Goal: Task Accomplishment & Management: Use online tool/utility

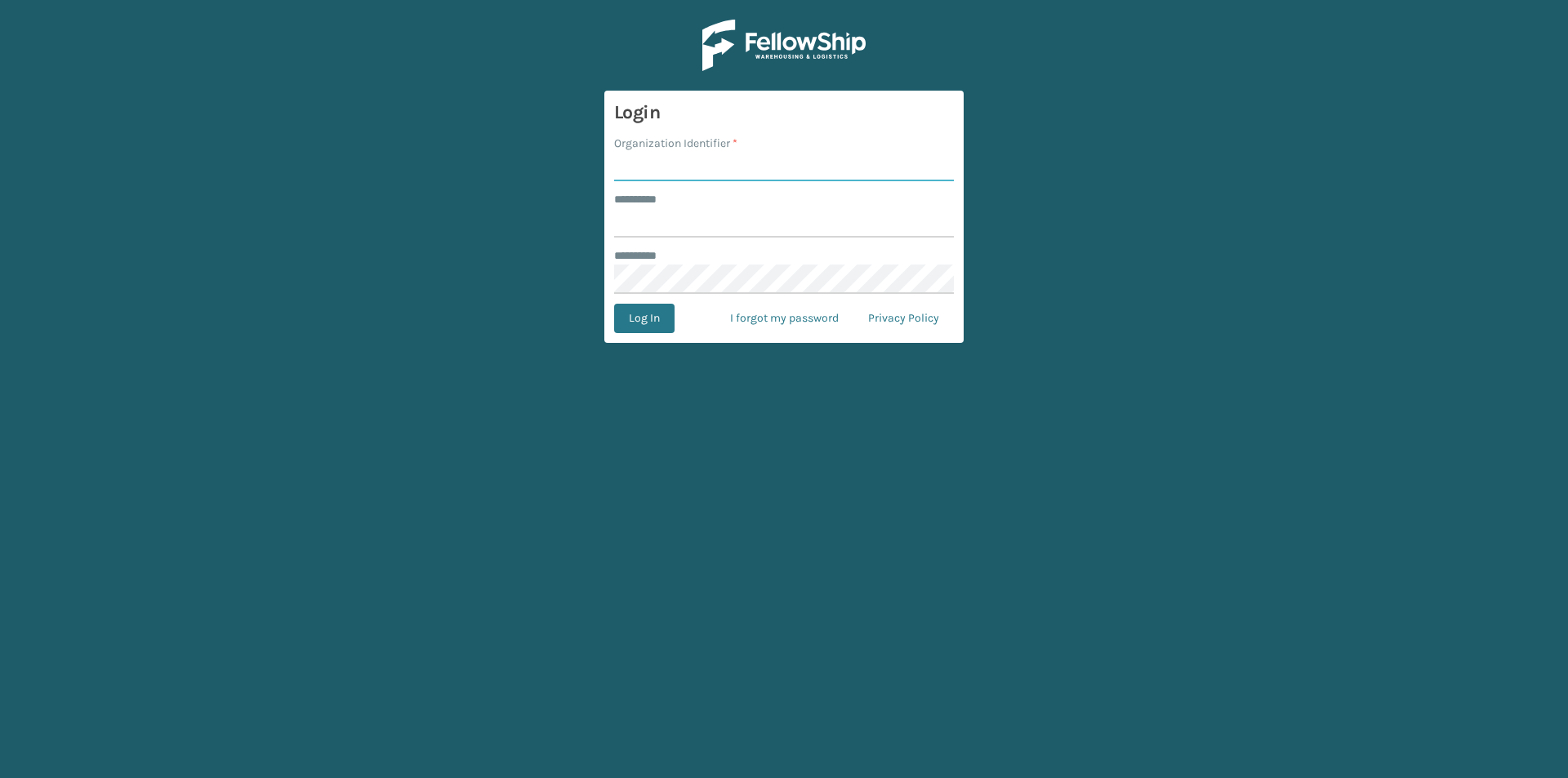
click at [703, 151] on input "Organization Identifier *" at bounding box center [784, 166] width 340 height 29
type input "FELLOWSHIP - WEST"
drag, startPoint x: 667, startPoint y: 221, endPoint x: 676, endPoint y: 219, distance: 9.2
click at [667, 221] on input "******** *" at bounding box center [784, 223] width 340 height 29
type input "******"
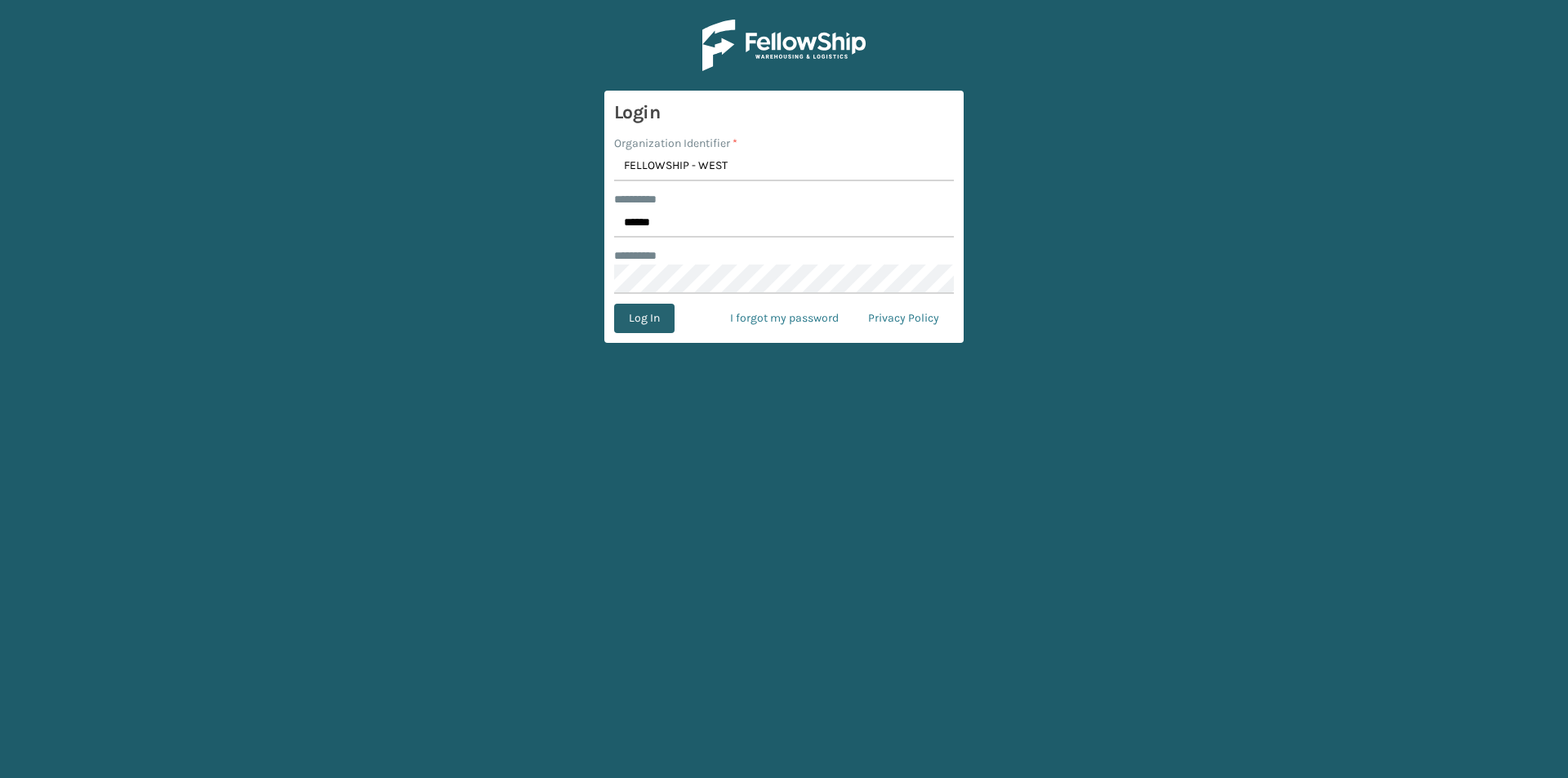
click at [667, 323] on button "Log In" at bounding box center [644, 319] width 61 height 29
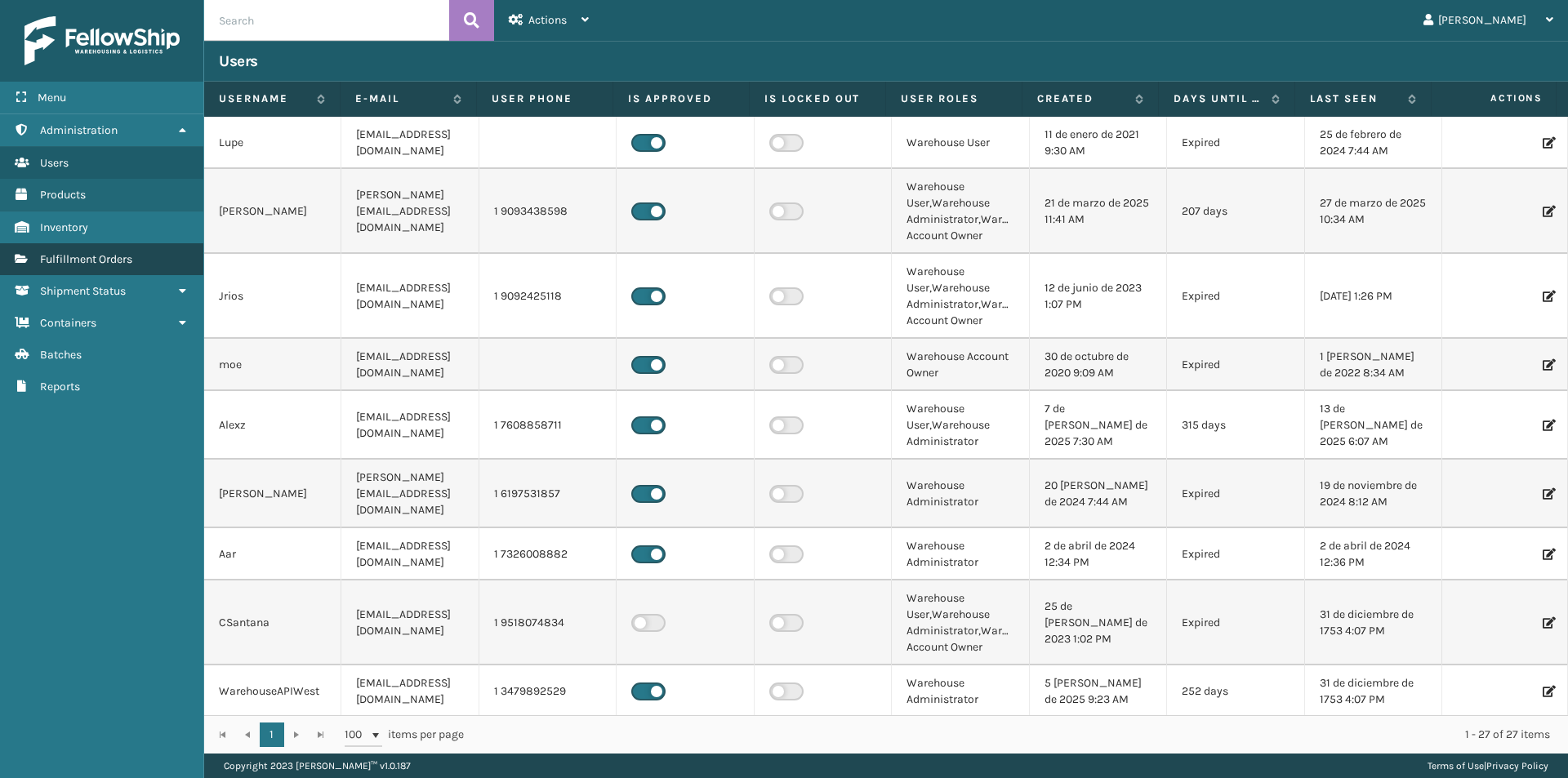
click at [136, 265] on link "Fulfillment Orders" at bounding box center [102, 259] width 203 height 32
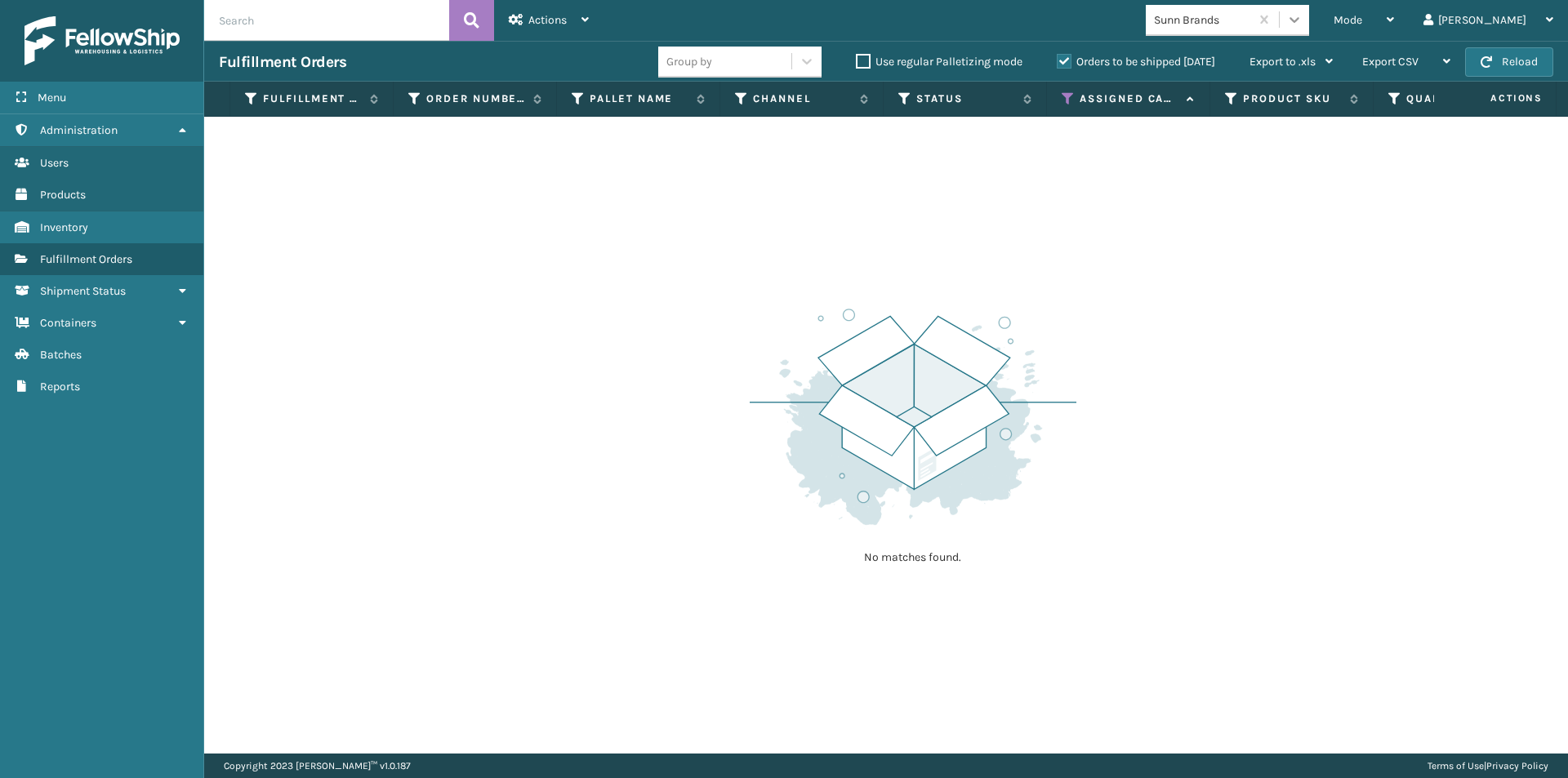
click at [1302, 18] on icon at bounding box center [1294, 20] width 17 height 17
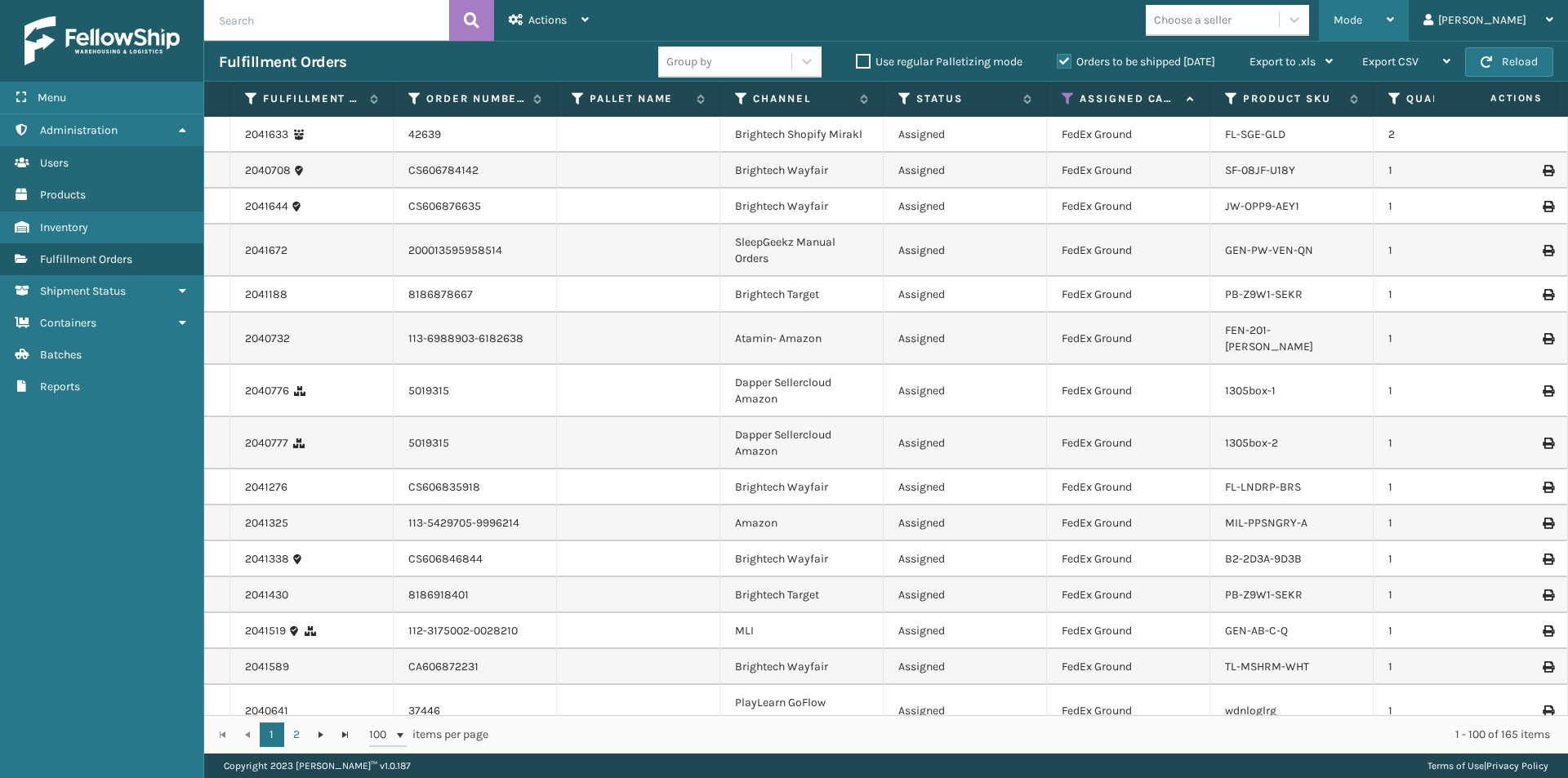
click at [1409, 18] on div "Mode Regular Mode Picking Mode Labeling Mode Exit Scan Mode" at bounding box center [1364, 21] width 90 height 41
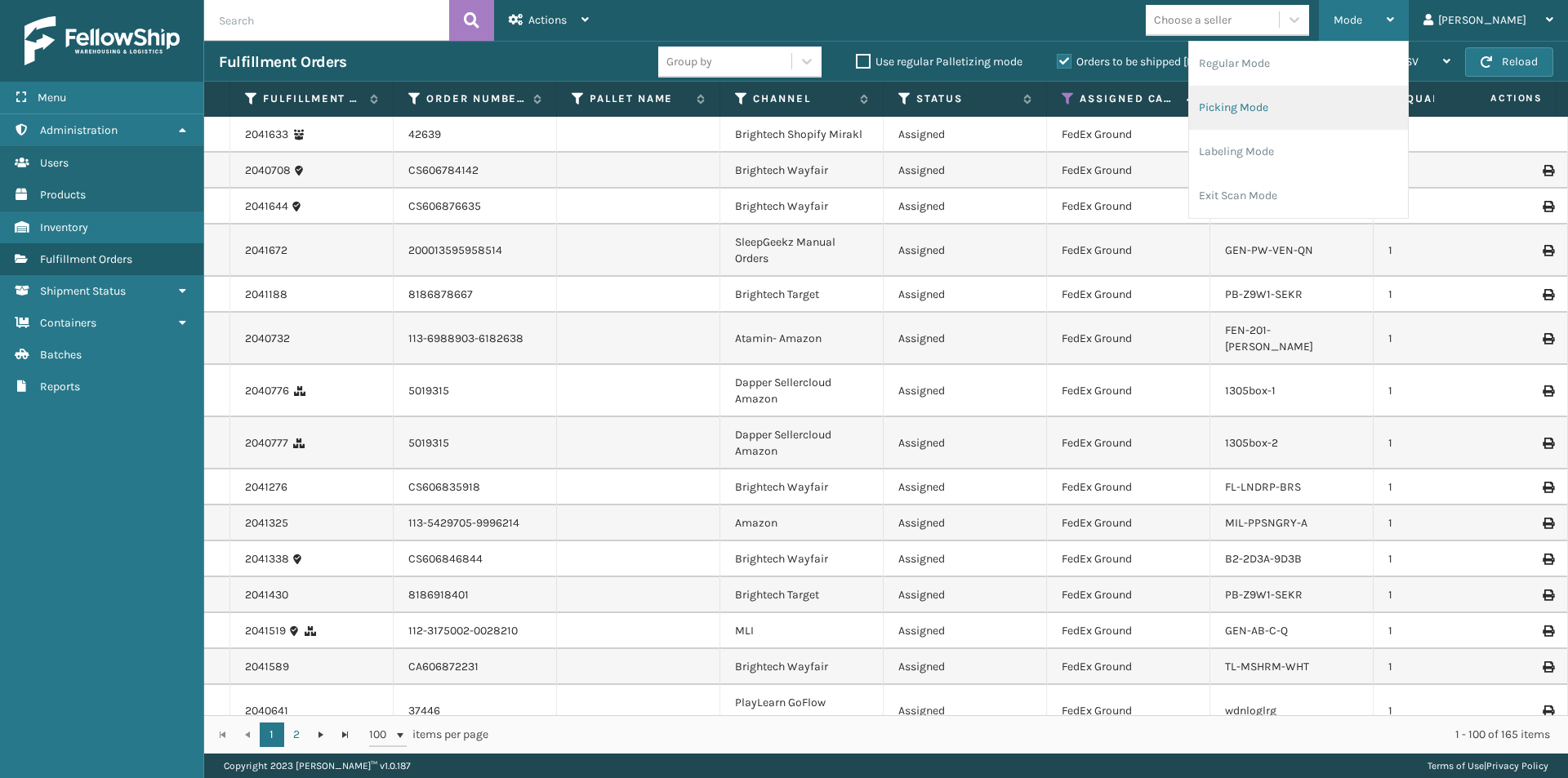
click at [1342, 116] on li "Picking Mode" at bounding box center [1298, 108] width 219 height 44
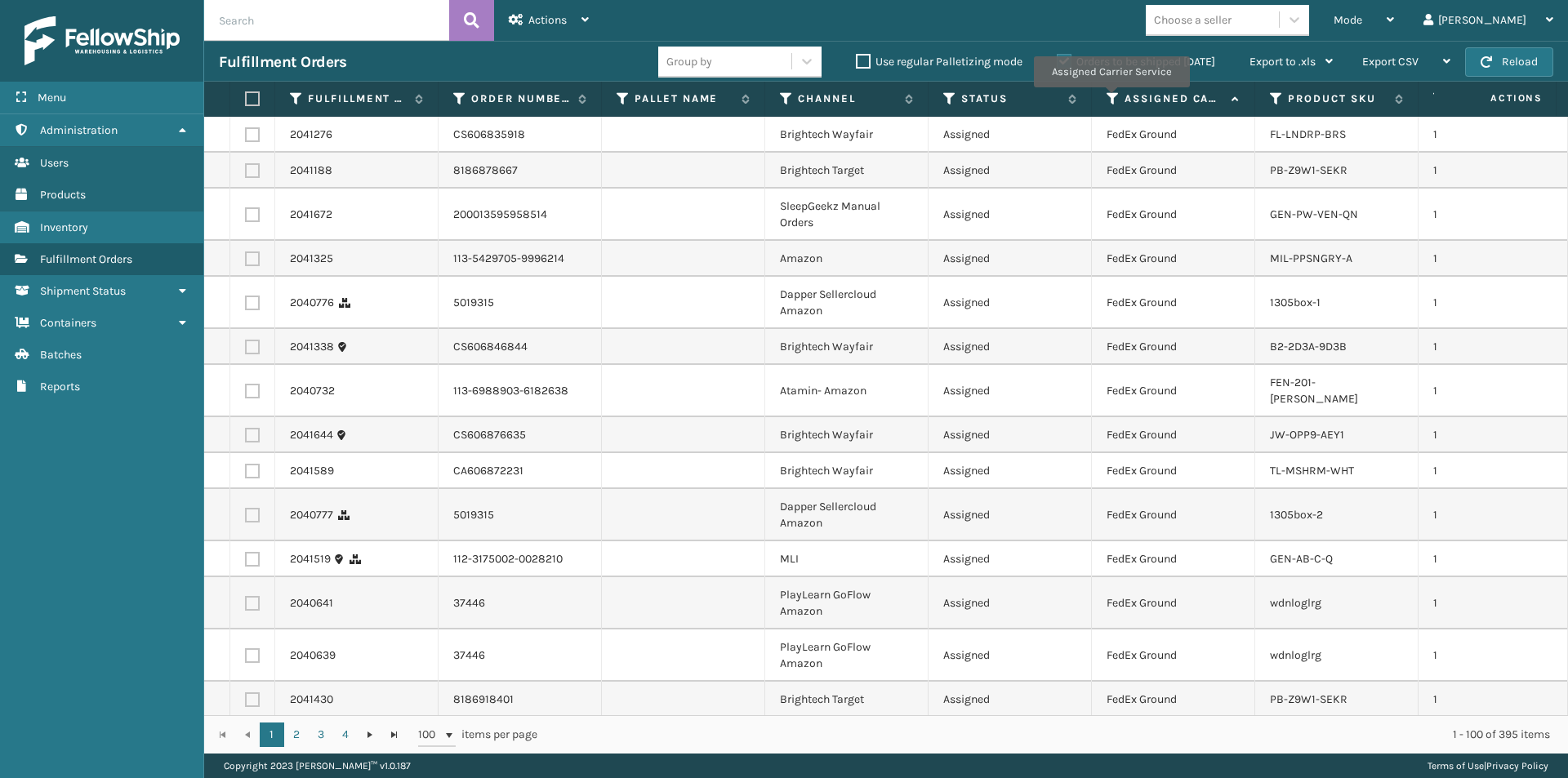
click at [1111, 99] on icon at bounding box center [1112, 99] width 13 height 15
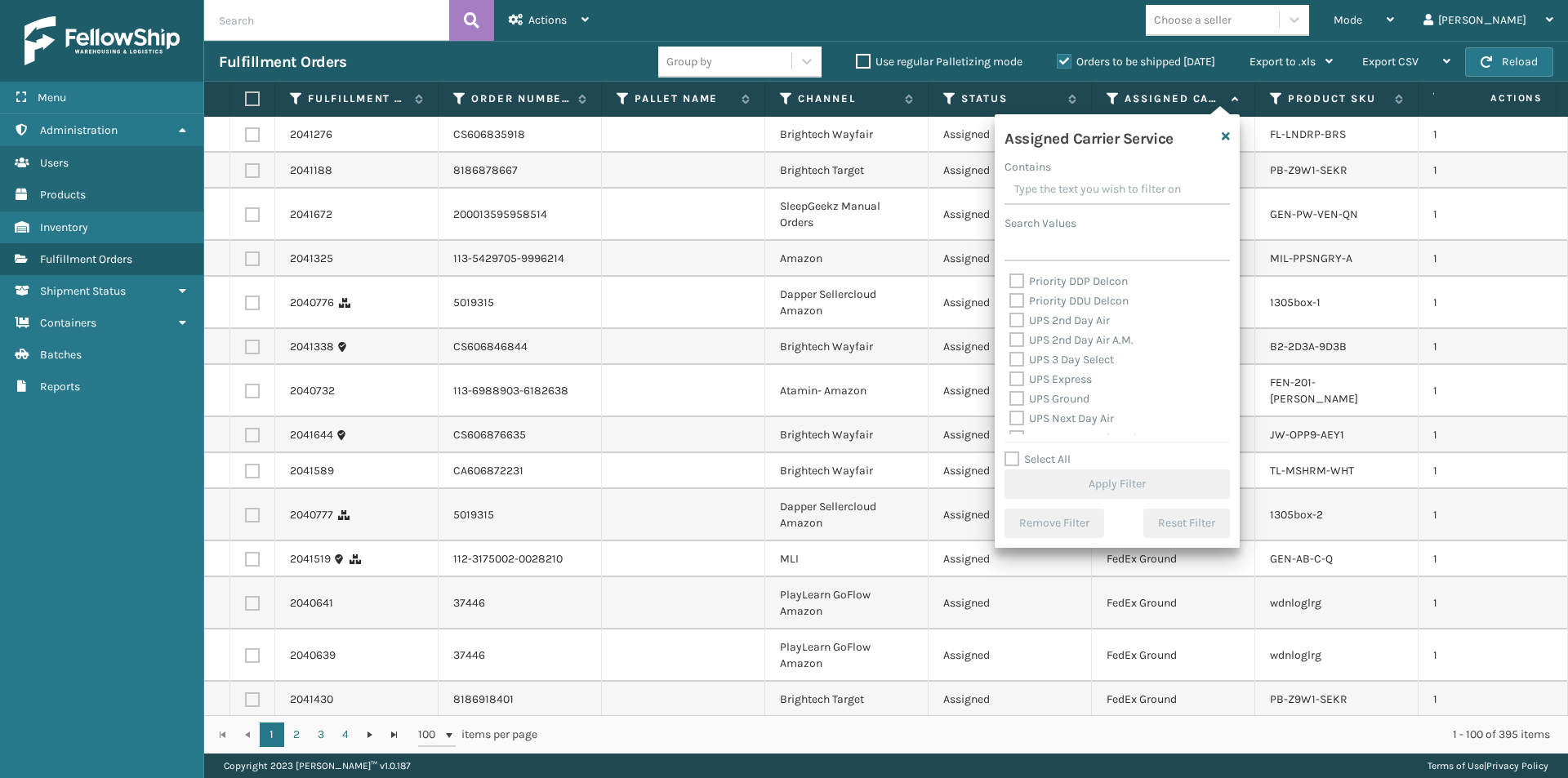
scroll to position [245, 0]
click at [1020, 347] on label "UPS 2nd Day Air" at bounding box center [1059, 349] width 101 height 14
click at [1010, 347] on input "UPS 2nd Day Air" at bounding box center [1009, 345] width 1 height 11
checkbox input "true"
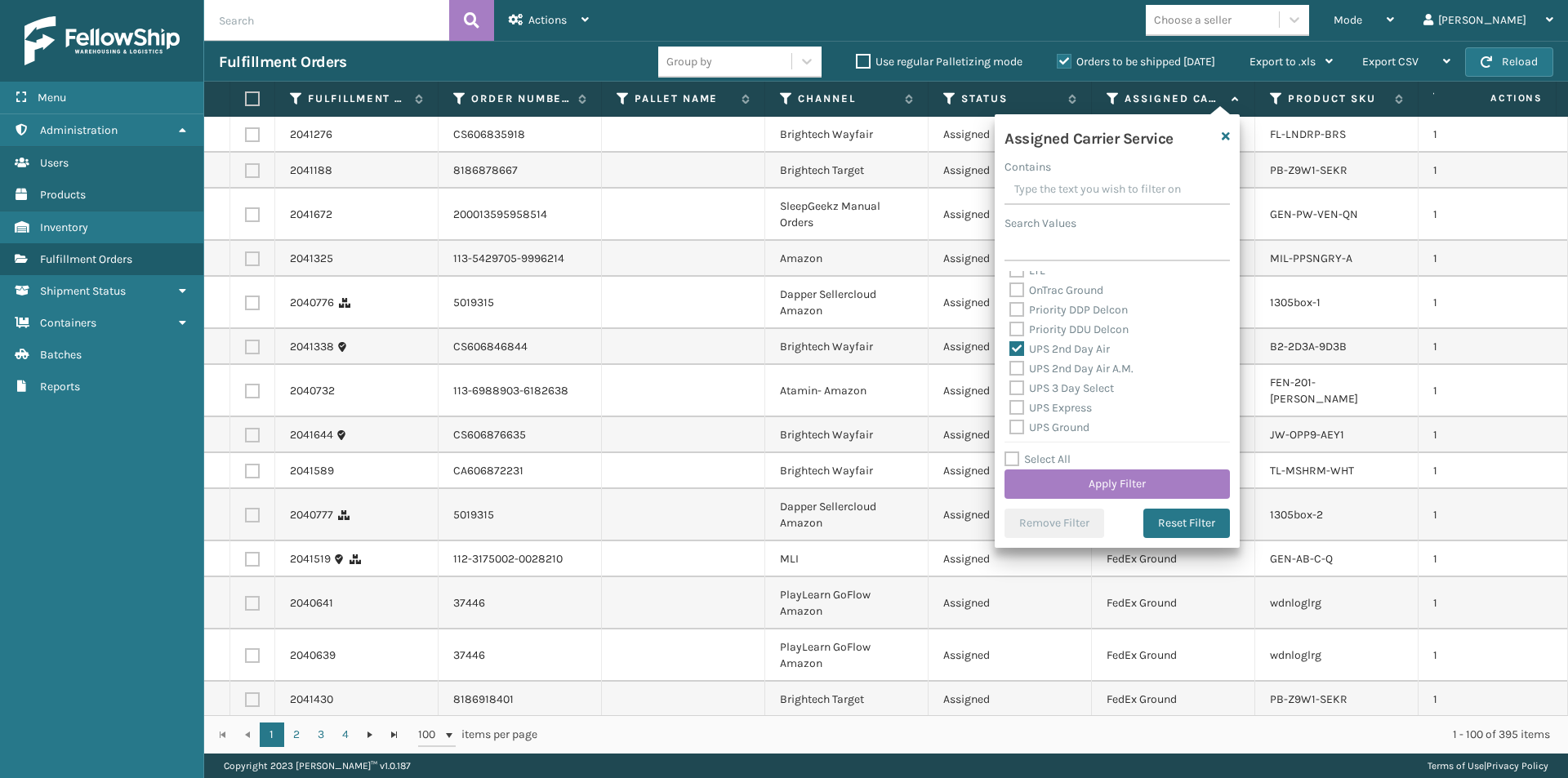
click at [1014, 366] on label "UPS 2nd Day Air A.M." at bounding box center [1070, 368] width 124 height 14
click at [1010, 366] on input "UPS 2nd Day Air A.M." at bounding box center [1009, 365] width 1 height 11
checkbox input "true"
click at [1019, 409] on label "UPS Express" at bounding box center [1050, 408] width 82 height 14
click at [1010, 409] on input "UPS Express" at bounding box center [1009, 404] width 1 height 11
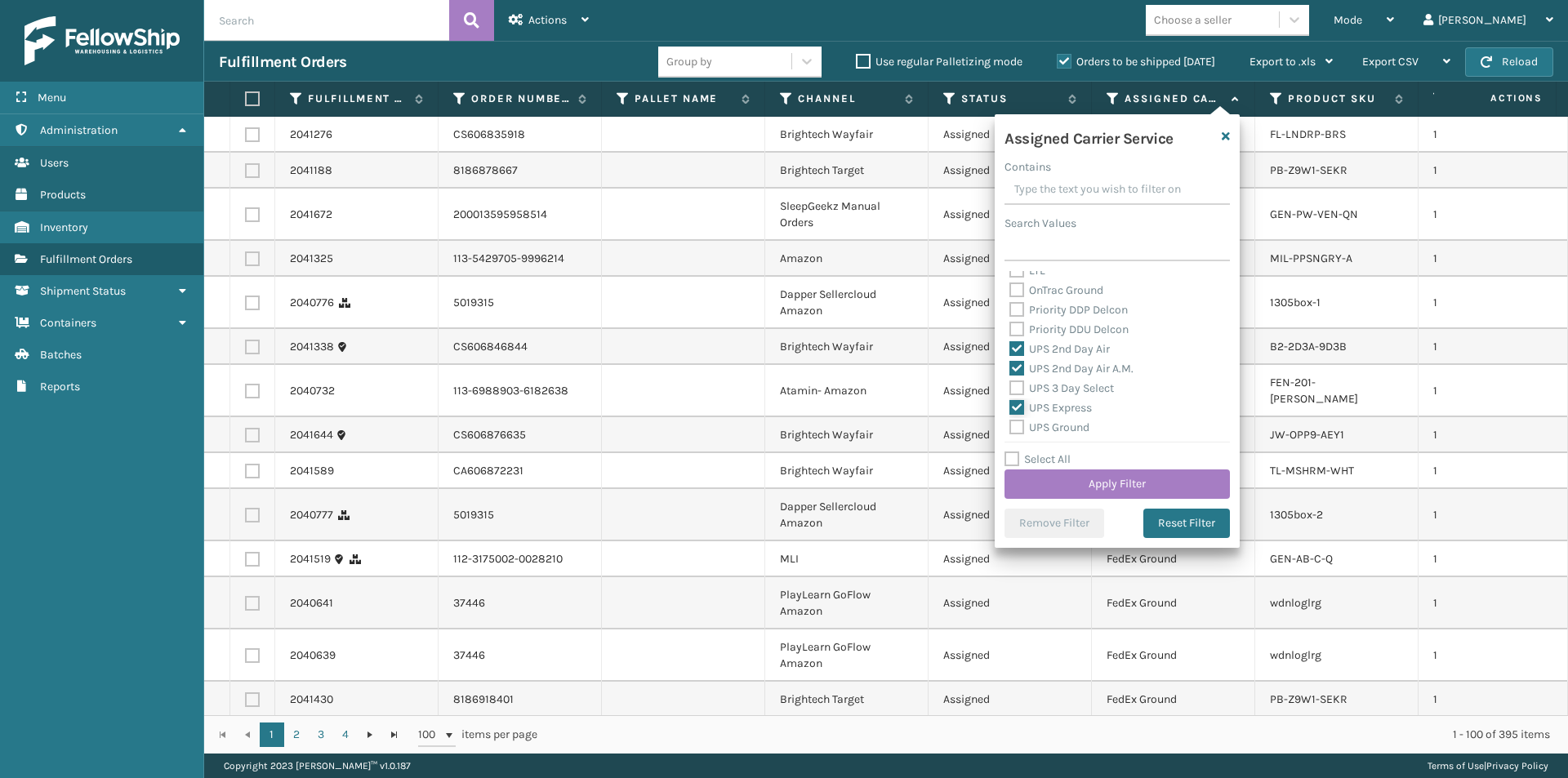
checkbox input "true"
click at [1020, 367] on label "UPS Next Day Air" at bounding box center [1061, 366] width 105 height 14
click at [1010, 367] on input "UPS Next Day Air" at bounding box center [1009, 361] width 1 height 11
checkbox input "true"
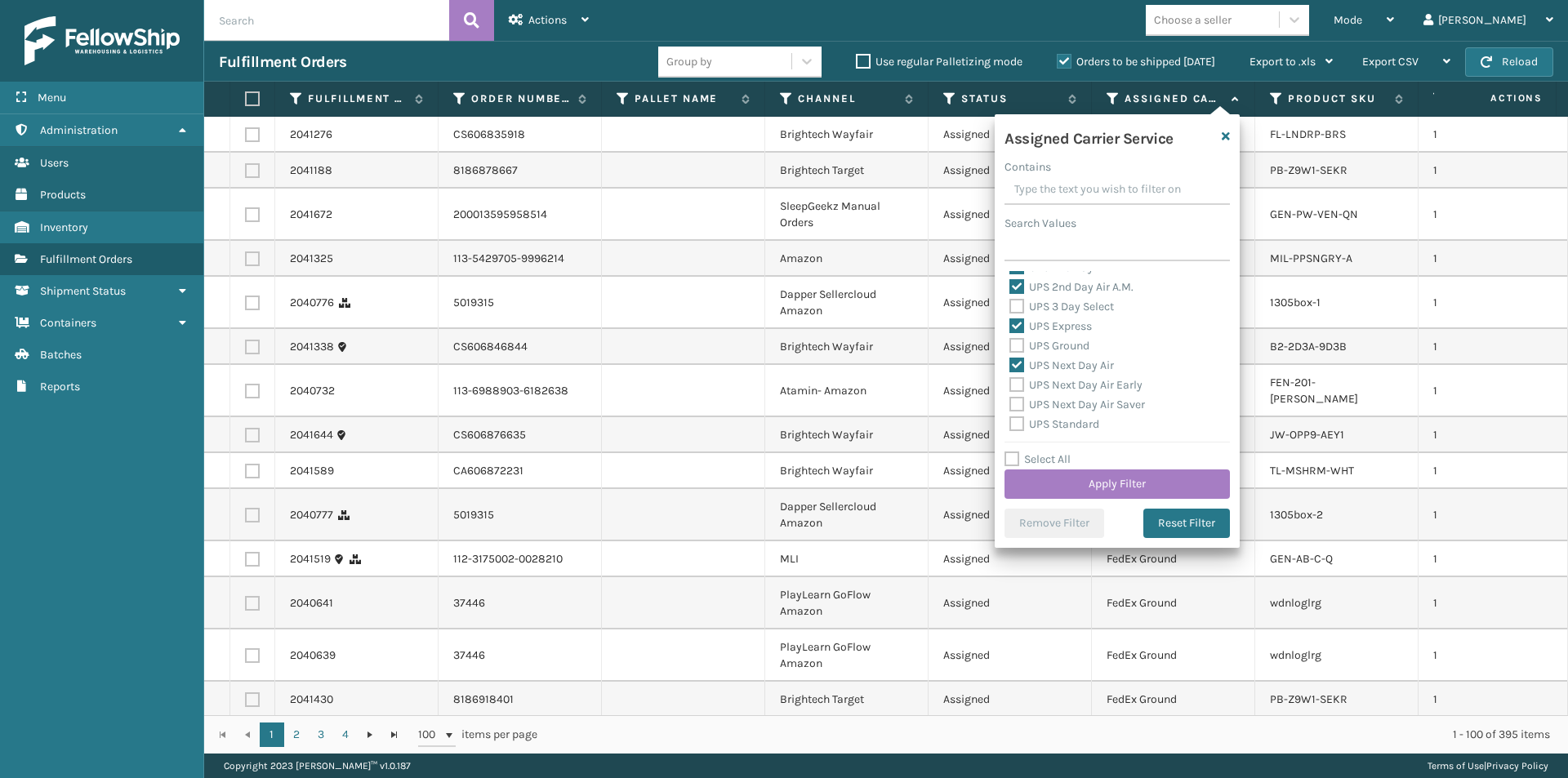
click at [1021, 388] on label "UPS Next Day Air Early" at bounding box center [1075, 385] width 133 height 14
click at [1010, 386] on input "UPS Next Day Air Early" at bounding box center [1009, 380] width 1 height 11
checkbox input "true"
click at [1016, 403] on label "UPS Next Day Air Saver" at bounding box center [1076, 405] width 136 height 14
click at [1010, 403] on input "UPS Next Day Air Saver" at bounding box center [1009, 400] width 1 height 11
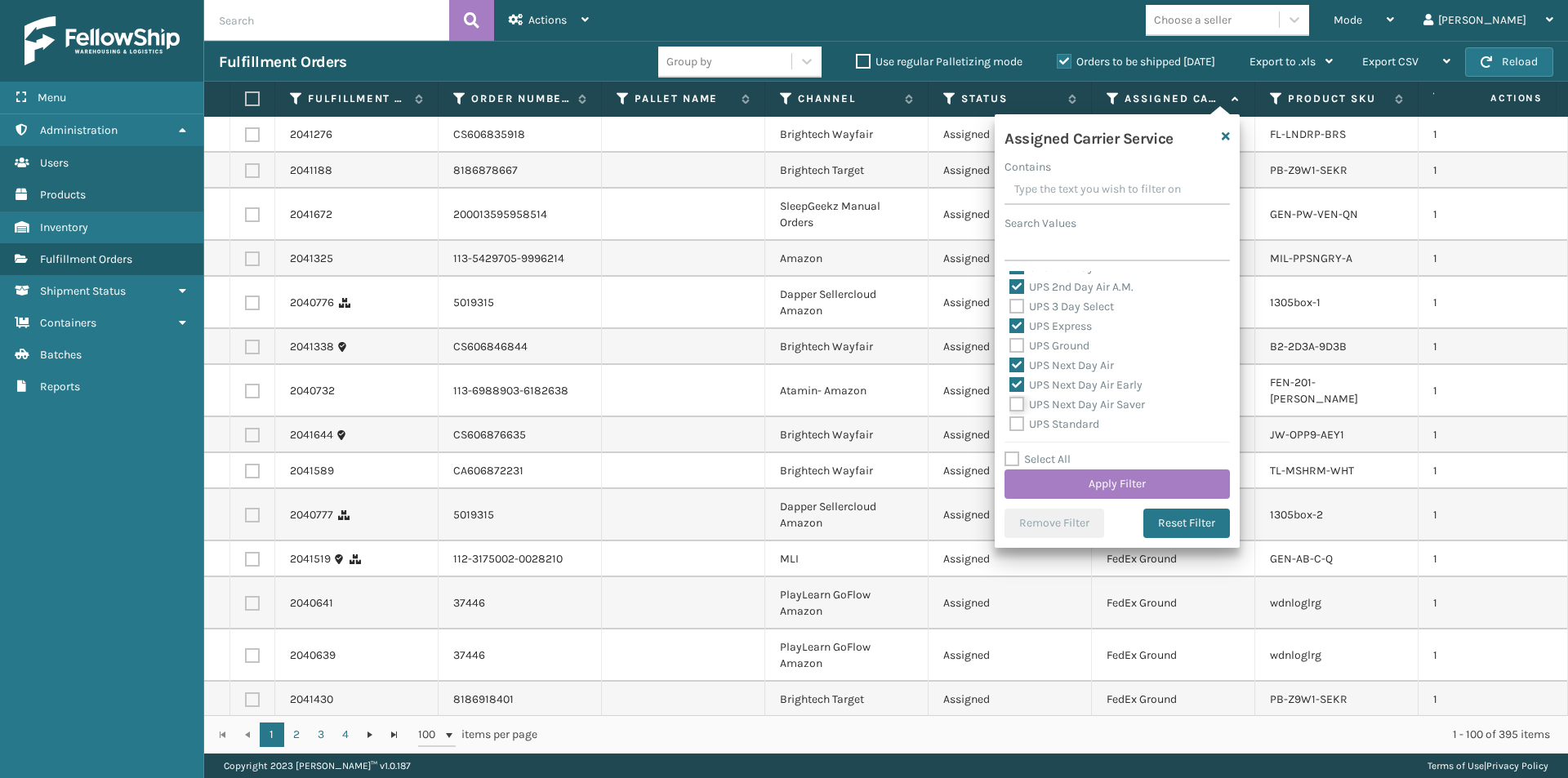
checkbox input "true"
click at [1155, 478] on button "Apply Filter" at bounding box center [1116, 484] width 226 height 29
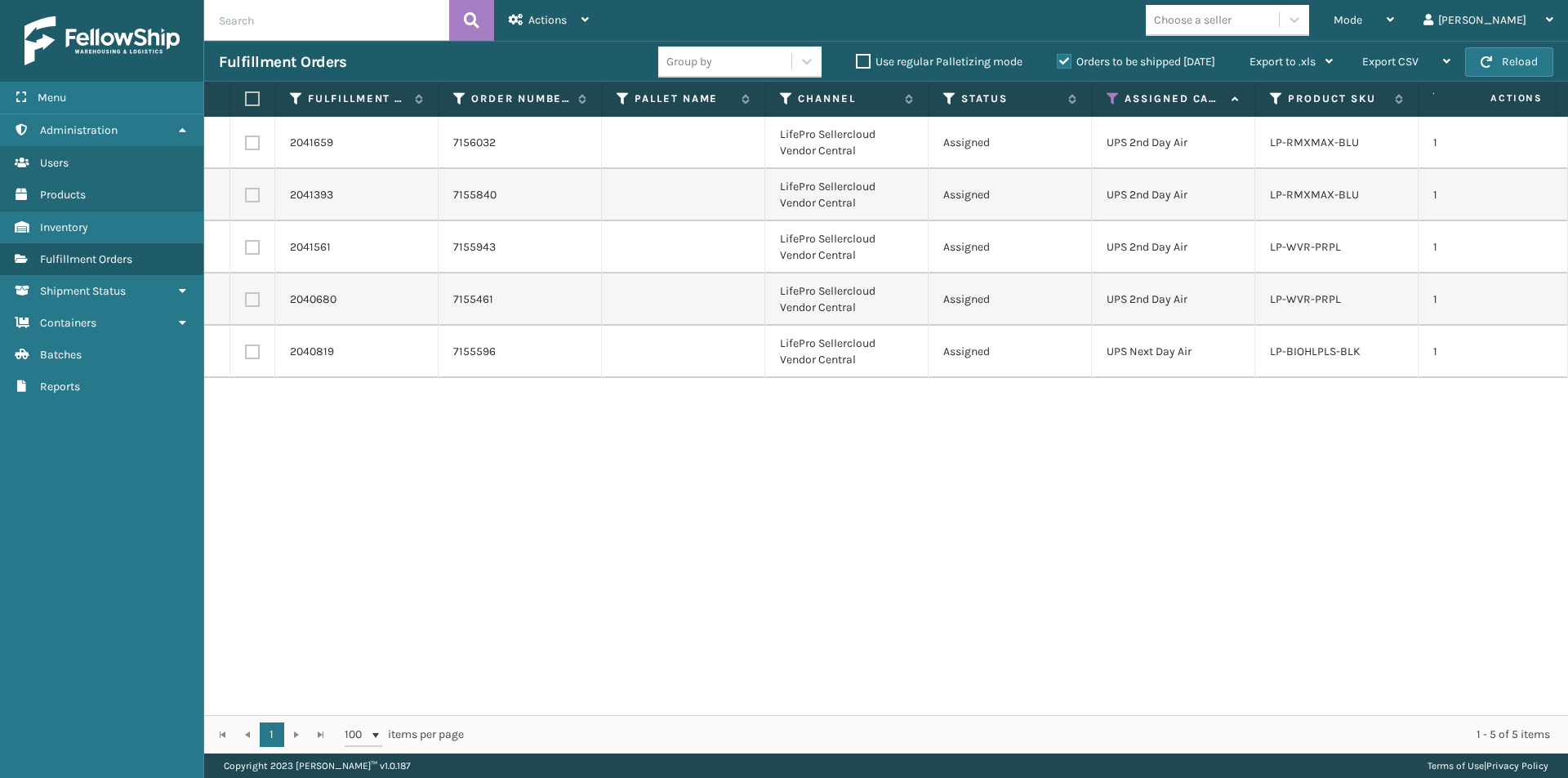
click at [250, 99] on label at bounding box center [250, 99] width 10 height 15
click at [245, 99] on input "checkbox" at bounding box center [245, 99] width 1 height 11
checkbox input "true"
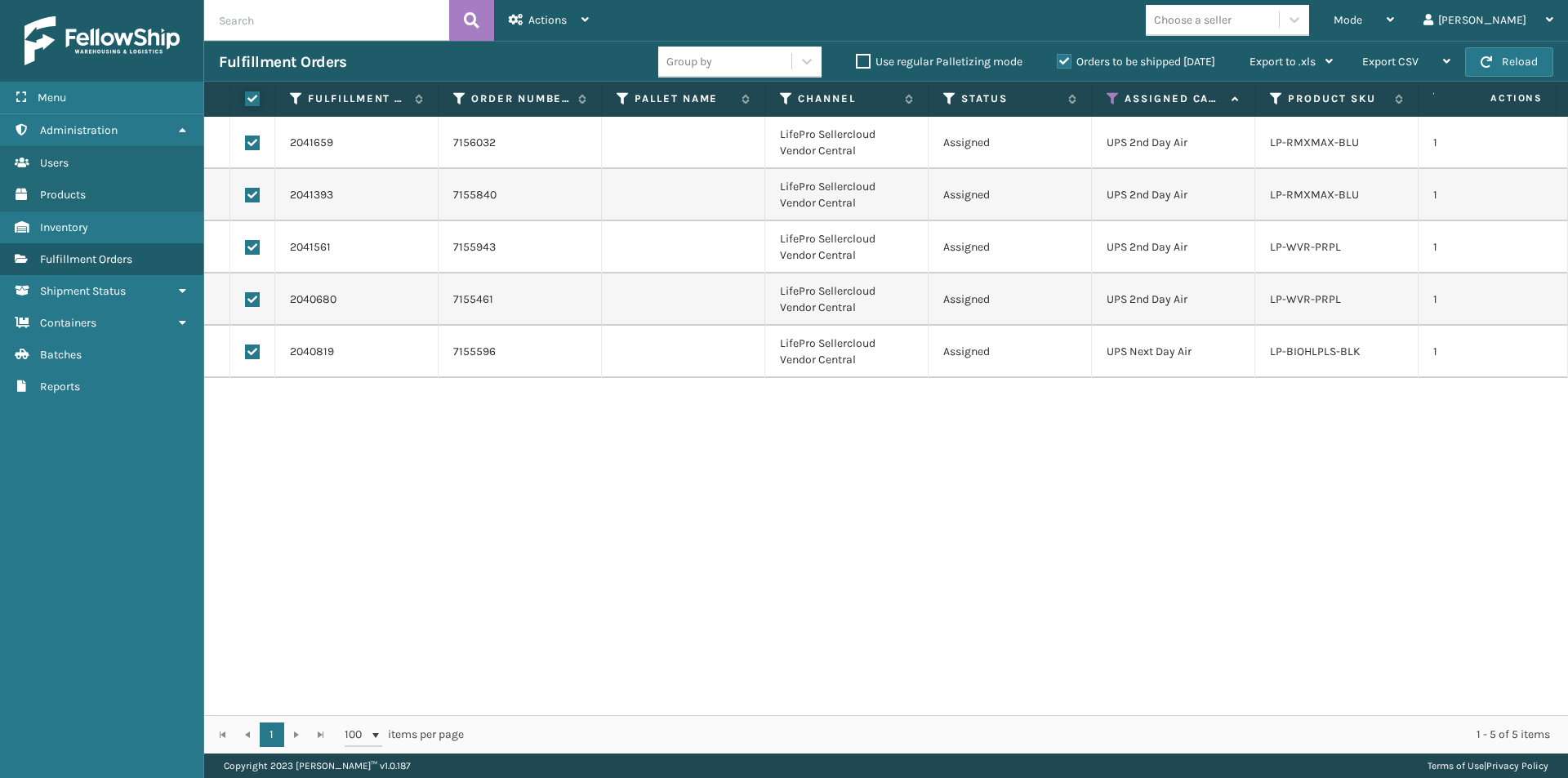
checkbox input "true"
click at [583, 21] on icon at bounding box center [586, 20] width 8 height 12
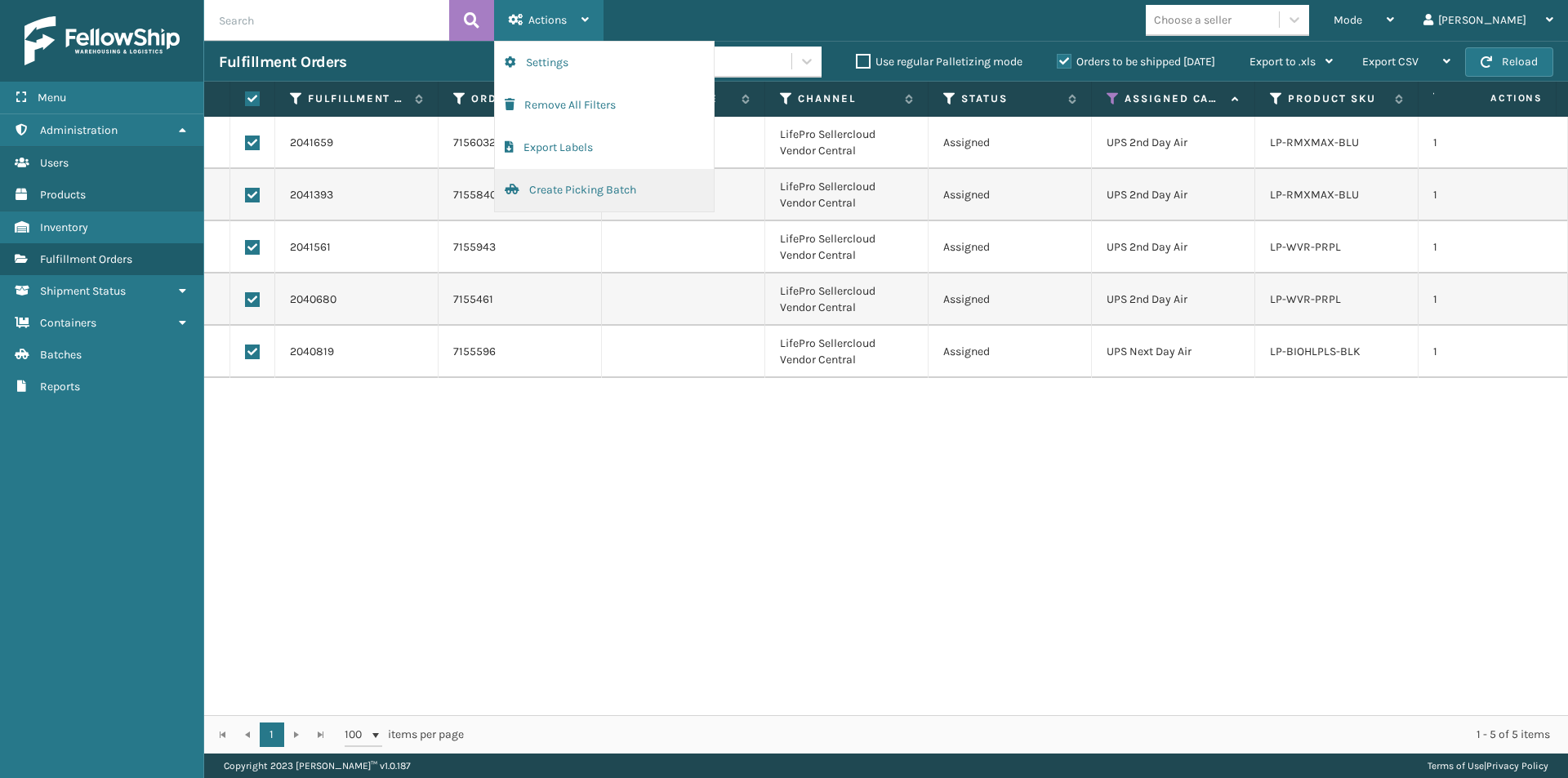
click at [562, 194] on button "Create Picking Batch" at bounding box center [604, 190] width 219 height 42
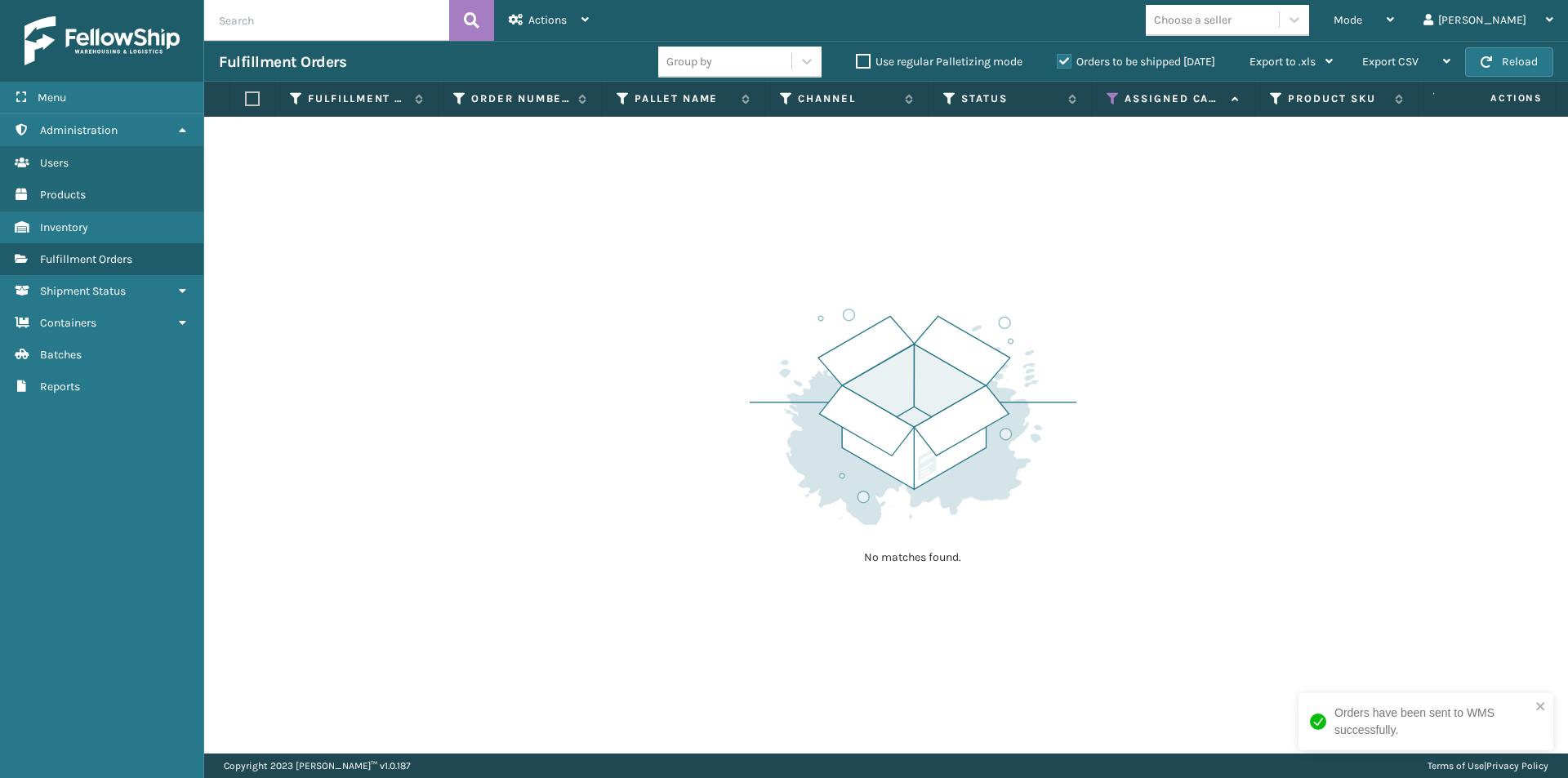
click at [1112, 98] on icon at bounding box center [1112, 99] width 13 height 15
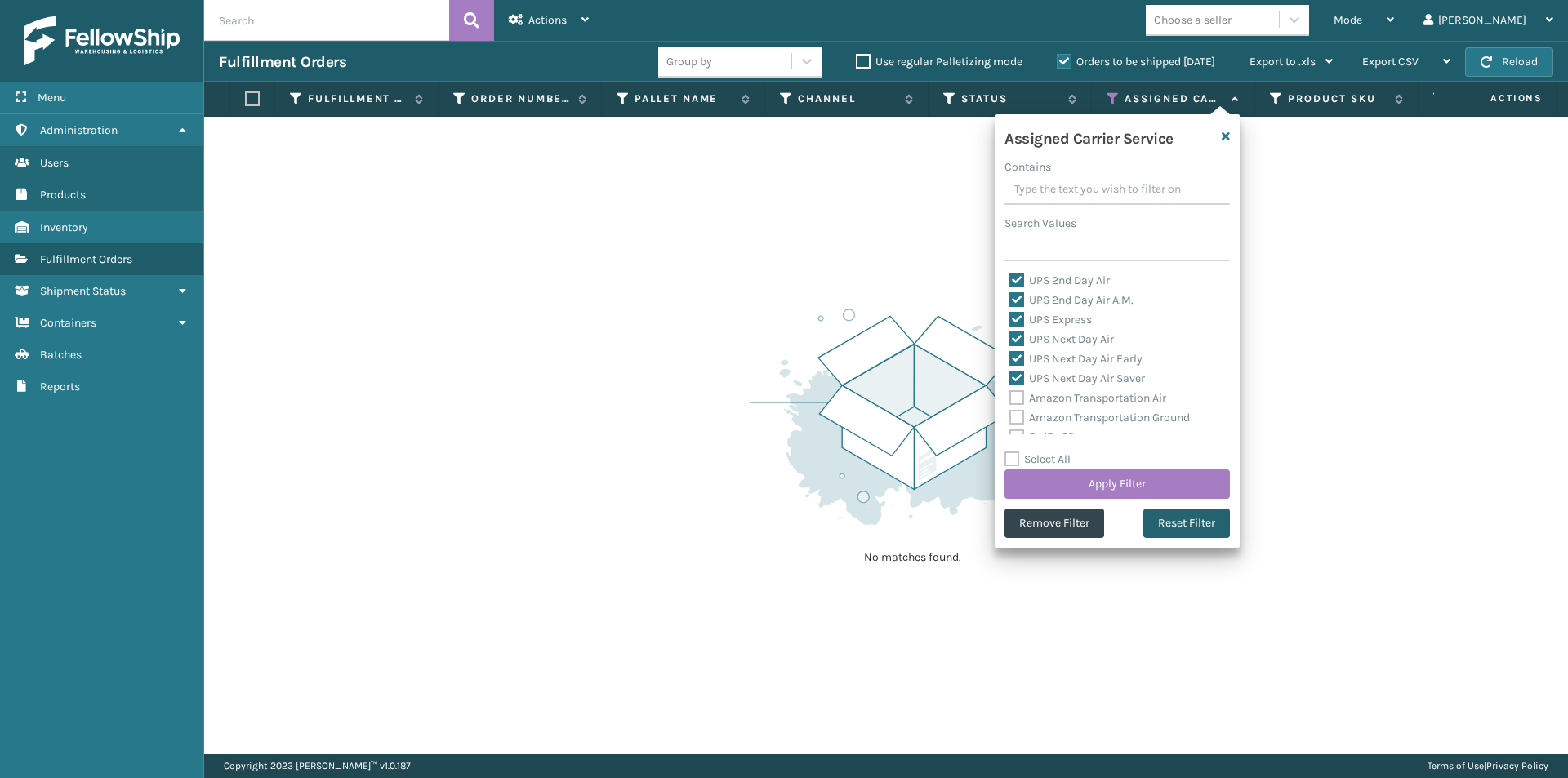
click at [1198, 517] on button "Reset Filter" at bounding box center [1186, 523] width 87 height 29
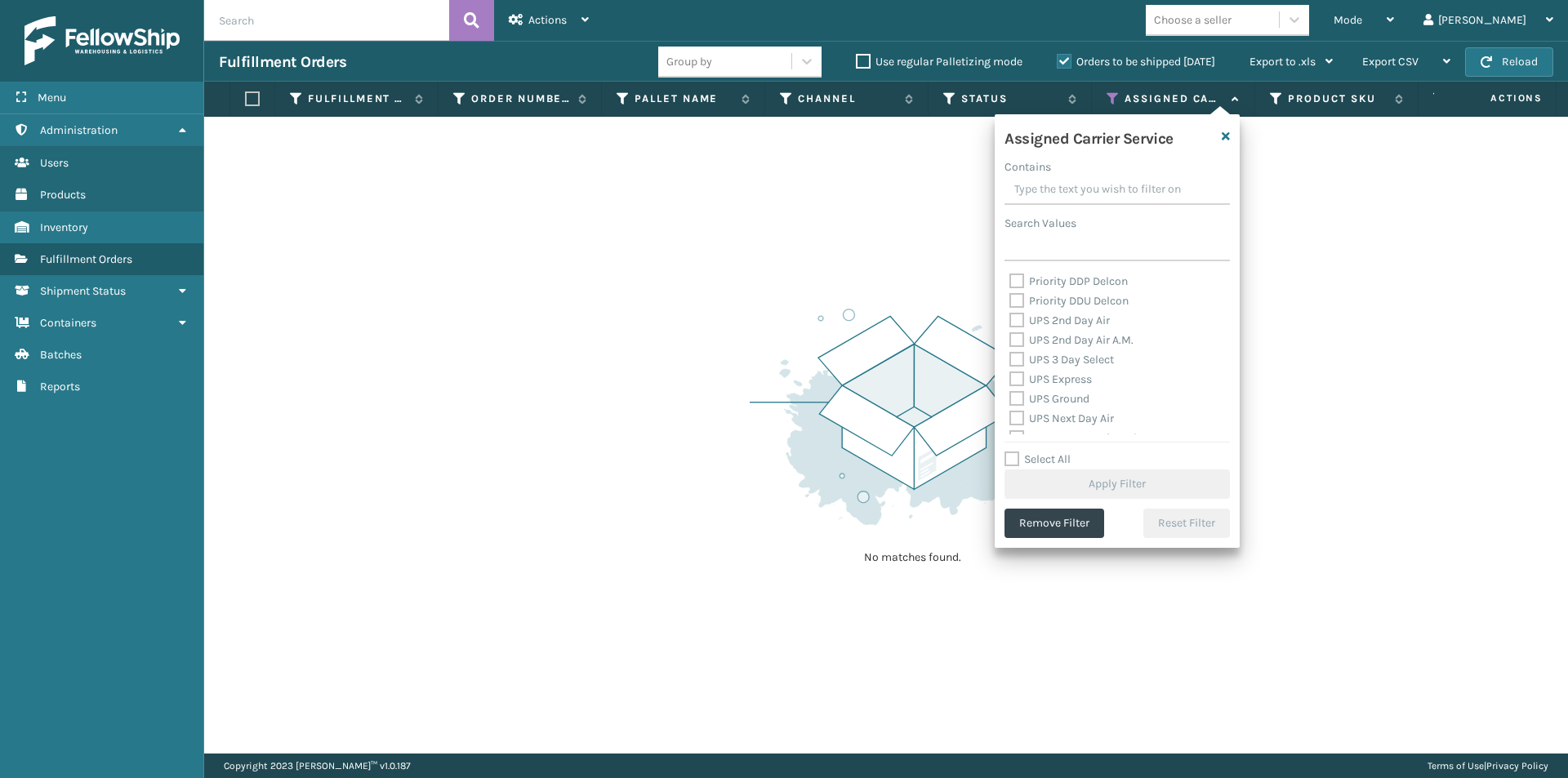
scroll to position [245, 0]
click at [1012, 350] on label "UPS 2nd Day Air" at bounding box center [1059, 349] width 101 height 14
click at [1010, 350] on input "UPS 2nd Day Air" at bounding box center [1009, 345] width 1 height 11
checkbox input "true"
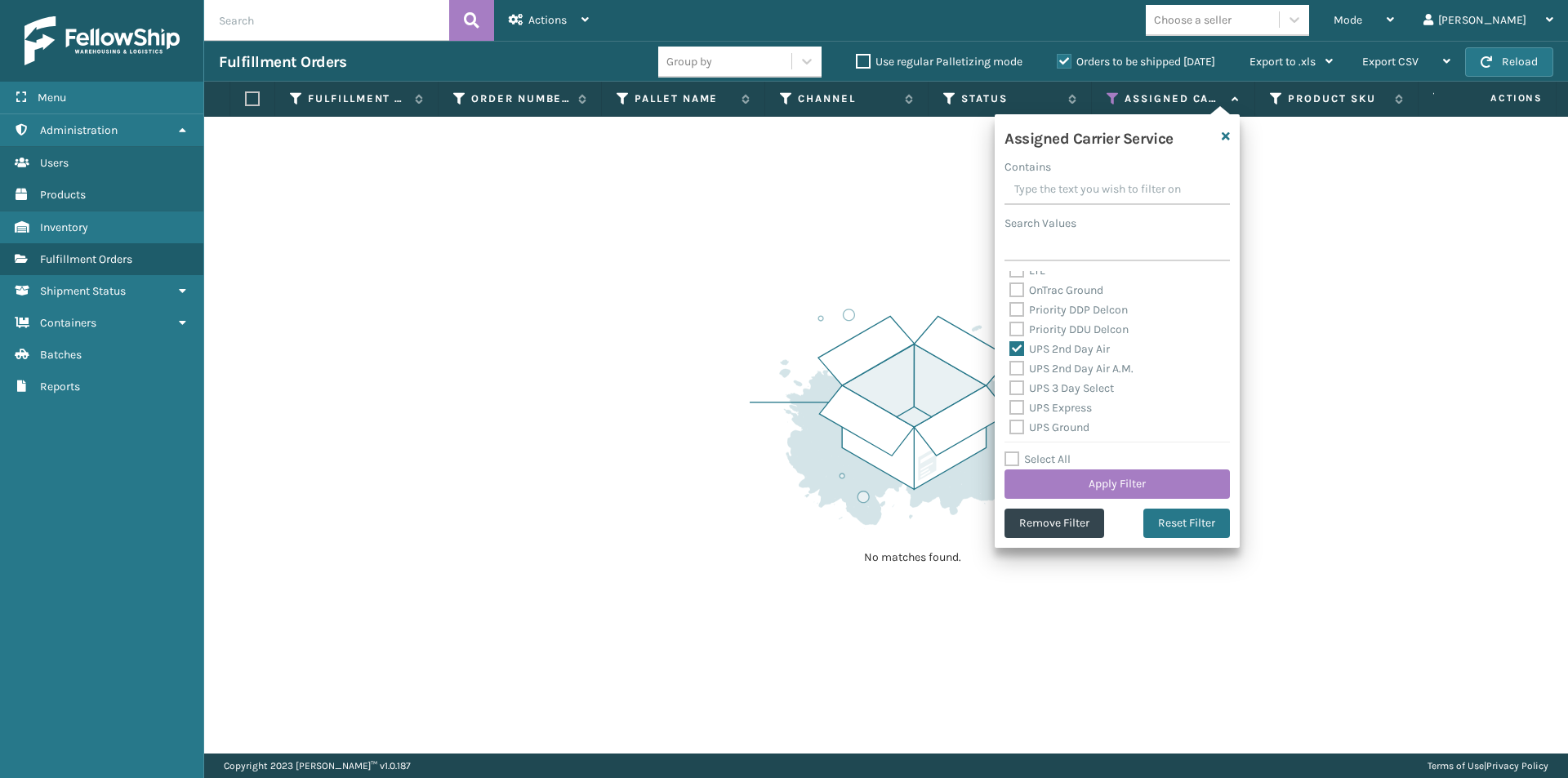
click at [1017, 370] on label "UPS 2nd Day Air A.M." at bounding box center [1070, 368] width 124 height 14
click at [1010, 369] on input "UPS 2nd Day Air A.M." at bounding box center [1009, 365] width 1 height 11
checkbox input "true"
click at [1017, 393] on label "UPS 3 Day Select" at bounding box center [1061, 388] width 105 height 14
click at [1010, 389] on input "UPS 3 Day Select" at bounding box center [1009, 384] width 1 height 11
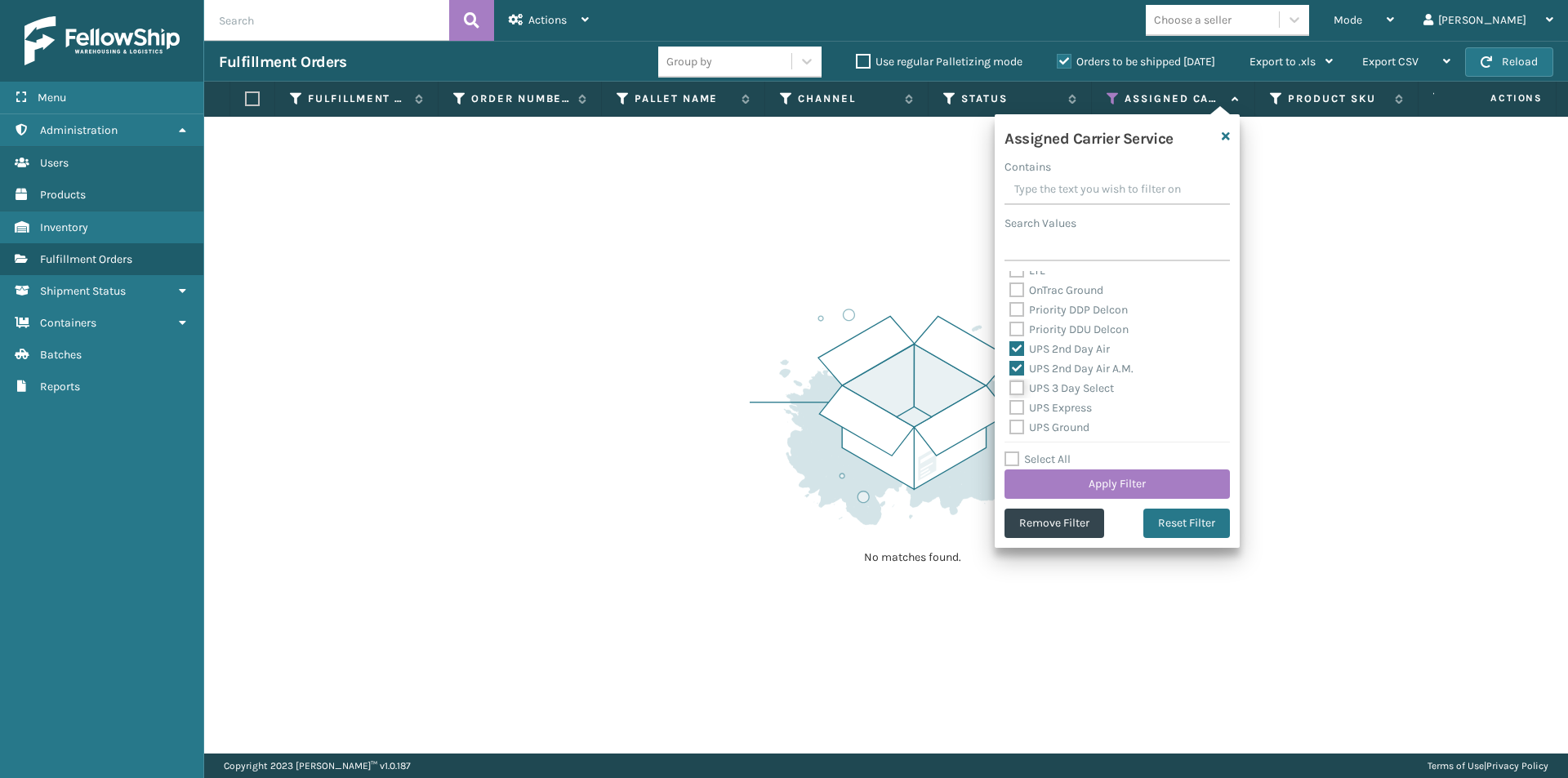
checkbox input "true"
click at [1016, 408] on label "UPS Express" at bounding box center [1050, 408] width 82 height 14
click at [1010, 408] on input "UPS Express" at bounding box center [1009, 404] width 1 height 11
checkbox input "true"
click at [1013, 428] on label "UPS Ground" at bounding box center [1049, 427] width 80 height 14
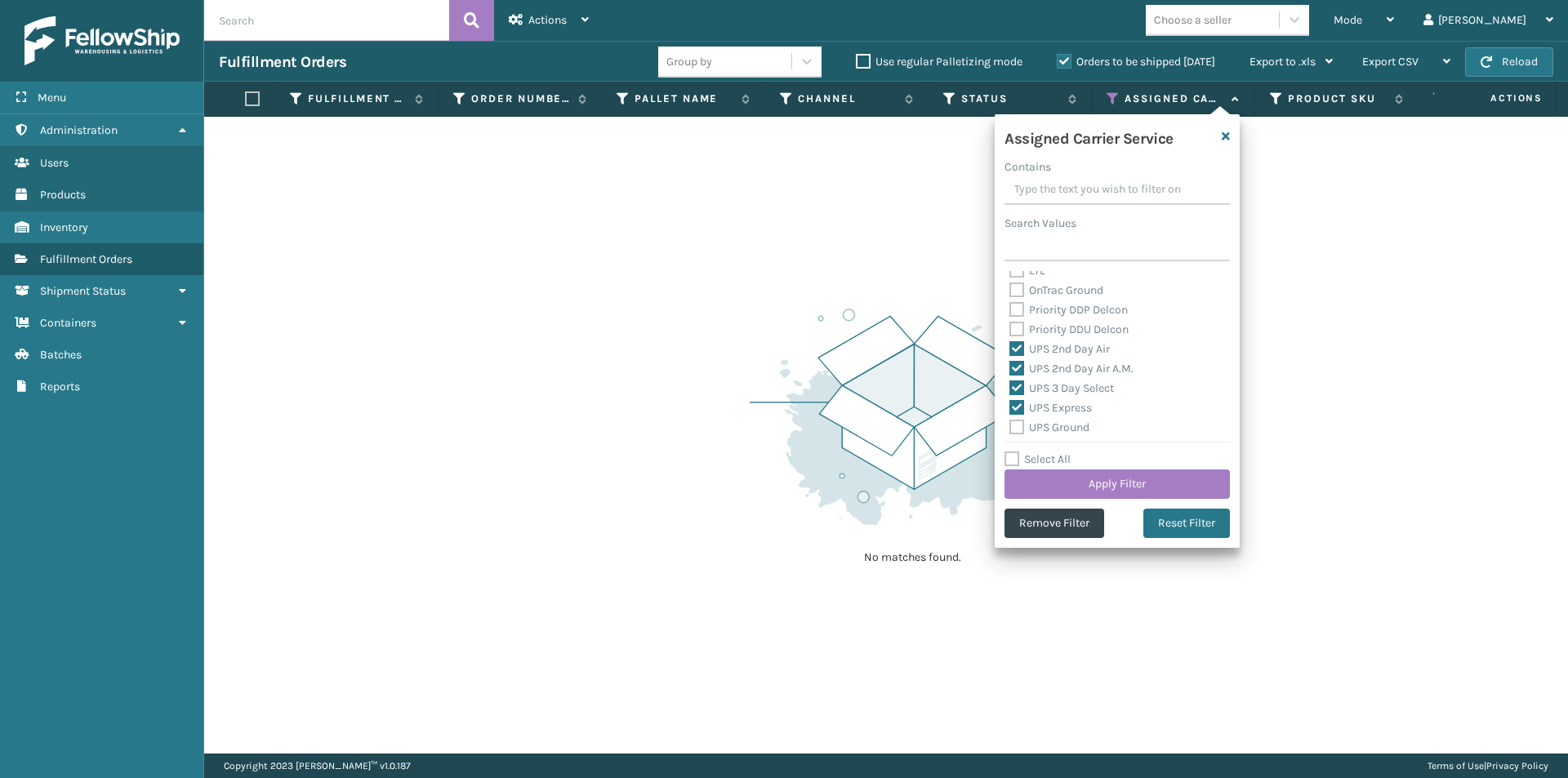
click at [1010, 428] on input "UPS Ground" at bounding box center [1009, 423] width 1 height 11
checkbox input "true"
click at [1016, 369] on label "UPS Next Day Air" at bounding box center [1061, 366] width 105 height 14
click at [1010, 367] on input "UPS Next Day Air" at bounding box center [1009, 361] width 1 height 11
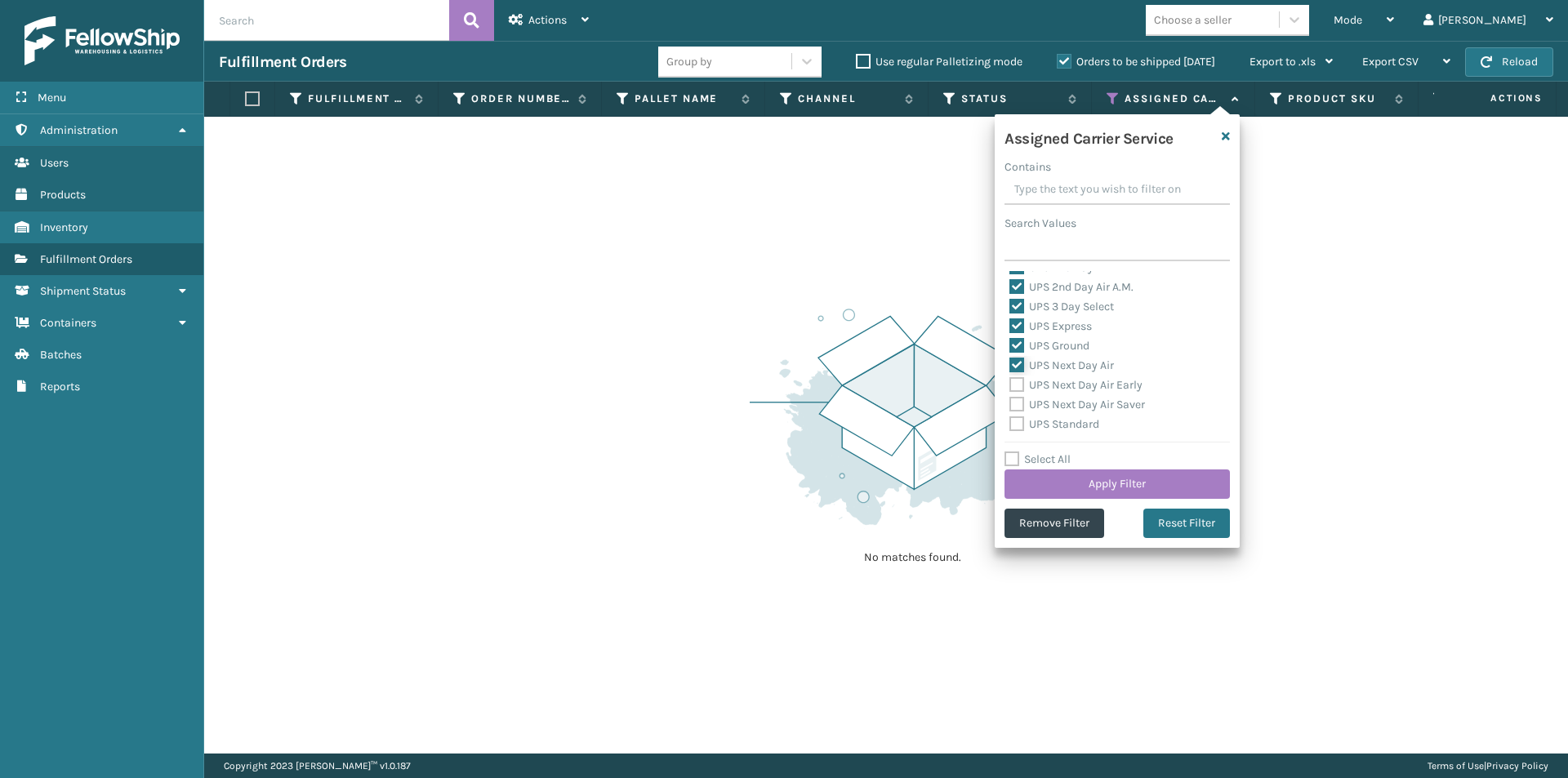
checkbox input "true"
click at [1016, 383] on label "UPS Next Day Air Early" at bounding box center [1075, 385] width 133 height 14
click at [1010, 383] on input "UPS Next Day Air Early" at bounding box center [1009, 380] width 1 height 11
checkbox input "true"
click at [1013, 402] on label "UPS Next Day Air Saver" at bounding box center [1076, 405] width 136 height 14
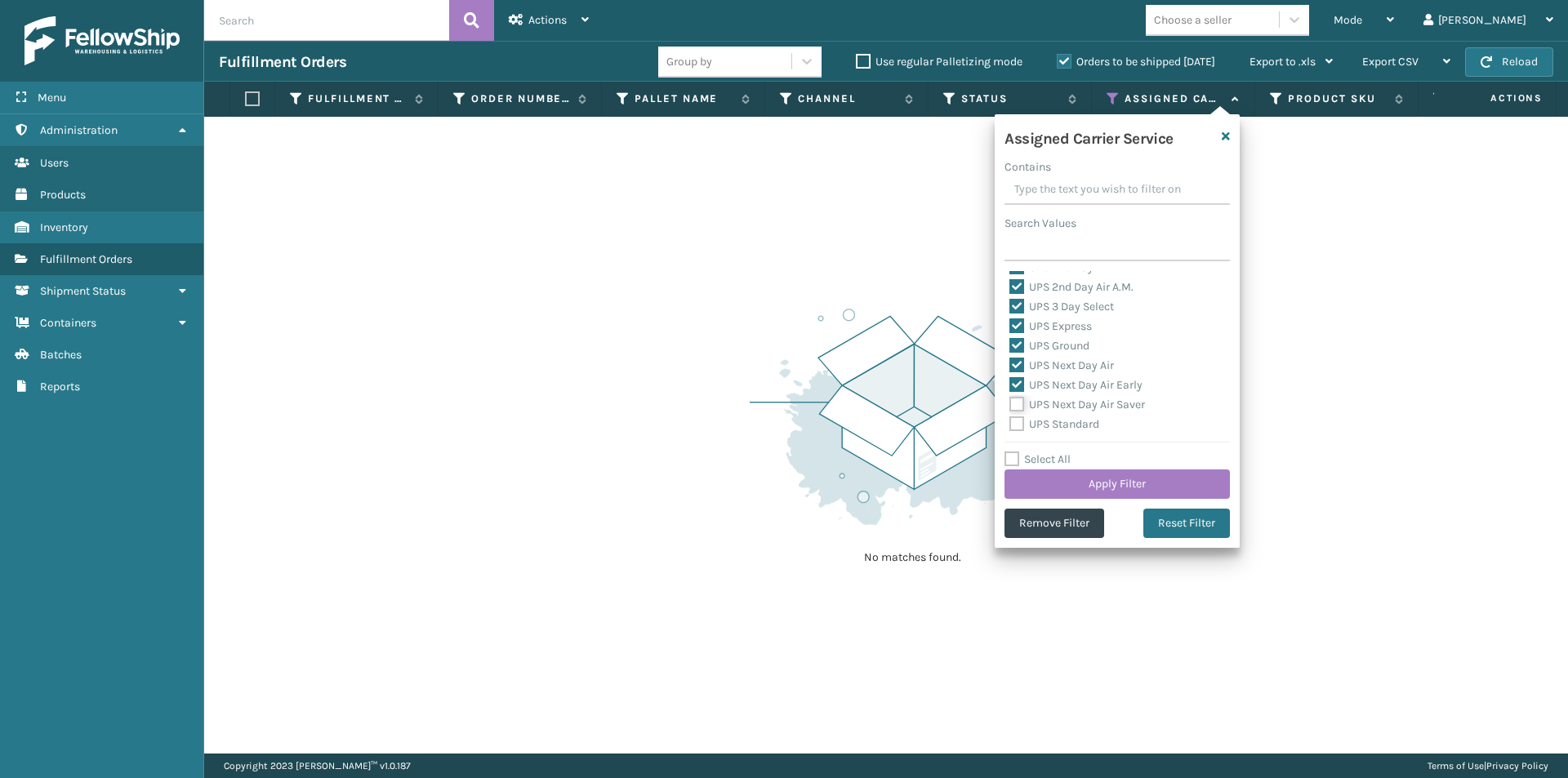
click at [1010, 402] on input "UPS Next Day Air Saver" at bounding box center [1009, 400] width 1 height 11
checkbox input "true"
click at [1019, 424] on label "UPS Standard" at bounding box center [1054, 424] width 90 height 14
click at [1010, 424] on input "UPS Standard" at bounding box center [1009, 419] width 1 height 11
checkbox input "true"
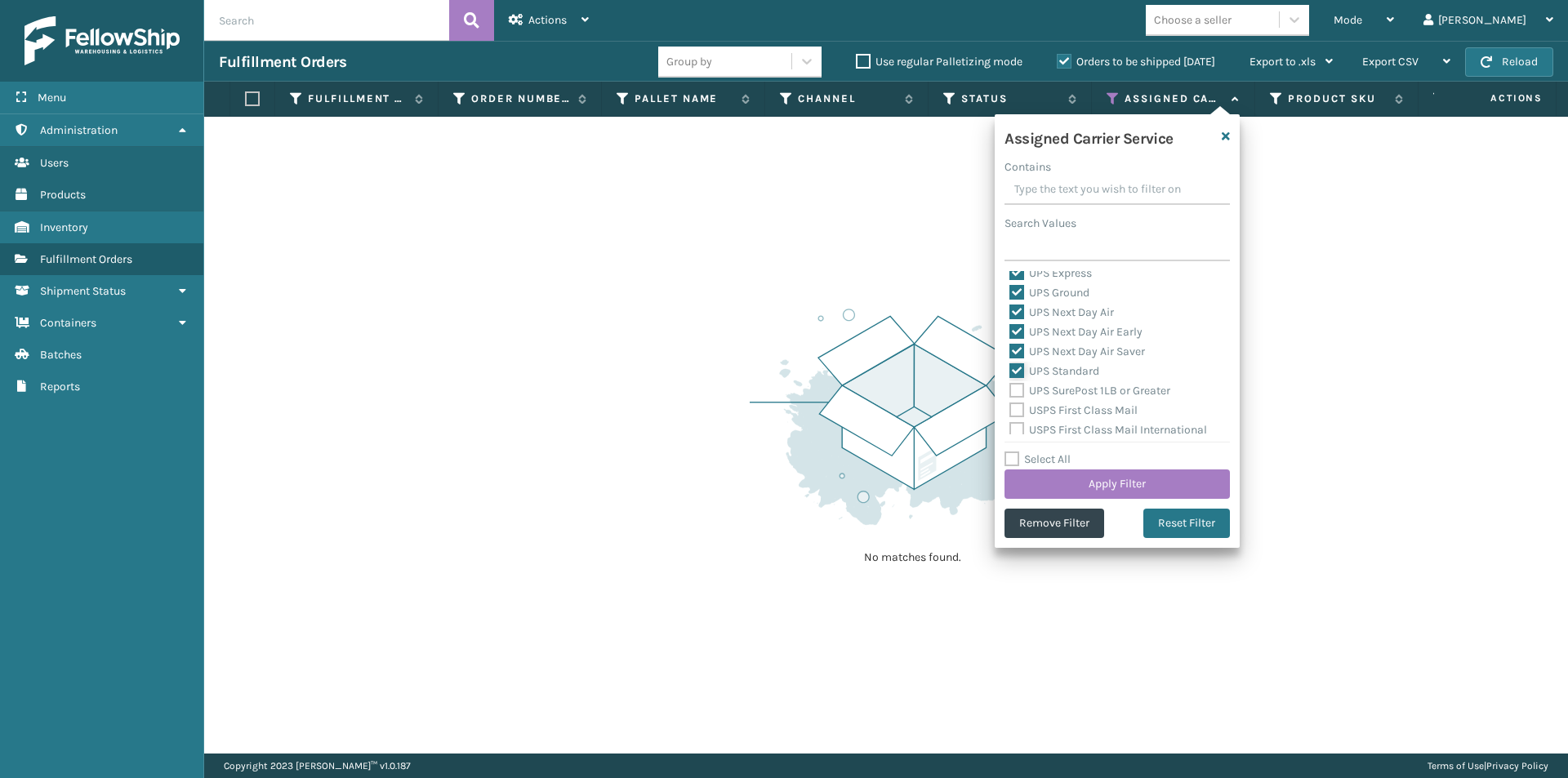
scroll to position [409, 0]
click at [1017, 365] on label "UPS SurePost 1LB or Greater" at bounding box center [1089, 362] width 161 height 14
click at [1010, 364] on input "UPS SurePost 1LB or Greater" at bounding box center [1009, 358] width 1 height 11
checkbox input "true"
click at [1136, 477] on button "Apply Filter" at bounding box center [1116, 484] width 226 height 29
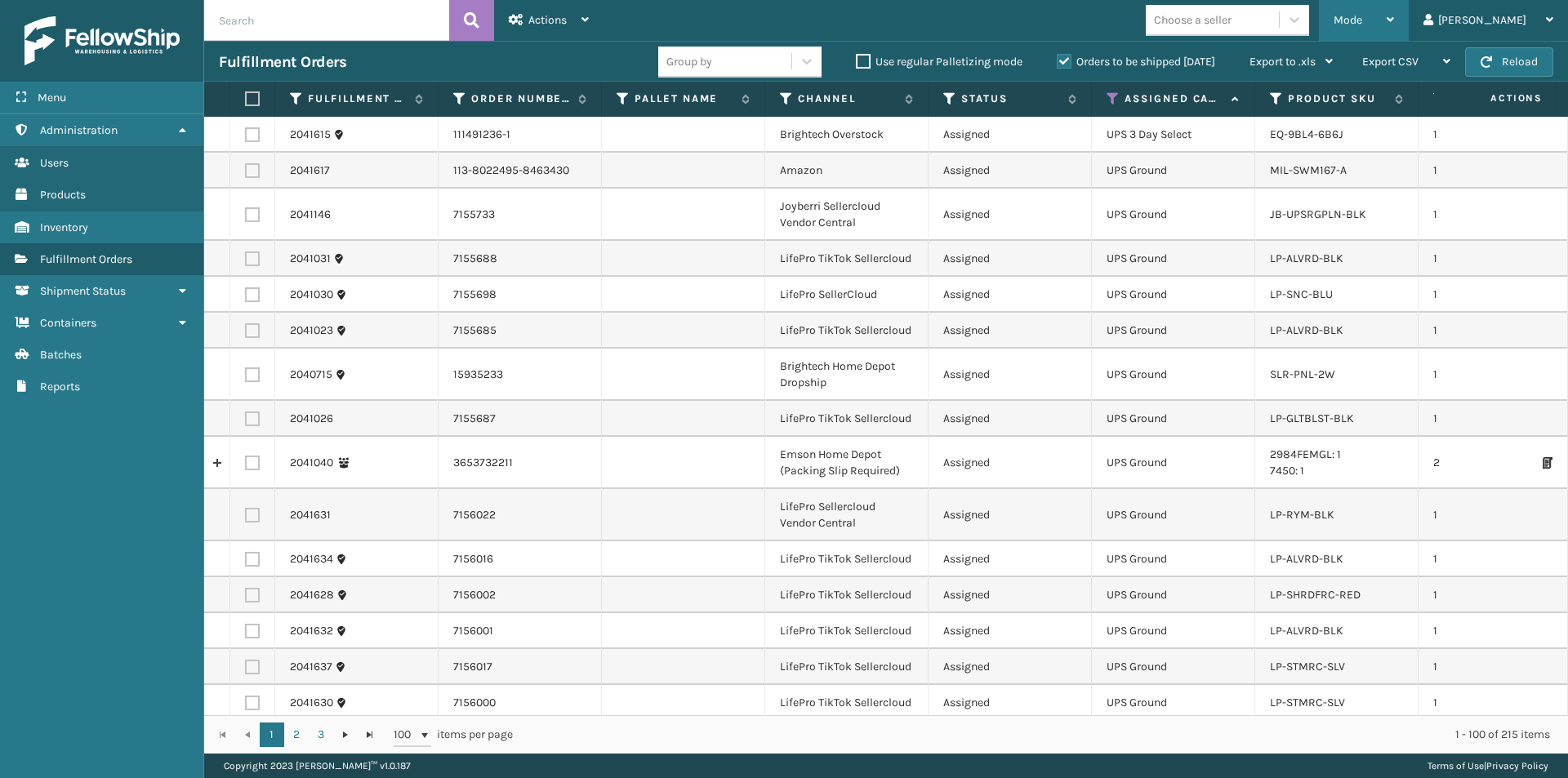
click at [1409, 13] on div "Mode Regular Mode Picking Mode Labeling Mode Exit Scan Mode" at bounding box center [1364, 21] width 90 height 41
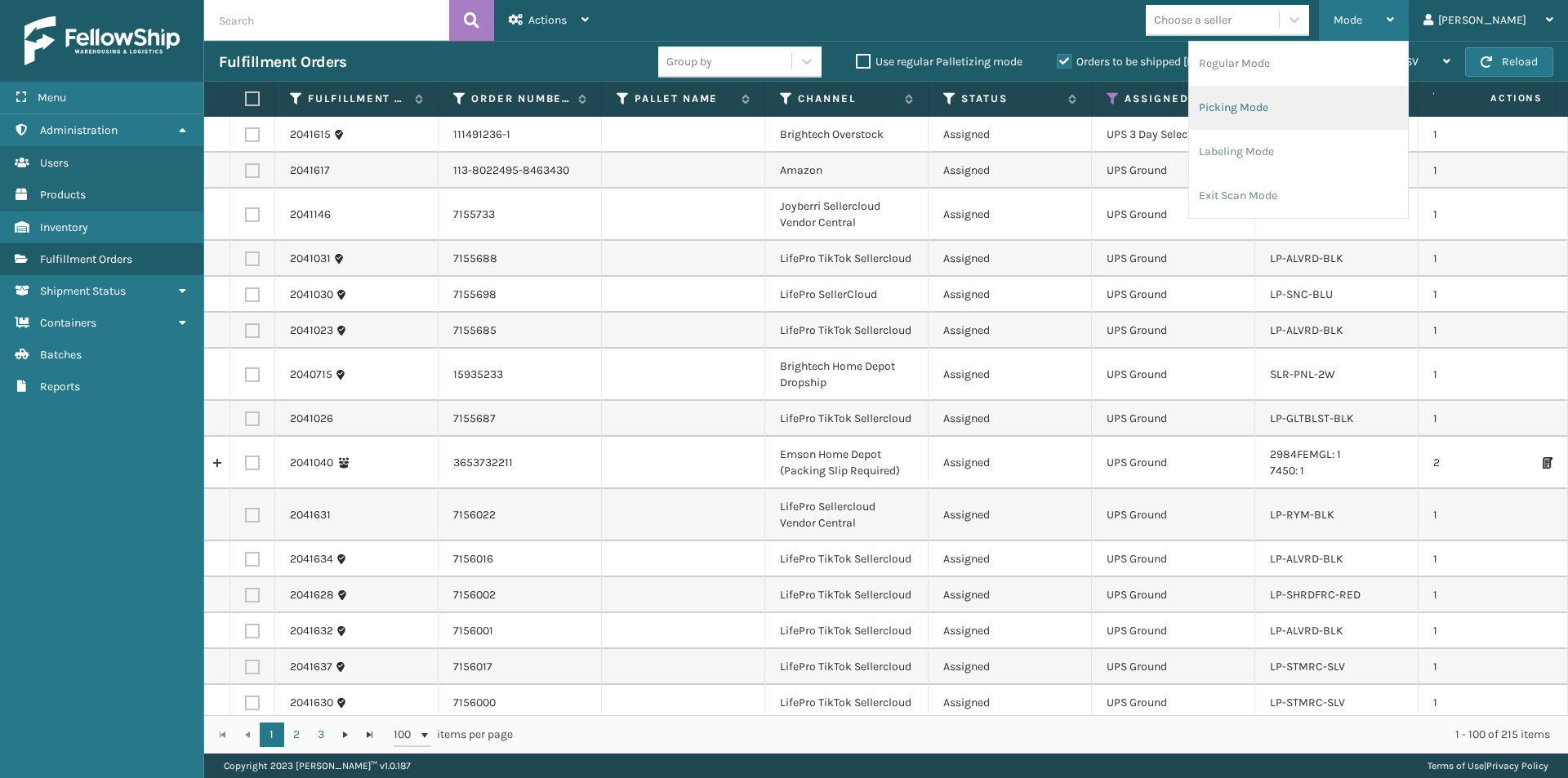
click at [1316, 109] on li "Picking Mode" at bounding box center [1298, 108] width 219 height 44
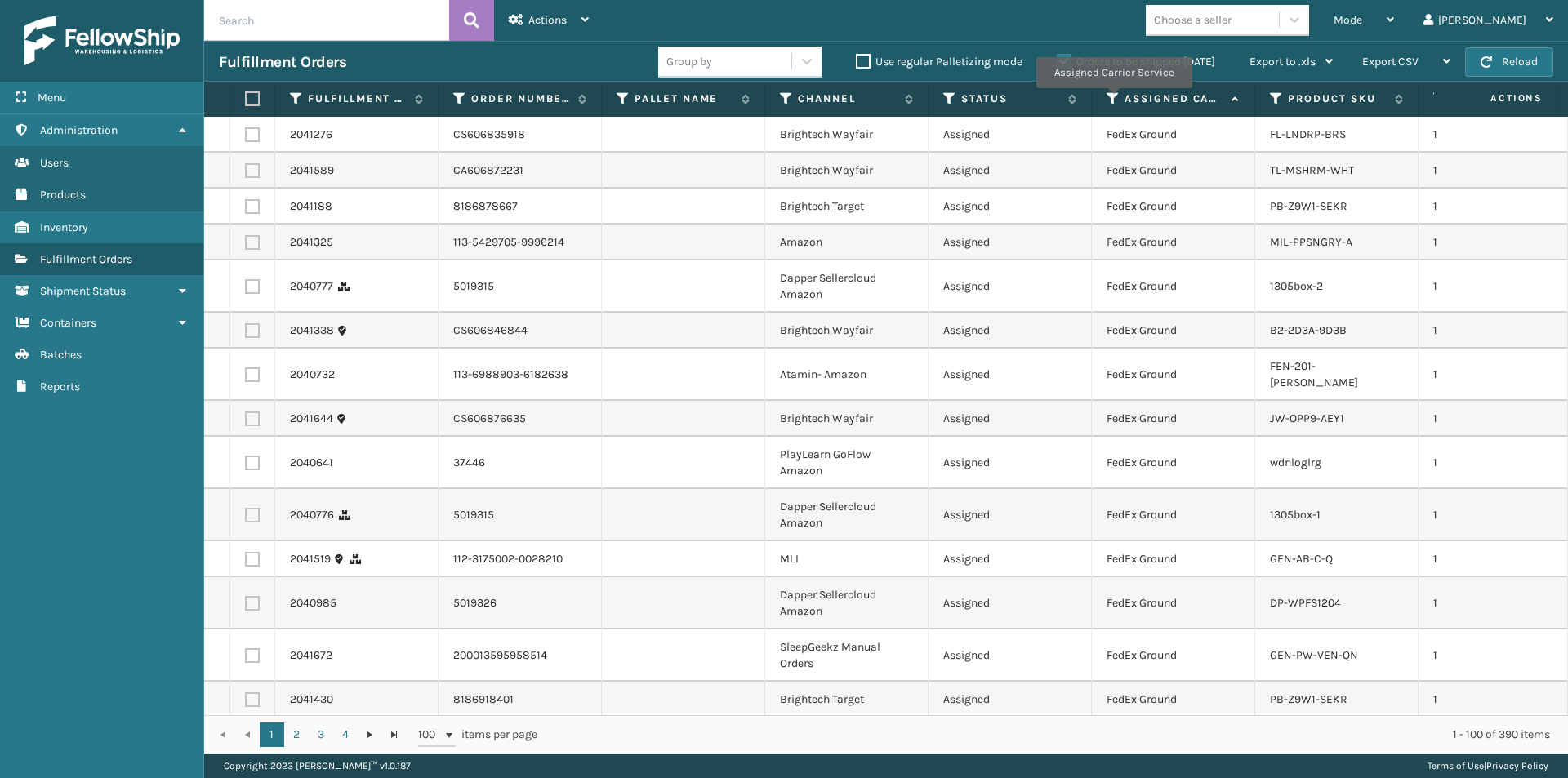
click at [1113, 100] on icon at bounding box center [1112, 99] width 13 height 15
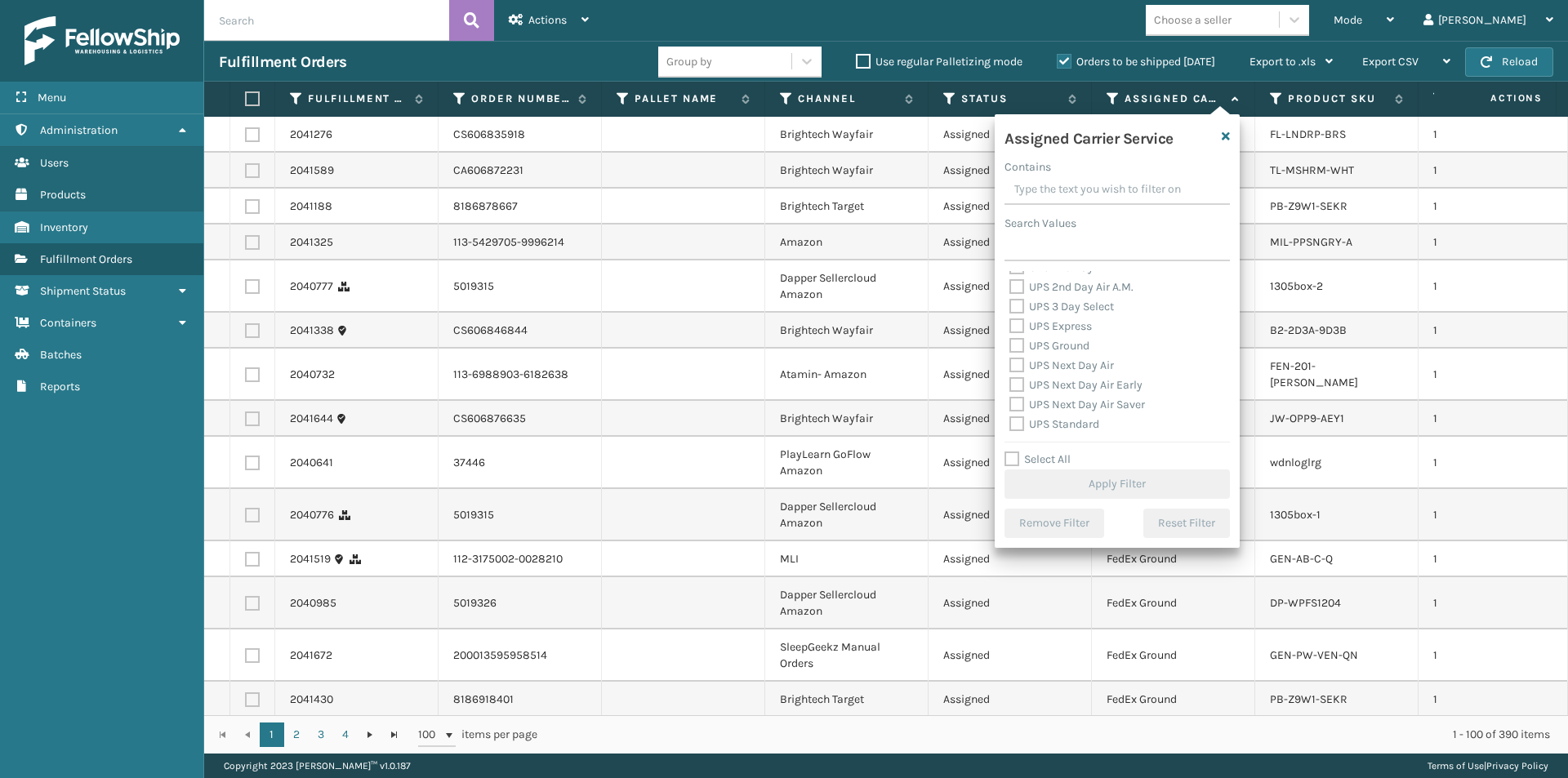
scroll to position [245, 0]
click at [1021, 349] on label "UPS 2nd Day Air" at bounding box center [1059, 349] width 101 height 14
click at [1010, 349] on input "UPS 2nd Day Air" at bounding box center [1009, 345] width 1 height 11
checkbox input "true"
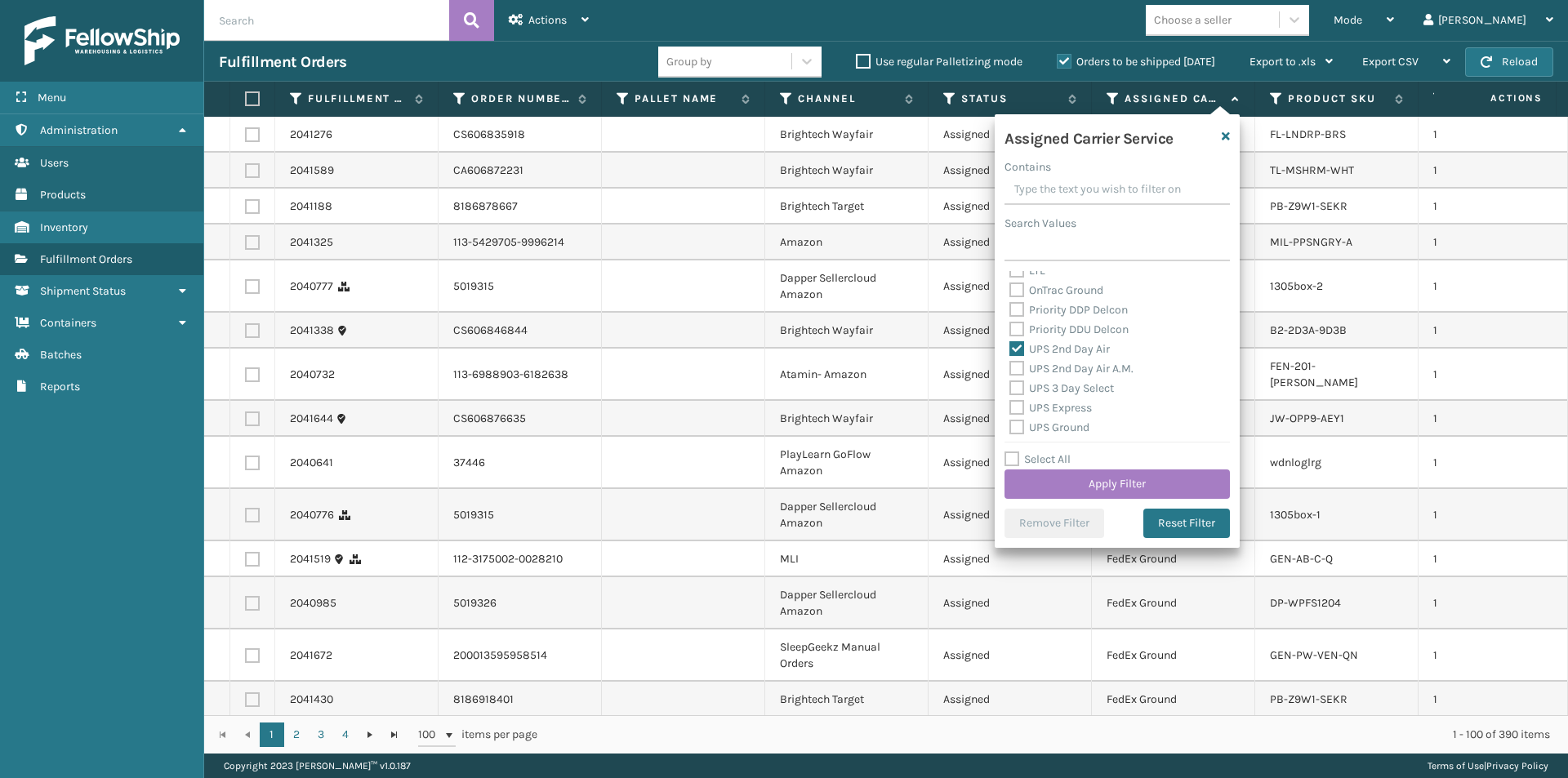
click at [1016, 366] on label "UPS 2nd Day Air A.M." at bounding box center [1070, 368] width 124 height 14
click at [1010, 366] on input "UPS 2nd Day Air A.M." at bounding box center [1009, 365] width 1 height 11
checkbox input "true"
click at [1011, 393] on label "UPS 3 Day Select" at bounding box center [1061, 388] width 105 height 14
click at [1010, 389] on input "UPS 3 Day Select" at bounding box center [1009, 384] width 1 height 11
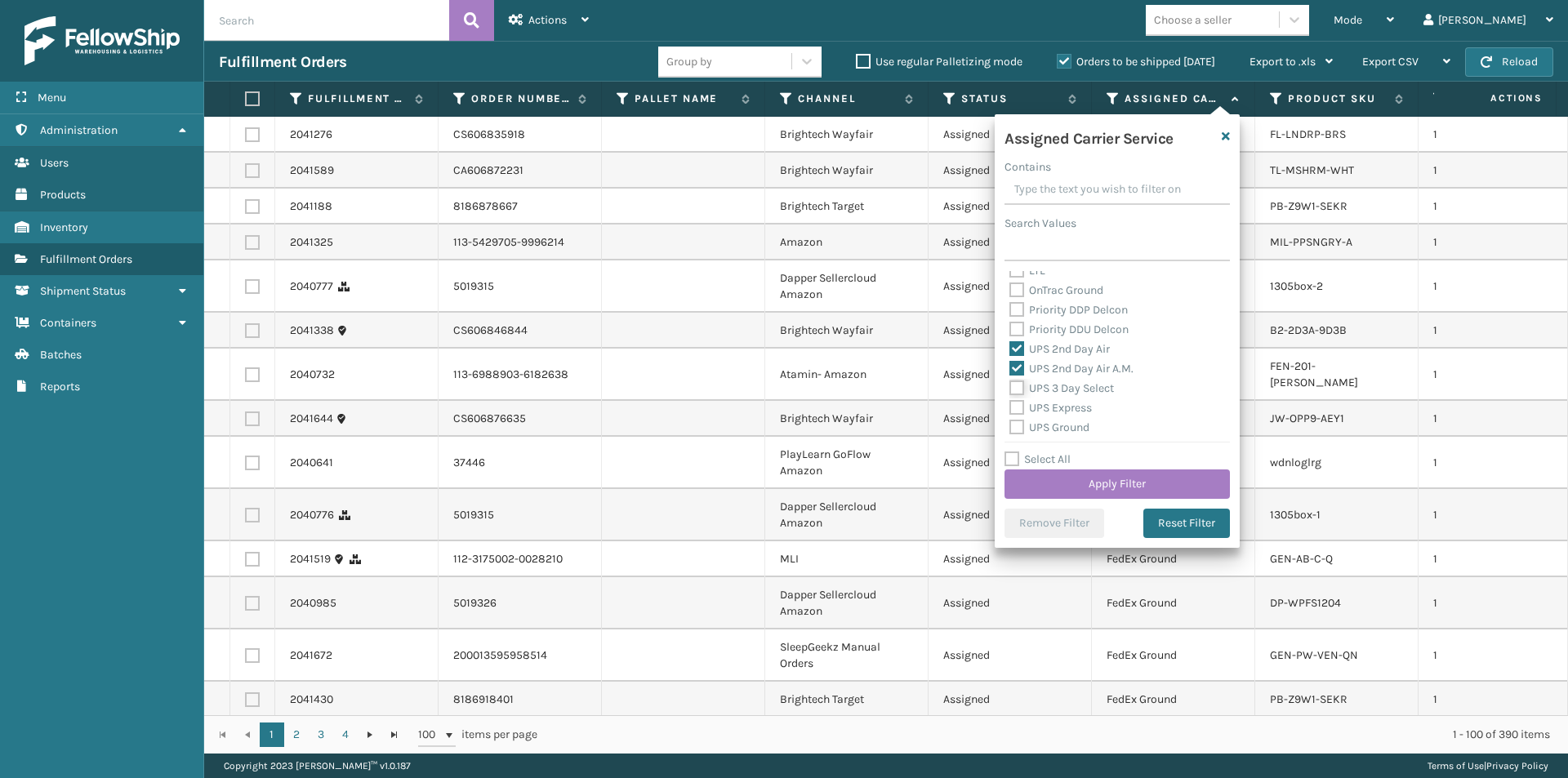
checkbox input "true"
click at [1015, 405] on label "UPS Express" at bounding box center [1050, 408] width 82 height 14
click at [1010, 405] on input "UPS Express" at bounding box center [1009, 404] width 1 height 11
checkbox input "true"
click at [1016, 424] on label "UPS Ground" at bounding box center [1049, 427] width 80 height 14
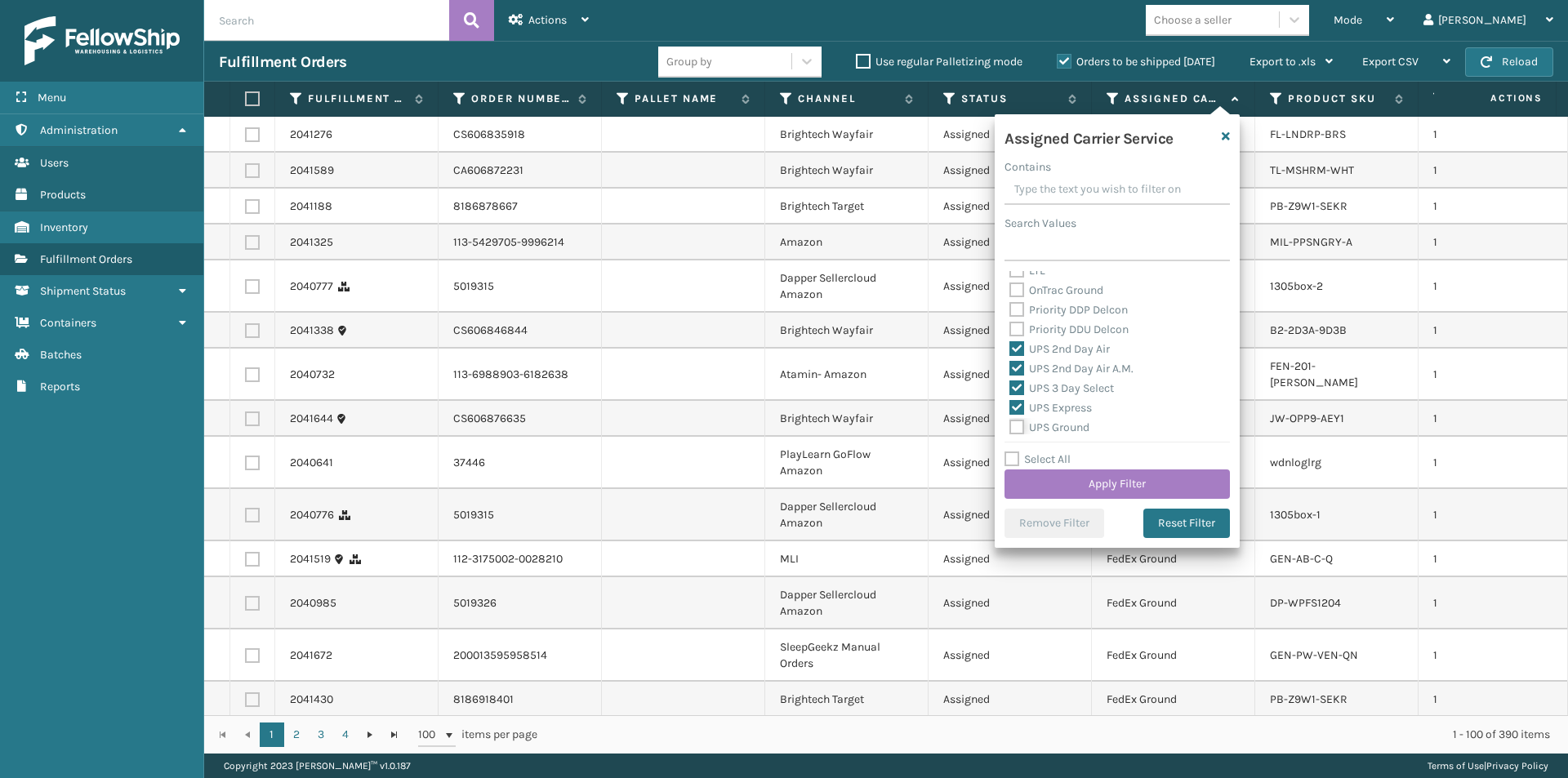
click at [1010, 424] on input "UPS Ground" at bounding box center [1009, 423] width 1 height 11
checkbox input "true"
click at [1020, 365] on label "UPS Next Day Air" at bounding box center [1061, 366] width 105 height 14
click at [1010, 365] on input "UPS Next Day Air" at bounding box center [1009, 361] width 1 height 11
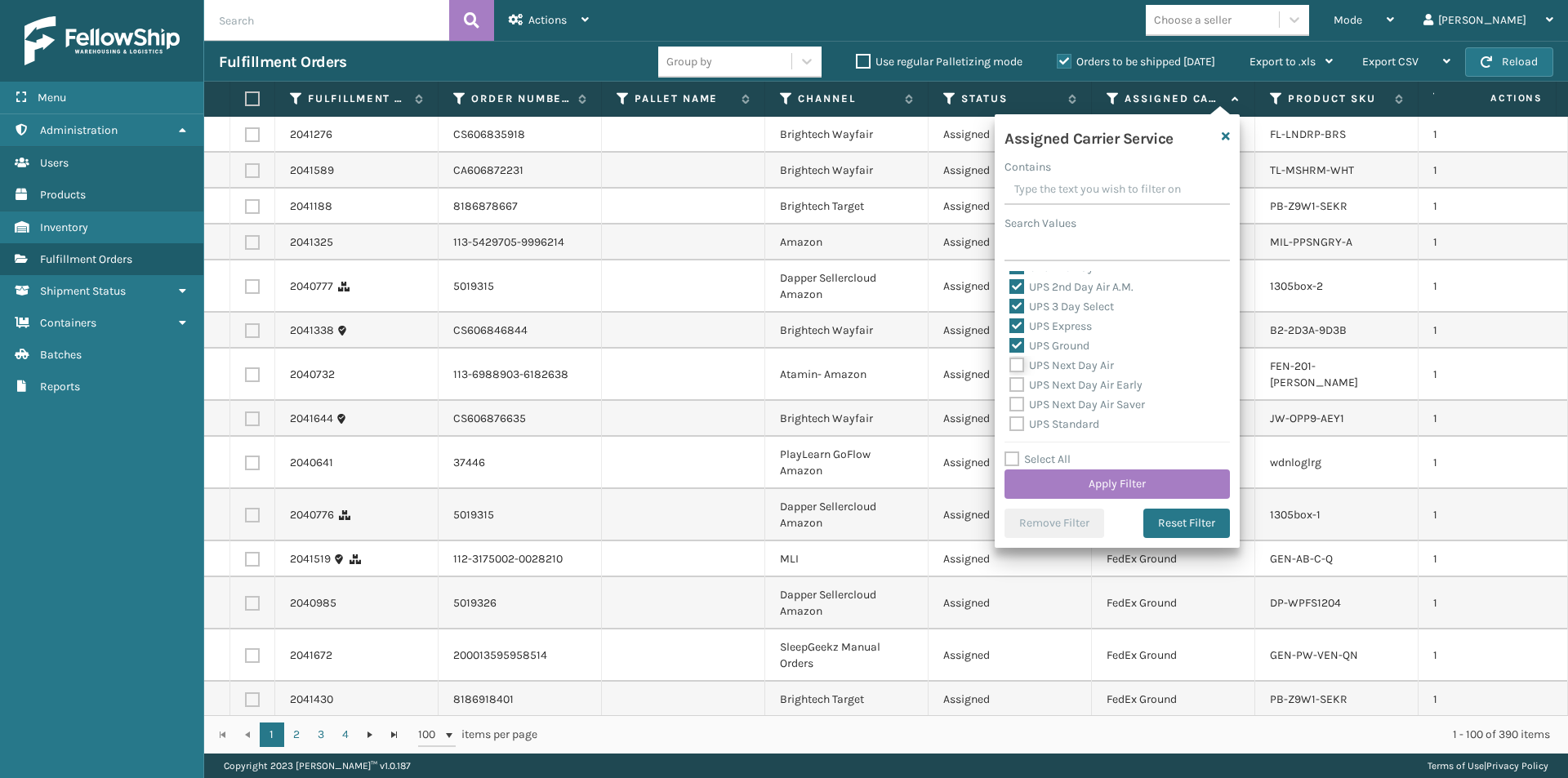
checkbox input "true"
click at [1018, 386] on label "UPS Next Day Air Early" at bounding box center [1075, 385] width 133 height 14
click at [1010, 386] on input "UPS Next Day Air Early" at bounding box center [1009, 380] width 1 height 11
checkbox input "true"
click at [1018, 404] on label "UPS Next Day Air Saver" at bounding box center [1076, 405] width 136 height 14
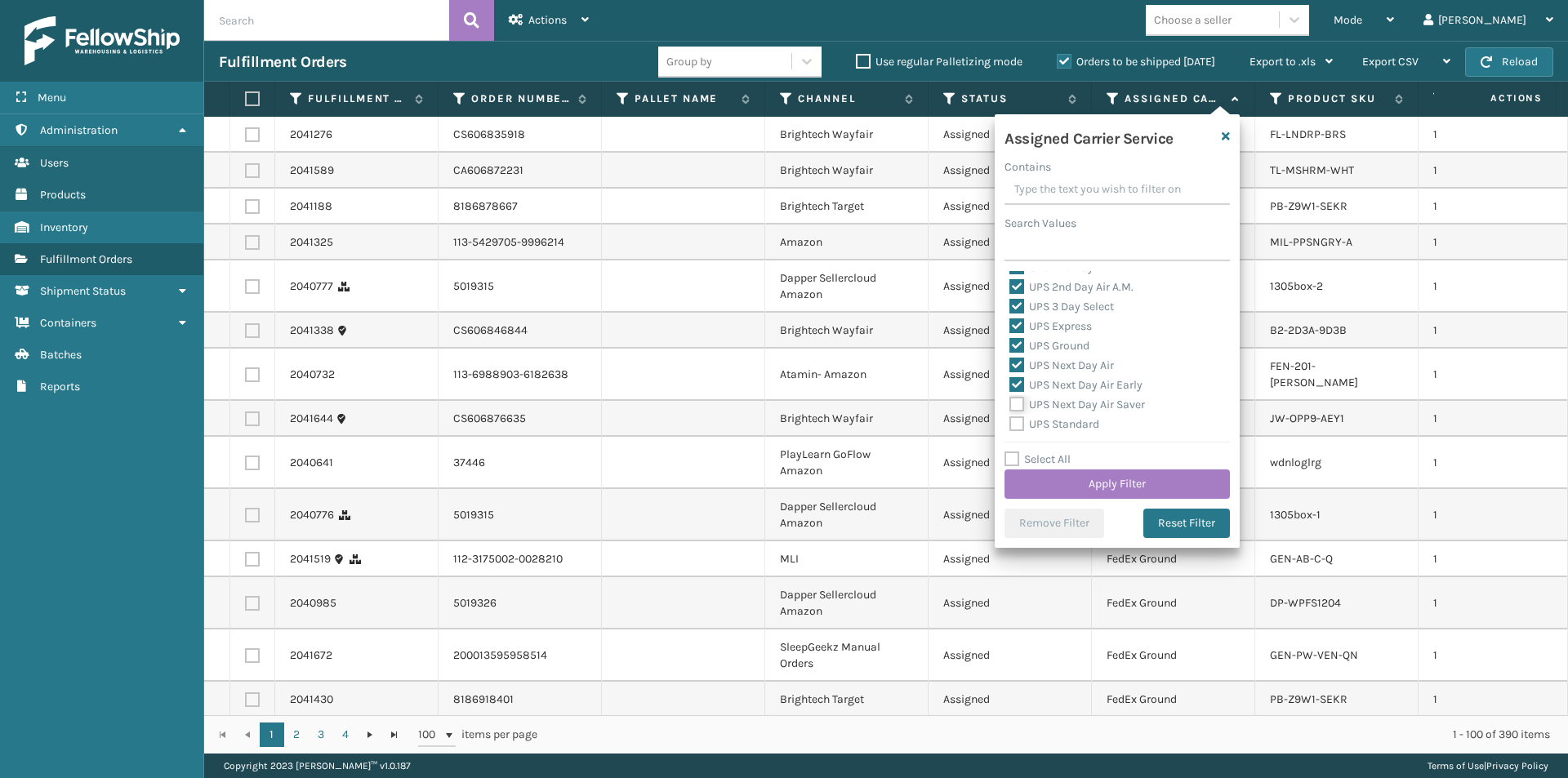
click at [1010, 404] on input "UPS Next Day Air Saver" at bounding box center [1009, 400] width 1 height 11
checkbox input "true"
click at [1019, 422] on label "UPS Standard" at bounding box center [1054, 424] width 90 height 14
click at [1010, 422] on input "UPS Standard" at bounding box center [1009, 419] width 1 height 11
checkbox input "true"
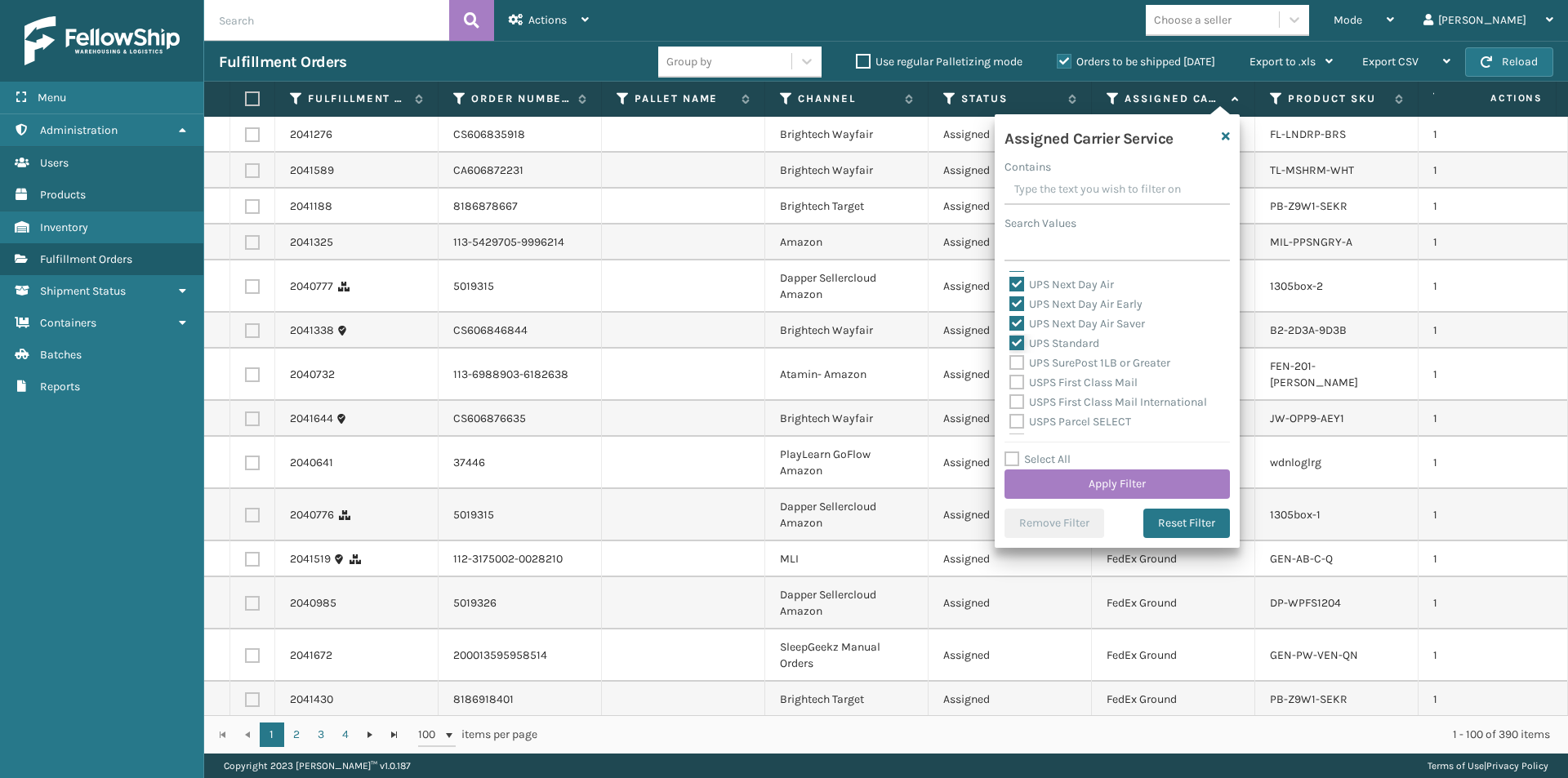
scroll to position [409, 0]
click at [1015, 365] on label "UPS SurePost 1LB or Greater" at bounding box center [1089, 362] width 161 height 14
click at [1010, 364] on input "UPS SurePost 1LB or Greater" at bounding box center [1009, 358] width 1 height 11
checkbox input "true"
click at [1140, 484] on button "Apply Filter" at bounding box center [1116, 484] width 226 height 29
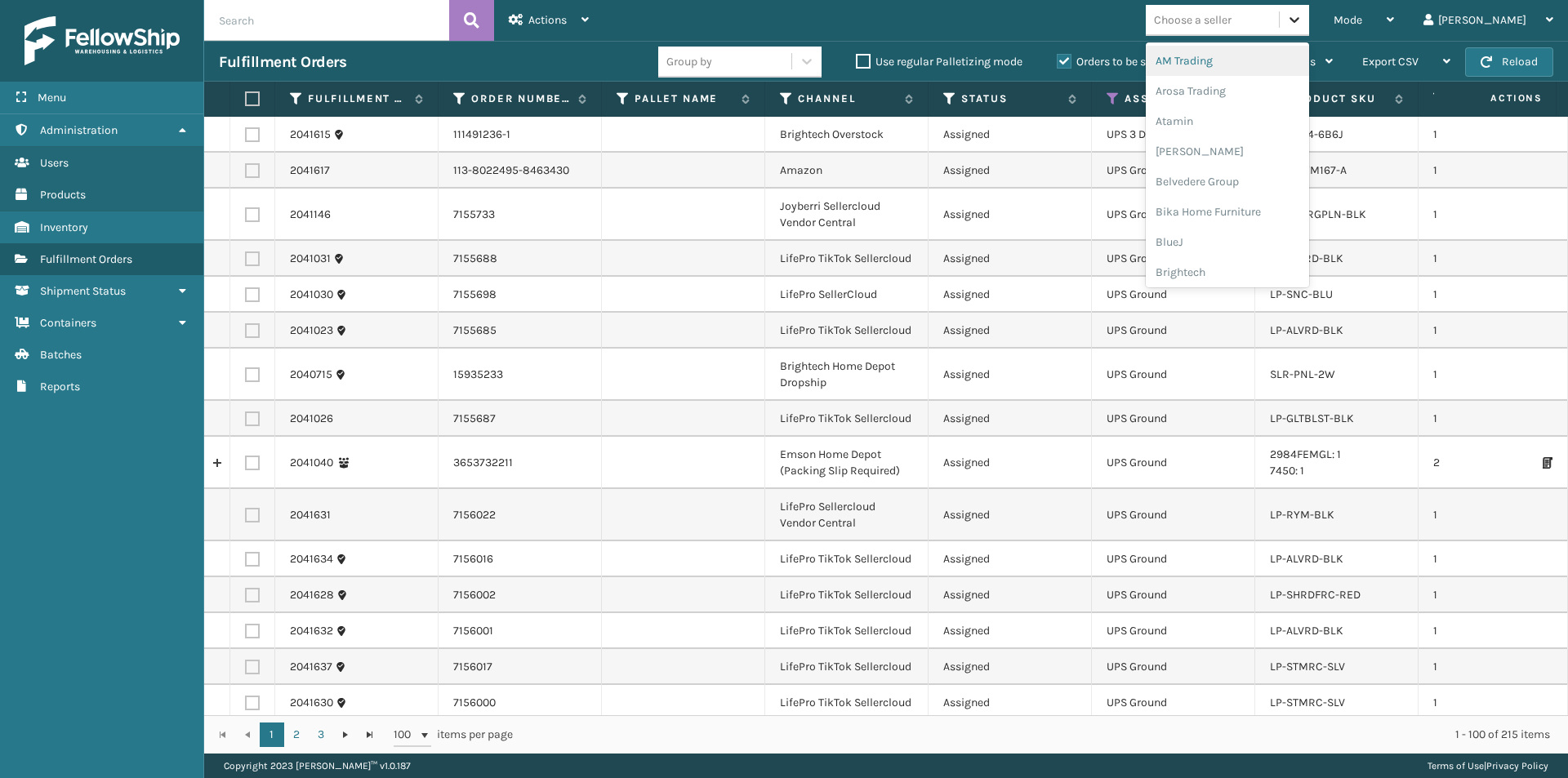
click at [1302, 22] on icon at bounding box center [1294, 20] width 17 height 17
click at [1273, 118] on div "Atamin" at bounding box center [1227, 121] width 163 height 30
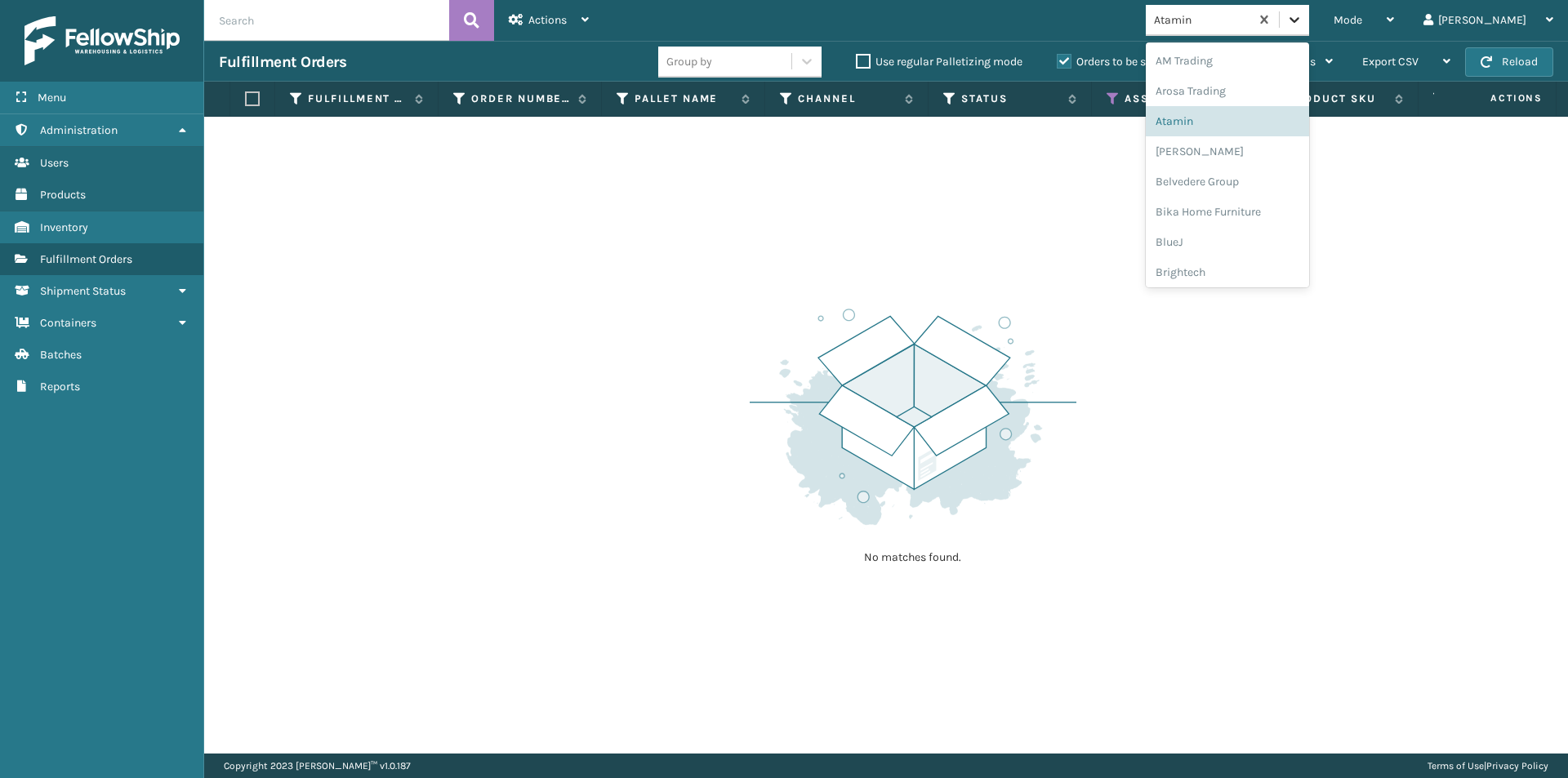
click at [1302, 22] on icon at bounding box center [1294, 20] width 17 height 17
click at [1271, 151] on div "[PERSON_NAME]" at bounding box center [1227, 151] width 163 height 30
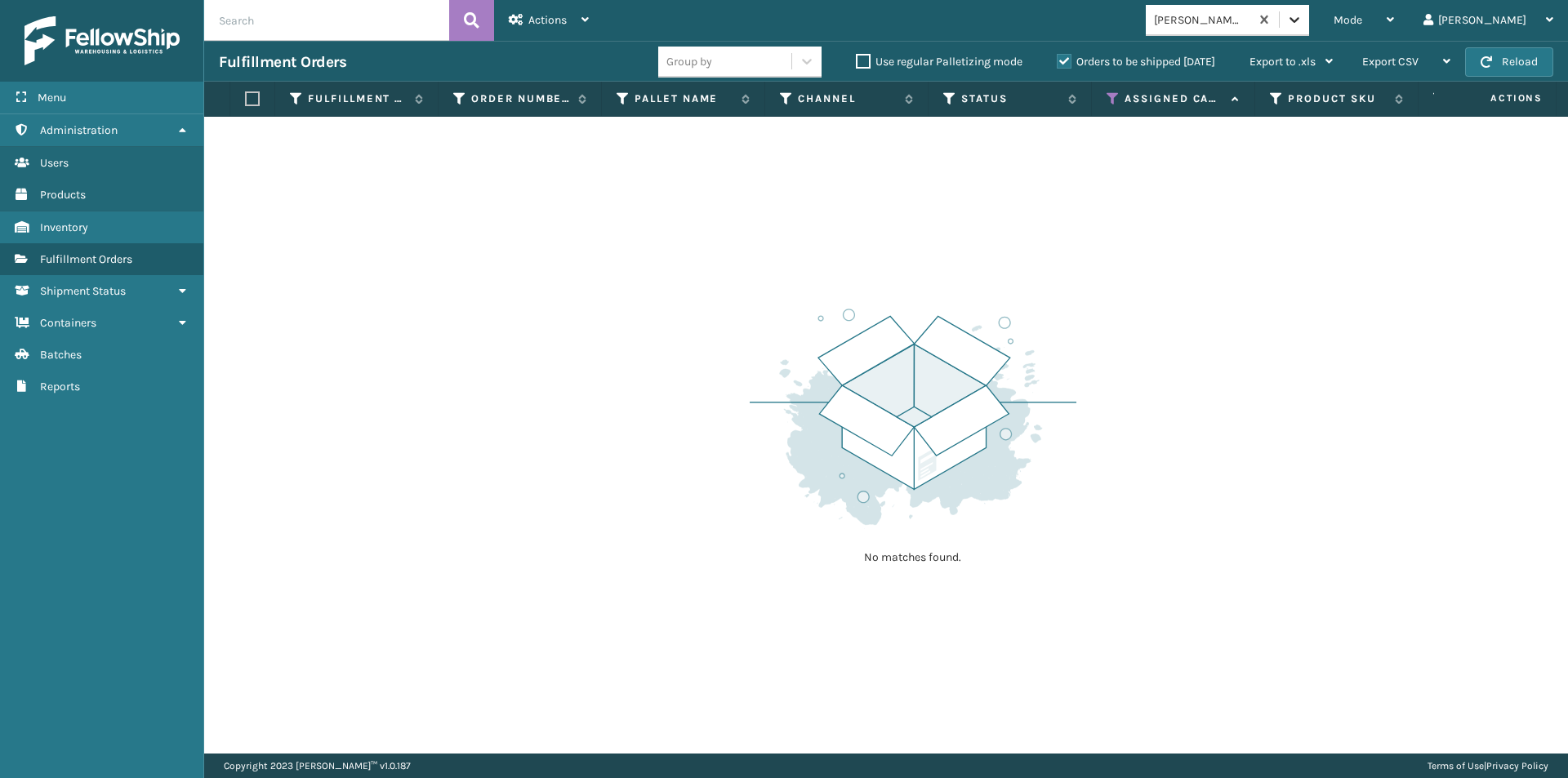
click at [1302, 22] on icon at bounding box center [1294, 20] width 17 height 17
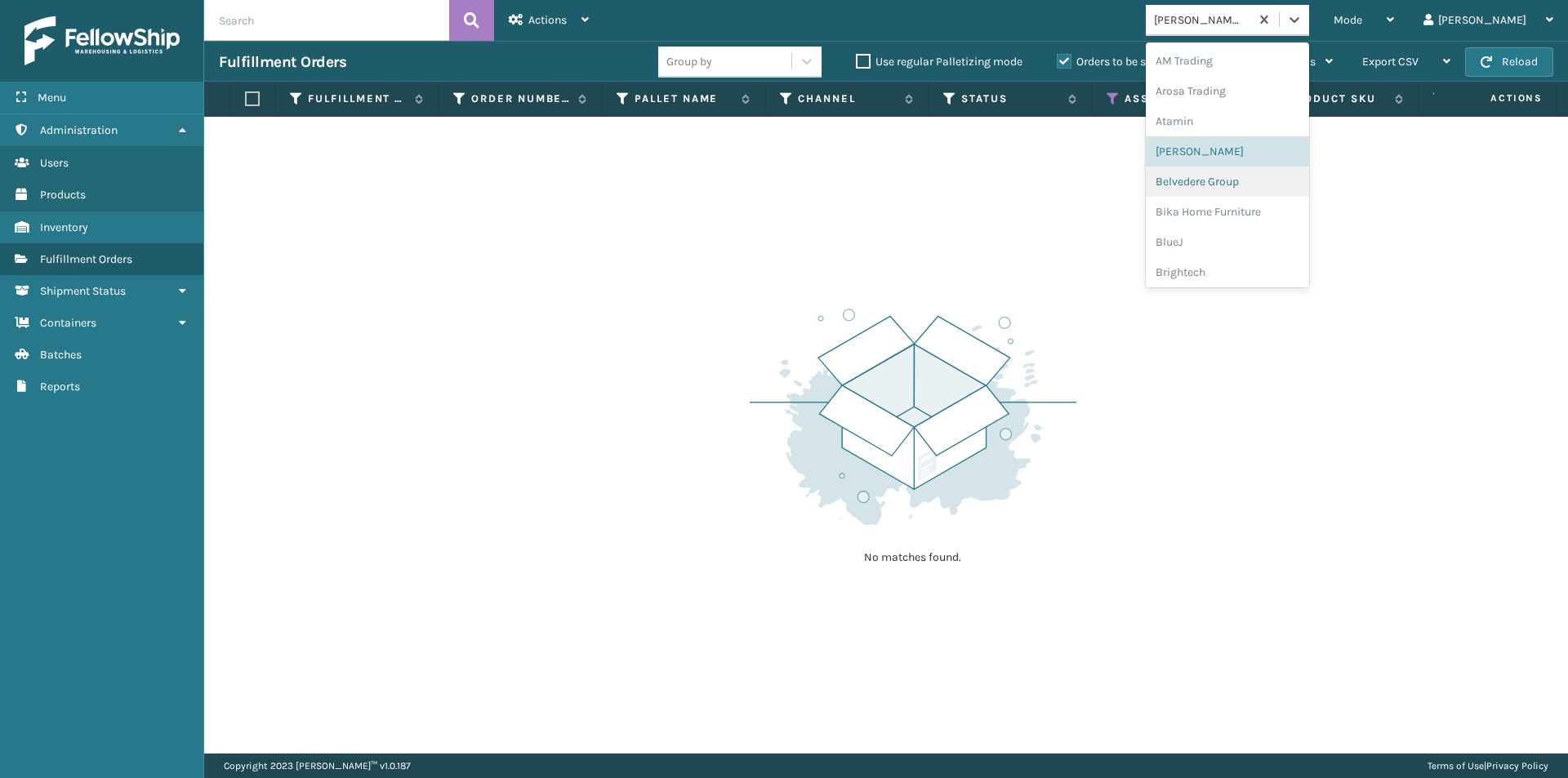
click at [1271, 186] on div "Belvedere Group" at bounding box center [1227, 181] width 163 height 30
click at [1299, 20] on icon at bounding box center [1294, 21] width 10 height 6
click at [1269, 205] on div "Bika Home Furniture" at bounding box center [1227, 211] width 163 height 30
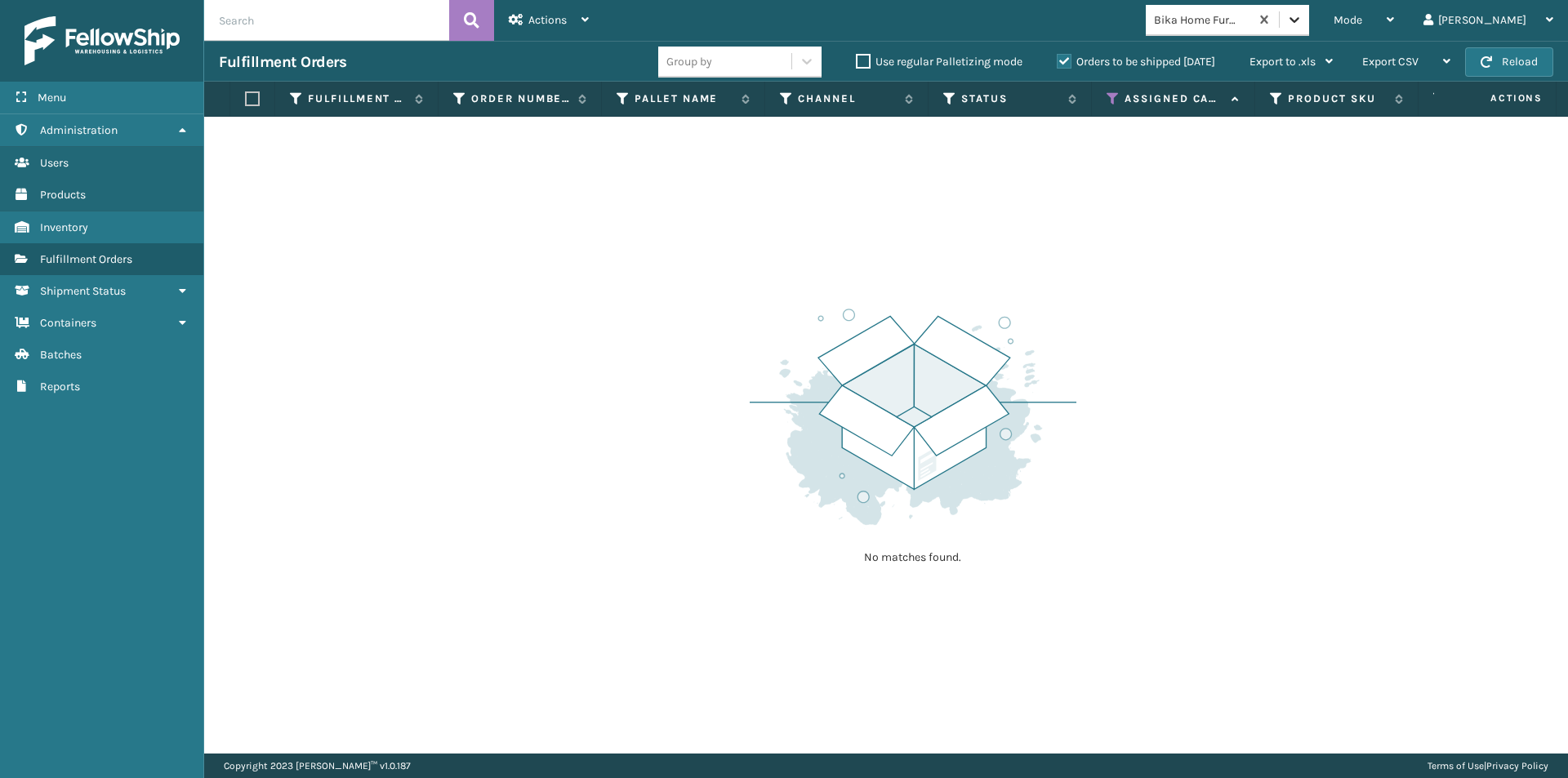
click at [1302, 20] on icon at bounding box center [1294, 20] width 17 height 17
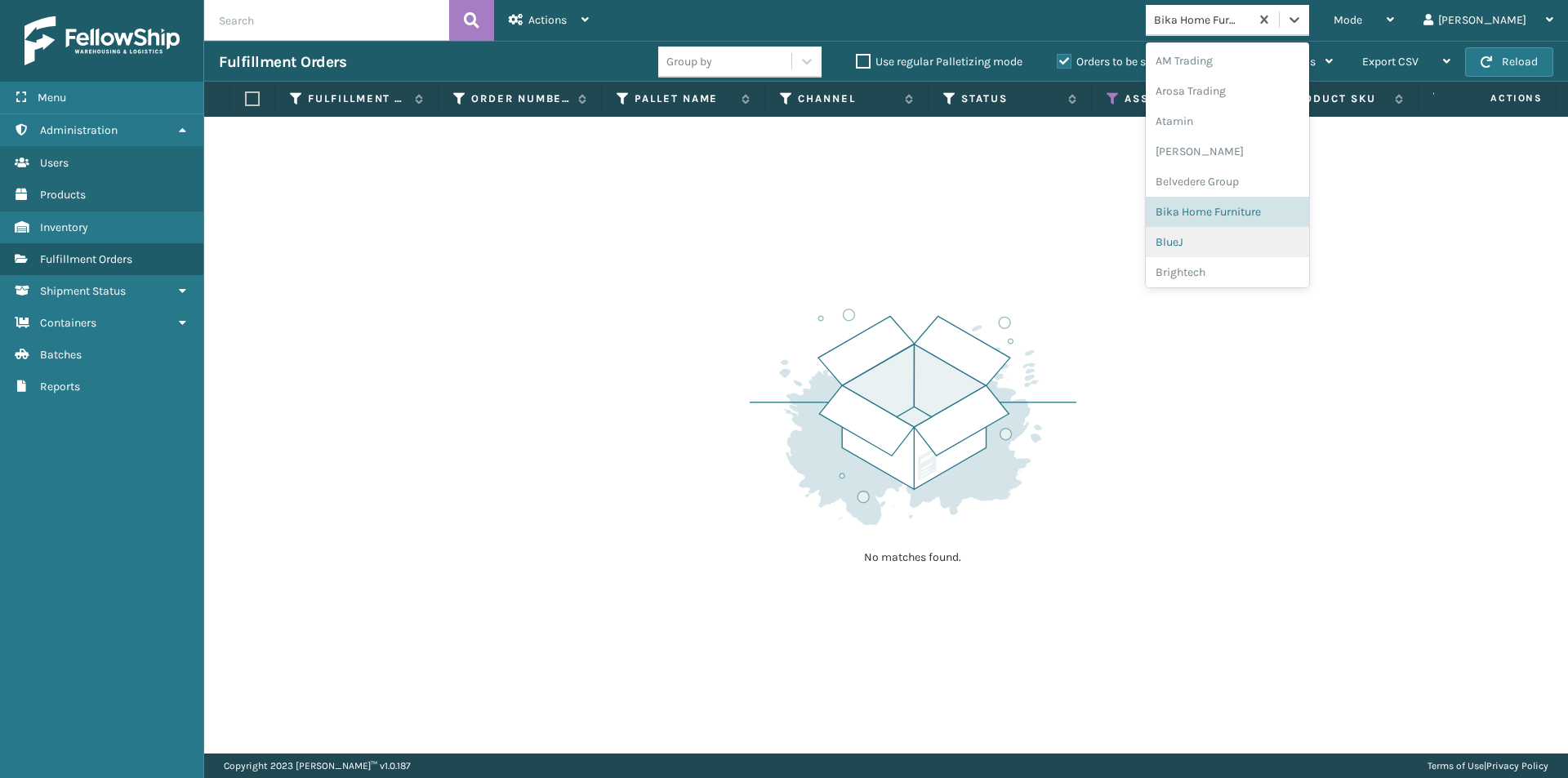
click at [1254, 238] on div "BlueJ" at bounding box center [1227, 241] width 163 height 30
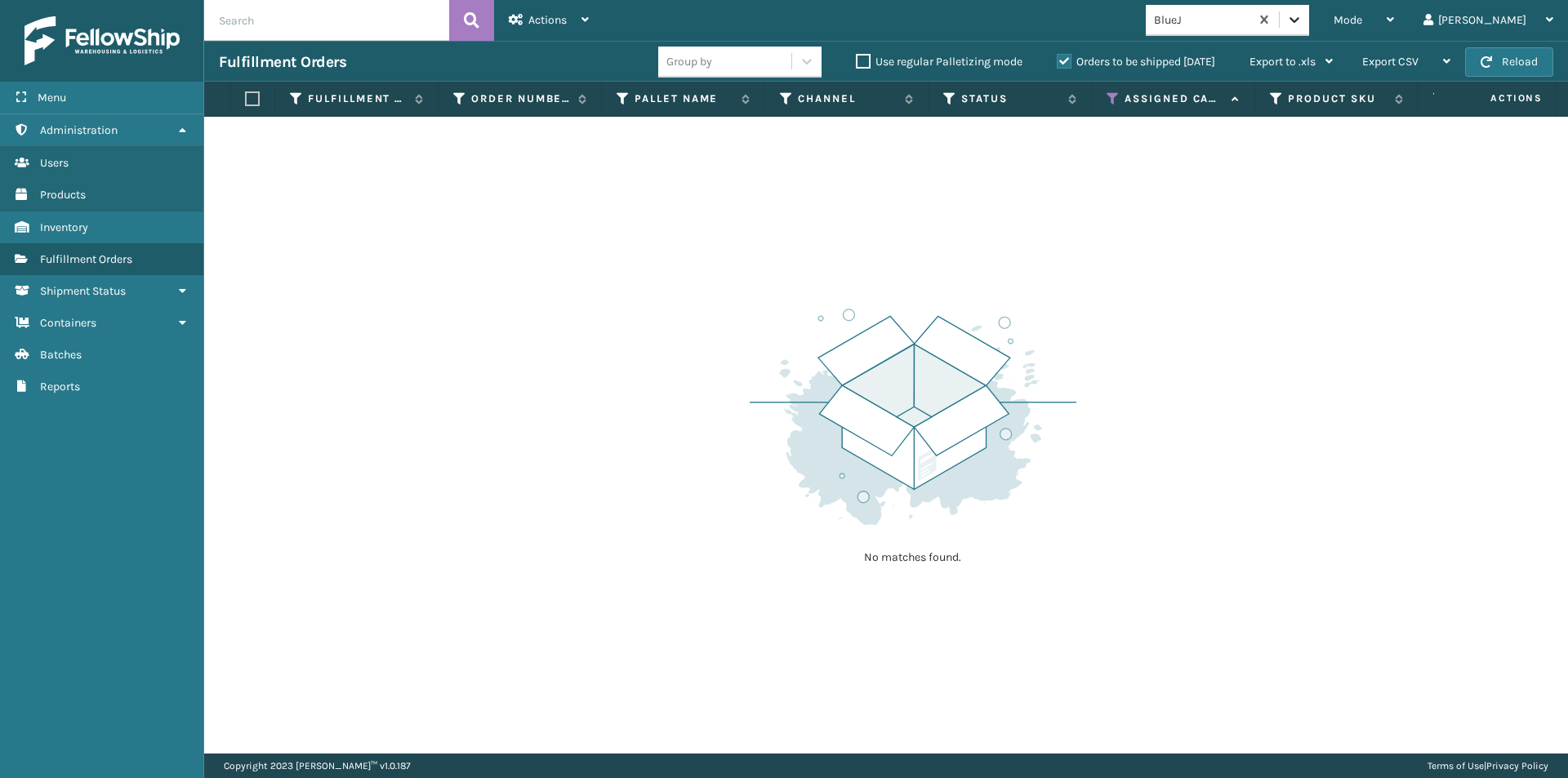
click at [1302, 18] on icon at bounding box center [1294, 20] width 17 height 17
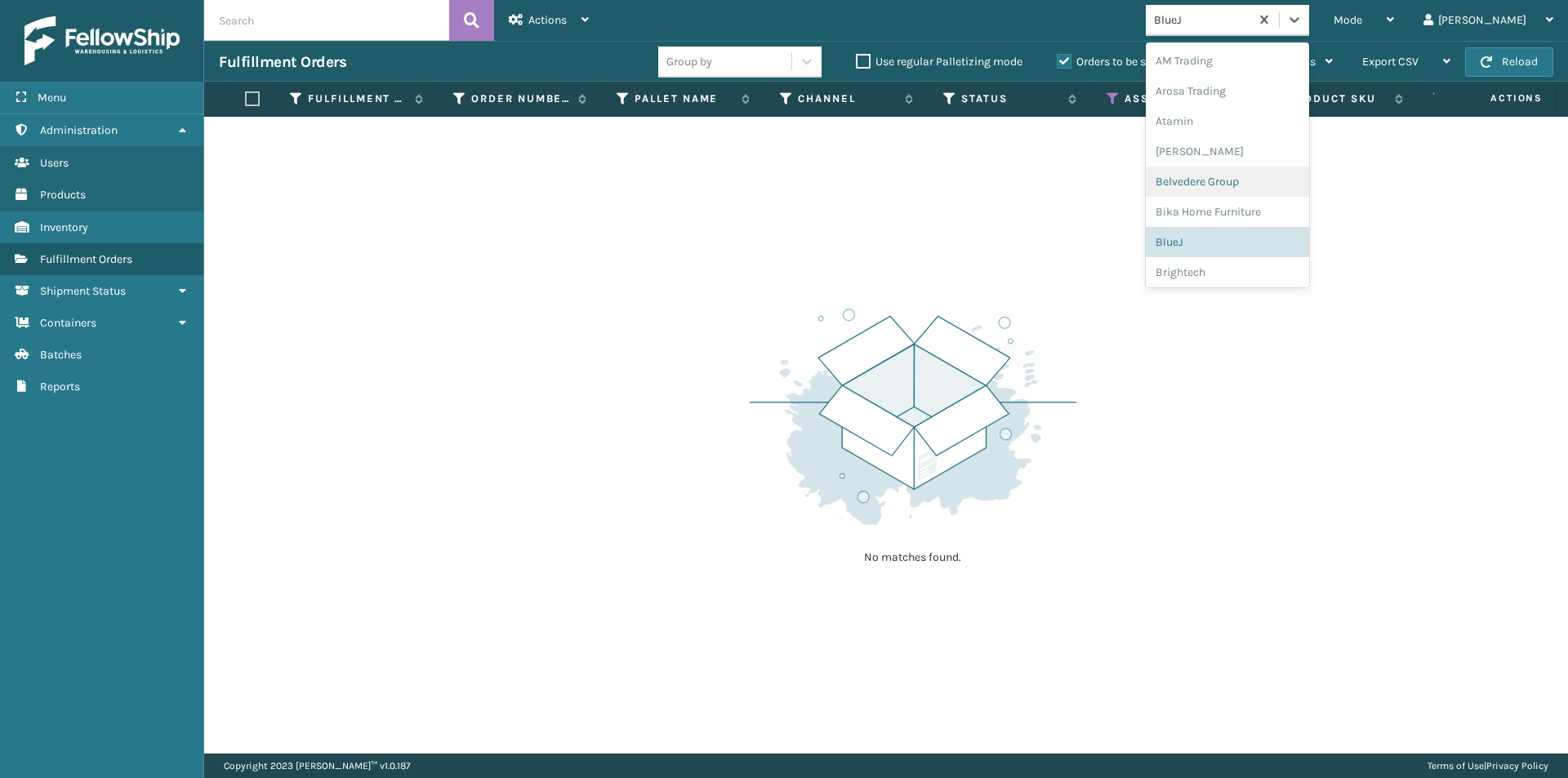
scroll to position [82, 0]
click at [1246, 201] on div "Brightech" at bounding box center [1227, 191] width 163 height 30
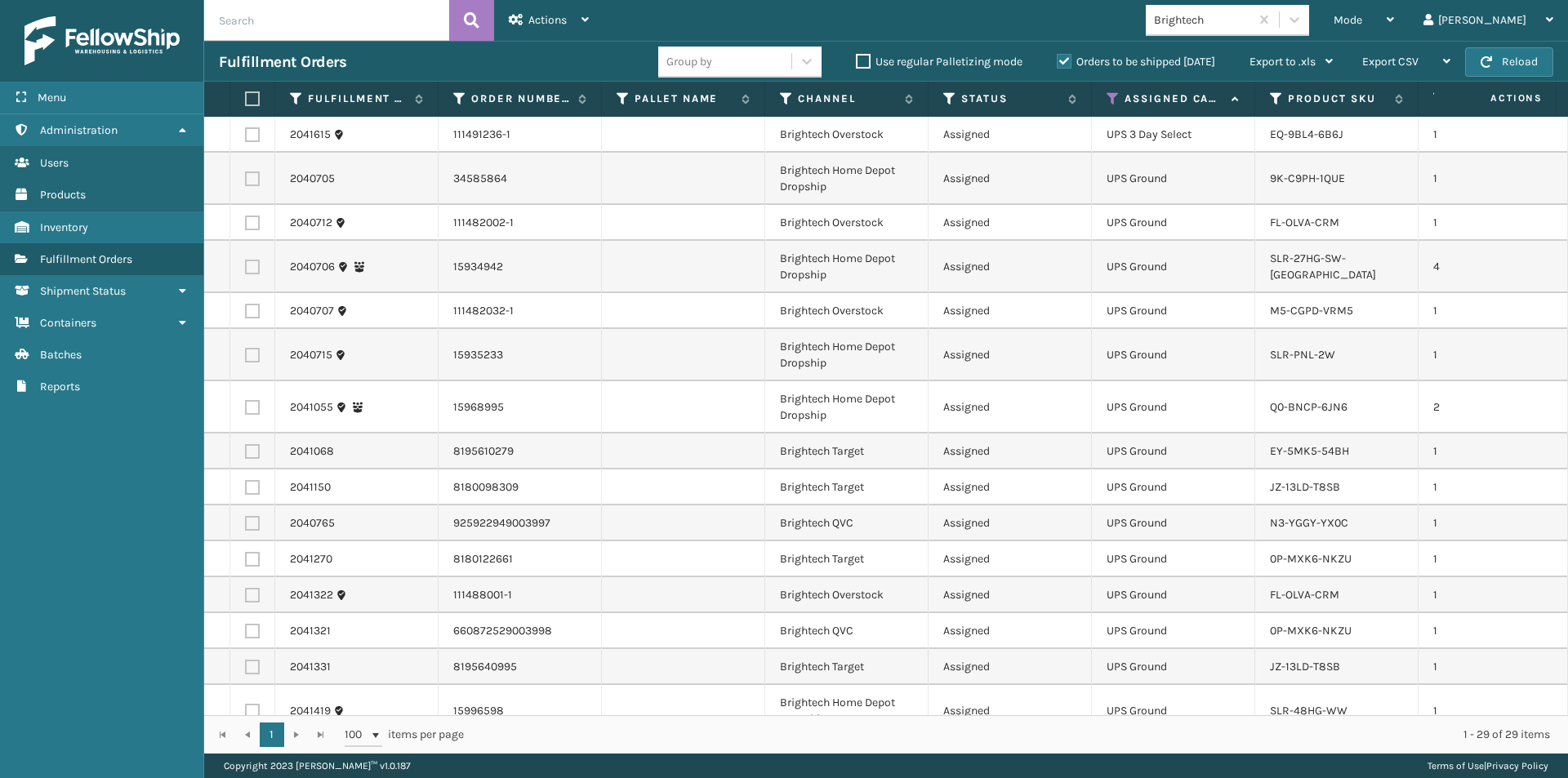
click at [245, 101] on label at bounding box center [250, 99] width 10 height 15
click at [245, 101] on input "checkbox" at bounding box center [245, 99] width 1 height 11
checkbox input "true"
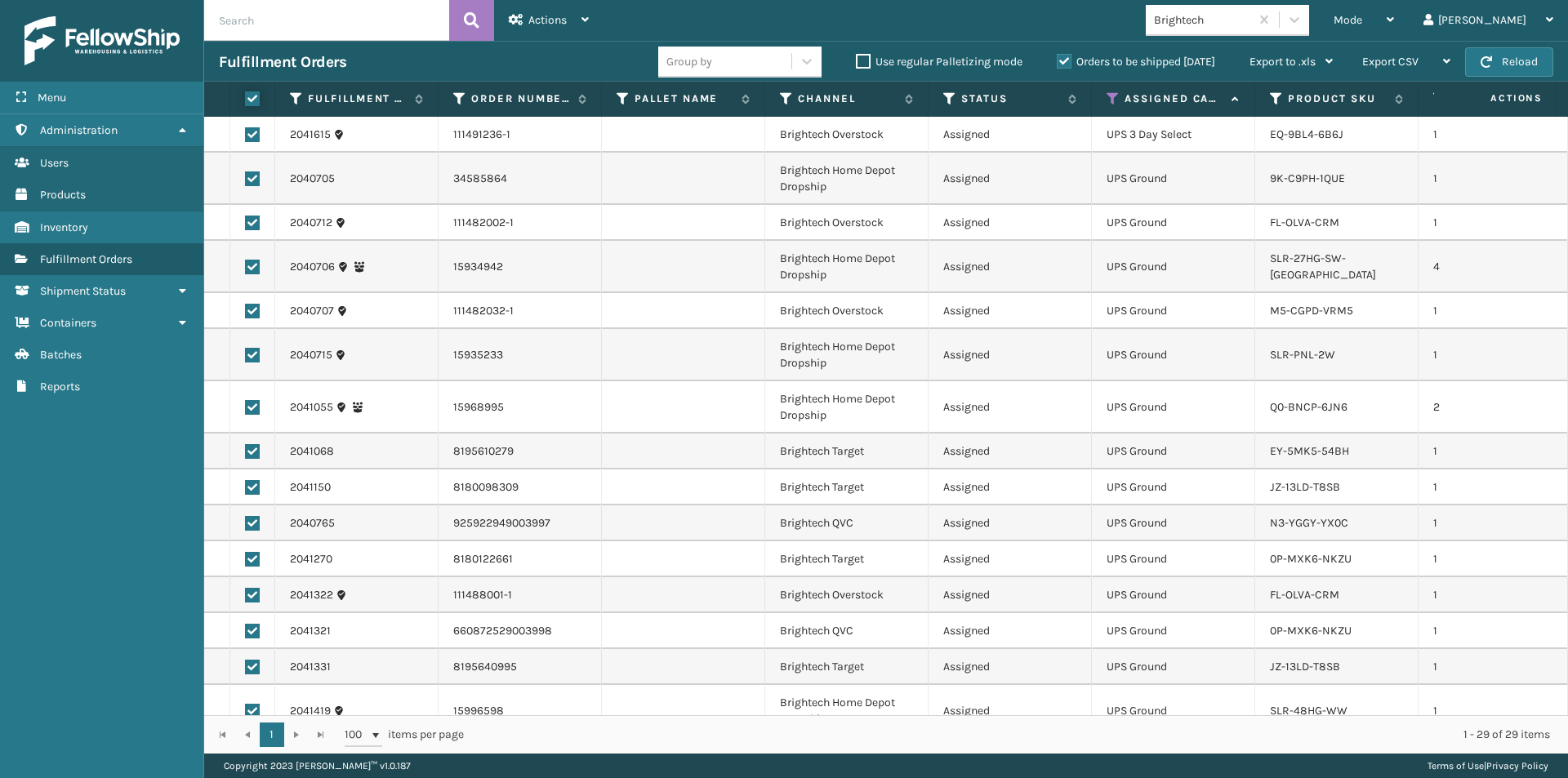
checkbox input "true"
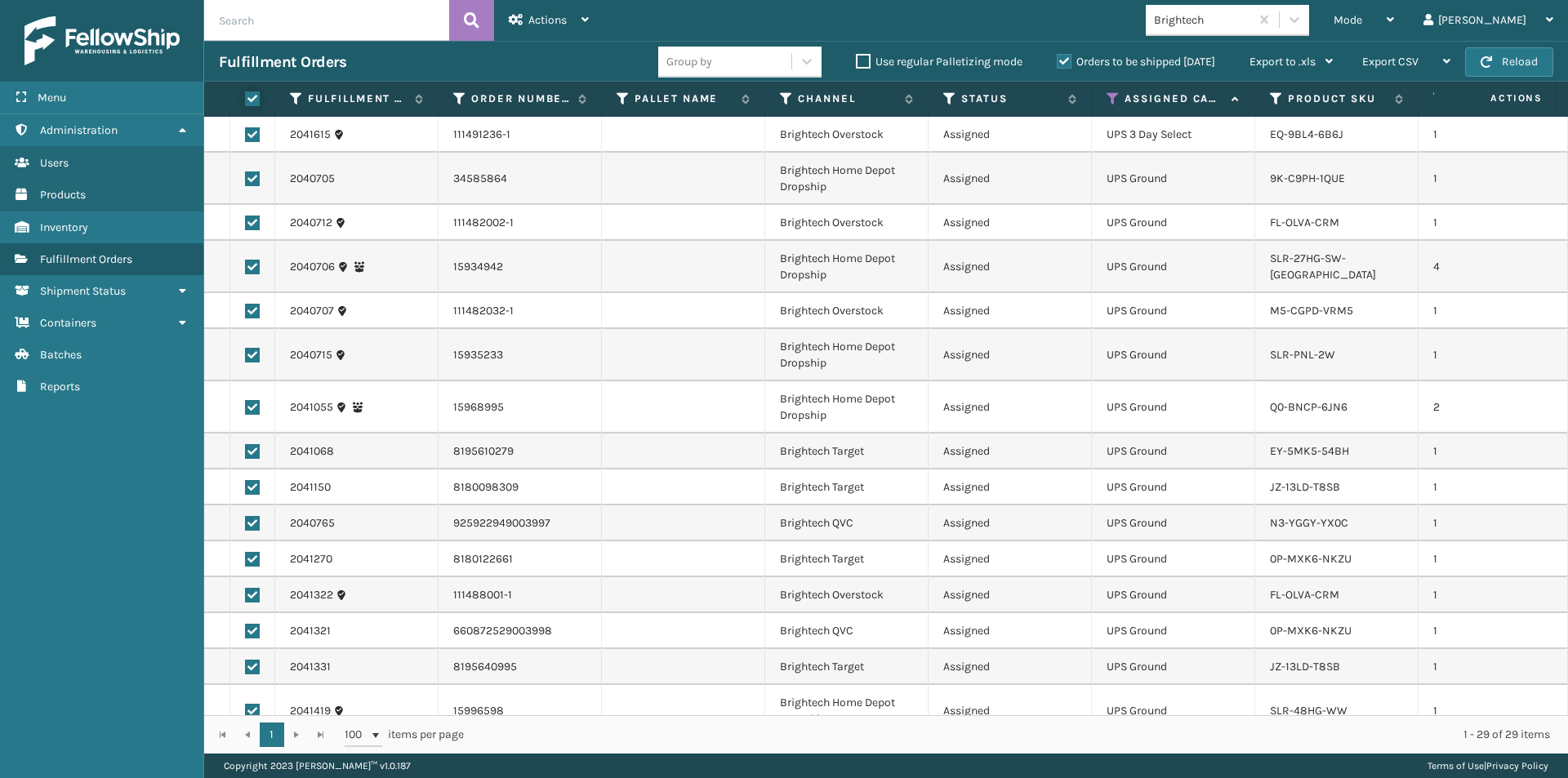
checkbox input "true"
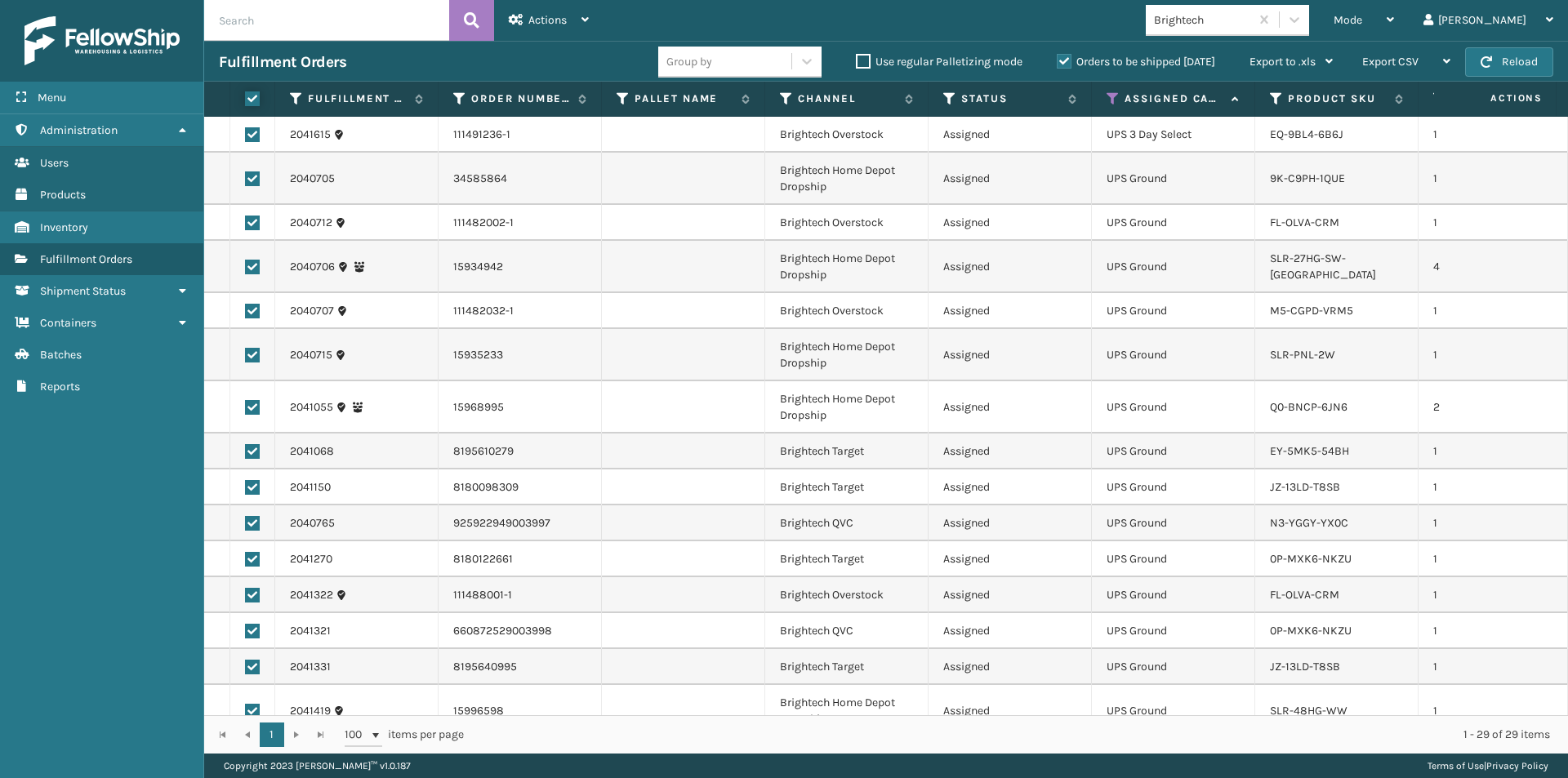
checkbox input "true"
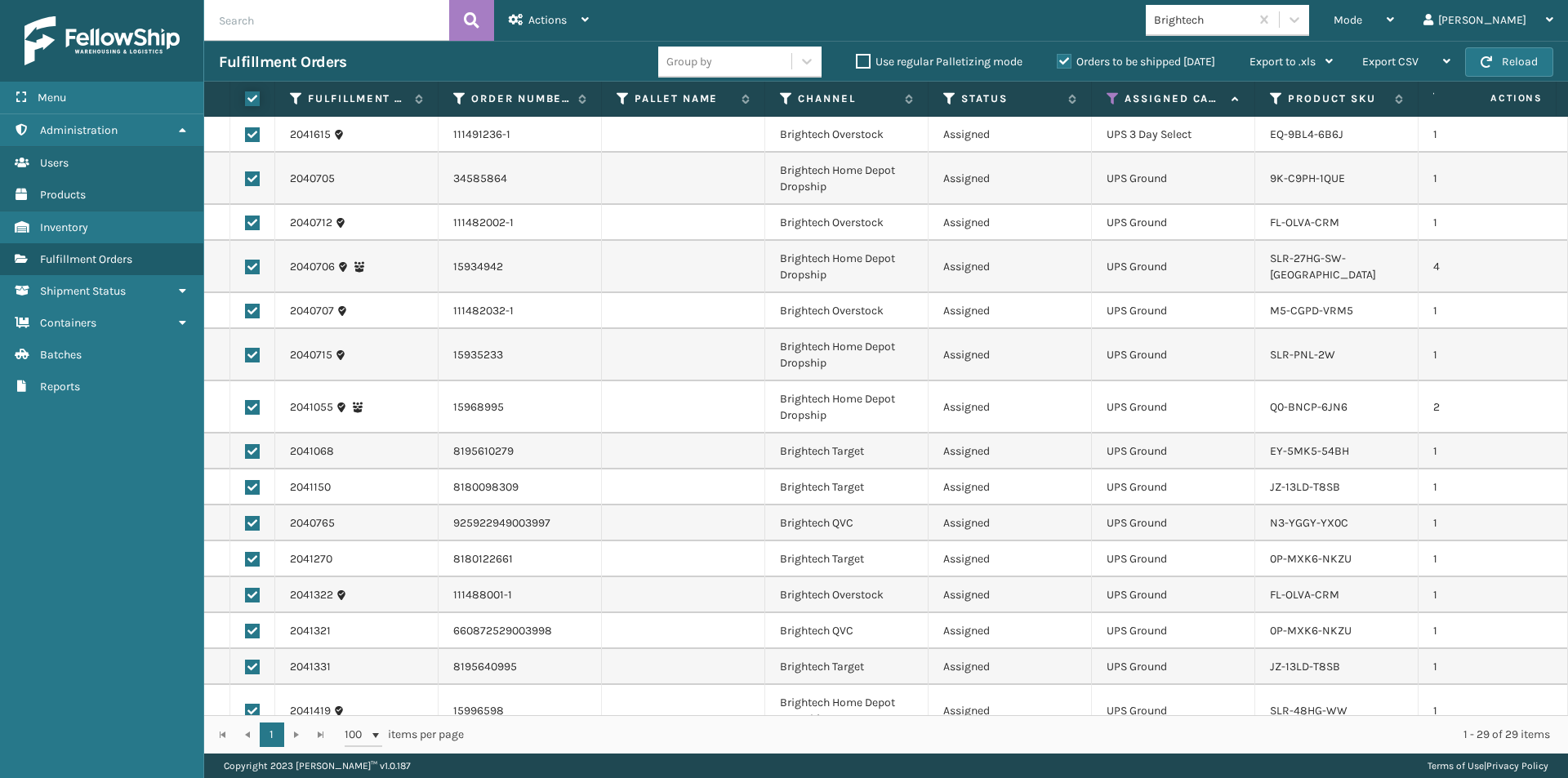
checkbox input "true"
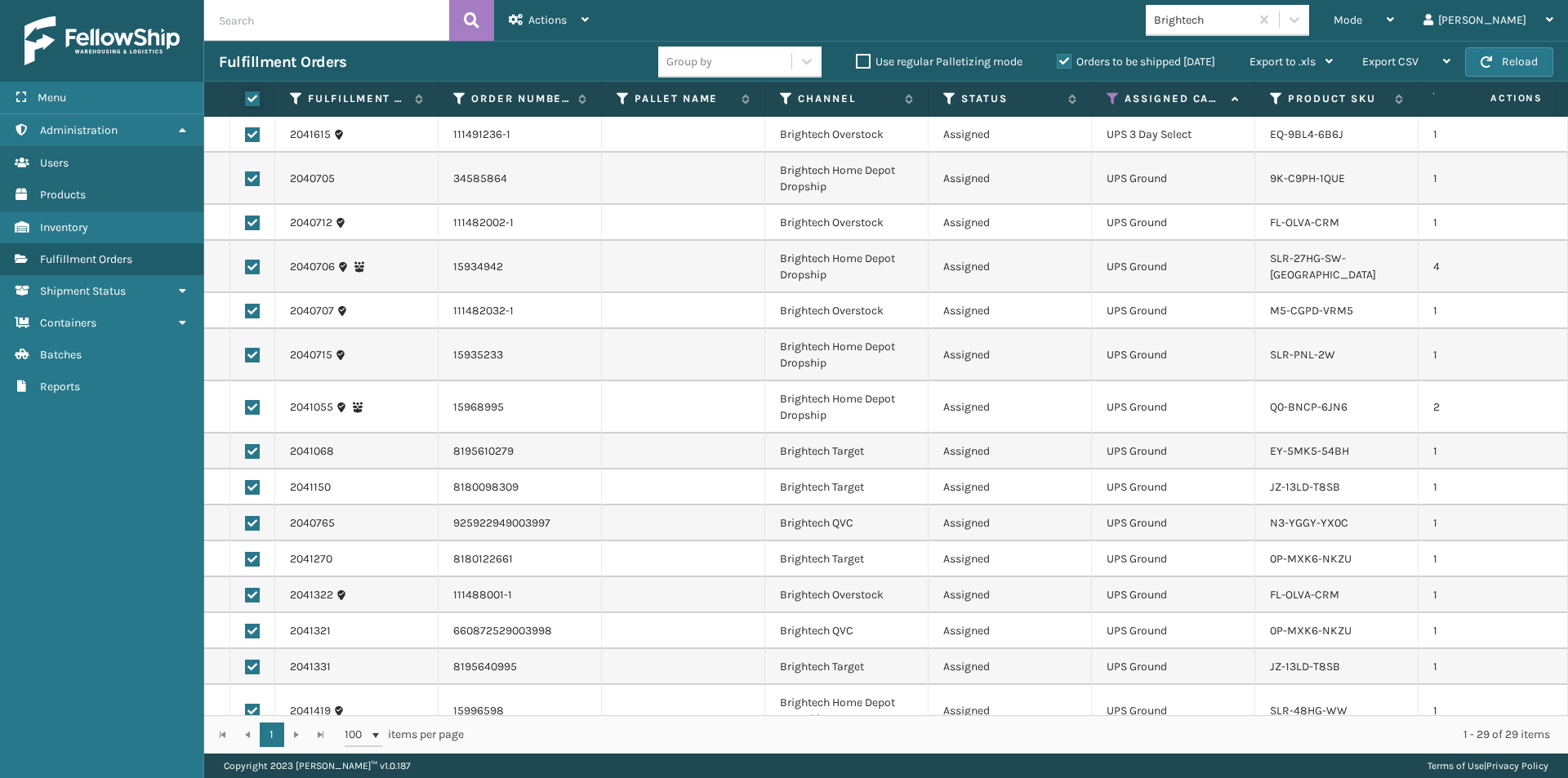
checkbox input "true"
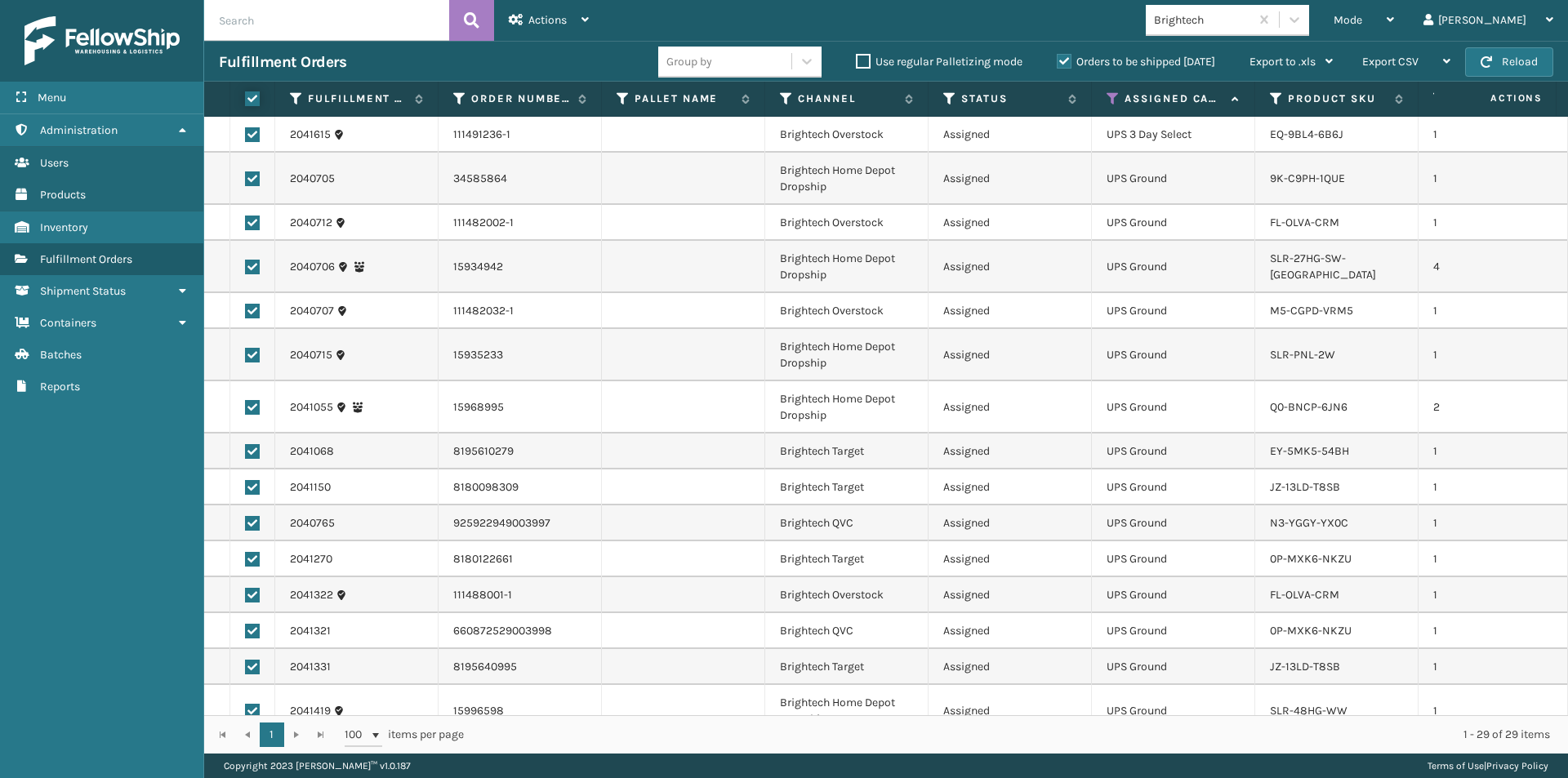
checkbox input "true"
click at [582, 21] on icon at bounding box center [586, 20] width 8 height 12
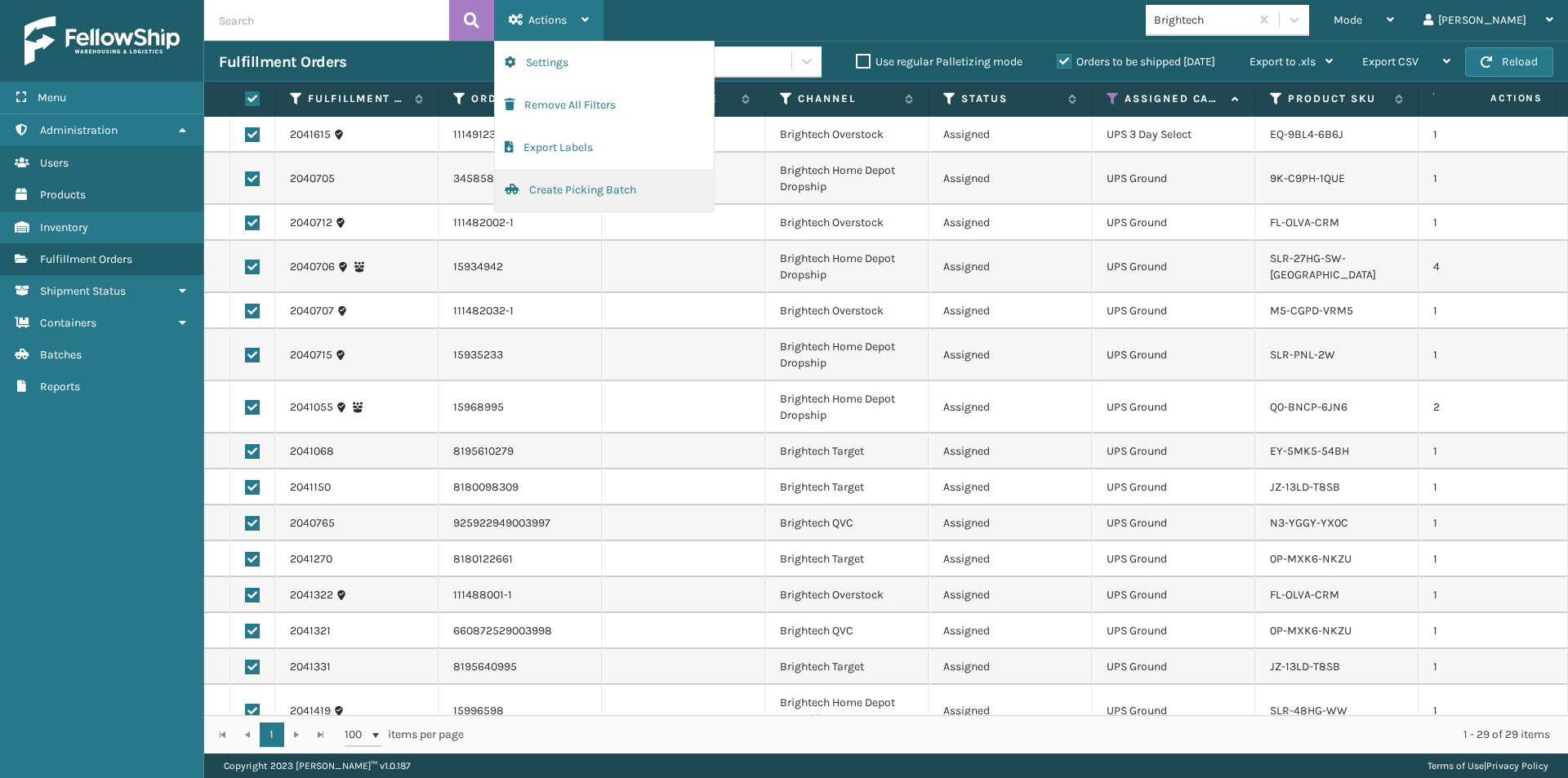
click at [548, 190] on button "Create Picking Batch" at bounding box center [604, 190] width 219 height 42
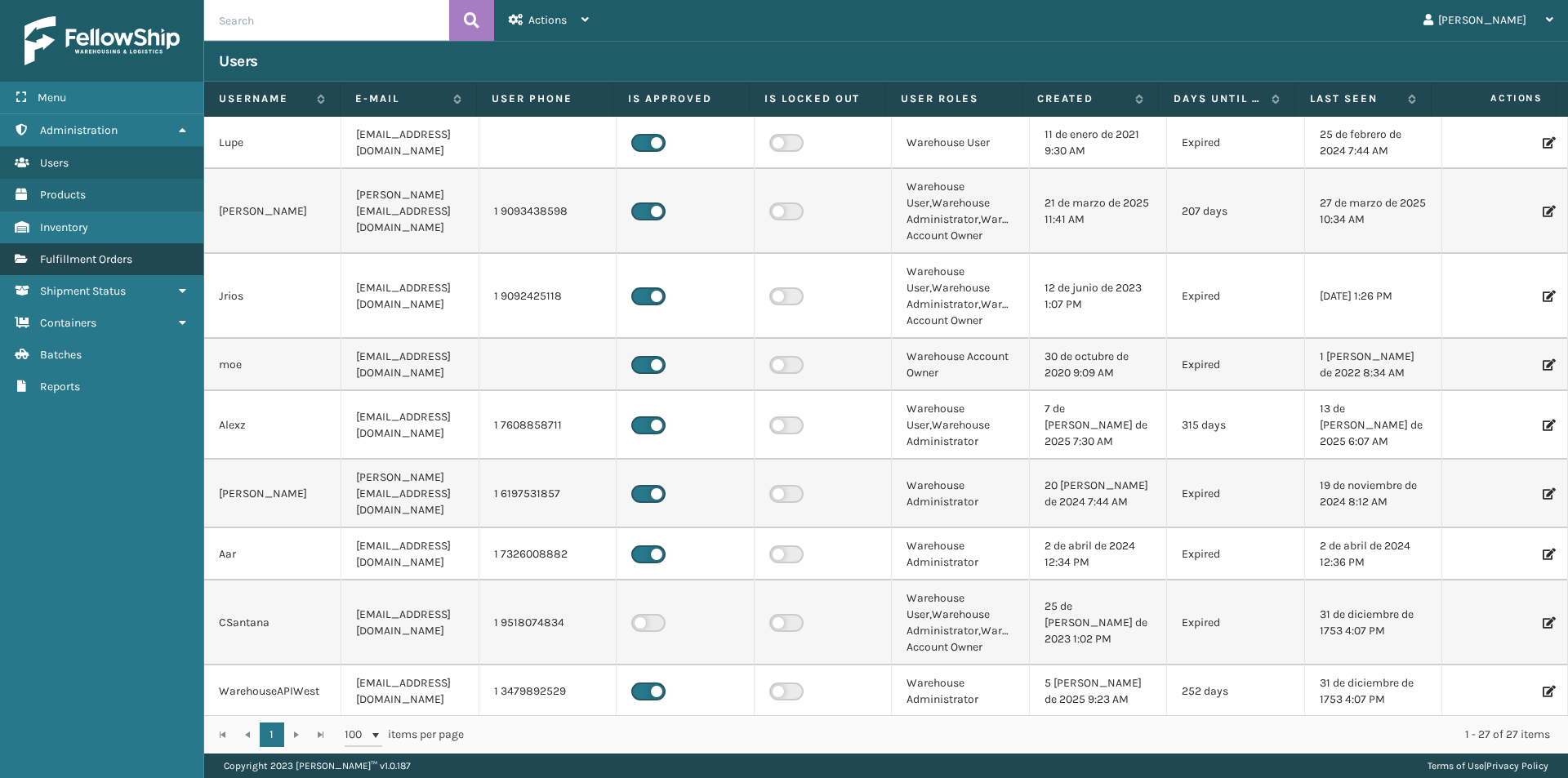
click at [147, 260] on link "Fulfillment Orders" at bounding box center [102, 259] width 203 height 32
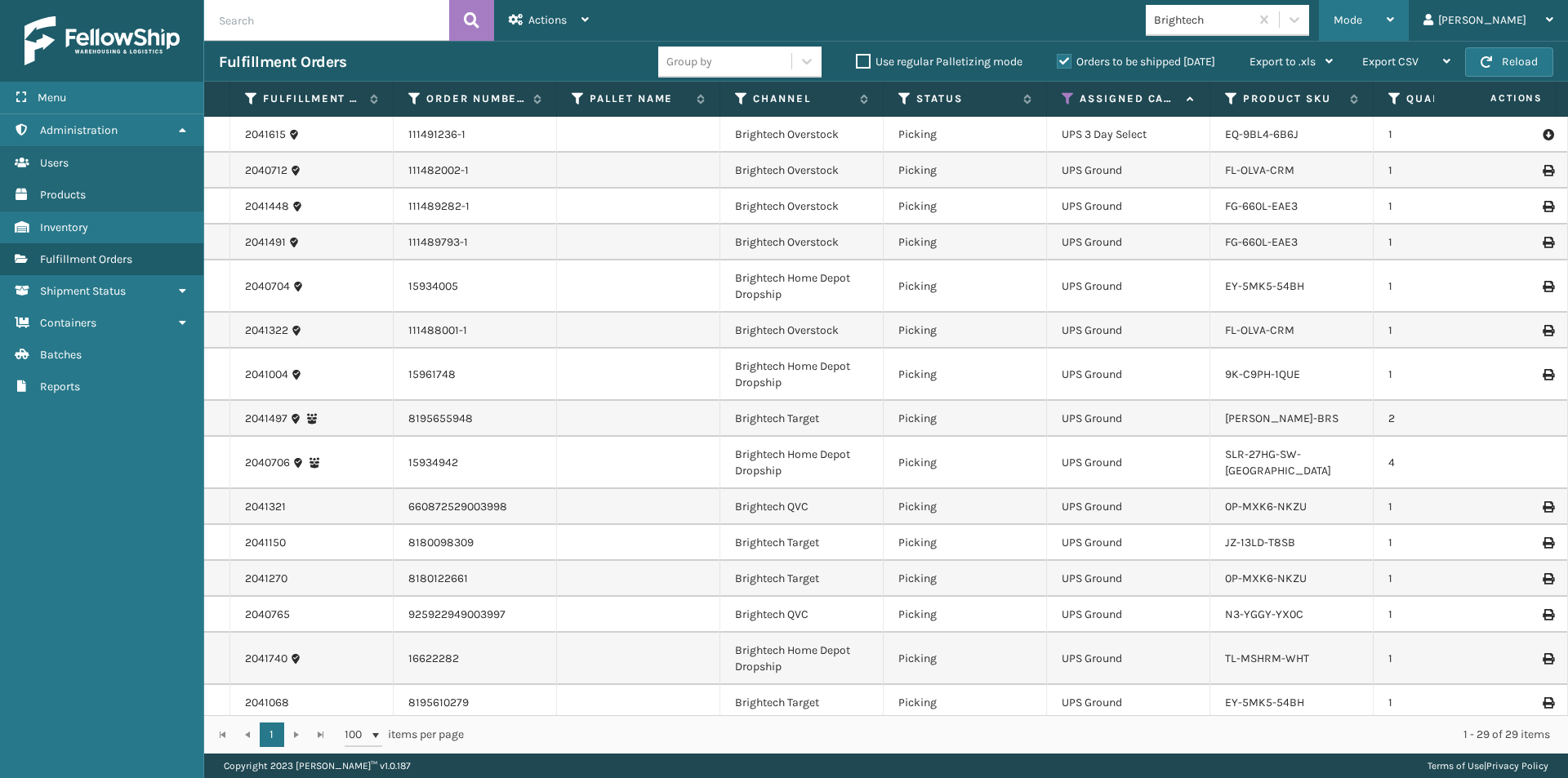
click at [1394, 17] on icon at bounding box center [1390, 20] width 8 height 12
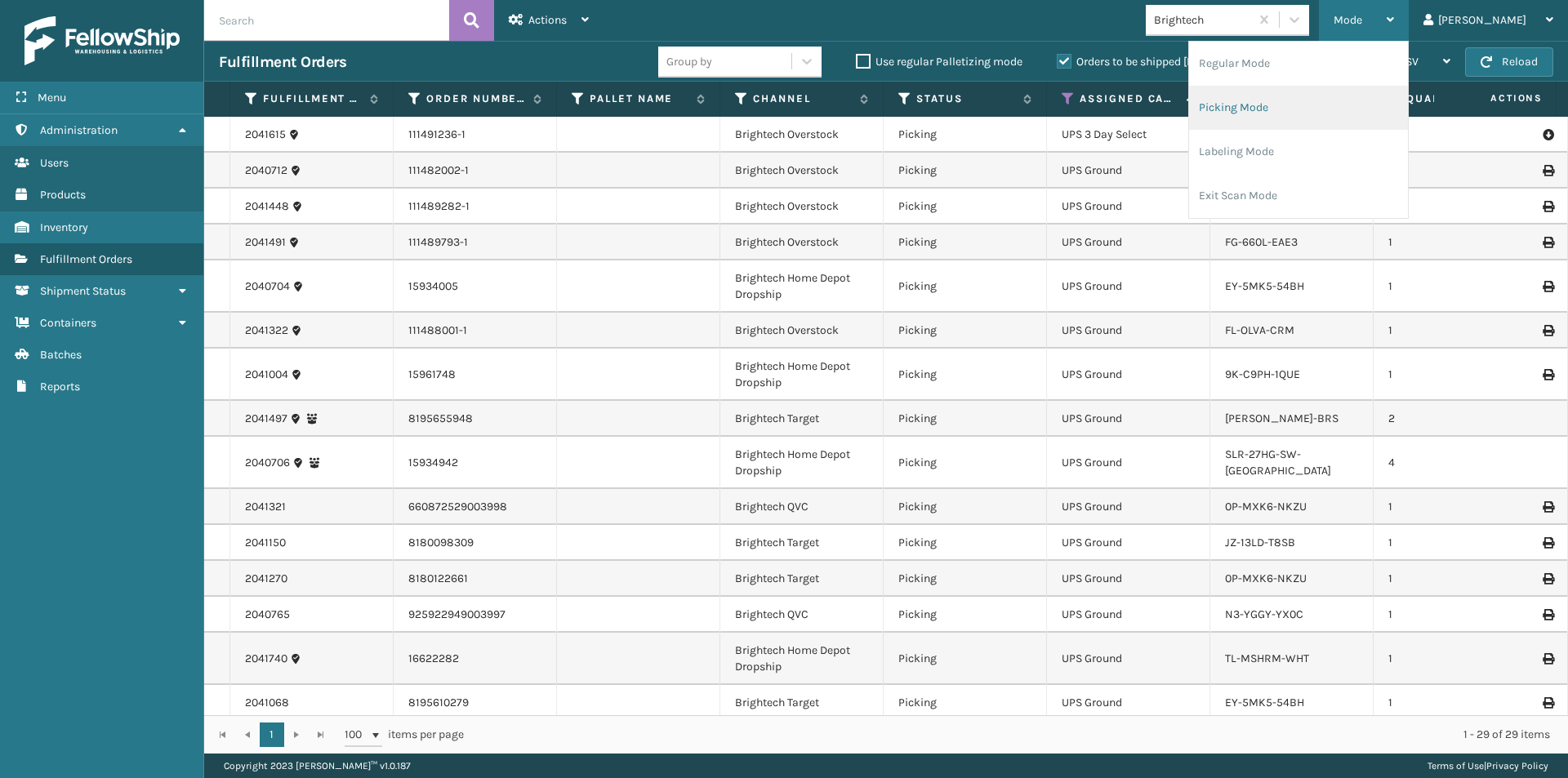
click at [1379, 114] on li "Picking Mode" at bounding box center [1298, 108] width 219 height 44
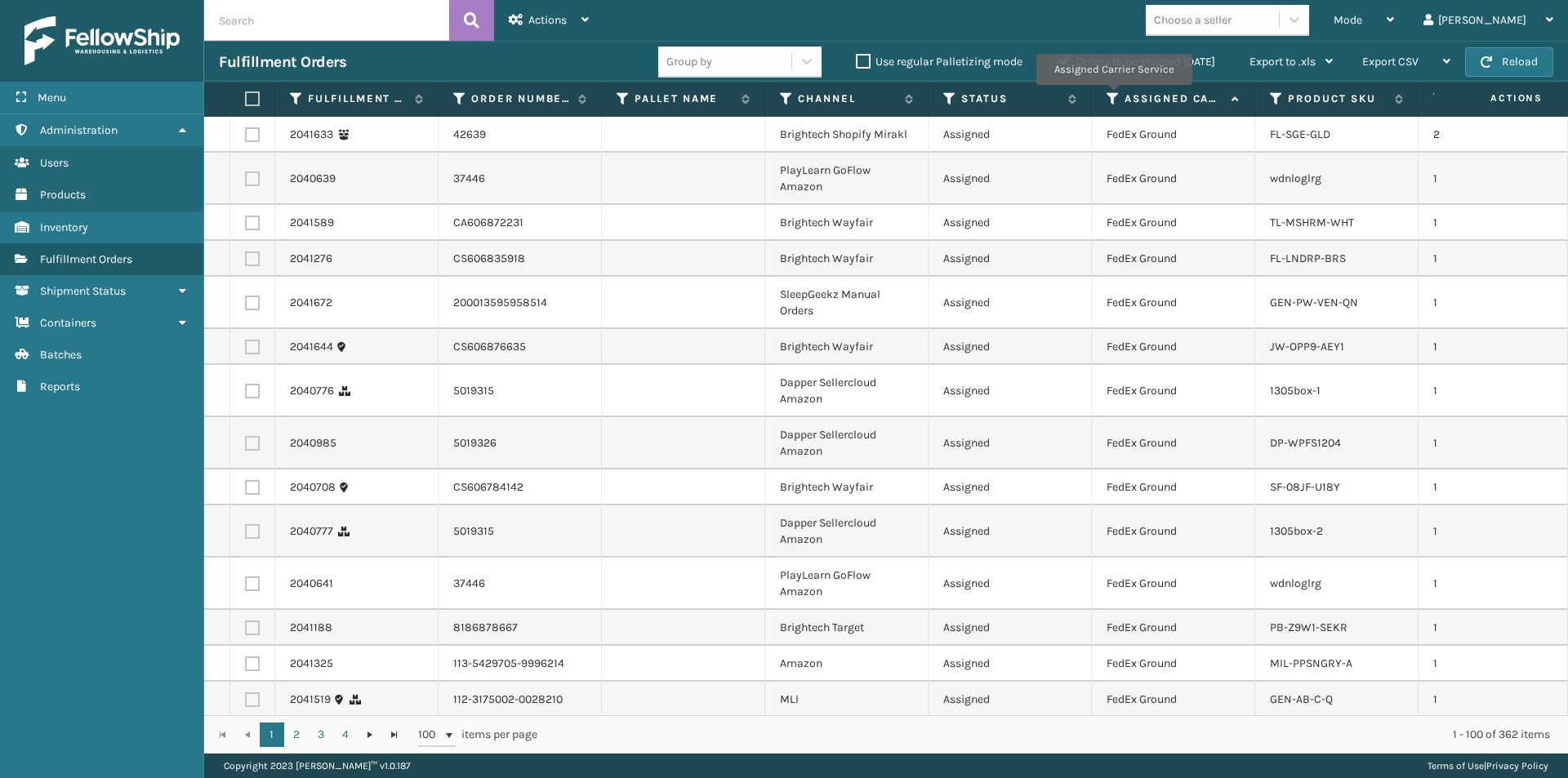
click at [1113, 97] on icon at bounding box center [1112, 99] width 13 height 15
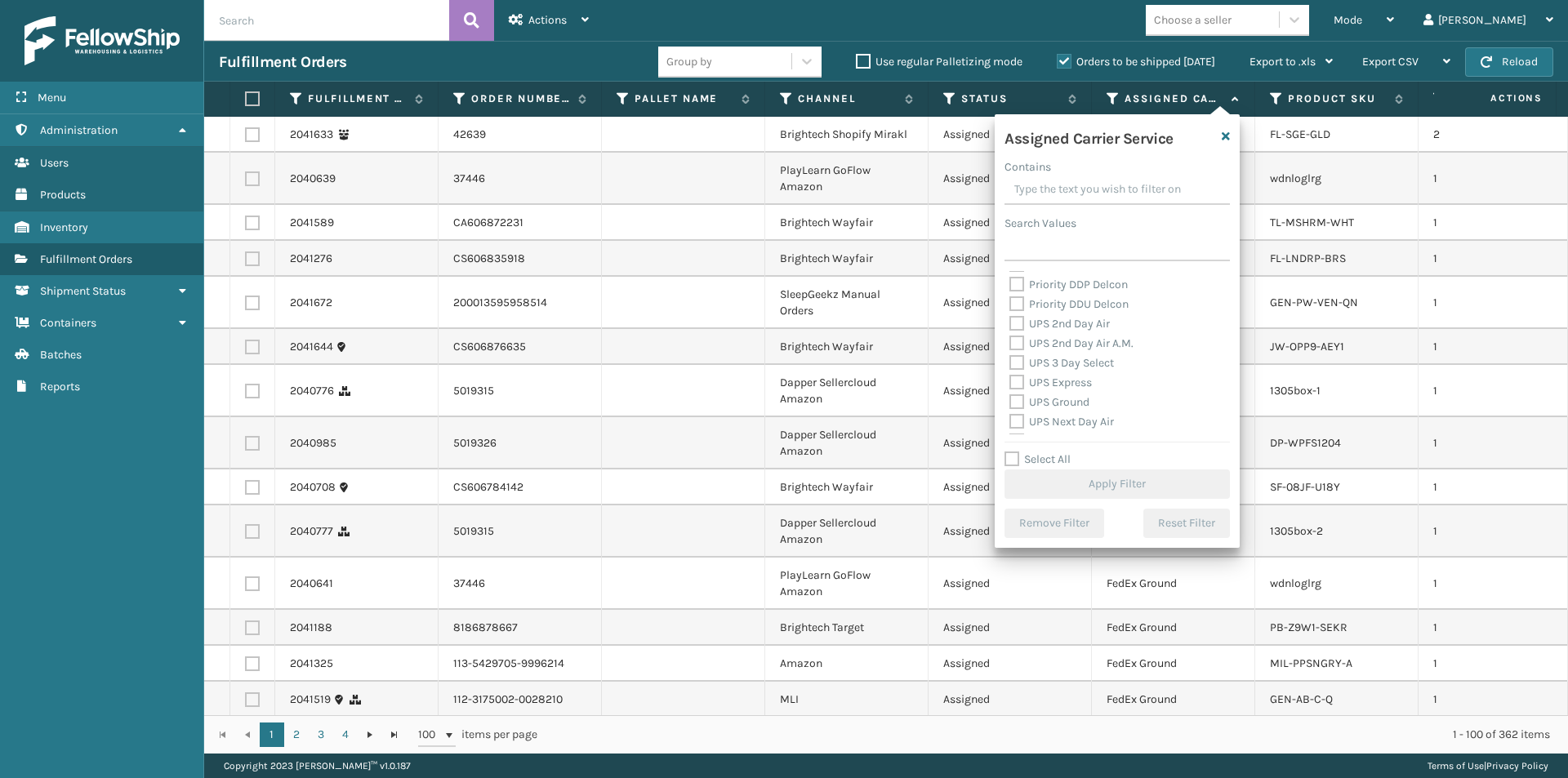
scroll to position [245, 0]
click at [1021, 350] on label "UPS 2nd Day Air" at bounding box center [1059, 349] width 101 height 14
click at [1010, 350] on input "UPS 2nd Day Air" at bounding box center [1009, 345] width 1 height 11
checkbox input "true"
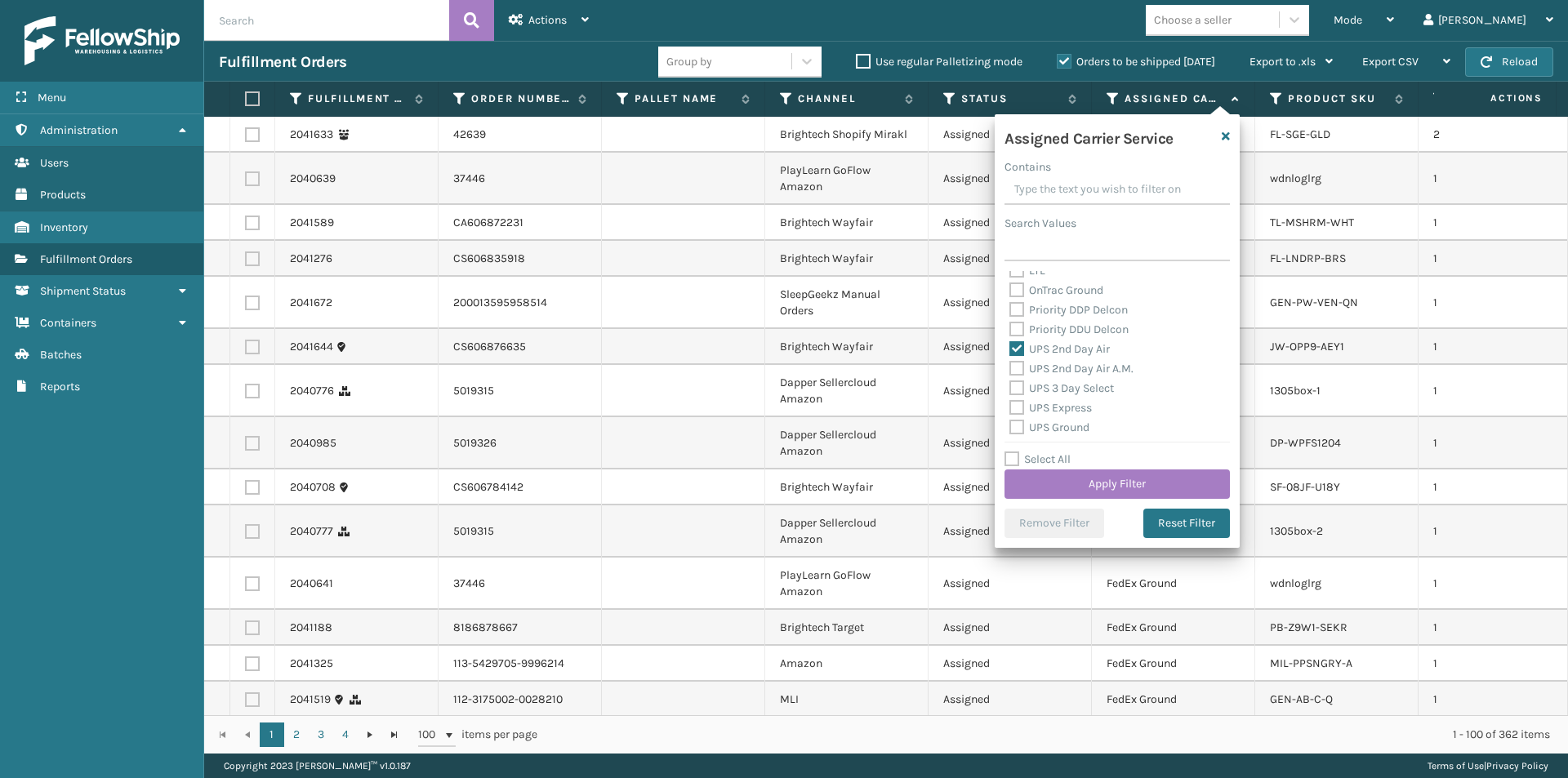
click at [1018, 368] on label "UPS 2nd Day Air A.M." at bounding box center [1070, 368] width 124 height 14
click at [1010, 368] on input "UPS 2nd Day Air A.M." at bounding box center [1009, 365] width 1 height 11
checkbox input "true"
click at [1014, 384] on label "UPS 3 Day Select" at bounding box center [1061, 388] width 105 height 14
click at [1010, 384] on input "UPS 3 Day Select" at bounding box center [1009, 384] width 1 height 11
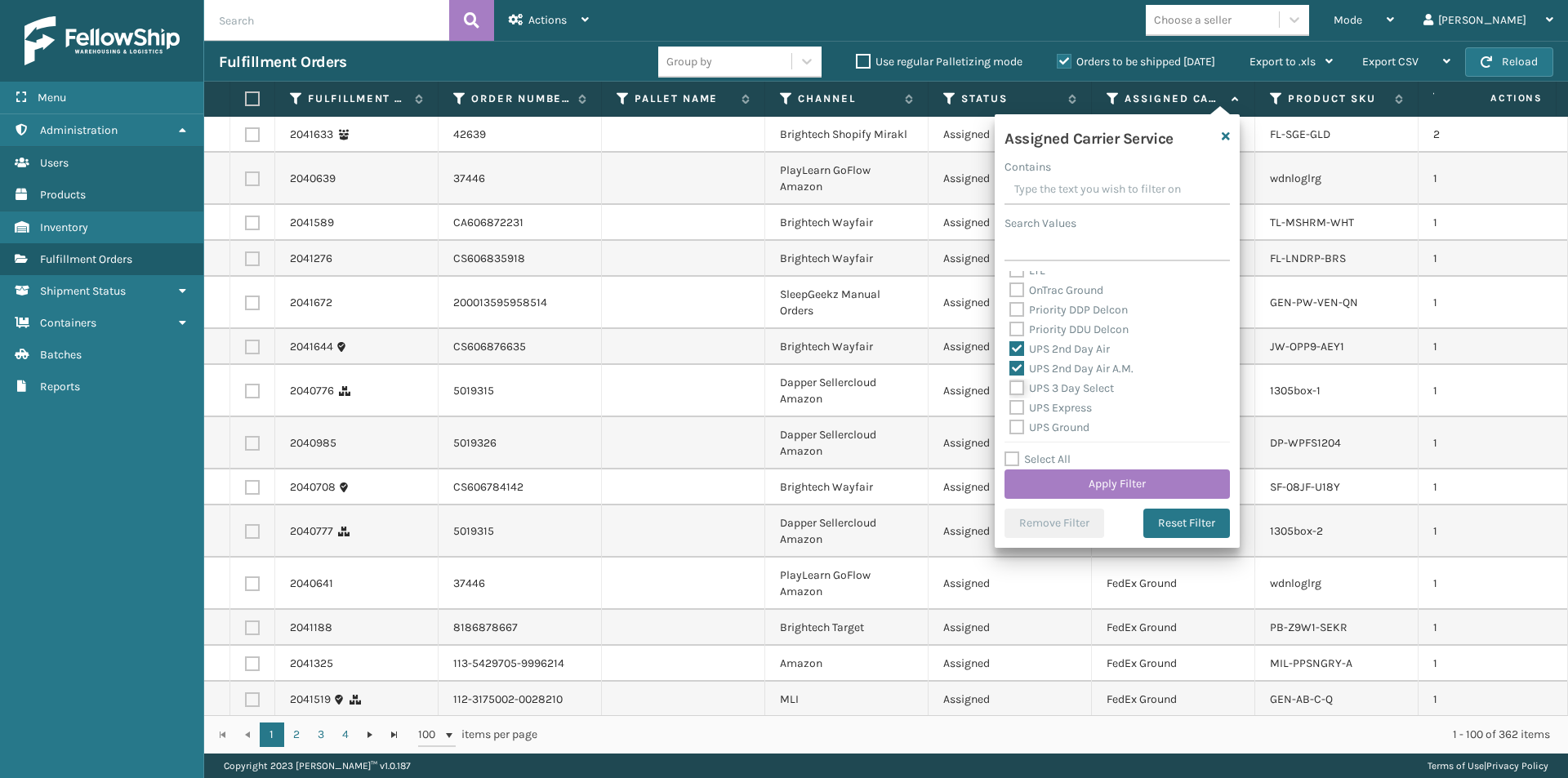
checkbox input "true"
click at [1014, 406] on label "UPS Express" at bounding box center [1050, 408] width 82 height 14
click at [1010, 406] on input "UPS Express" at bounding box center [1009, 404] width 1 height 11
checkbox input "true"
click at [1021, 430] on label "UPS Ground" at bounding box center [1049, 427] width 80 height 14
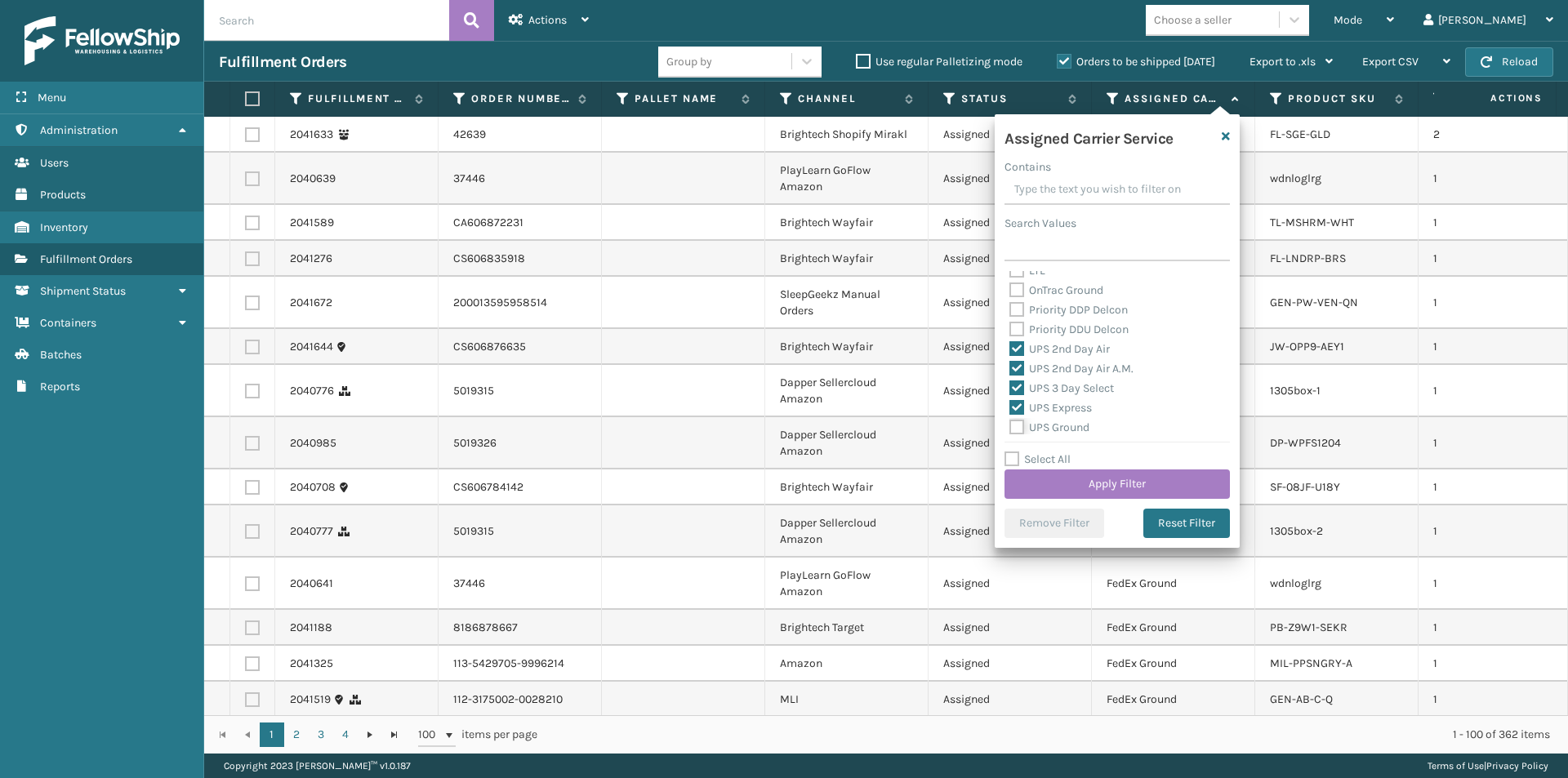
click at [1010, 429] on input "UPS Ground" at bounding box center [1009, 423] width 1 height 11
checkbox input "true"
click at [1019, 366] on label "UPS Next Day Air" at bounding box center [1061, 366] width 105 height 14
click at [1010, 366] on input "UPS Next Day Air" at bounding box center [1009, 361] width 1 height 11
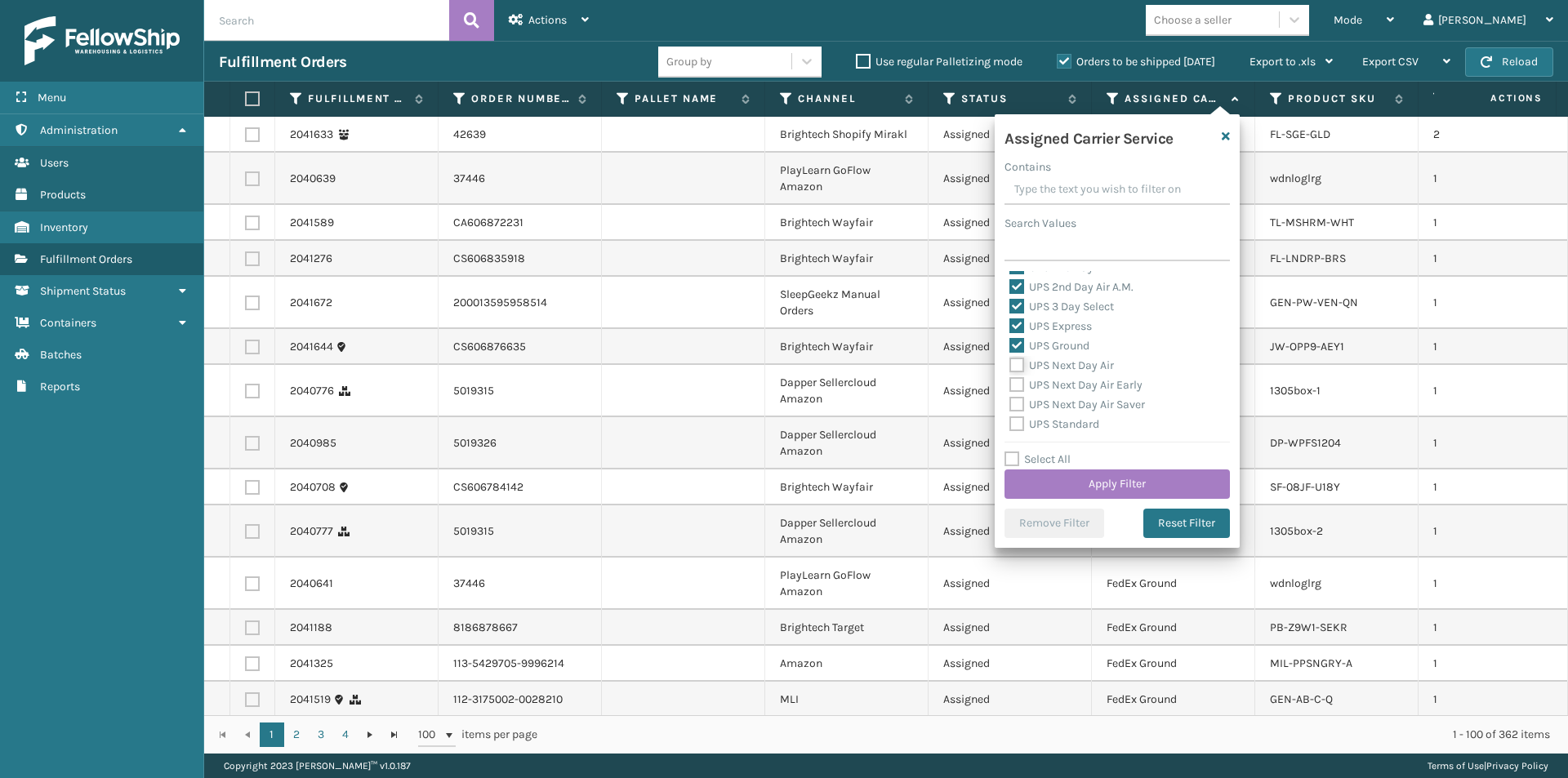
checkbox input "true"
click at [1015, 386] on label "UPS Next Day Air Early" at bounding box center [1075, 385] width 133 height 14
click at [1010, 386] on input "UPS Next Day Air Early" at bounding box center [1009, 380] width 1 height 11
checkbox input "true"
click at [1017, 399] on label "UPS Next Day Air Saver" at bounding box center [1076, 405] width 136 height 14
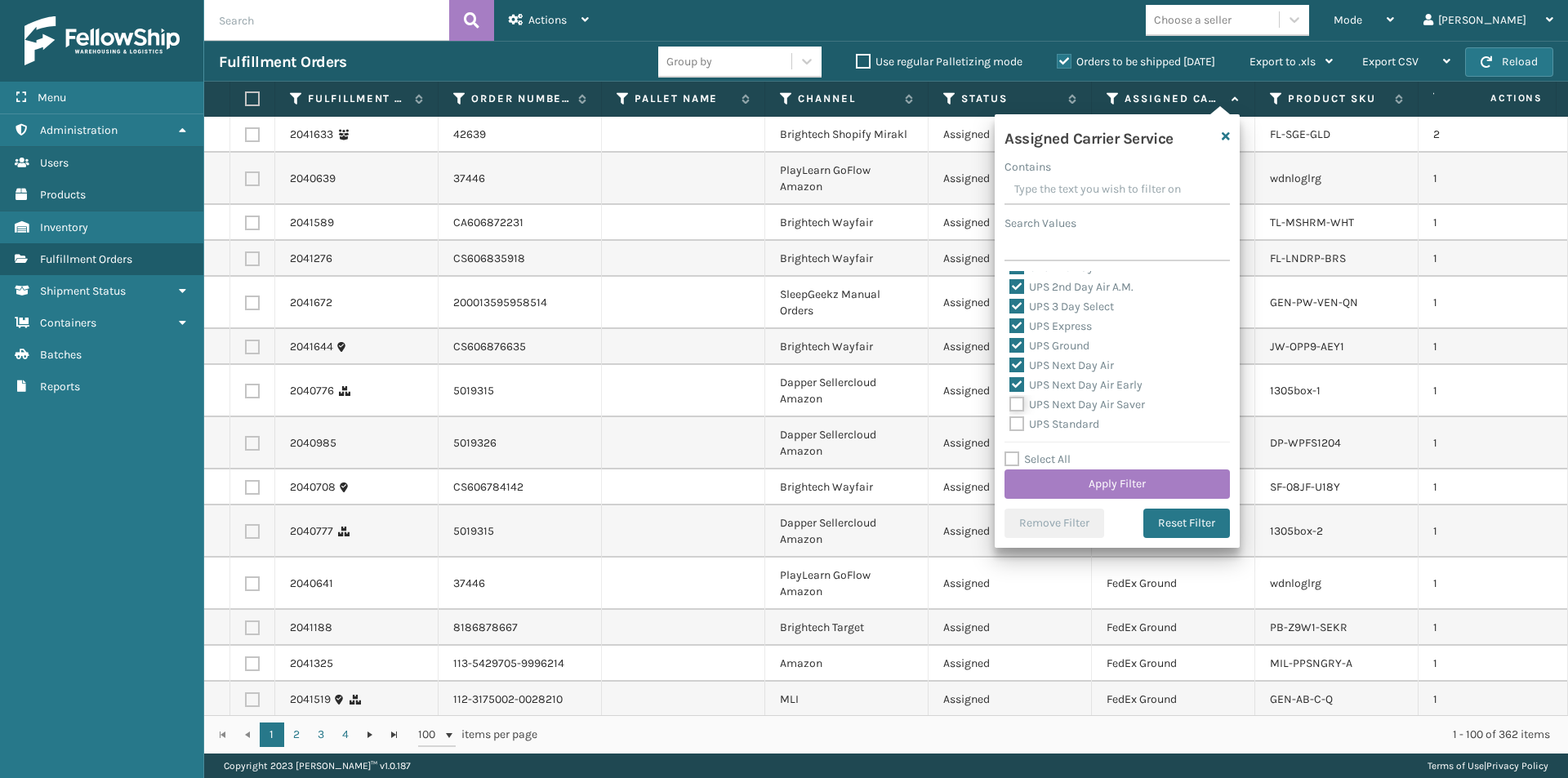
click at [1010, 399] on input "UPS Next Day Air Saver" at bounding box center [1009, 400] width 1 height 11
checkbox input "true"
click at [1019, 420] on label "UPS Standard" at bounding box center [1054, 424] width 90 height 14
click at [1010, 420] on input "UPS Standard" at bounding box center [1009, 419] width 1 height 11
checkbox input "true"
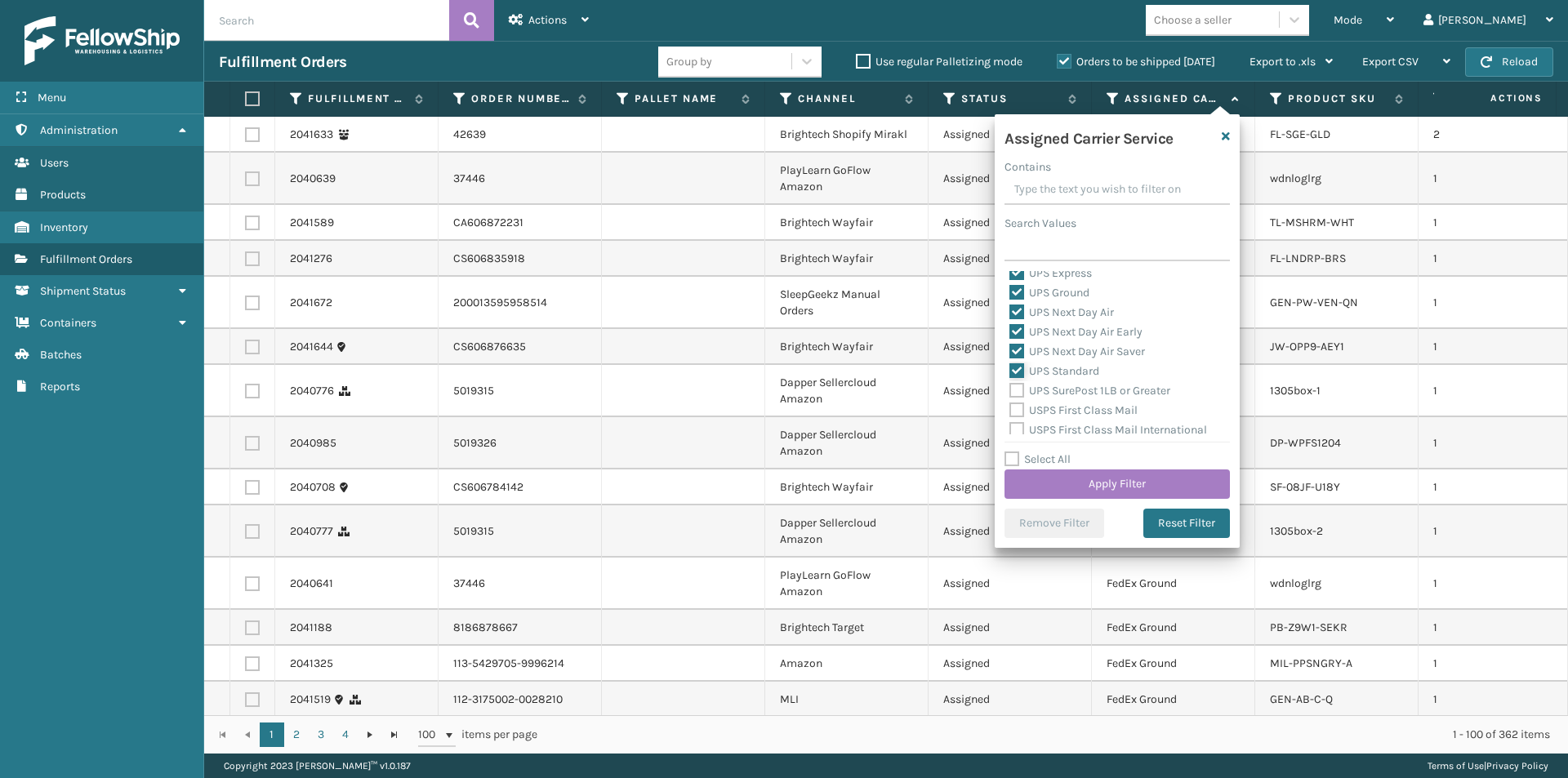
scroll to position [409, 0]
click at [1017, 365] on label "UPS SurePost 1LB or Greater" at bounding box center [1089, 362] width 161 height 14
click at [1010, 364] on input "UPS SurePost 1LB or Greater" at bounding box center [1009, 358] width 1 height 11
checkbox input "true"
click at [1138, 478] on button "Apply Filter" at bounding box center [1116, 484] width 226 height 29
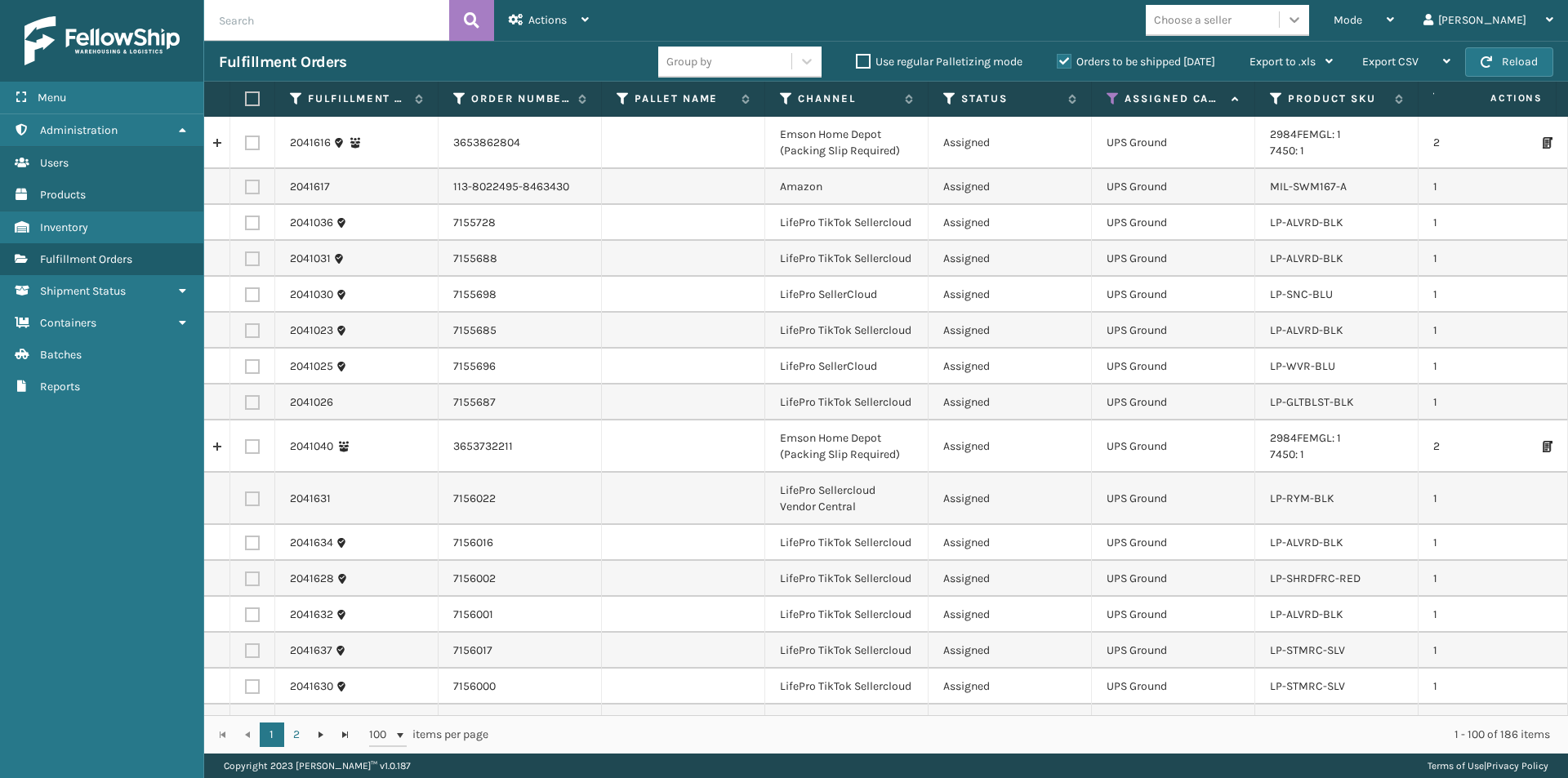
click at [1309, 22] on div at bounding box center [1294, 20] width 29 height 29
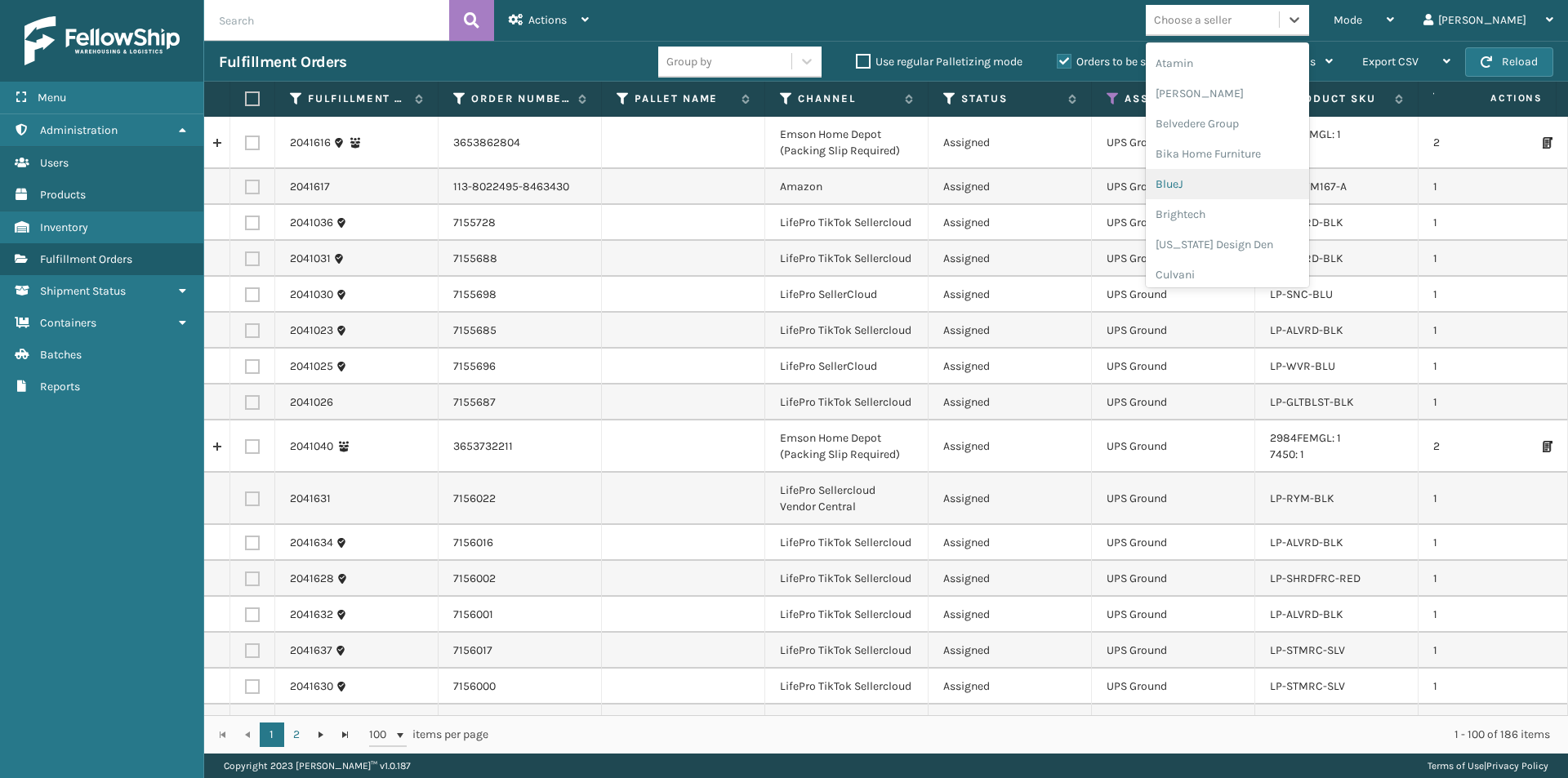
scroll to position [82, 0]
click at [1266, 218] on div "[US_STATE] Design Den" at bounding box center [1227, 221] width 163 height 30
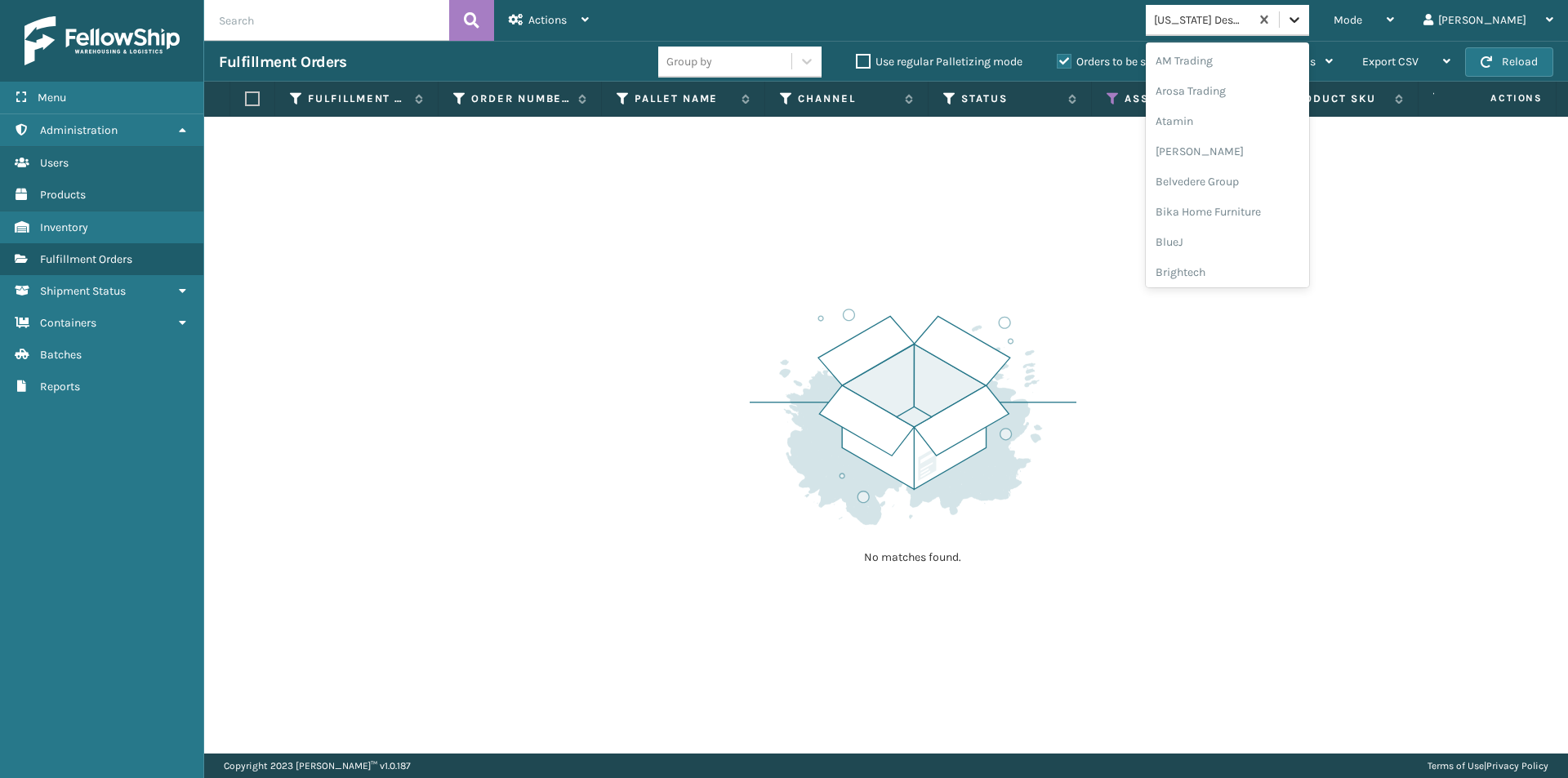
click at [1302, 23] on icon at bounding box center [1294, 20] width 17 height 17
click at [1250, 139] on div "Culvani" at bounding box center [1227, 129] width 163 height 30
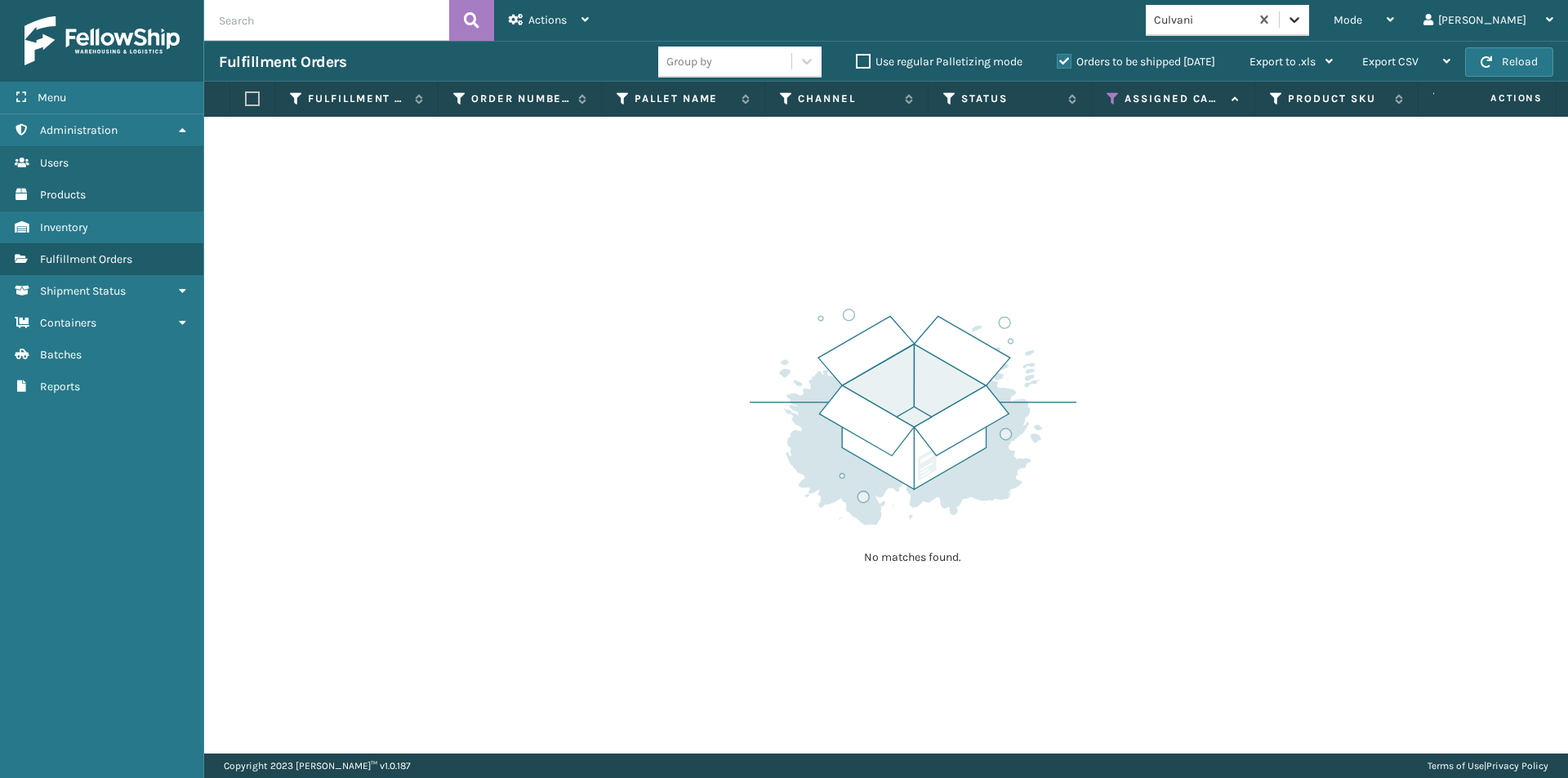
click at [1302, 26] on icon at bounding box center [1294, 20] width 17 height 17
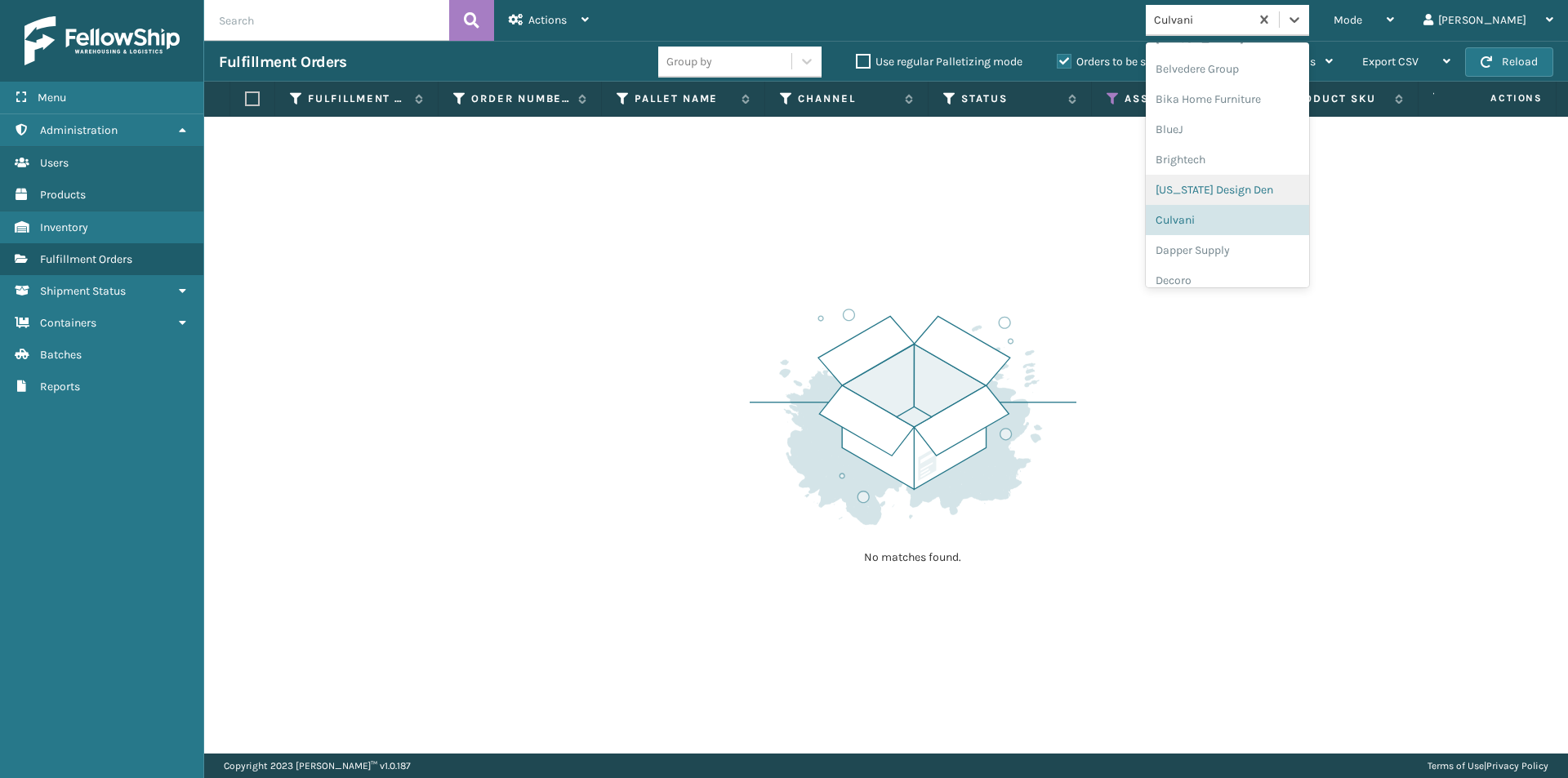
scroll to position [151, 0]
click at [1281, 212] on div "Dapper Supply" at bounding box center [1227, 210] width 163 height 30
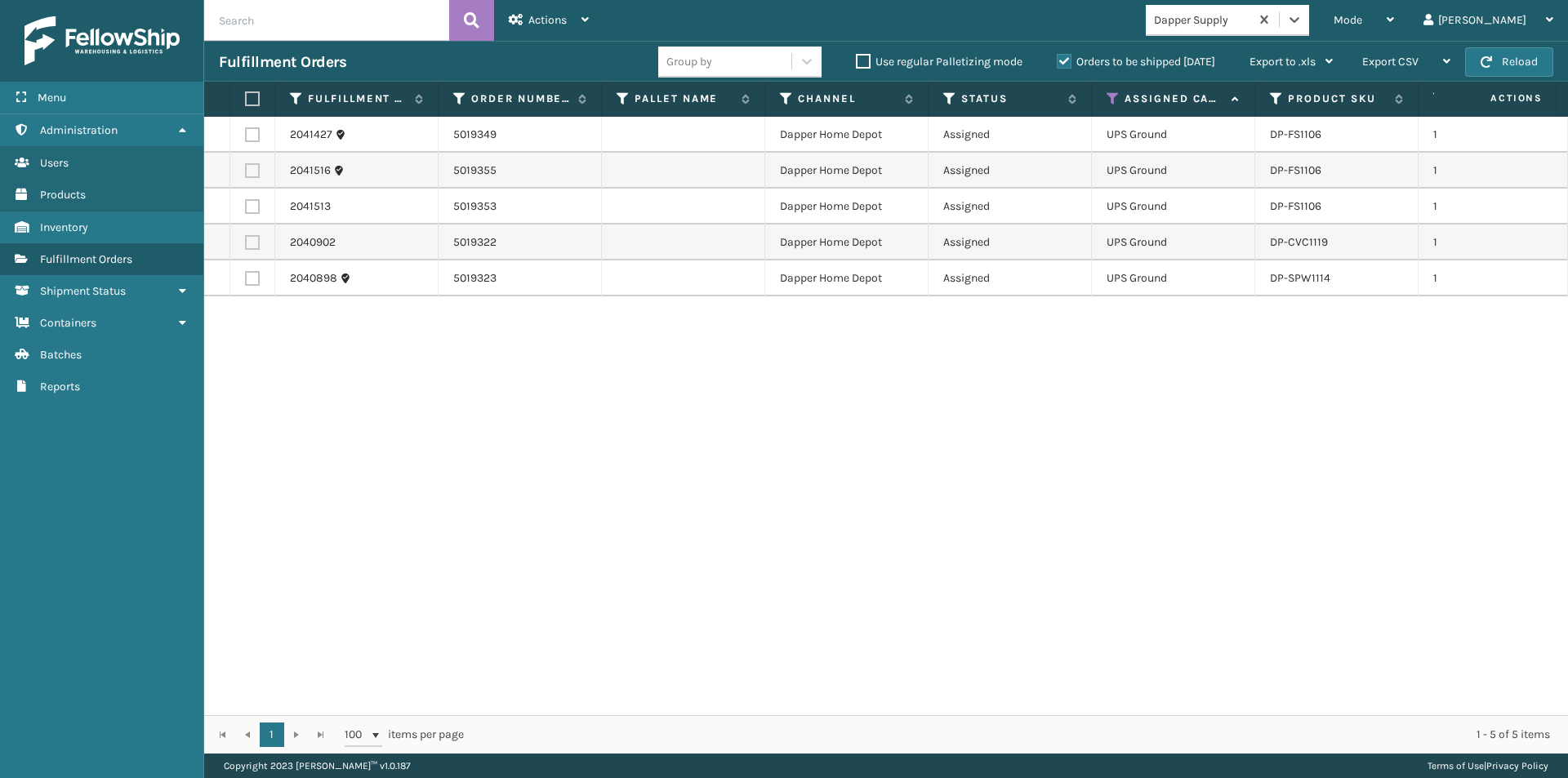
click at [252, 102] on label at bounding box center [250, 99] width 10 height 15
click at [245, 102] on input "checkbox" at bounding box center [245, 99] width 1 height 11
checkbox input "true"
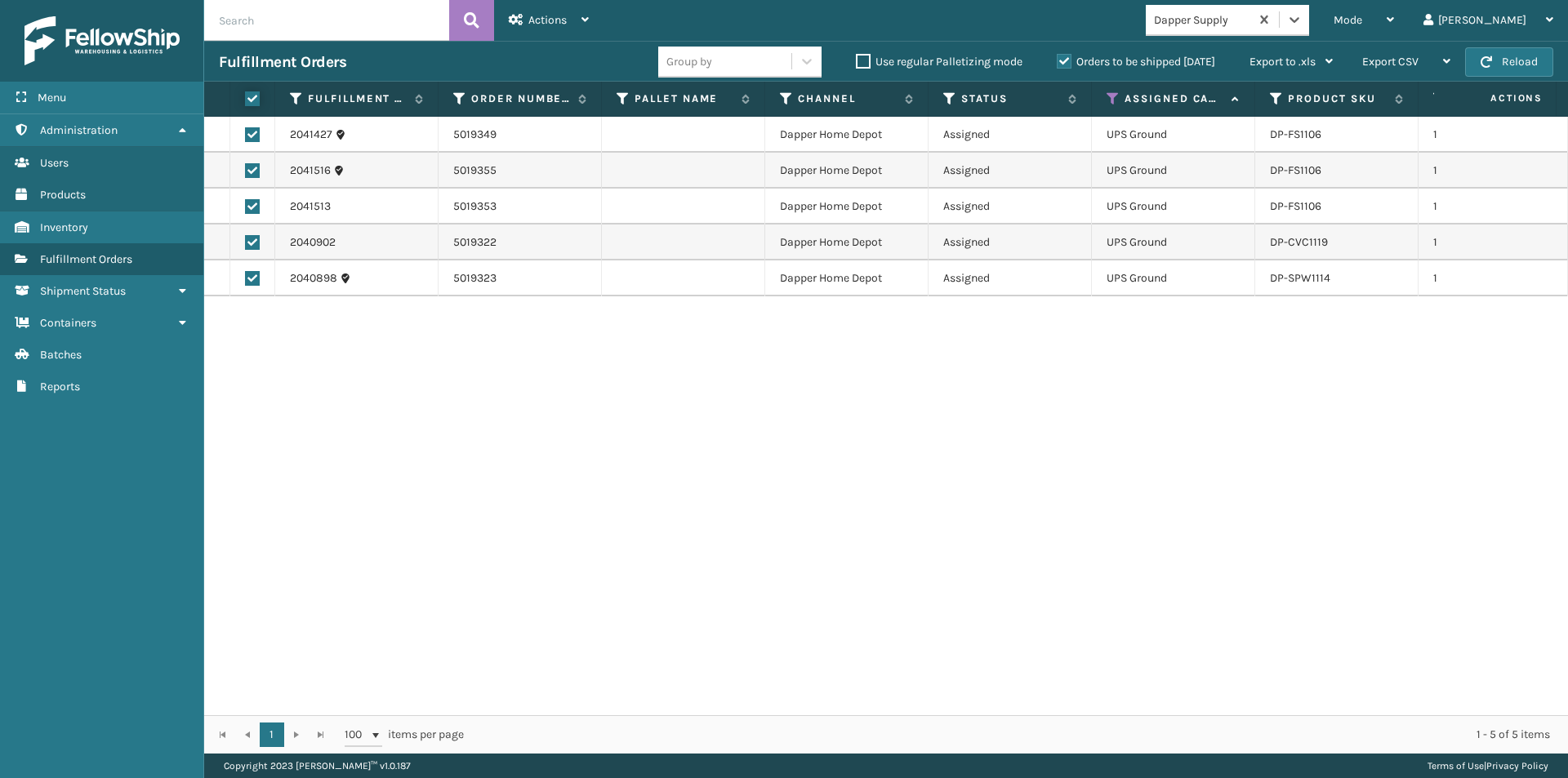
checkbox input "true"
click at [588, 27] on div "Actions" at bounding box center [548, 21] width 80 height 41
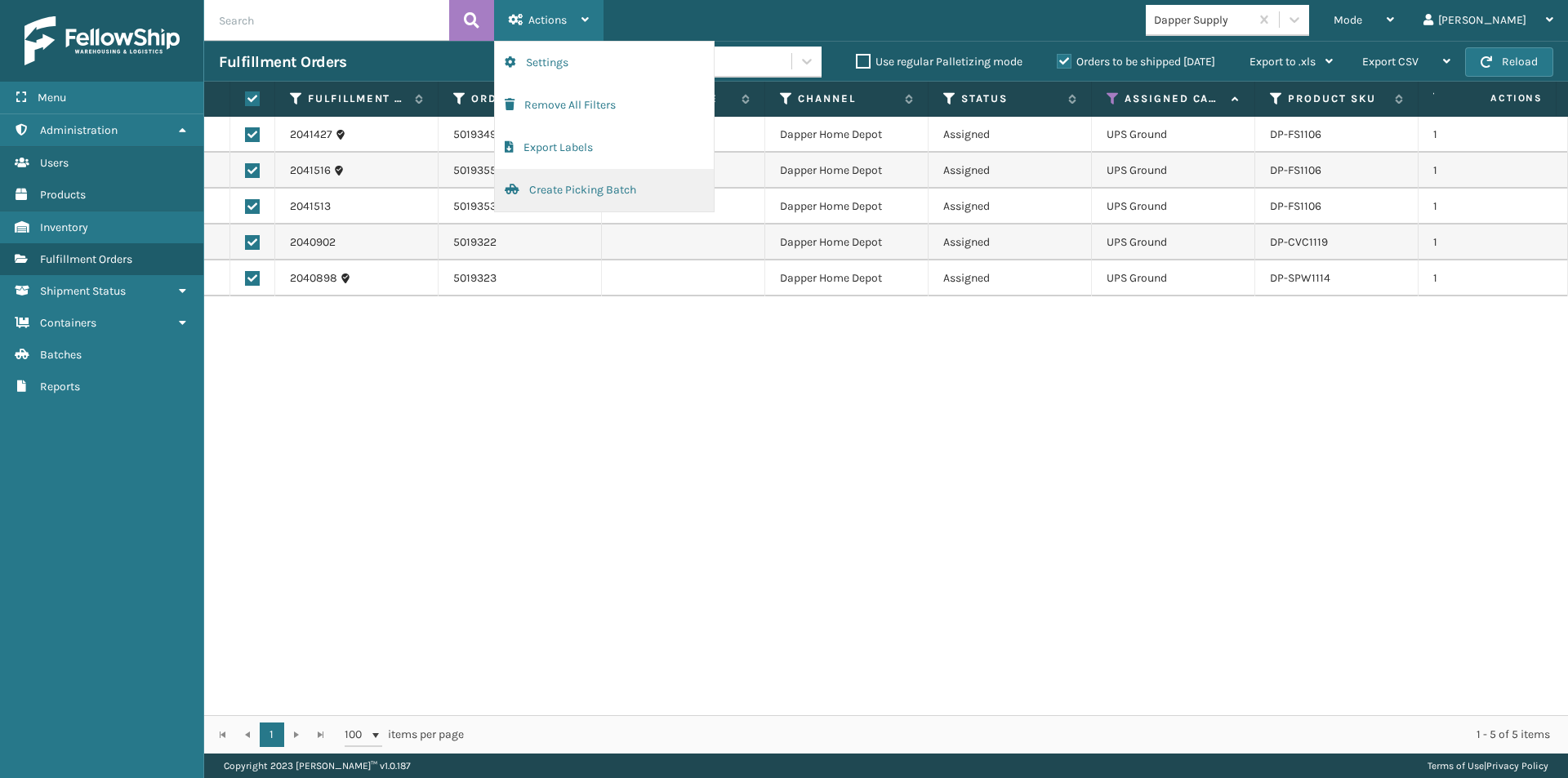
click at [576, 190] on button "Create Picking Batch" at bounding box center [604, 190] width 219 height 42
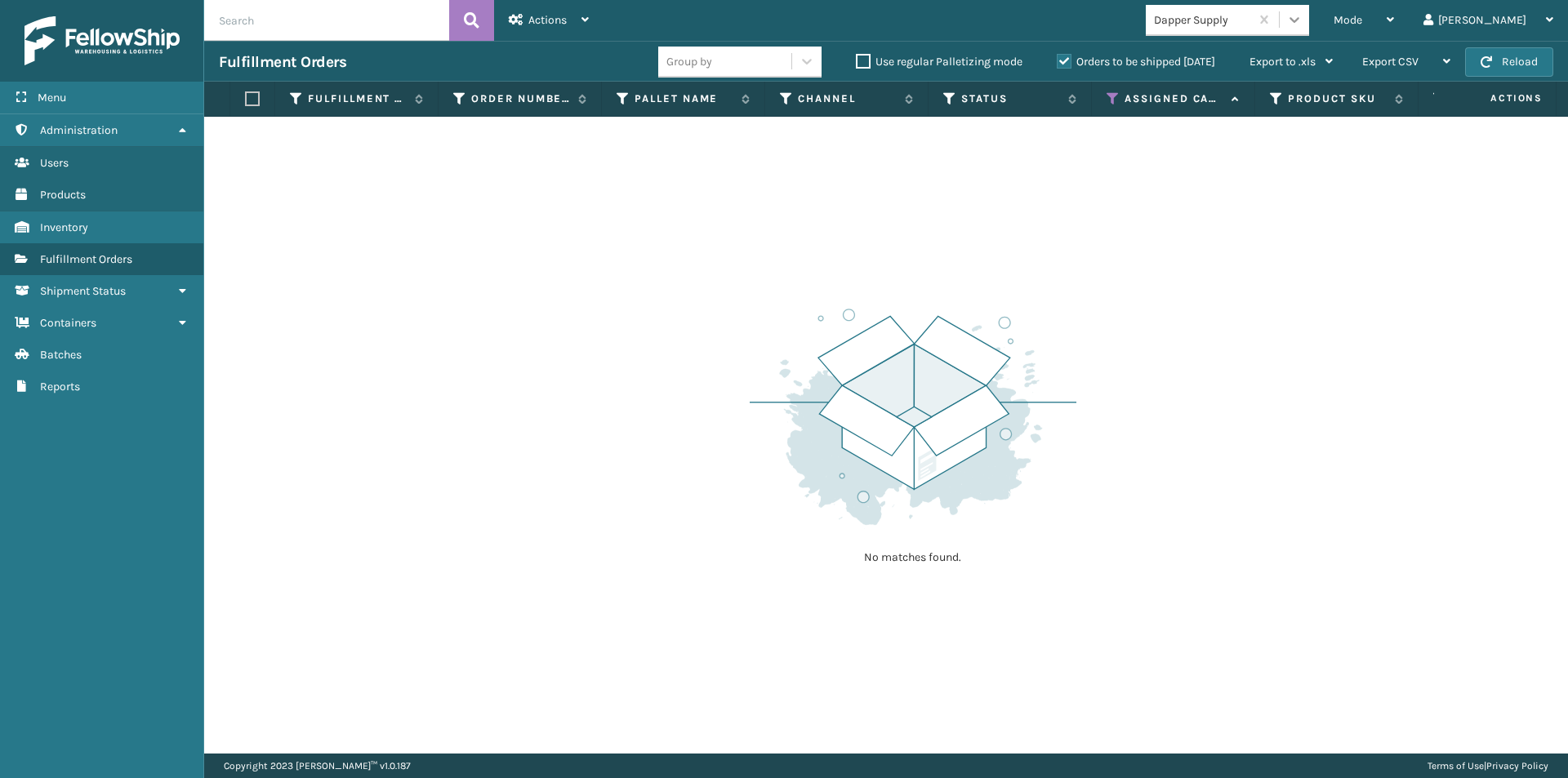
click at [1309, 28] on div at bounding box center [1294, 20] width 29 height 29
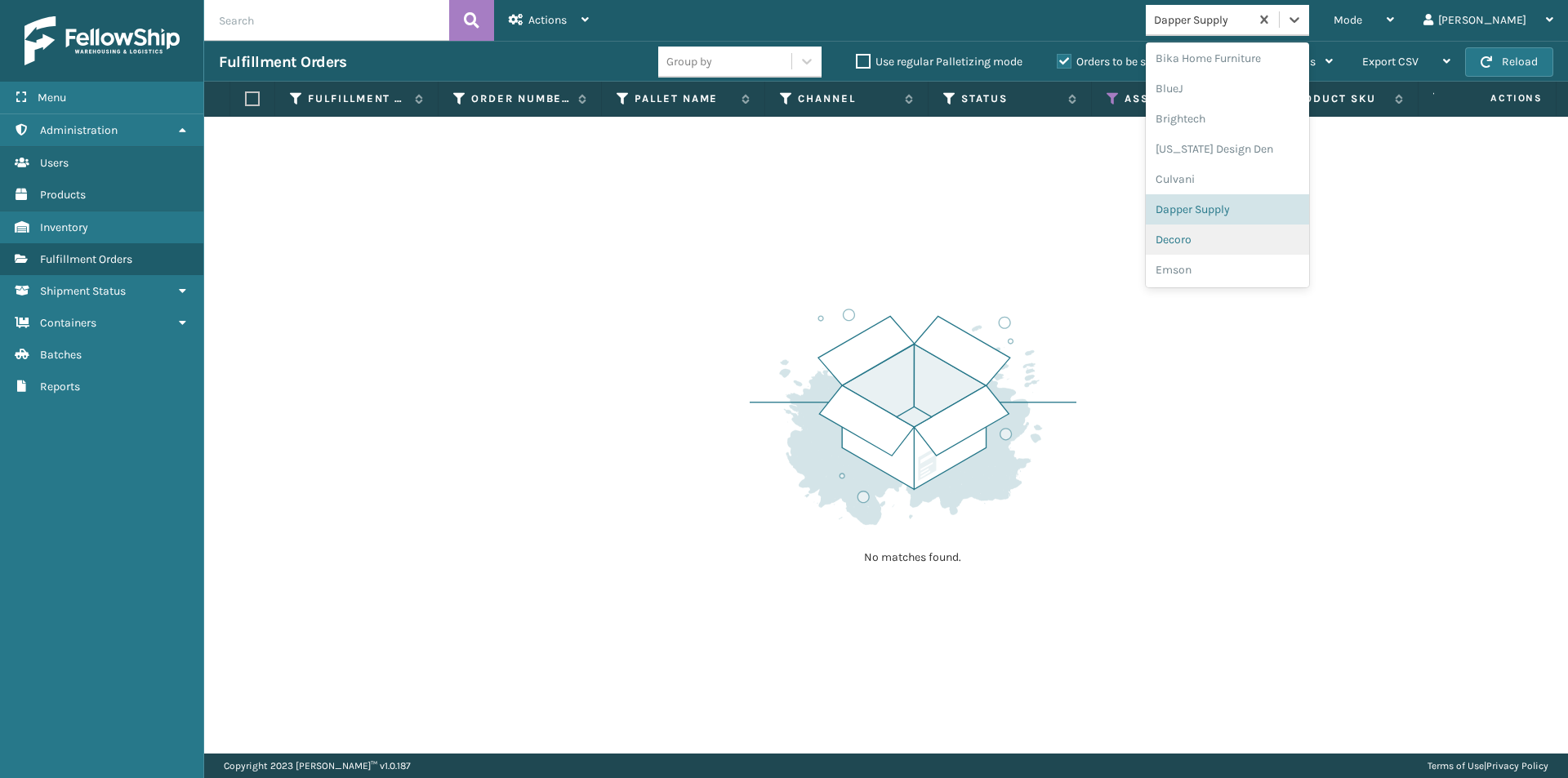
scroll to position [182, 0]
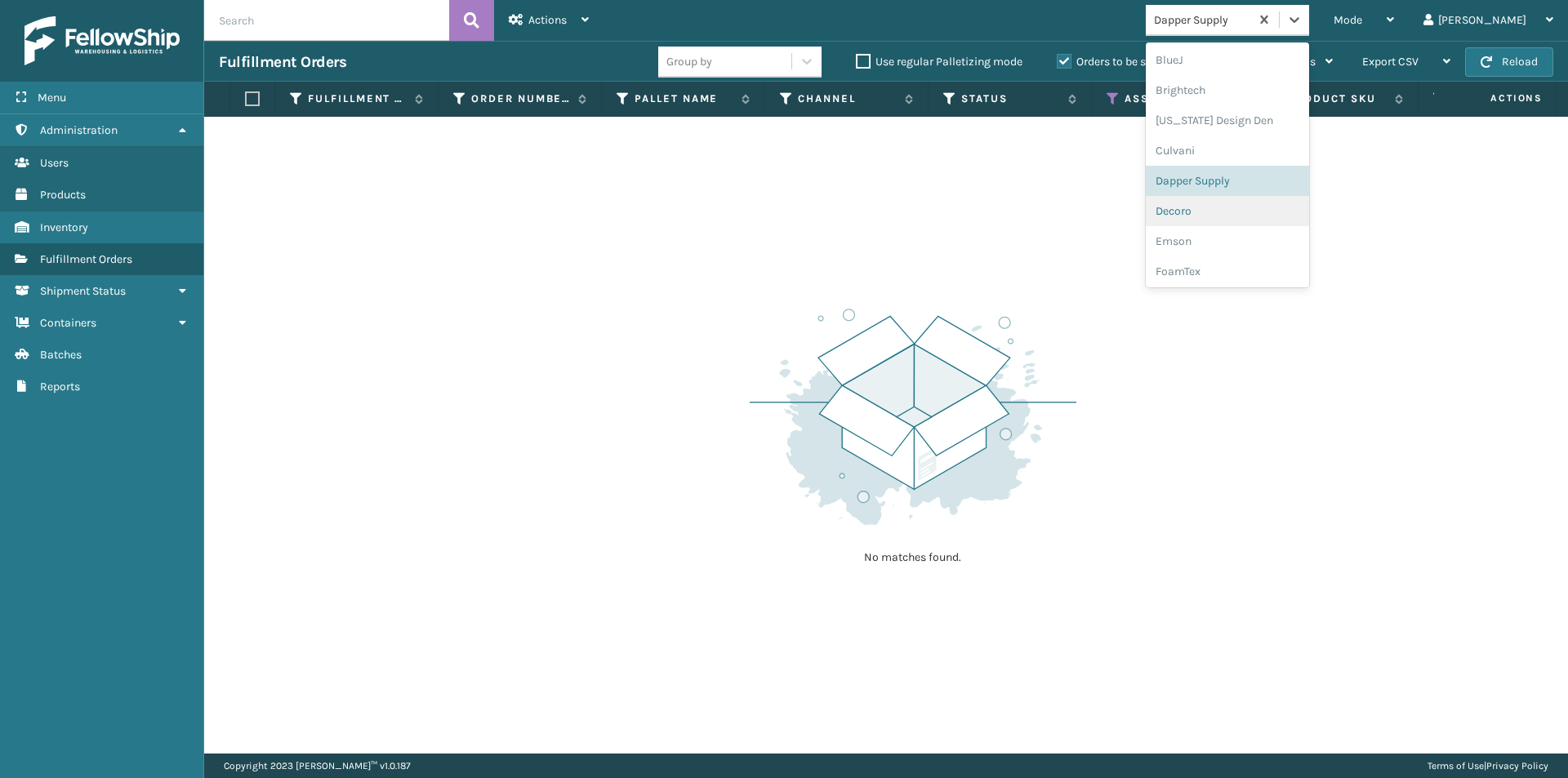
click at [1288, 214] on div "Decoro" at bounding box center [1227, 210] width 163 height 30
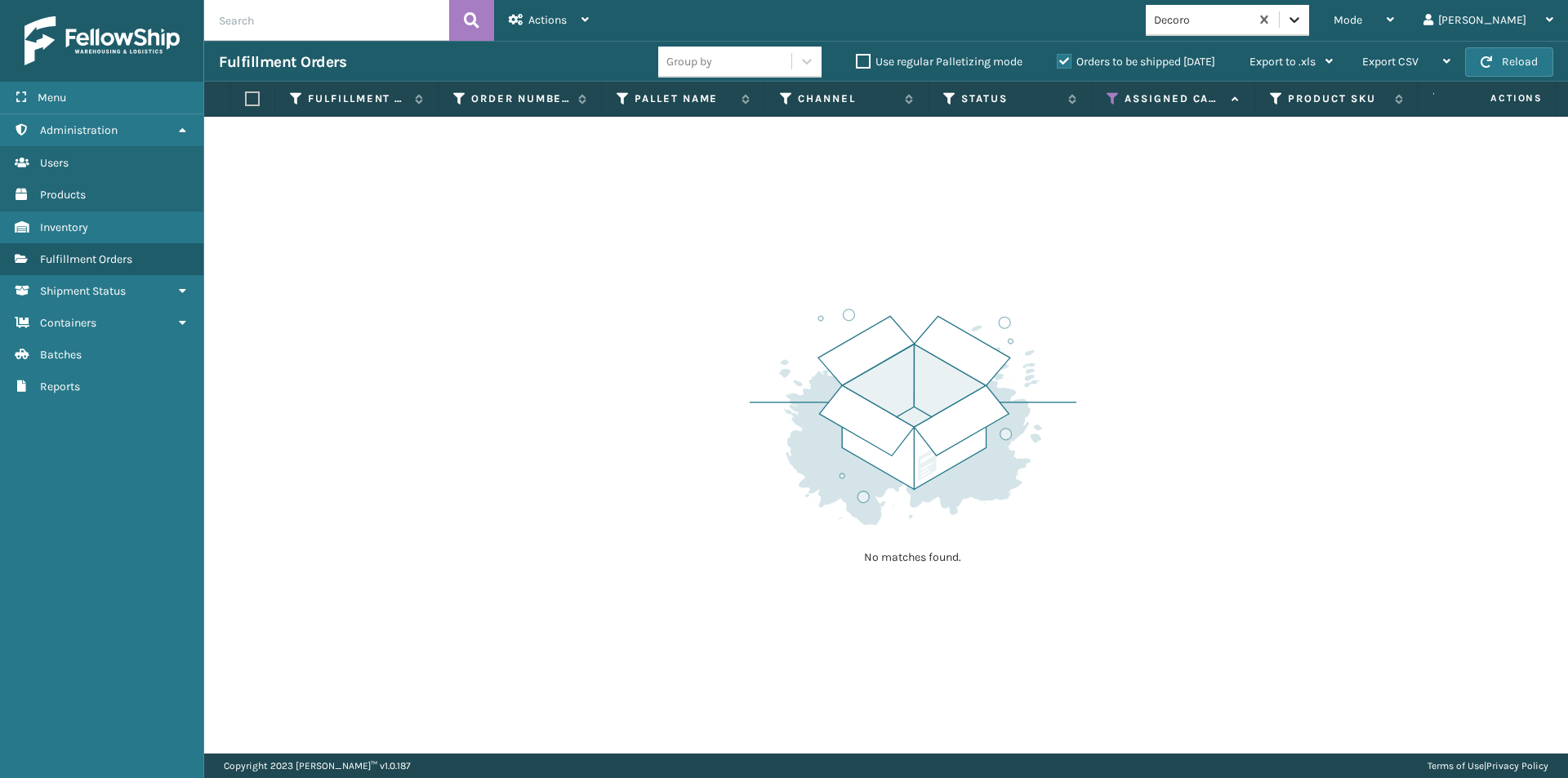
click at [1302, 17] on icon at bounding box center [1294, 20] width 17 height 17
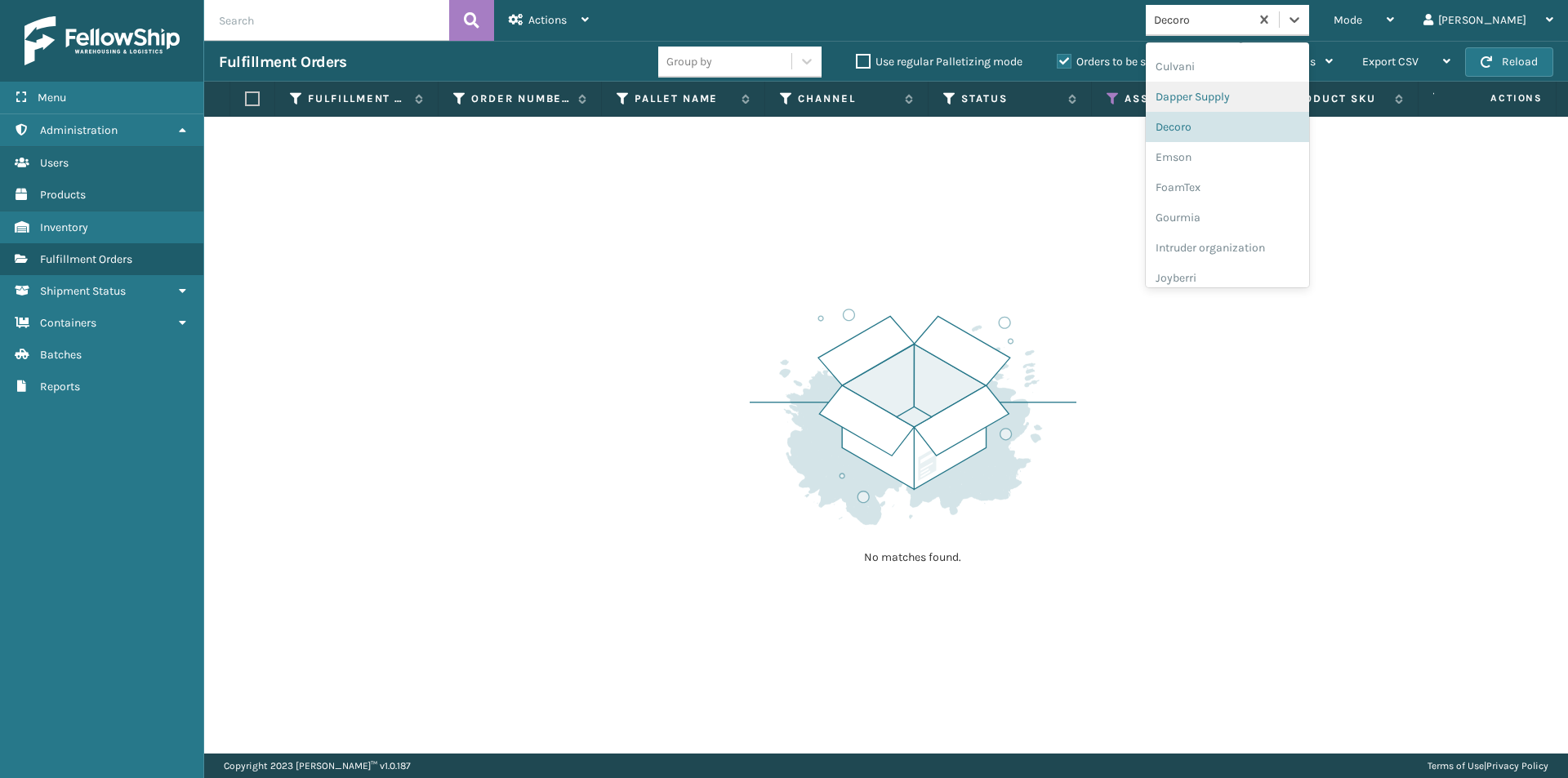
scroll to position [294, 0]
click at [1267, 140] on div "Emson" at bounding box center [1227, 129] width 163 height 30
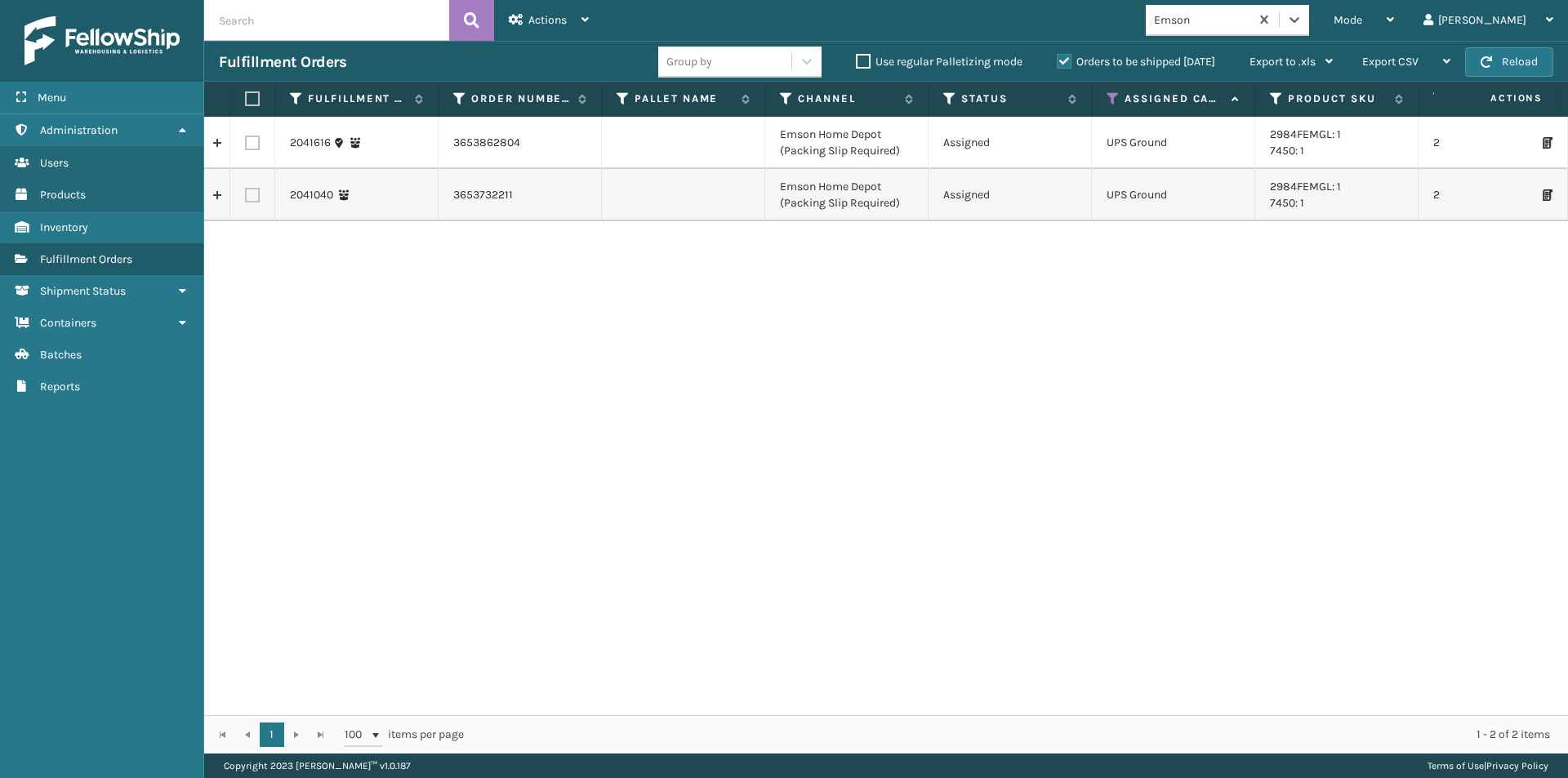
click at [253, 100] on label at bounding box center [250, 99] width 10 height 15
click at [245, 100] on input "checkbox" at bounding box center [245, 99] width 1 height 11
checkbox input "true"
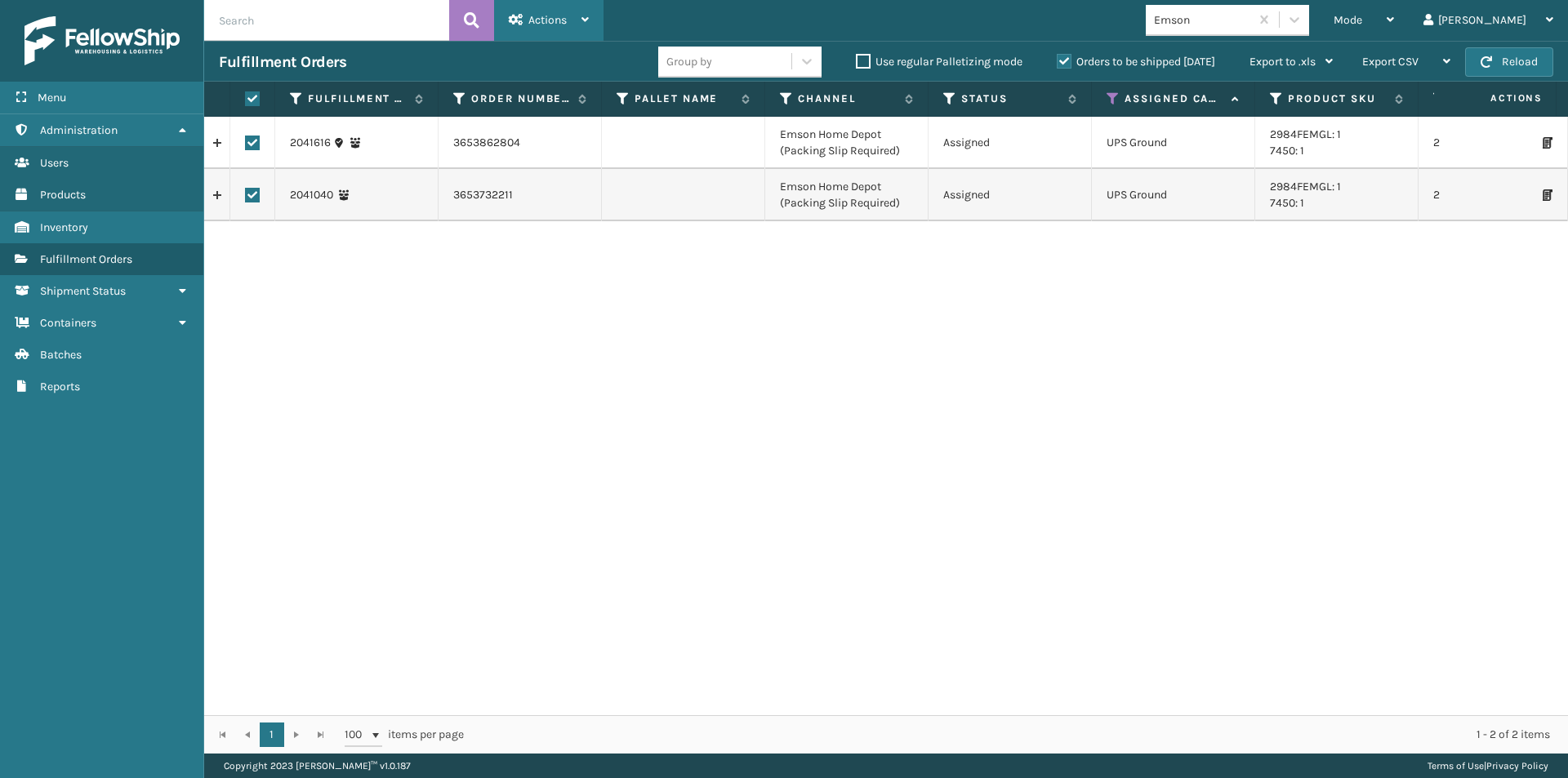
click at [594, 13] on div "Actions Settings Remove All Filters Export Labels Create Picking Batch" at bounding box center [548, 21] width 109 height 41
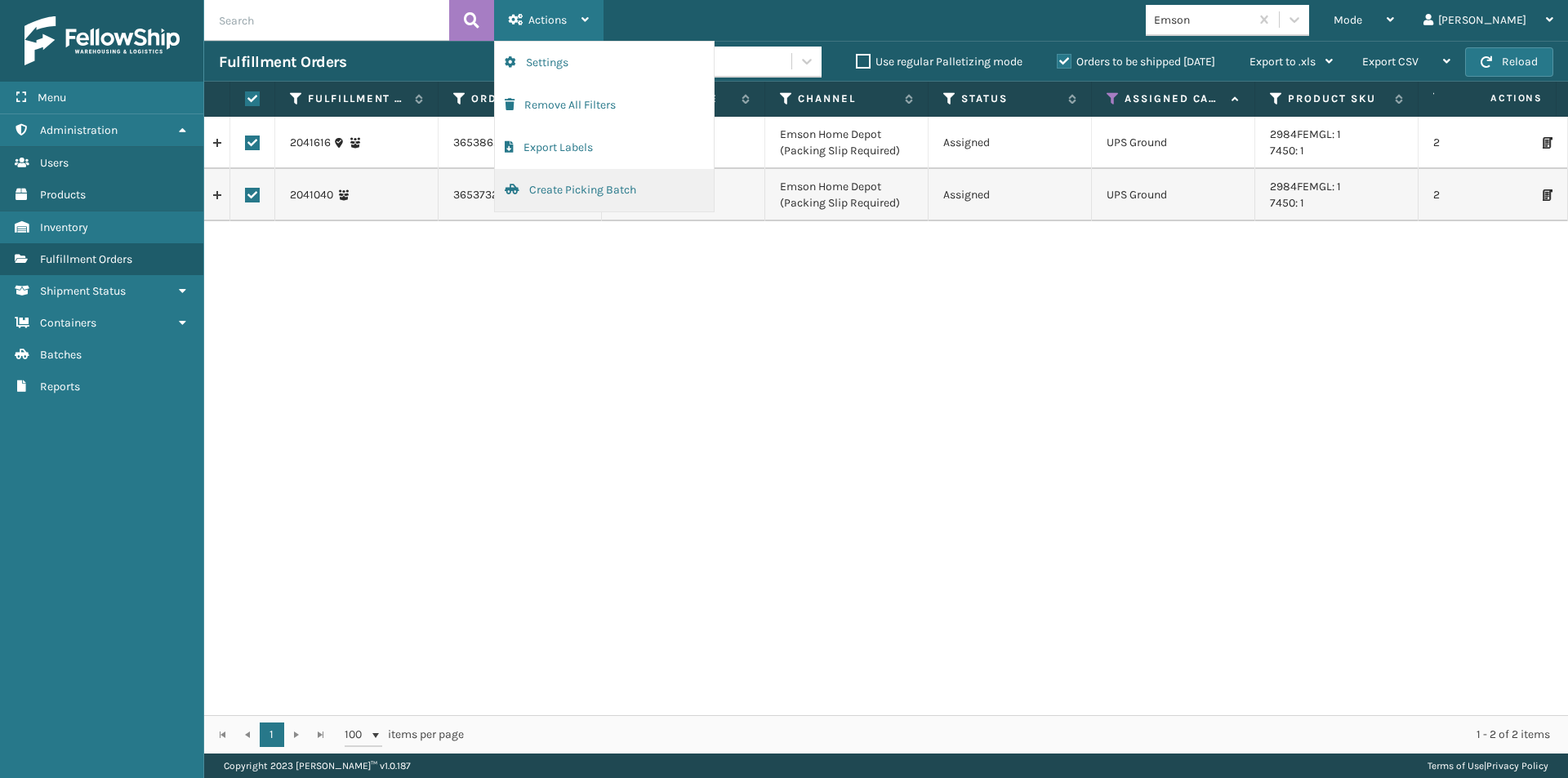
click at [578, 192] on button "Create Picking Batch" at bounding box center [604, 190] width 219 height 42
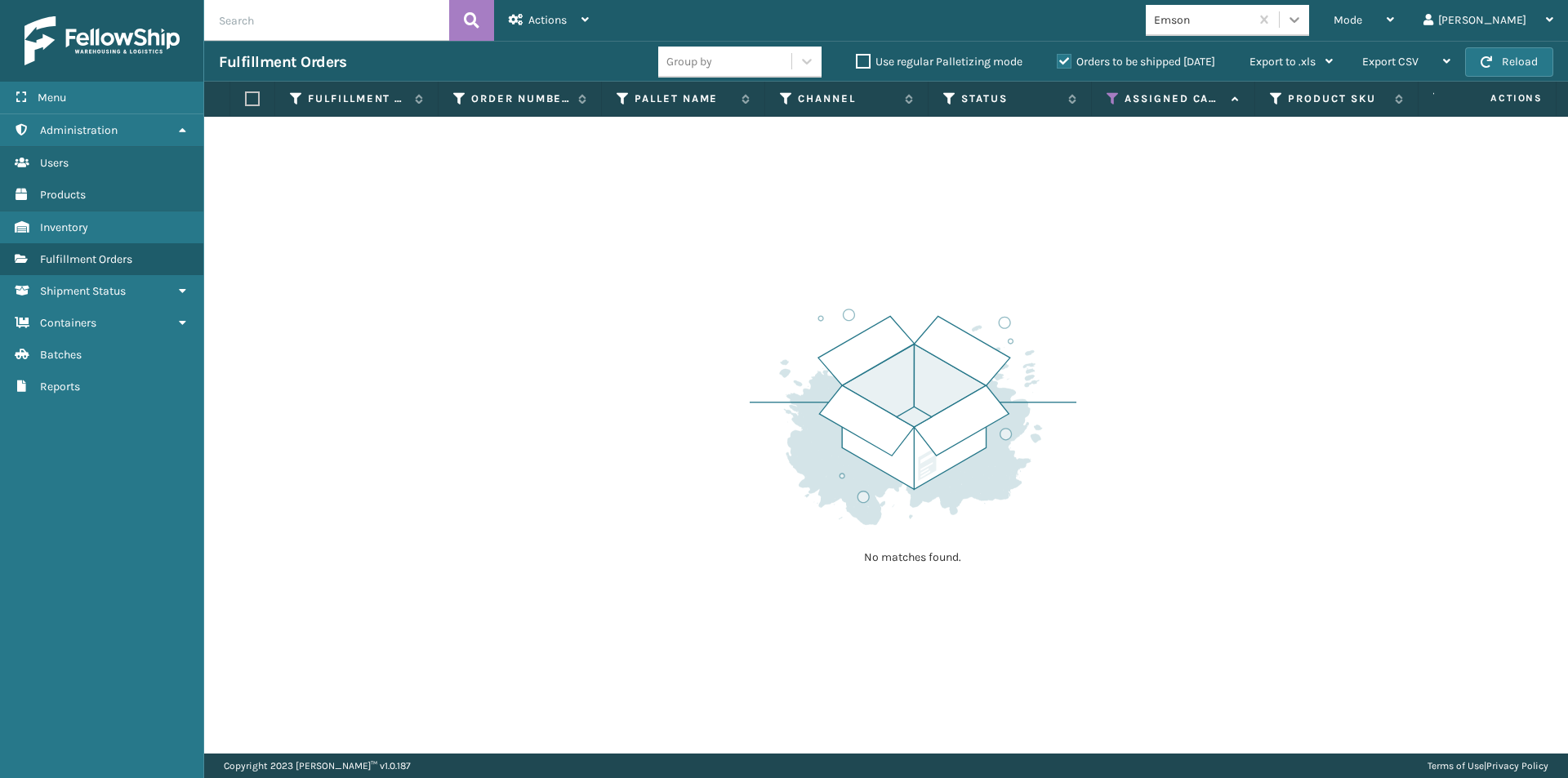
click at [1302, 27] on icon at bounding box center [1294, 20] width 17 height 17
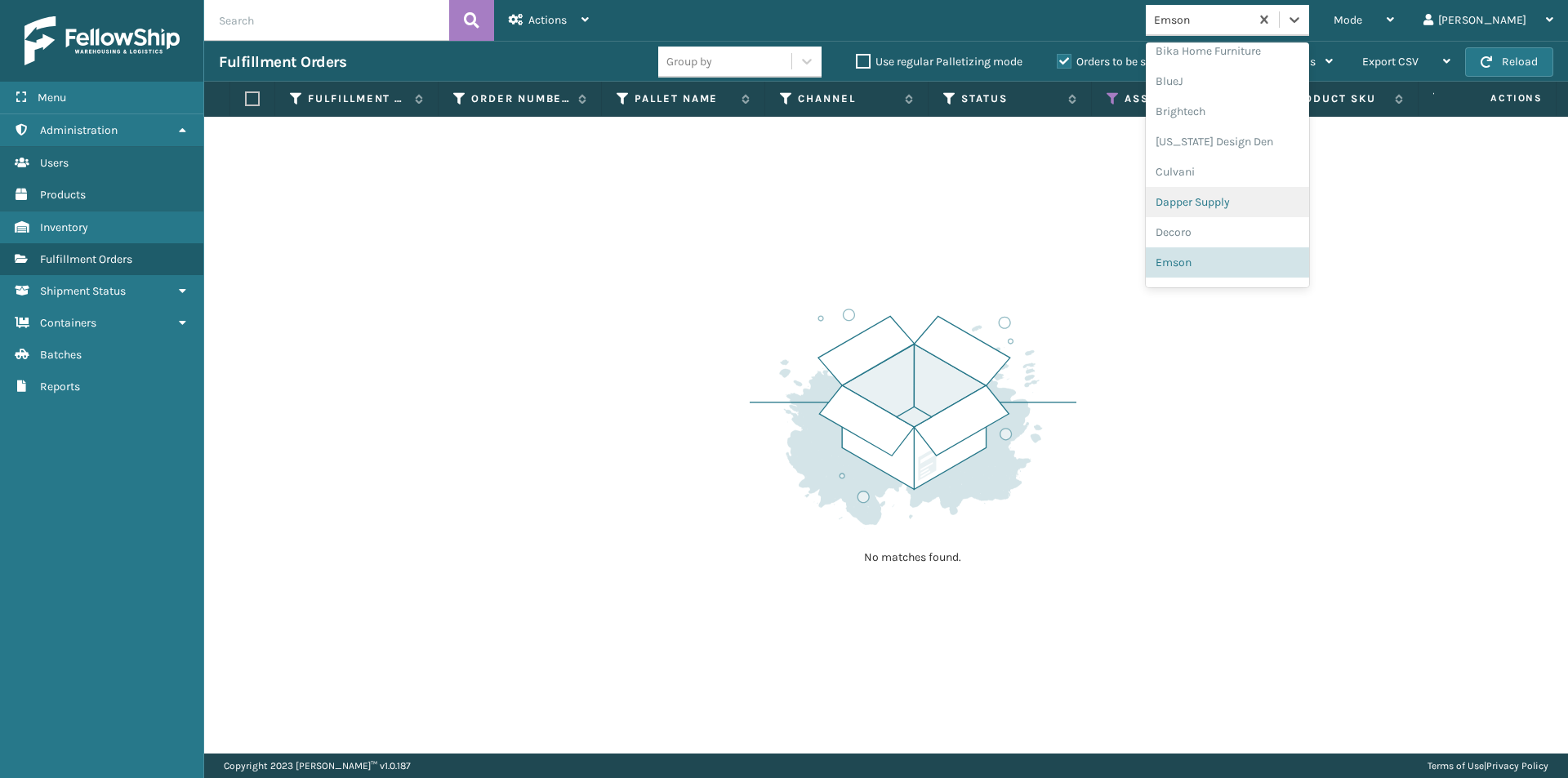
scroll to position [242, 0]
click at [1296, 218] on div "FoamTex" at bounding box center [1227, 210] width 163 height 30
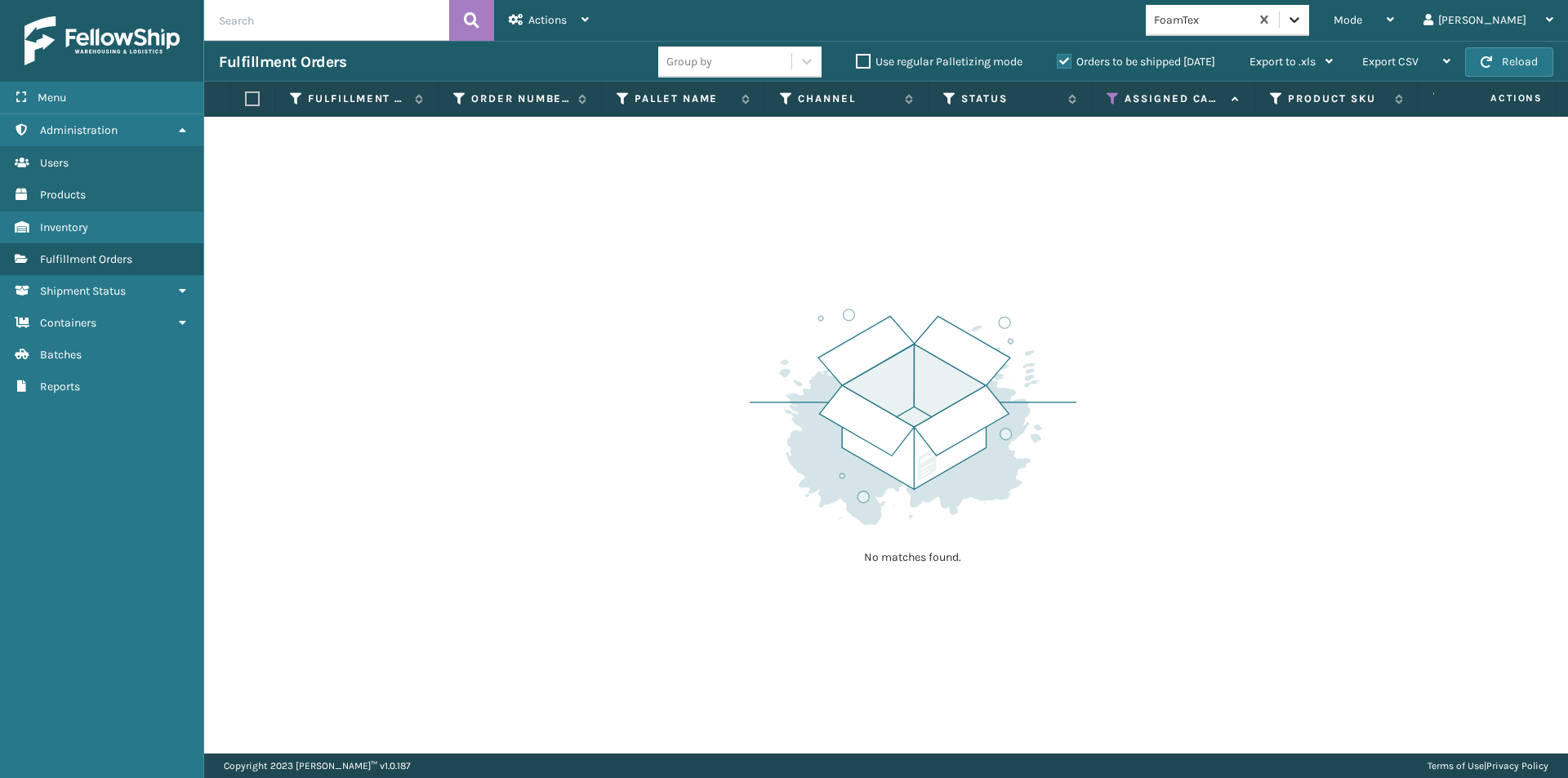
click at [1302, 22] on icon at bounding box center [1294, 20] width 17 height 17
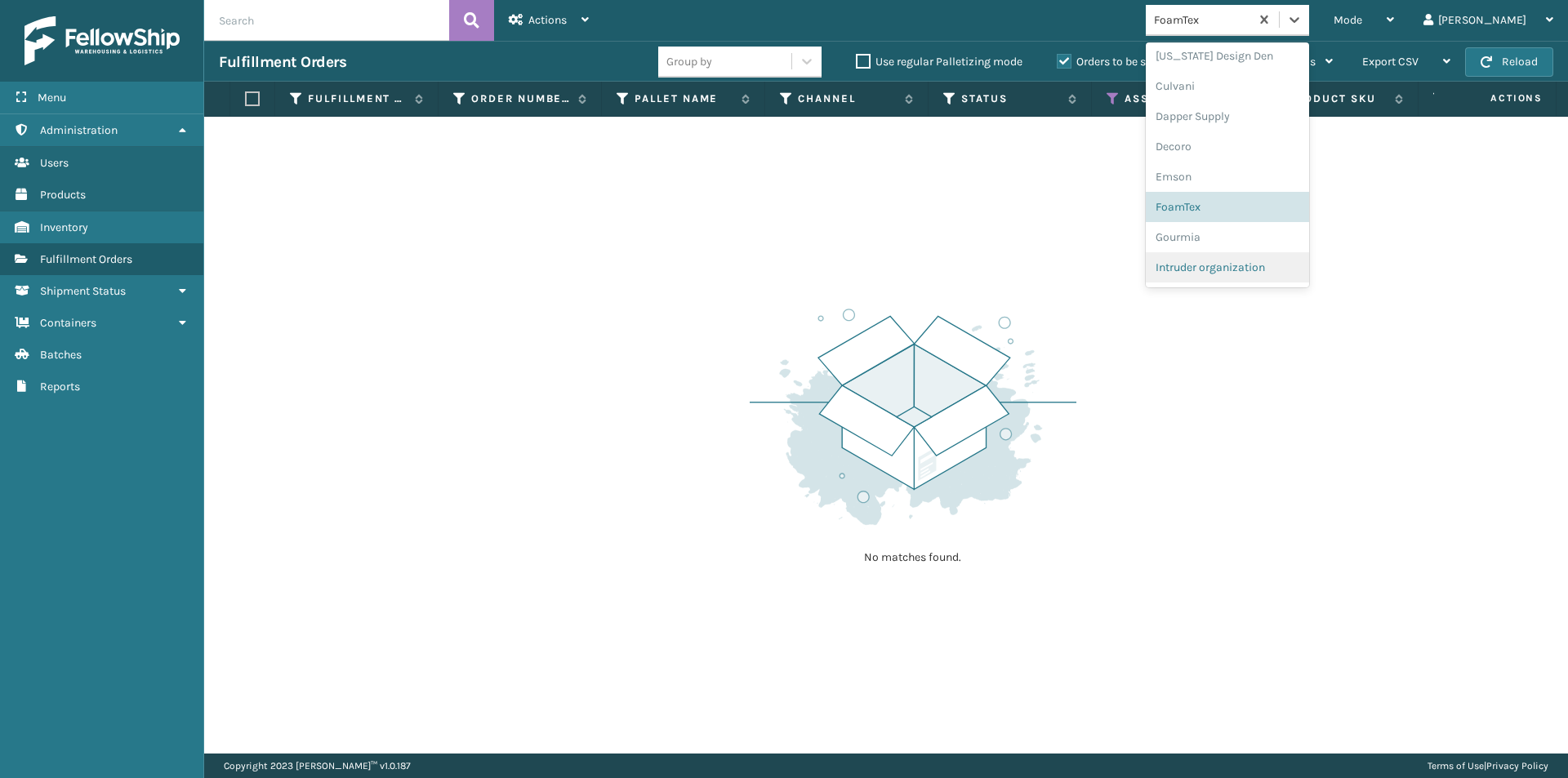
scroll to position [273, 0]
click at [1262, 210] on div "Gourmia" at bounding box center [1227, 210] width 163 height 30
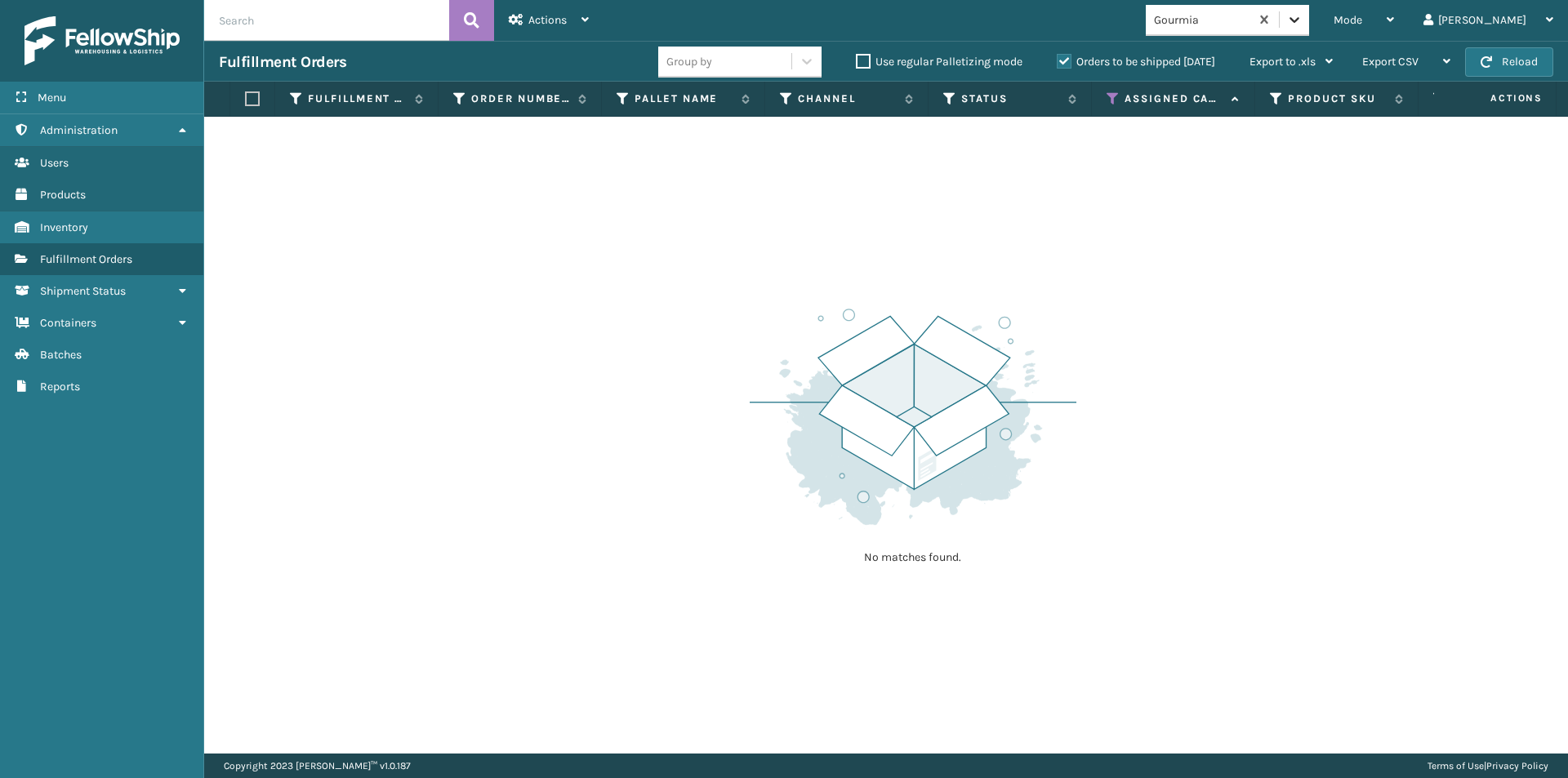
click at [1302, 19] on icon at bounding box center [1294, 20] width 17 height 17
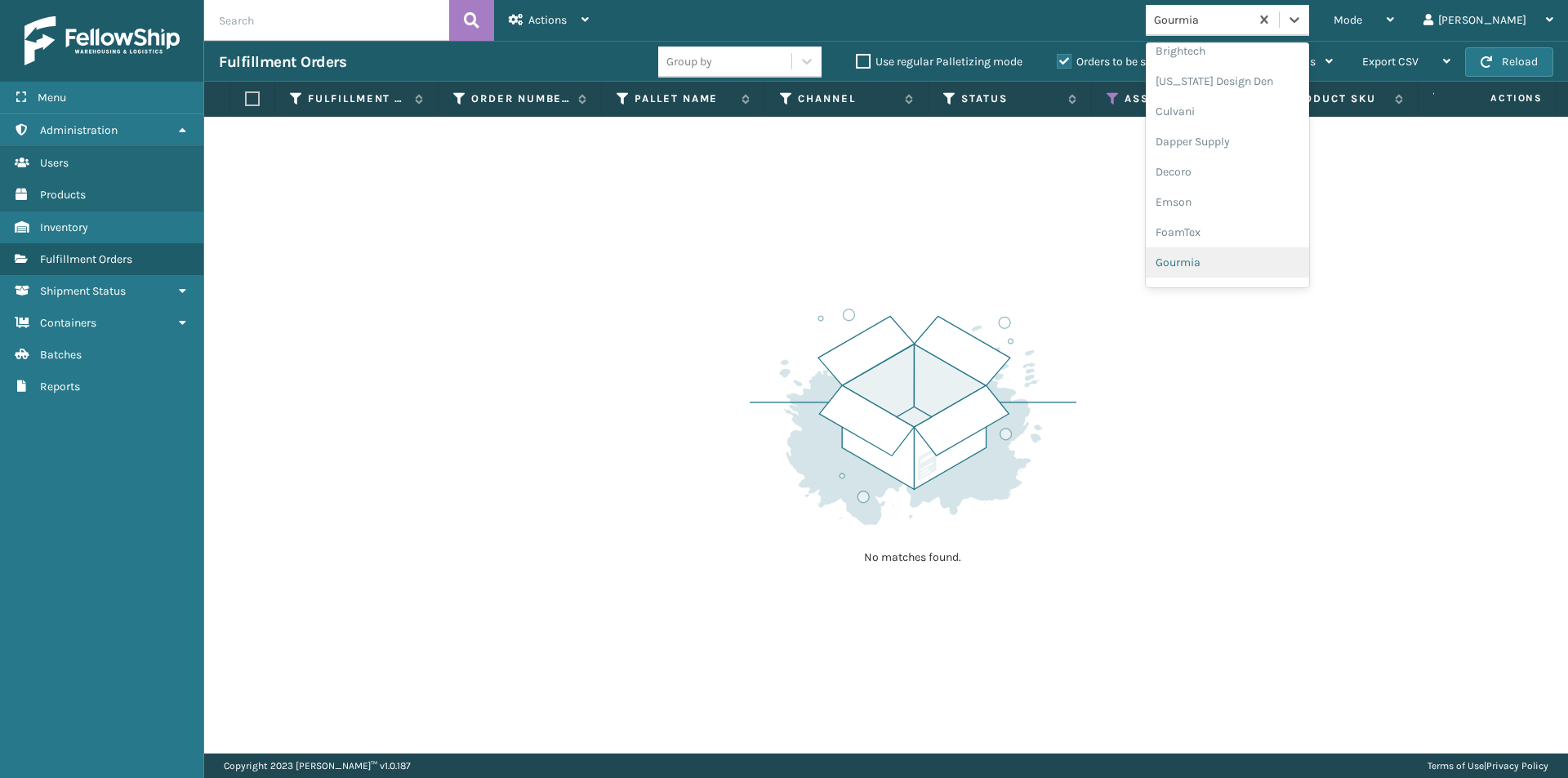
scroll to position [303, 0]
click at [1275, 240] on div "Joyberri" at bounding box center [1227, 240] width 163 height 30
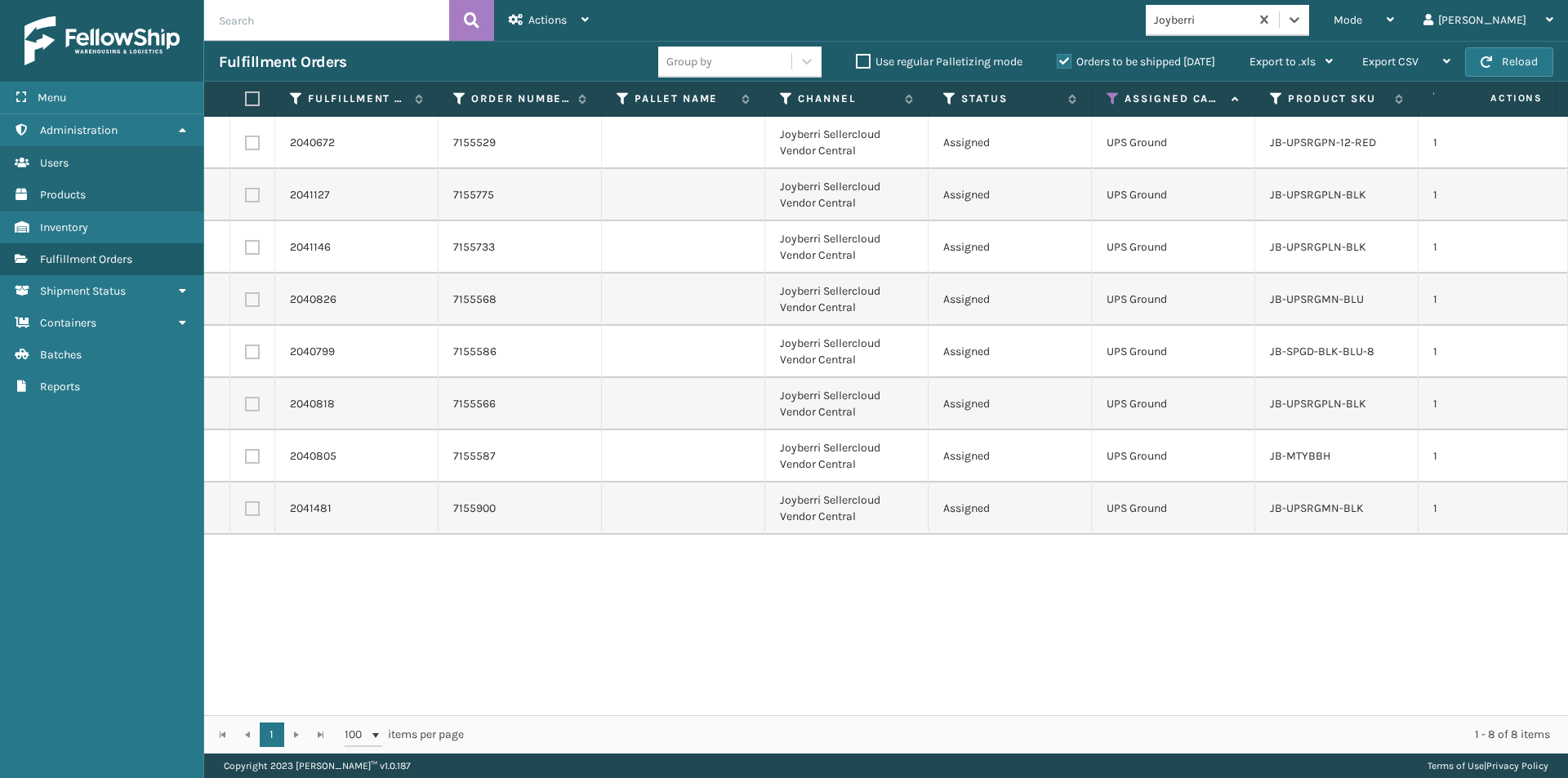
click at [250, 100] on label at bounding box center [250, 99] width 10 height 15
click at [245, 100] on input "checkbox" at bounding box center [245, 99] width 1 height 11
checkbox input "true"
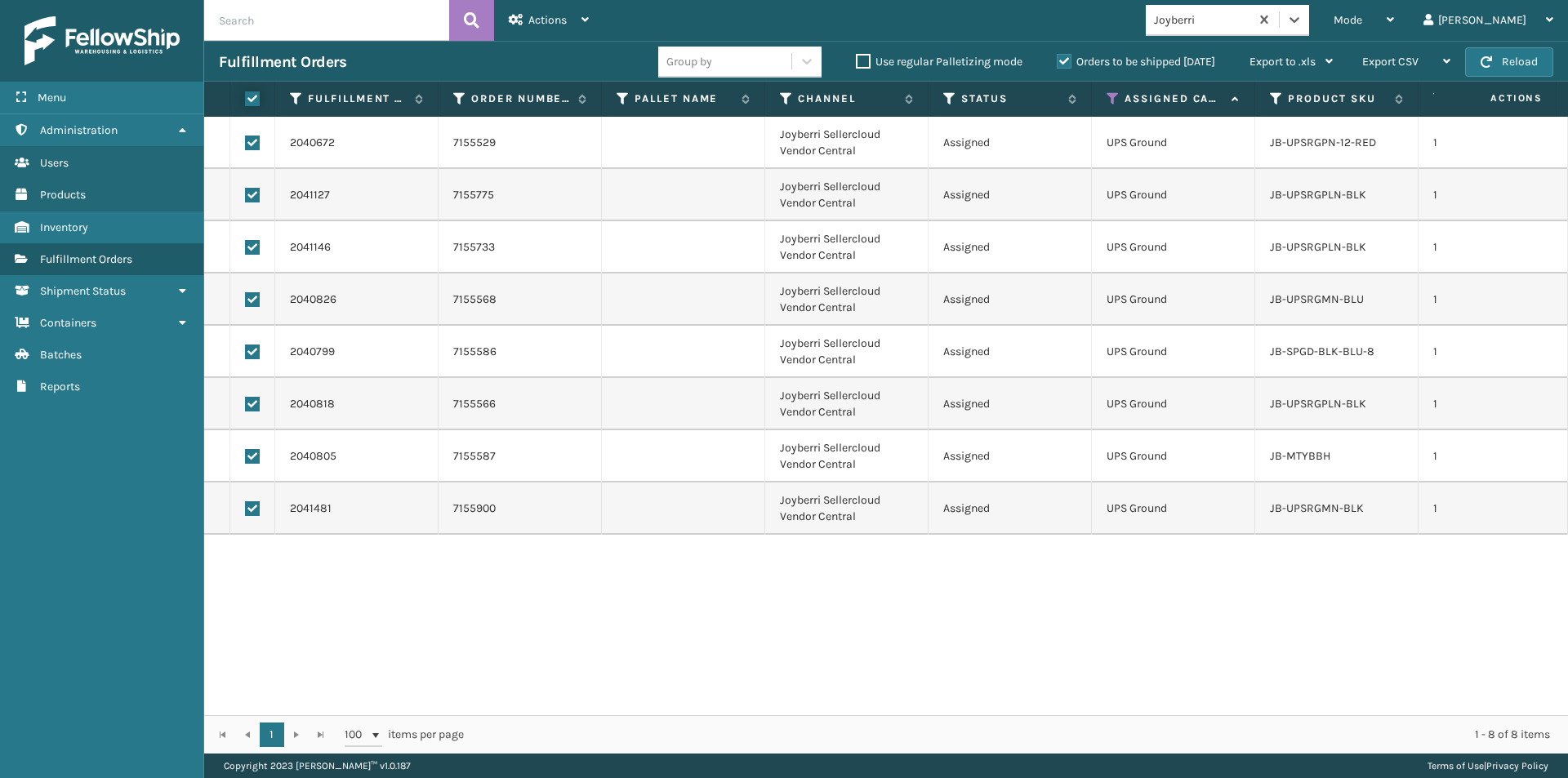
checkbox input "true"
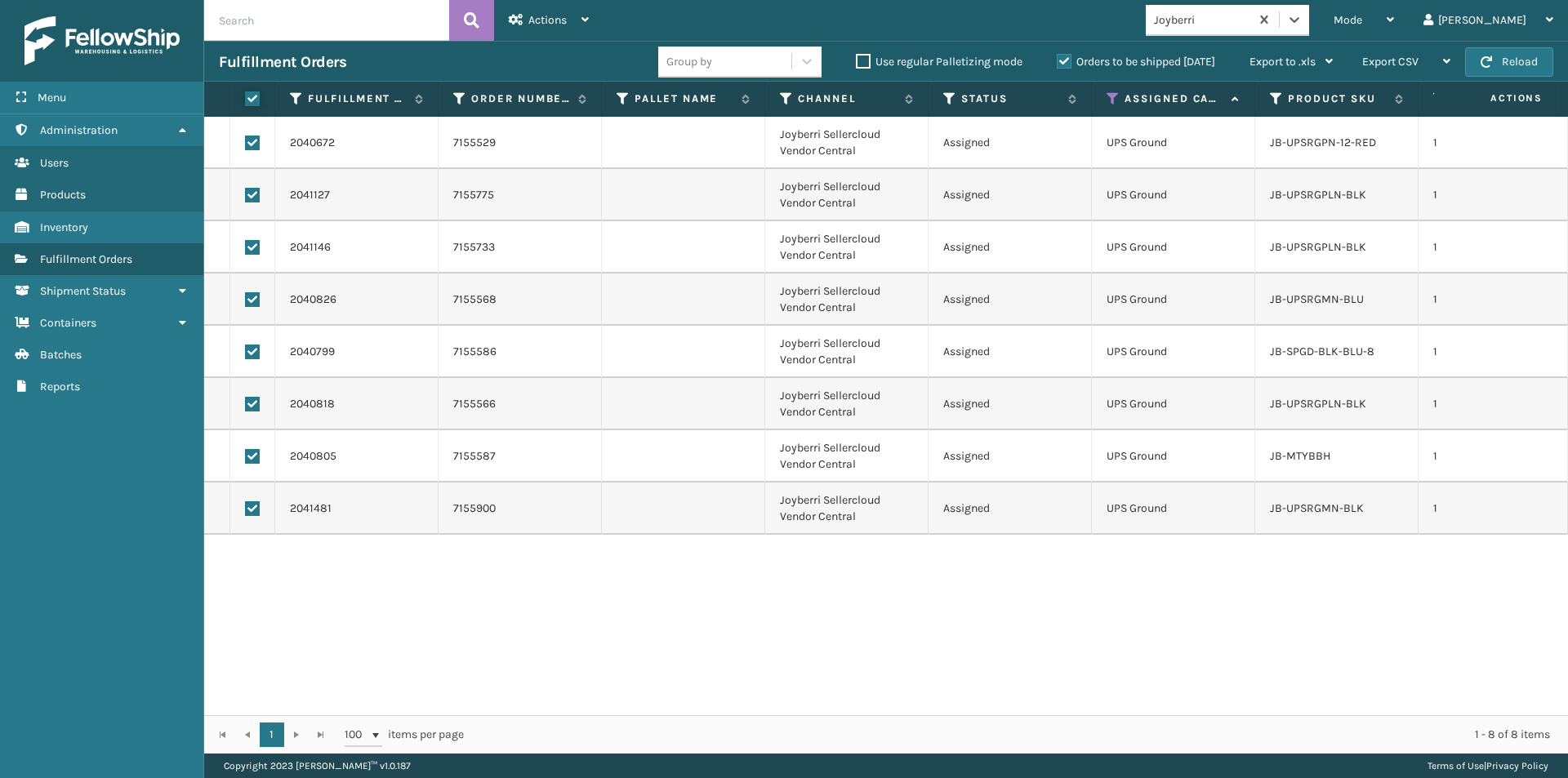
checkbox input "true"
click at [596, 27] on div "Actions Settings Remove All Filters Export Labels Create Picking Batch" at bounding box center [548, 21] width 109 height 41
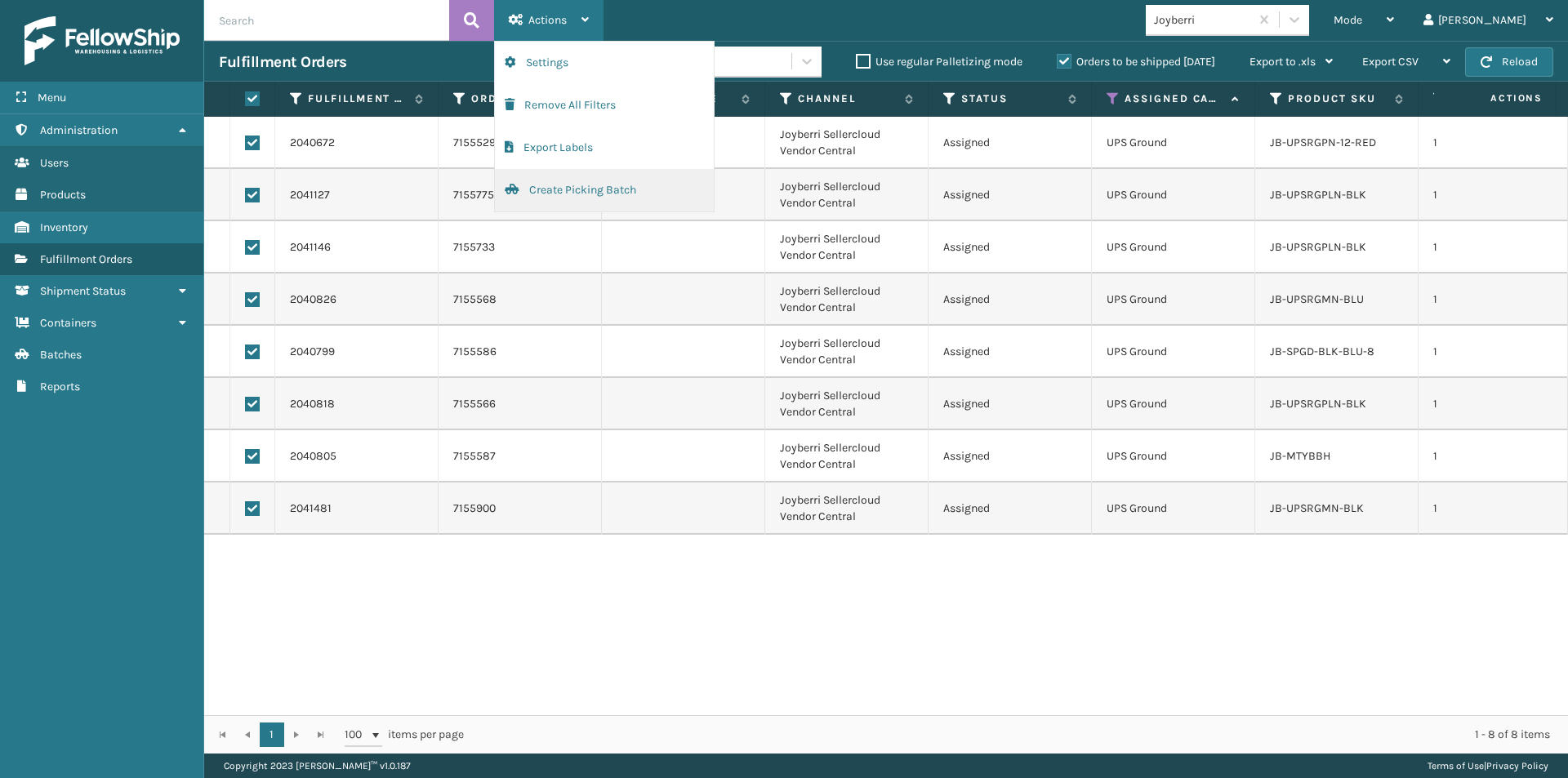
click at [583, 186] on button "Create Picking Batch" at bounding box center [604, 190] width 219 height 42
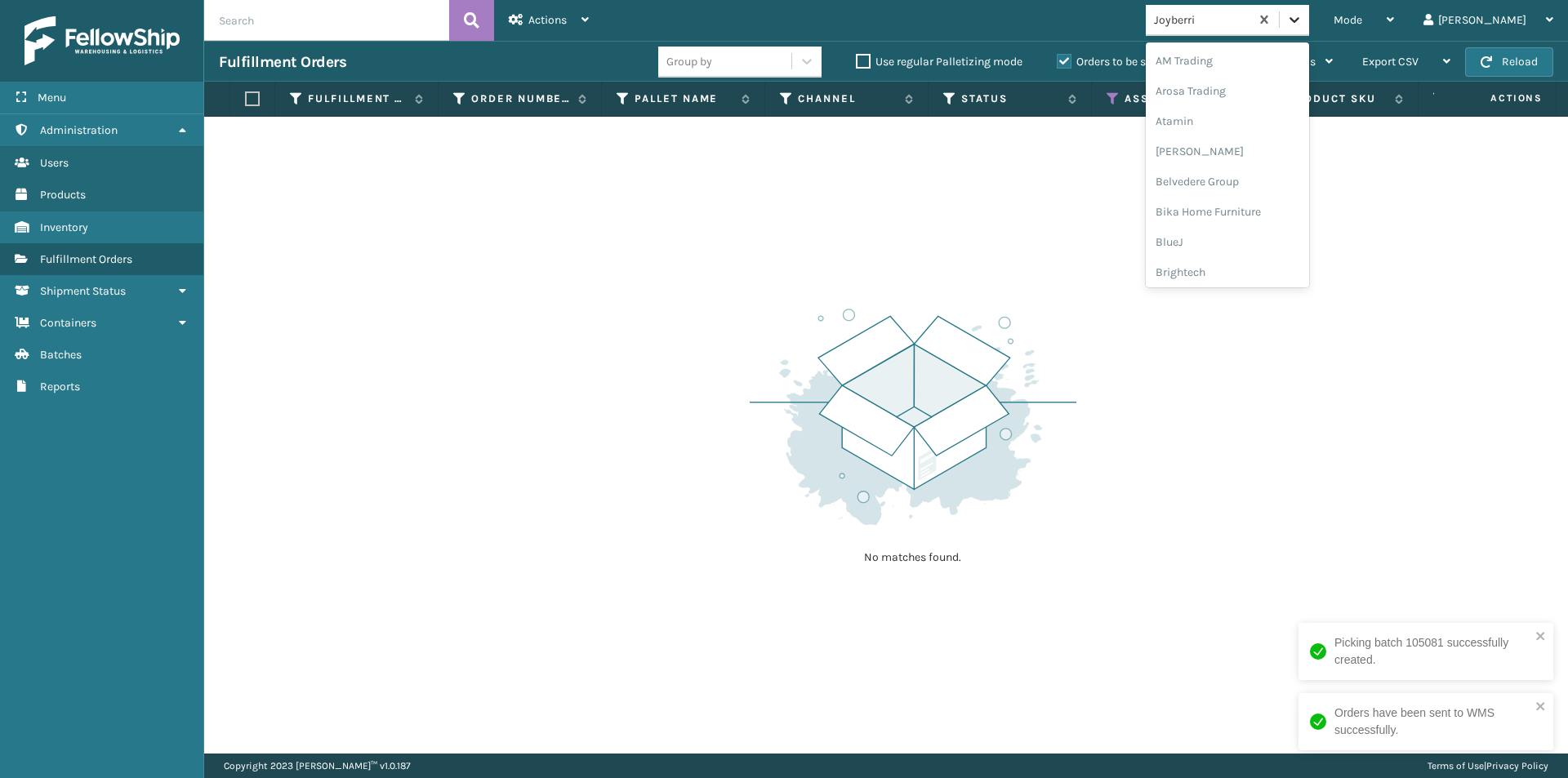
click at [1309, 22] on div at bounding box center [1294, 20] width 29 height 29
click at [1246, 136] on div "JumpSport" at bounding box center [1227, 129] width 163 height 30
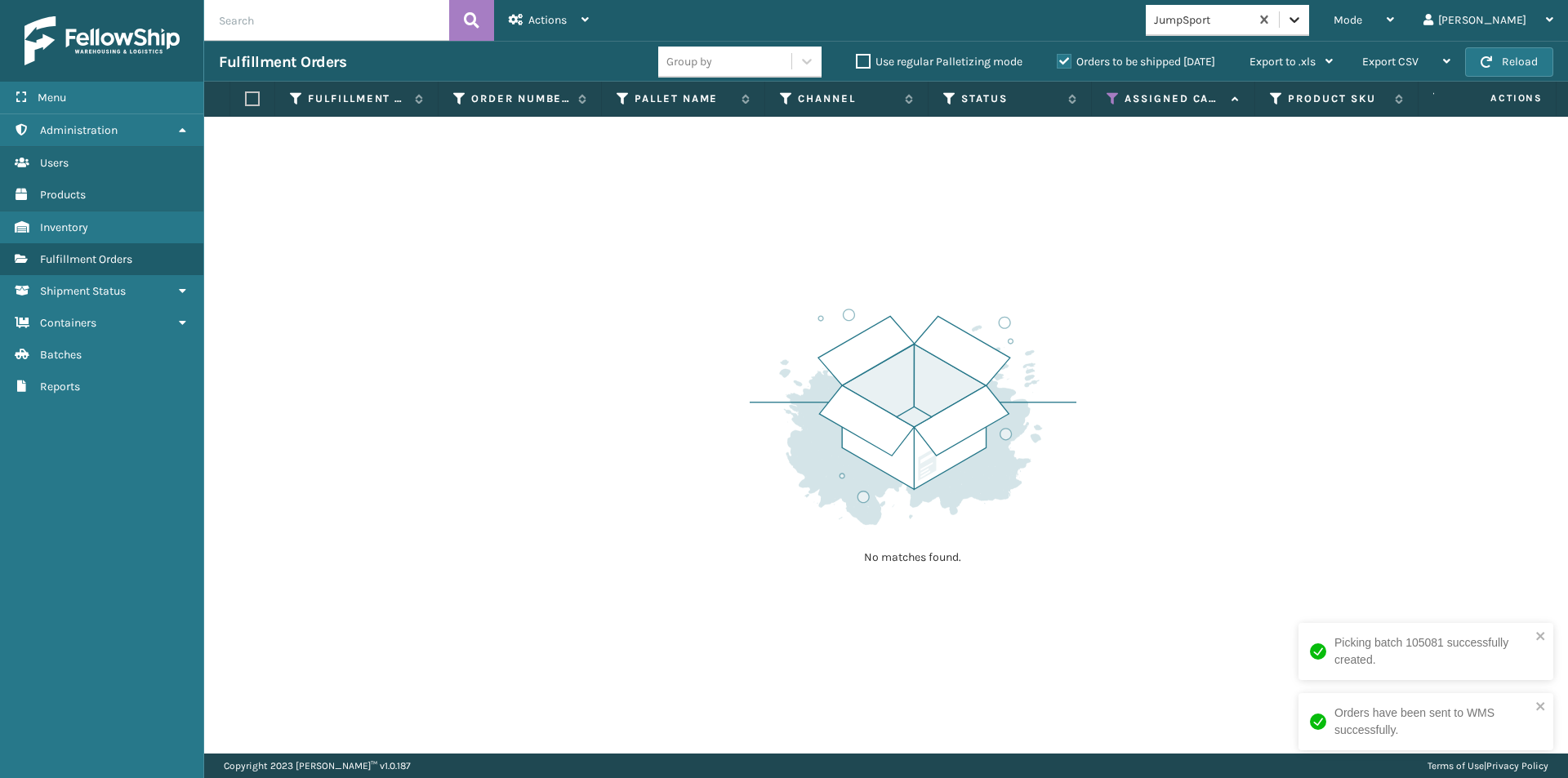
click at [1302, 22] on icon at bounding box center [1294, 20] width 17 height 17
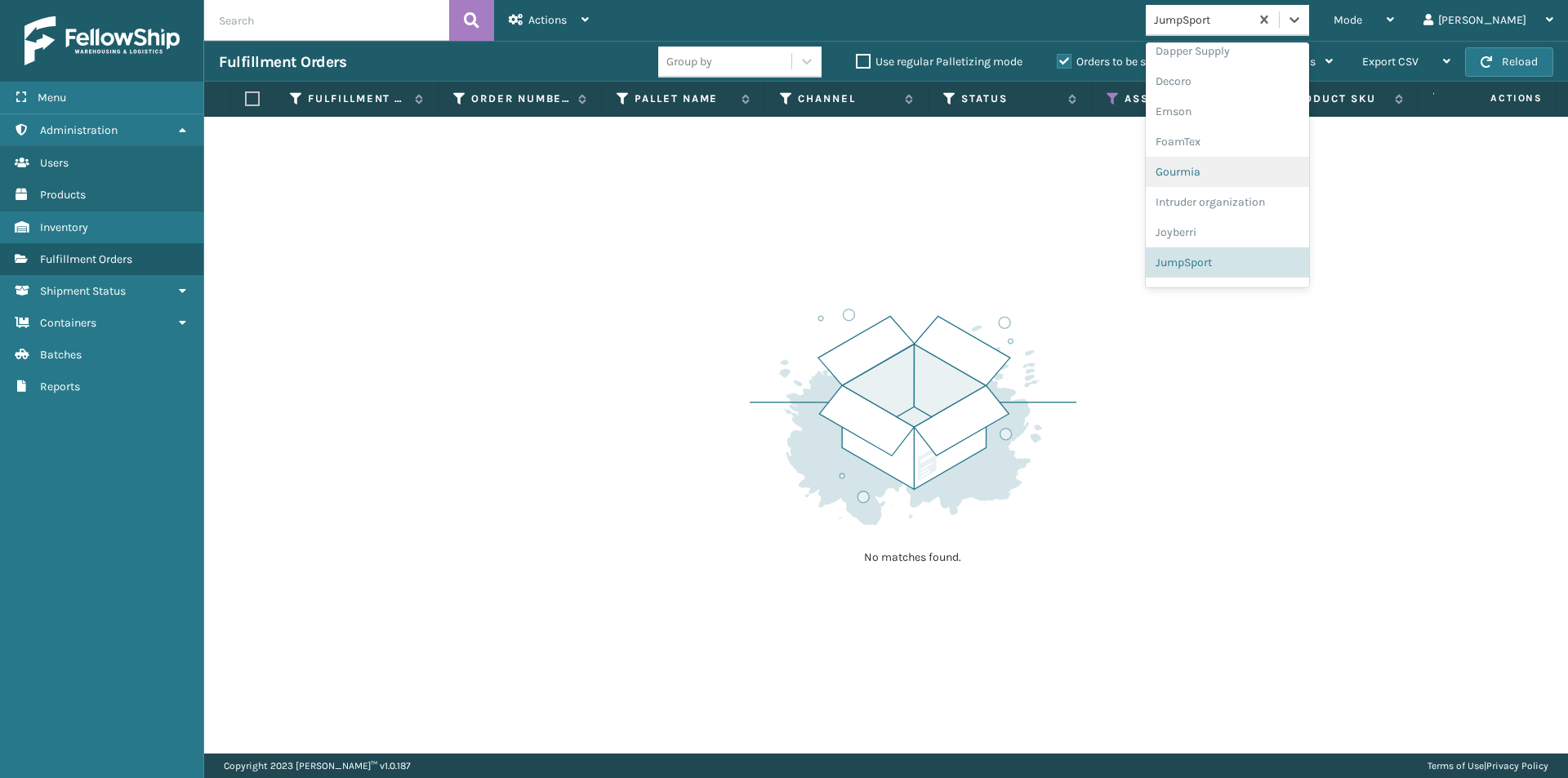
scroll to position [394, 0]
click at [1290, 214] on div "K2 Health" at bounding box center [1227, 210] width 163 height 30
click at [1302, 19] on icon at bounding box center [1294, 20] width 17 height 17
click at [1267, 203] on div "Koolmore" at bounding box center [1227, 210] width 163 height 30
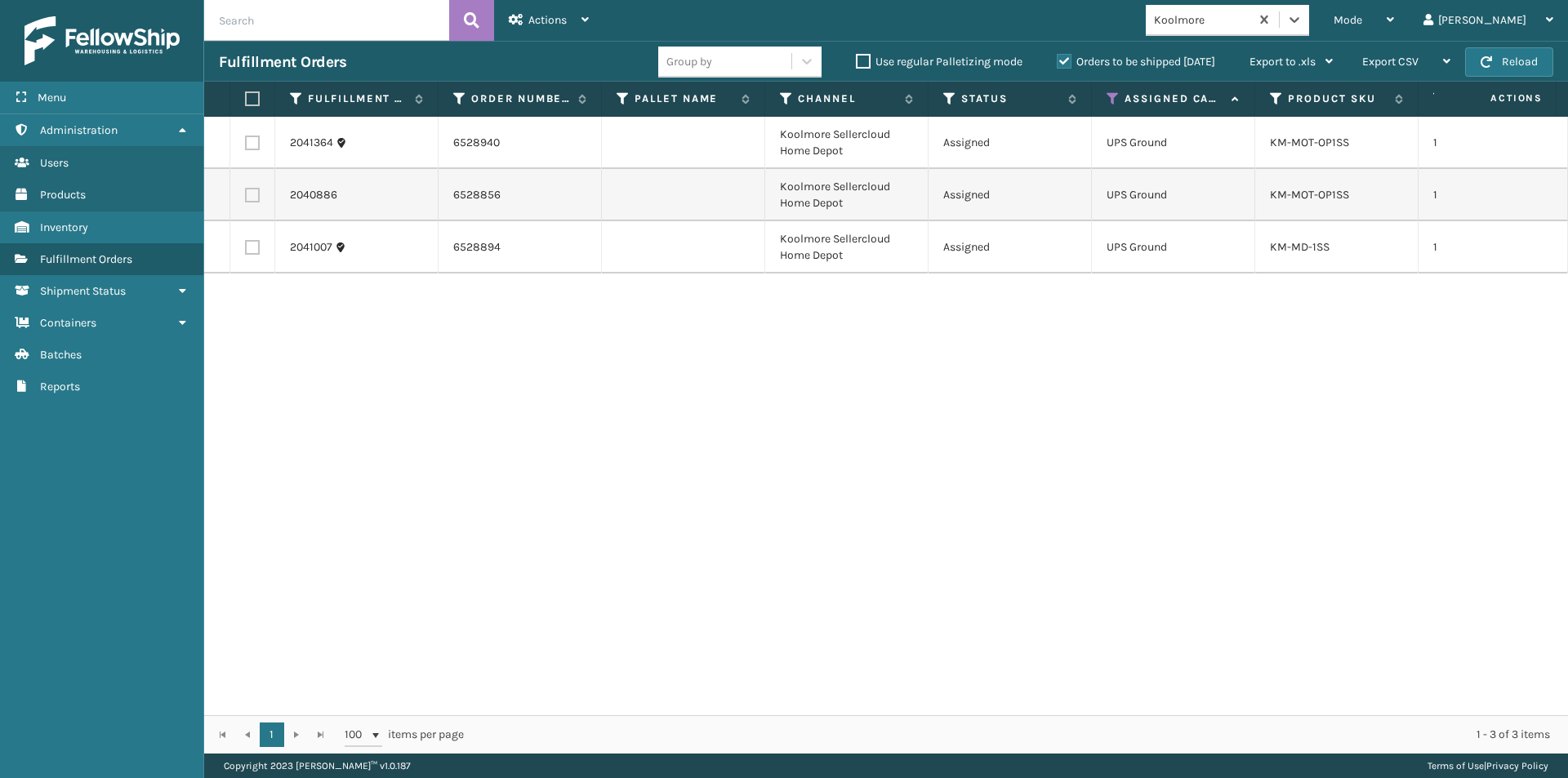
click at [250, 93] on label at bounding box center [250, 99] width 10 height 15
click at [245, 94] on input "checkbox" at bounding box center [245, 99] width 1 height 11
checkbox input "true"
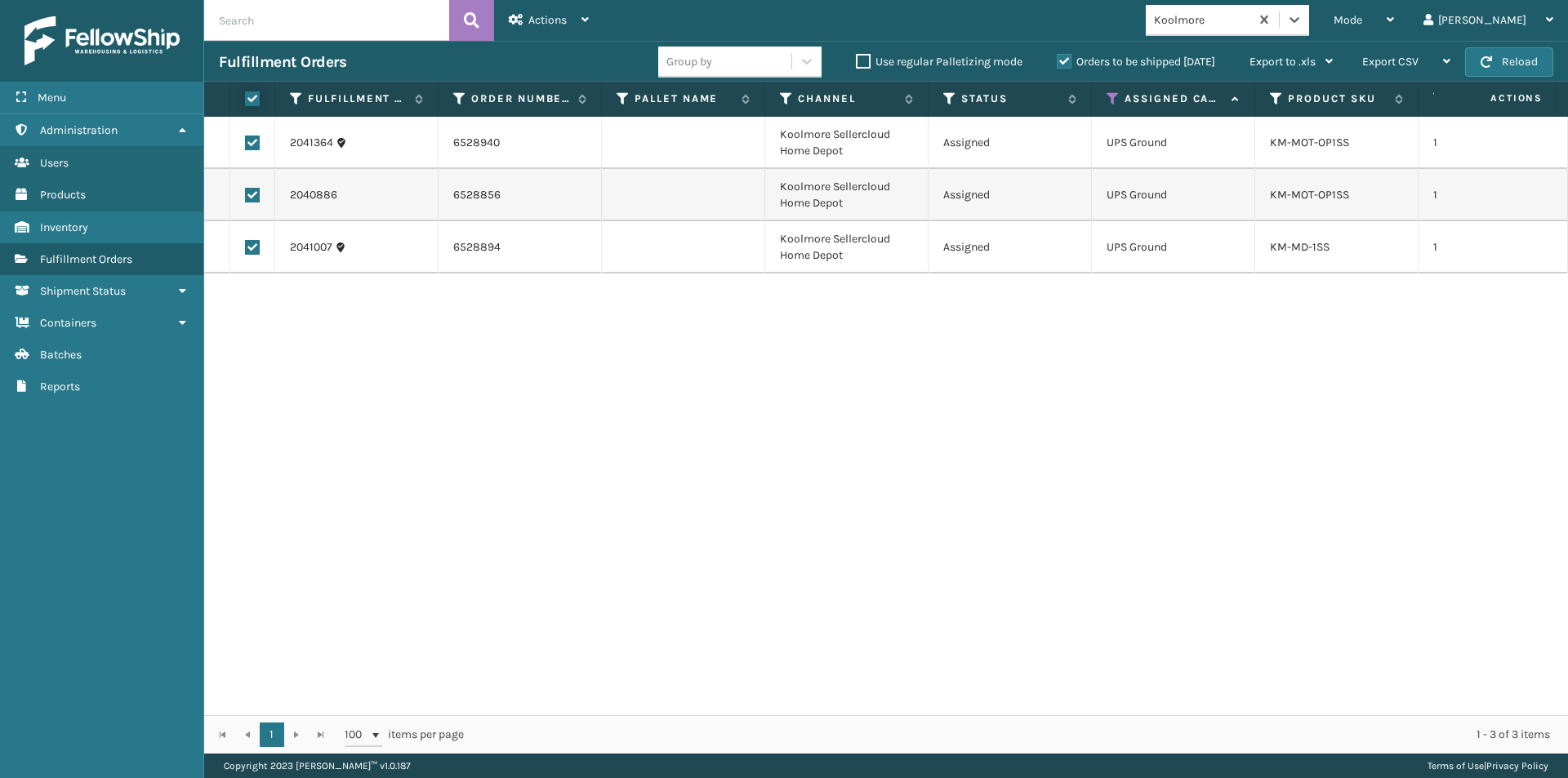
checkbox input "true"
click at [587, 22] on icon at bounding box center [586, 20] width 8 height 12
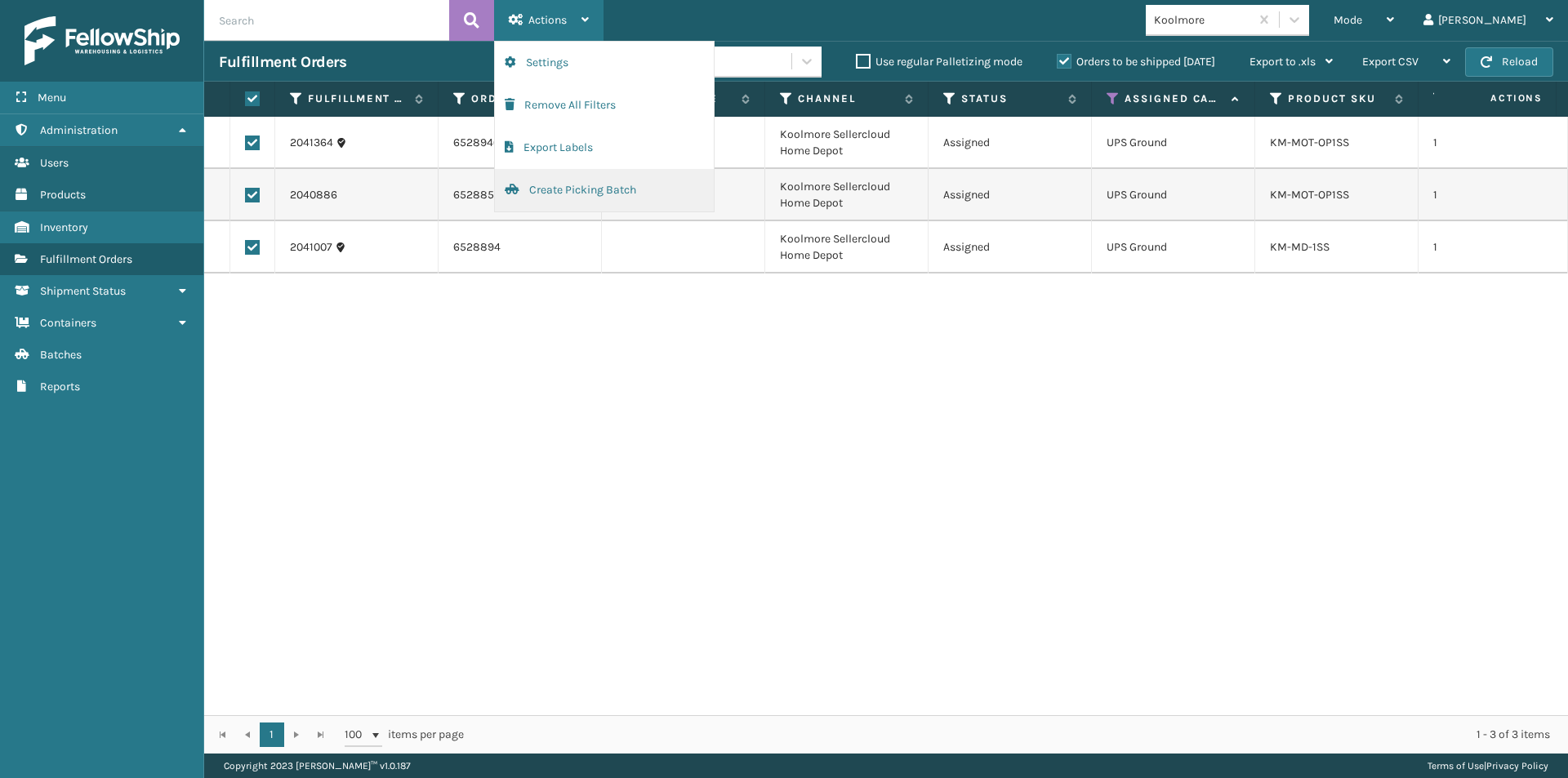
click at [554, 180] on button "Create Picking Batch" at bounding box center [604, 190] width 219 height 42
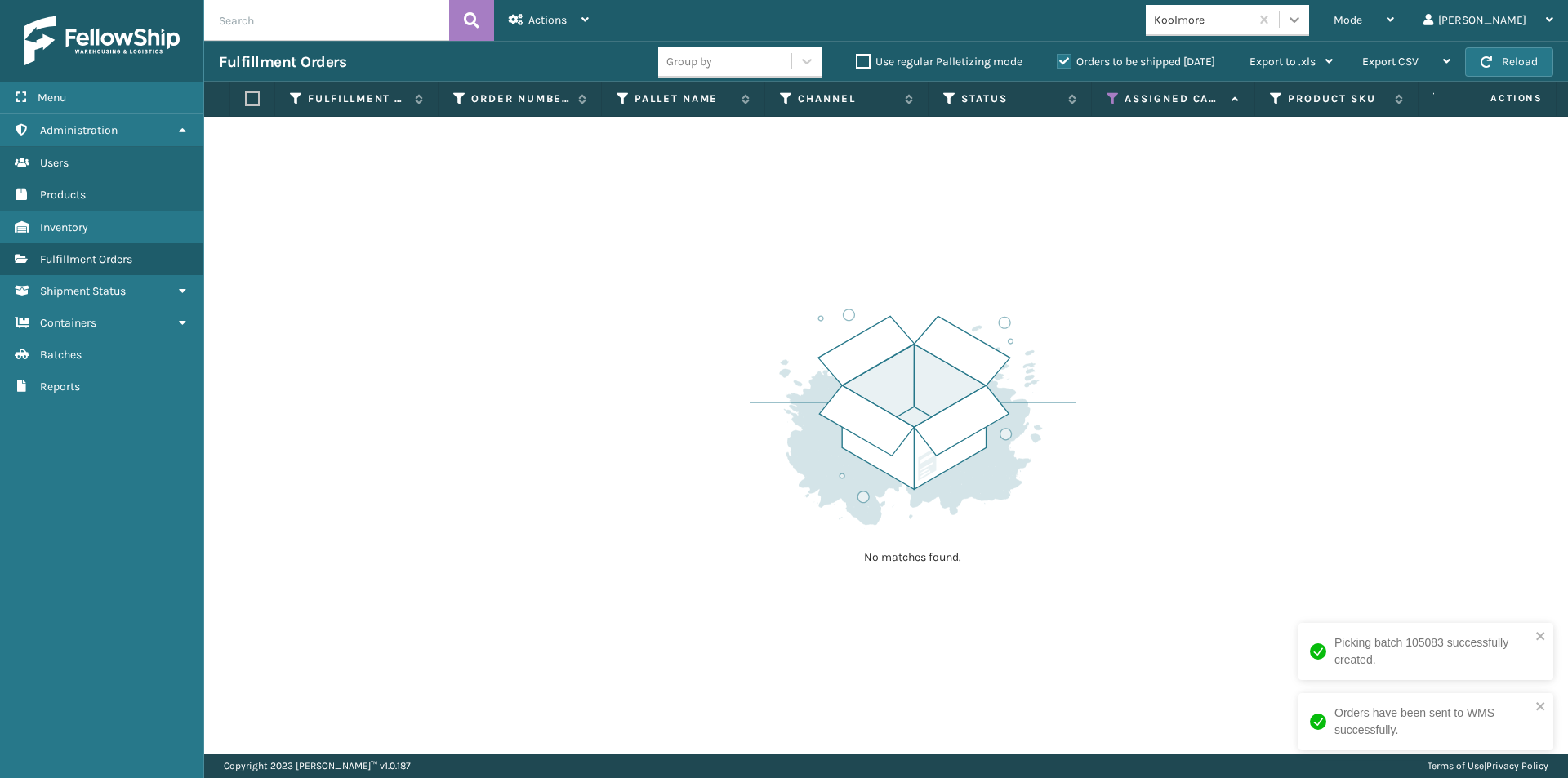
click at [1302, 21] on icon at bounding box center [1294, 20] width 17 height 17
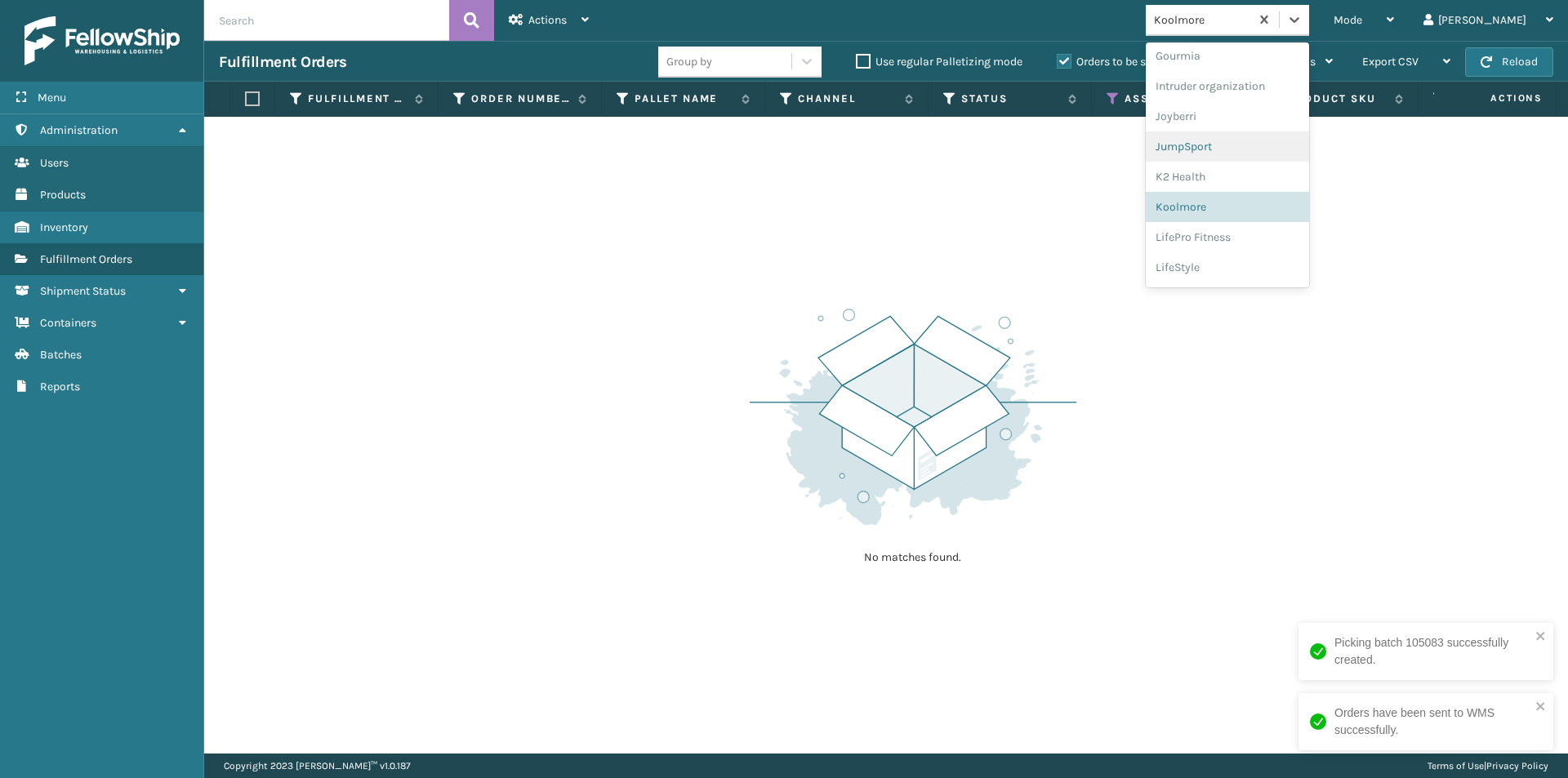
scroll to position [454, 0]
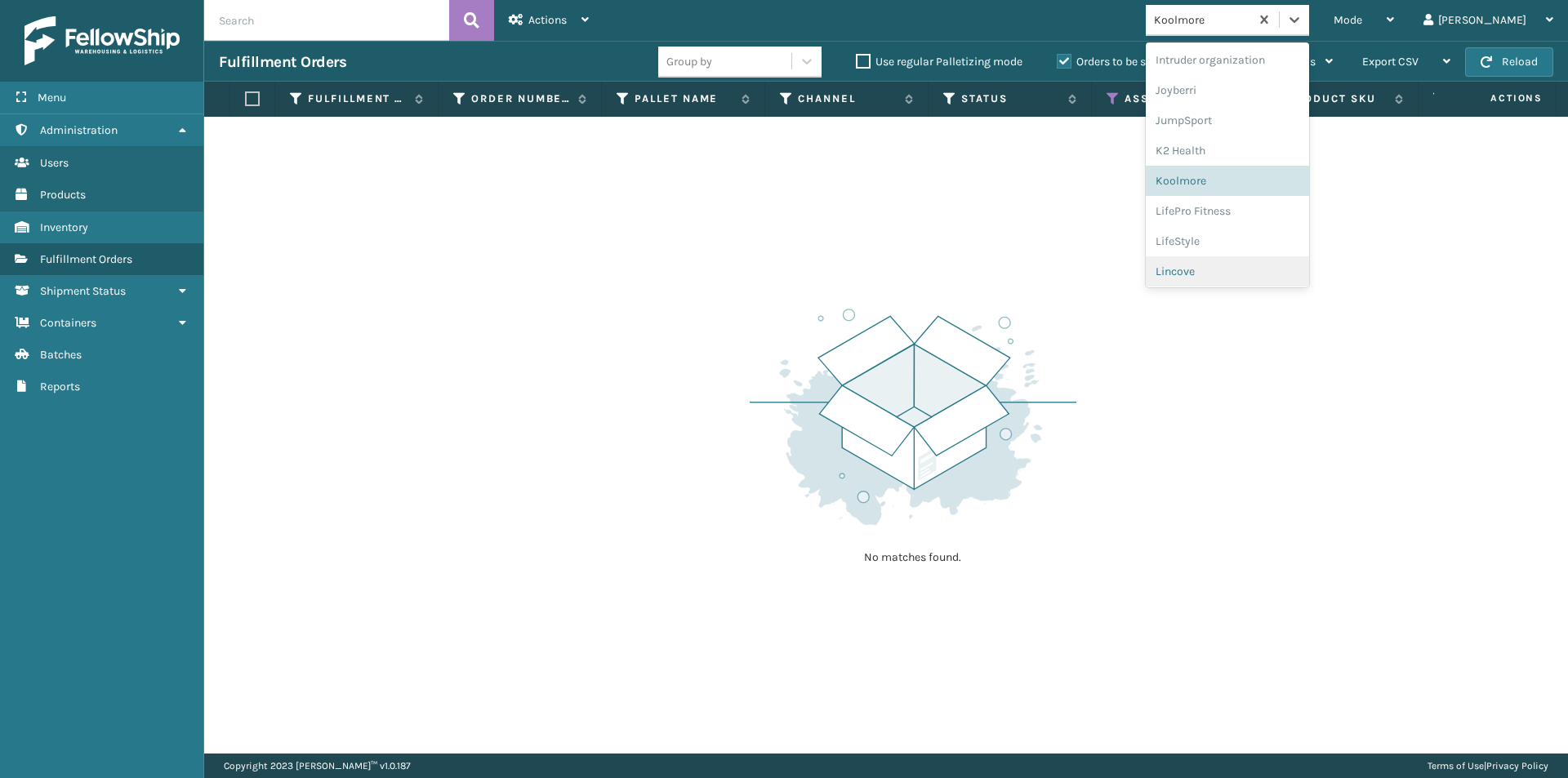
click at [1260, 267] on div "Lincove" at bounding box center [1227, 271] width 163 height 30
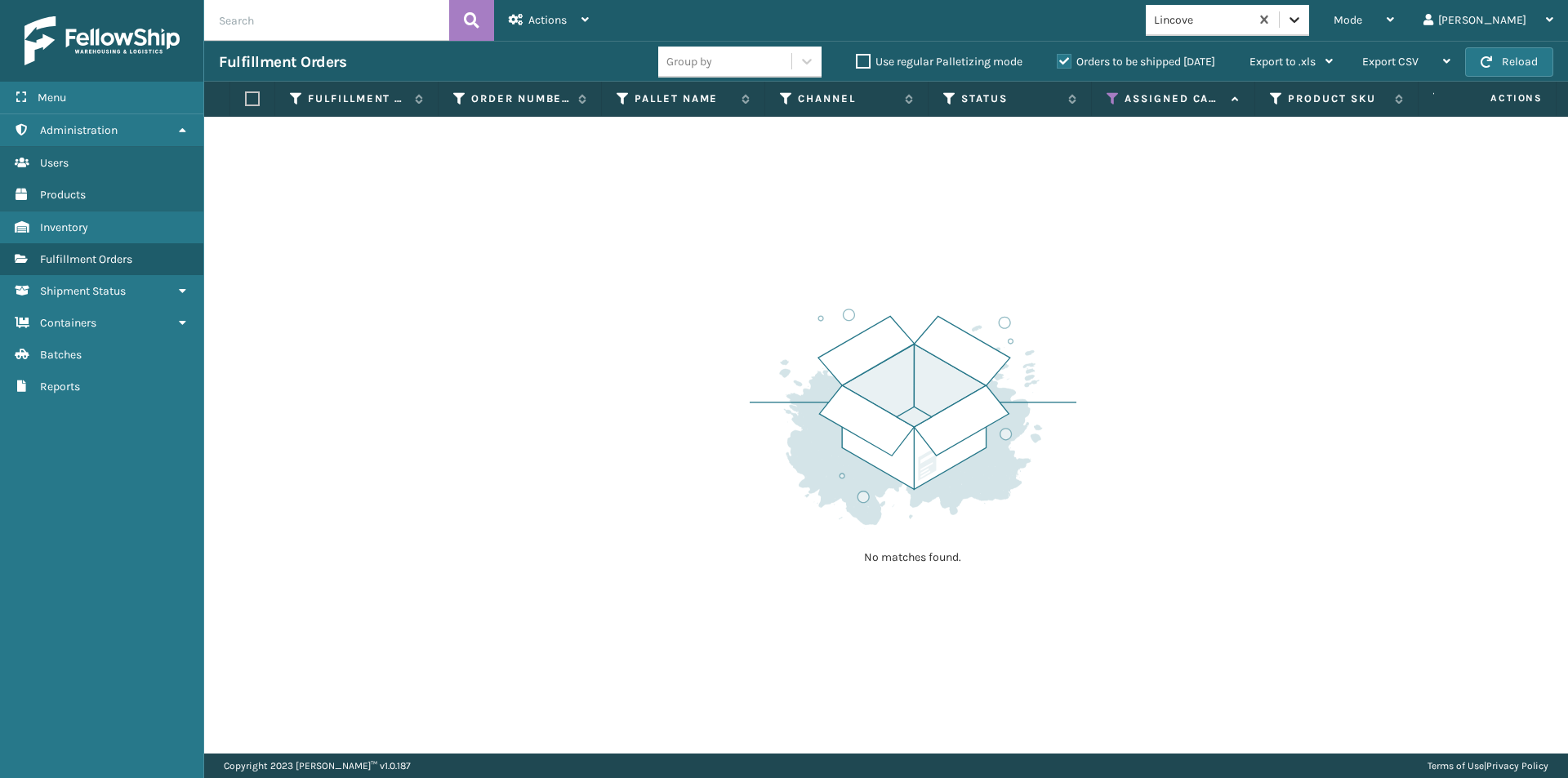
click at [1302, 15] on icon at bounding box center [1294, 20] width 17 height 17
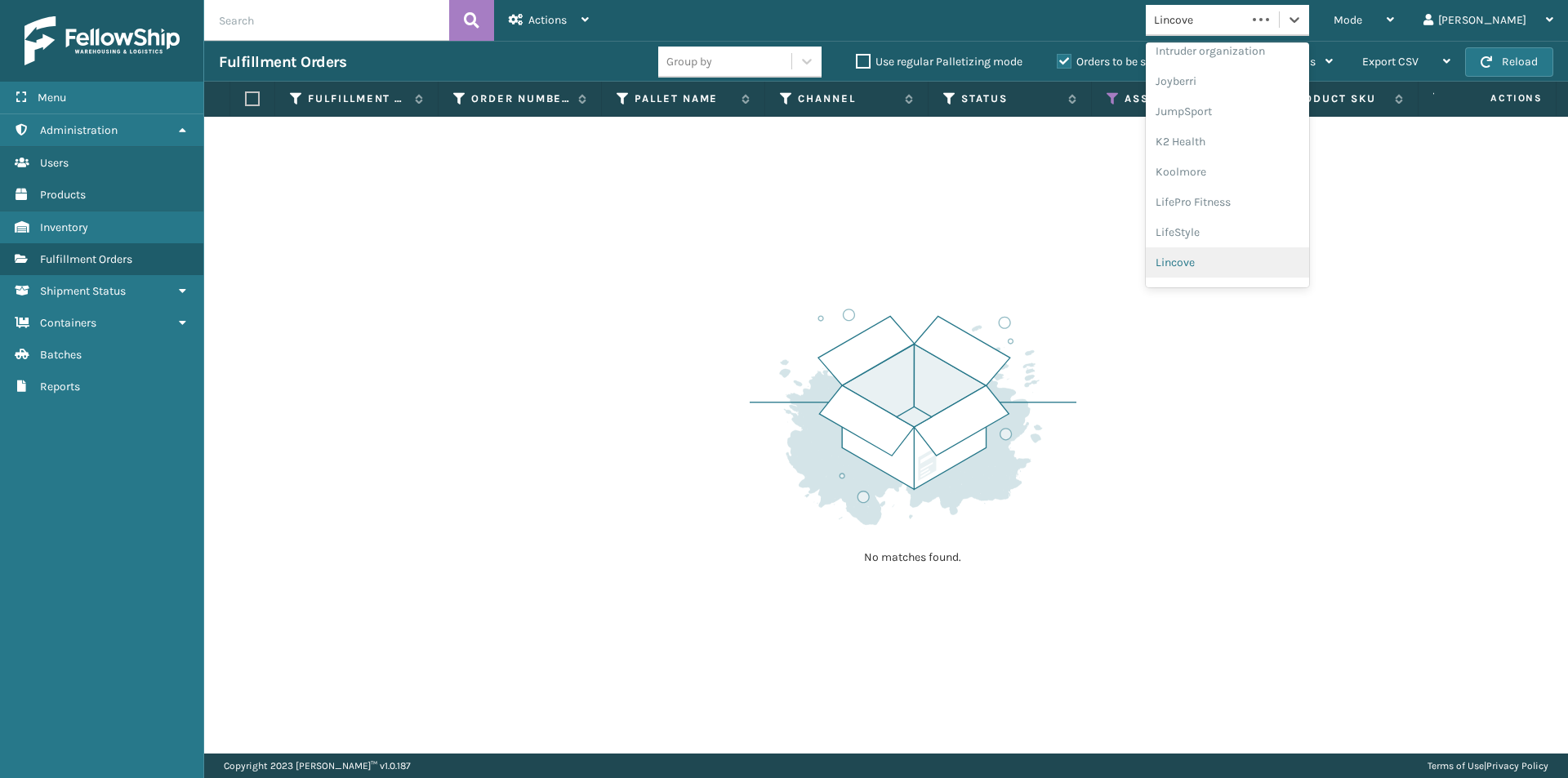
scroll to position [517, 0]
click at [1267, 235] on div "loft & Ivy" at bounding box center [1227, 238] width 163 height 30
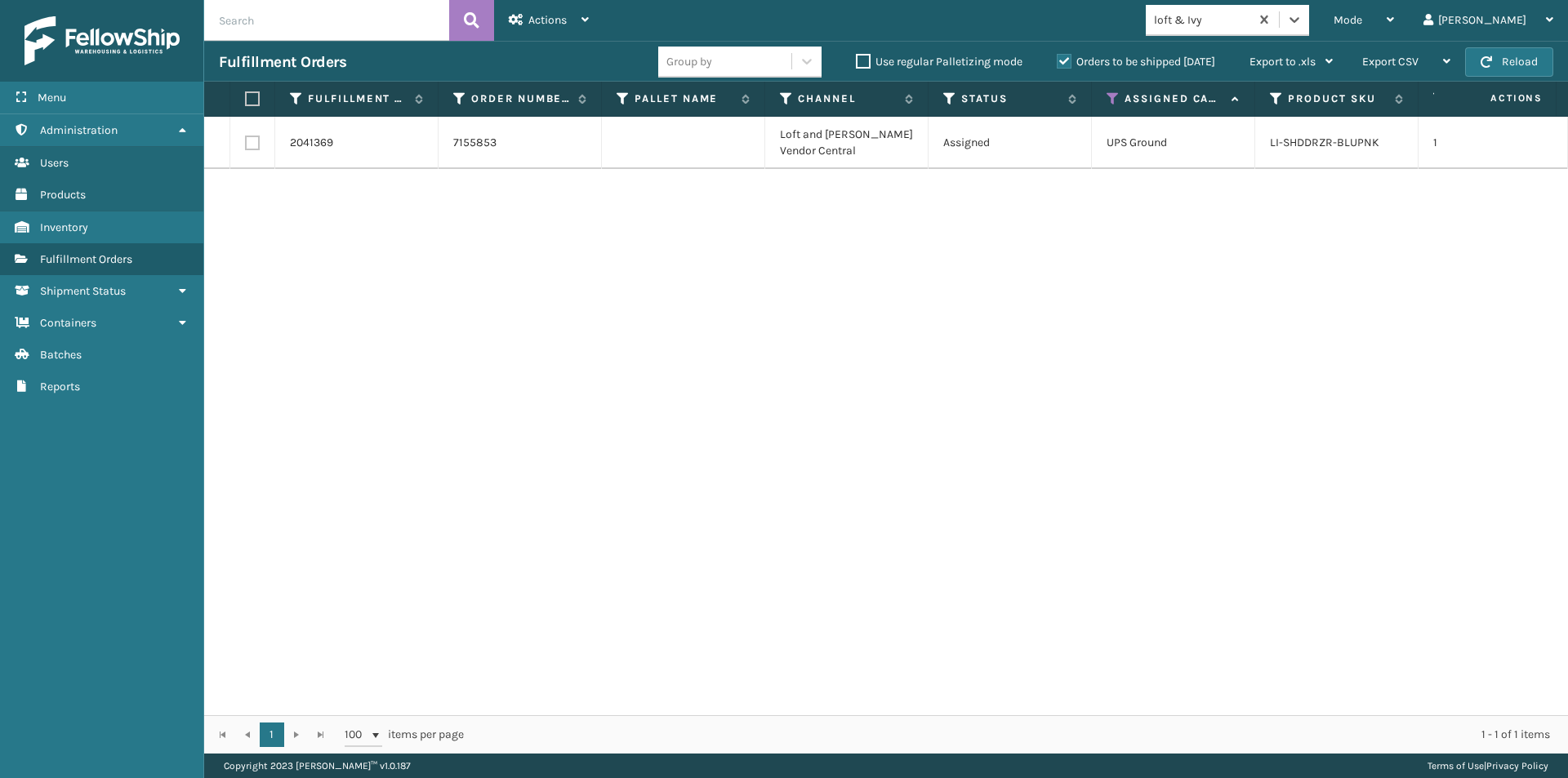
click at [247, 97] on label at bounding box center [250, 99] width 10 height 15
click at [245, 97] on input "checkbox" at bounding box center [245, 99] width 1 height 11
checkbox input "true"
click at [584, 20] on icon at bounding box center [586, 20] width 8 height 12
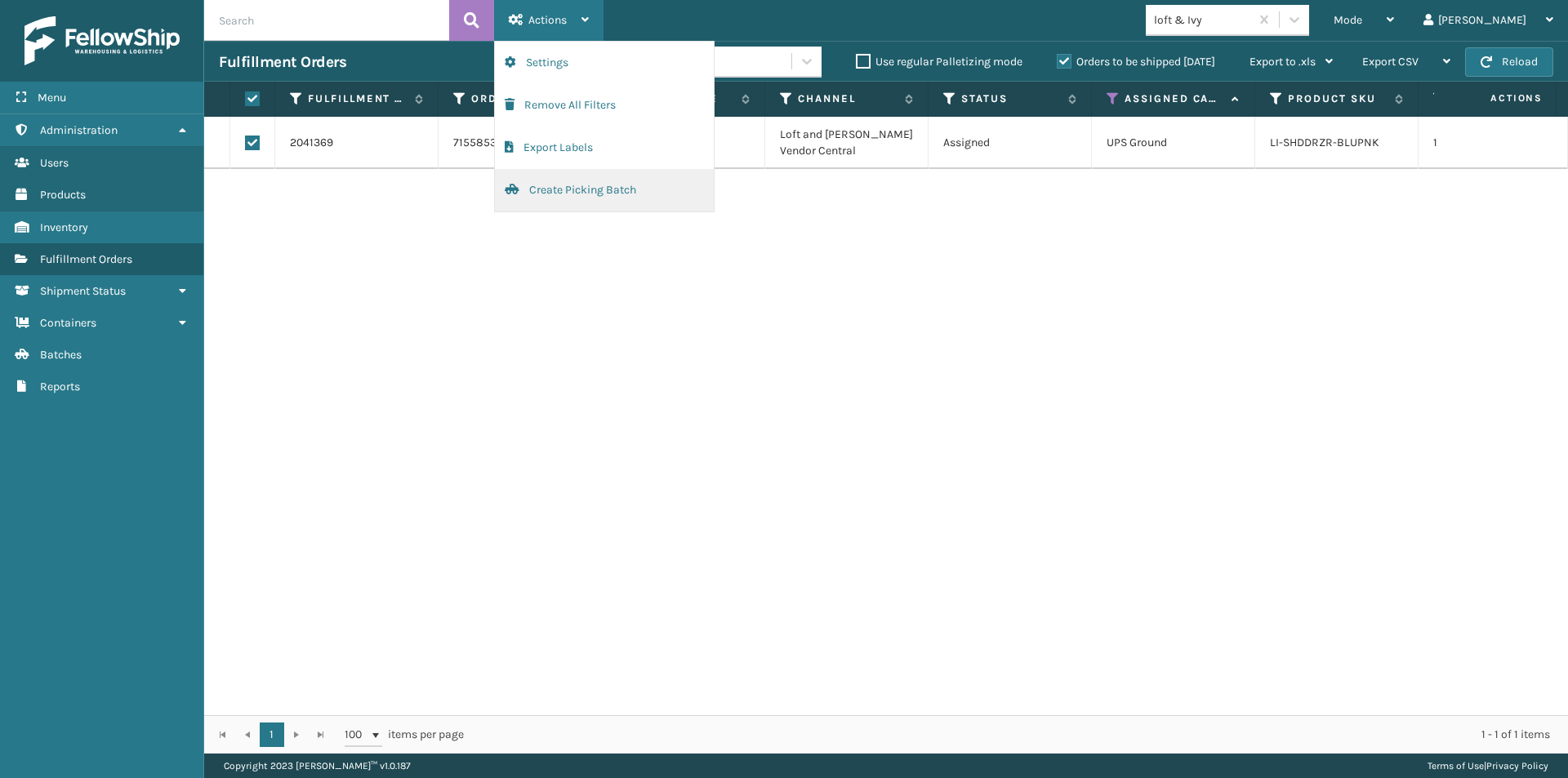
click at [559, 181] on button "Create Picking Batch" at bounding box center [604, 190] width 219 height 42
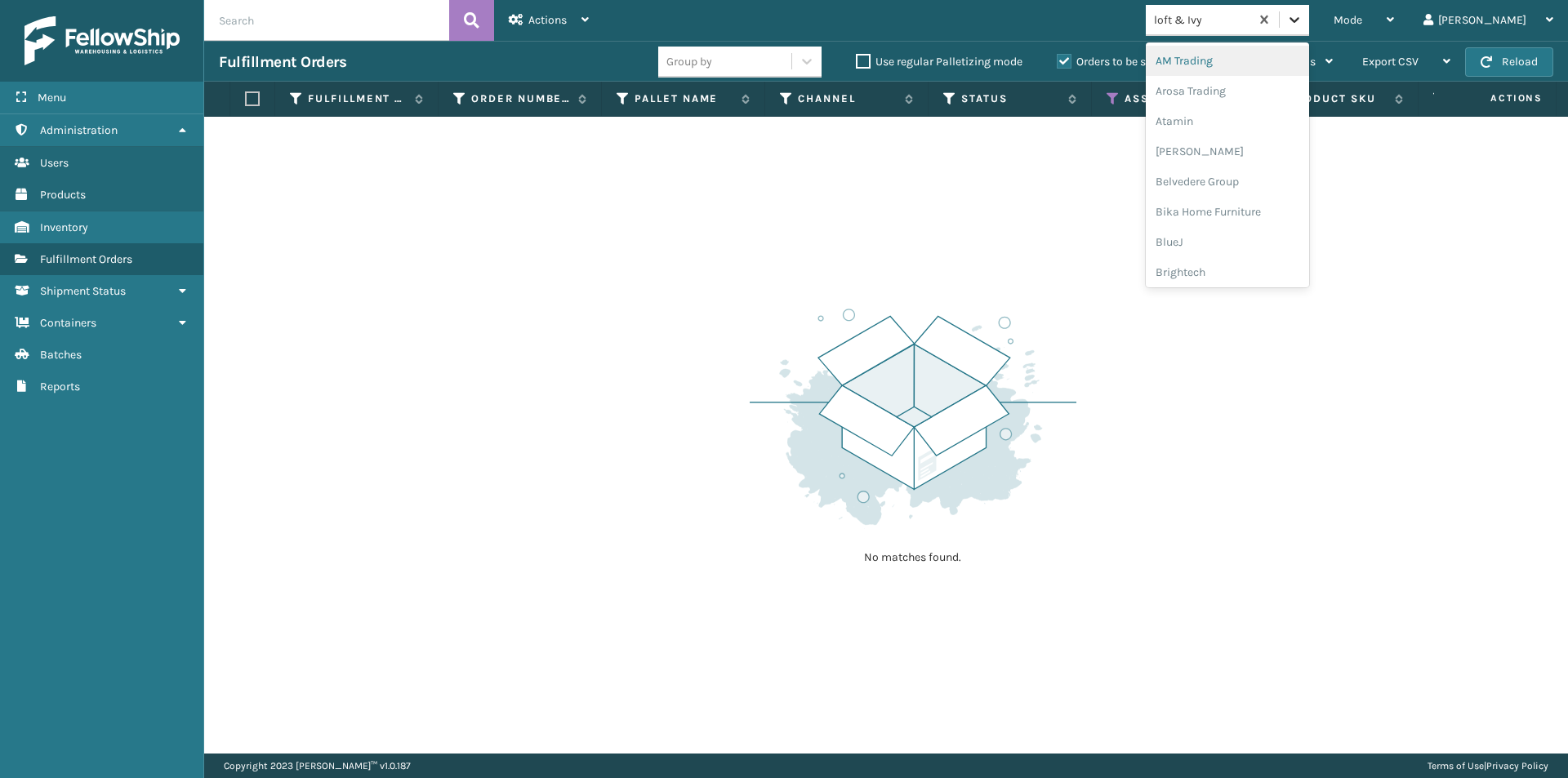
click at [1302, 20] on icon at bounding box center [1294, 20] width 17 height 17
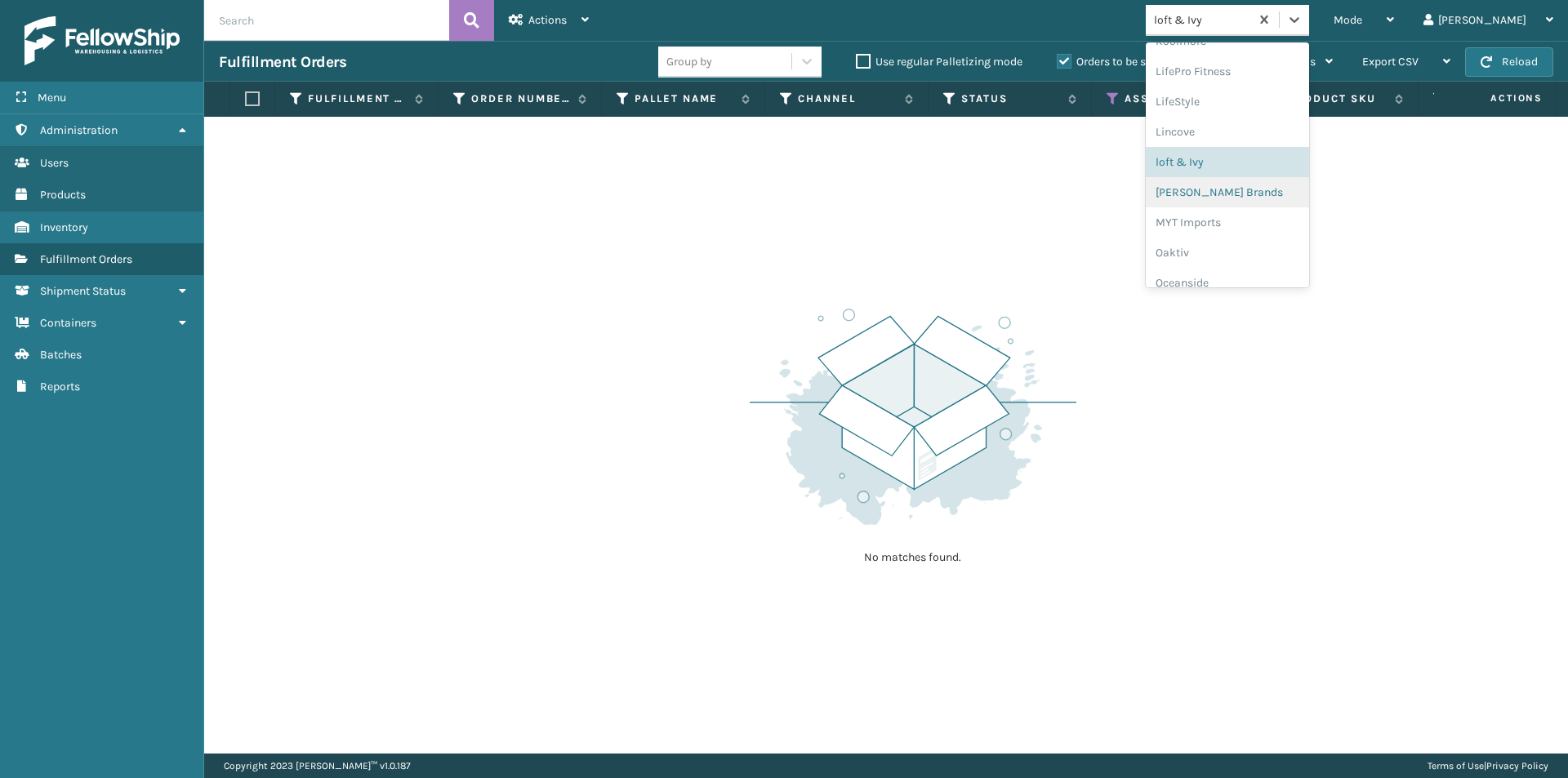
click at [1297, 195] on div "[PERSON_NAME] Brands" at bounding box center [1227, 192] width 163 height 30
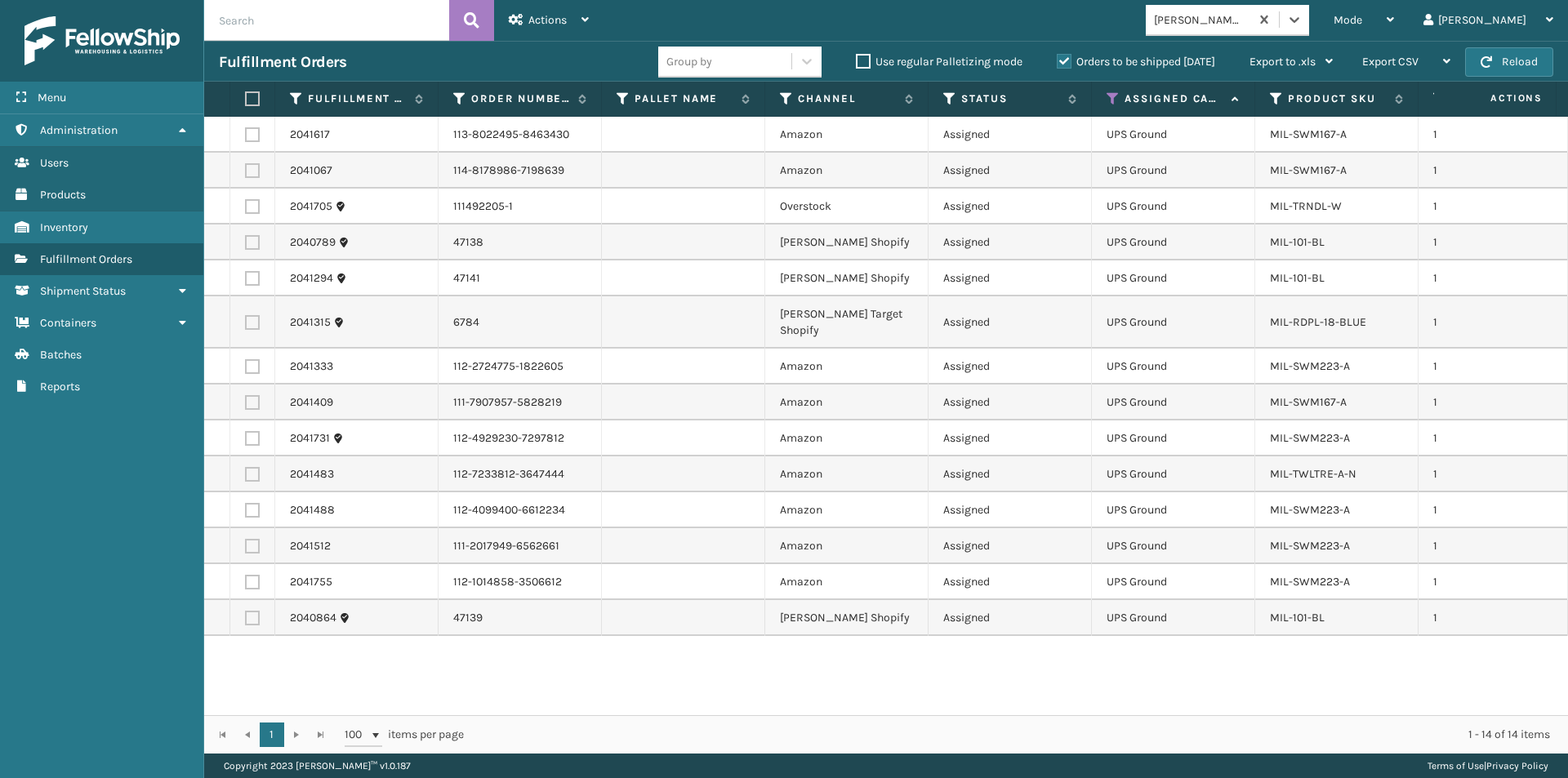
click at [248, 102] on label at bounding box center [250, 99] width 10 height 15
click at [245, 102] on input "checkbox" at bounding box center [245, 99] width 1 height 11
checkbox input "true"
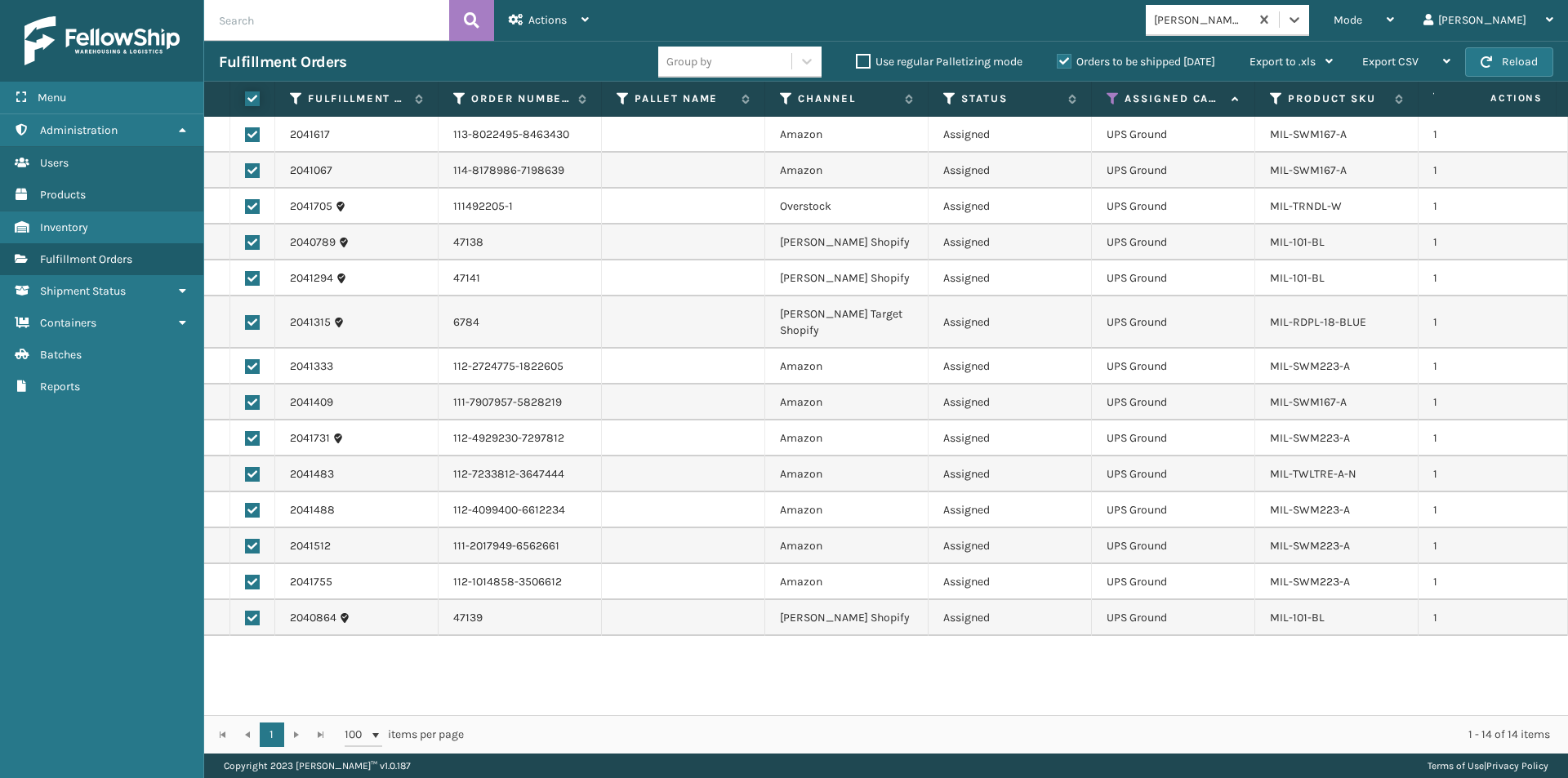
checkbox input "true"
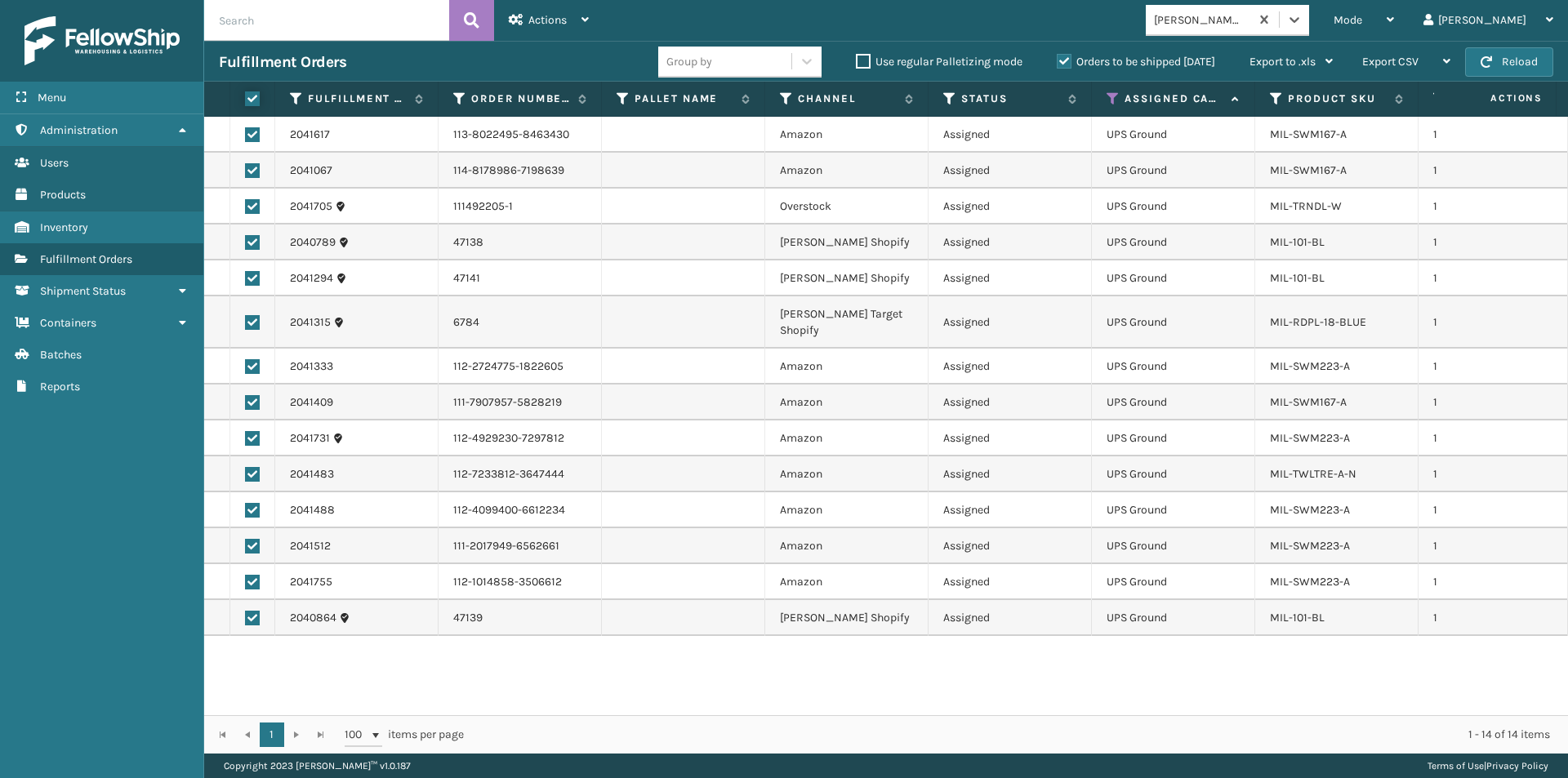
checkbox input "true"
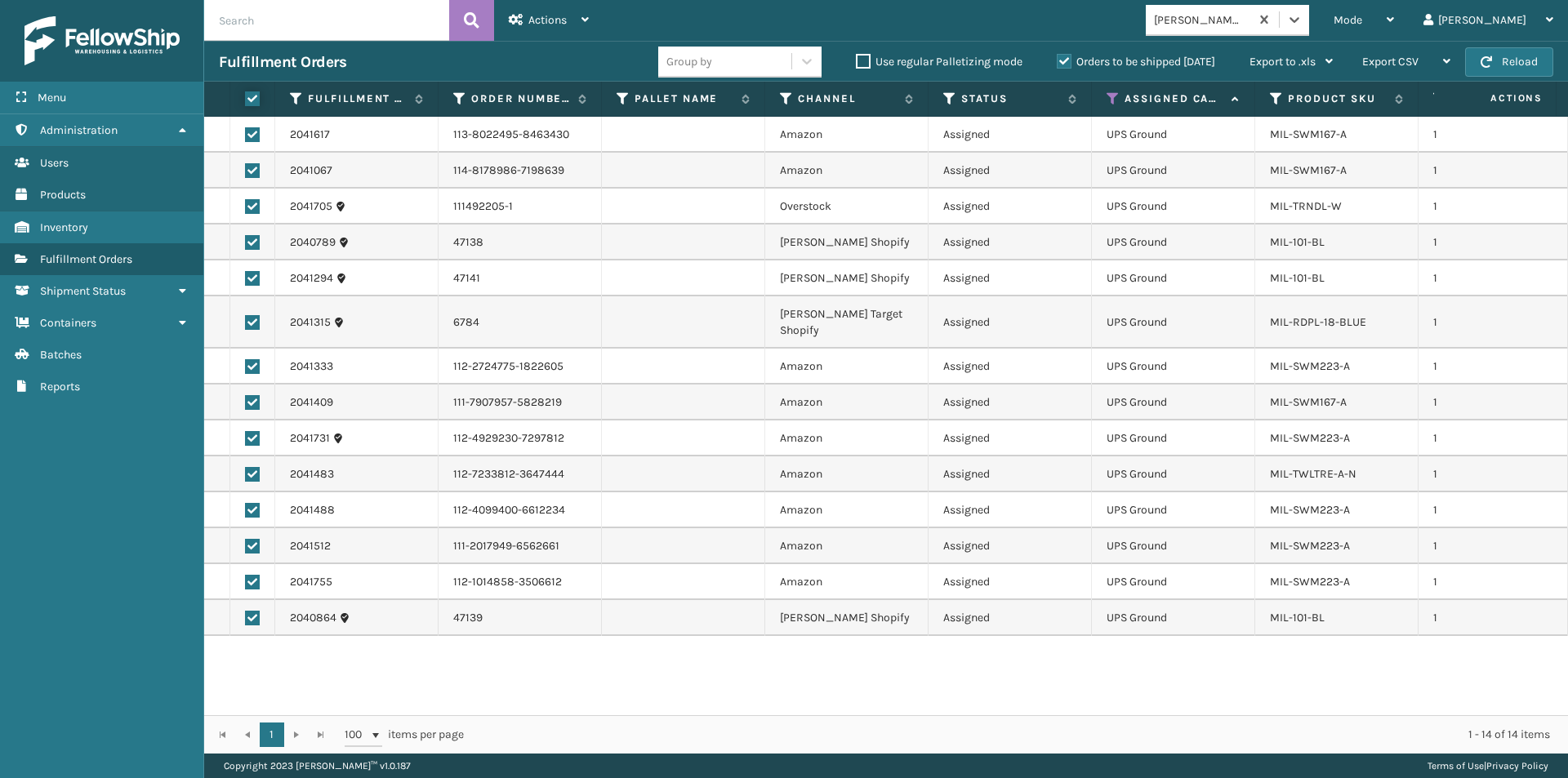
checkbox input "true"
click at [588, 24] on icon at bounding box center [586, 20] width 8 height 12
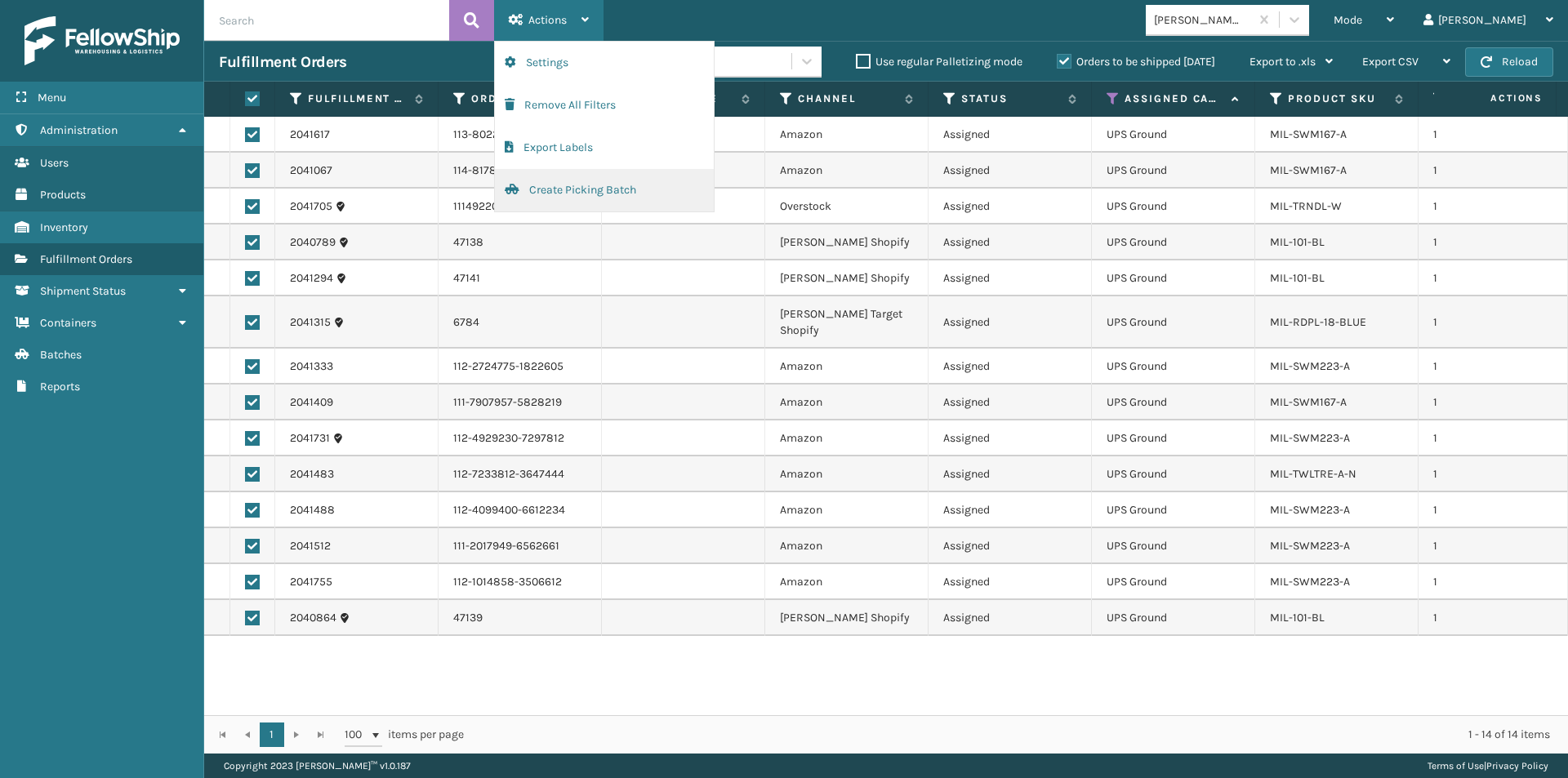
click at [568, 194] on button "Create Picking Batch" at bounding box center [604, 190] width 219 height 42
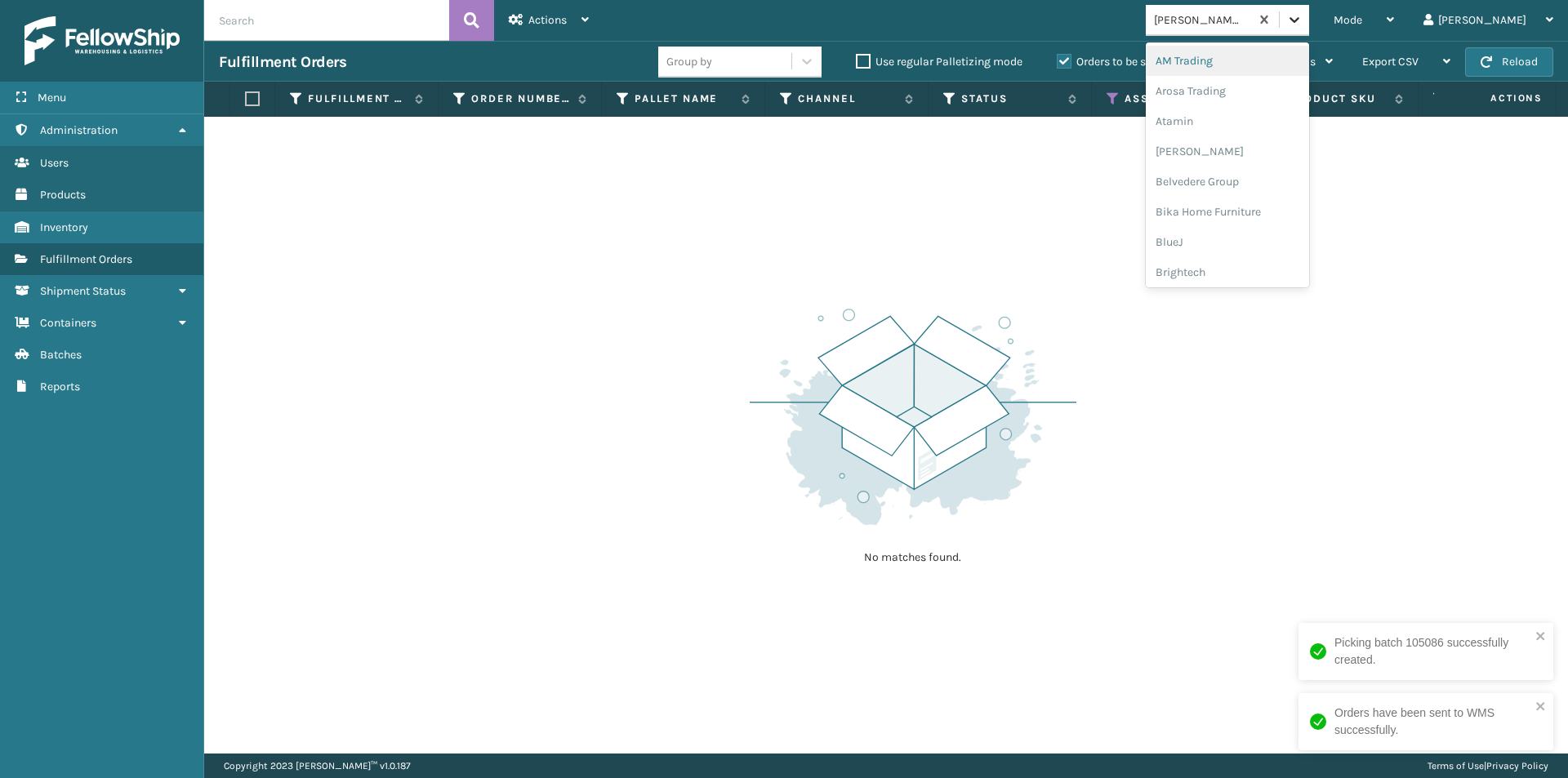
click at [1302, 20] on icon at bounding box center [1294, 20] width 17 height 17
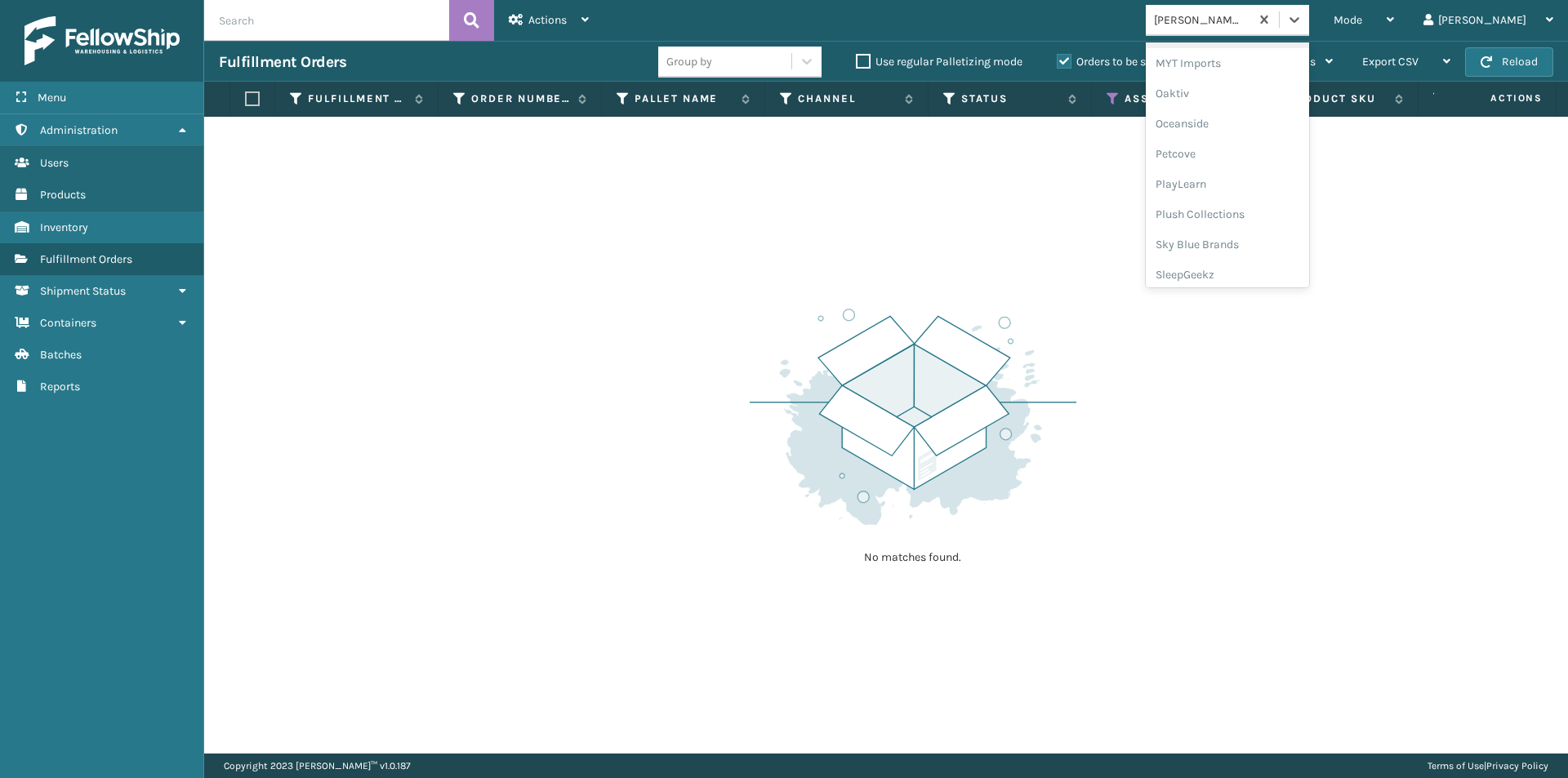
scroll to position [761, 0]
click at [1265, 62] on div "MYT Imports" at bounding box center [1227, 54] width 163 height 30
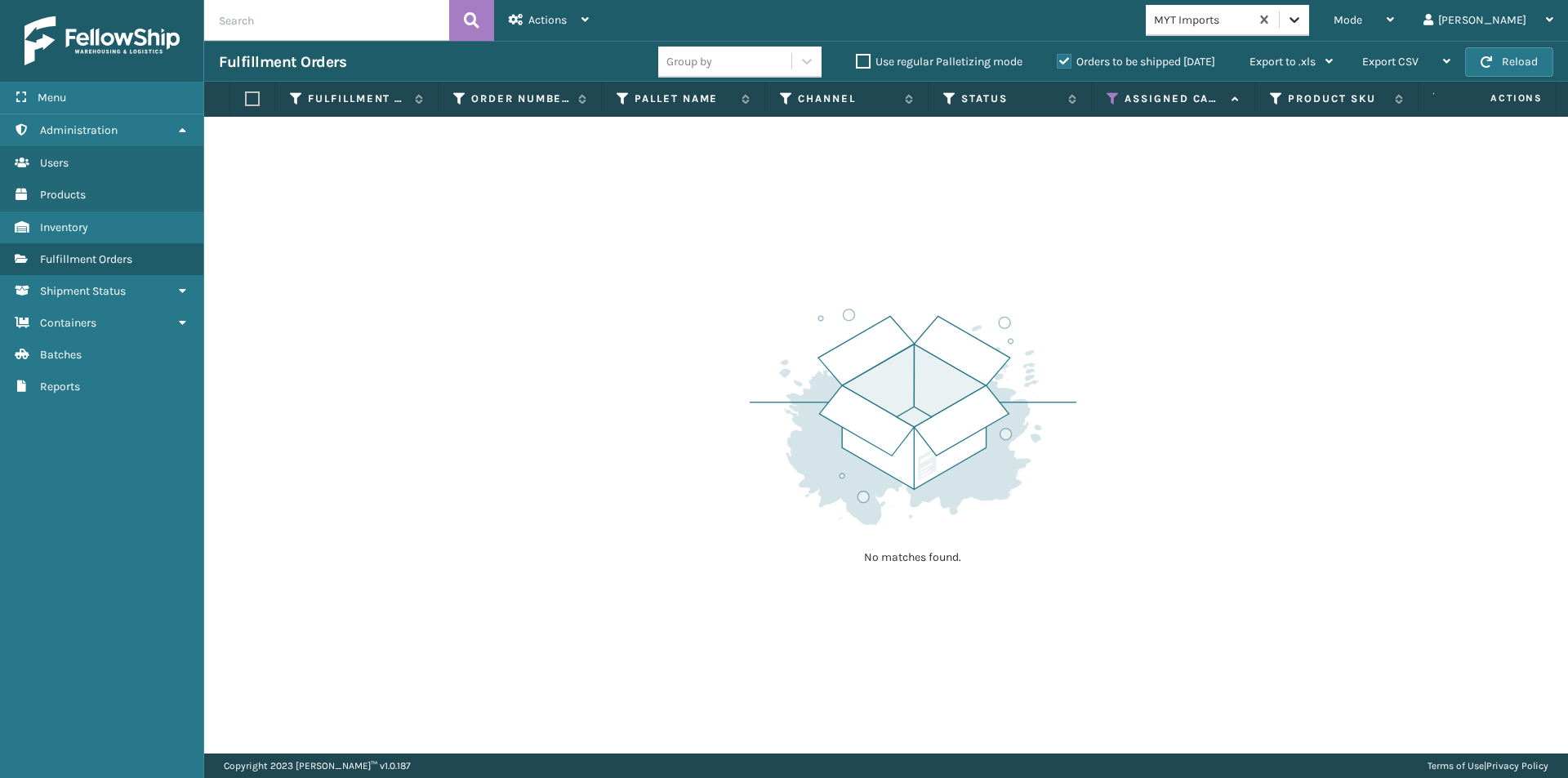
click at [1302, 20] on icon at bounding box center [1294, 20] width 17 height 17
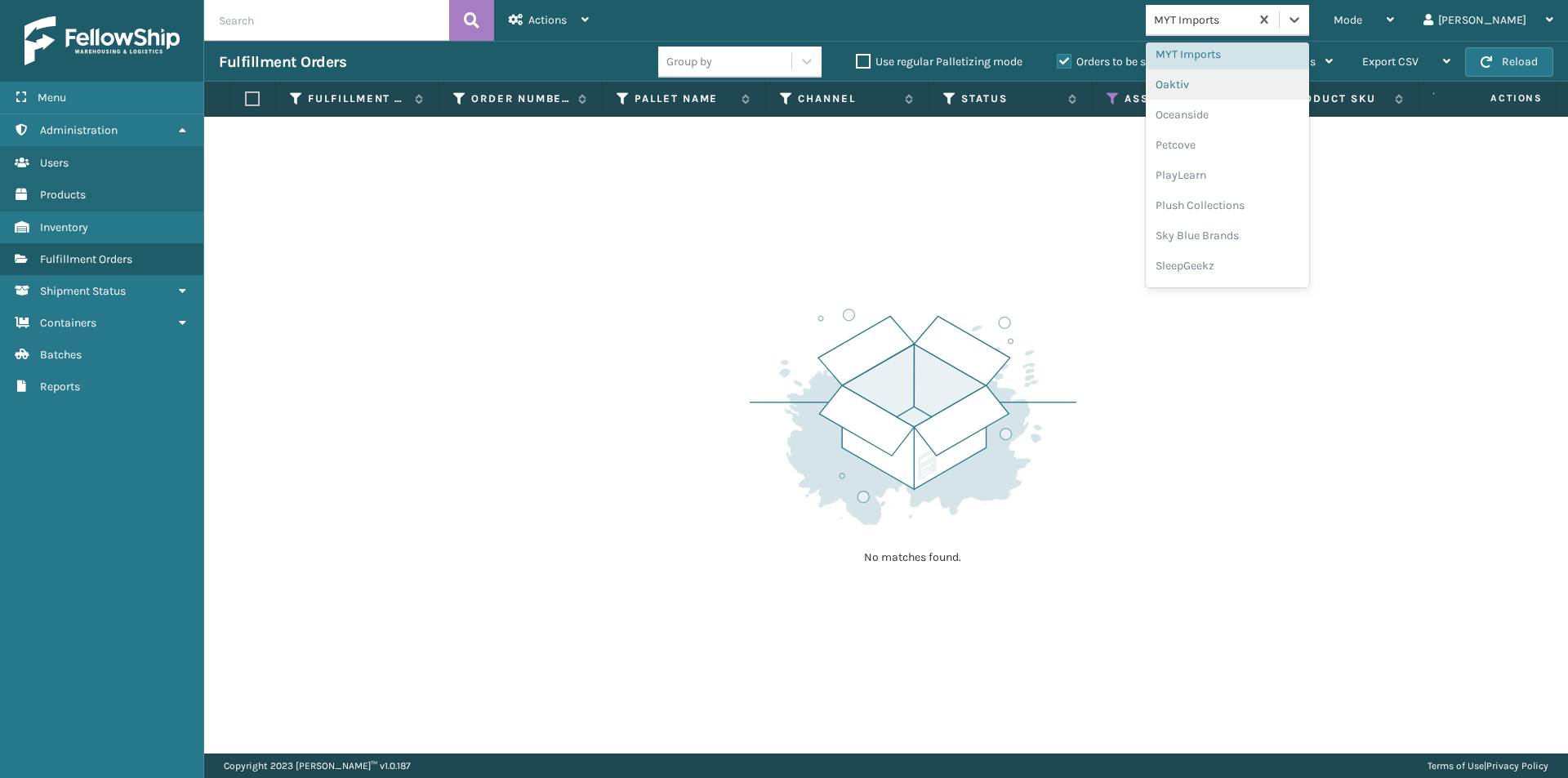
click at [1255, 90] on div "Oaktiv" at bounding box center [1227, 84] width 163 height 30
click at [1309, 11] on div at bounding box center [1294, 20] width 29 height 29
click at [1251, 121] on div "Oceanside" at bounding box center [1227, 114] width 163 height 30
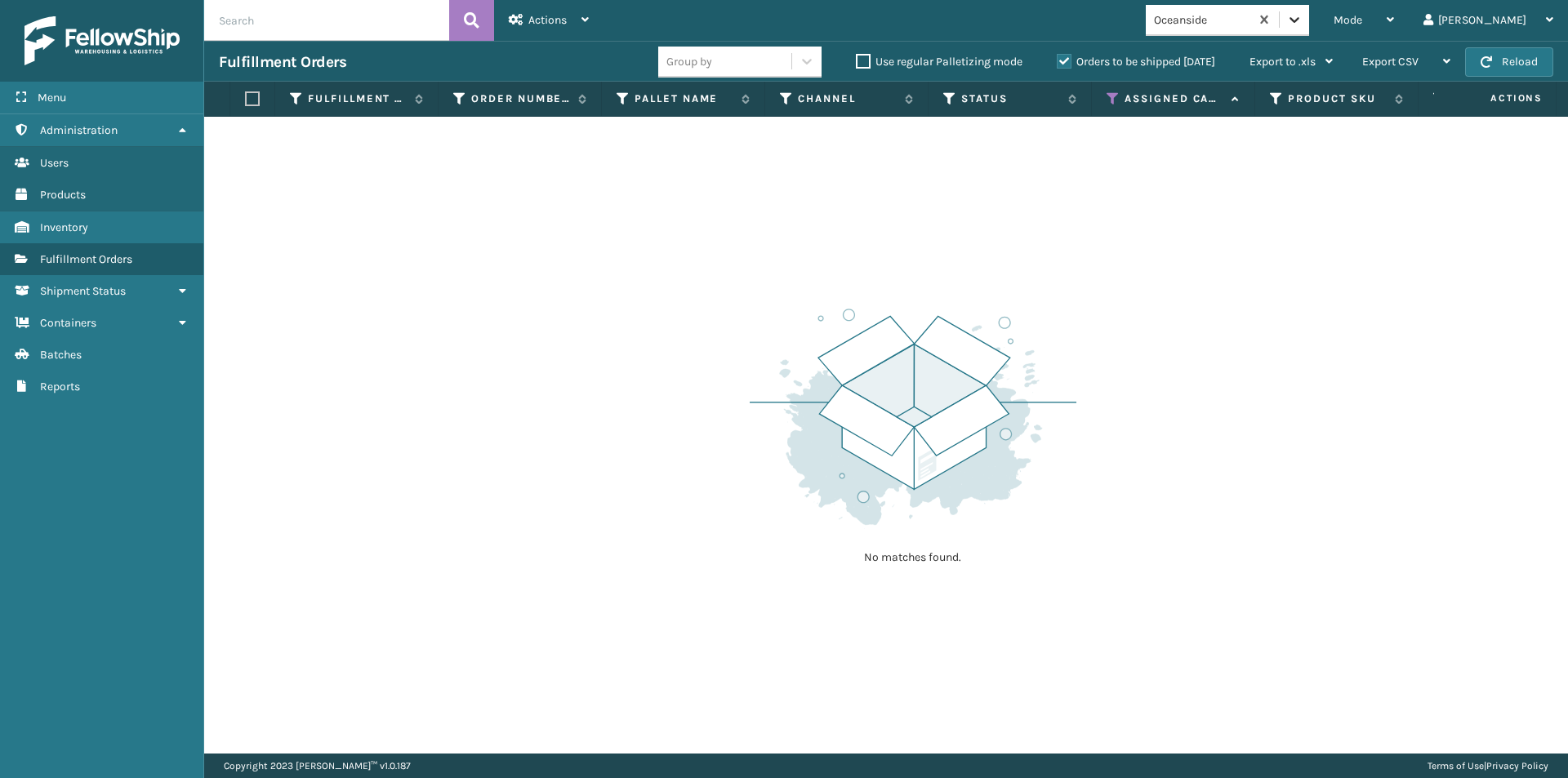
click at [1302, 17] on icon at bounding box center [1294, 20] width 17 height 17
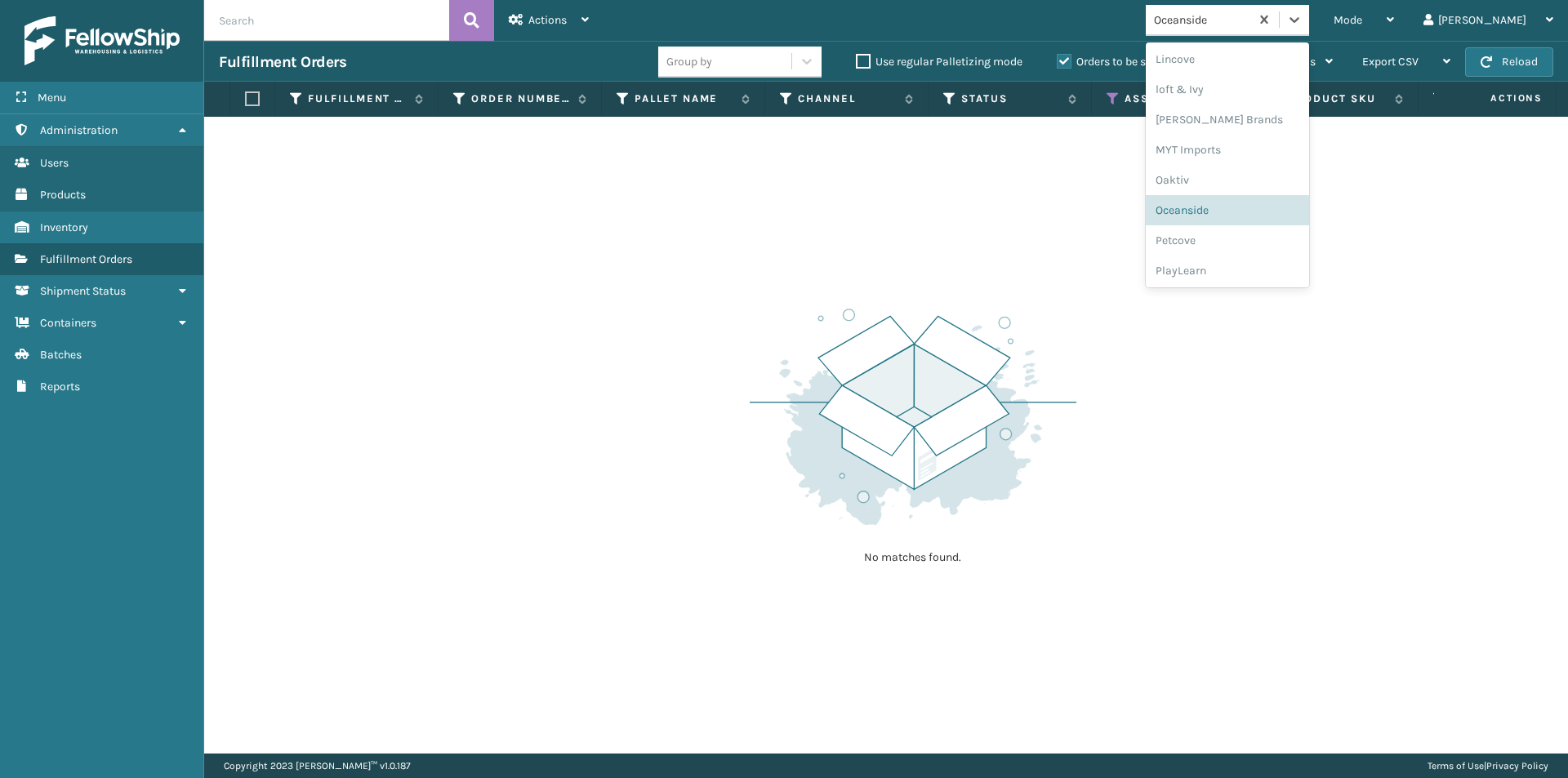
scroll to position [680, 0]
click at [1247, 239] on div "Petcove" at bounding box center [1227, 226] width 163 height 30
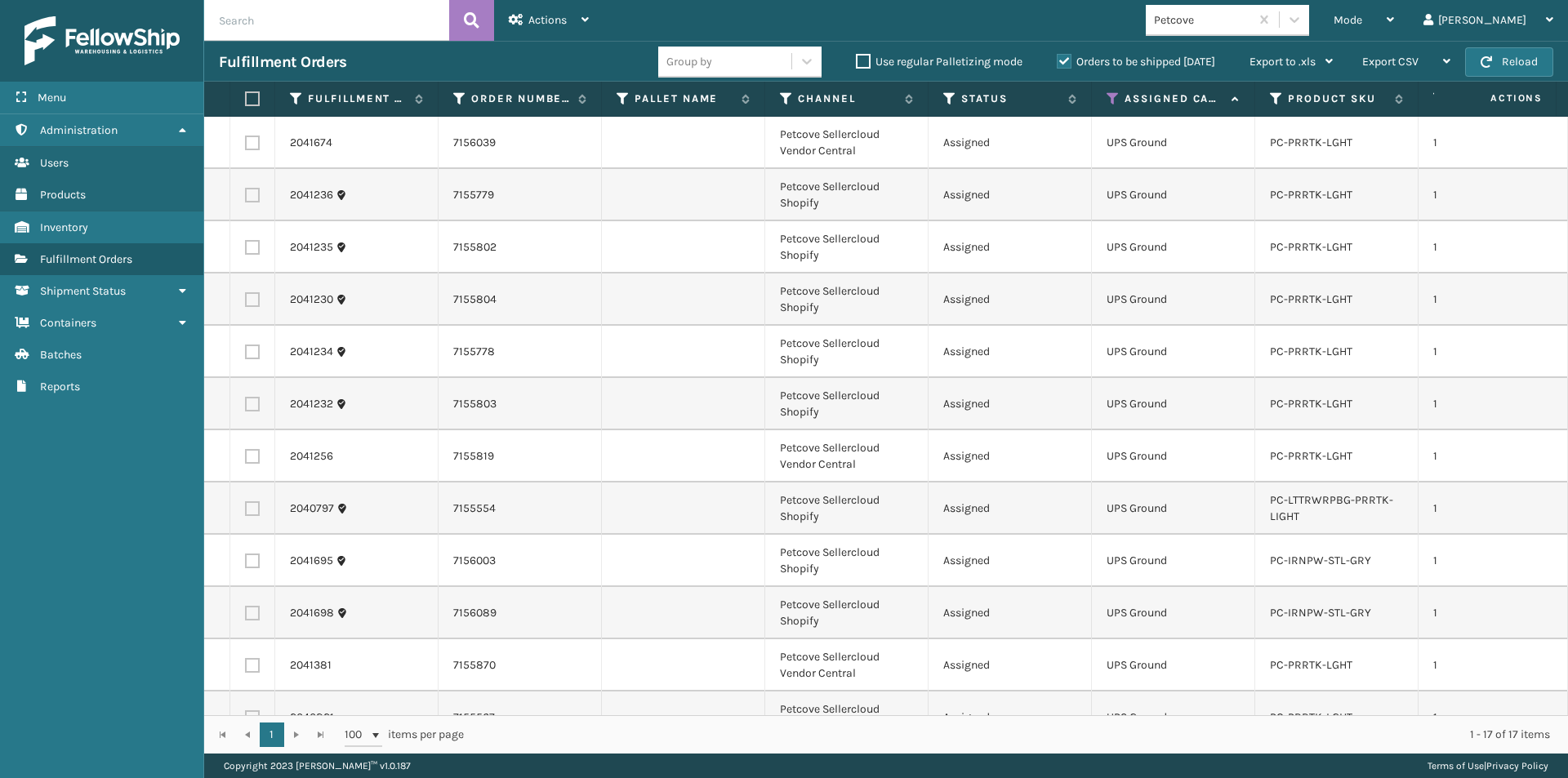
click at [250, 95] on label at bounding box center [250, 99] width 10 height 15
click at [245, 95] on input "checkbox" at bounding box center [245, 99] width 1 height 11
checkbox input "true"
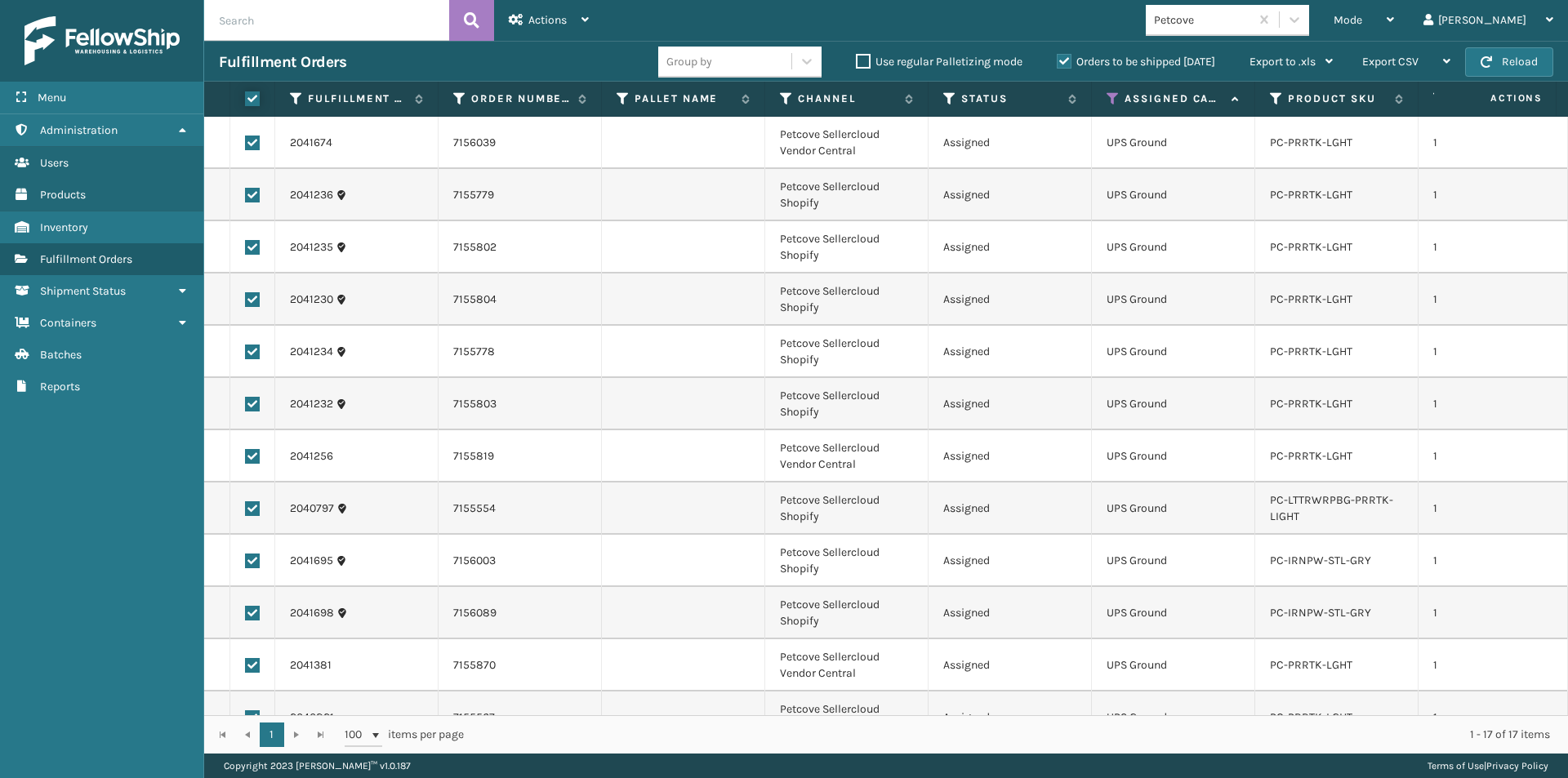
checkbox input "true"
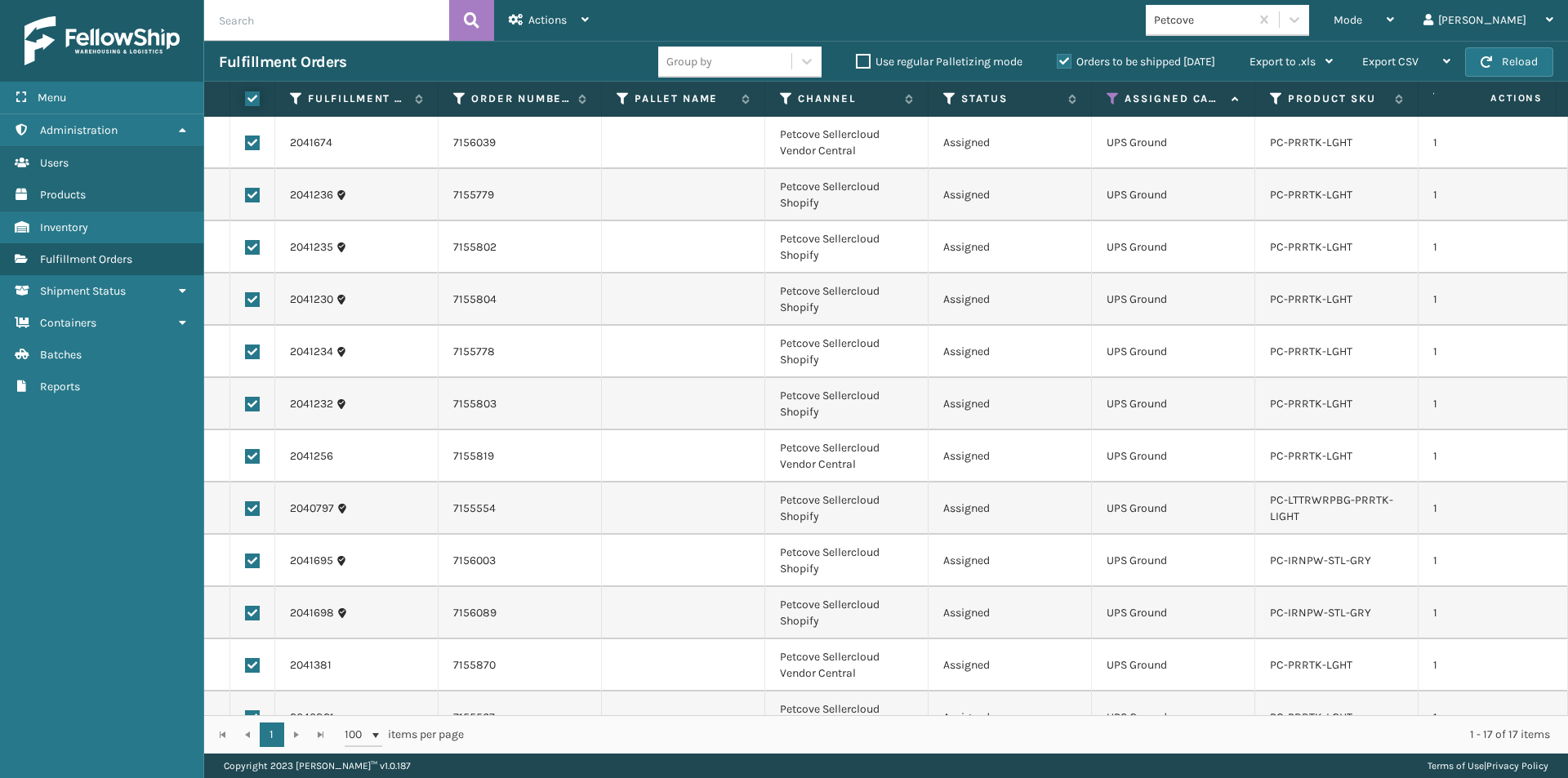
checkbox input "true"
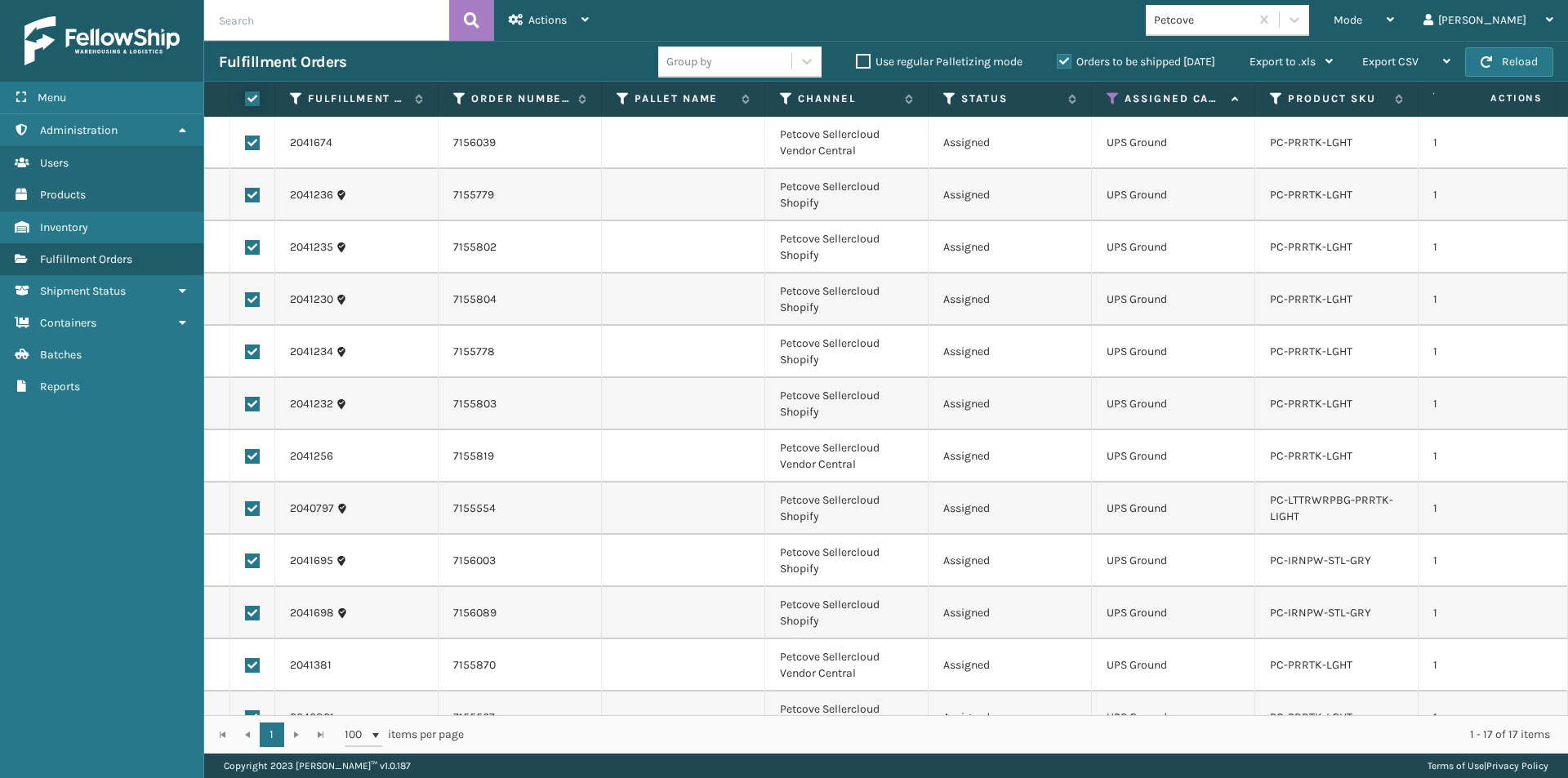
checkbox input "true"
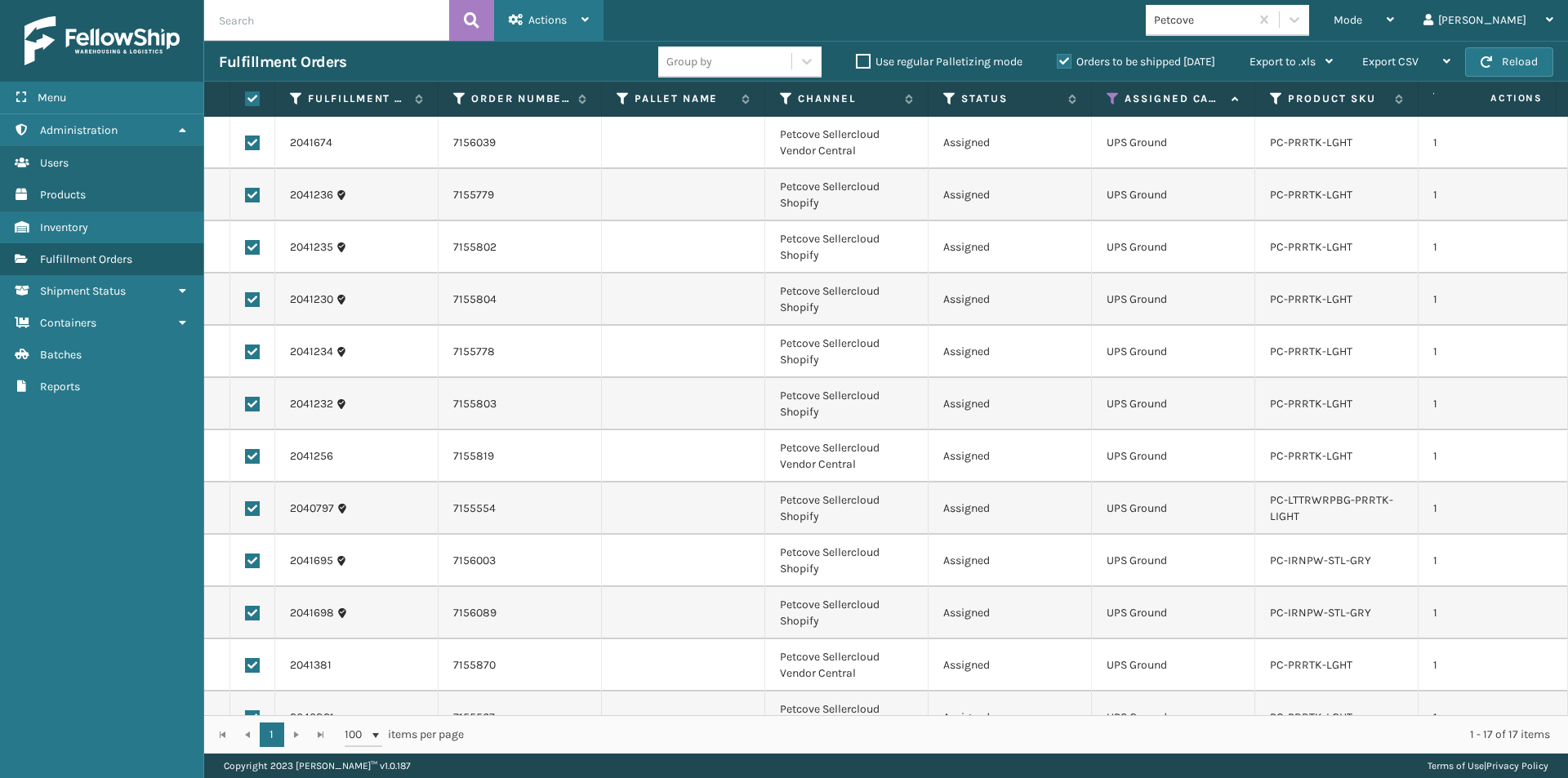
click at [589, 21] on div "Actions Settings Remove All Filters Export Labels Create Picking Batch" at bounding box center [548, 21] width 109 height 41
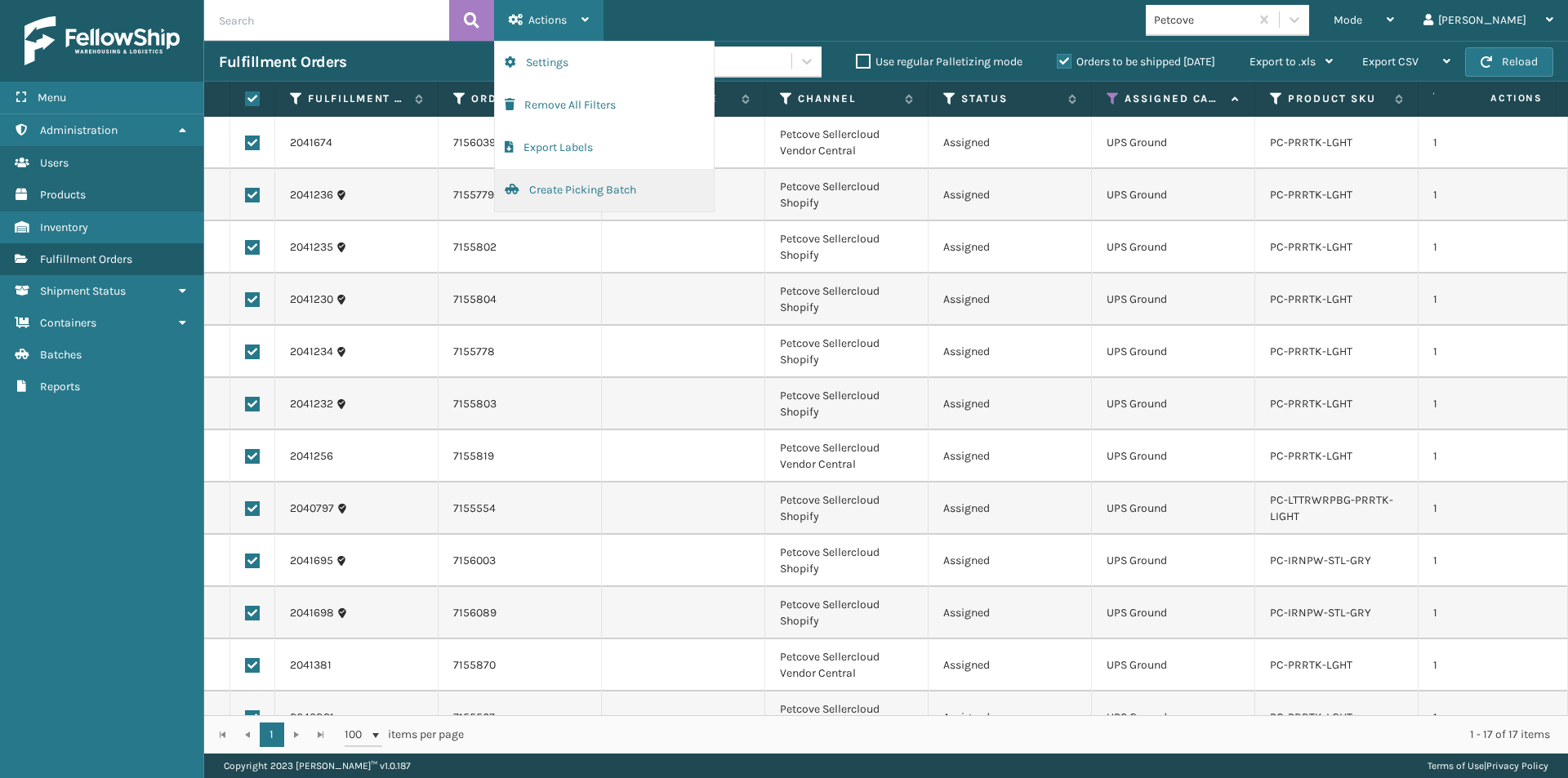
click at [562, 194] on button "Create Picking Batch" at bounding box center [604, 190] width 219 height 42
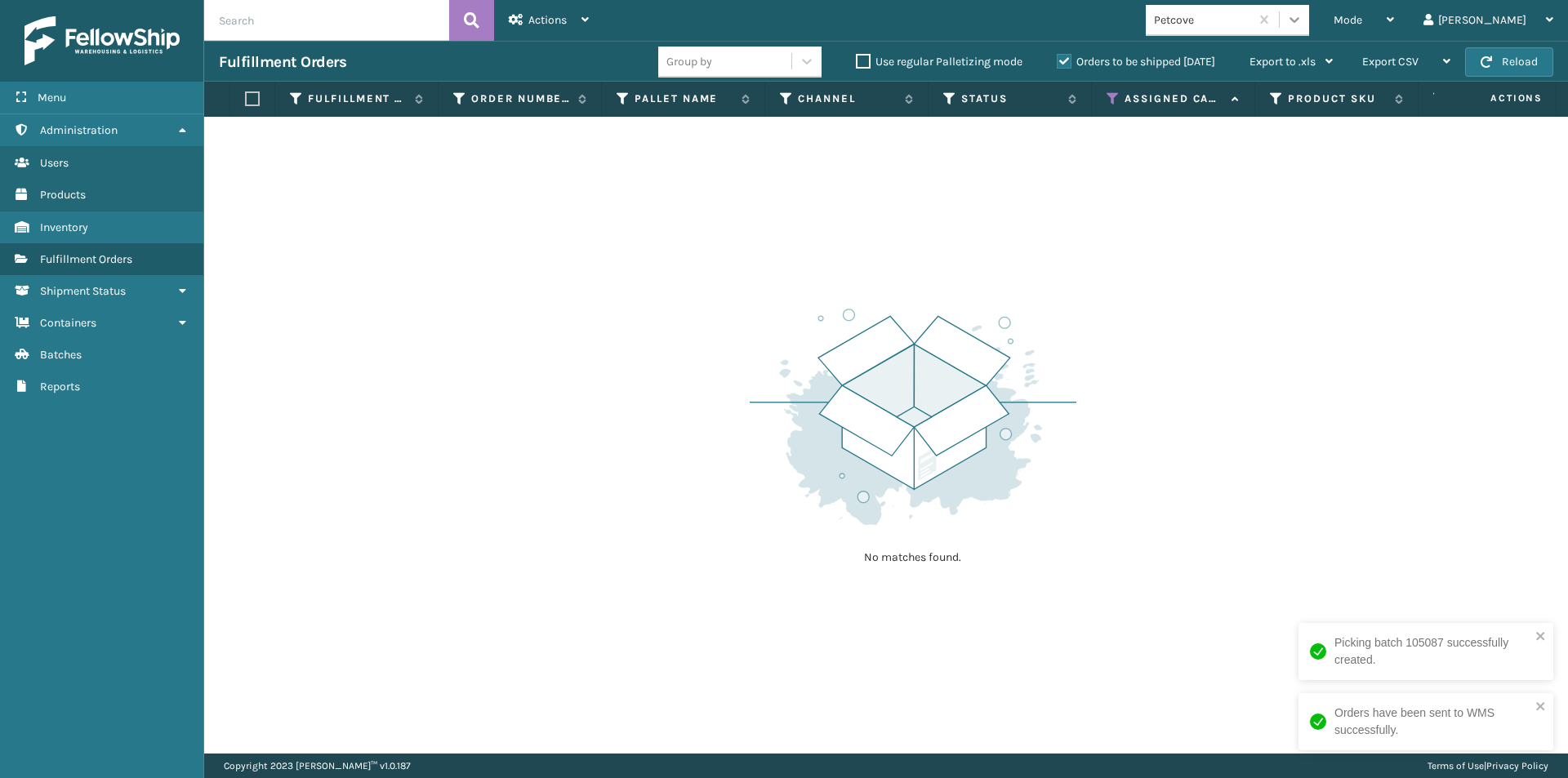
click at [1302, 22] on icon at bounding box center [1294, 20] width 17 height 17
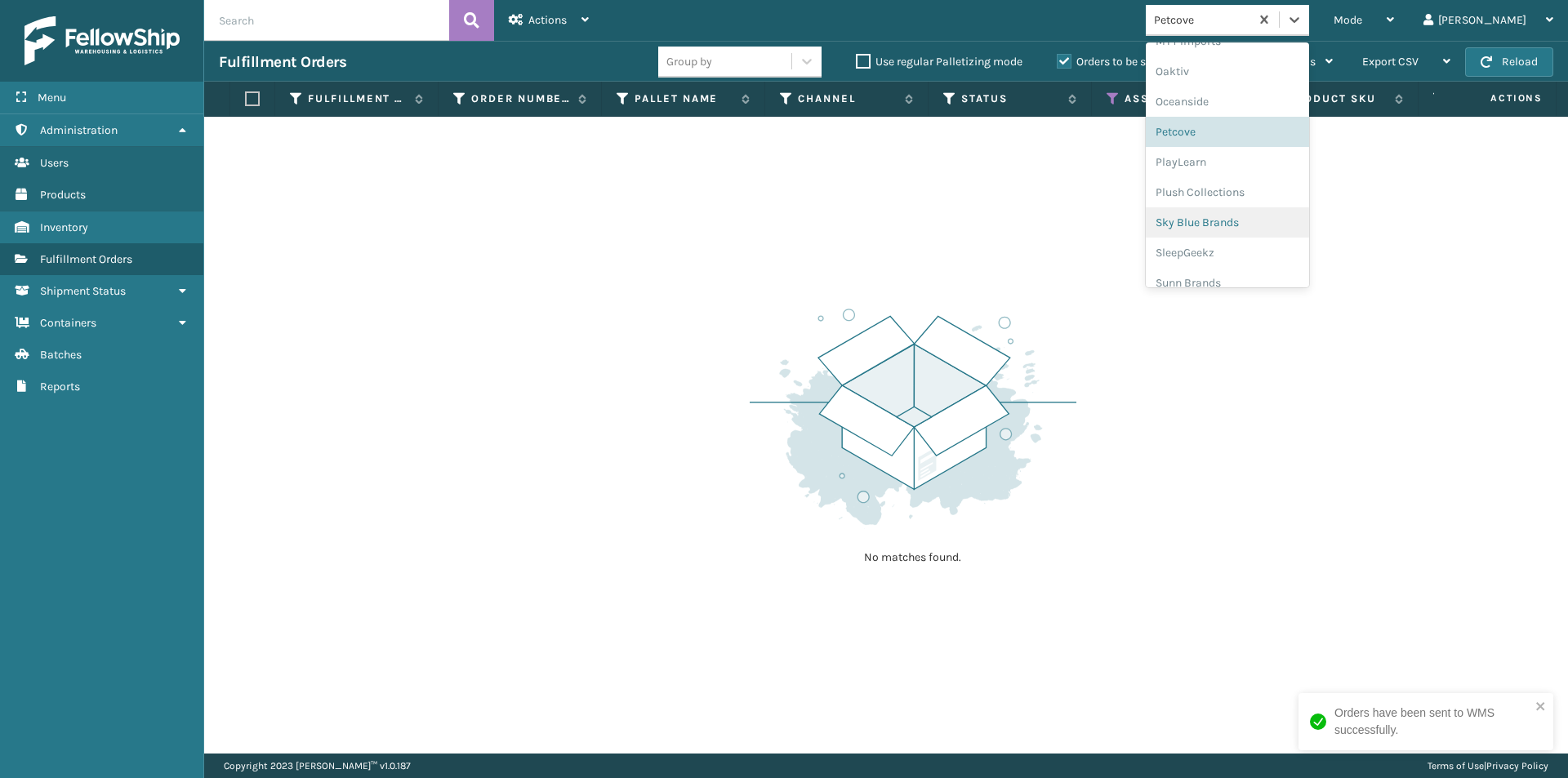
scroll to position [789, 0]
click at [1265, 151] on div "PlayLearn" at bounding box center [1227, 148] width 163 height 30
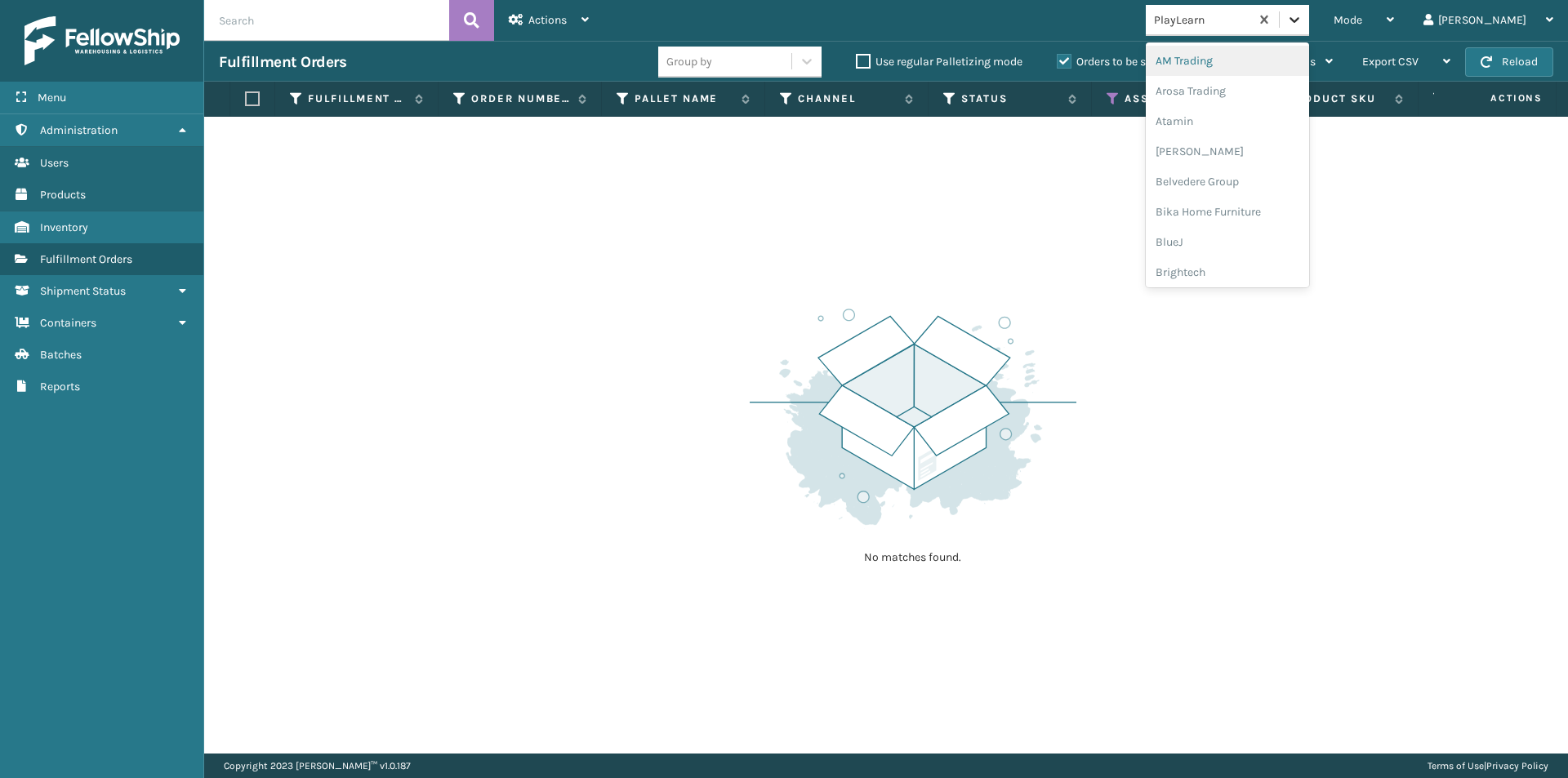
click at [1309, 27] on div at bounding box center [1294, 20] width 29 height 29
click at [1287, 191] on div "Plush Collections" at bounding box center [1227, 178] width 163 height 30
click at [1309, 27] on div at bounding box center [1294, 20] width 29 height 29
click at [1278, 223] on div "Sky Blue Brands" at bounding box center [1227, 208] width 163 height 30
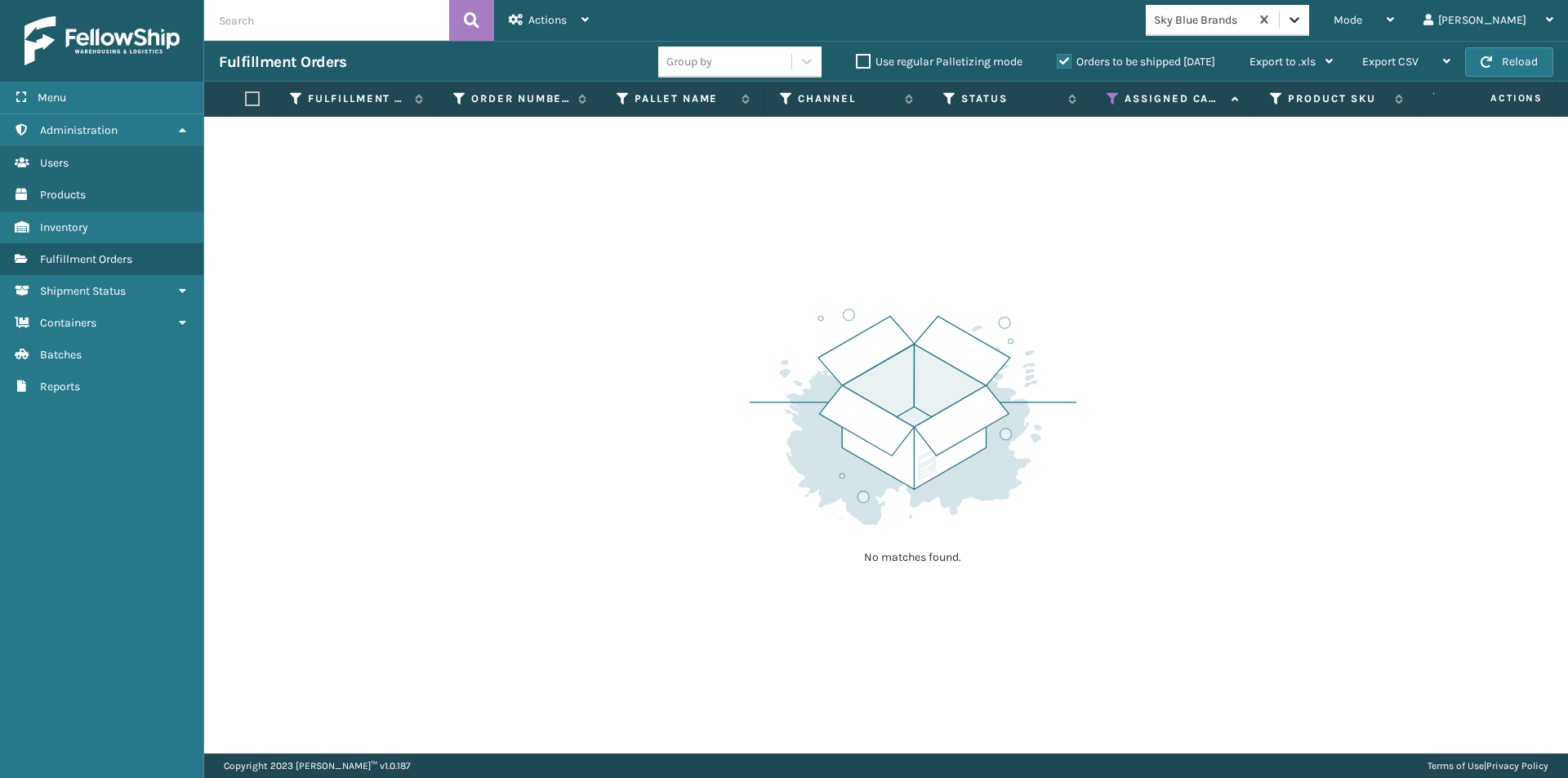
click at [1302, 25] on icon at bounding box center [1294, 20] width 17 height 17
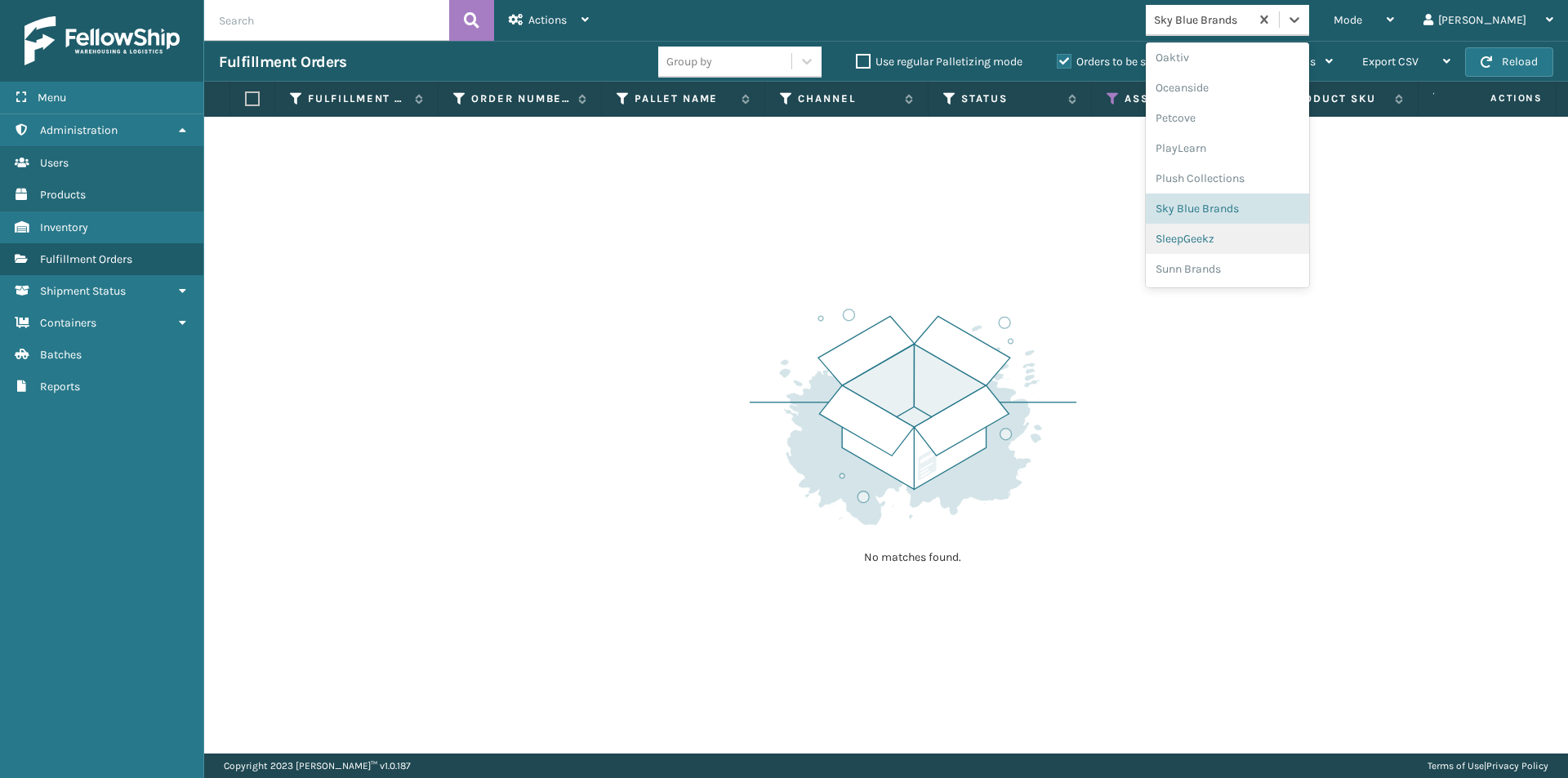
click at [1287, 250] on div "SleepGeekz" at bounding box center [1227, 238] width 163 height 30
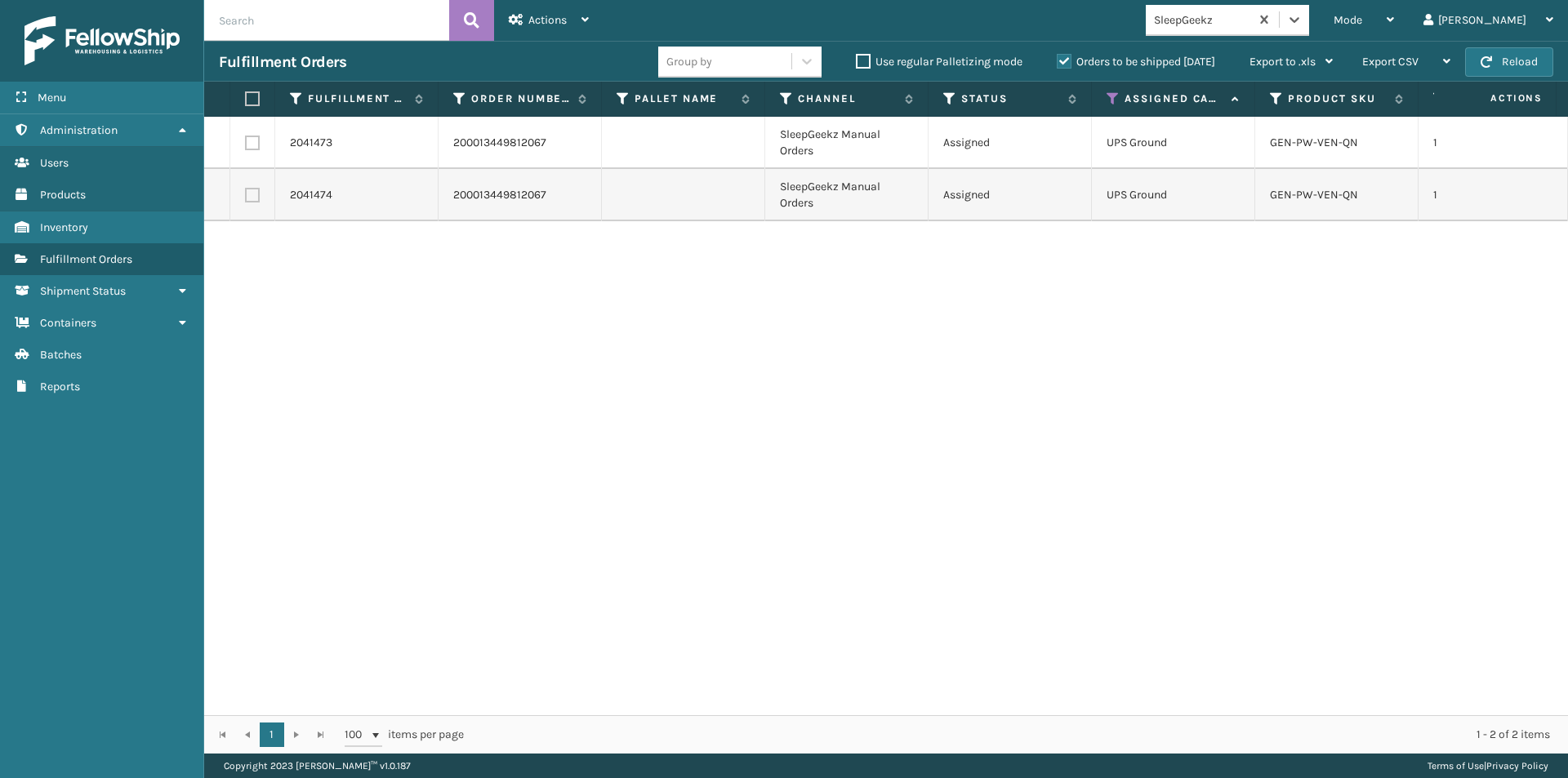
click at [255, 100] on label at bounding box center [250, 99] width 10 height 15
click at [245, 100] on input "checkbox" at bounding box center [245, 99] width 1 height 11
checkbox input "true"
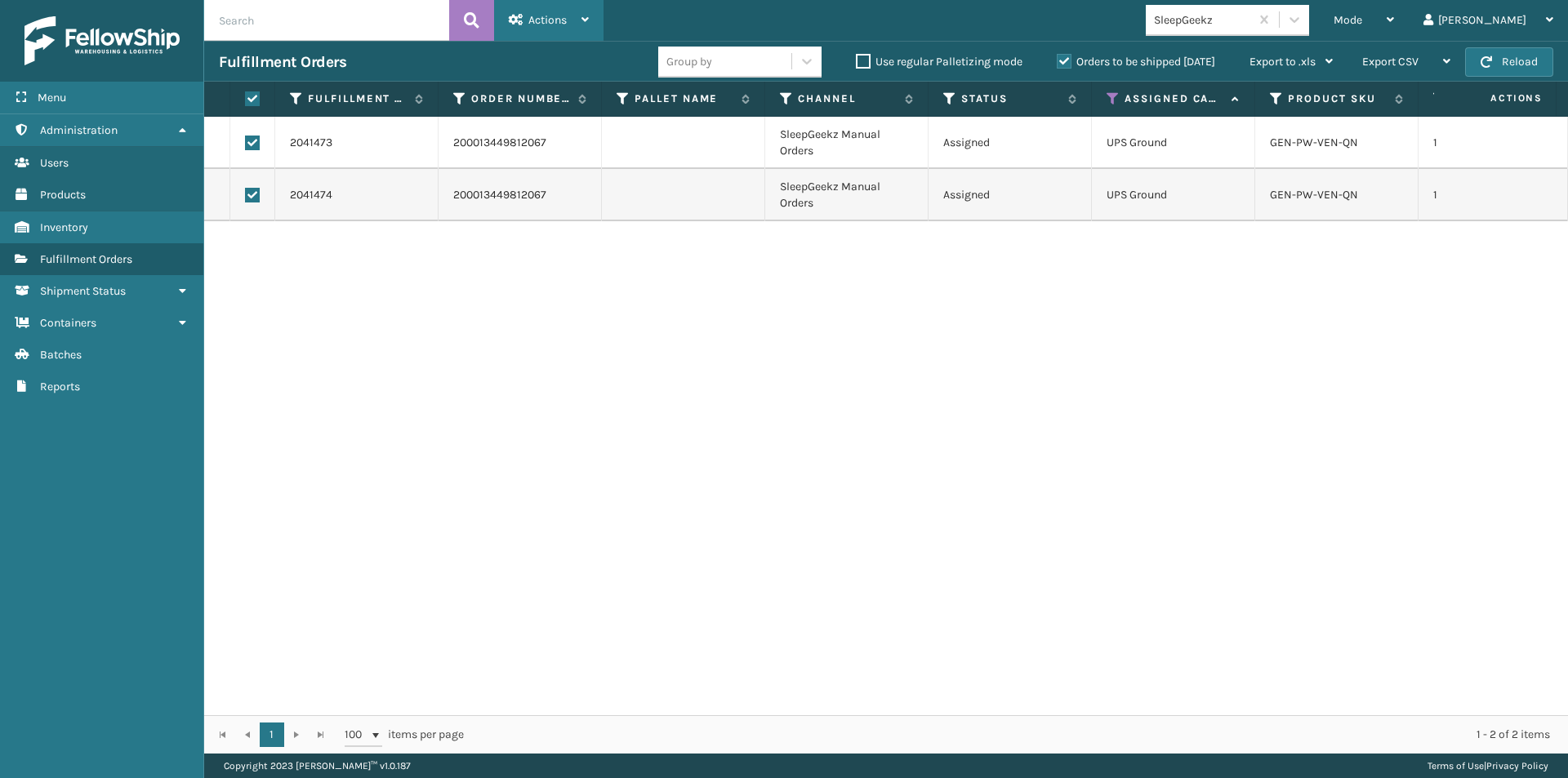
click at [588, 24] on icon at bounding box center [586, 20] width 8 height 12
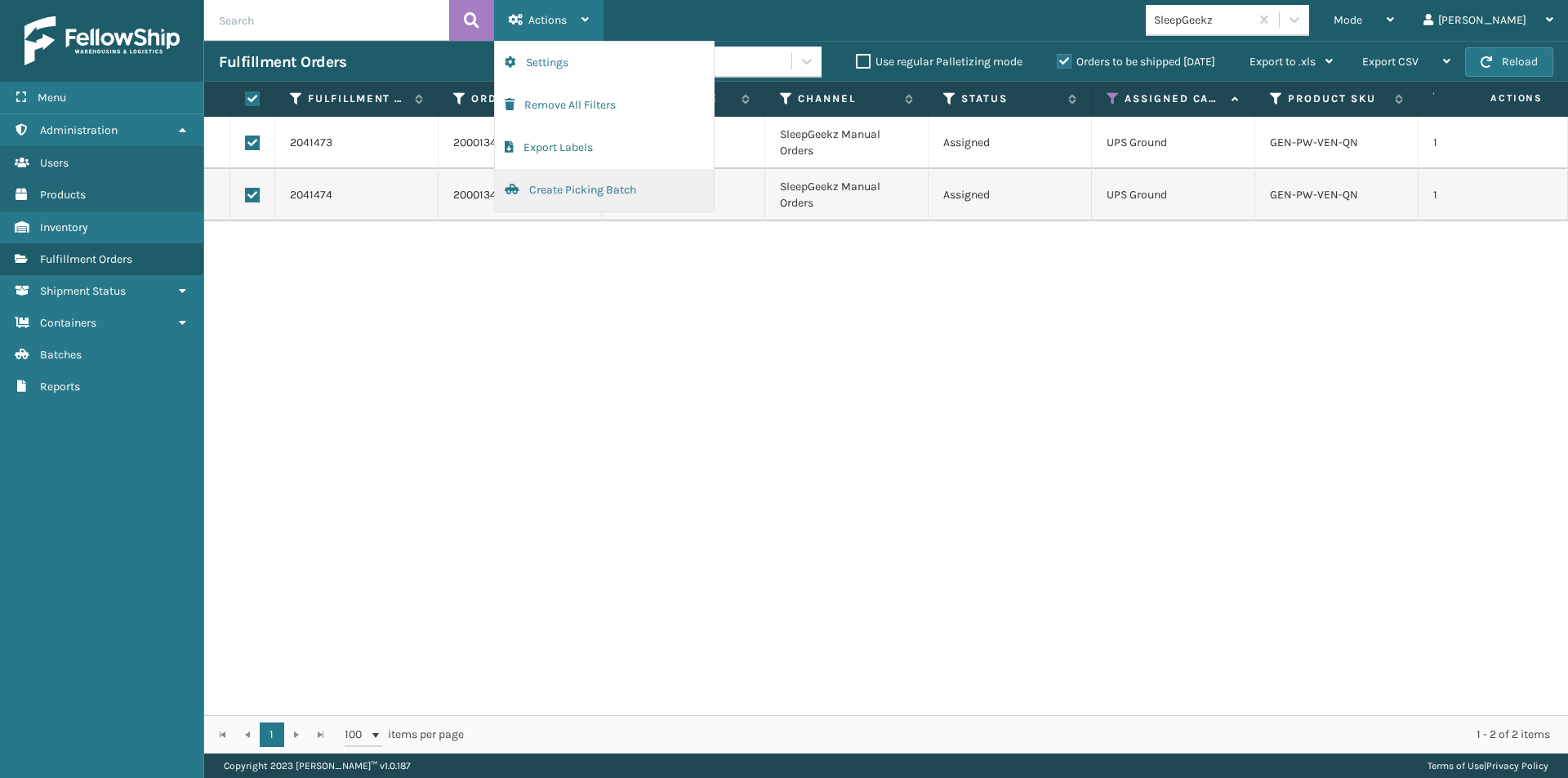
click at [567, 195] on button "Create Picking Batch" at bounding box center [604, 190] width 219 height 42
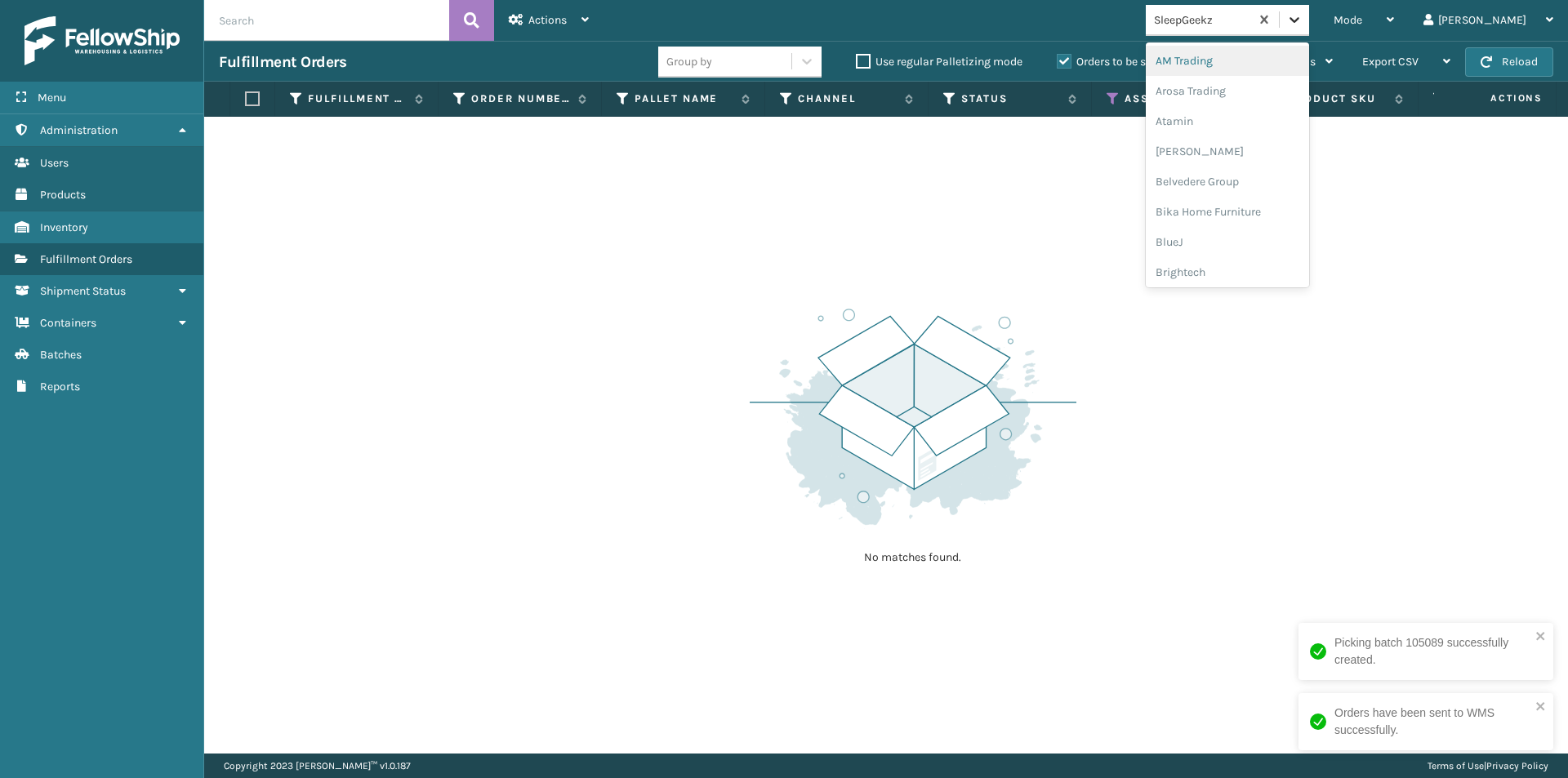
click at [1302, 21] on icon at bounding box center [1294, 20] width 17 height 17
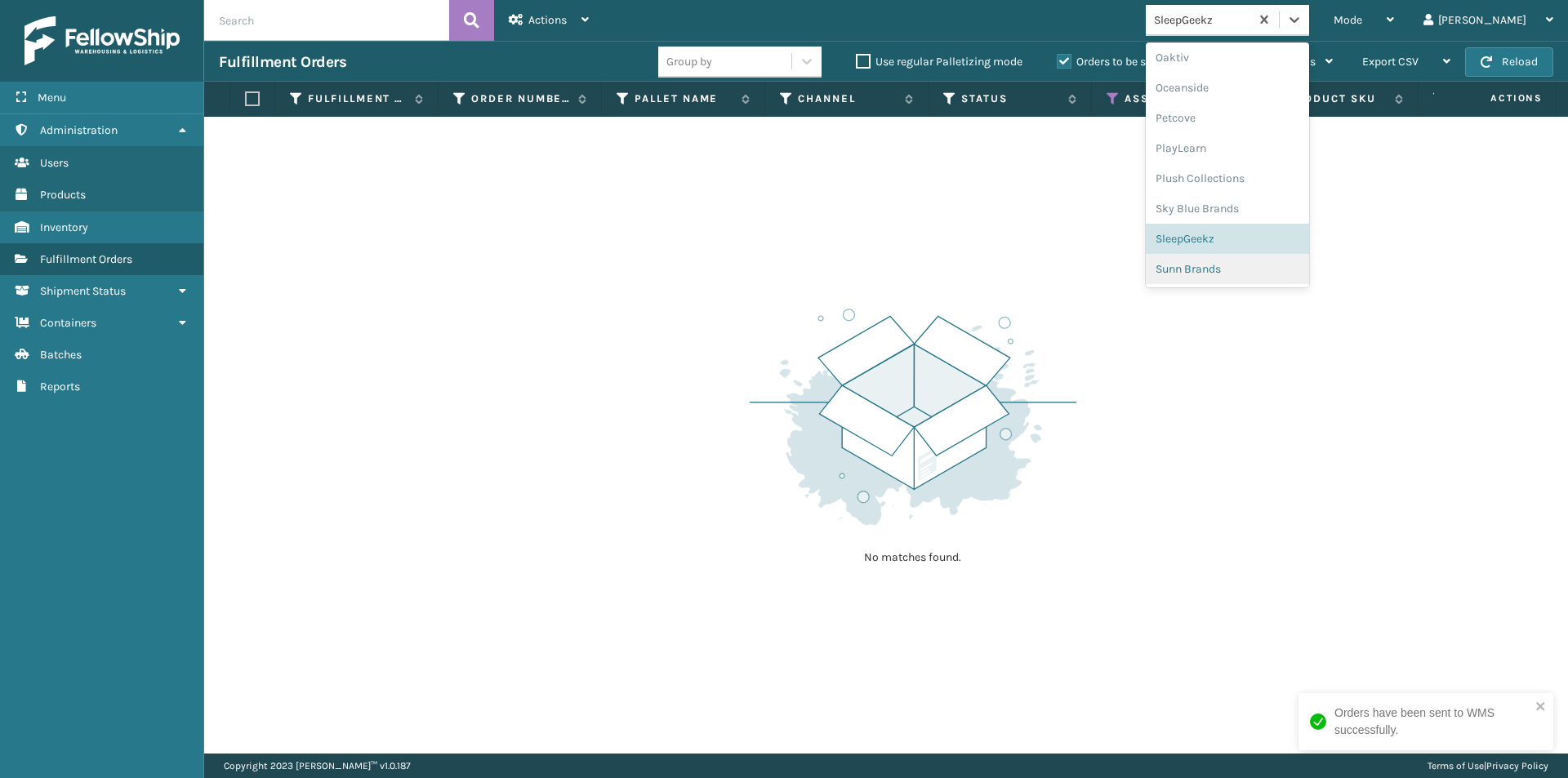
click at [1248, 275] on div "Sunn Brands" at bounding box center [1227, 269] width 163 height 30
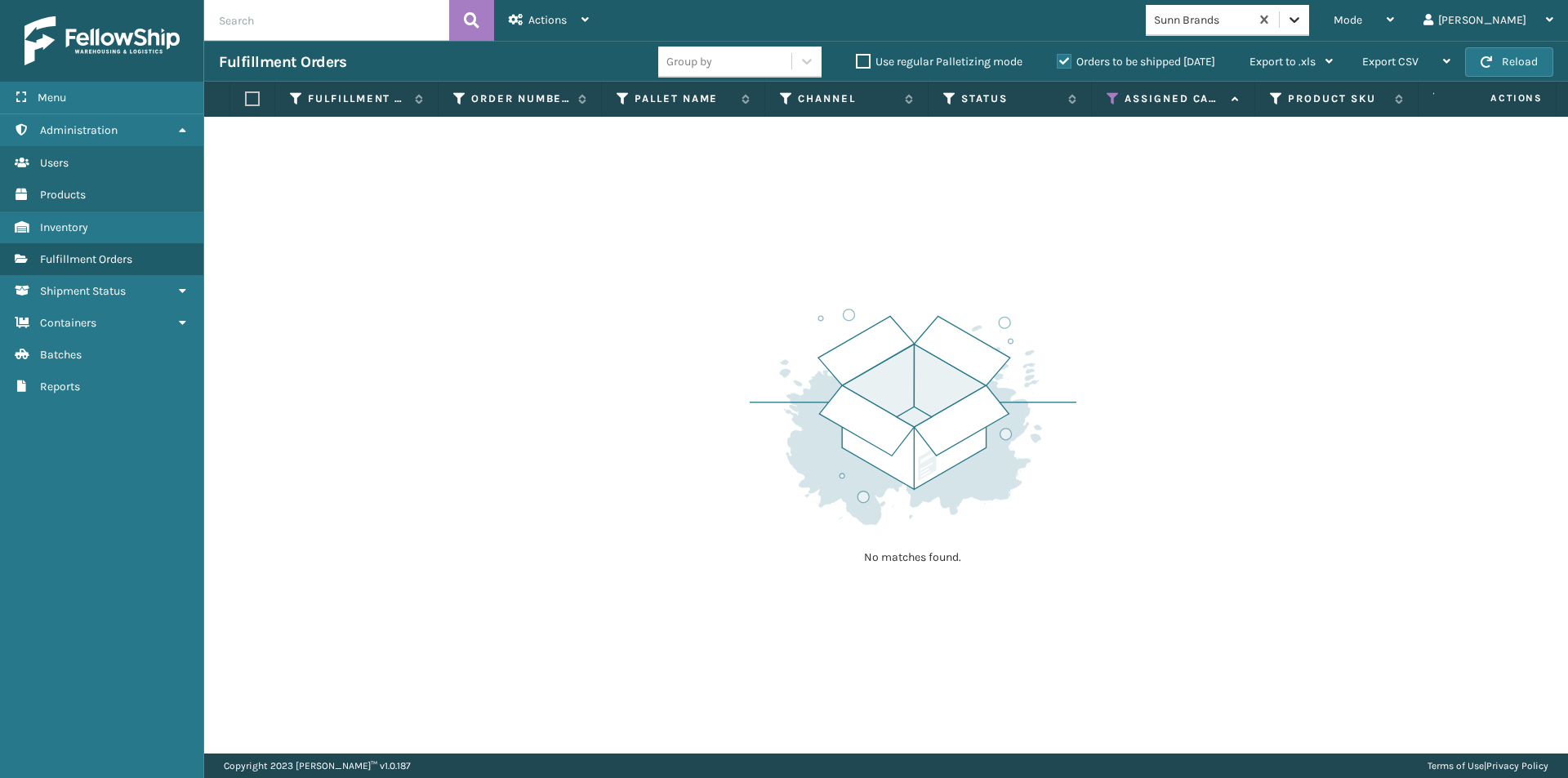
click at [1302, 18] on icon at bounding box center [1294, 20] width 17 height 17
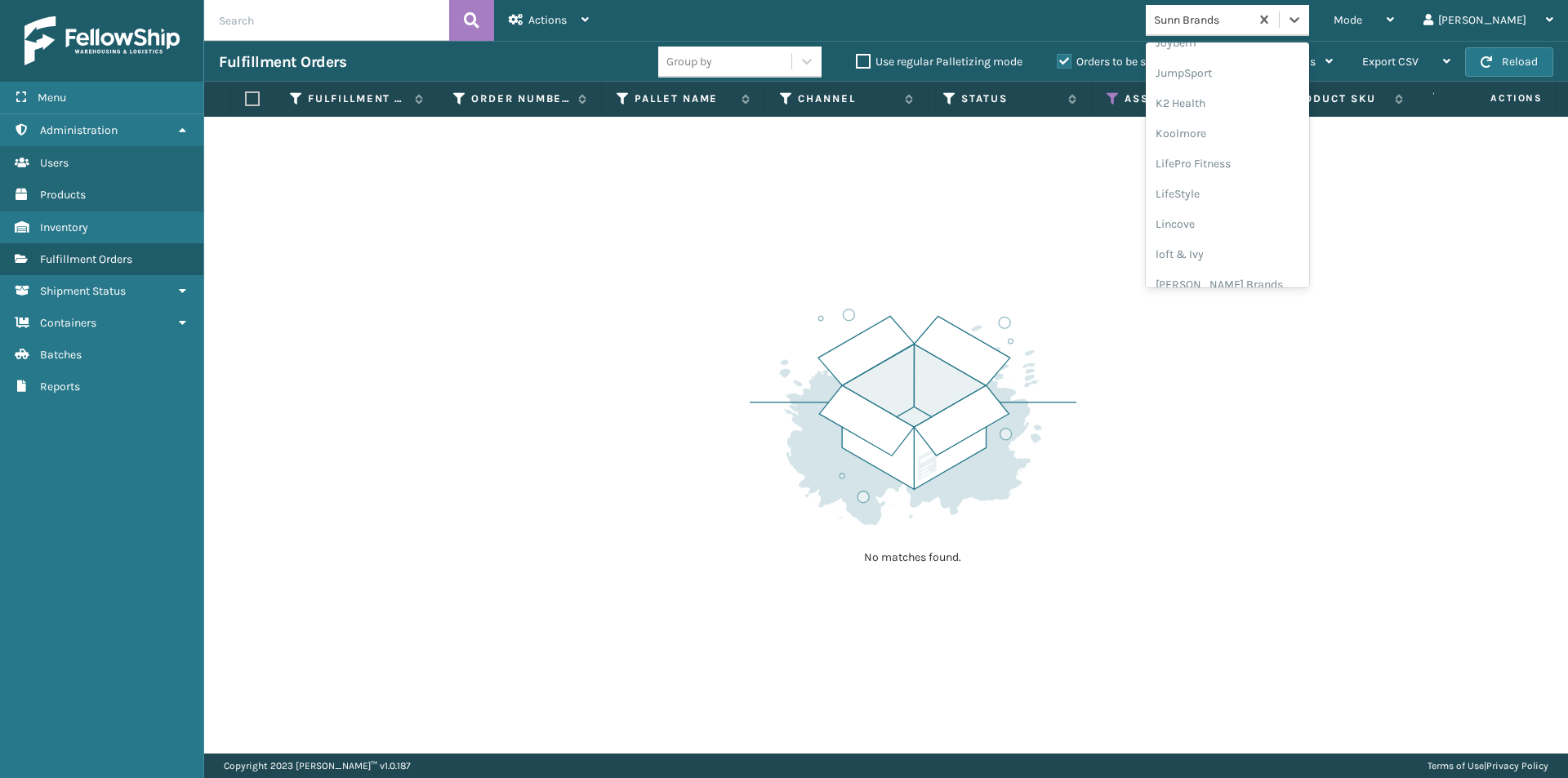
scroll to position [517, 0]
click at [1285, 150] on div "LifePro Fitness" at bounding box center [1227, 148] width 163 height 30
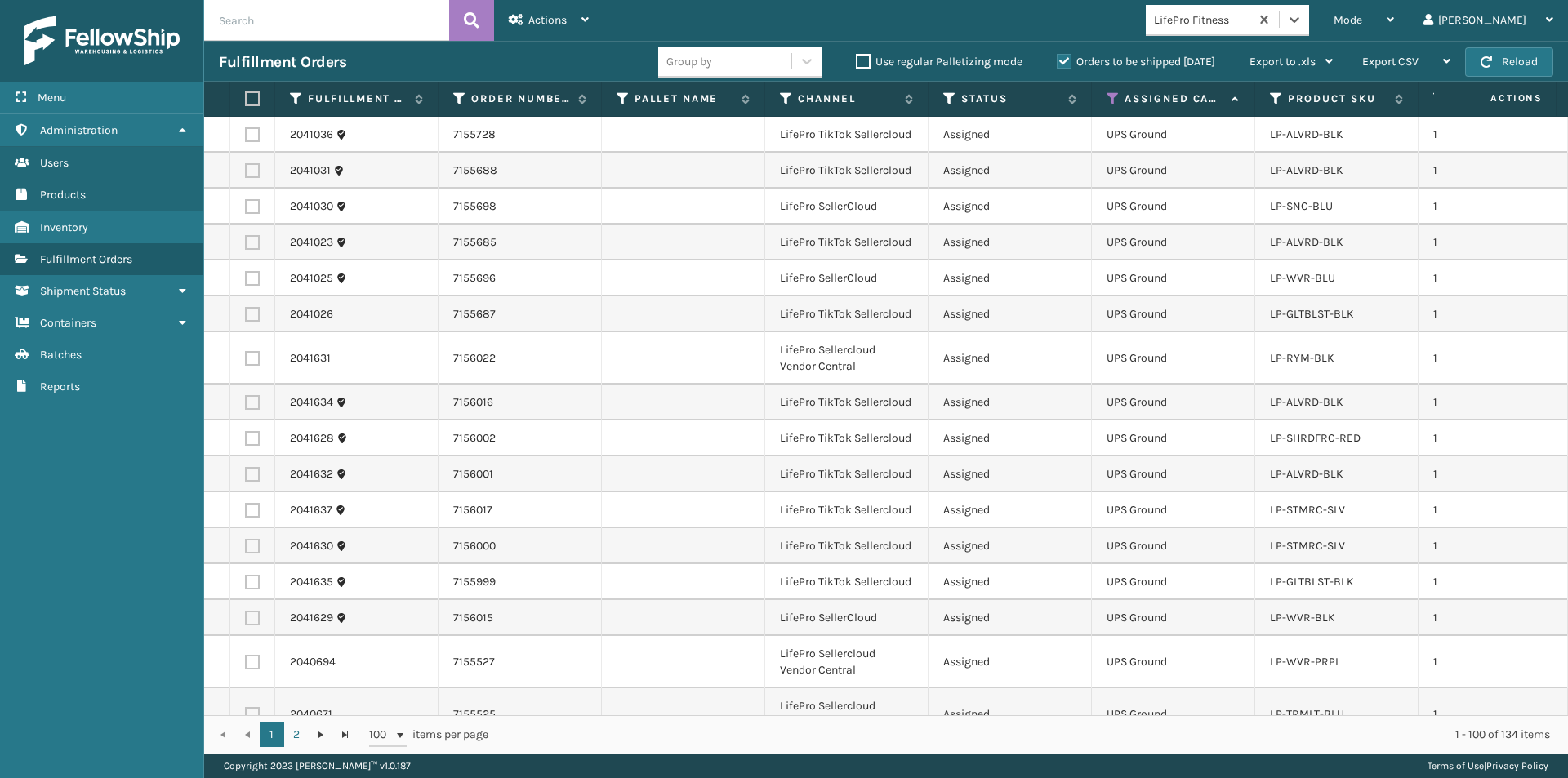
click at [253, 102] on label at bounding box center [250, 99] width 10 height 15
click at [245, 102] on input "checkbox" at bounding box center [245, 99] width 1 height 11
checkbox input "true"
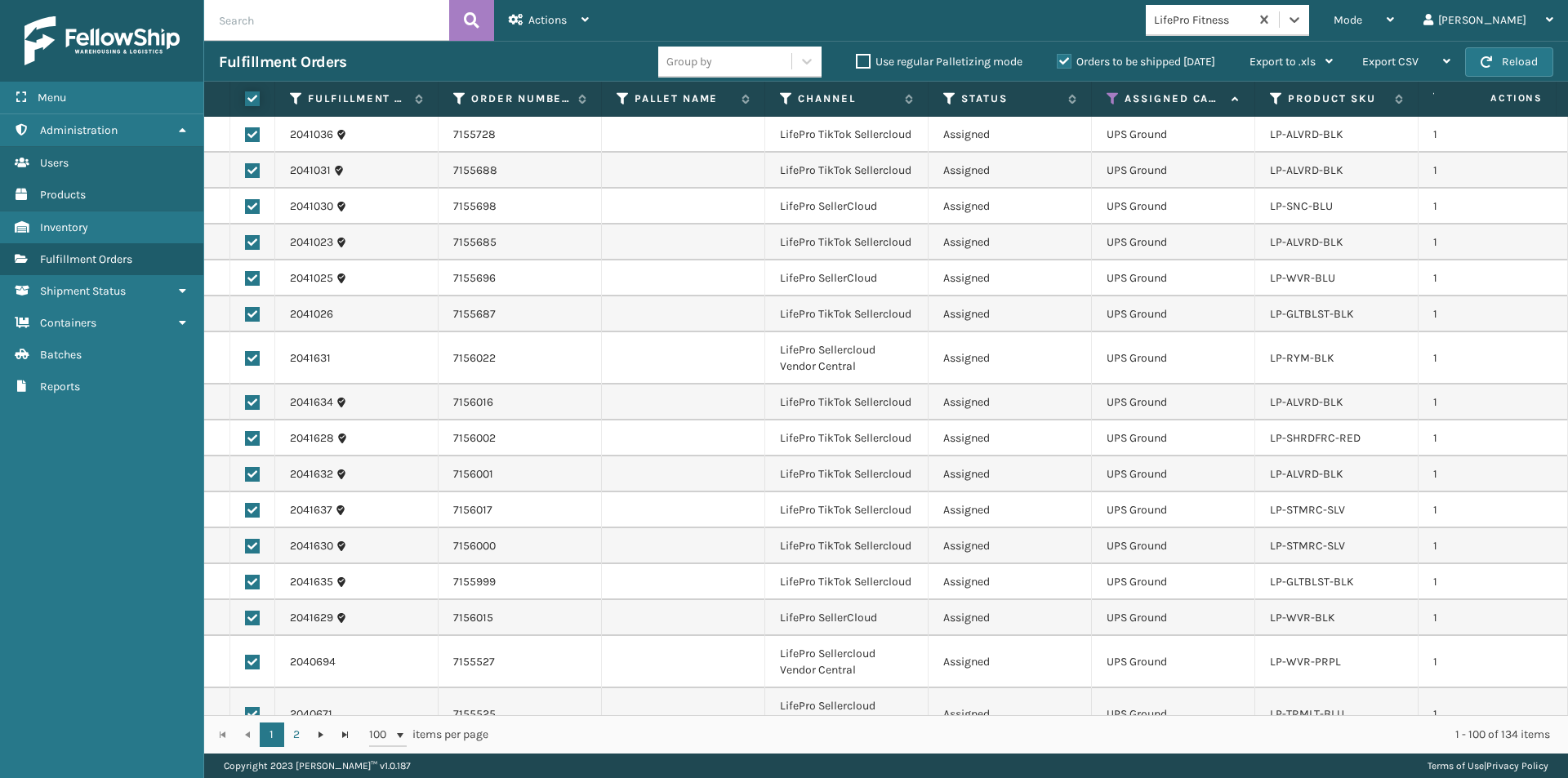
checkbox input "true"
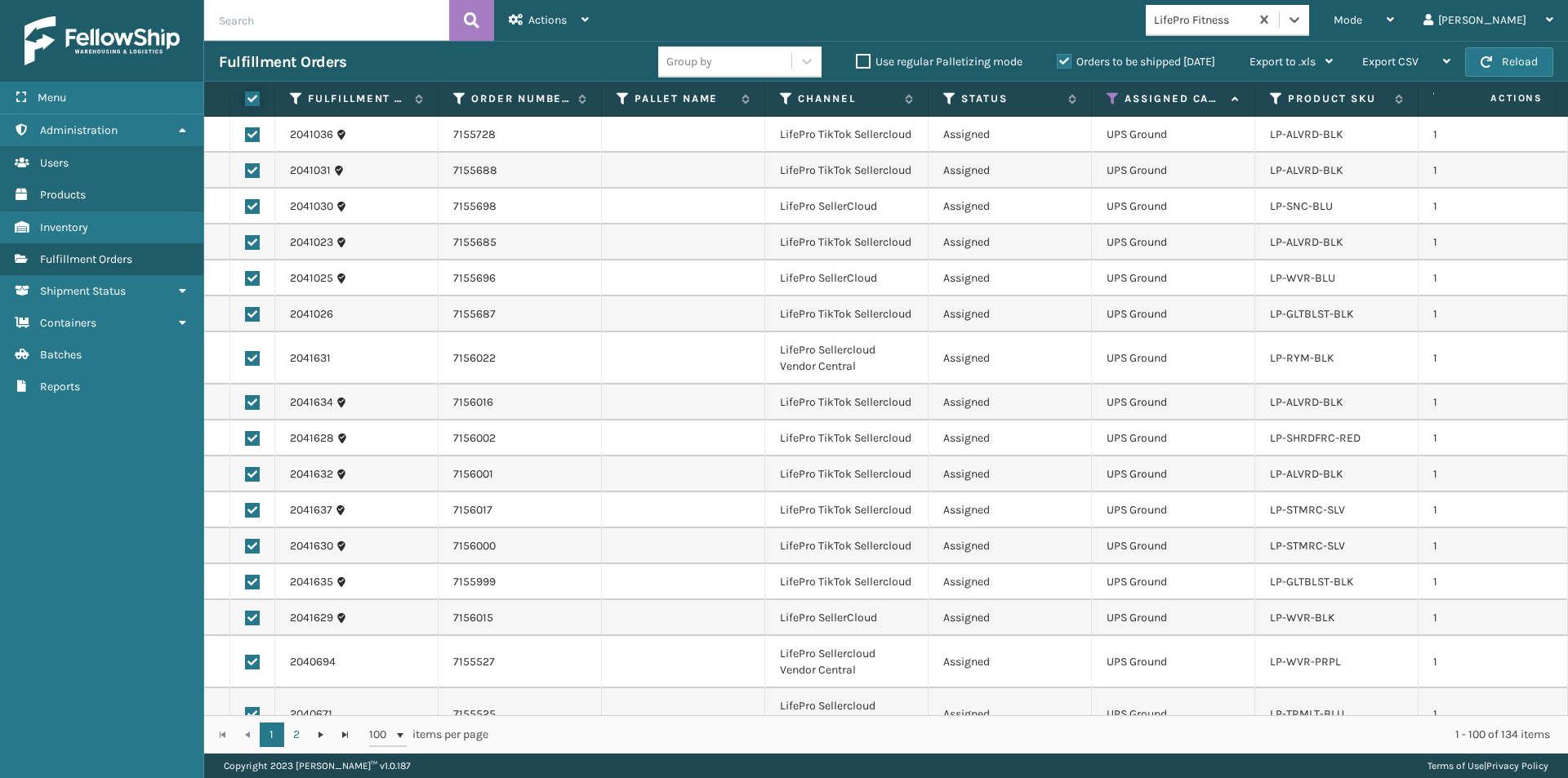
checkbox input "true"
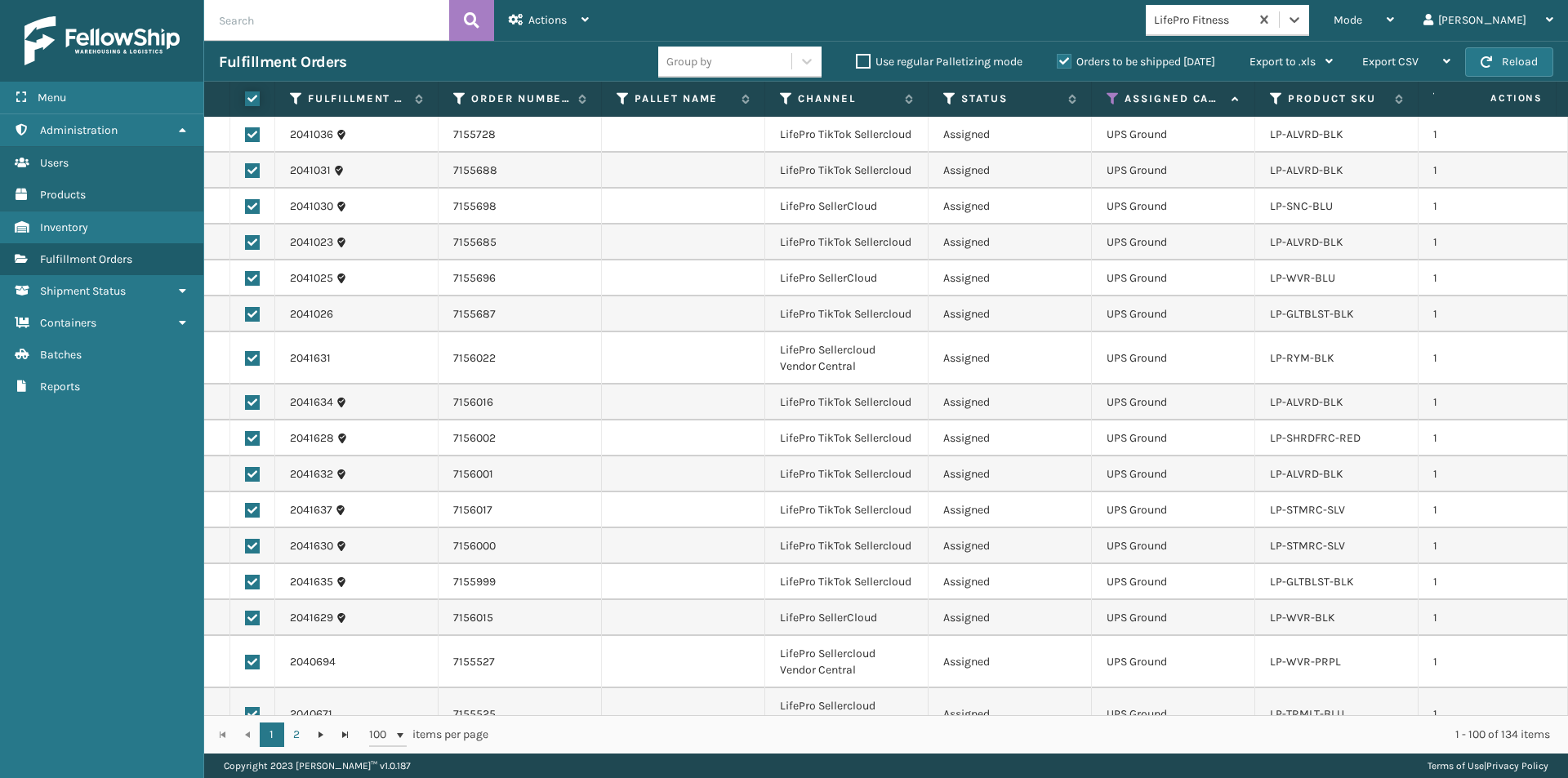
checkbox input "true"
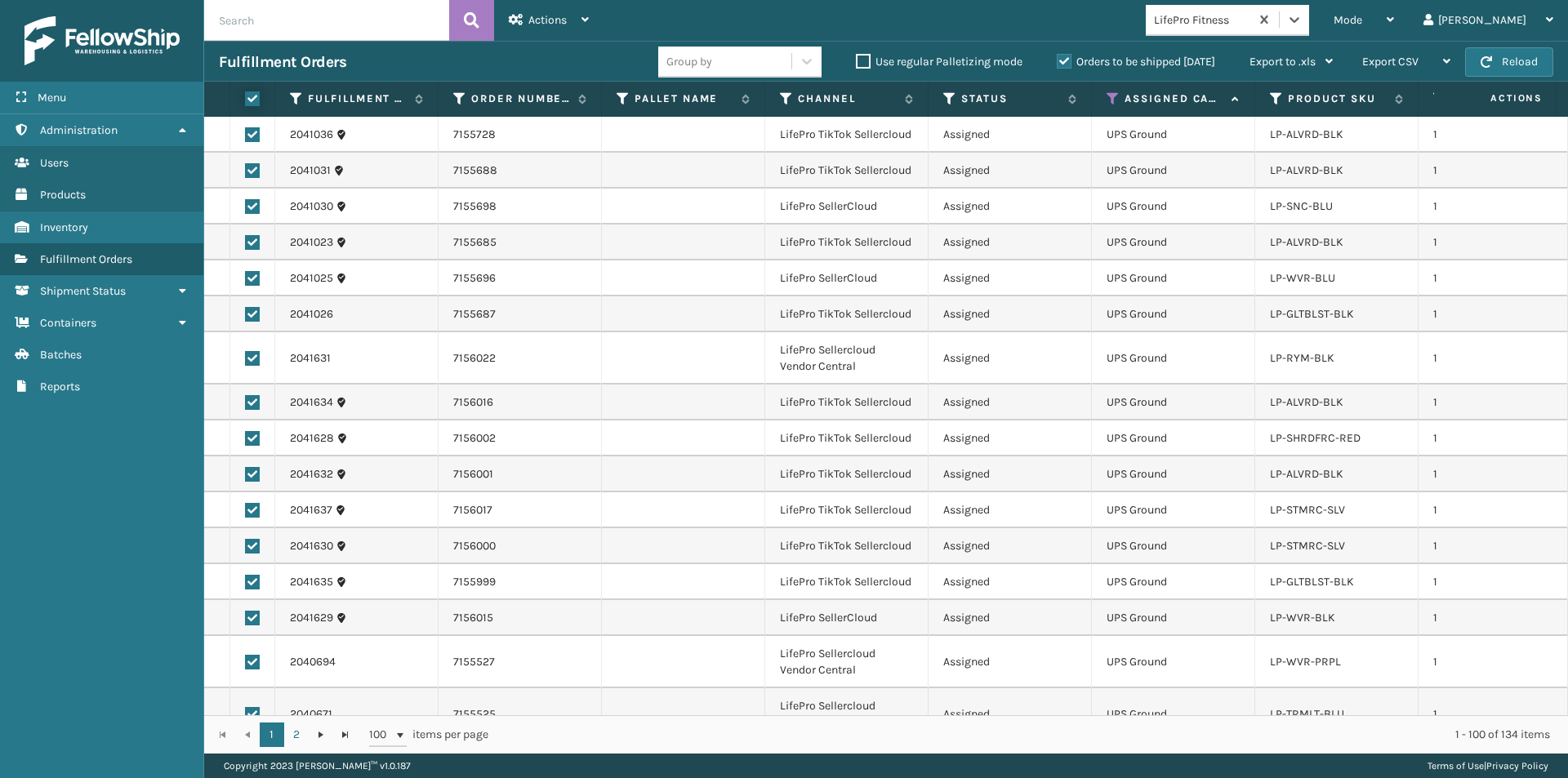
checkbox input "true"
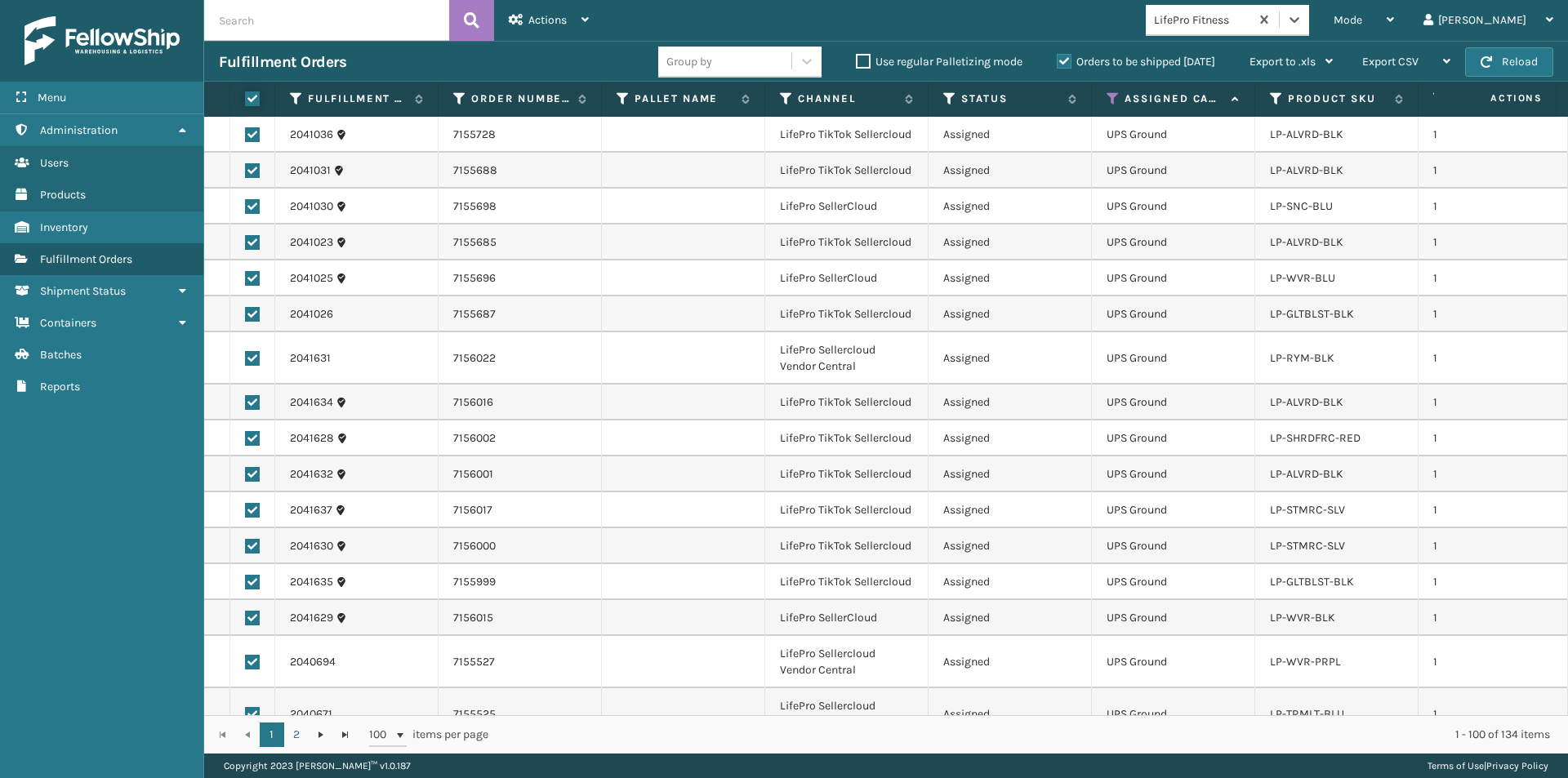
checkbox input "true"
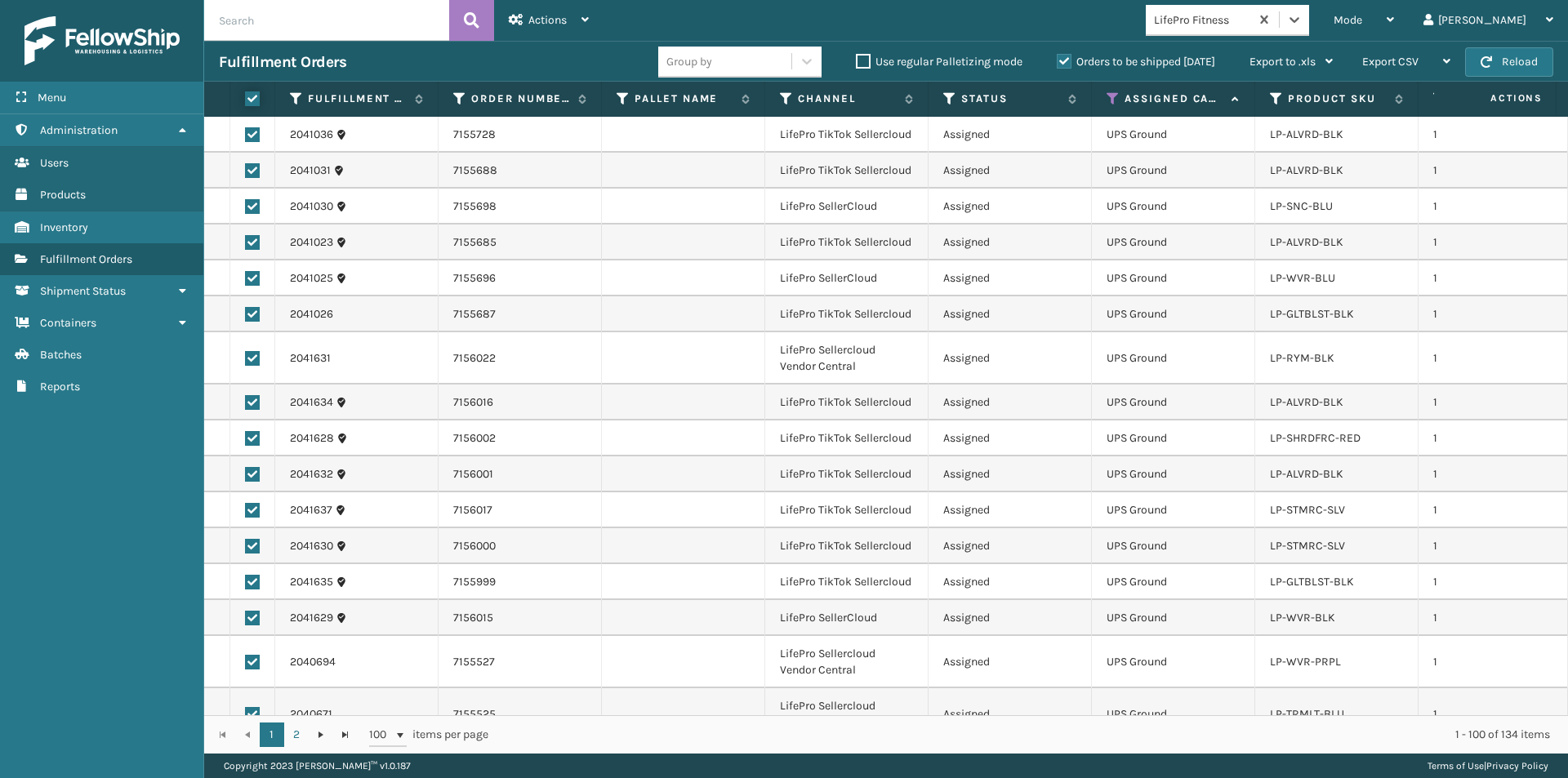
checkbox input "true"
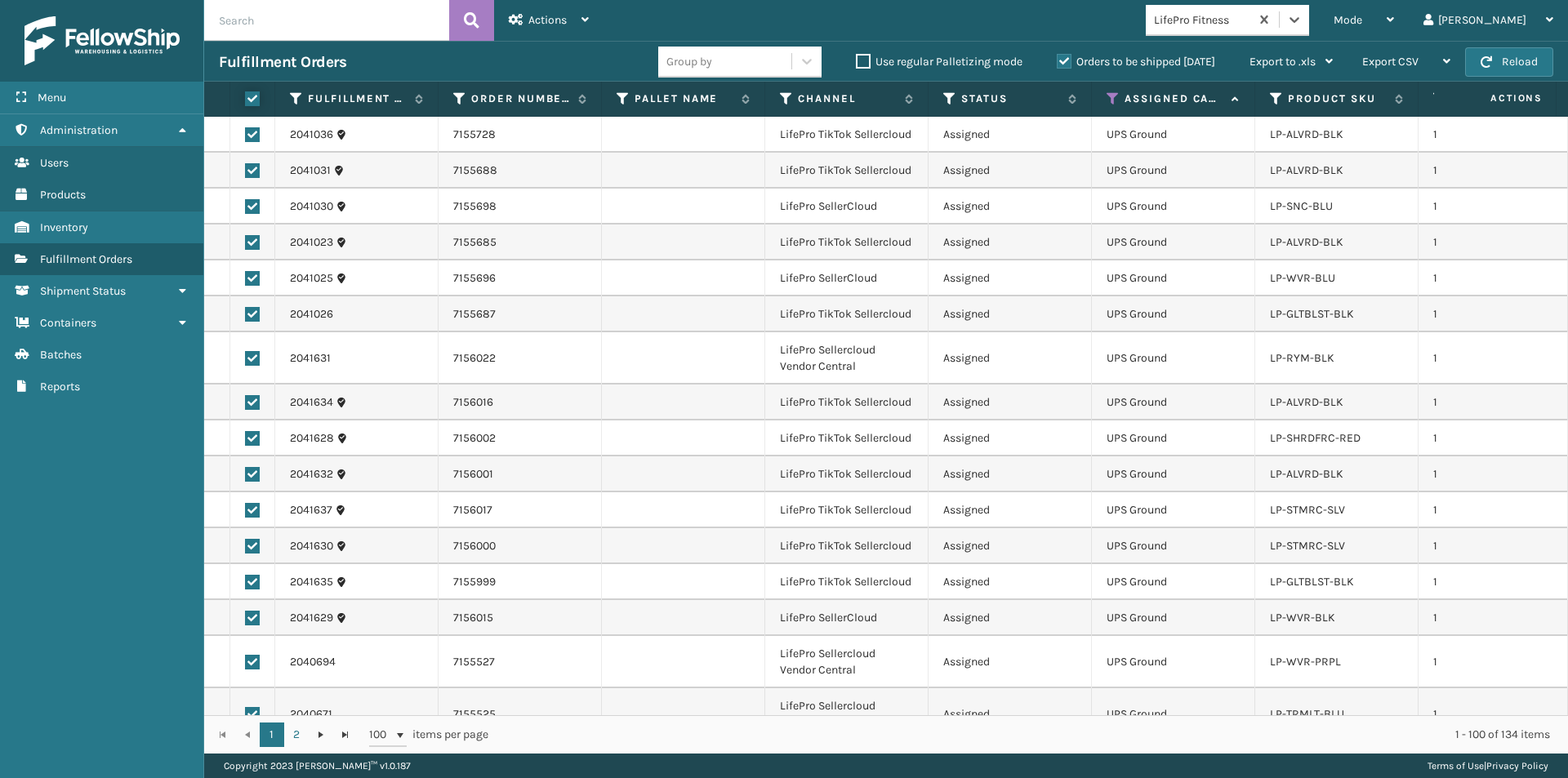
checkbox input "true"
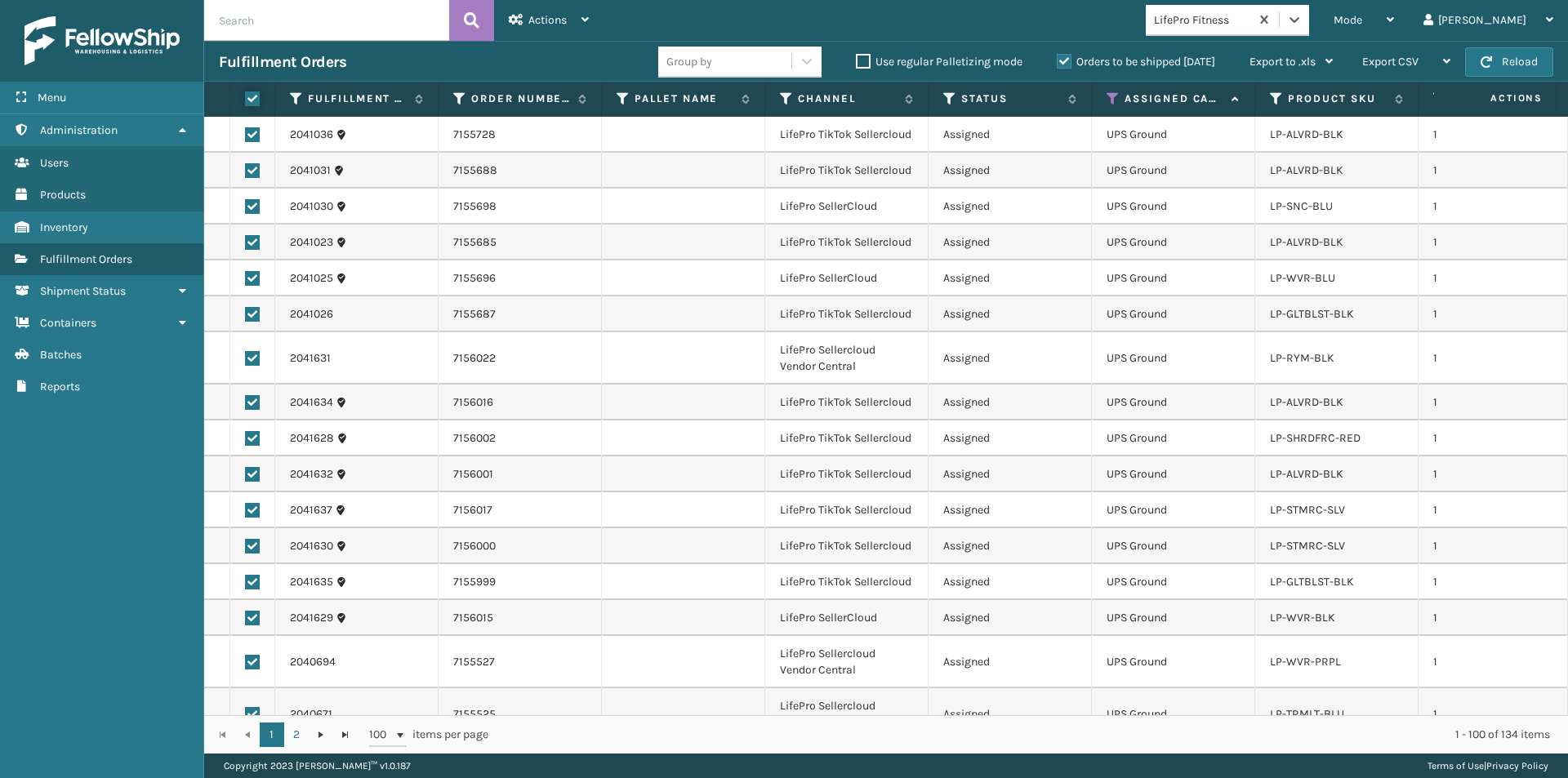
checkbox input "true"
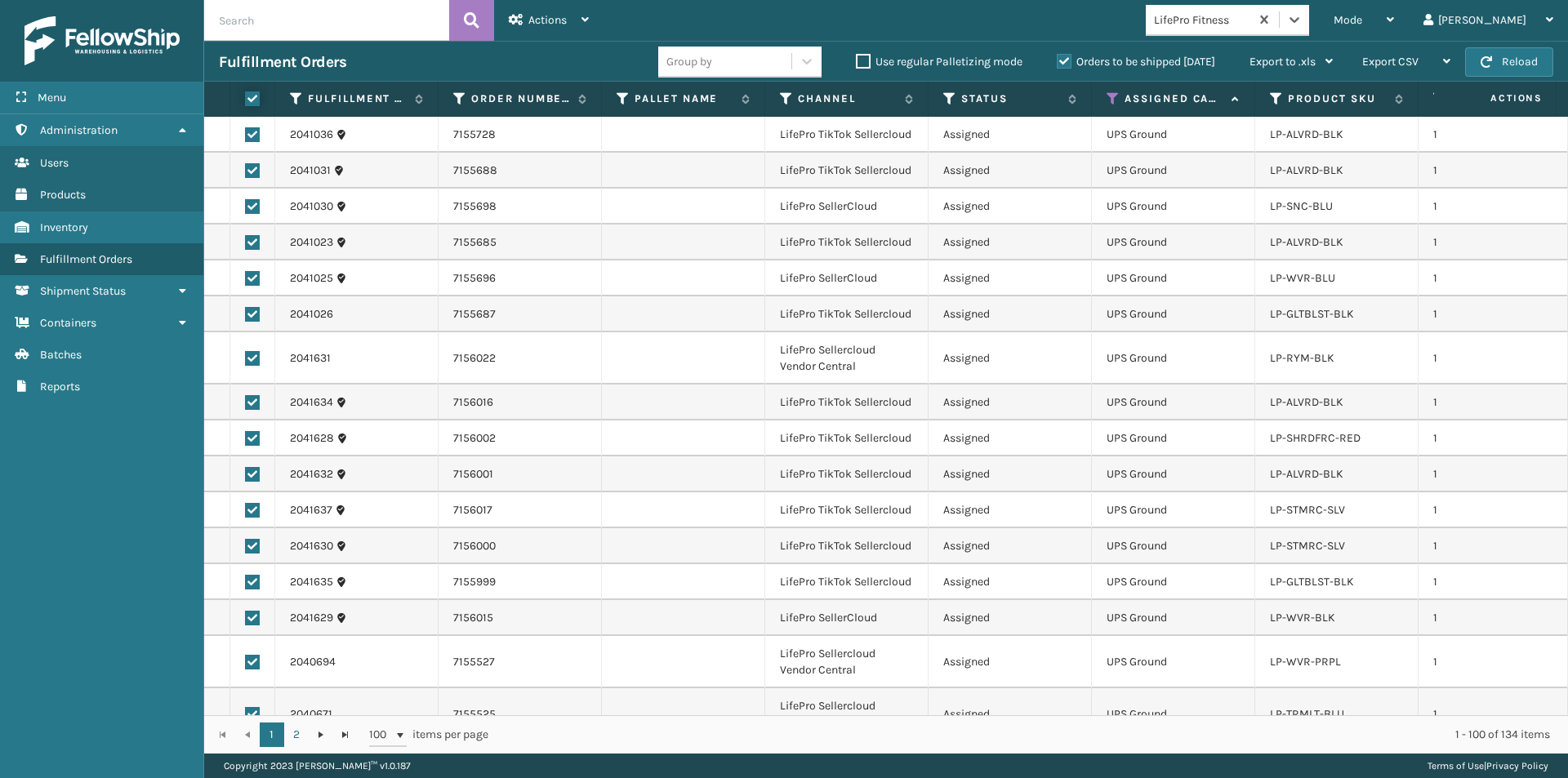
checkbox input "true"
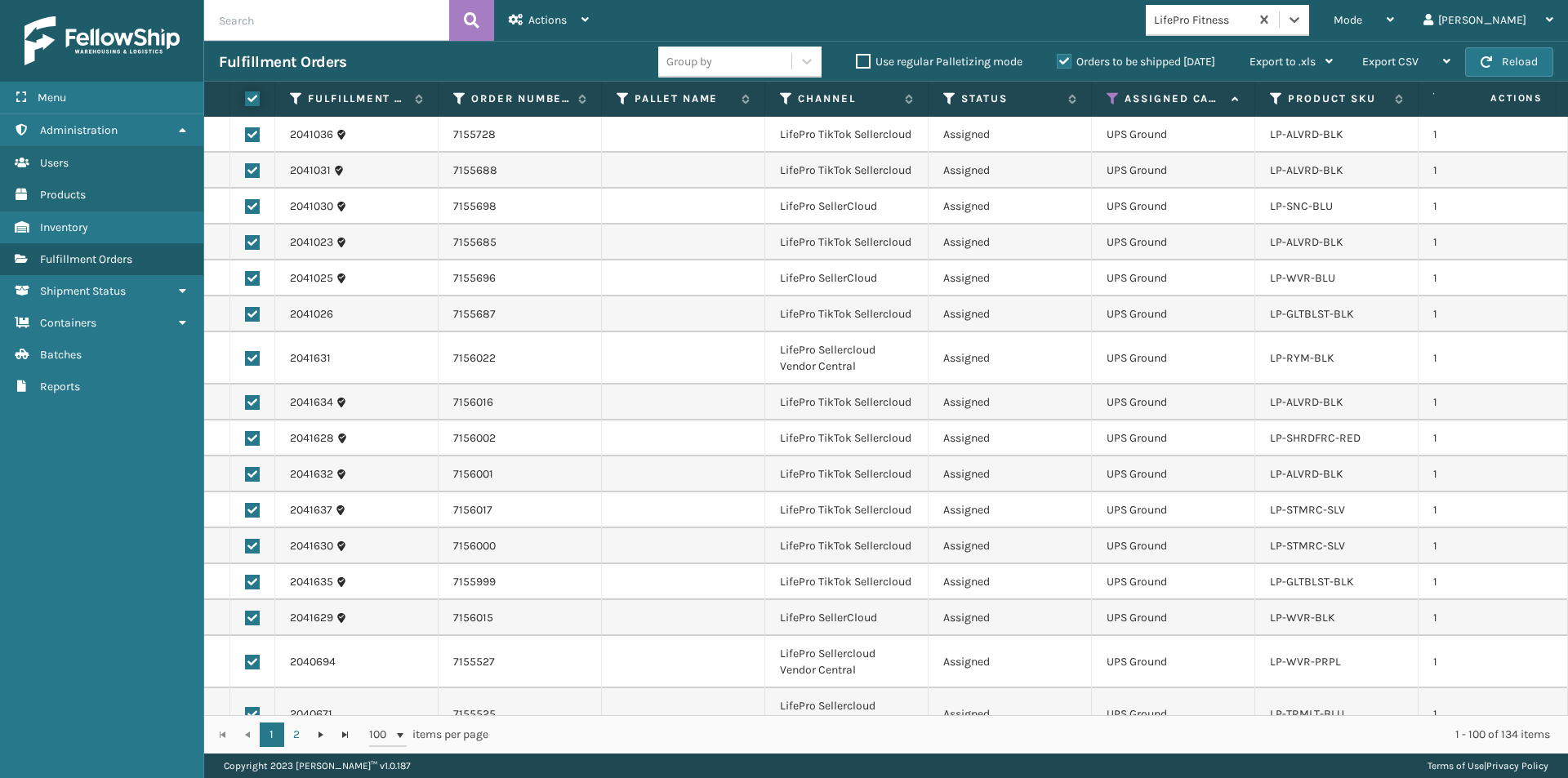
checkbox input "true"
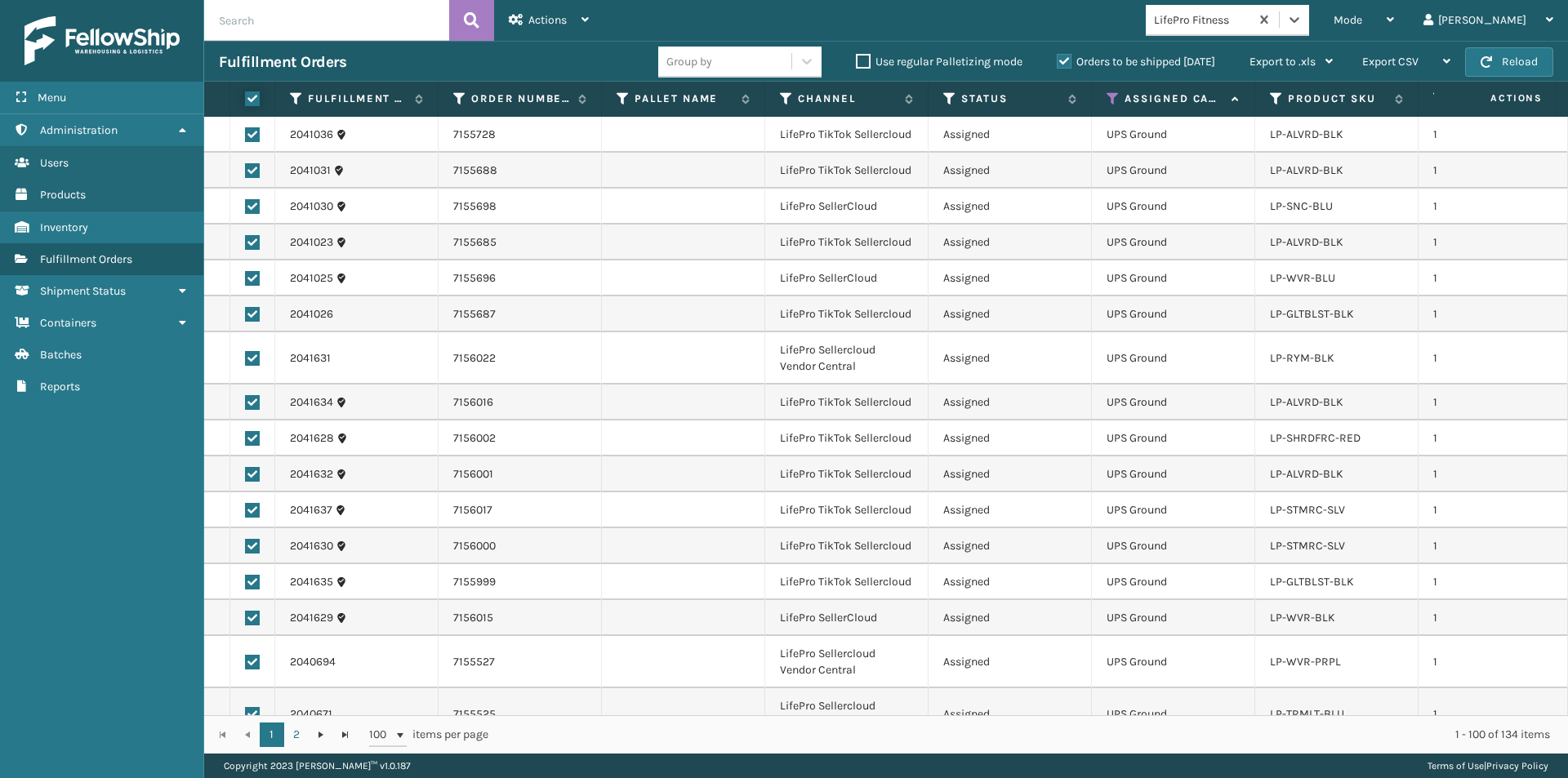
checkbox input "true"
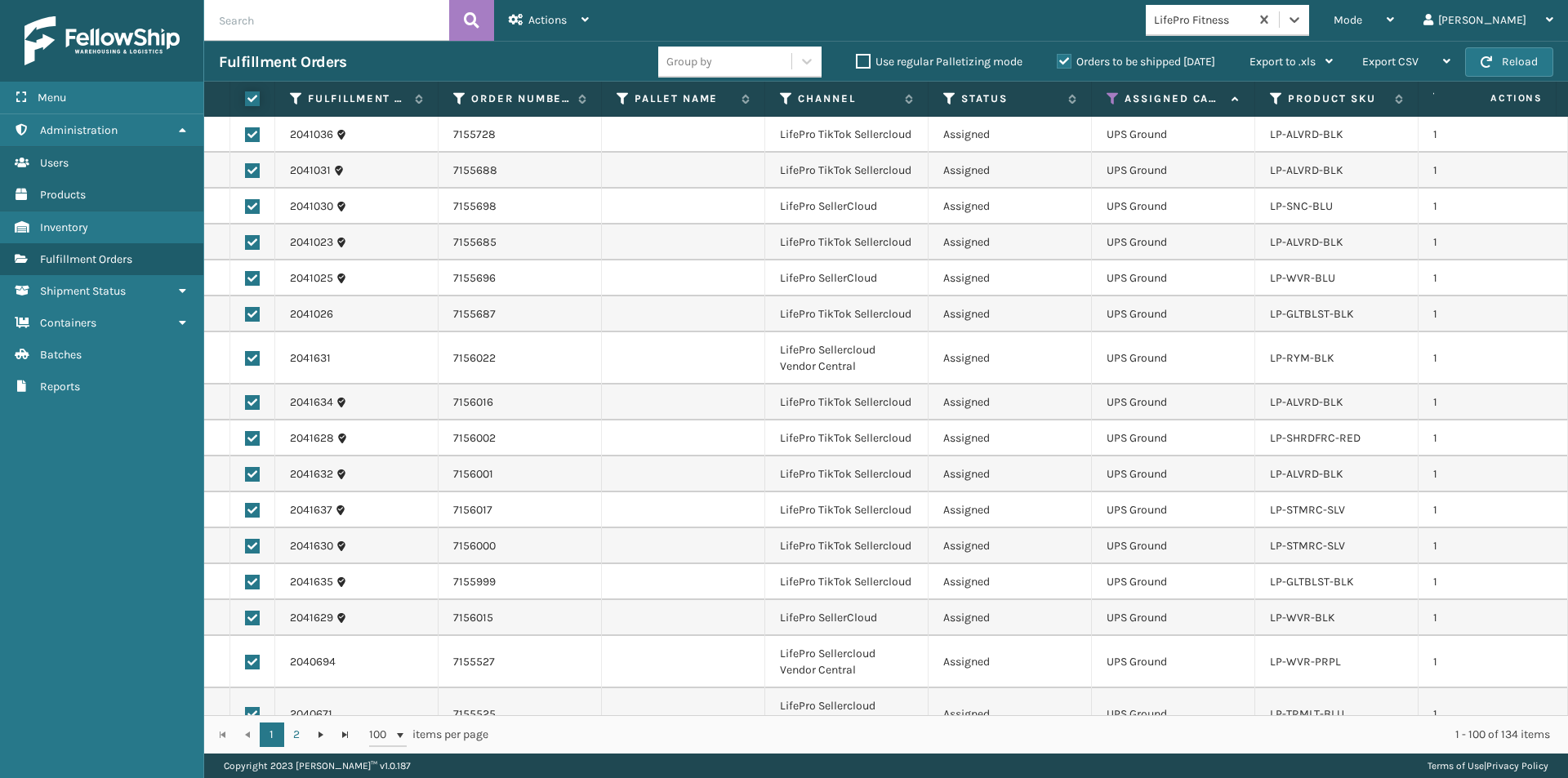
checkbox input "true"
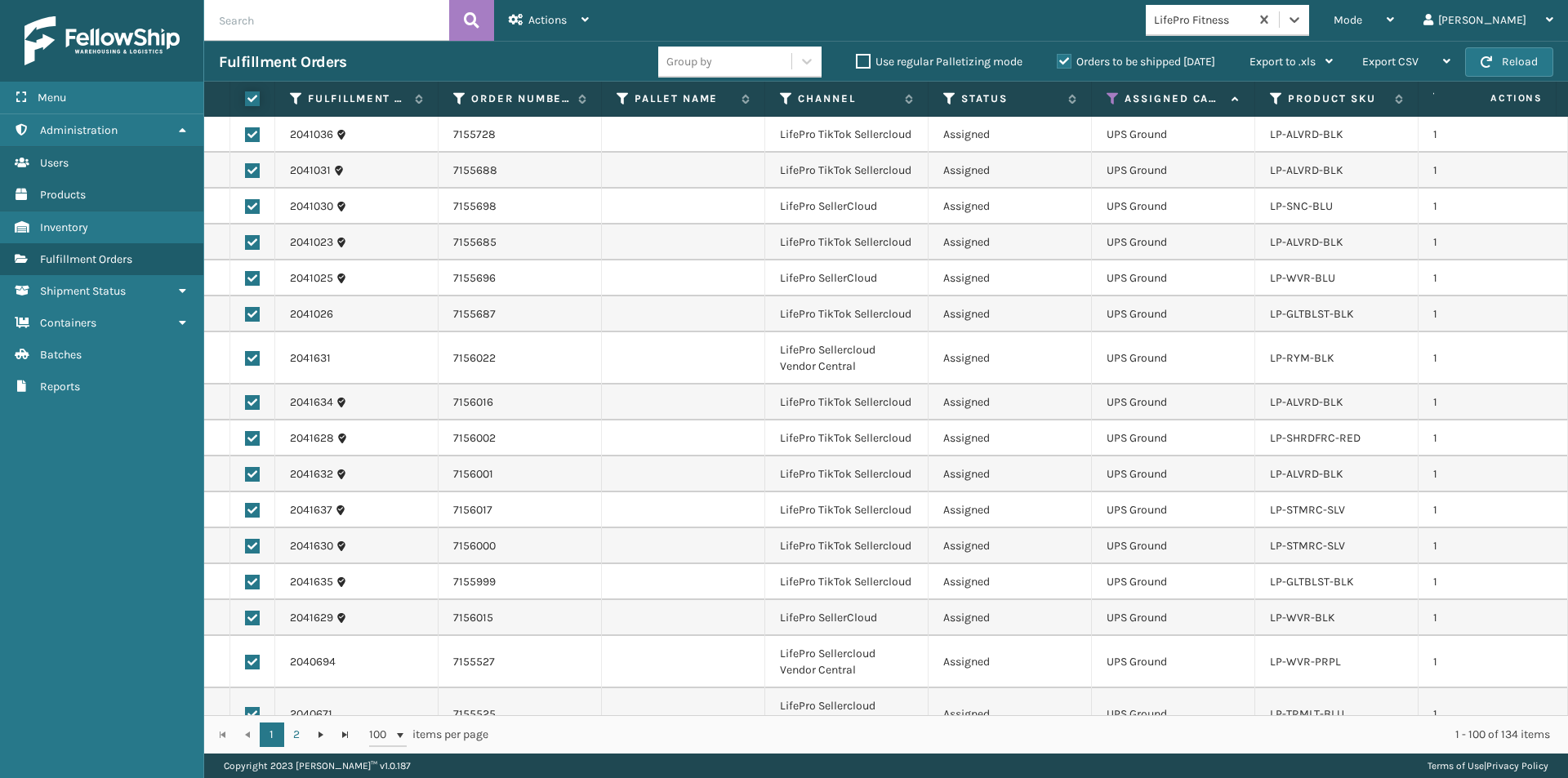
checkbox input "true"
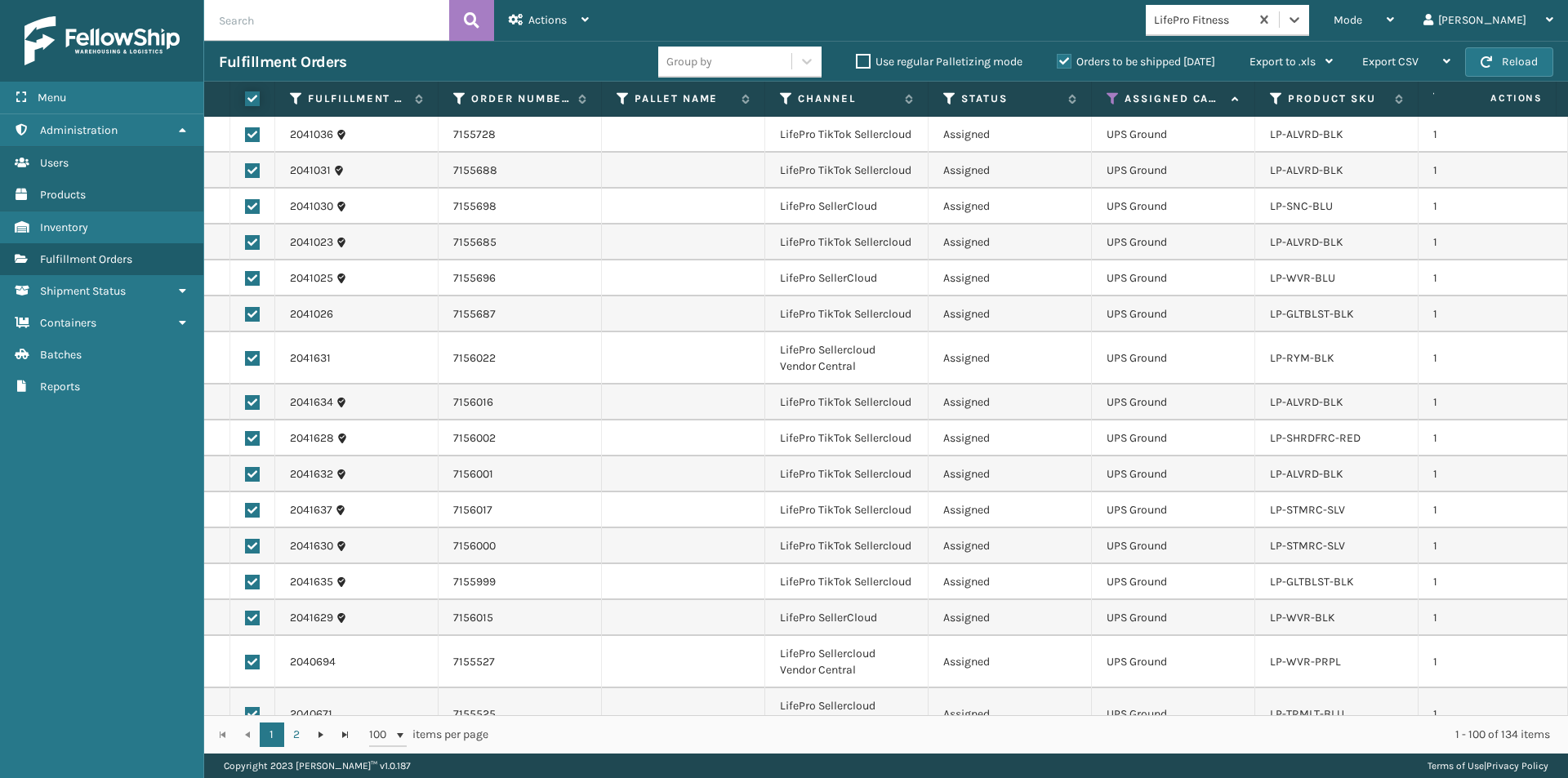
checkbox input "true"
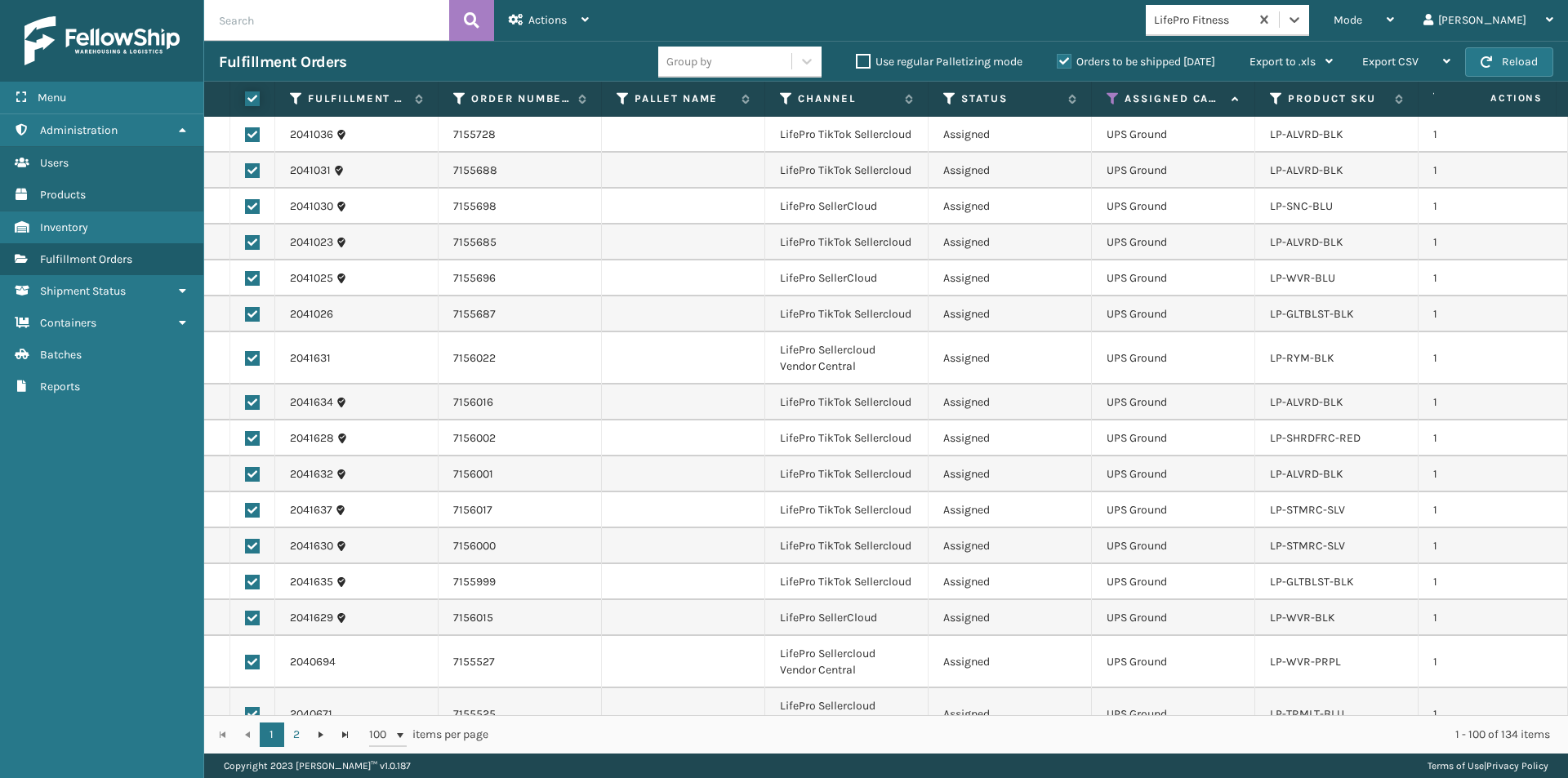
checkbox input "true"
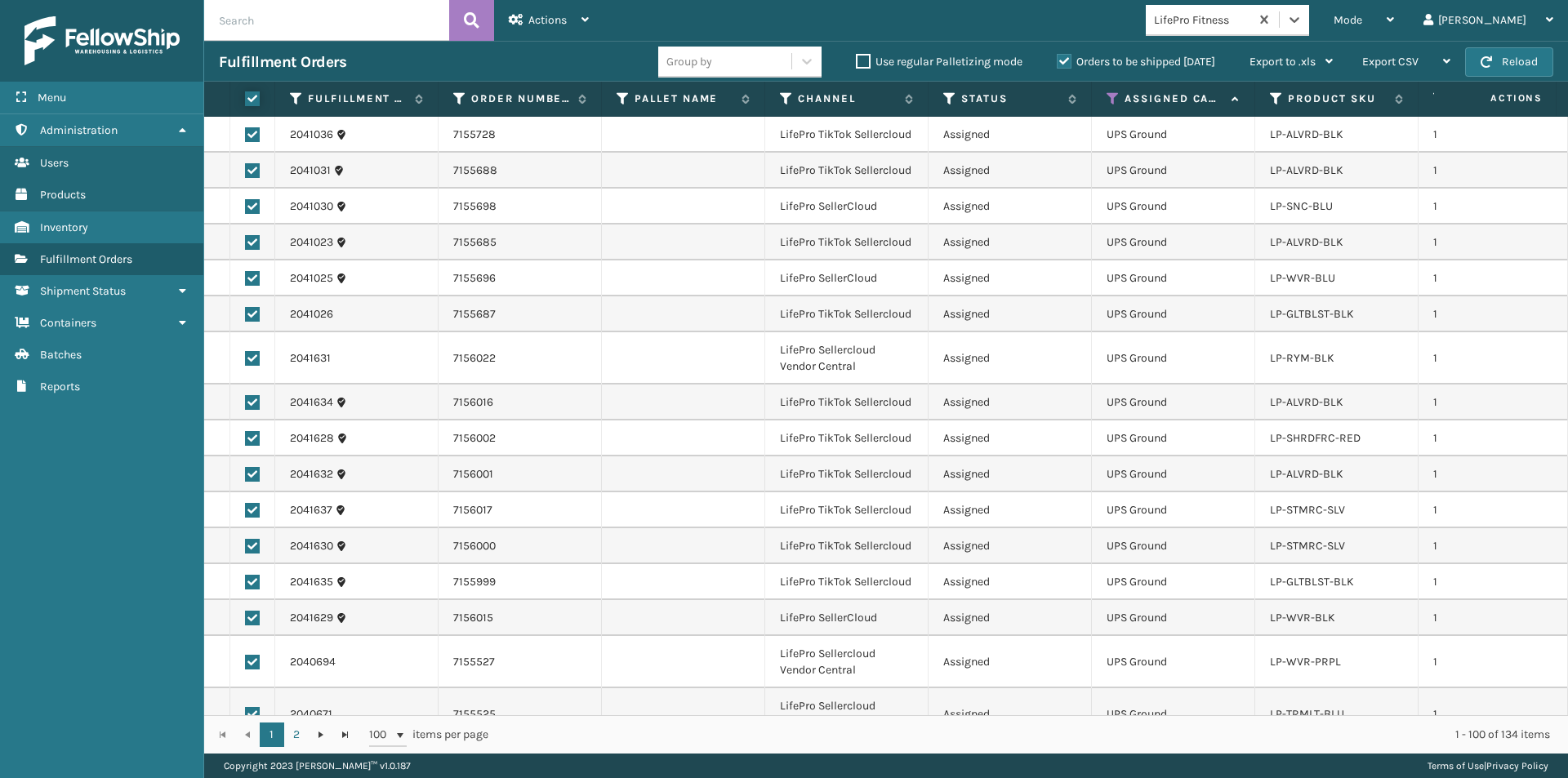
checkbox input "true"
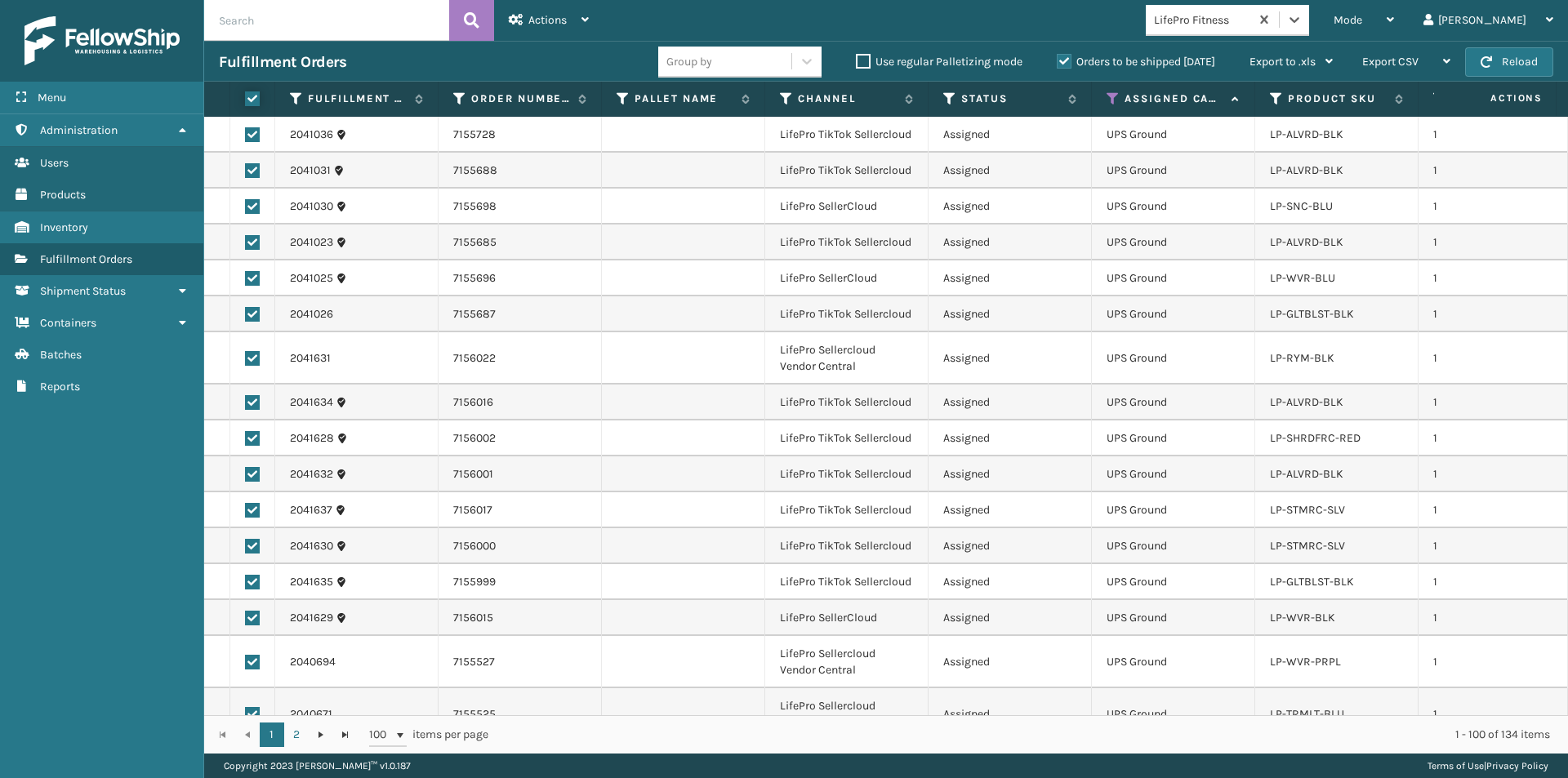
checkbox input "true"
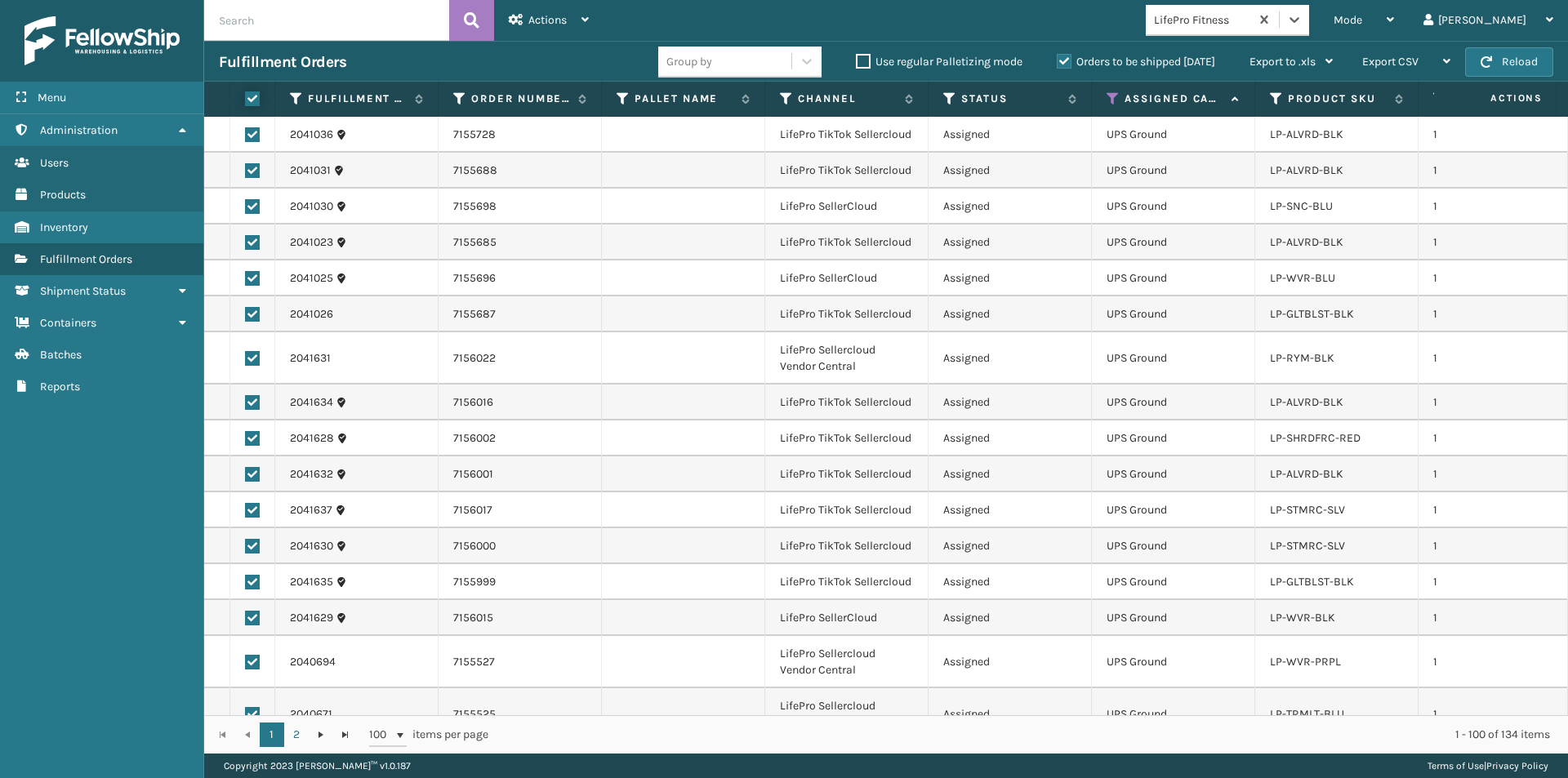
checkbox input "true"
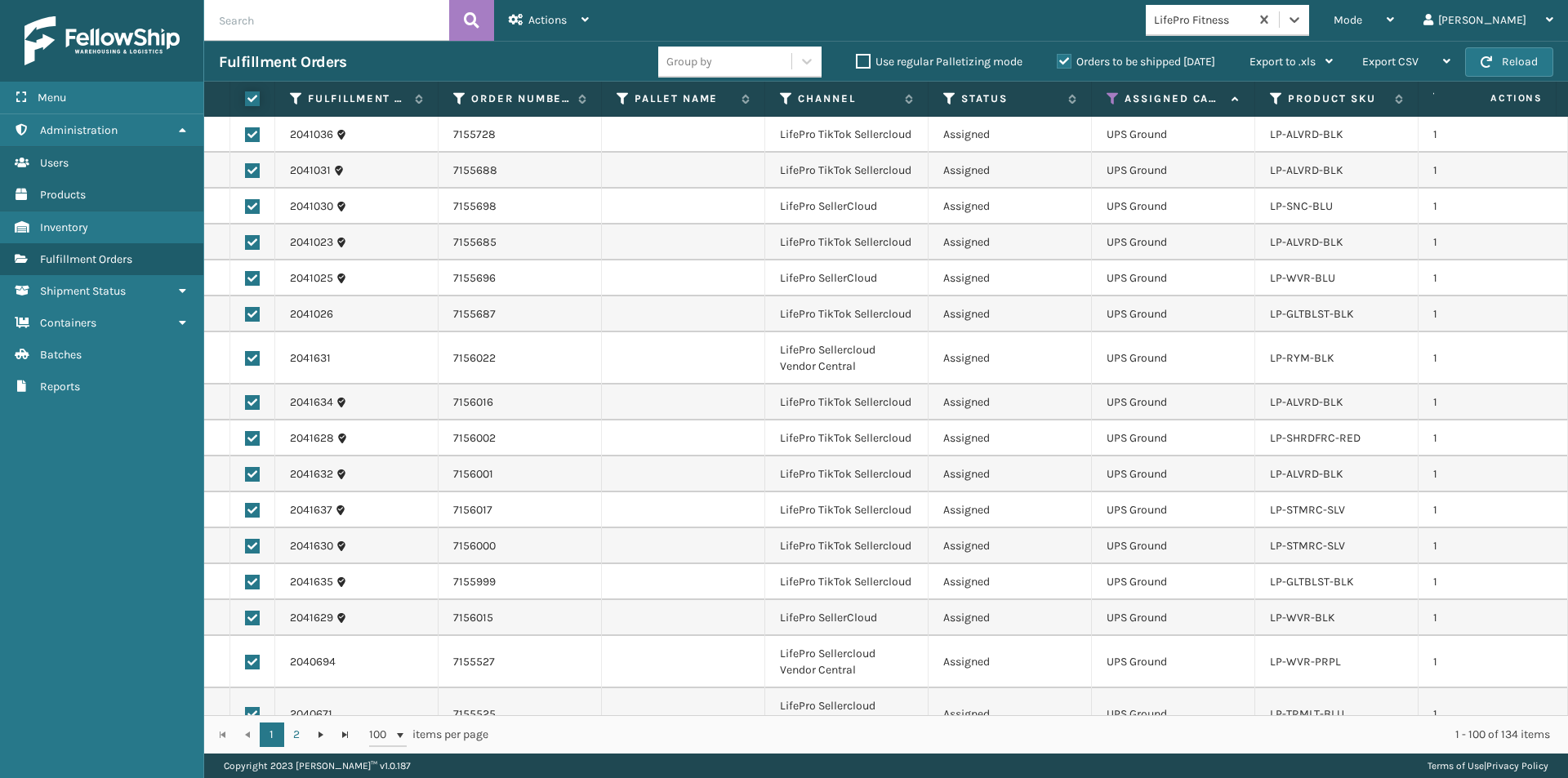
checkbox input "true"
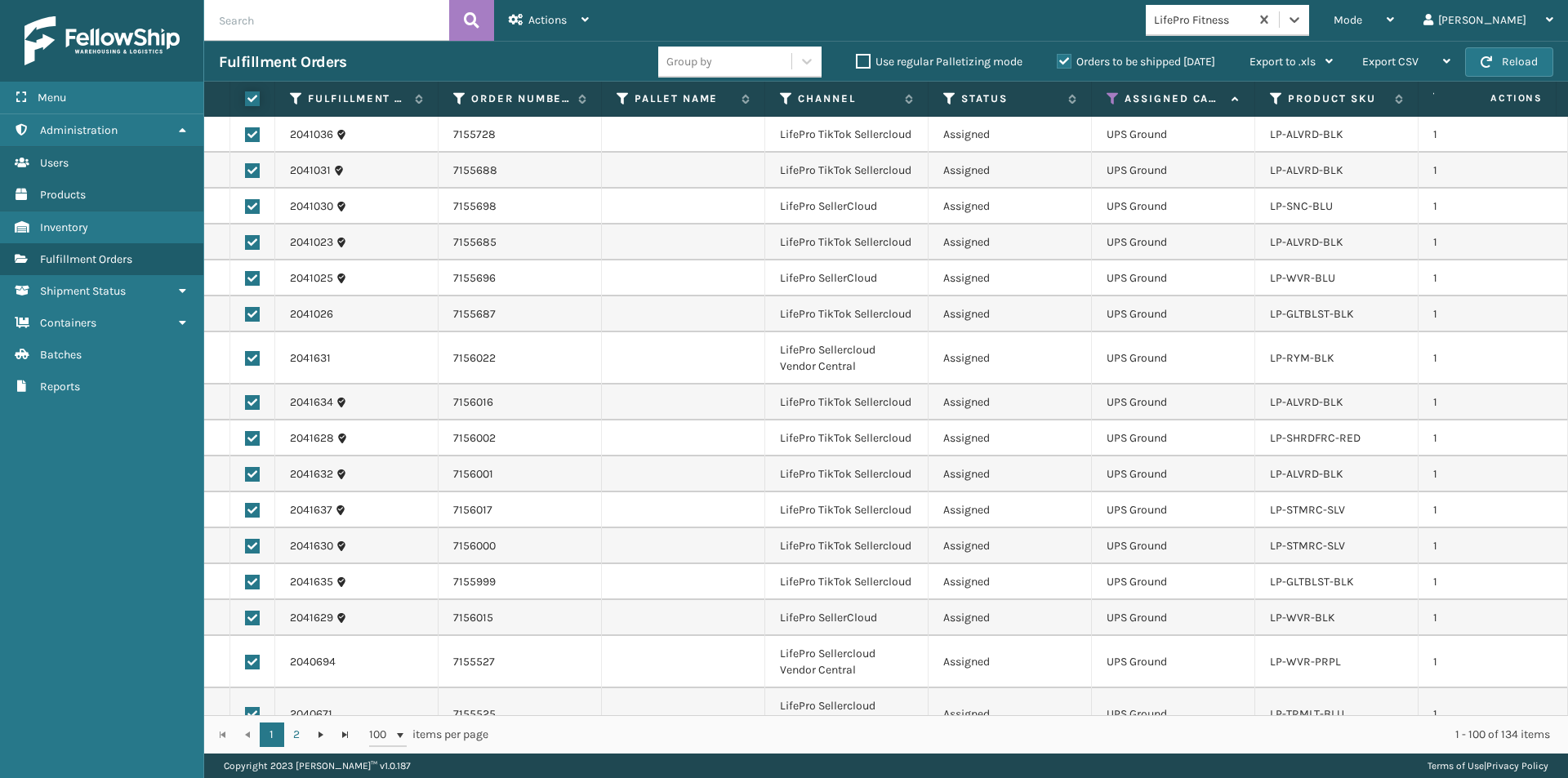
checkbox input "true"
click at [588, 22] on icon at bounding box center [586, 20] width 8 height 12
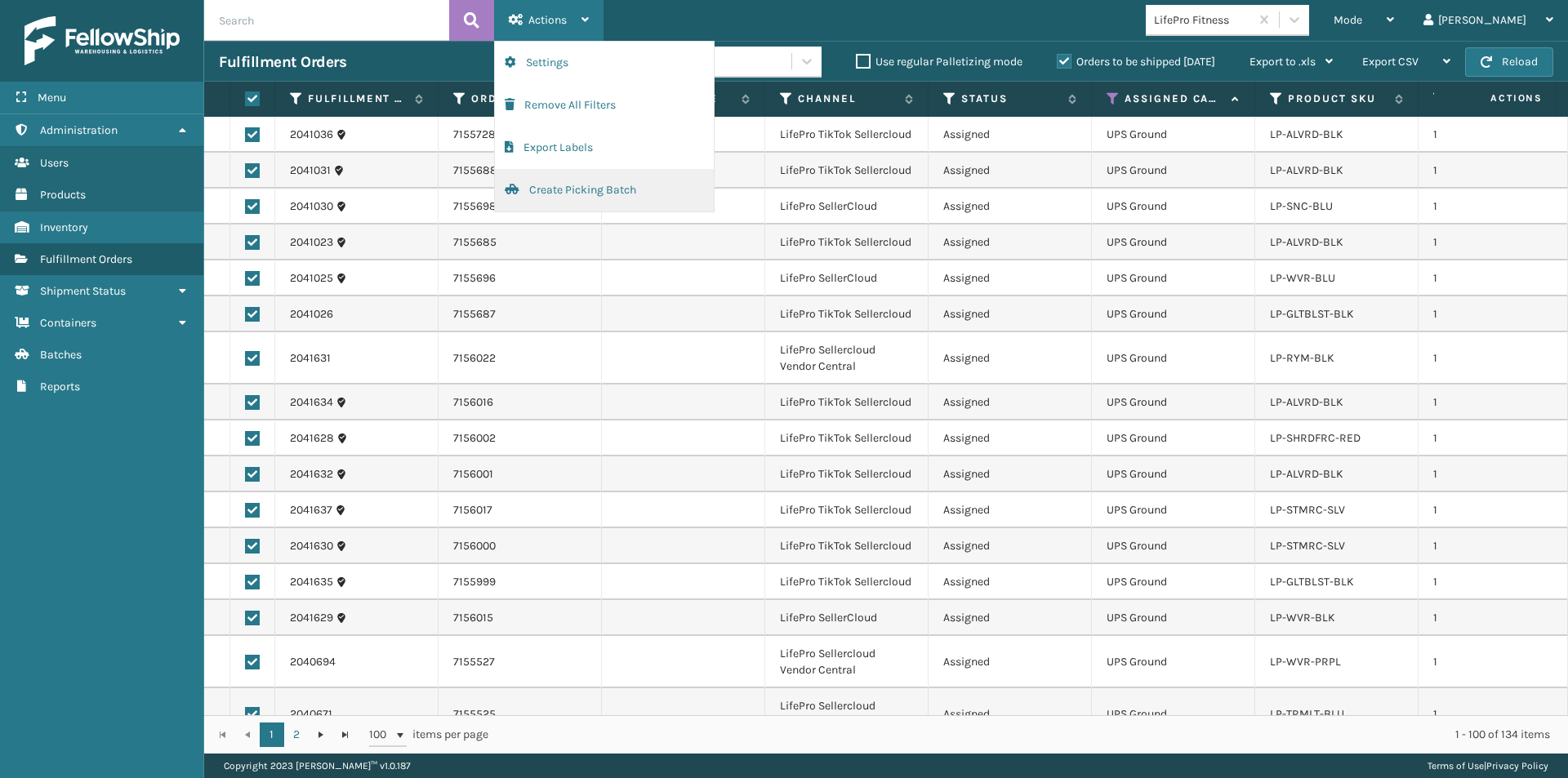
click at [578, 200] on button "Create Picking Batch" at bounding box center [604, 190] width 219 height 42
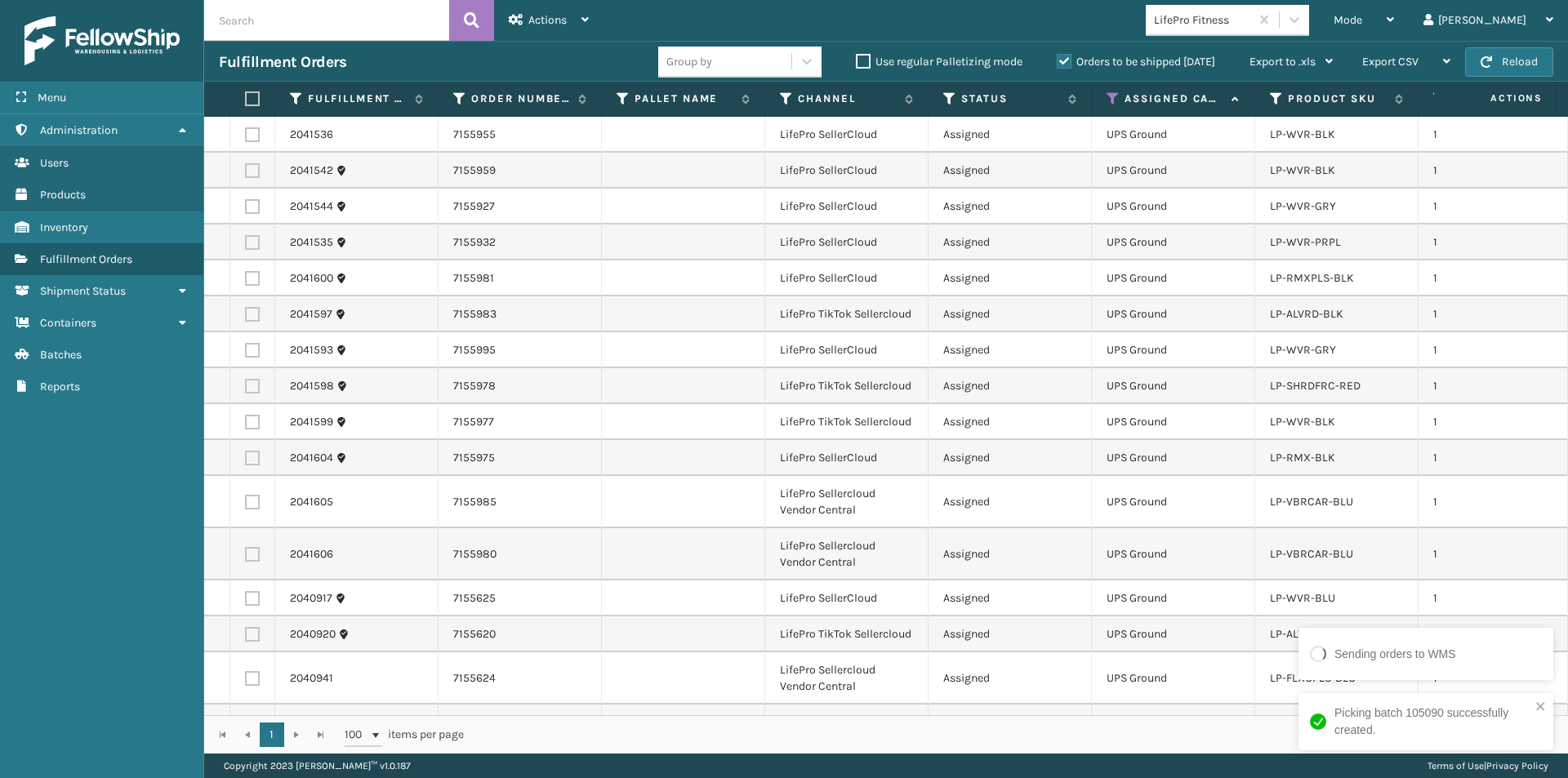
click at [248, 98] on label at bounding box center [250, 99] width 10 height 15
click at [245, 98] on input "checkbox" at bounding box center [245, 99] width 1 height 11
checkbox input "true"
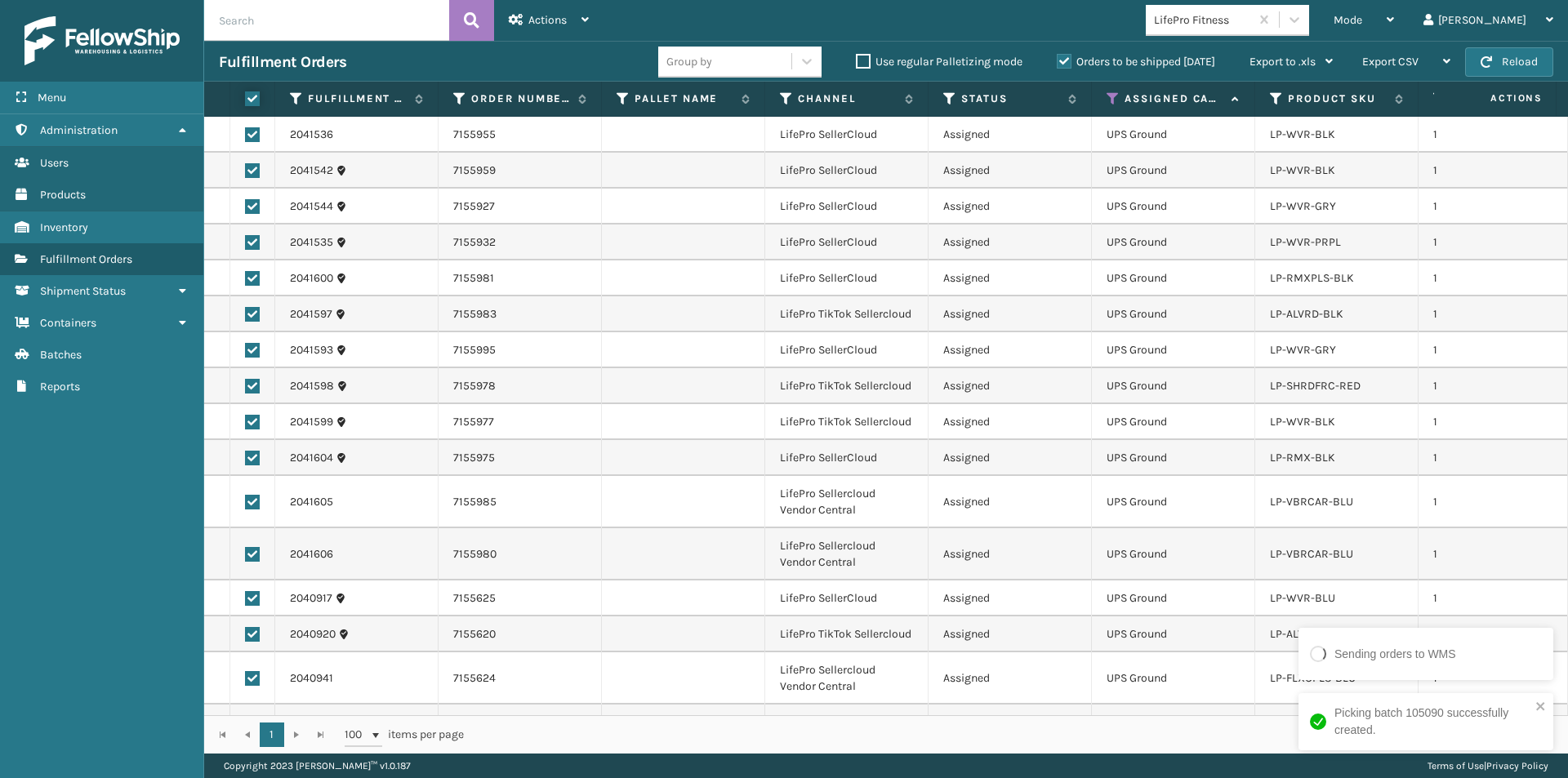
checkbox input "true"
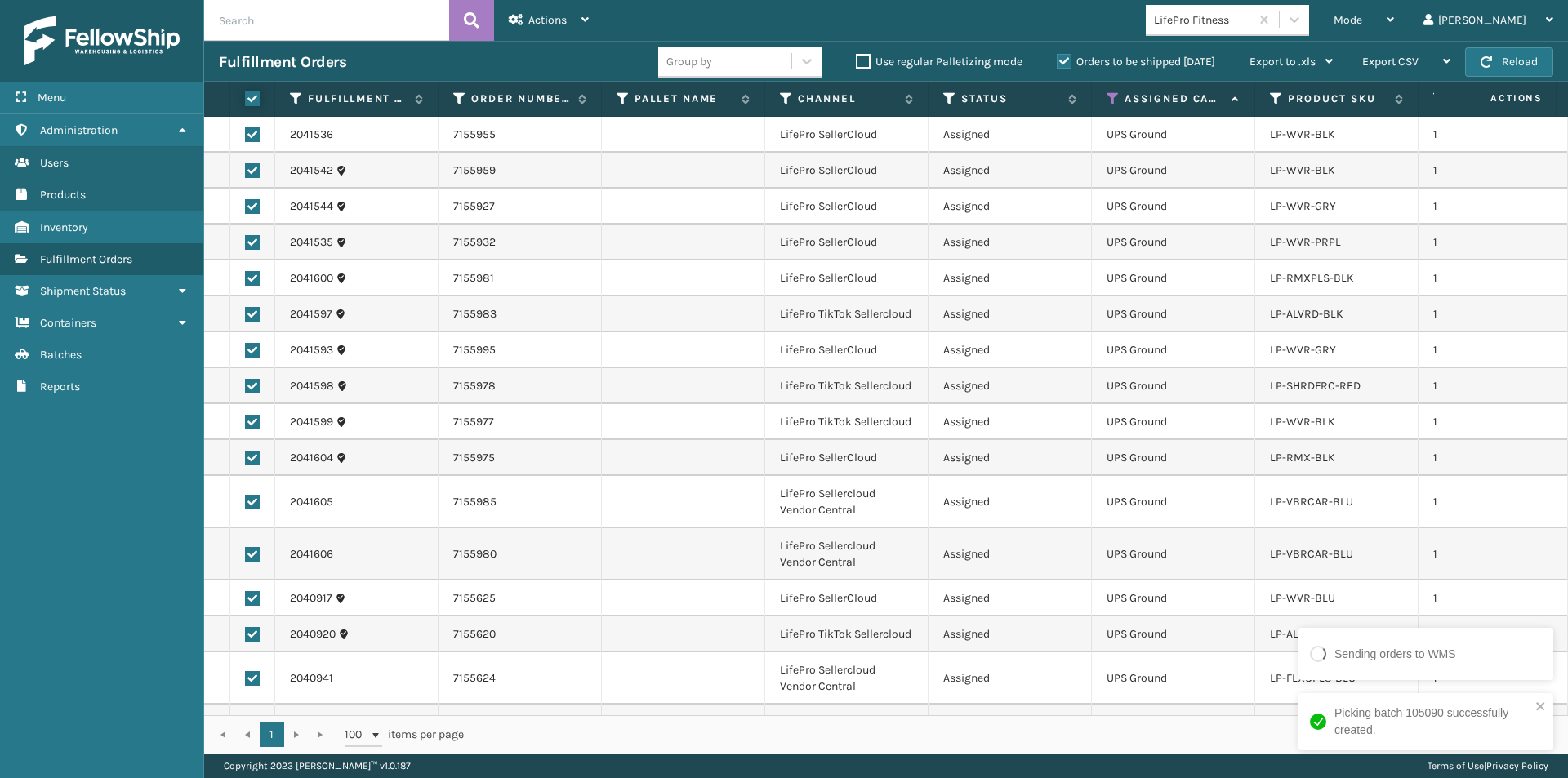
checkbox input "true"
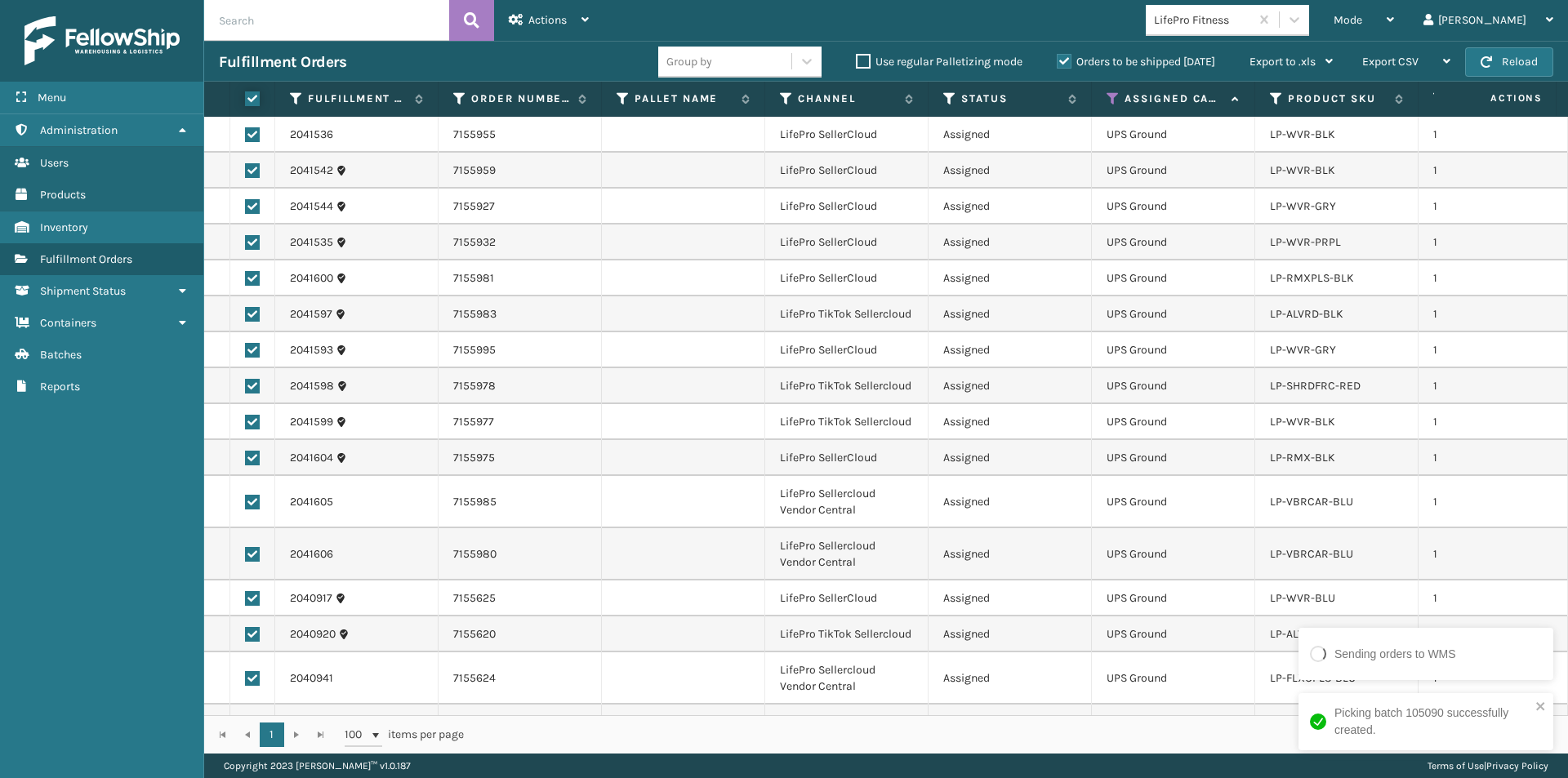
checkbox input "true"
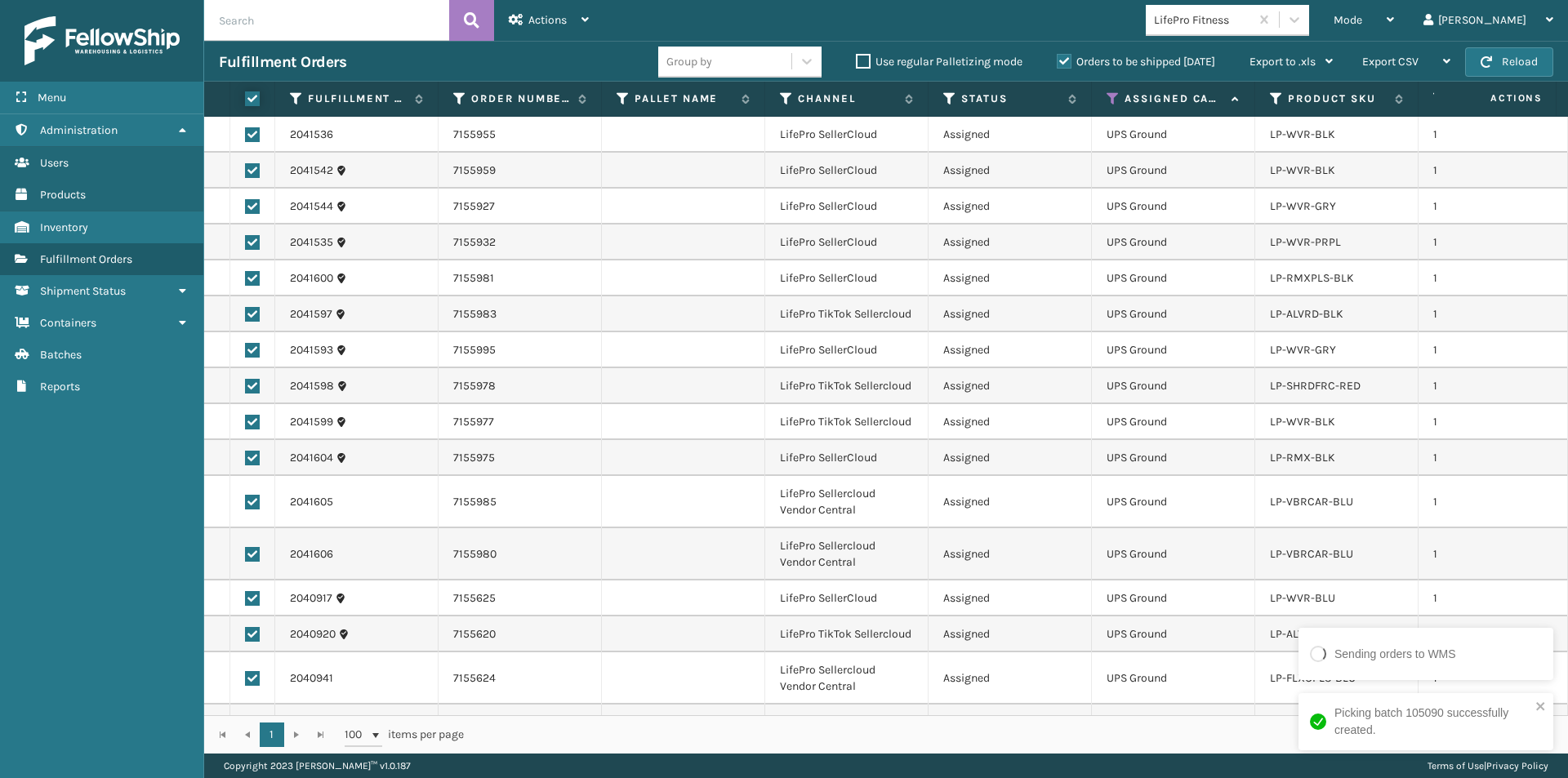
checkbox input "true"
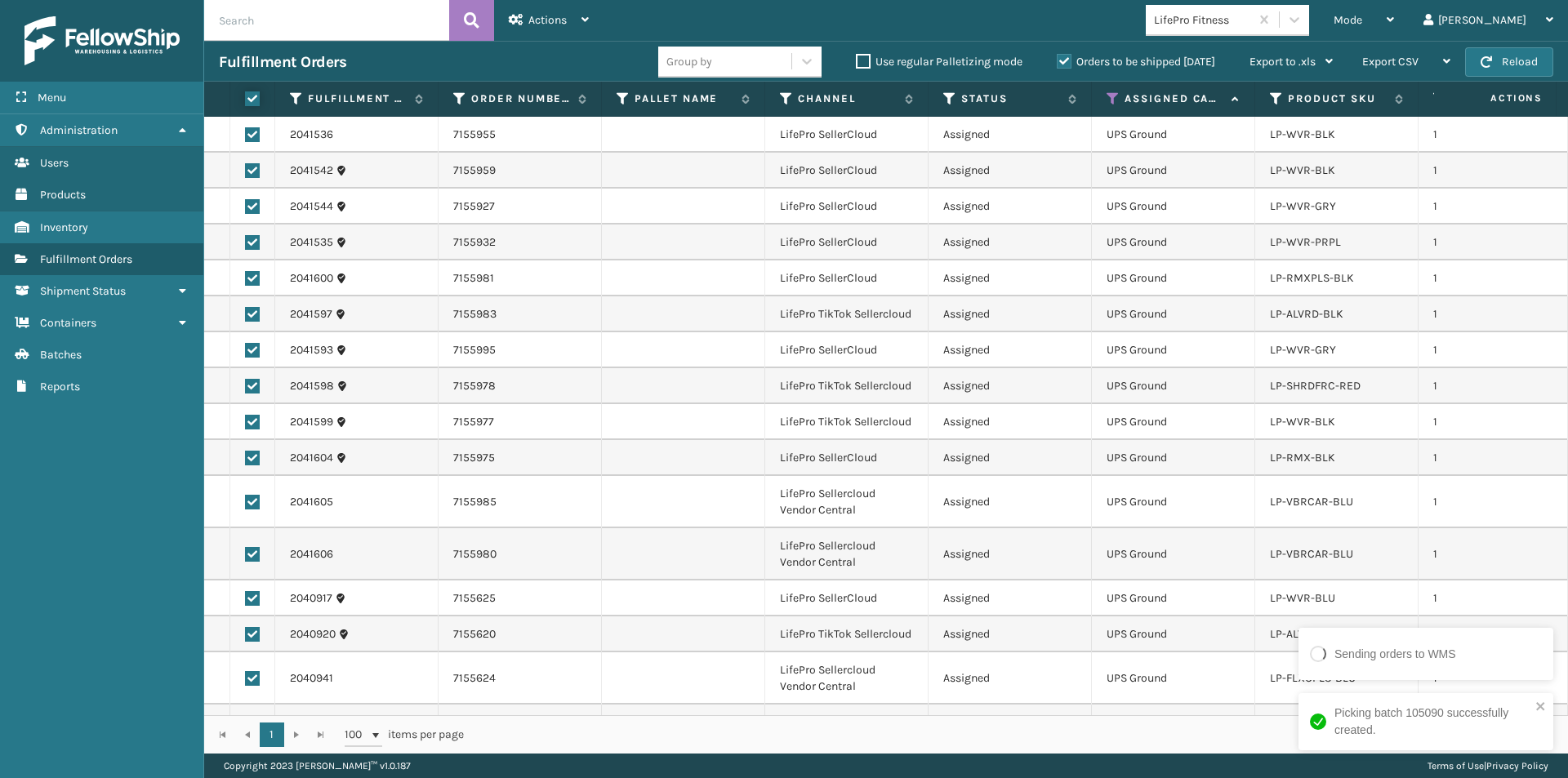
checkbox input "true"
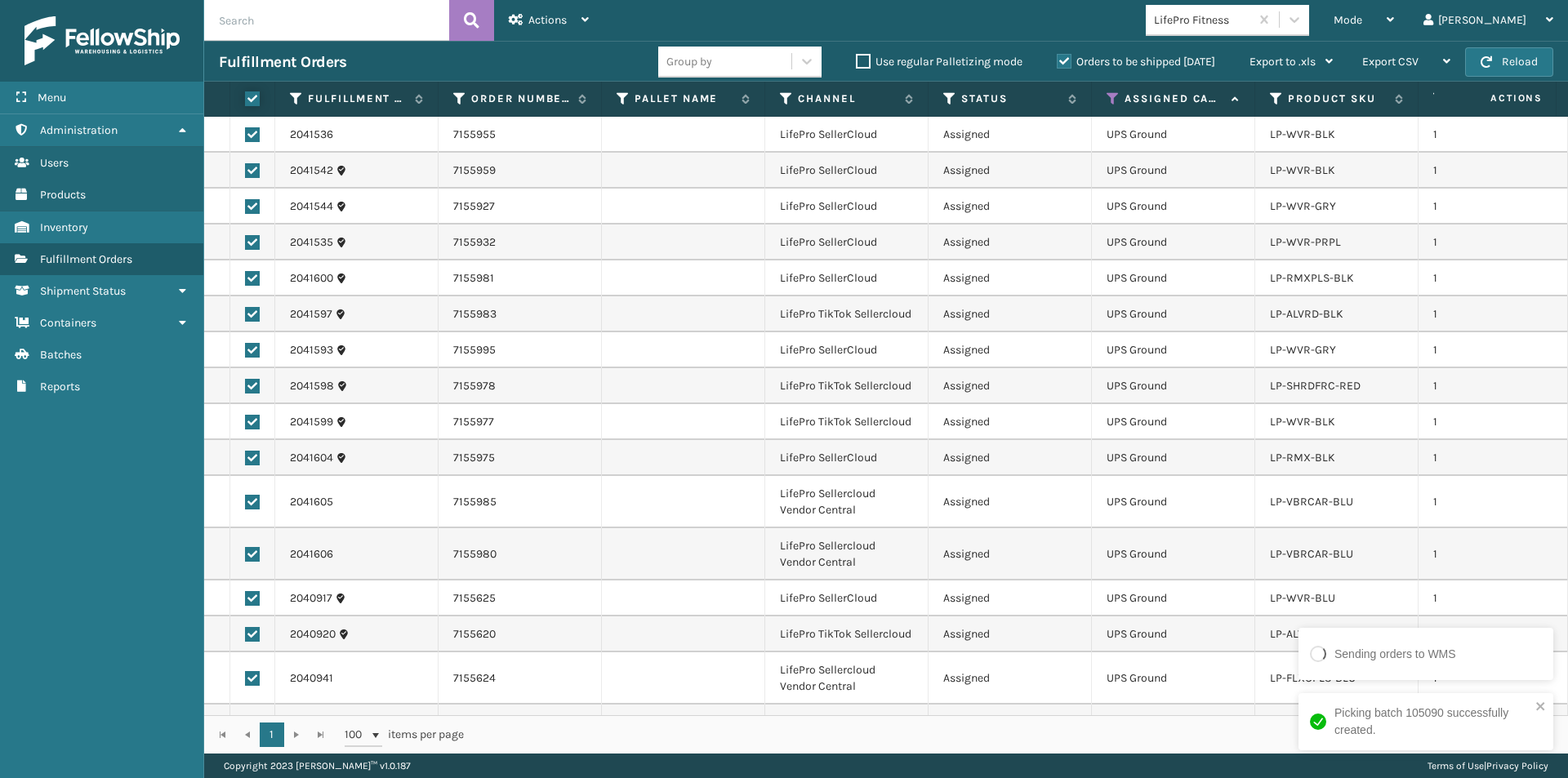
checkbox input "true"
click at [586, 18] on icon at bounding box center [586, 20] width 8 height 12
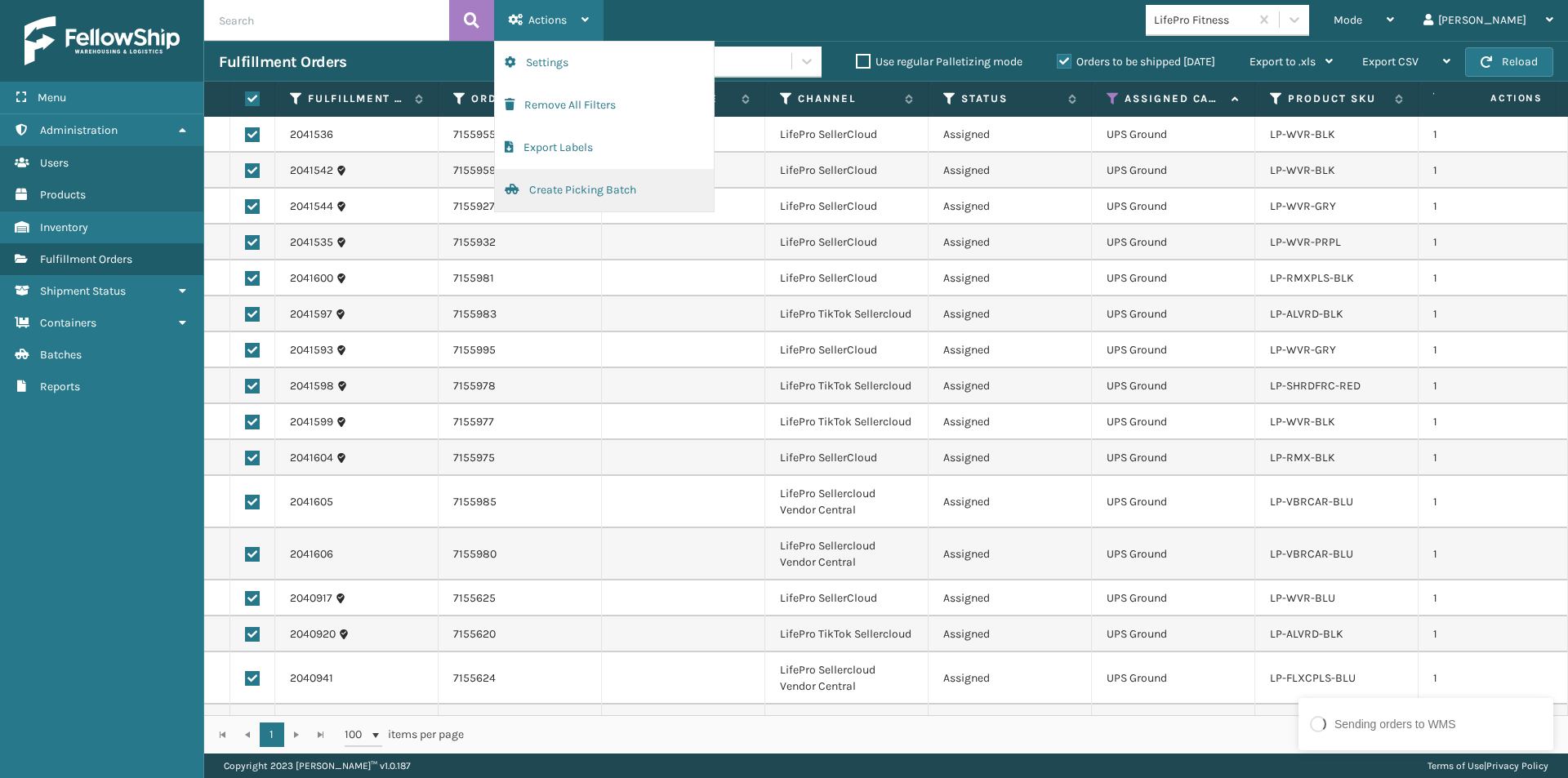
click at [572, 188] on button "Create Picking Batch" at bounding box center [604, 190] width 219 height 42
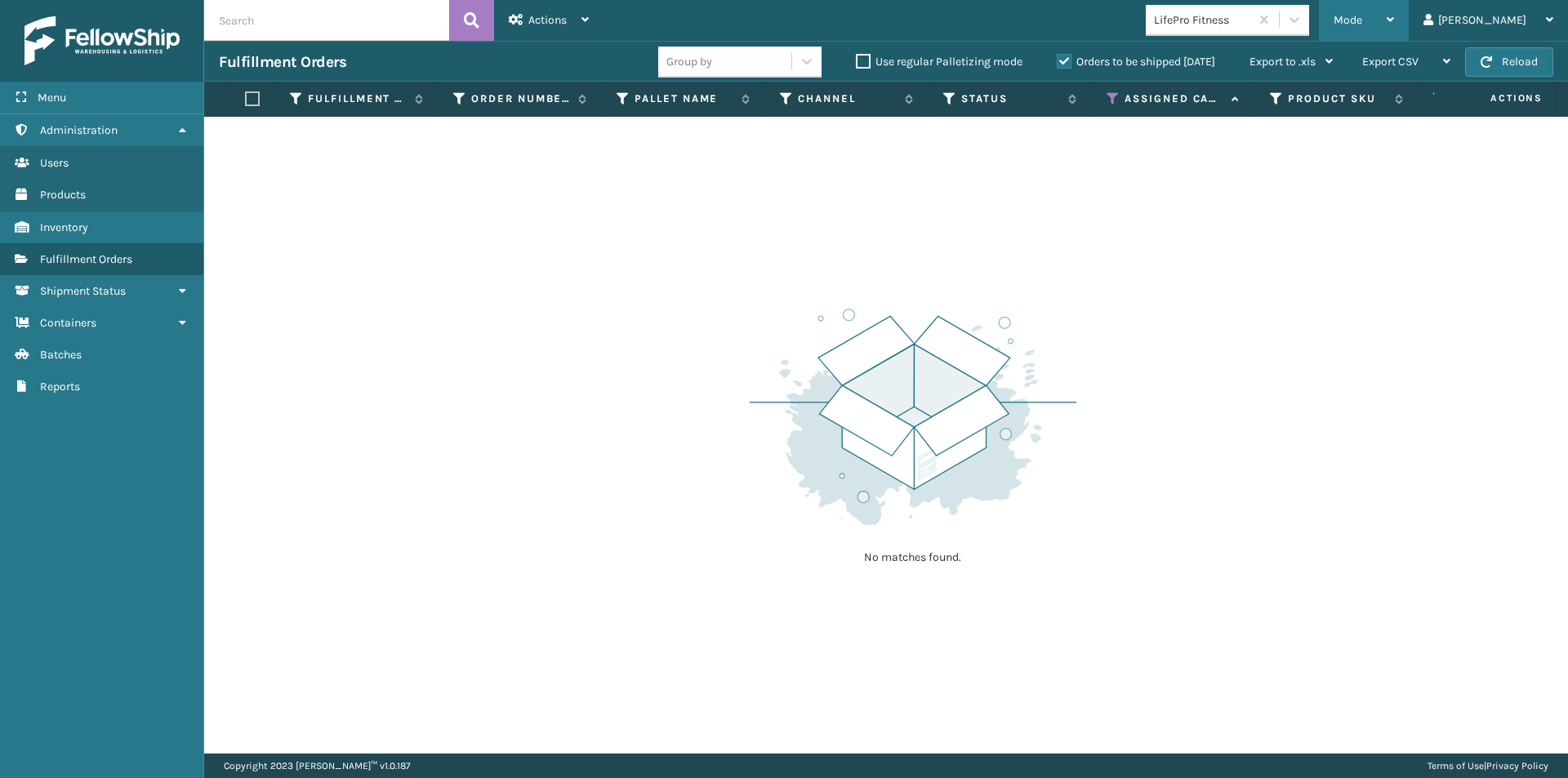
click at [1394, 17] on icon at bounding box center [1390, 20] width 8 height 12
click at [1394, 21] on icon at bounding box center [1390, 20] width 8 height 12
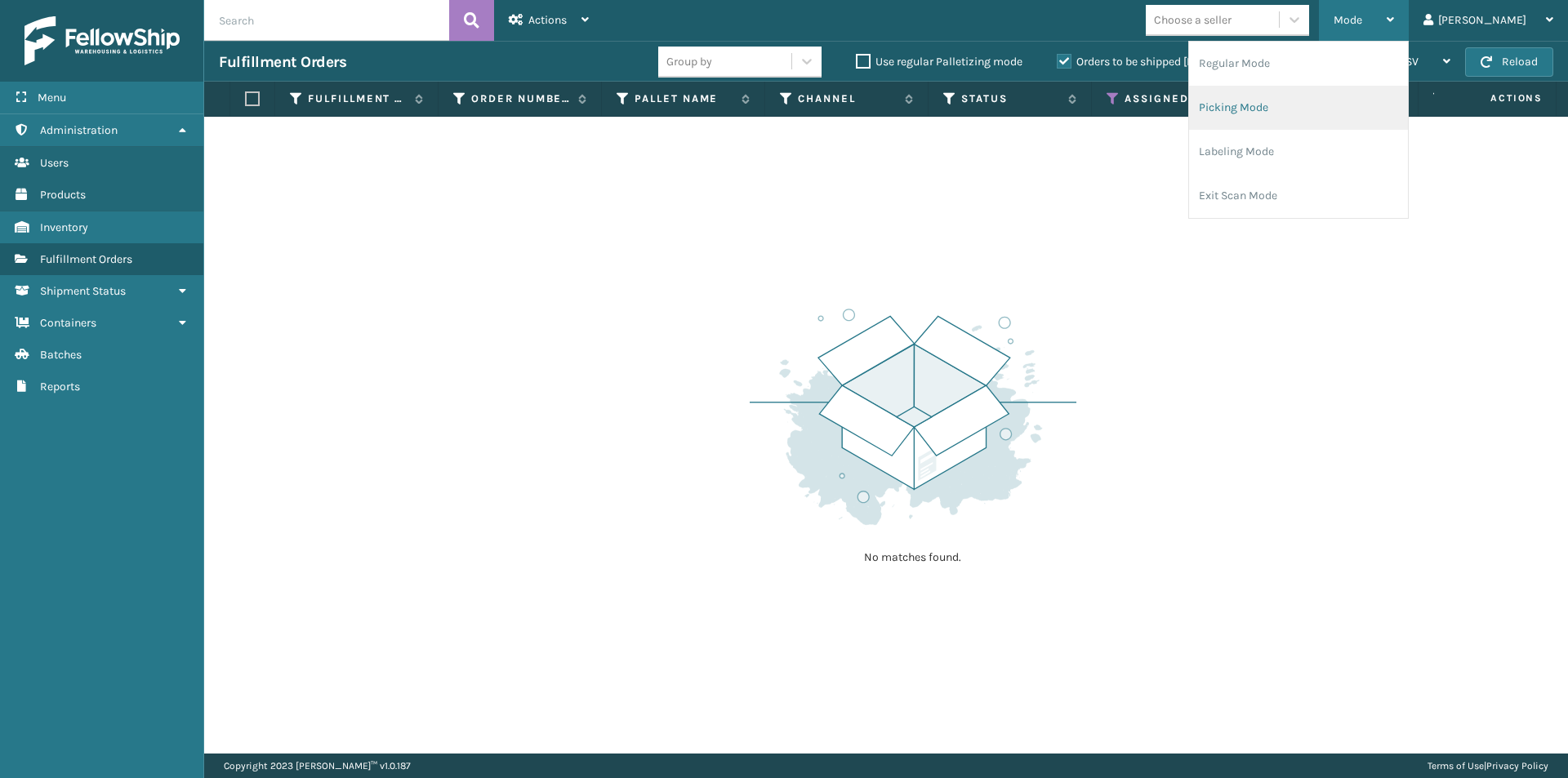
click at [1331, 116] on li "Picking Mode" at bounding box center [1298, 108] width 219 height 44
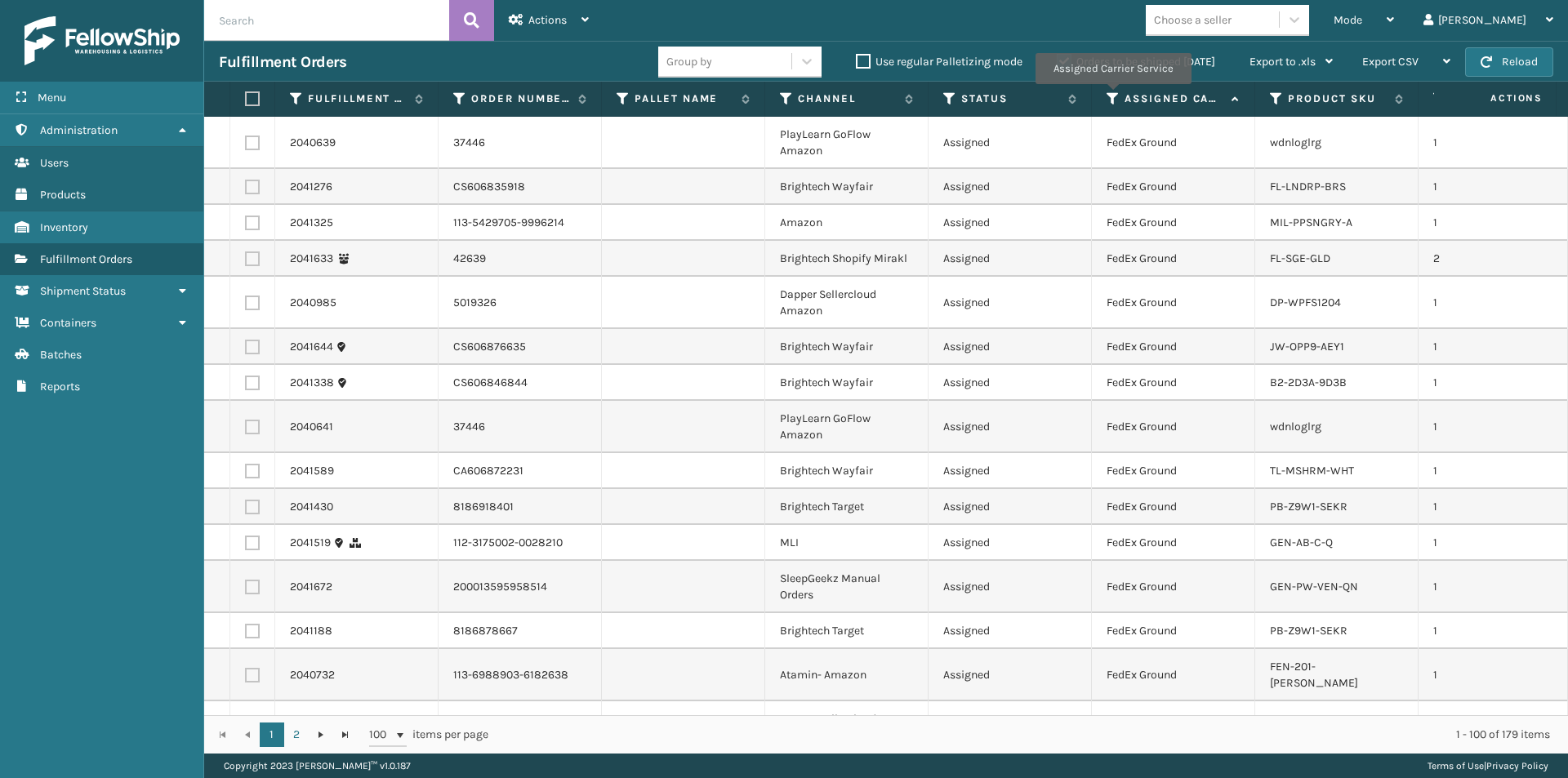
click at [1112, 96] on icon at bounding box center [1112, 99] width 13 height 15
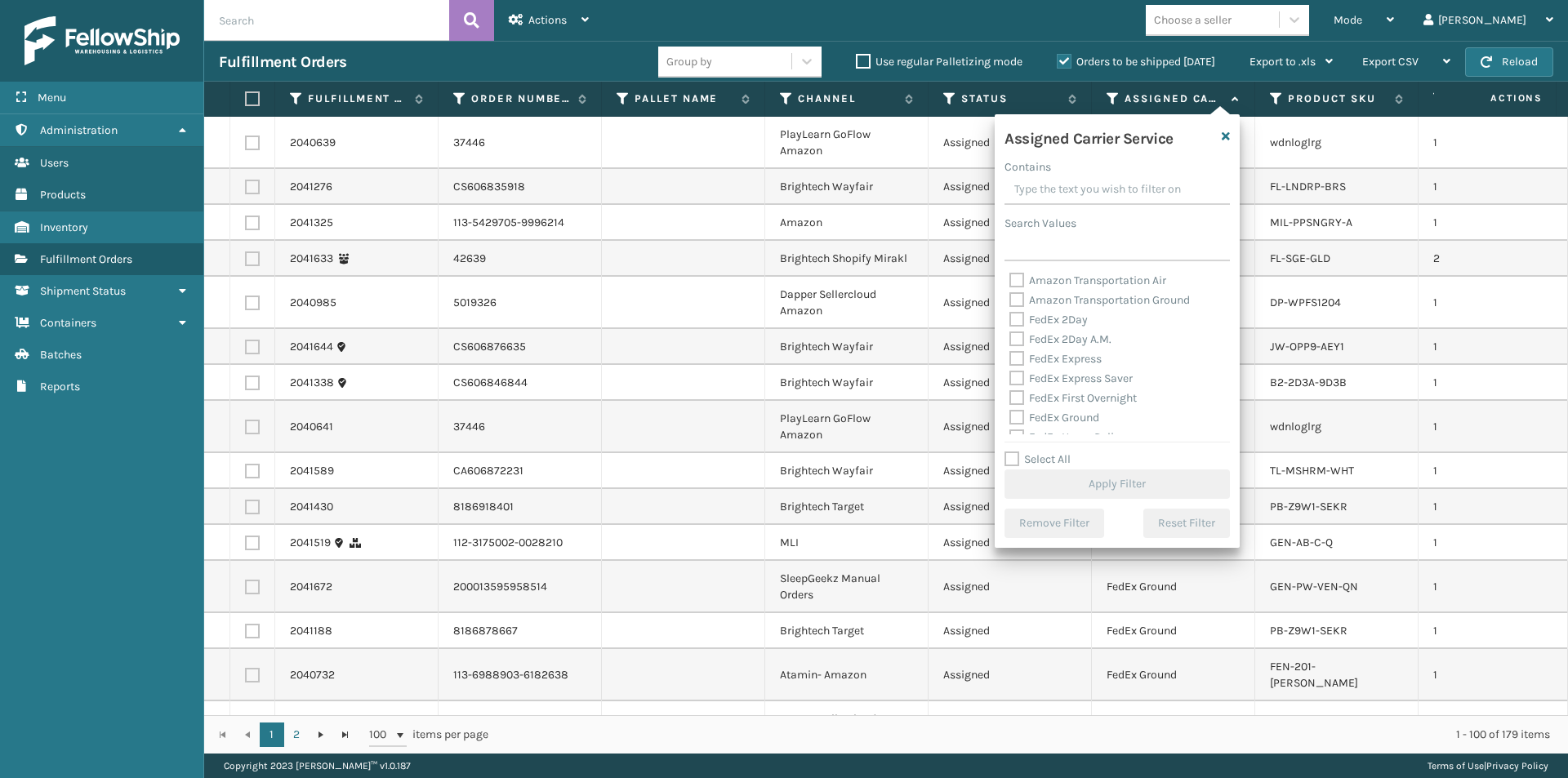
click at [1018, 318] on label "FedEx 2Day" at bounding box center [1048, 320] width 78 height 14
click at [1010, 318] on input "FedEx 2Day" at bounding box center [1009, 315] width 1 height 11
click at [1020, 336] on label "FedEx 2Day A.M." at bounding box center [1060, 339] width 102 height 14
click at [1010, 336] on input "FedEx 2Day A.M." at bounding box center [1009, 334] width 1 height 11
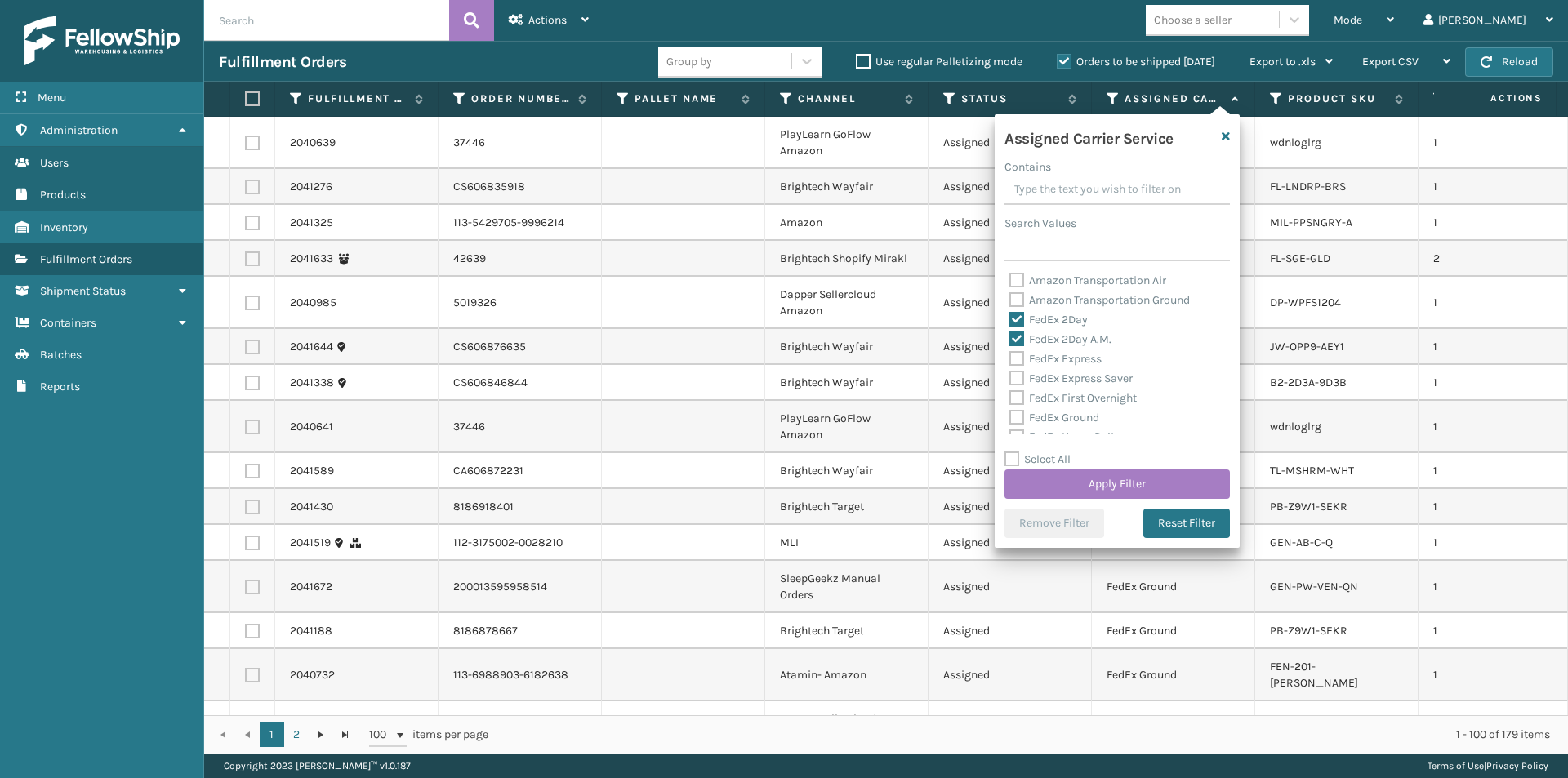
click at [1011, 357] on label "FedEx Express" at bounding box center [1055, 359] width 92 height 14
click at [1010, 357] on input "FedEx Express" at bounding box center [1009, 355] width 1 height 11
click at [1020, 377] on label "FedEx Express Saver" at bounding box center [1070, 378] width 123 height 14
click at [1010, 377] on input "FedEx Express Saver" at bounding box center [1009, 374] width 1 height 11
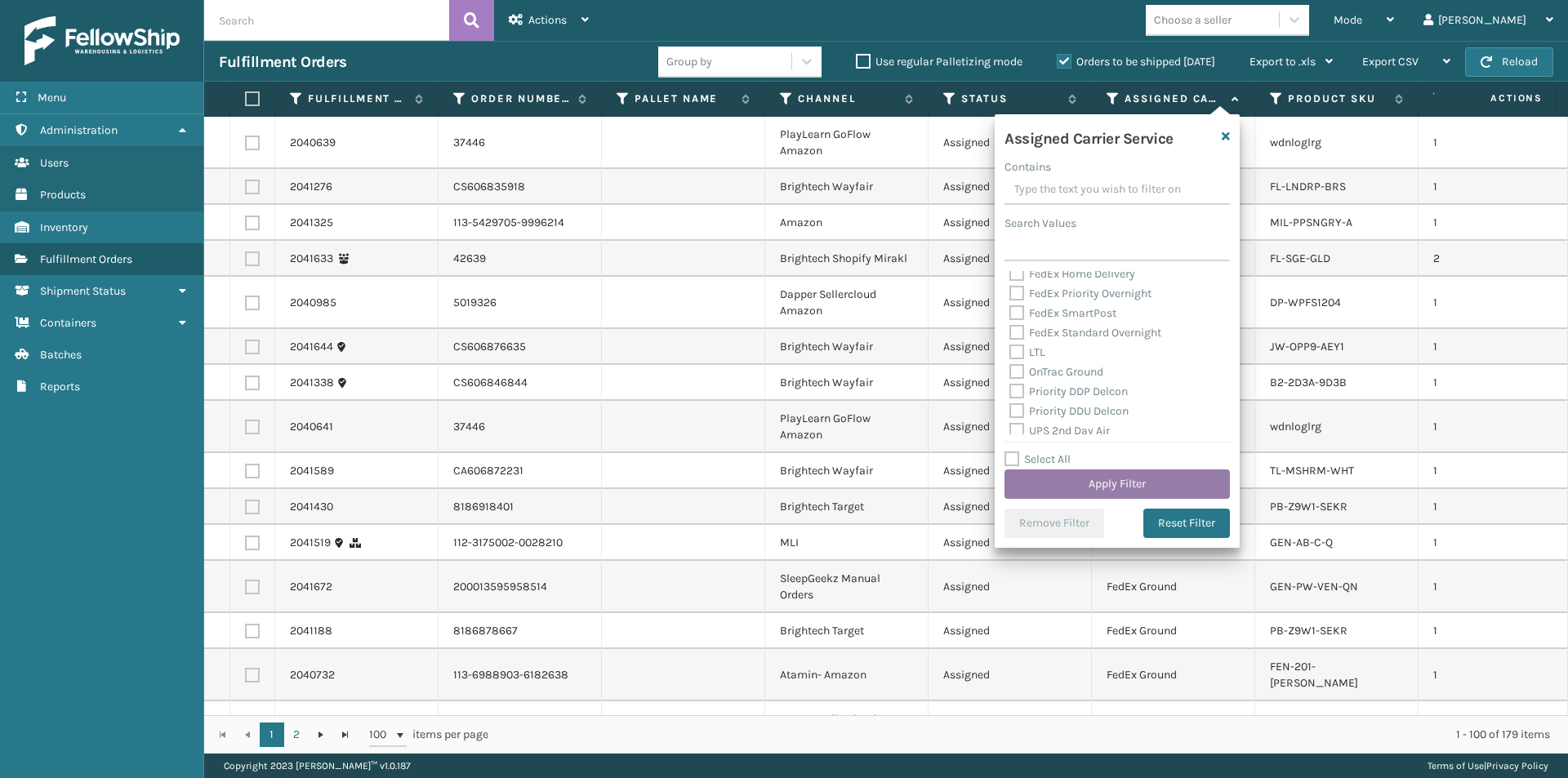
click at [1151, 480] on button "Apply Filter" at bounding box center [1116, 484] width 226 height 29
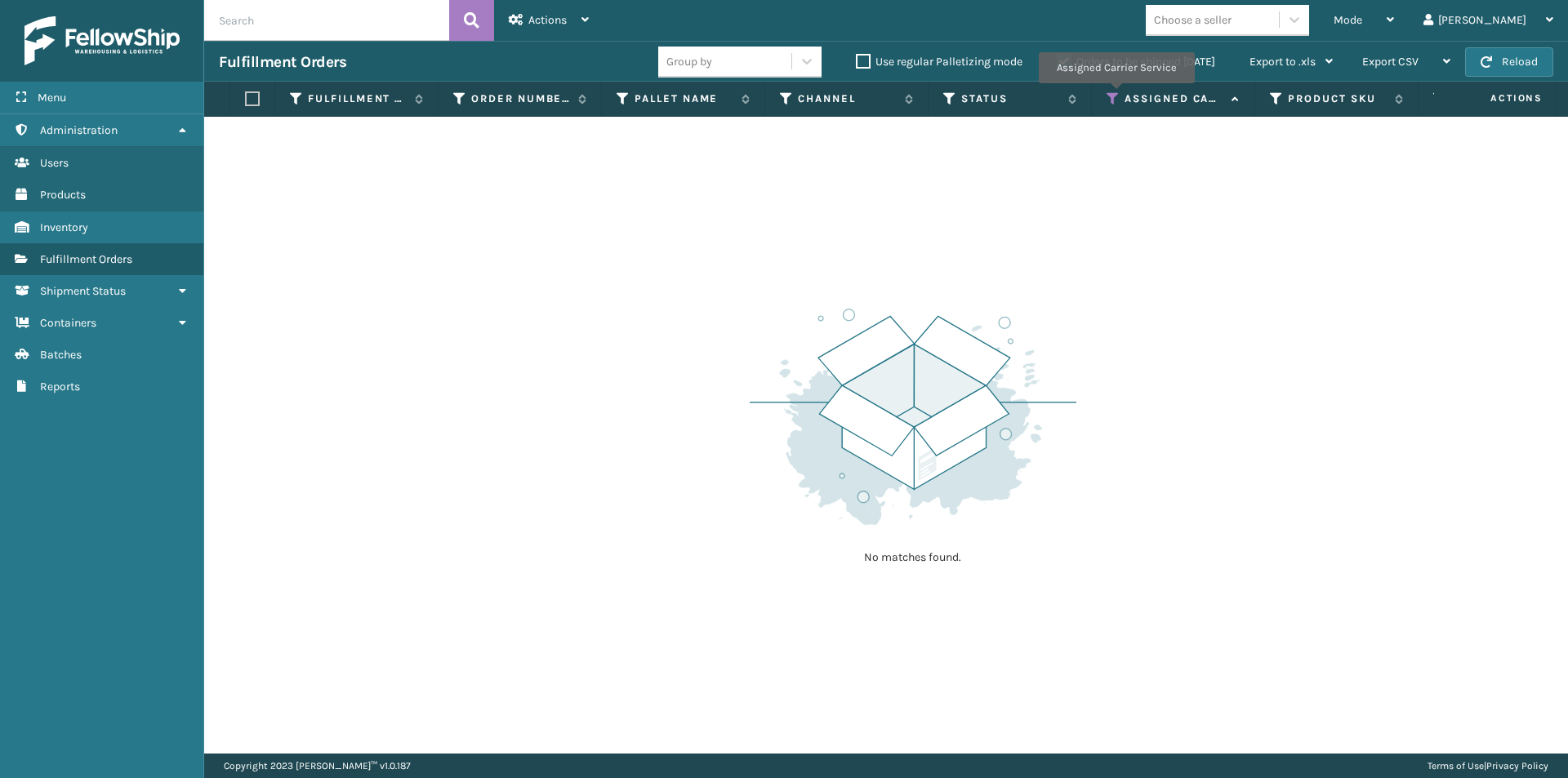
click at [1115, 95] on icon at bounding box center [1112, 99] width 13 height 15
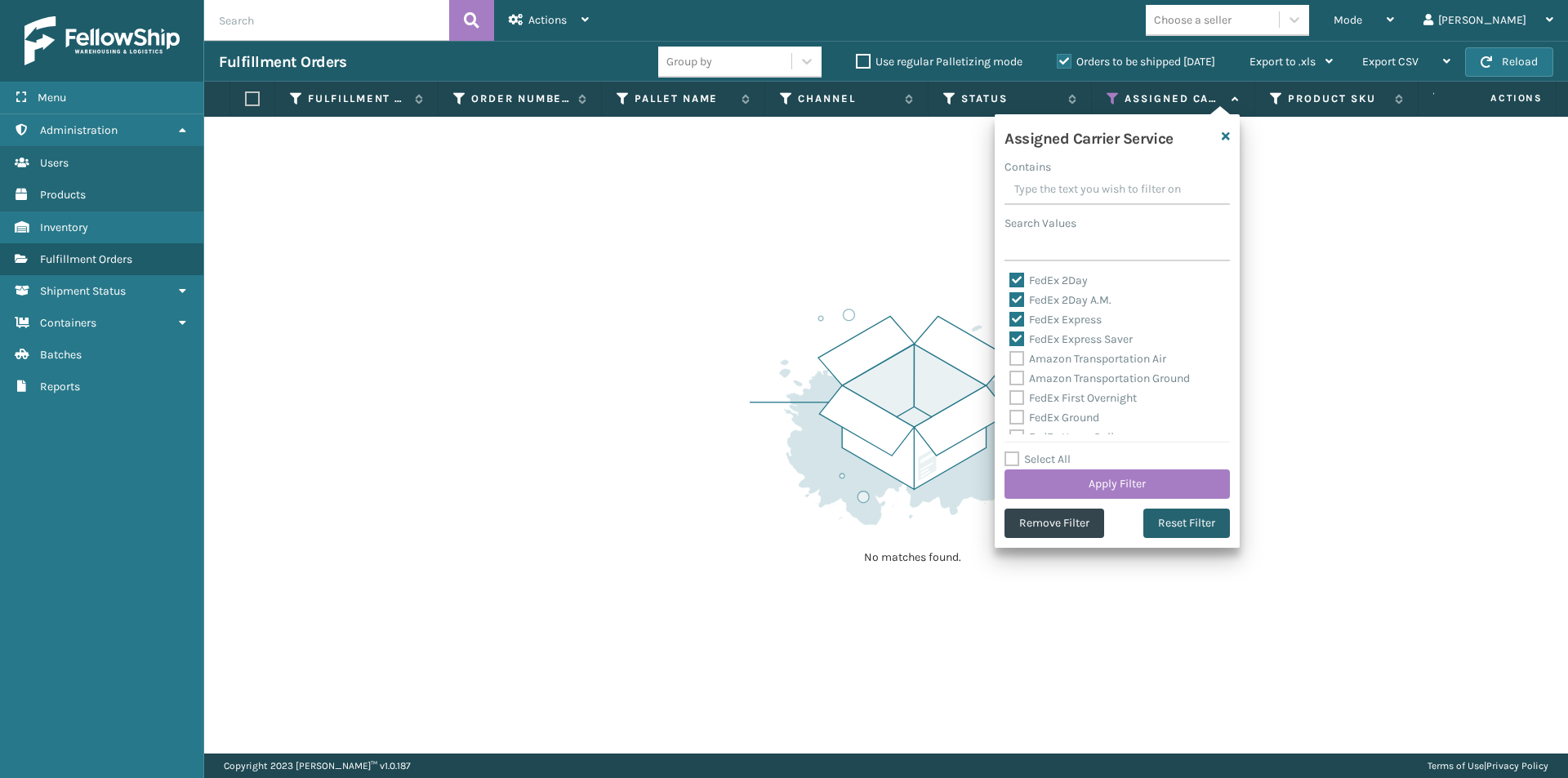
click at [1204, 525] on button "Reset Filter" at bounding box center [1186, 523] width 87 height 29
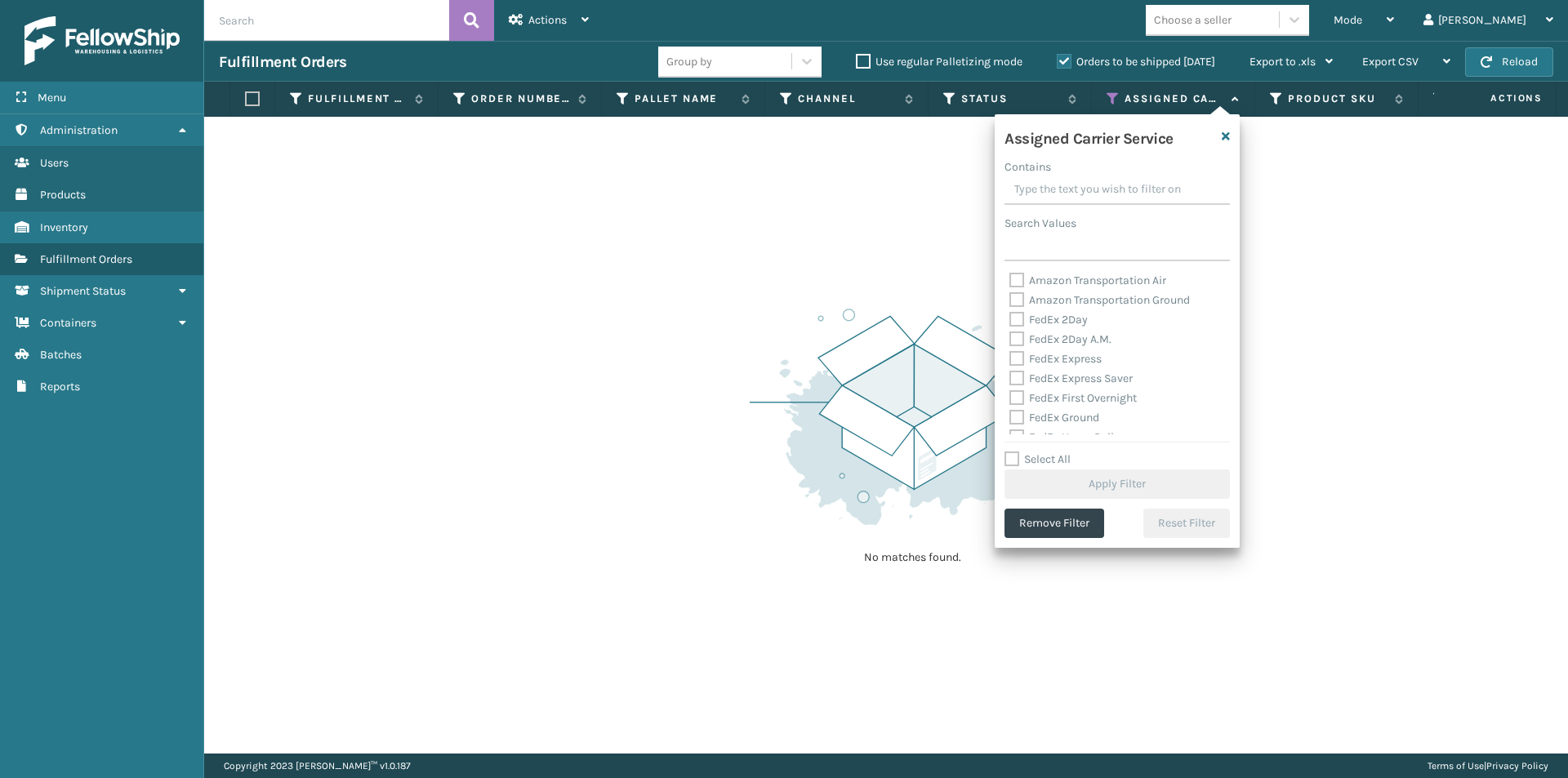
click at [1016, 320] on label "FedEx 2Day" at bounding box center [1048, 320] width 78 height 14
click at [1010, 320] on input "FedEx 2Day" at bounding box center [1009, 315] width 1 height 11
click at [1014, 341] on label "FedEx 2Day A.M." at bounding box center [1060, 339] width 102 height 14
click at [1010, 340] on input "FedEx 2Day A.M." at bounding box center [1009, 334] width 1 height 11
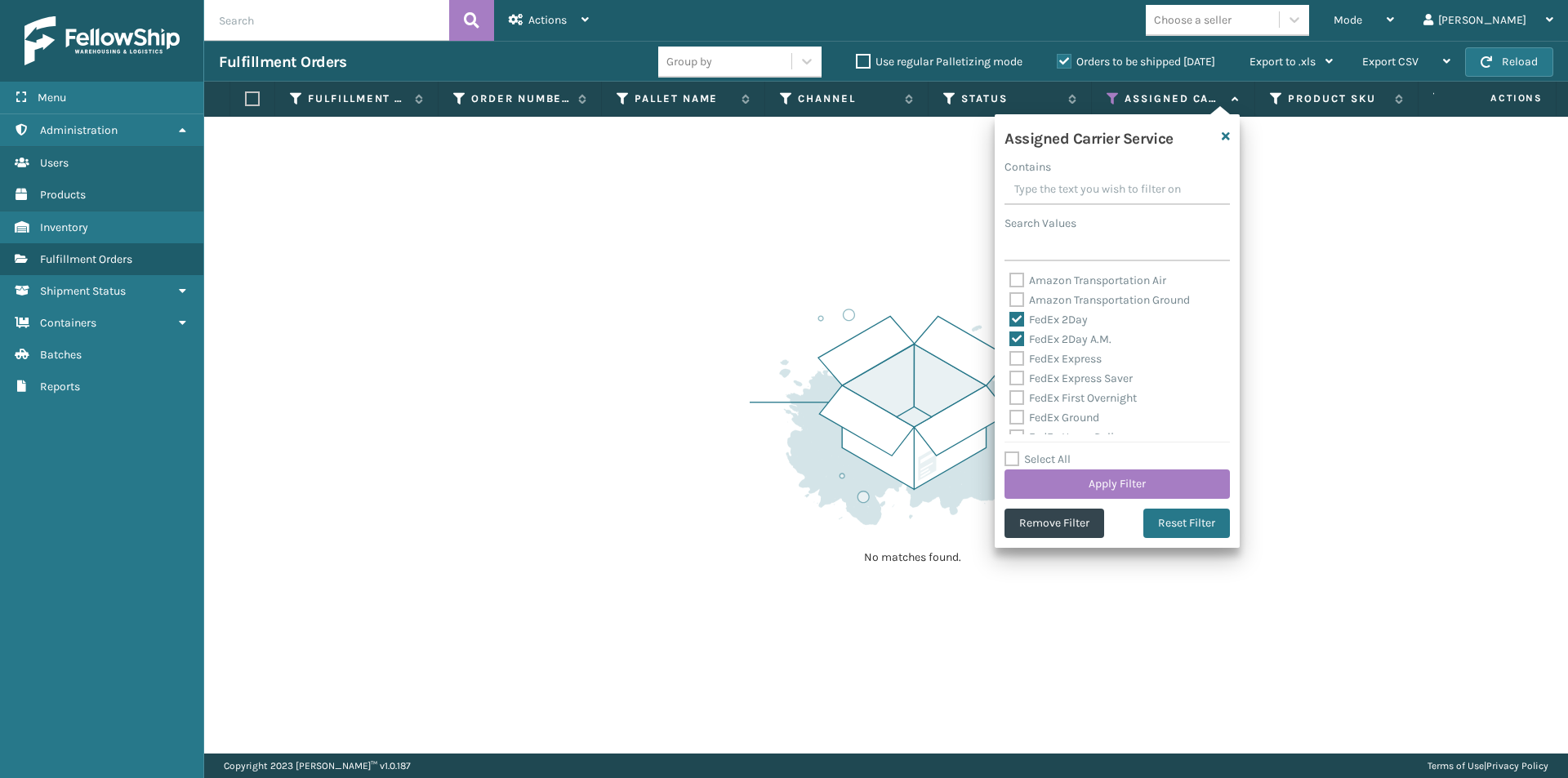
click at [1014, 360] on label "FedEx Express" at bounding box center [1055, 359] width 92 height 14
click at [1010, 360] on input "FedEx Express" at bounding box center [1009, 355] width 1 height 11
click at [1022, 376] on label "FedEx Express Saver" at bounding box center [1070, 378] width 123 height 14
click at [1010, 376] on input "FedEx Express Saver" at bounding box center [1009, 374] width 1 height 11
click at [1016, 395] on label "FedEx First Overnight" at bounding box center [1072, 398] width 127 height 14
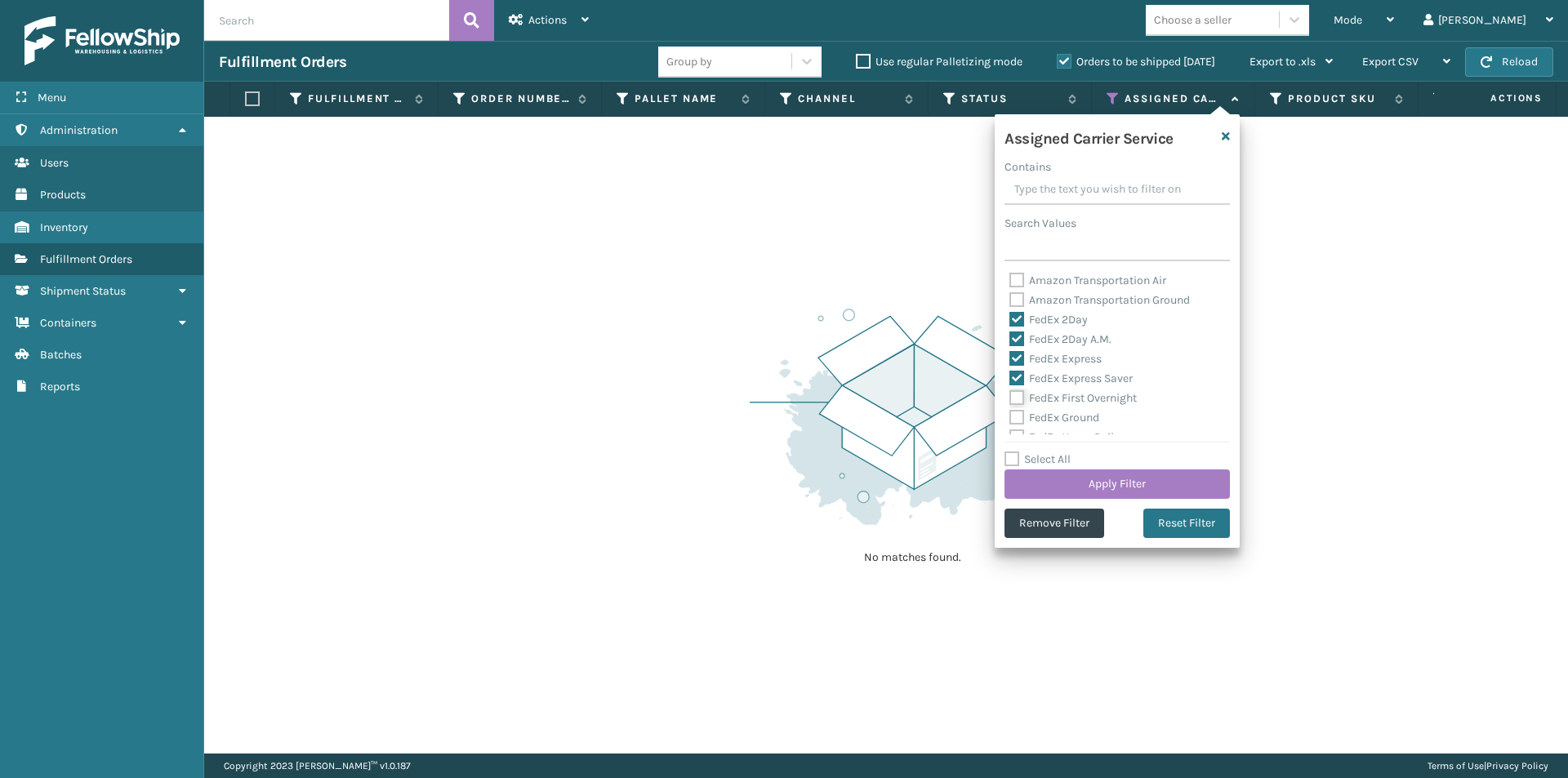
click at [1010, 395] on input "FedEx First Overnight" at bounding box center [1009, 394] width 1 height 11
click at [1022, 416] on label "FedEx Ground" at bounding box center [1054, 417] width 90 height 14
click at [1010, 416] on input "FedEx Ground" at bounding box center [1009, 413] width 1 height 11
click at [1018, 351] on label "FedEx Home Delivery" at bounding box center [1071, 356] width 126 height 14
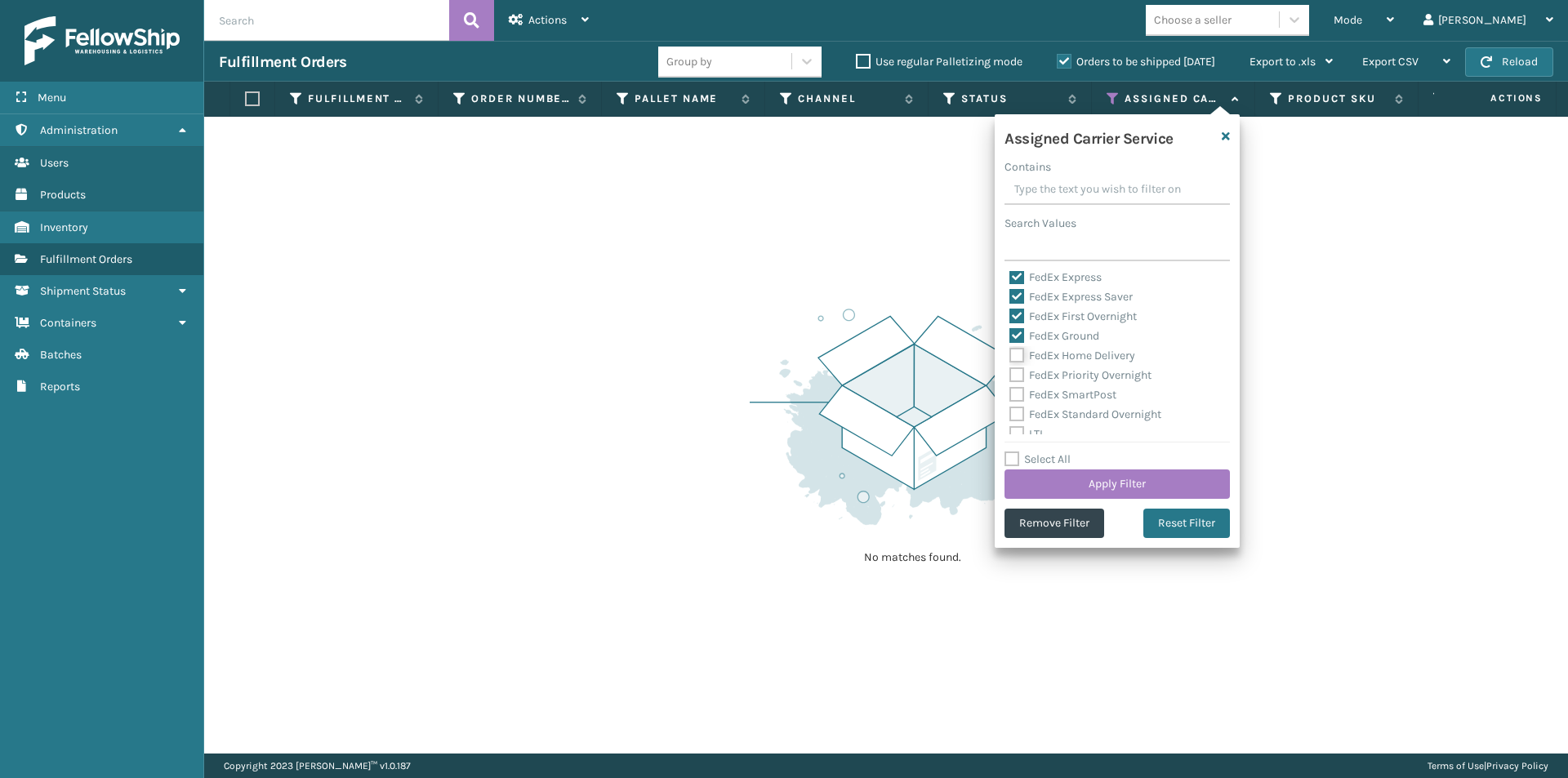
click at [1010, 351] on input "FedEx Home Delivery" at bounding box center [1009, 351] width 1 height 11
click at [1013, 376] on label "FedEx Priority Overnight" at bounding box center [1079, 375] width 142 height 14
click at [1010, 376] on input "FedEx Priority Overnight" at bounding box center [1009, 370] width 1 height 11
click at [1018, 395] on label "FedEx SmartPost" at bounding box center [1062, 395] width 107 height 14
click at [1010, 395] on input "FedEx SmartPost" at bounding box center [1009, 390] width 1 height 11
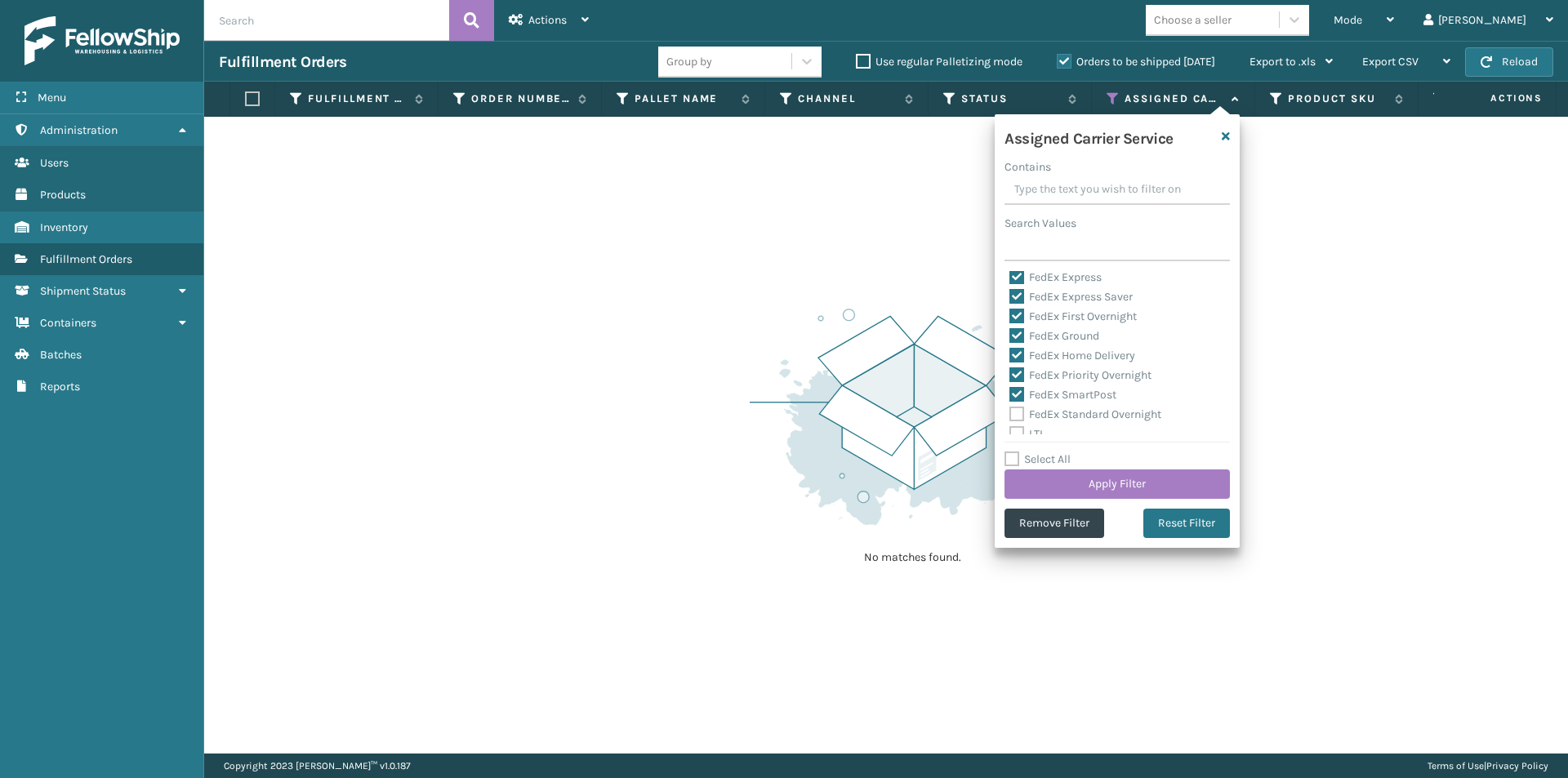
click at [1020, 409] on label "FedEx Standard Overnight" at bounding box center [1084, 414] width 152 height 14
click at [1010, 409] on input "FedEx Standard Overnight" at bounding box center [1009, 410] width 1 height 11
click at [1192, 498] on div "Assigned Carrier Service Contains Search Values Amazon Transportation Air Amazo…" at bounding box center [1116, 331] width 245 height 434
click at [1192, 483] on button "Apply Filter" at bounding box center [1116, 484] width 226 height 29
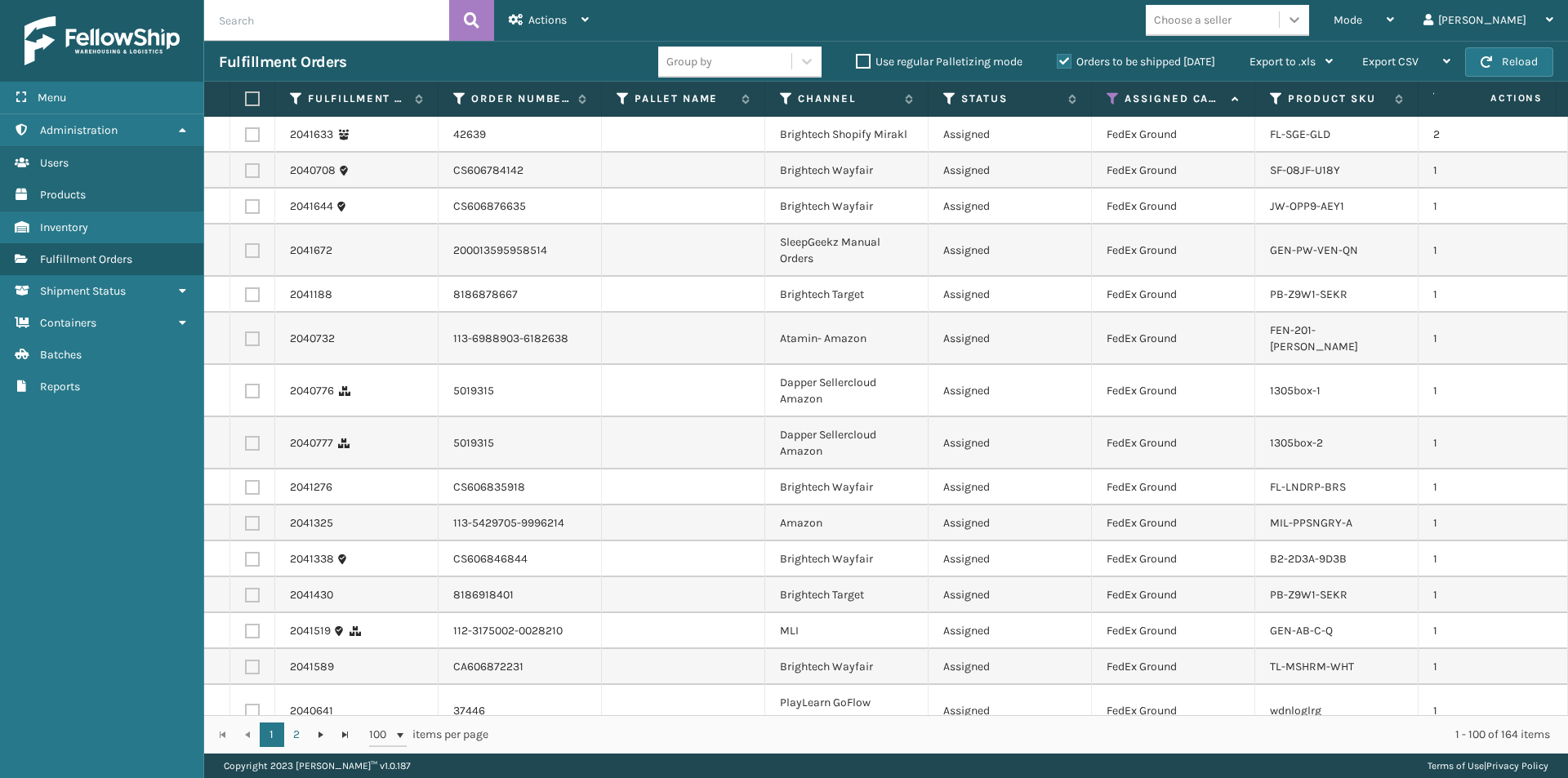
click at [1302, 22] on icon at bounding box center [1294, 20] width 17 height 17
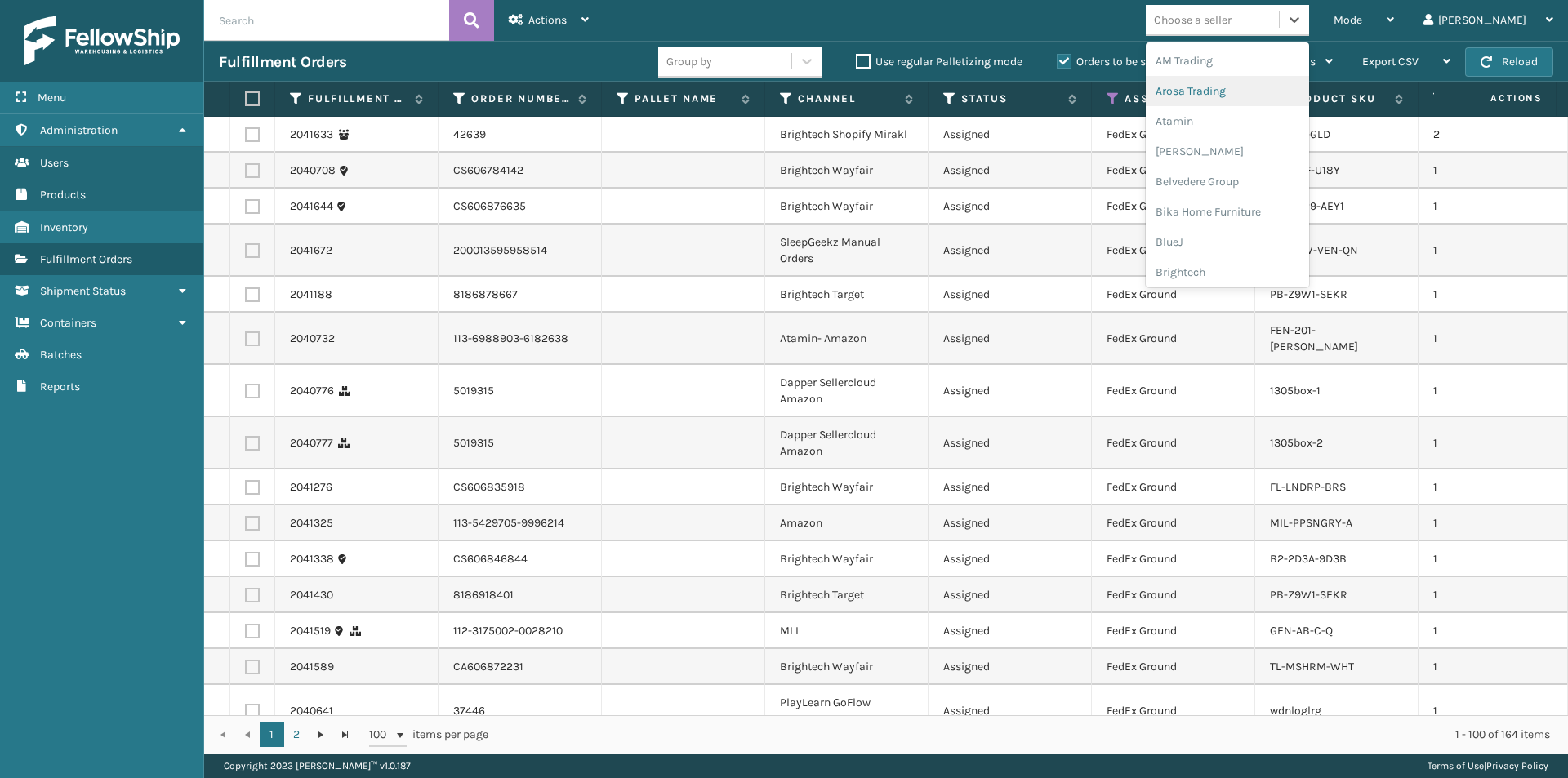
click at [1285, 85] on div "Arosa Trading" at bounding box center [1227, 91] width 163 height 30
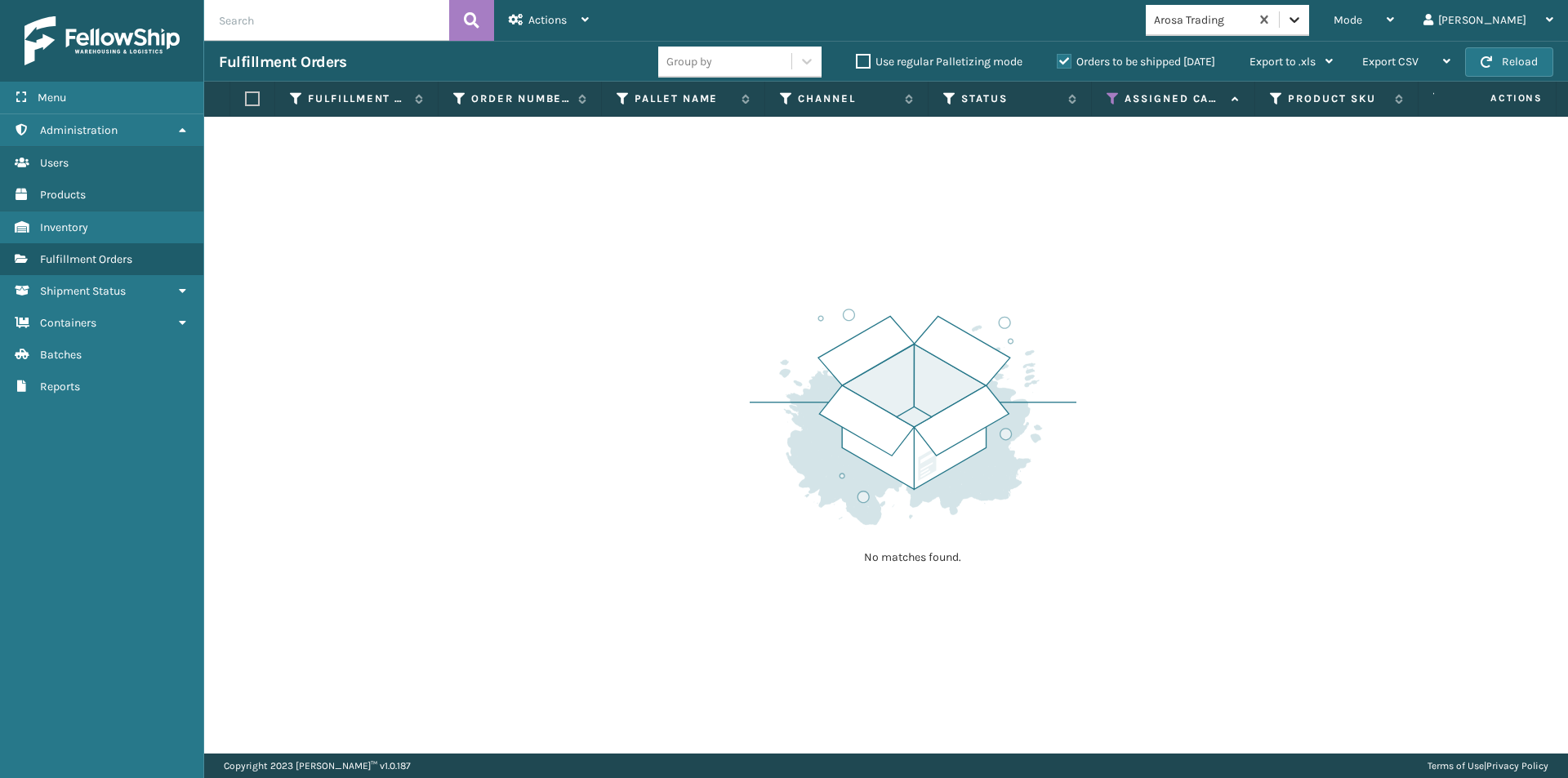
click at [1302, 23] on icon at bounding box center [1294, 20] width 17 height 17
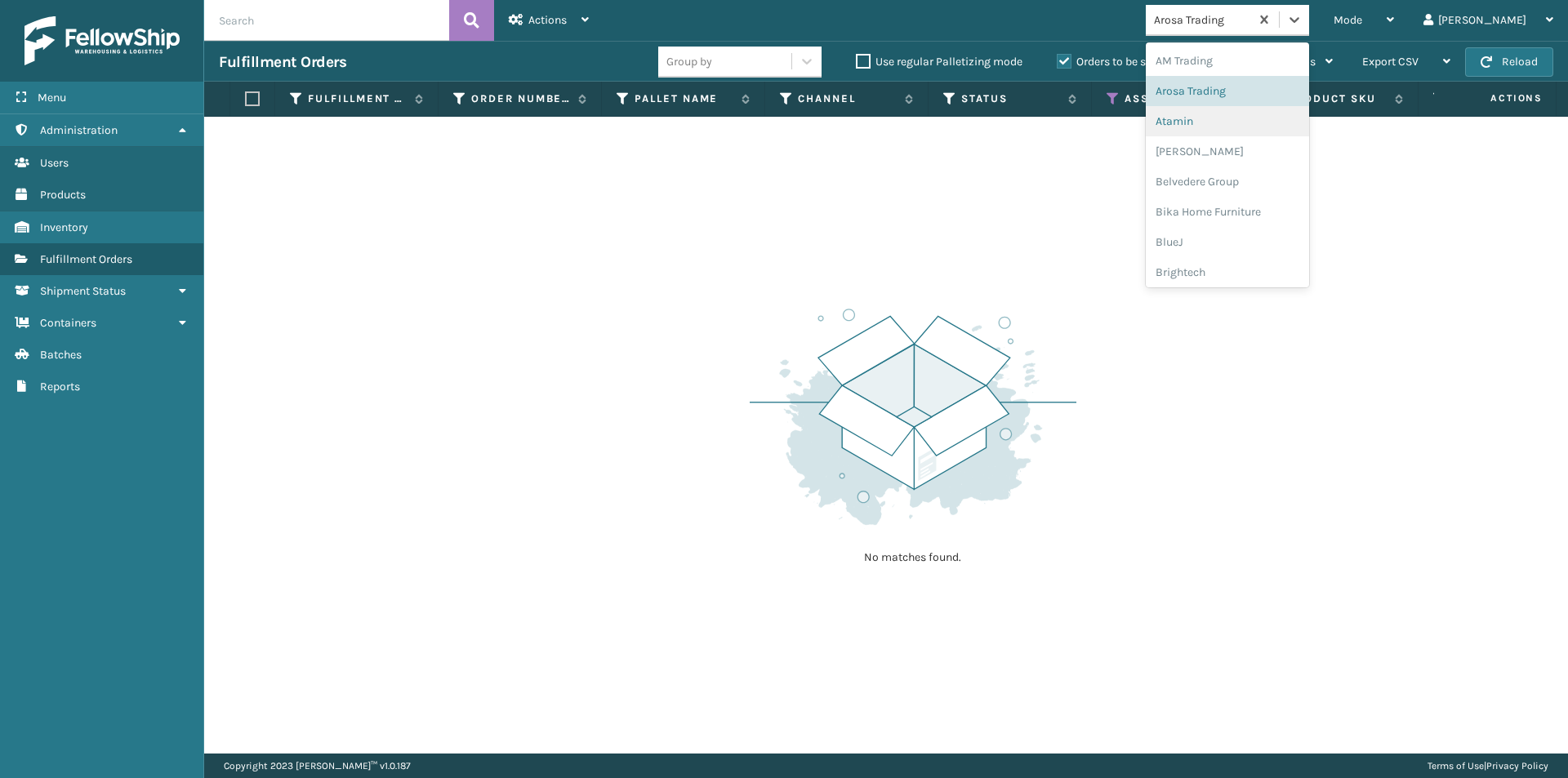
click at [1276, 124] on div "Atamin" at bounding box center [1227, 121] width 163 height 30
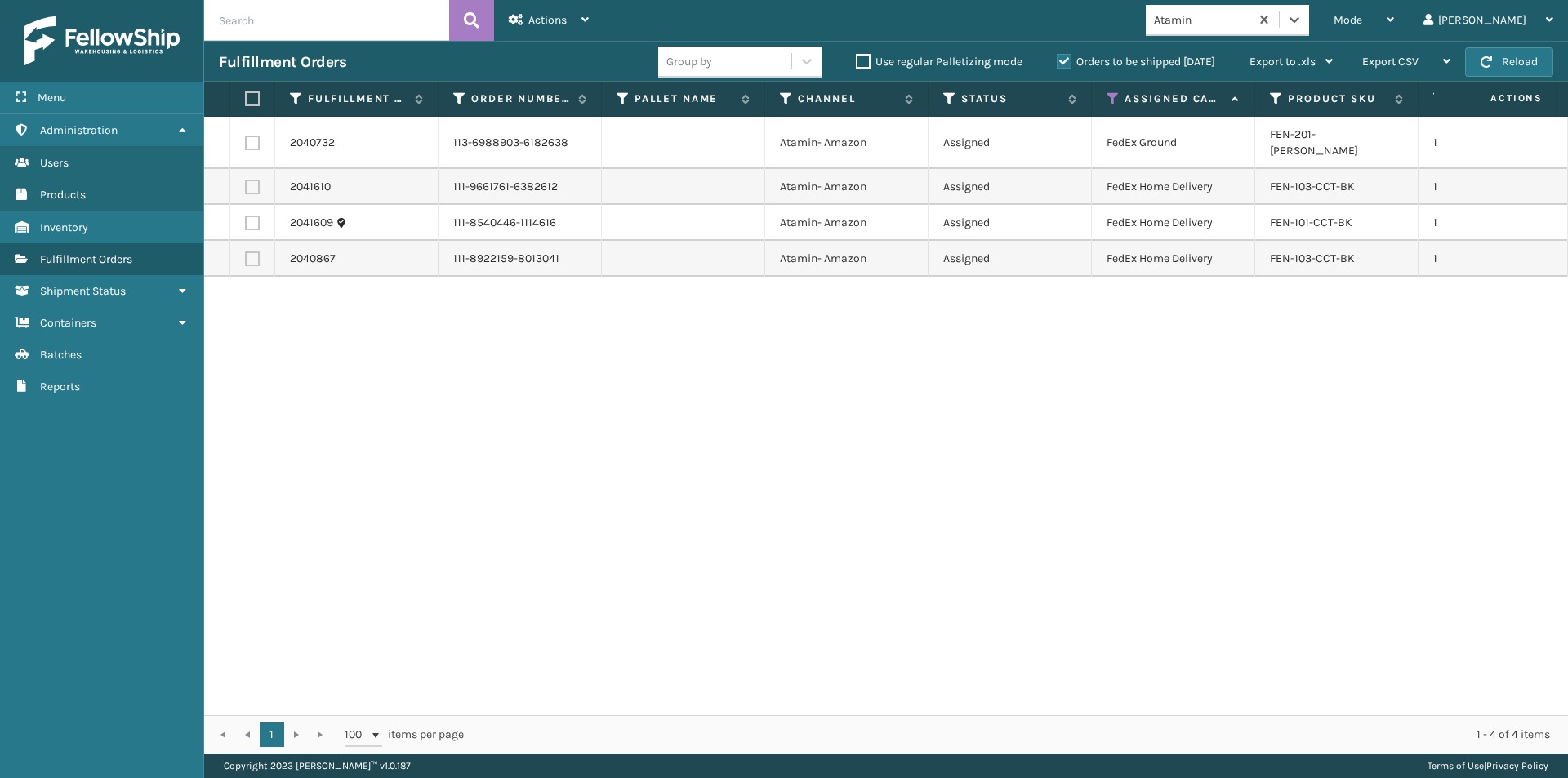
click at [251, 98] on label at bounding box center [250, 99] width 10 height 15
click at [245, 98] on input "checkbox" at bounding box center [245, 99] width 1 height 11
click at [590, 23] on div "Actions Settings Remove All Filters Export Labels Create Picking Batch" at bounding box center [548, 21] width 109 height 41
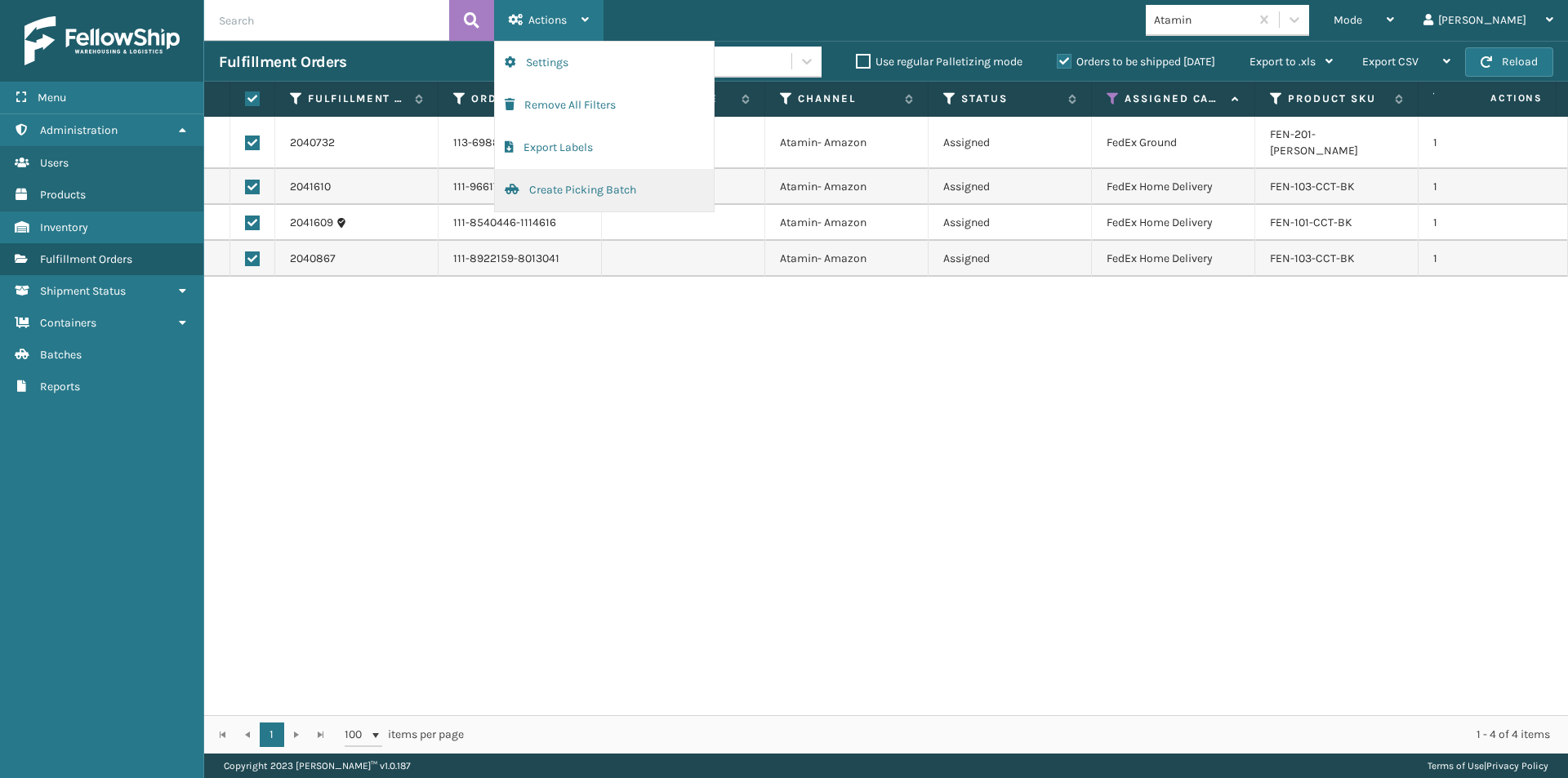
click at [544, 186] on button "Create Picking Batch" at bounding box center [604, 190] width 219 height 42
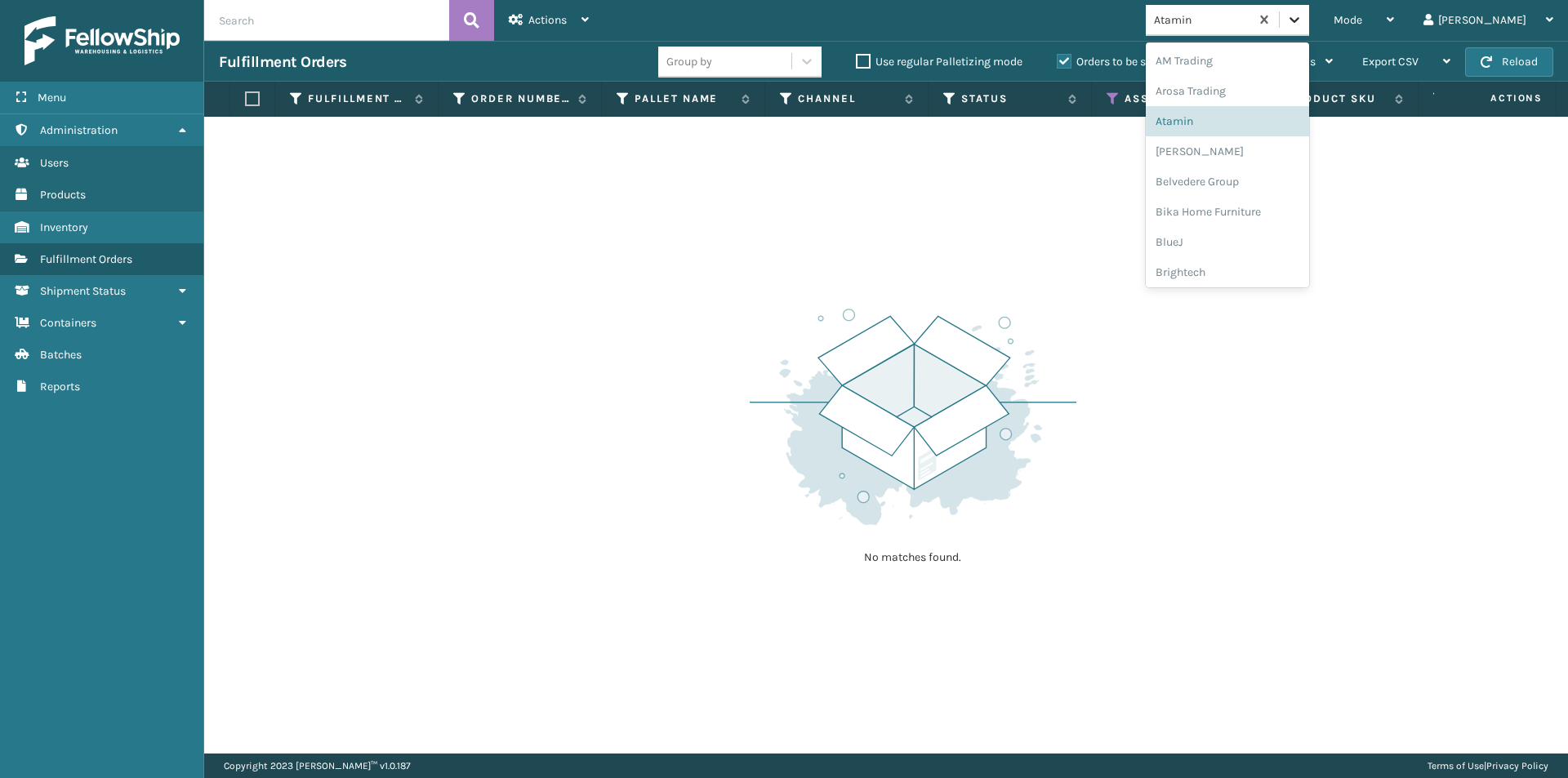
click at [1299, 20] on icon at bounding box center [1294, 21] width 10 height 6
click at [1281, 150] on div "[PERSON_NAME]" at bounding box center [1227, 151] width 163 height 30
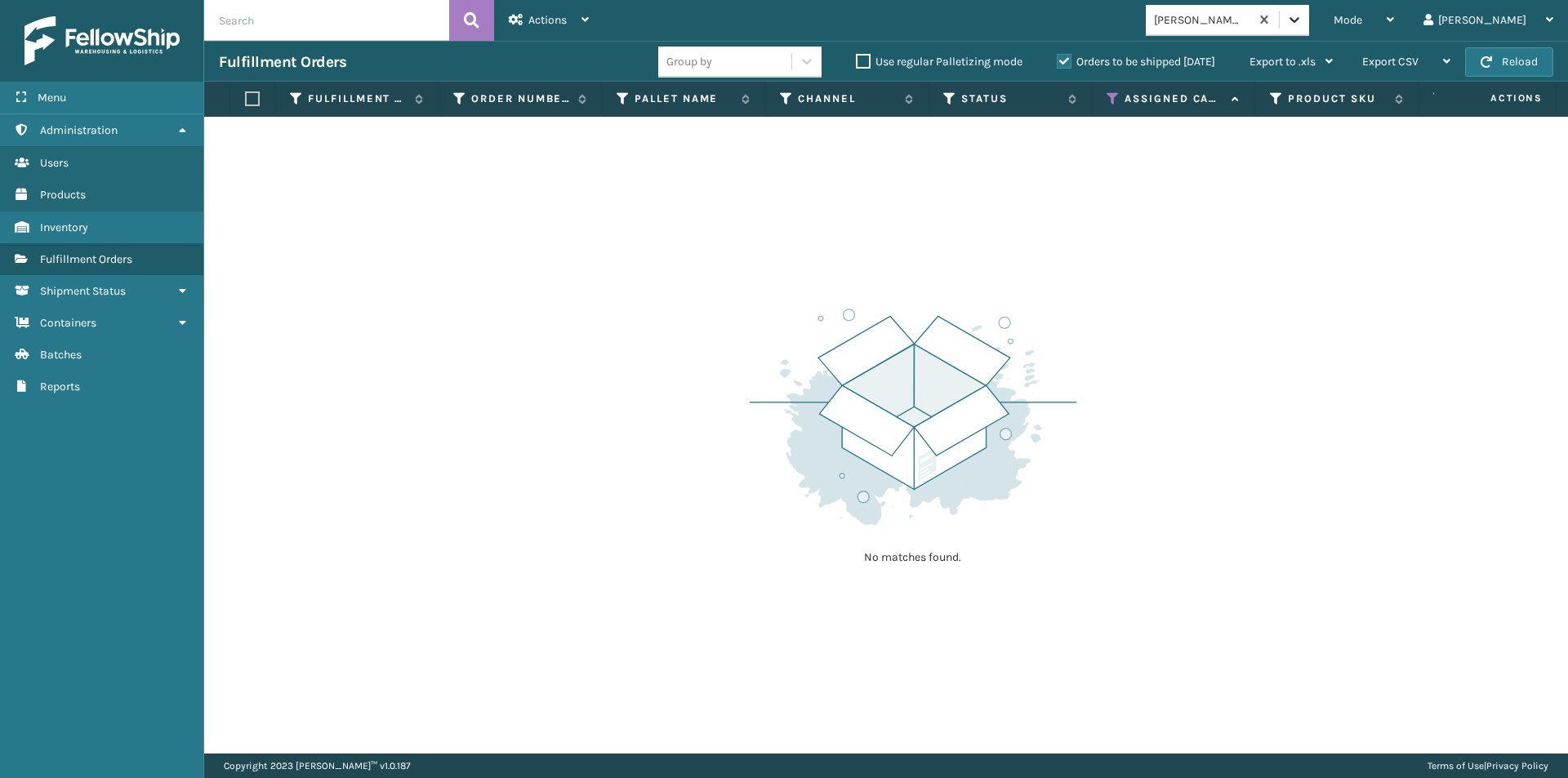
click at [1309, 27] on div at bounding box center [1294, 20] width 29 height 29
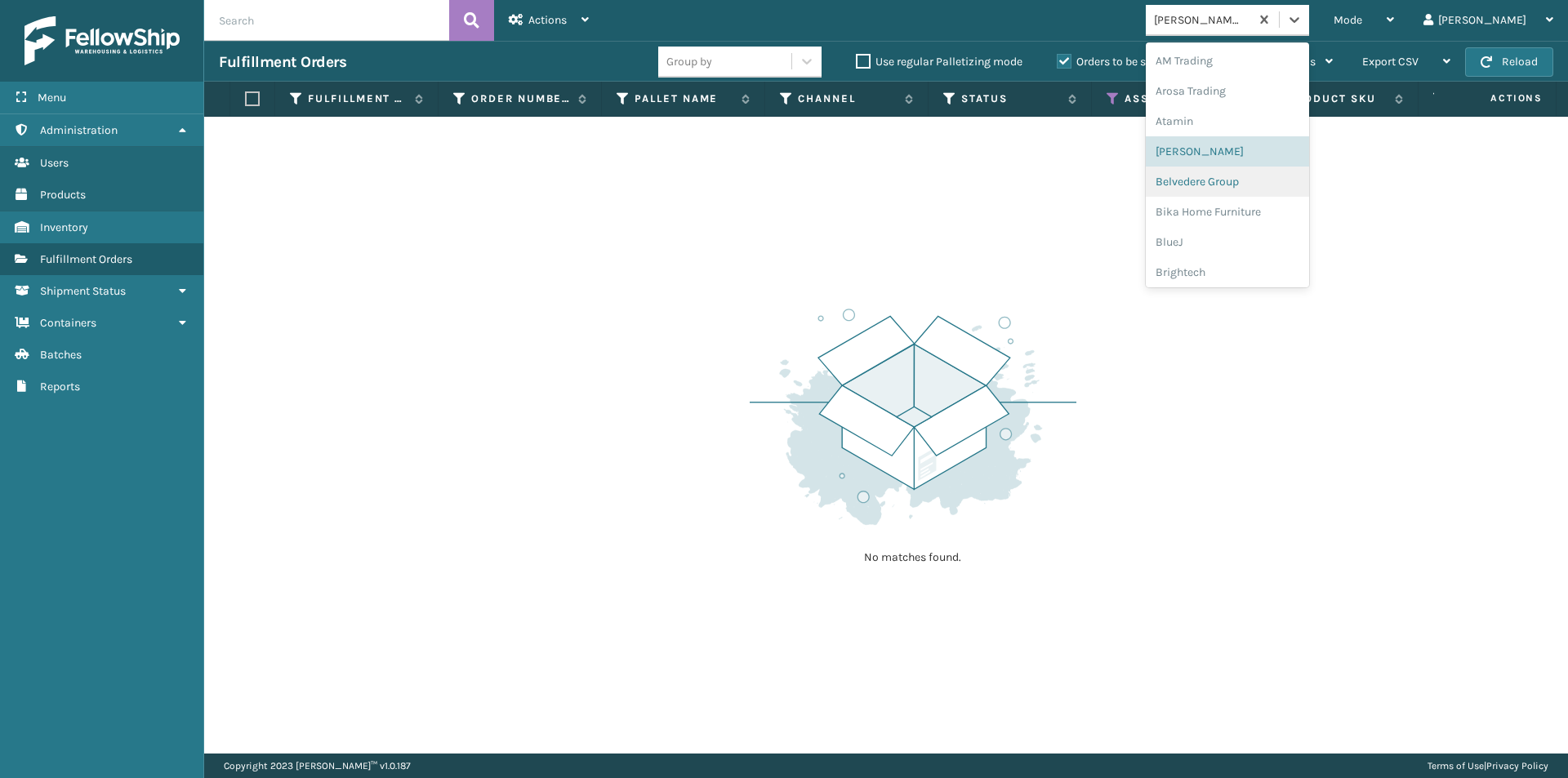
click at [1282, 189] on div "Belvedere Group" at bounding box center [1227, 181] width 163 height 30
click at [1302, 16] on icon at bounding box center [1294, 20] width 17 height 17
click at [1277, 221] on div "Bika Home Furniture" at bounding box center [1227, 211] width 163 height 30
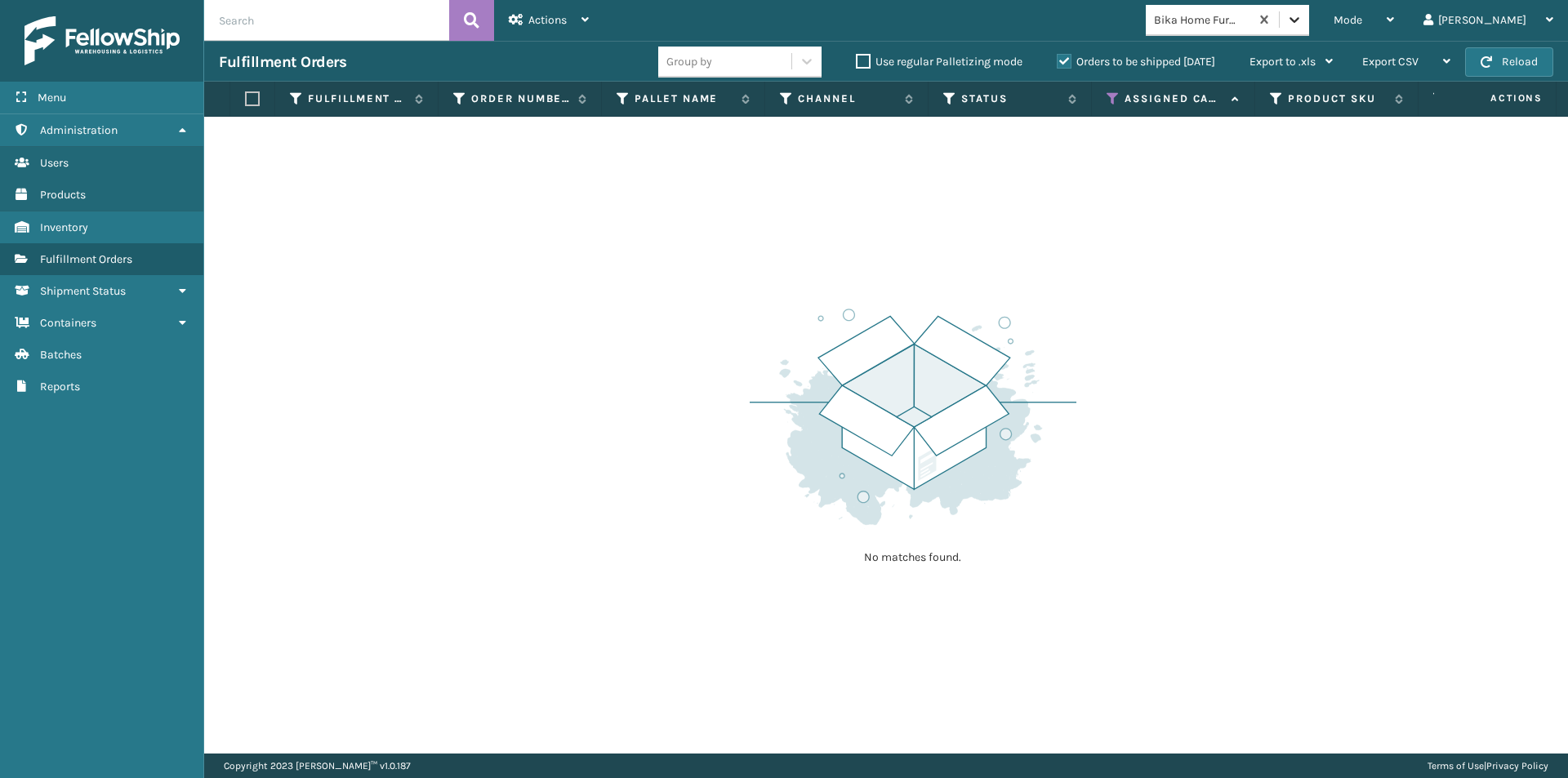
click at [1309, 22] on div at bounding box center [1294, 20] width 29 height 29
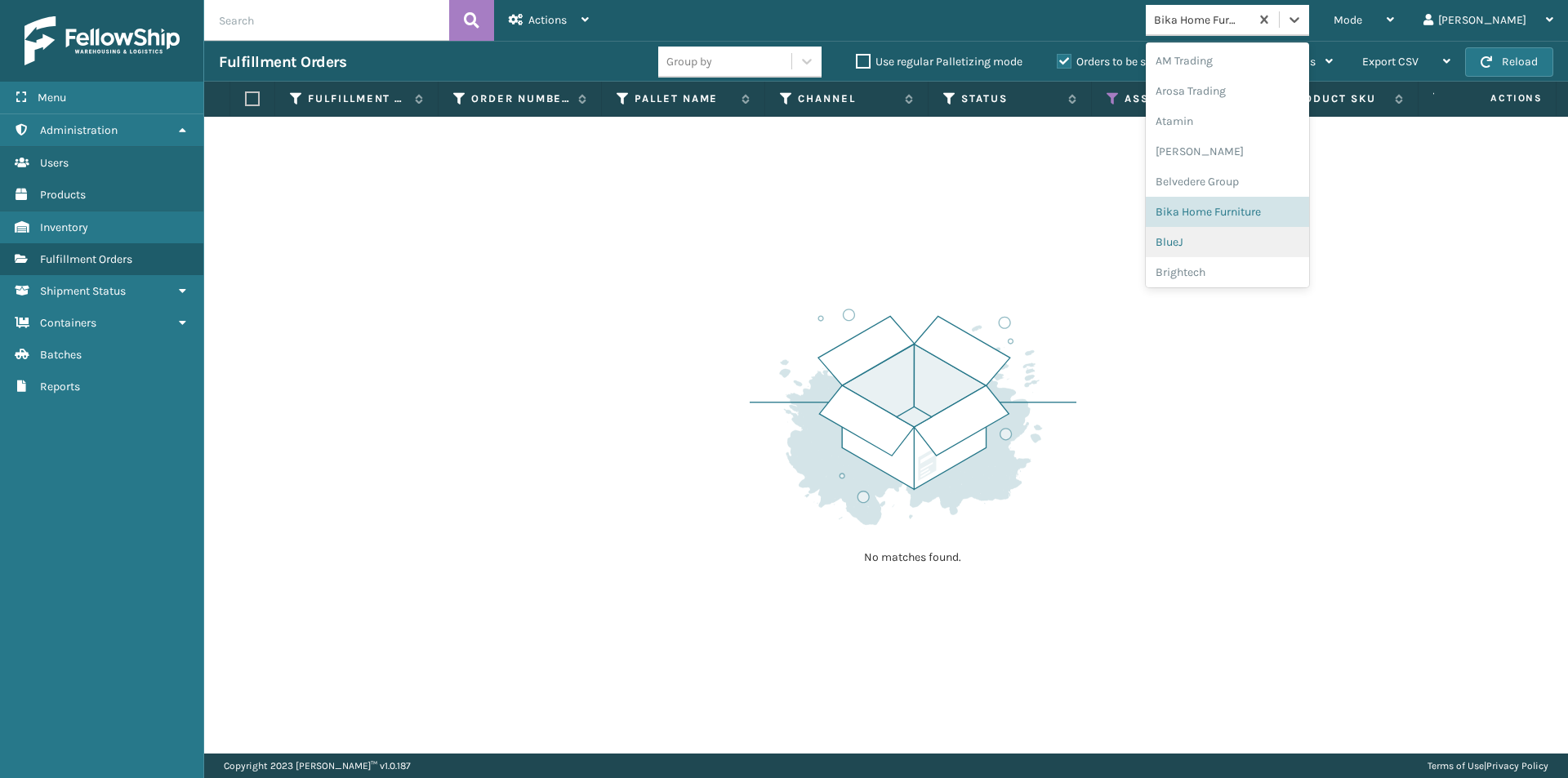
click at [1234, 246] on div "BlueJ" at bounding box center [1227, 241] width 163 height 30
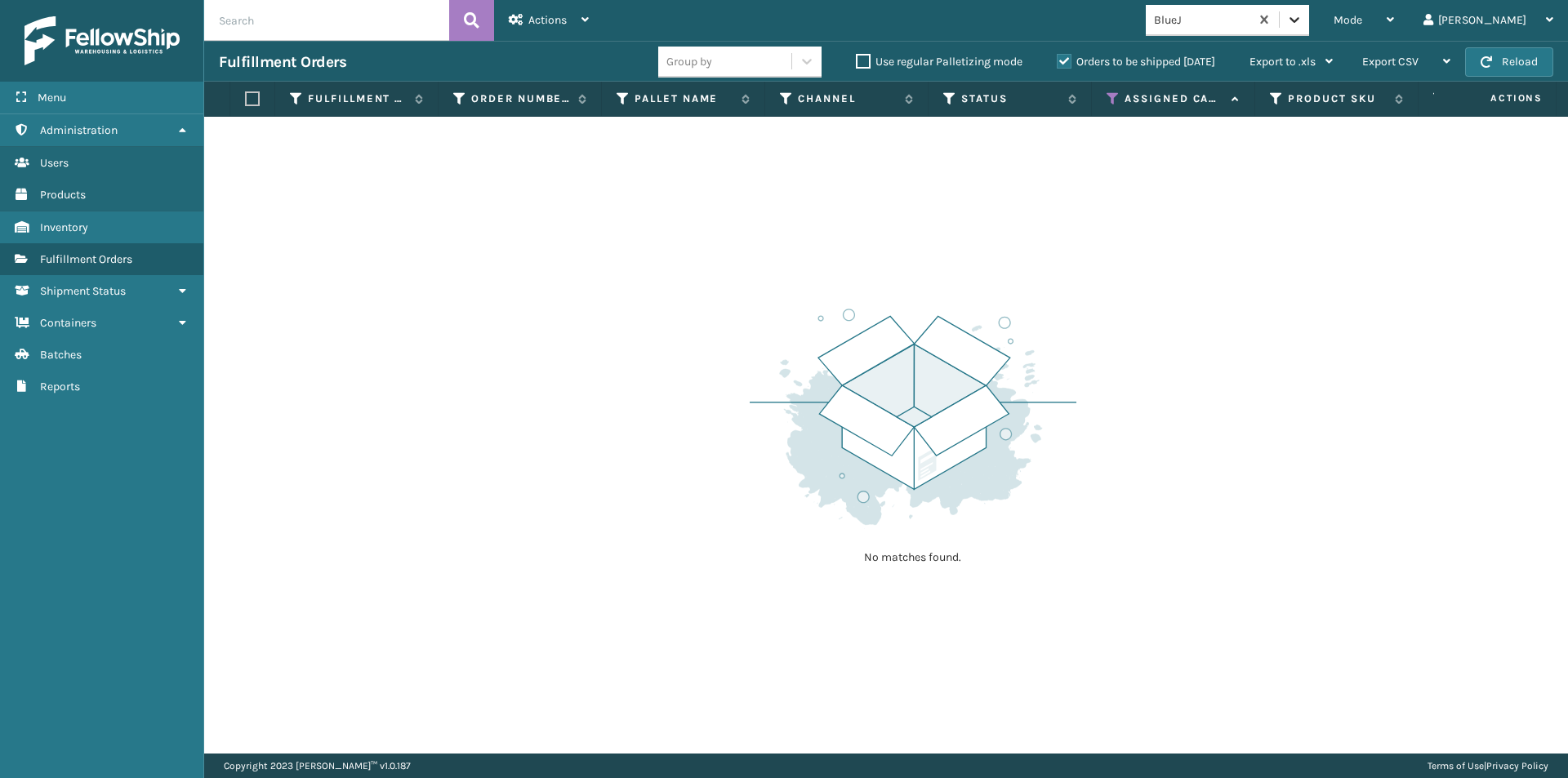
click at [1302, 19] on icon at bounding box center [1294, 20] width 17 height 17
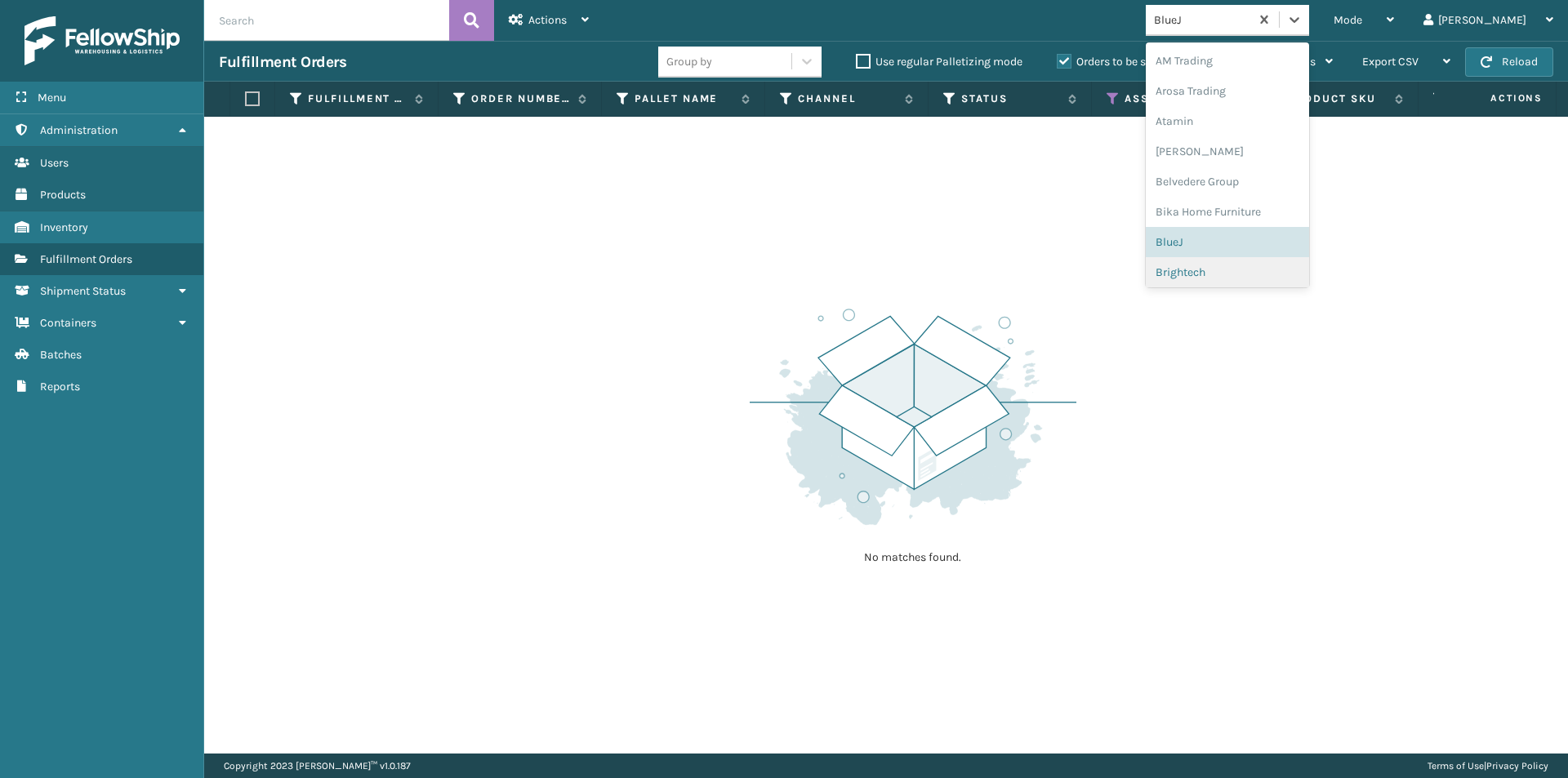
click at [1266, 277] on div "Brightech" at bounding box center [1227, 272] width 163 height 30
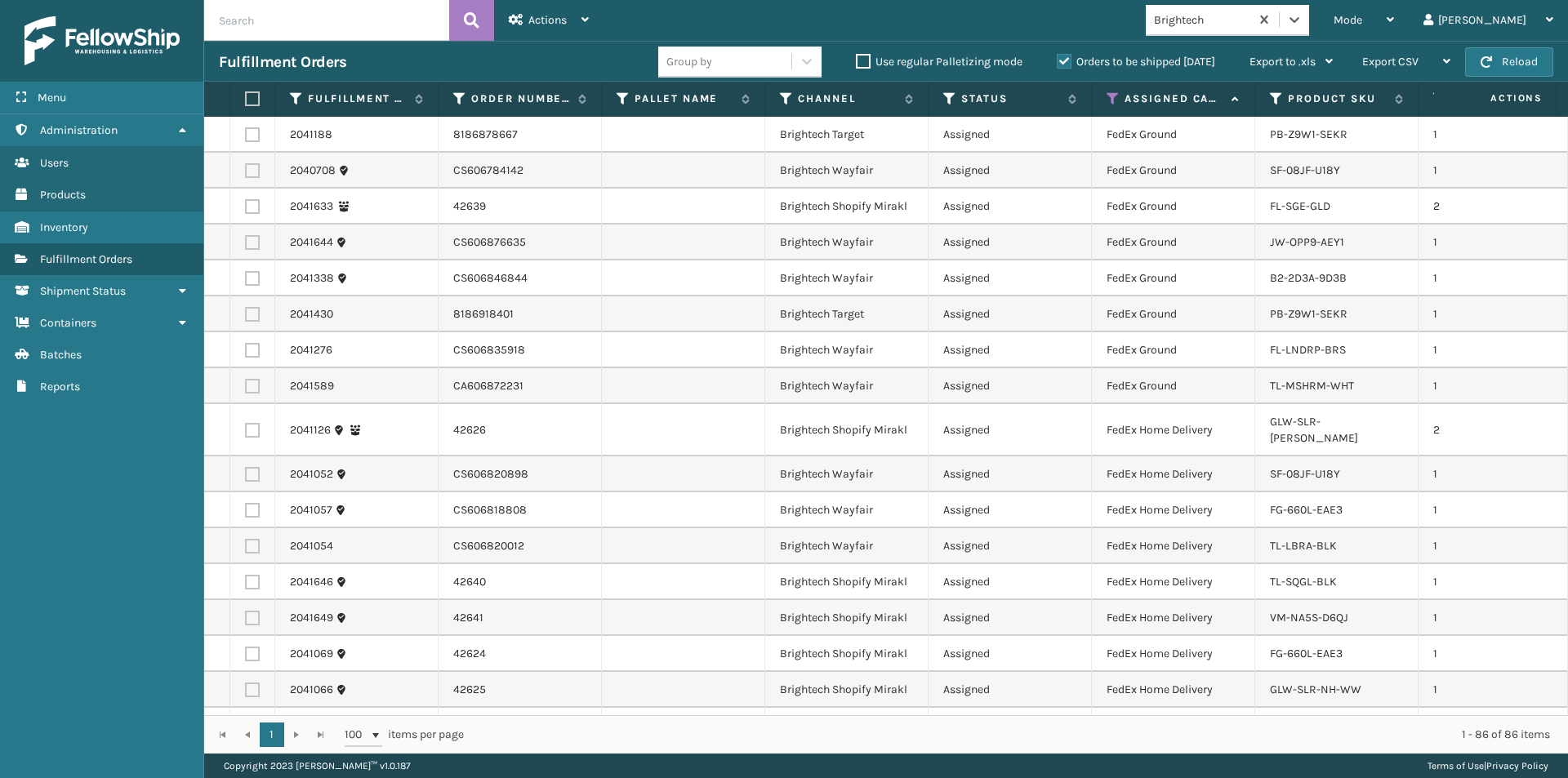
click at [251, 97] on label at bounding box center [250, 99] width 10 height 15
click at [245, 97] on input "checkbox" at bounding box center [245, 99] width 1 height 11
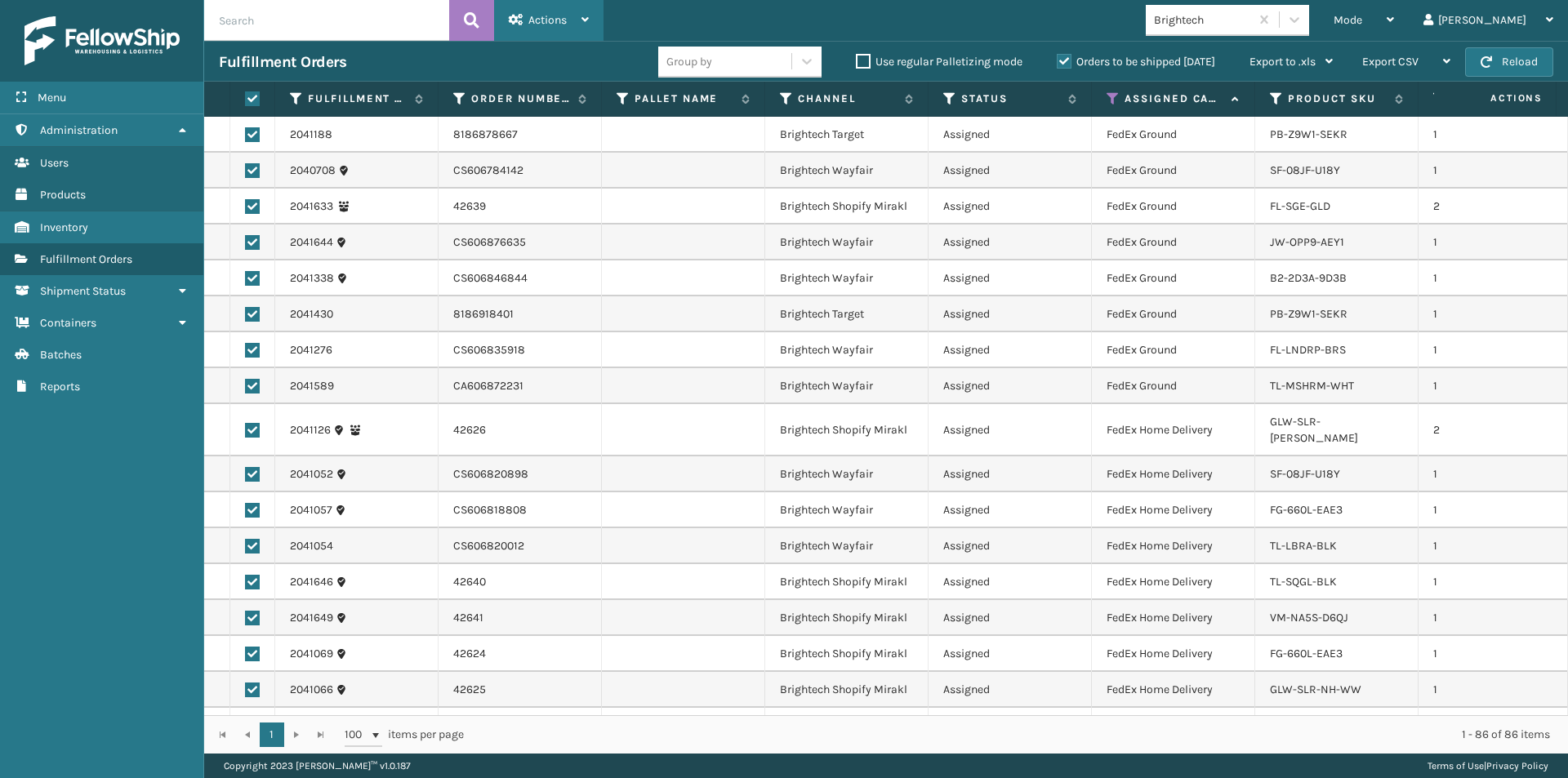
click at [576, 27] on div "Actions" at bounding box center [548, 21] width 80 height 41
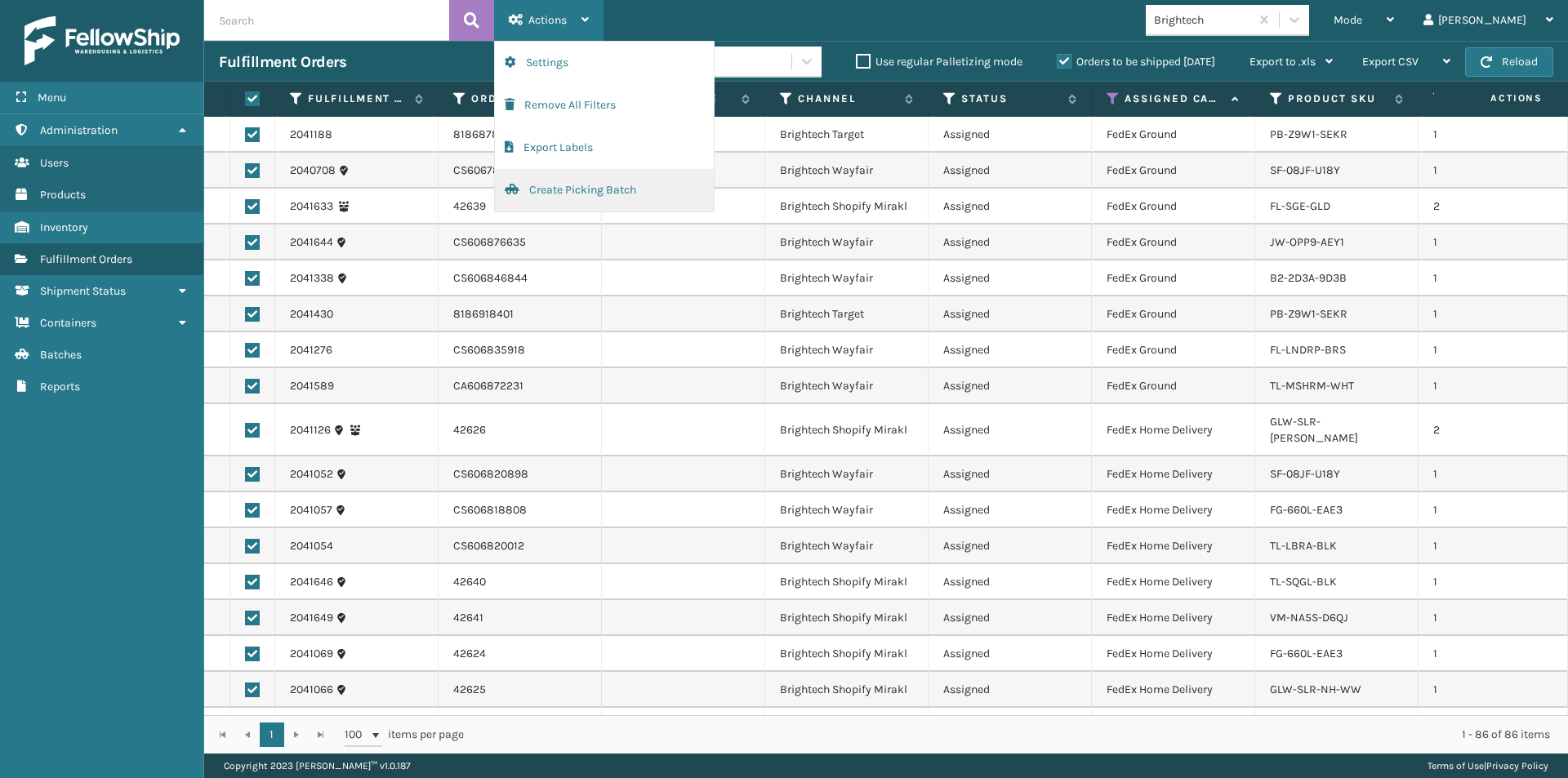
click at [558, 188] on button "Create Picking Batch" at bounding box center [604, 190] width 219 height 42
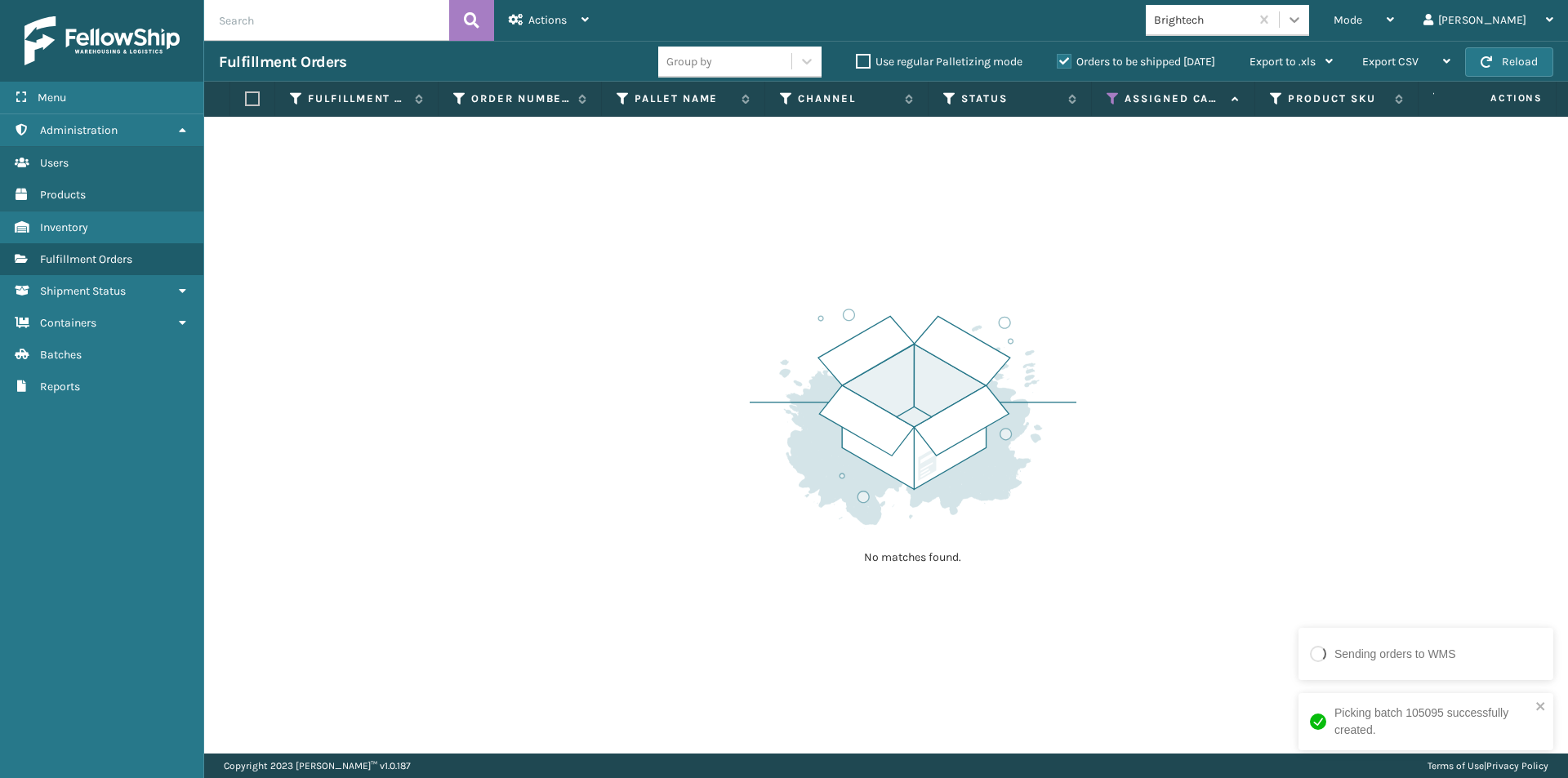
click at [1299, 19] on icon at bounding box center [1294, 21] width 10 height 6
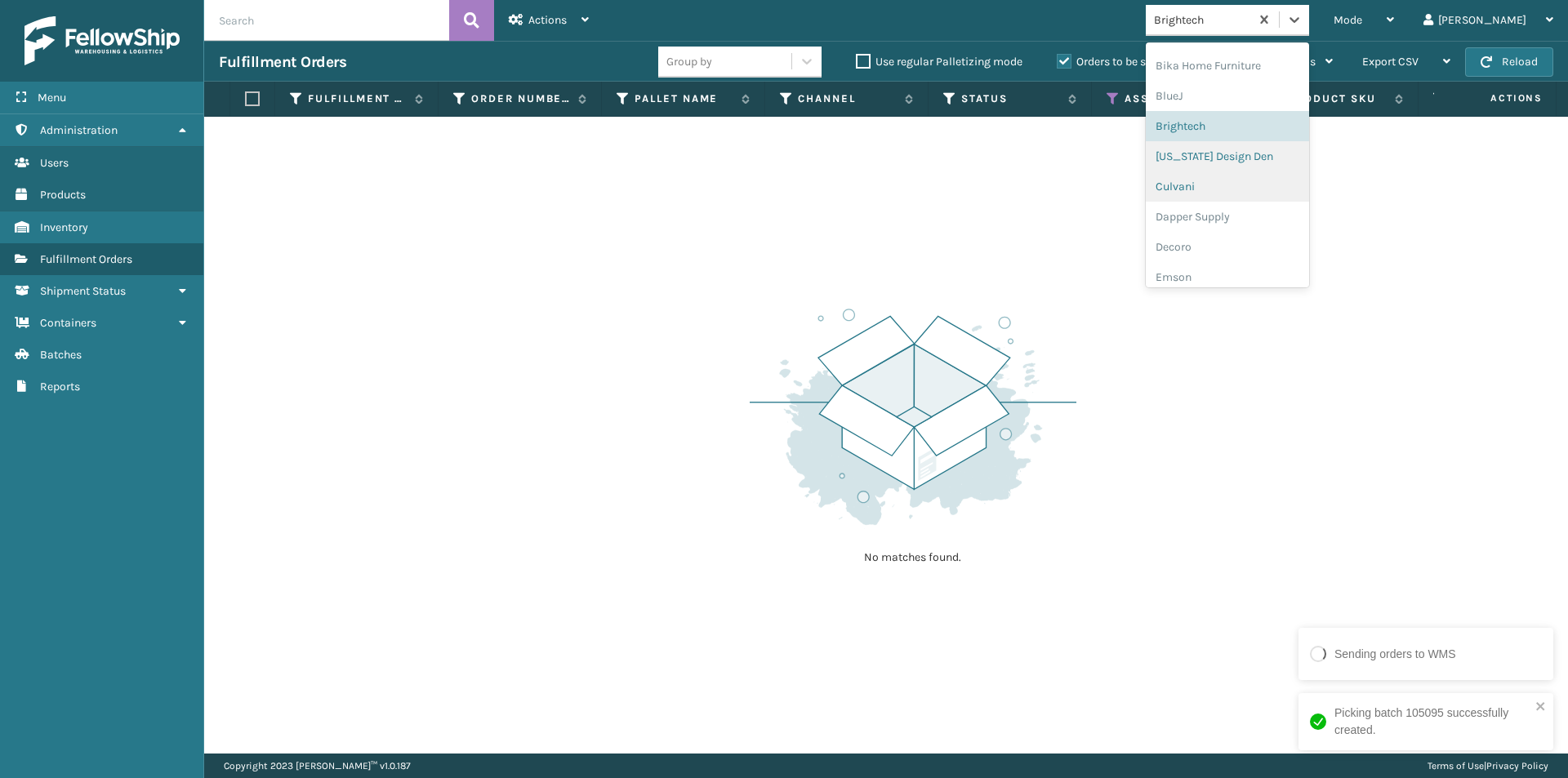
scroll to position [173, 0]
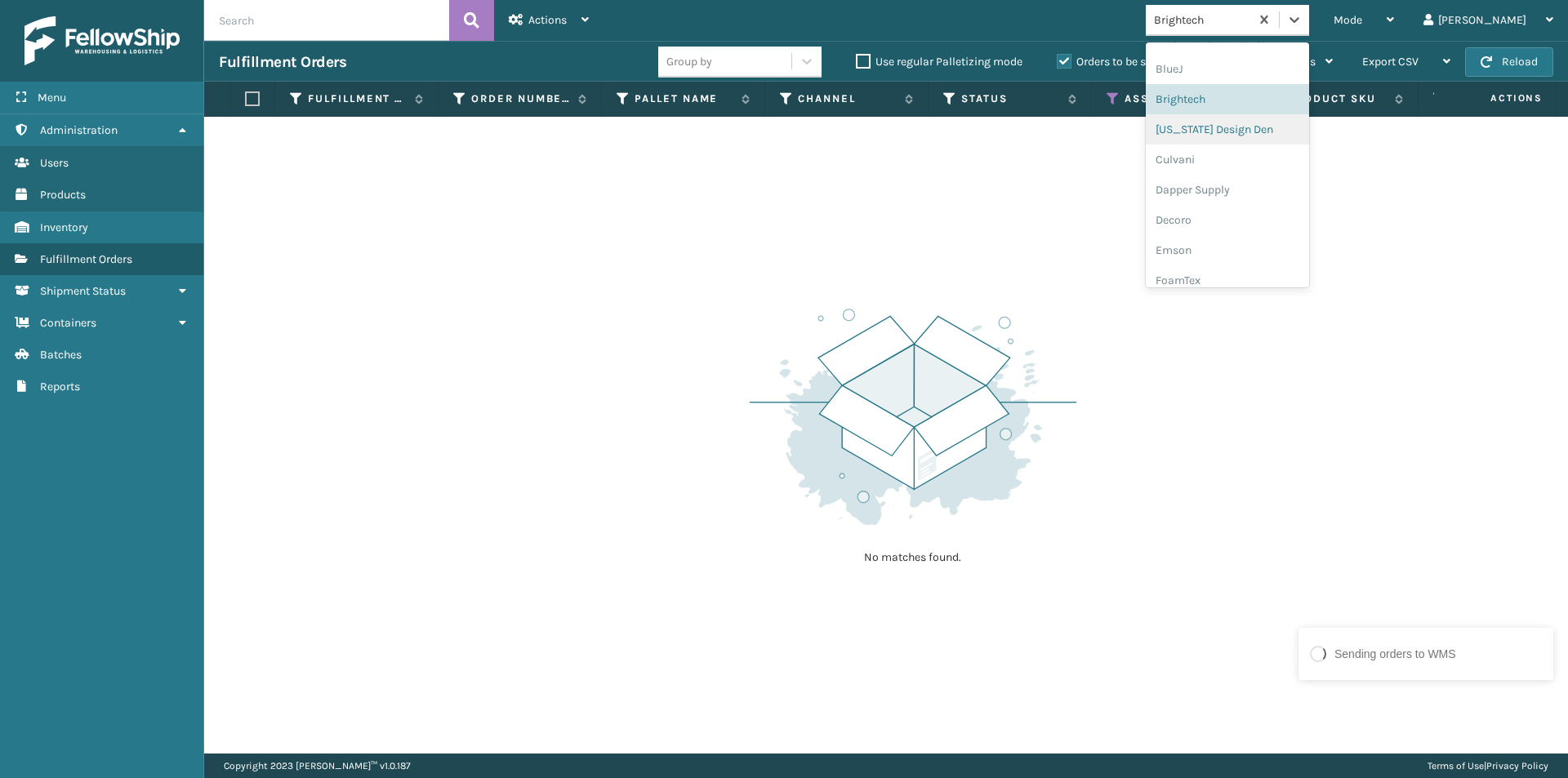
click at [1276, 133] on div "[US_STATE] Design Den" at bounding box center [1227, 129] width 163 height 30
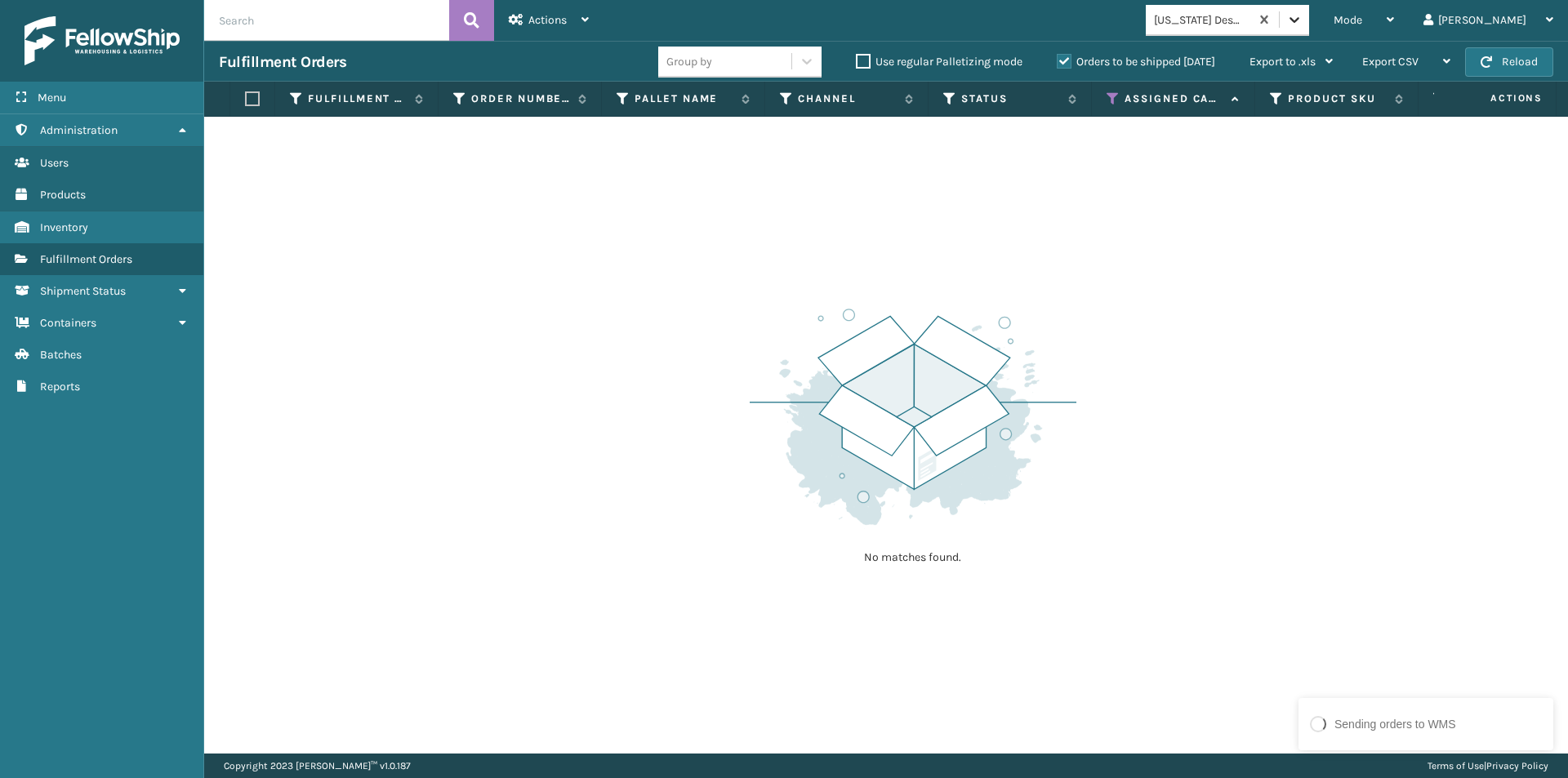
click at [1302, 23] on icon at bounding box center [1294, 20] width 17 height 17
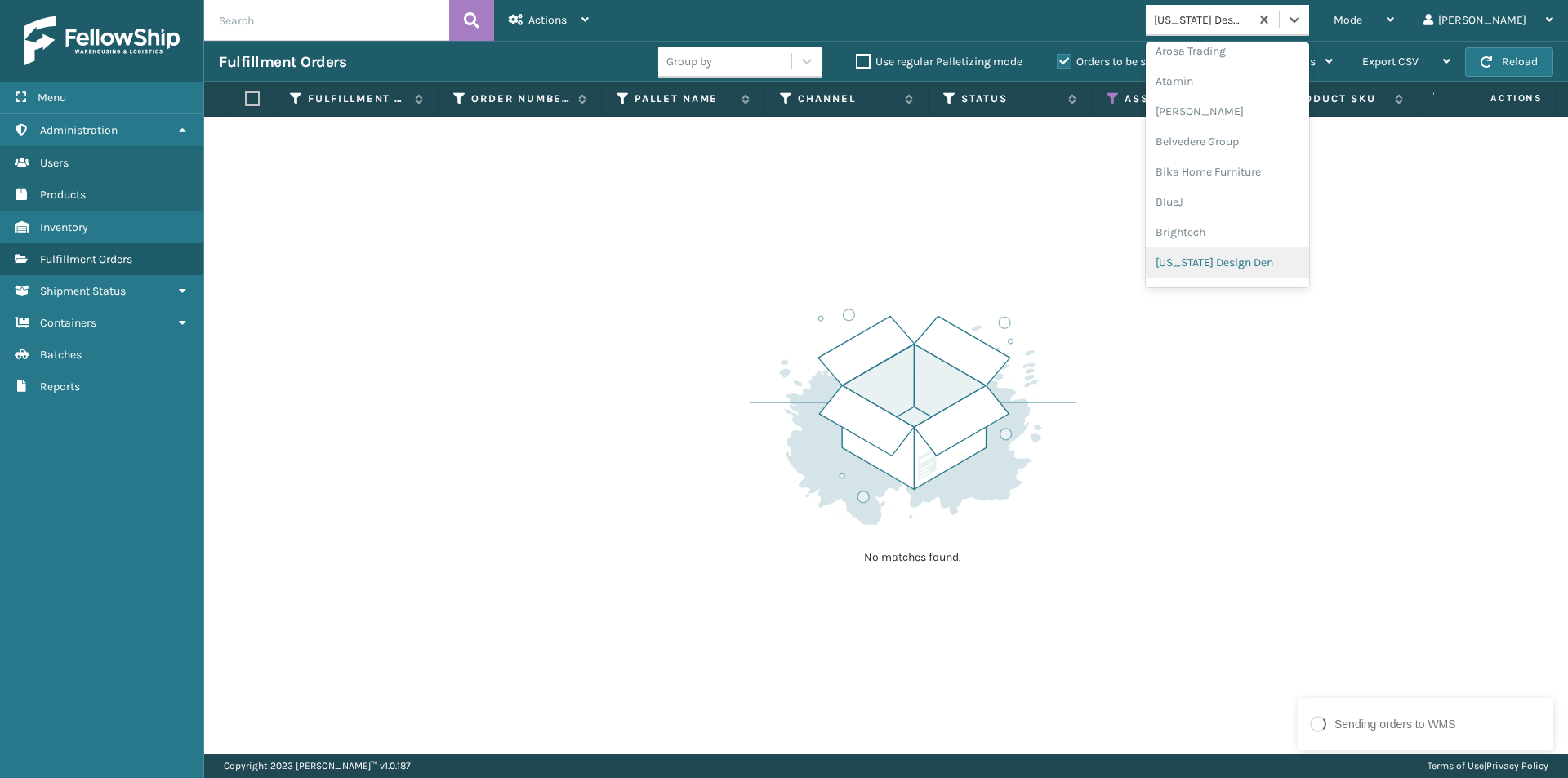
scroll to position [121, 0]
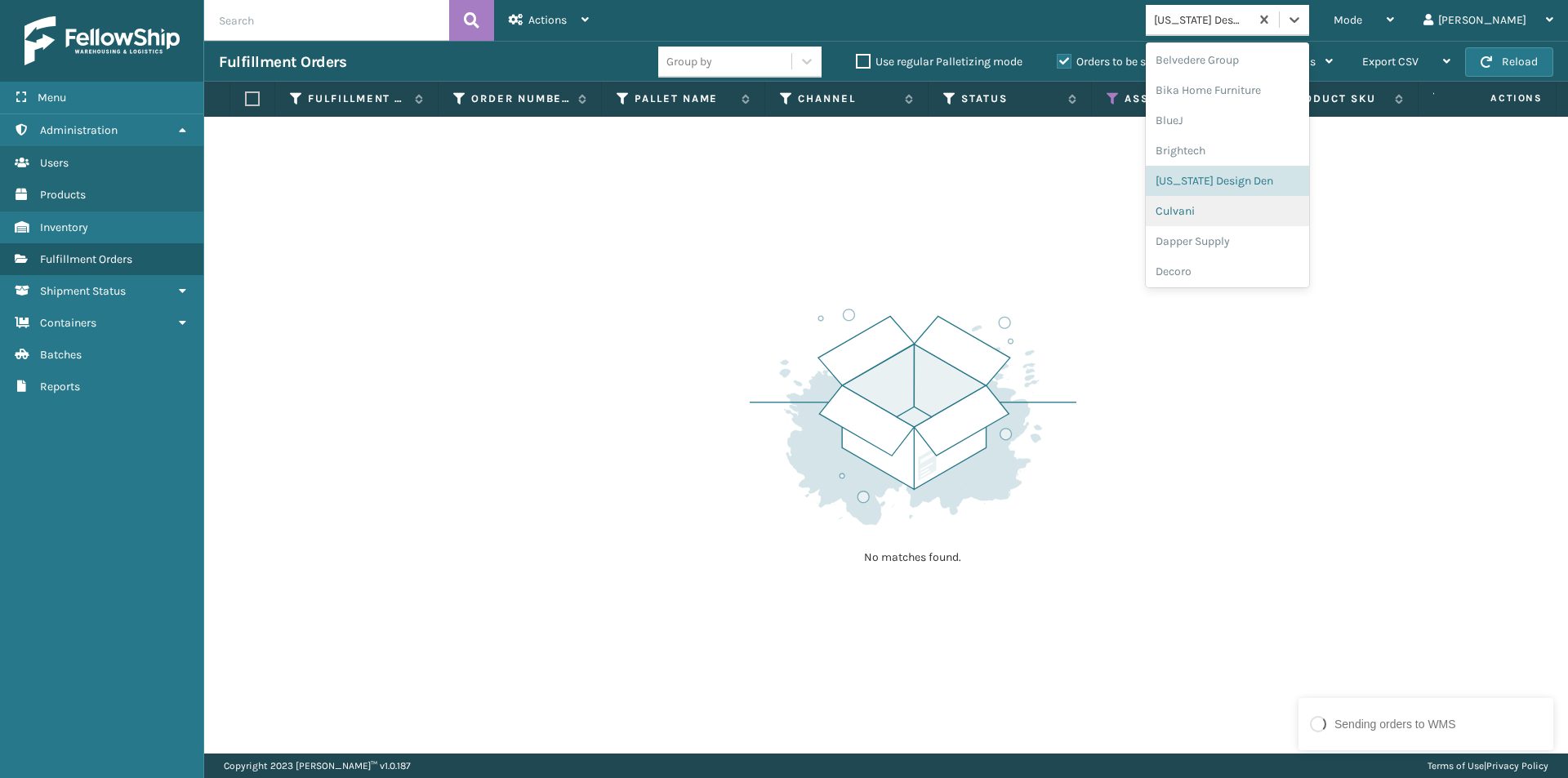
click at [1256, 217] on div "Culvani" at bounding box center [1227, 210] width 163 height 30
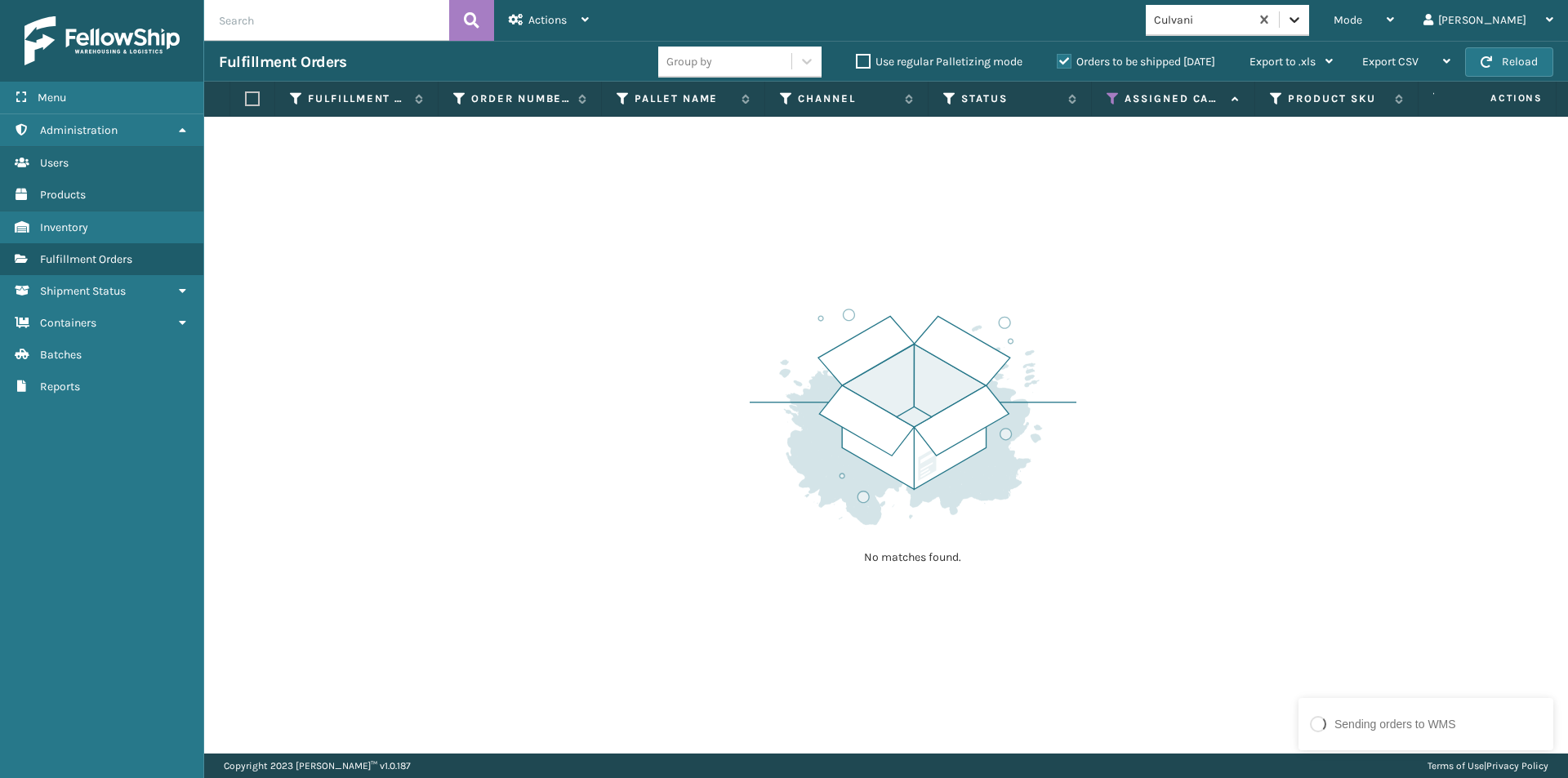
click at [1309, 32] on div at bounding box center [1294, 20] width 29 height 29
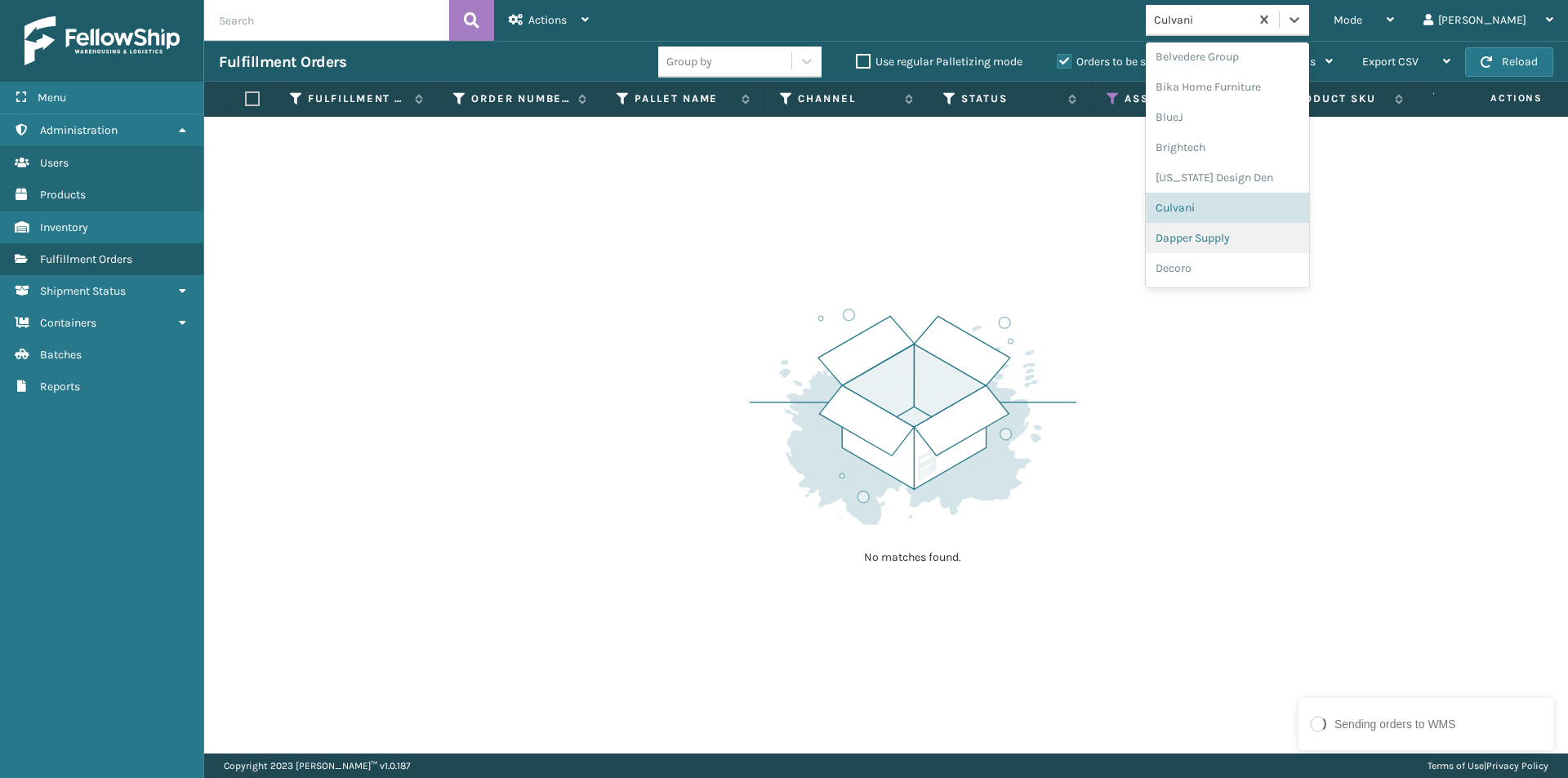
scroll to position [151, 0]
click at [1296, 211] on div "Dapper Supply" at bounding box center [1227, 210] width 163 height 30
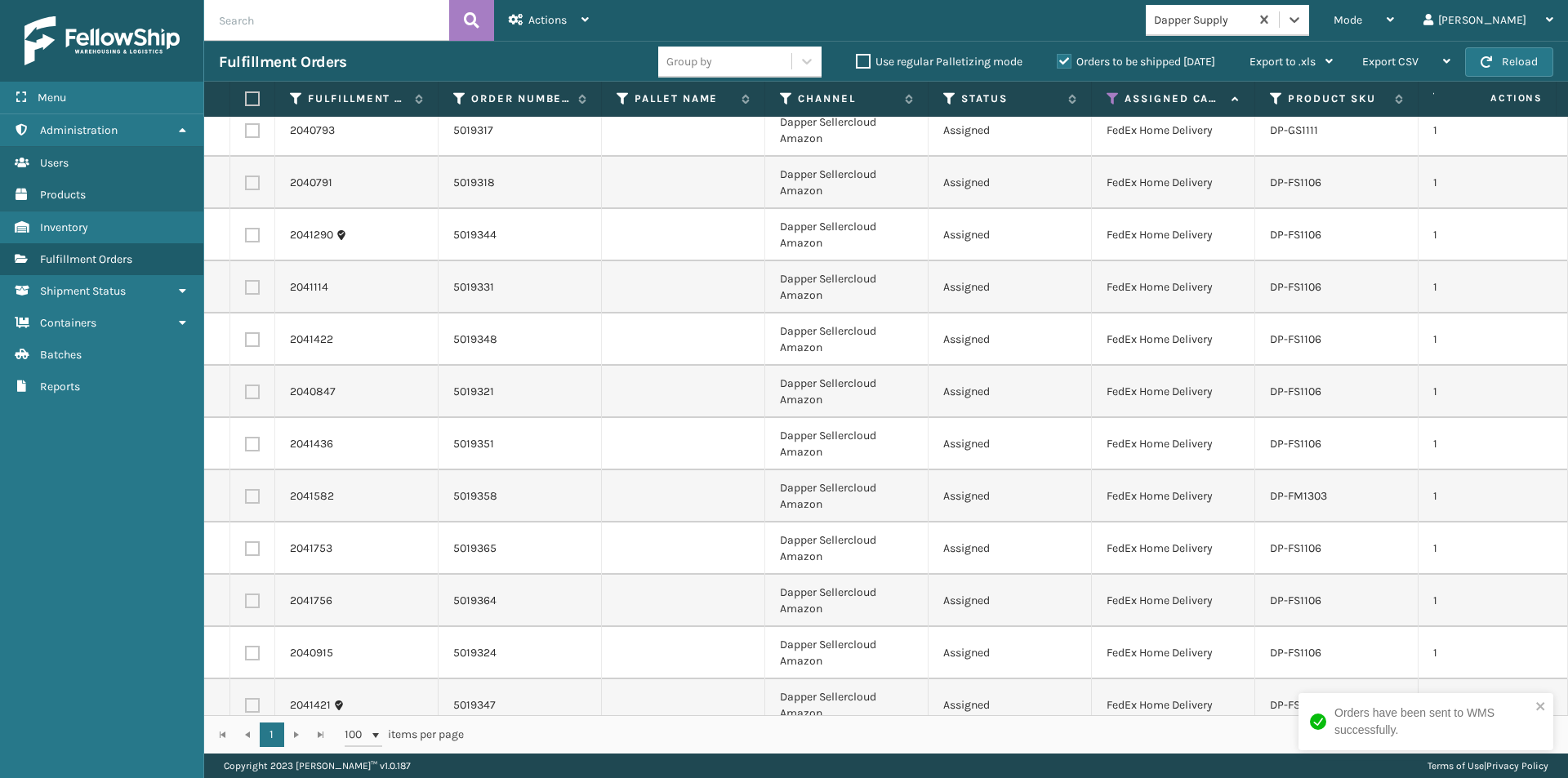
scroll to position [27, 0]
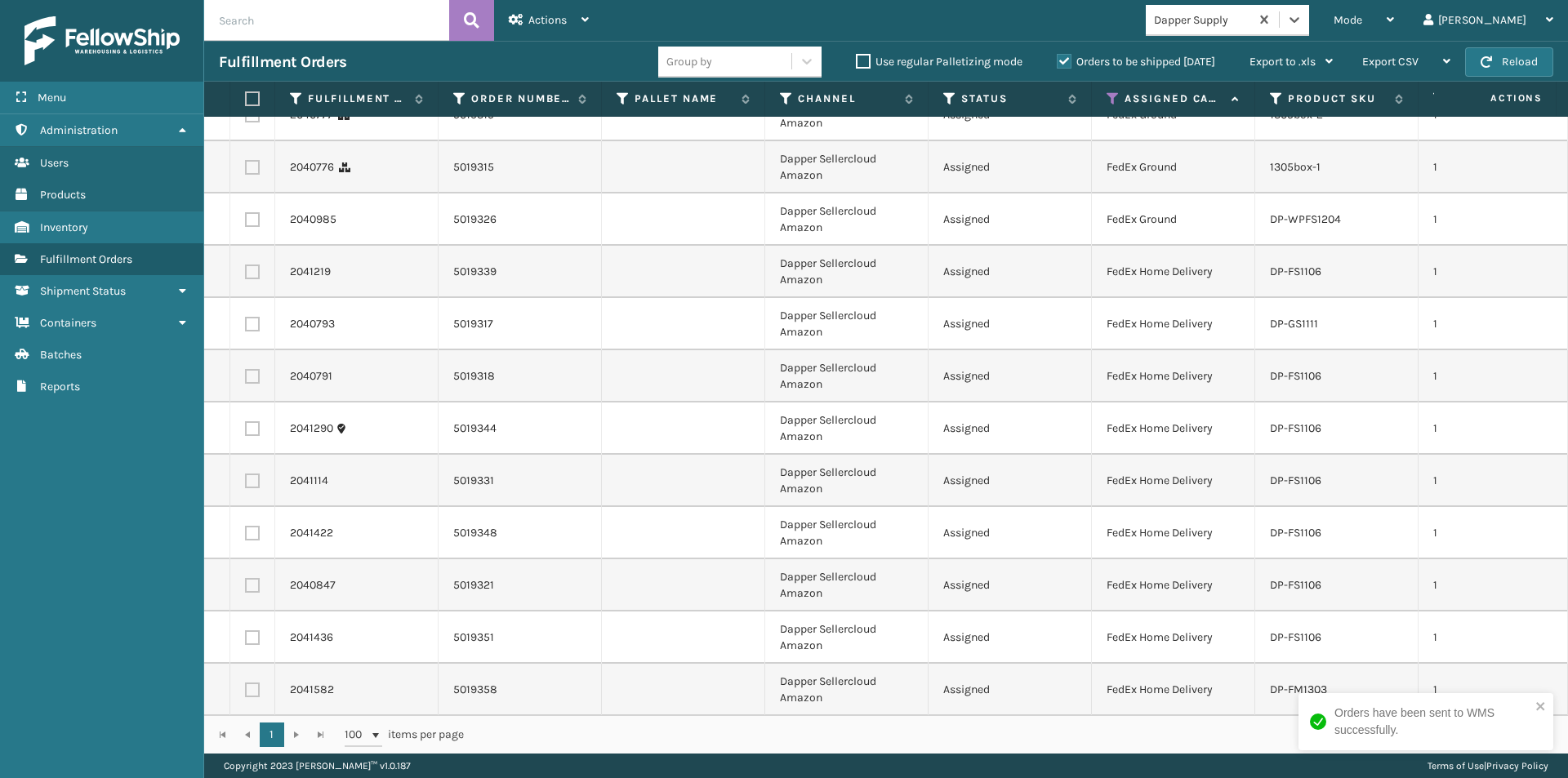
click at [249, 97] on label at bounding box center [250, 99] width 10 height 15
click at [245, 97] on input "checkbox" at bounding box center [245, 99] width 1 height 11
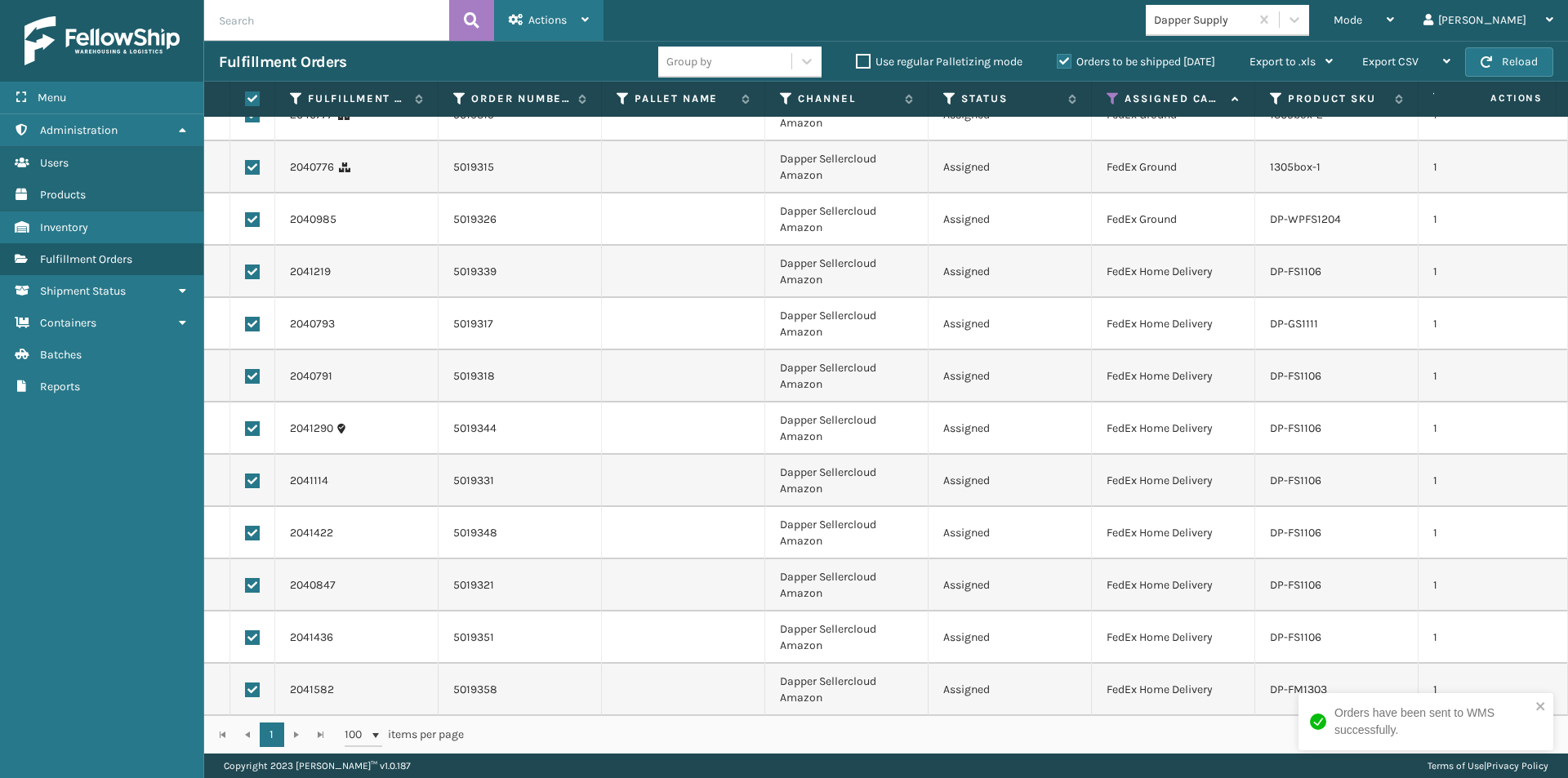
click at [588, 29] on div "Actions" at bounding box center [548, 21] width 80 height 41
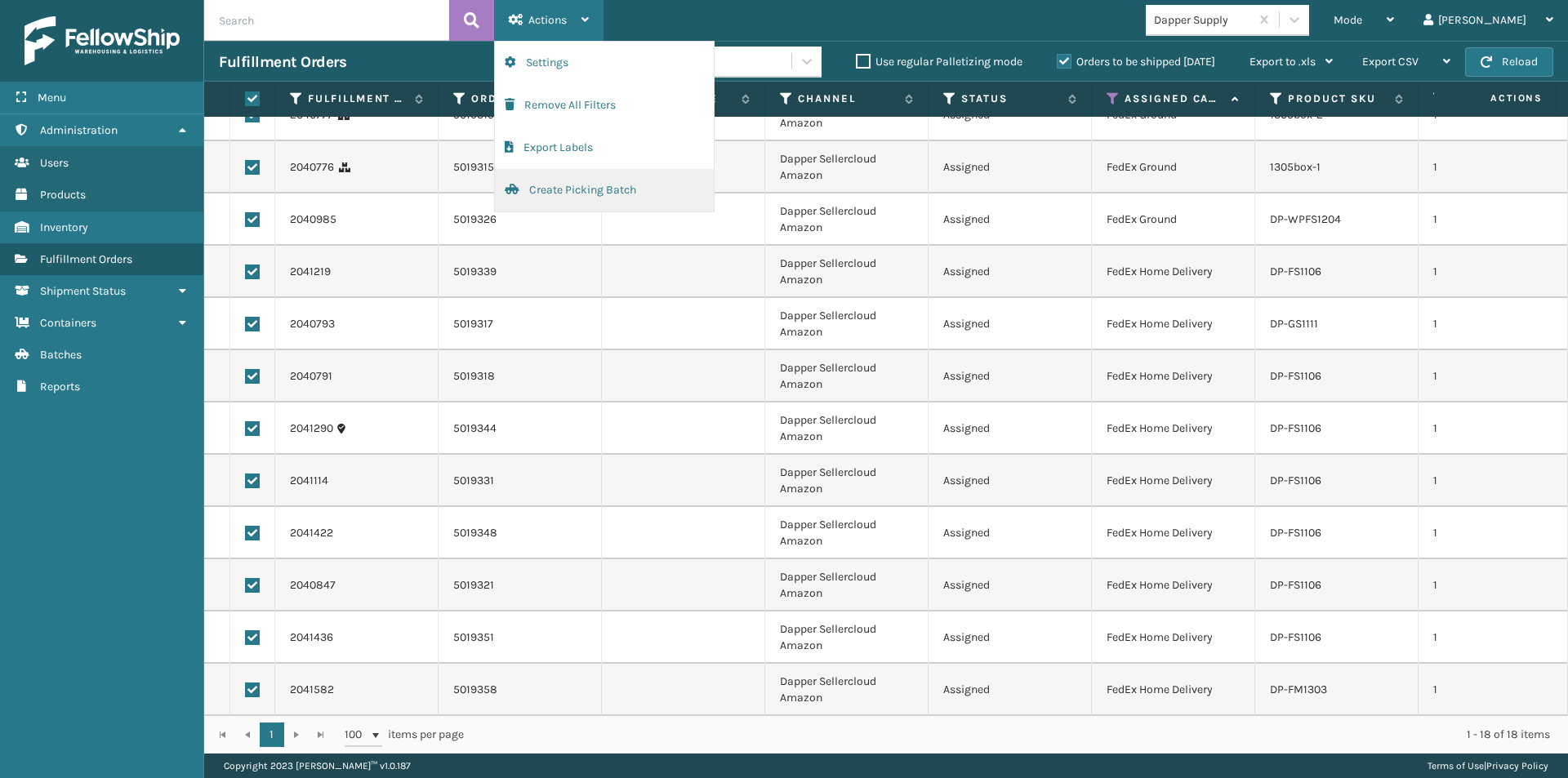
click at [588, 191] on button "Create Picking Batch" at bounding box center [604, 190] width 219 height 42
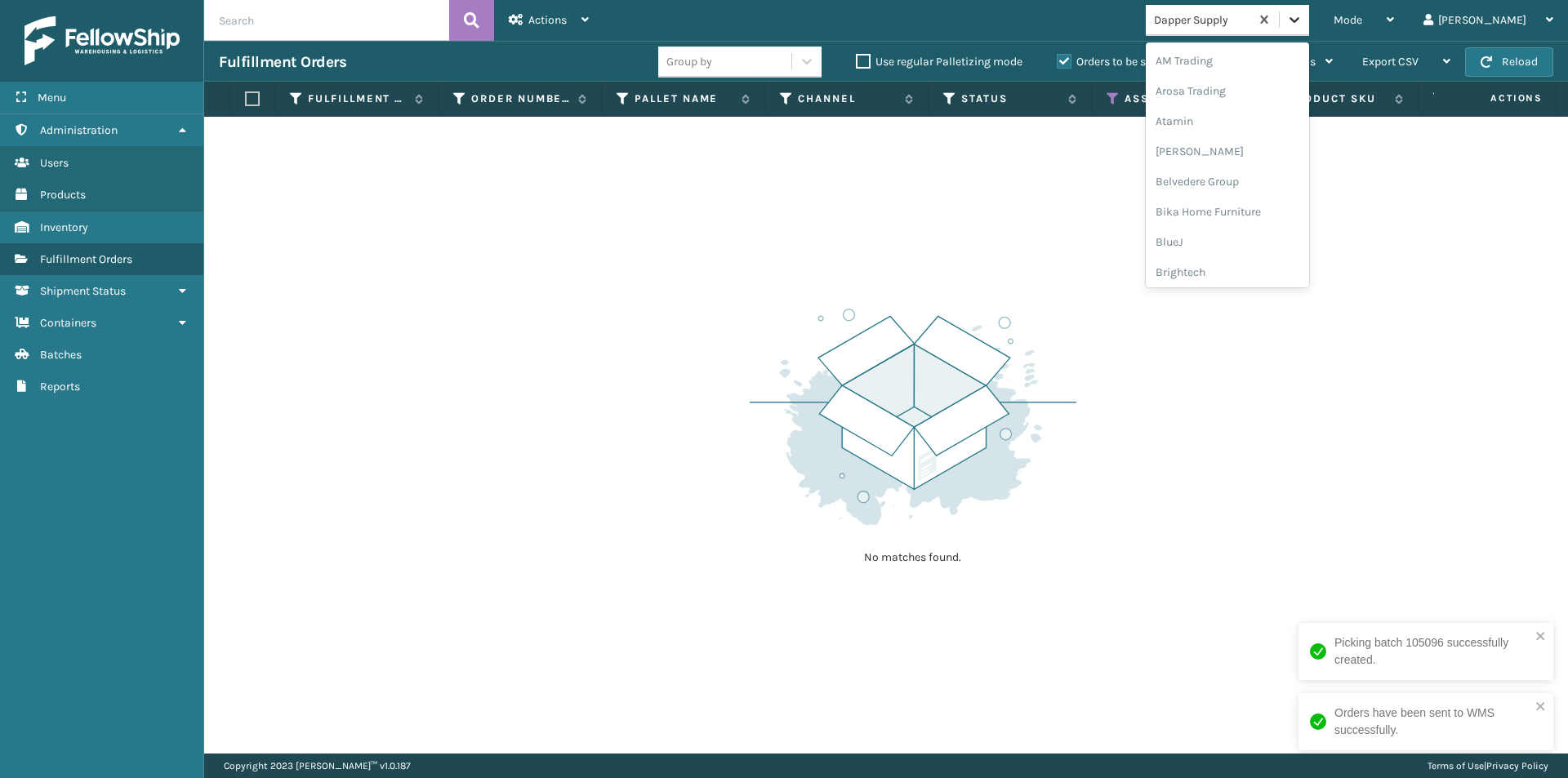
click at [1302, 20] on icon at bounding box center [1294, 20] width 17 height 17
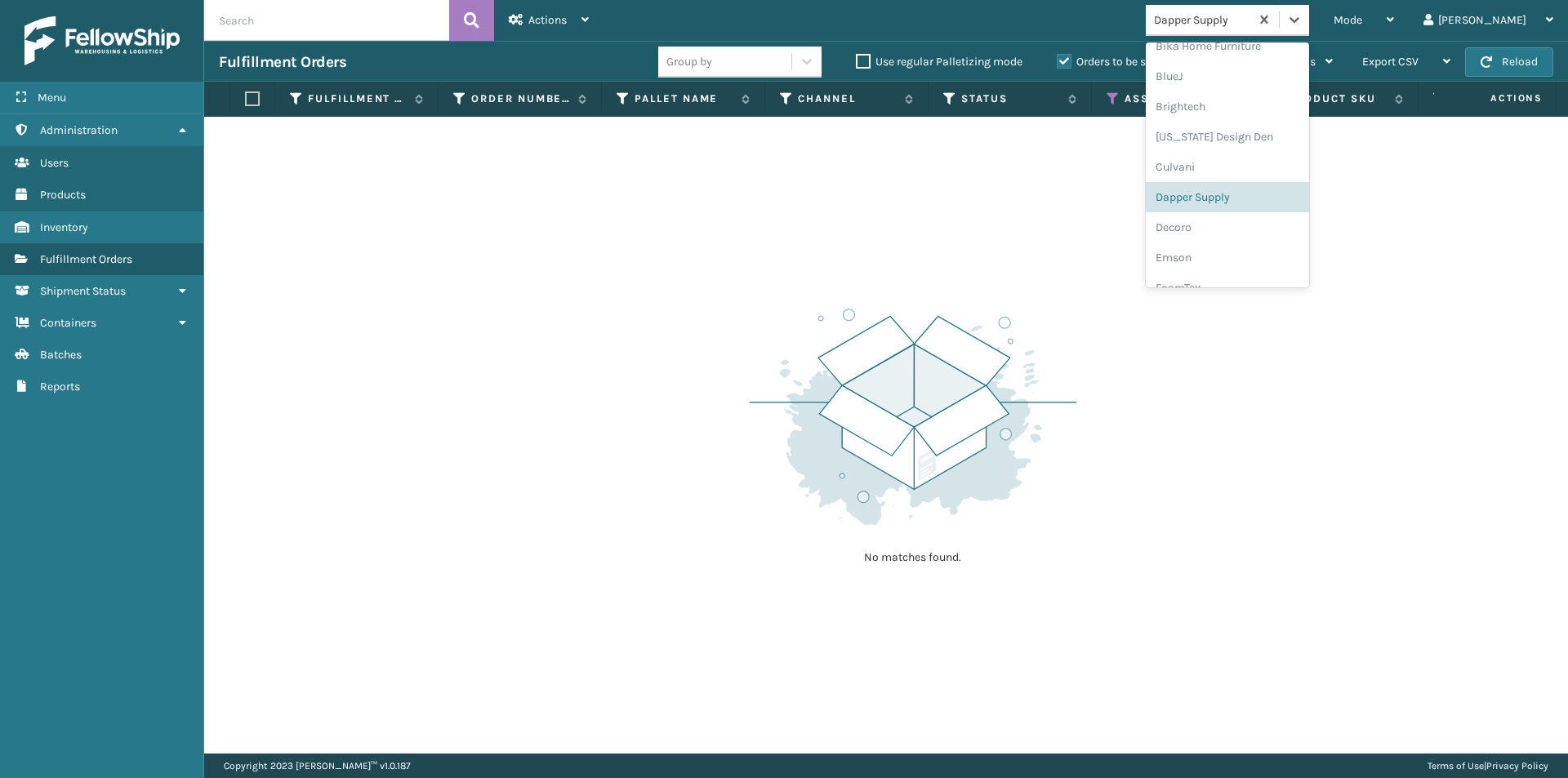
scroll to position [198, 0]
click at [1231, 183] on div "Decoro" at bounding box center [1227, 194] width 163 height 30
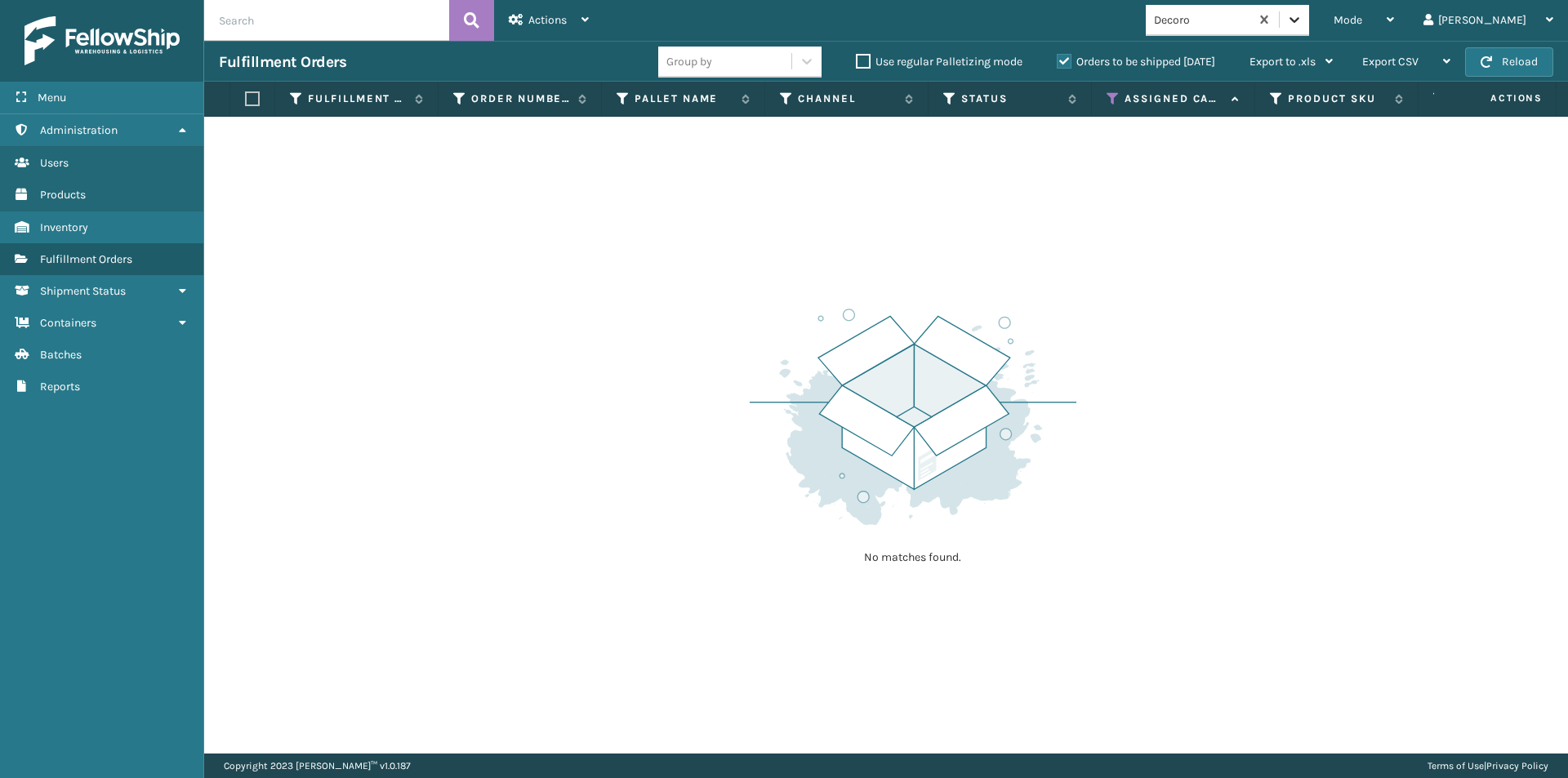
click at [1302, 12] on icon at bounding box center [1294, 20] width 17 height 17
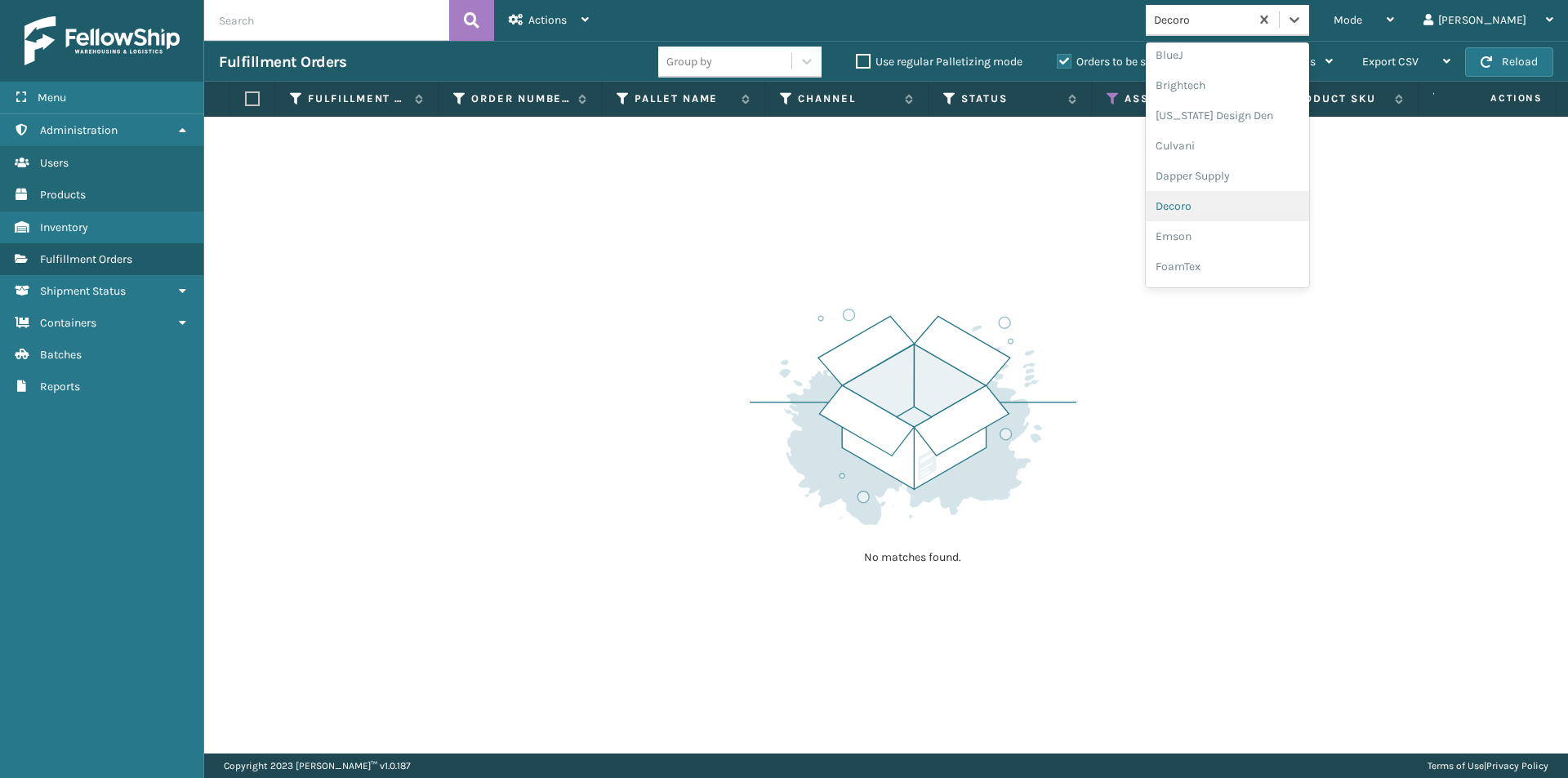
scroll to position [212, 0]
click at [1264, 226] on div "FoamTex" at bounding box center [1227, 240] width 163 height 30
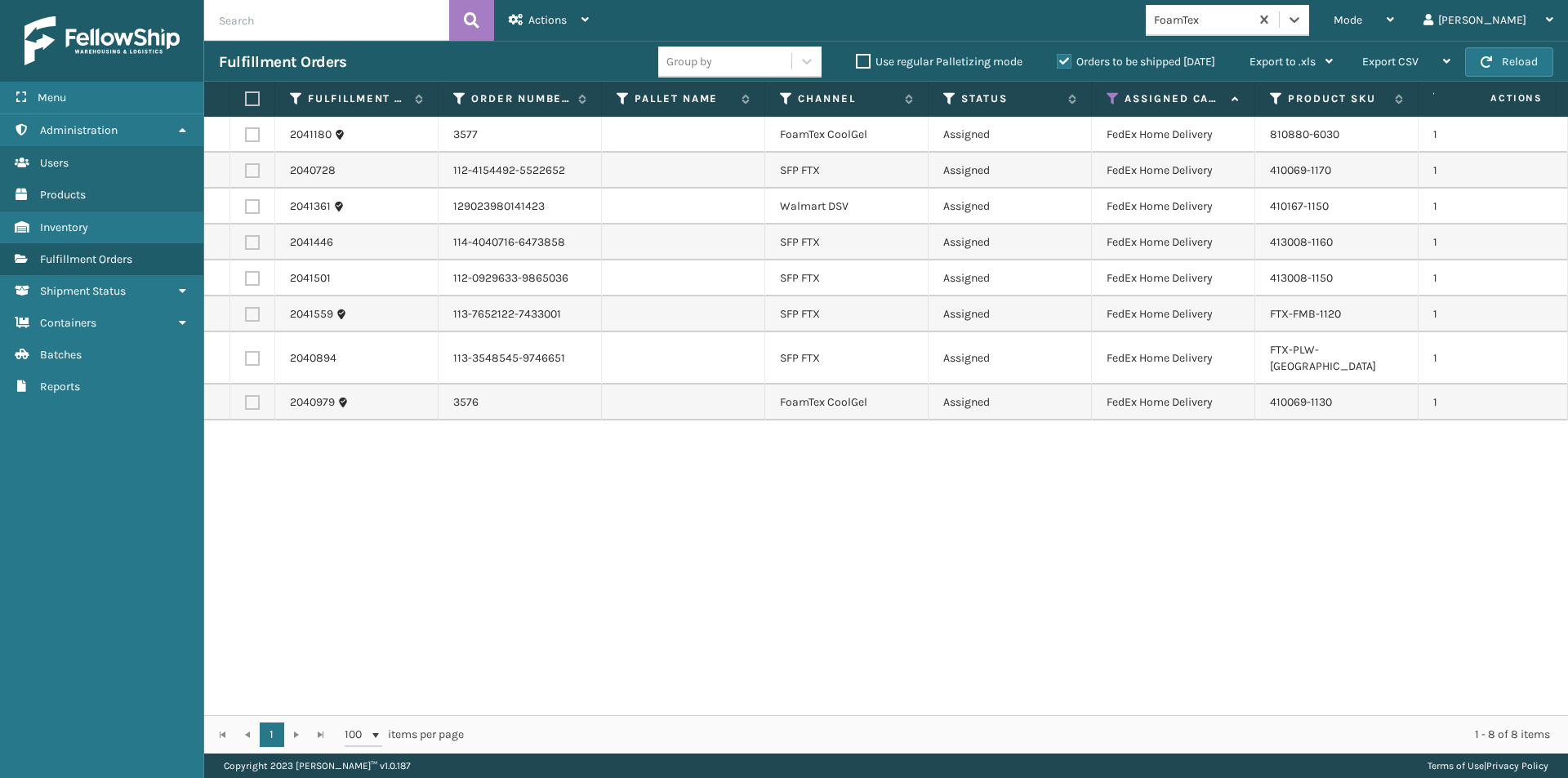
click at [250, 101] on label at bounding box center [250, 99] width 10 height 15
click at [245, 101] on input "checkbox" at bounding box center [245, 99] width 1 height 11
click at [588, 21] on icon at bounding box center [586, 20] width 8 height 12
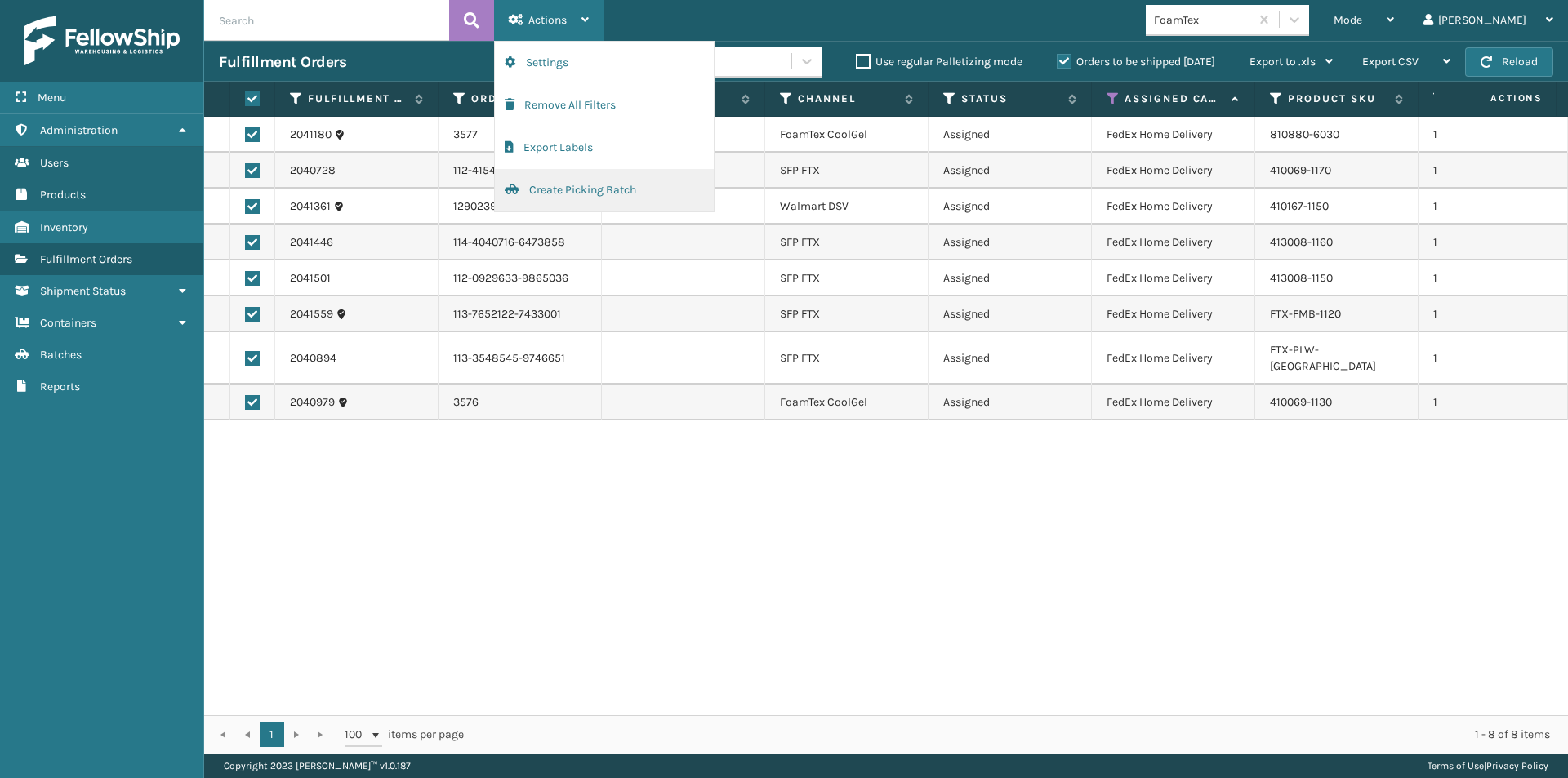
click at [625, 193] on button "Create Picking Batch" at bounding box center [604, 190] width 219 height 42
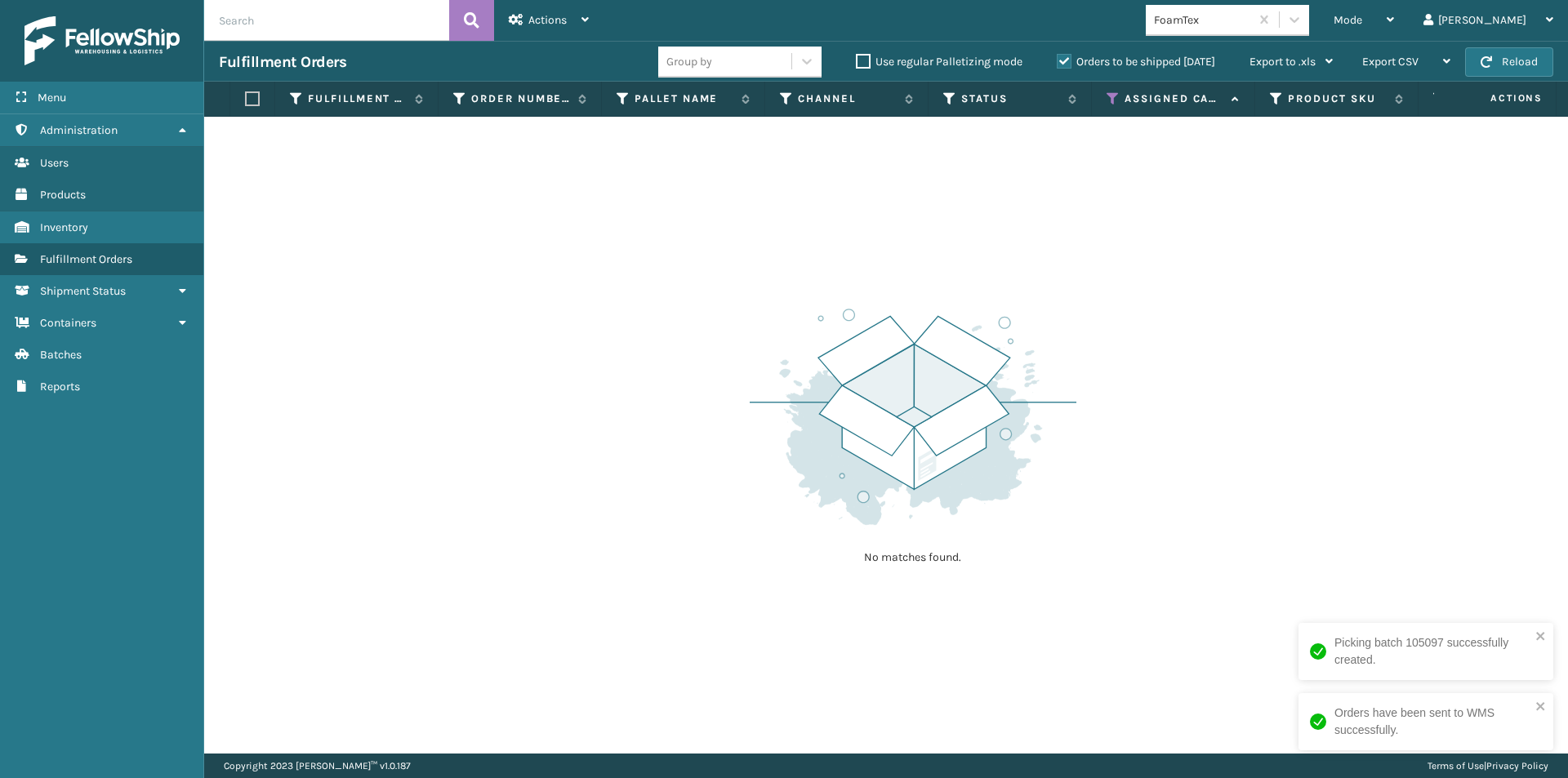
click at [1319, 18] on div "FoamTex" at bounding box center [1232, 21] width 173 height 31
click at [1302, 20] on icon at bounding box center [1294, 20] width 17 height 17
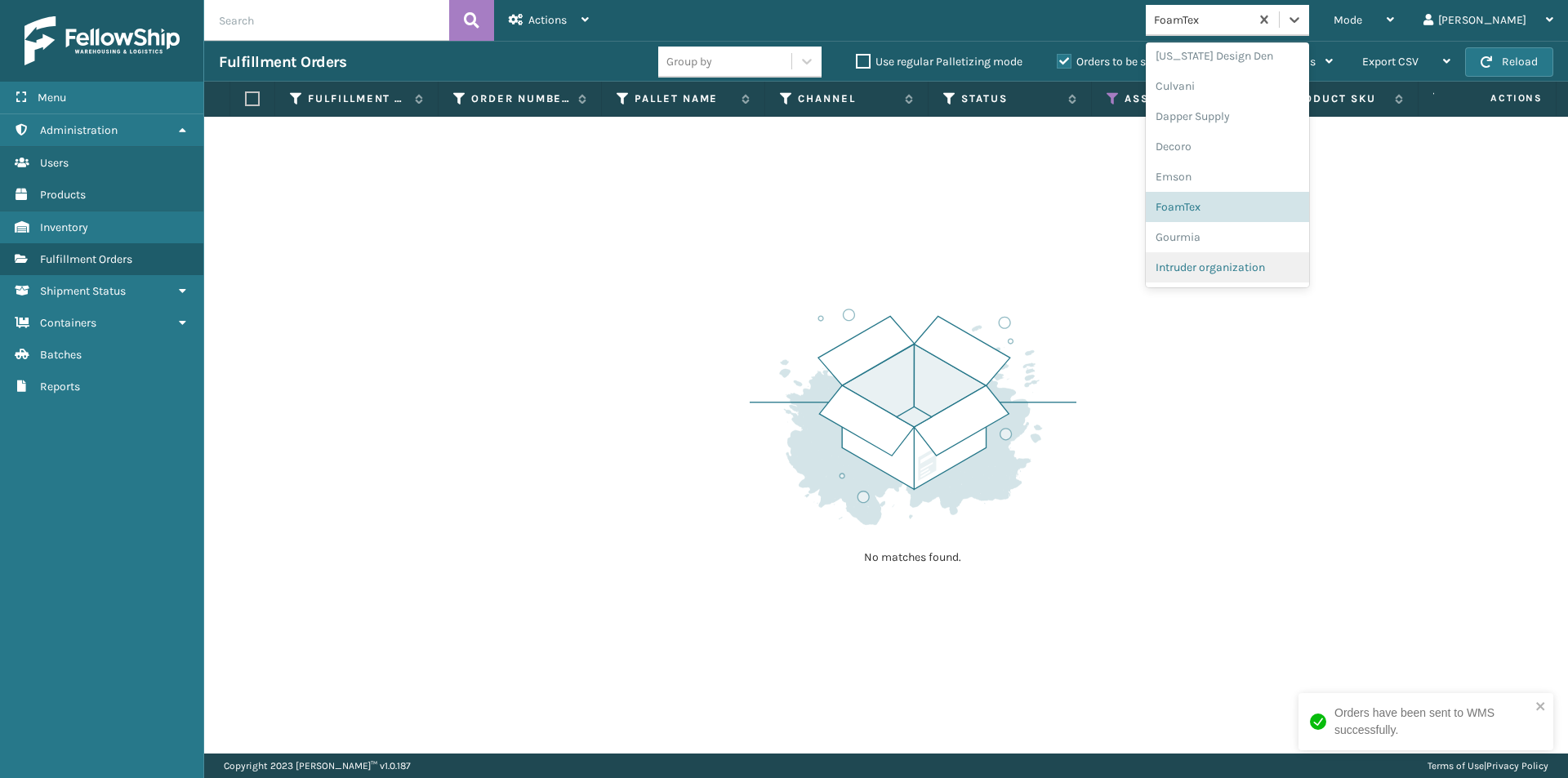
scroll to position [273, 0]
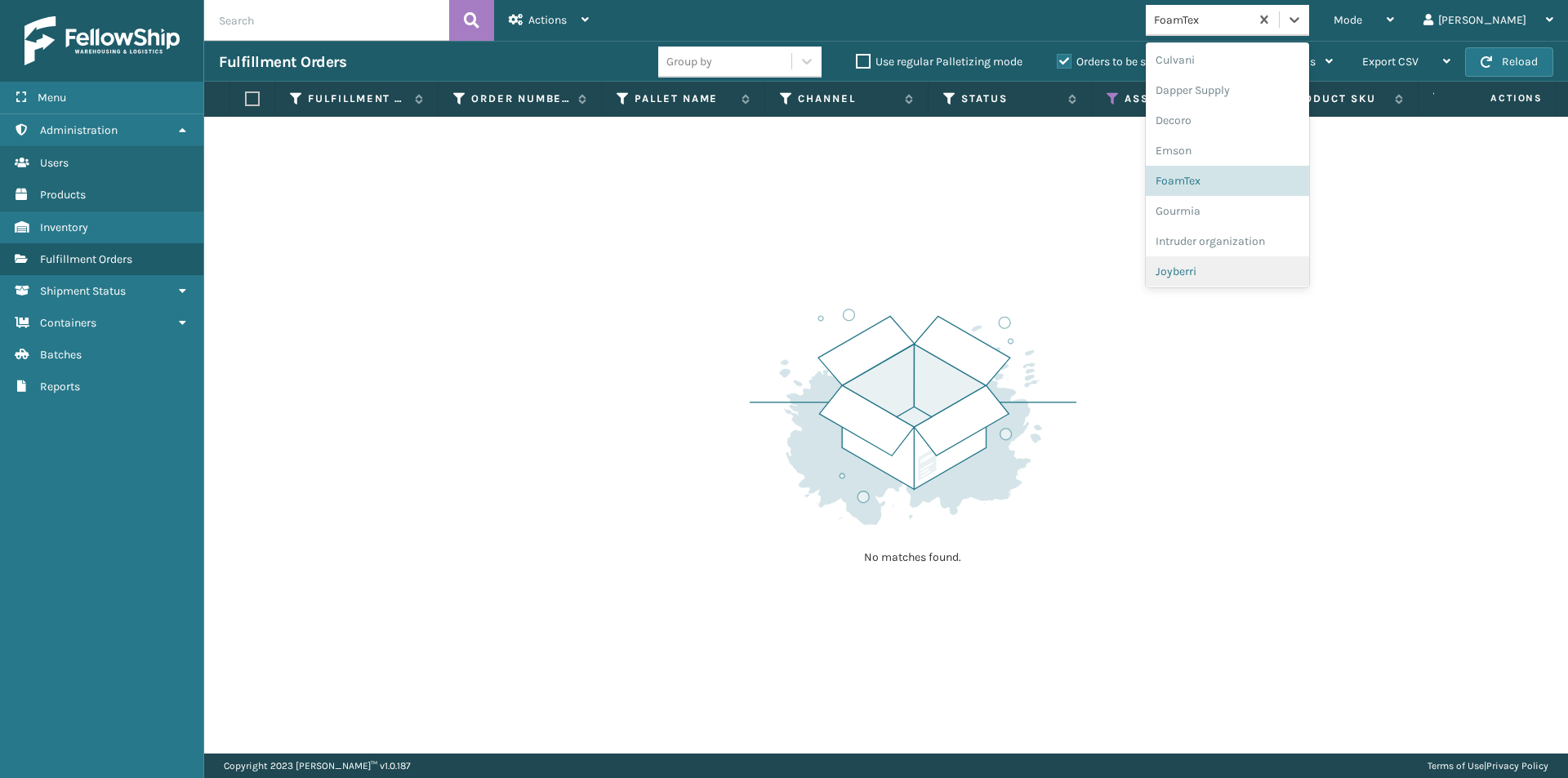
click at [1281, 273] on div "Joyberri" at bounding box center [1227, 271] width 163 height 30
click at [1302, 24] on icon at bounding box center [1294, 20] width 17 height 17
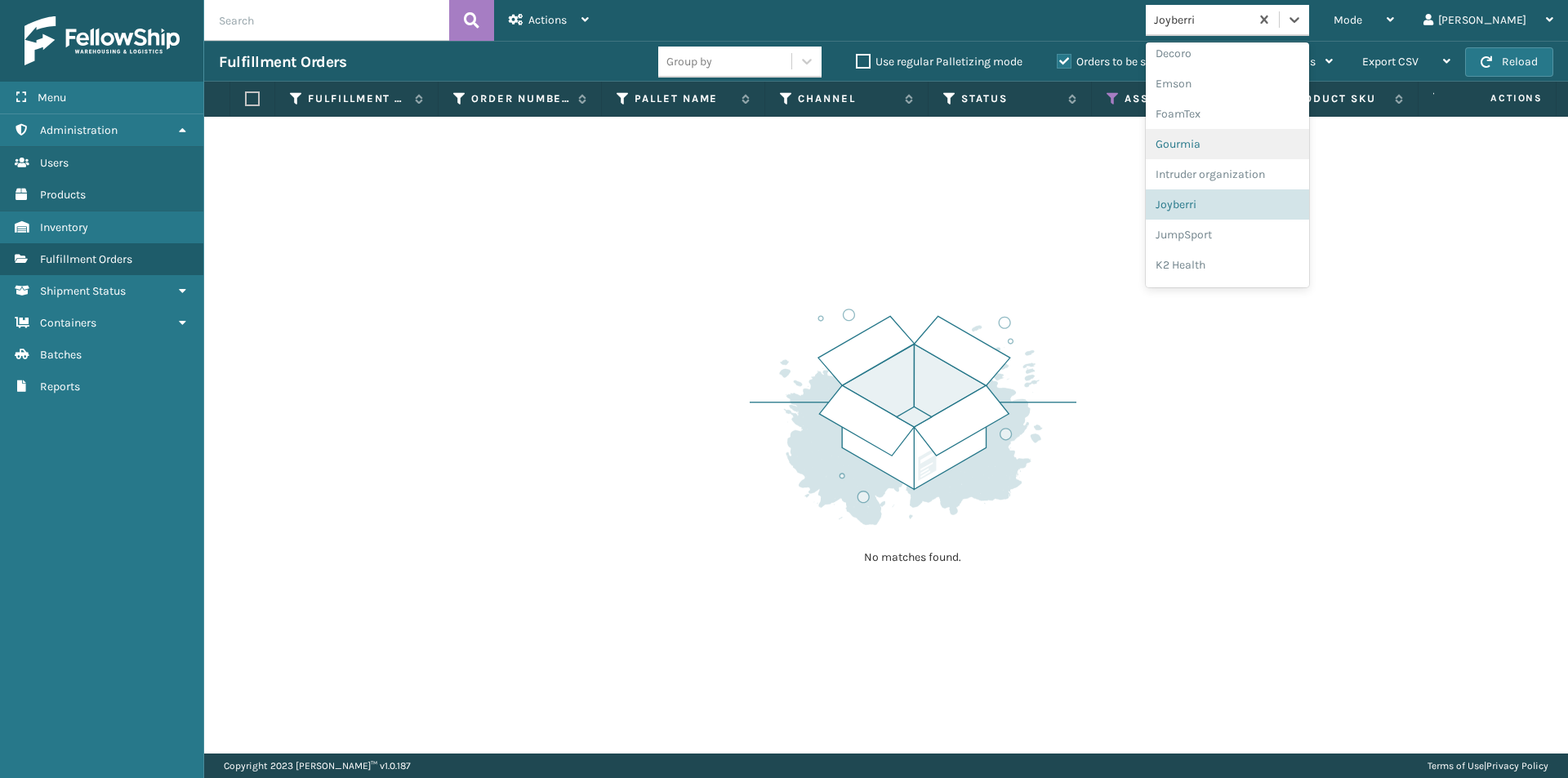
scroll to position [364, 0]
click at [1265, 216] on div "JumpSport" at bounding box center [1227, 210] width 163 height 30
click at [1302, 17] on icon at bounding box center [1294, 20] width 17 height 17
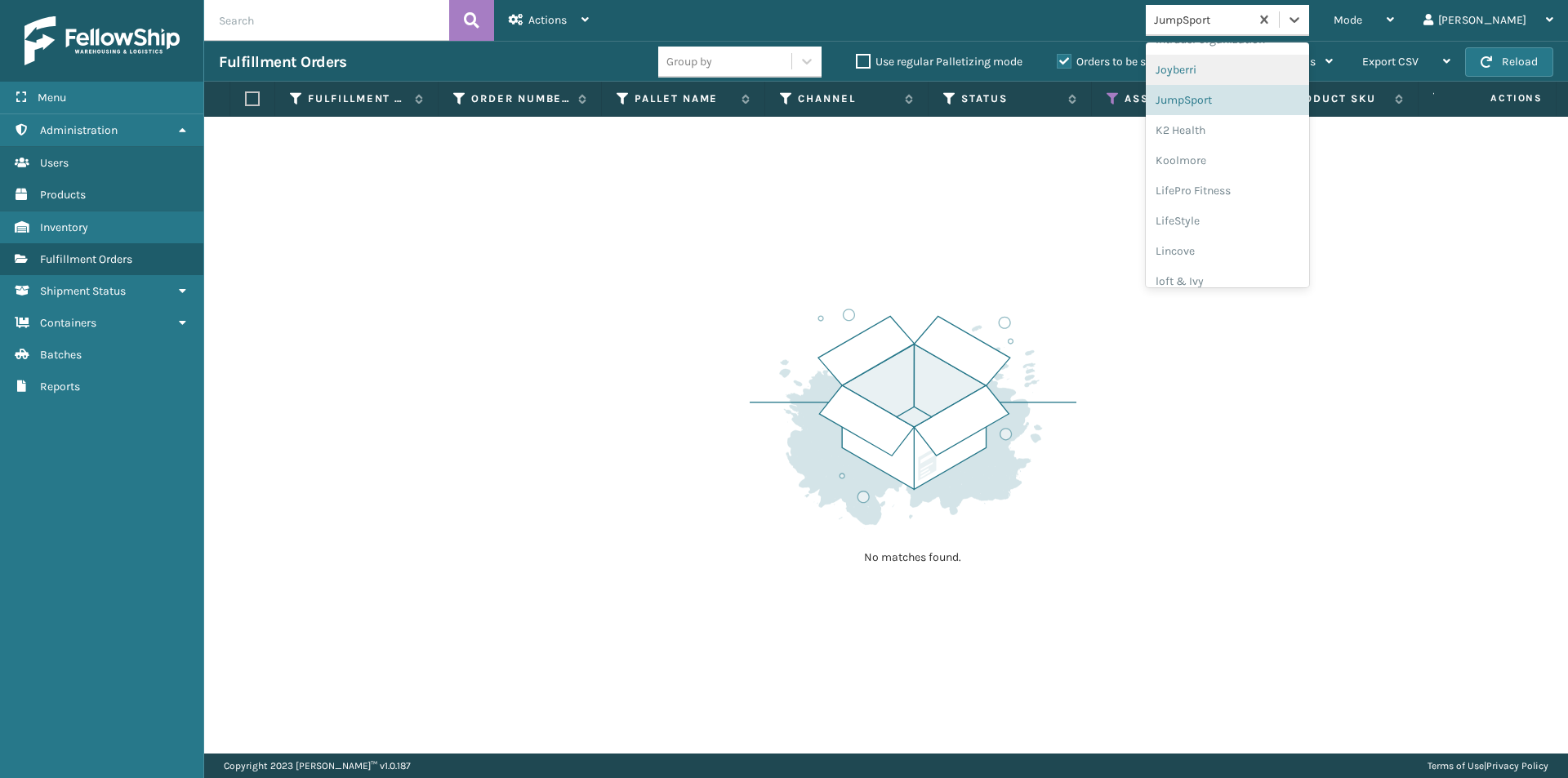
scroll to position [475, 0]
click at [1257, 142] on div "K2 Health" at bounding box center [1227, 129] width 163 height 30
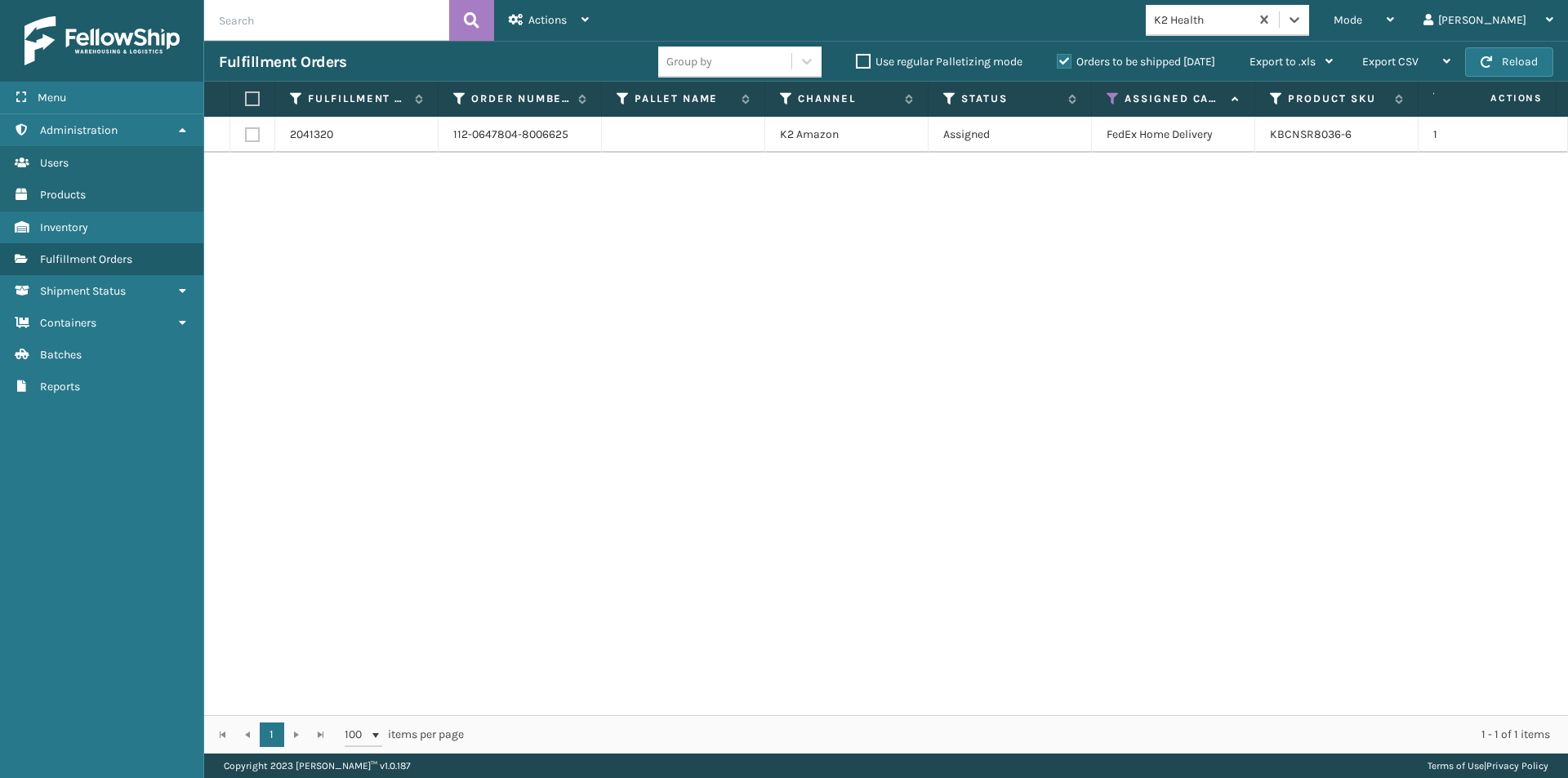
click at [258, 89] on th at bounding box center [253, 100] width 45 height 35
click at [255, 93] on label at bounding box center [250, 99] width 10 height 15
click at [245, 94] on input "checkbox" at bounding box center [245, 99] width 1 height 11
click at [585, 18] on icon at bounding box center [586, 20] width 8 height 12
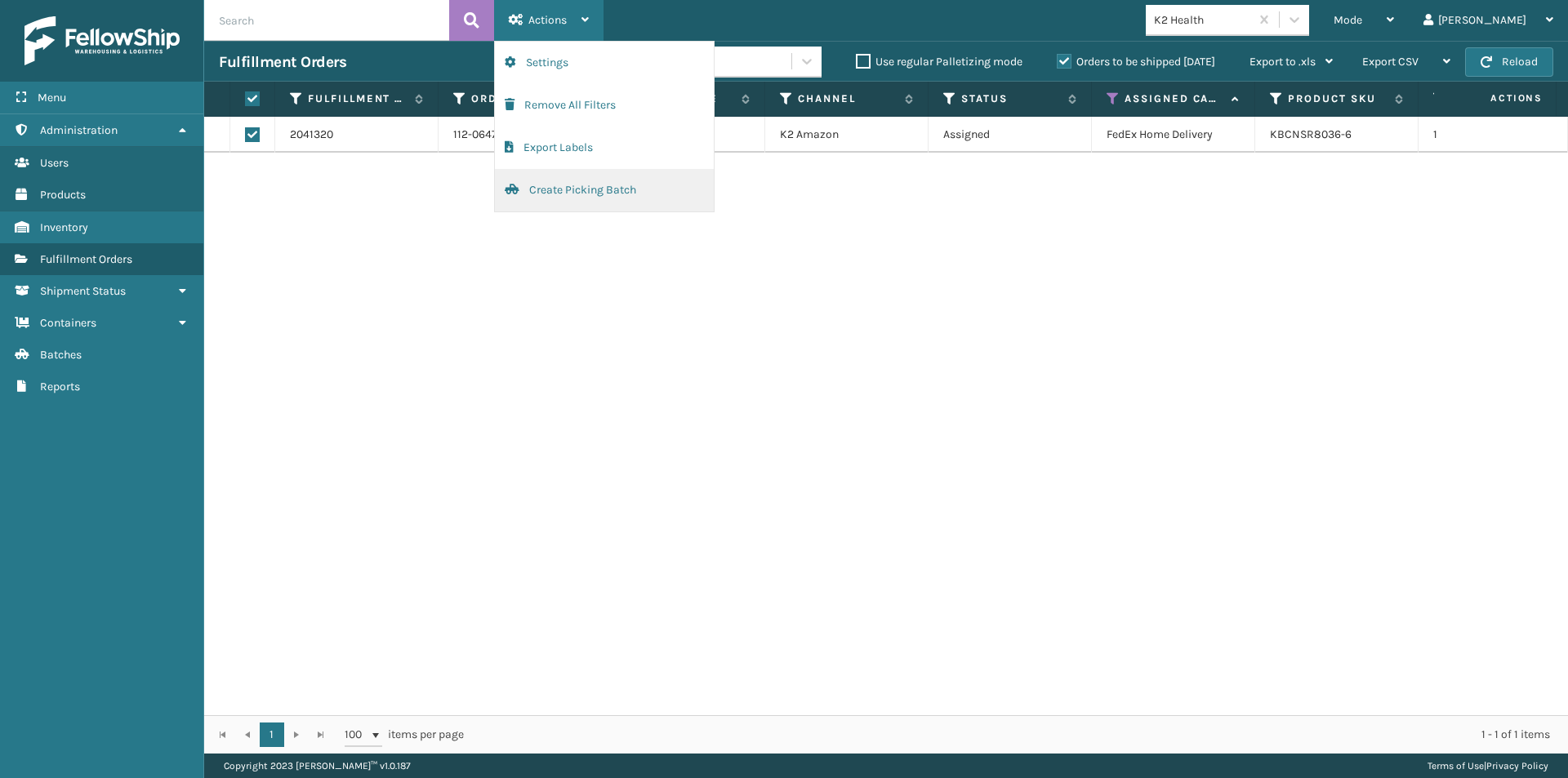
click at [555, 191] on button "Create Picking Batch" at bounding box center [604, 190] width 219 height 42
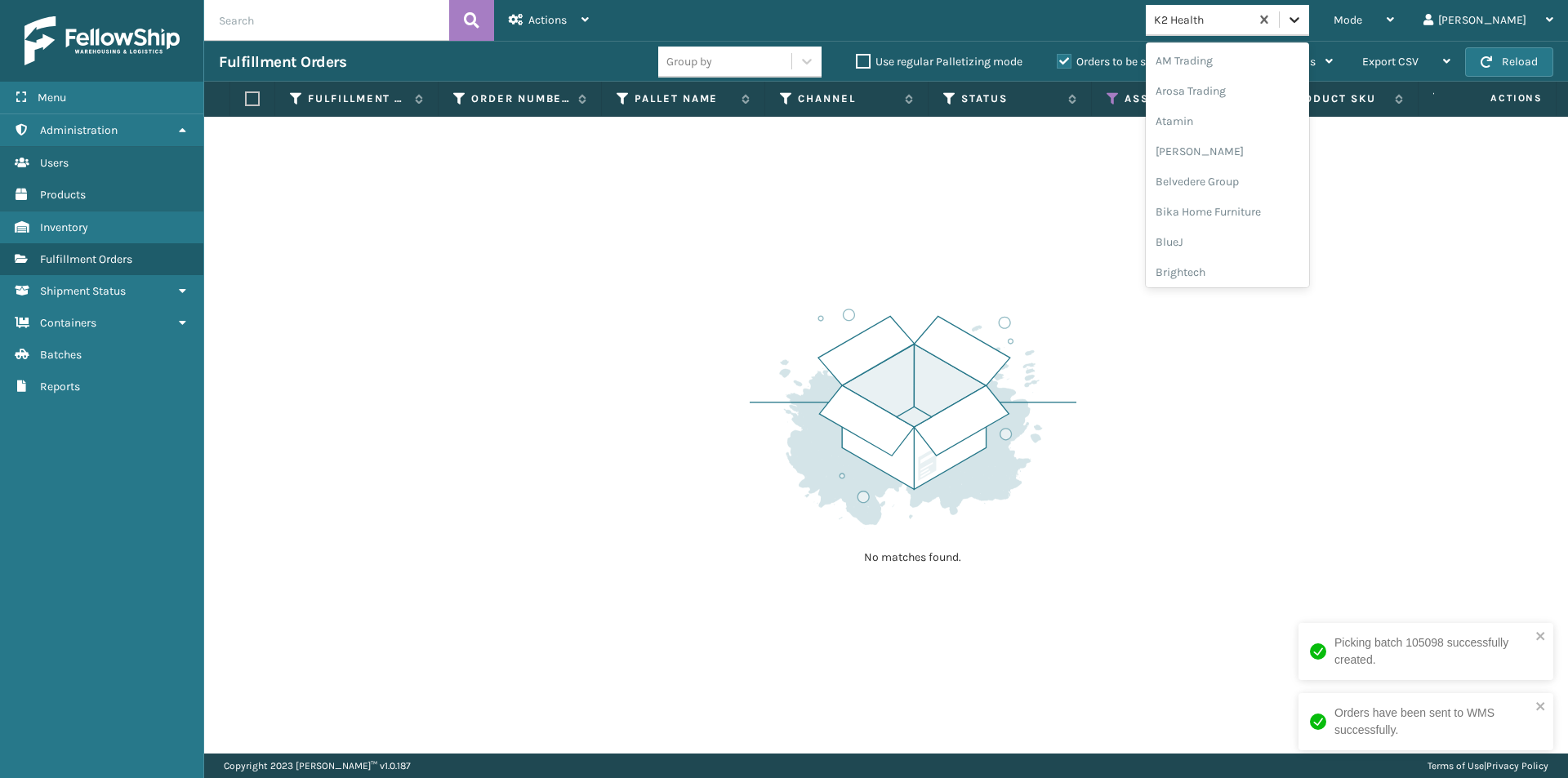
click at [1302, 15] on icon at bounding box center [1294, 20] width 17 height 17
click at [1268, 132] on div "Koolmore" at bounding box center [1227, 129] width 163 height 30
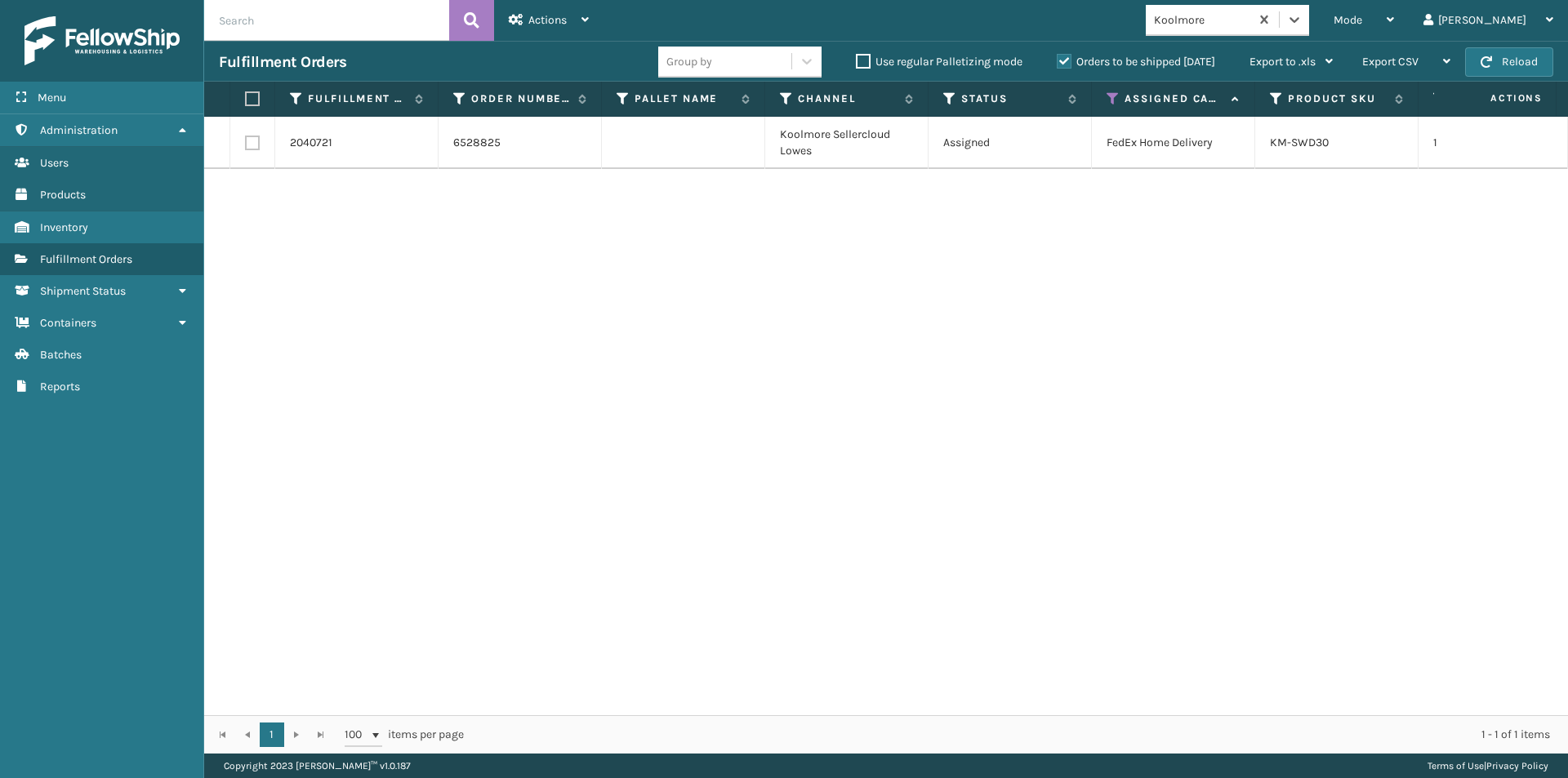
click at [250, 94] on label at bounding box center [250, 99] width 10 height 15
click at [245, 94] on input "checkbox" at bounding box center [245, 99] width 1 height 11
click at [581, 15] on div "Actions" at bounding box center [548, 21] width 80 height 41
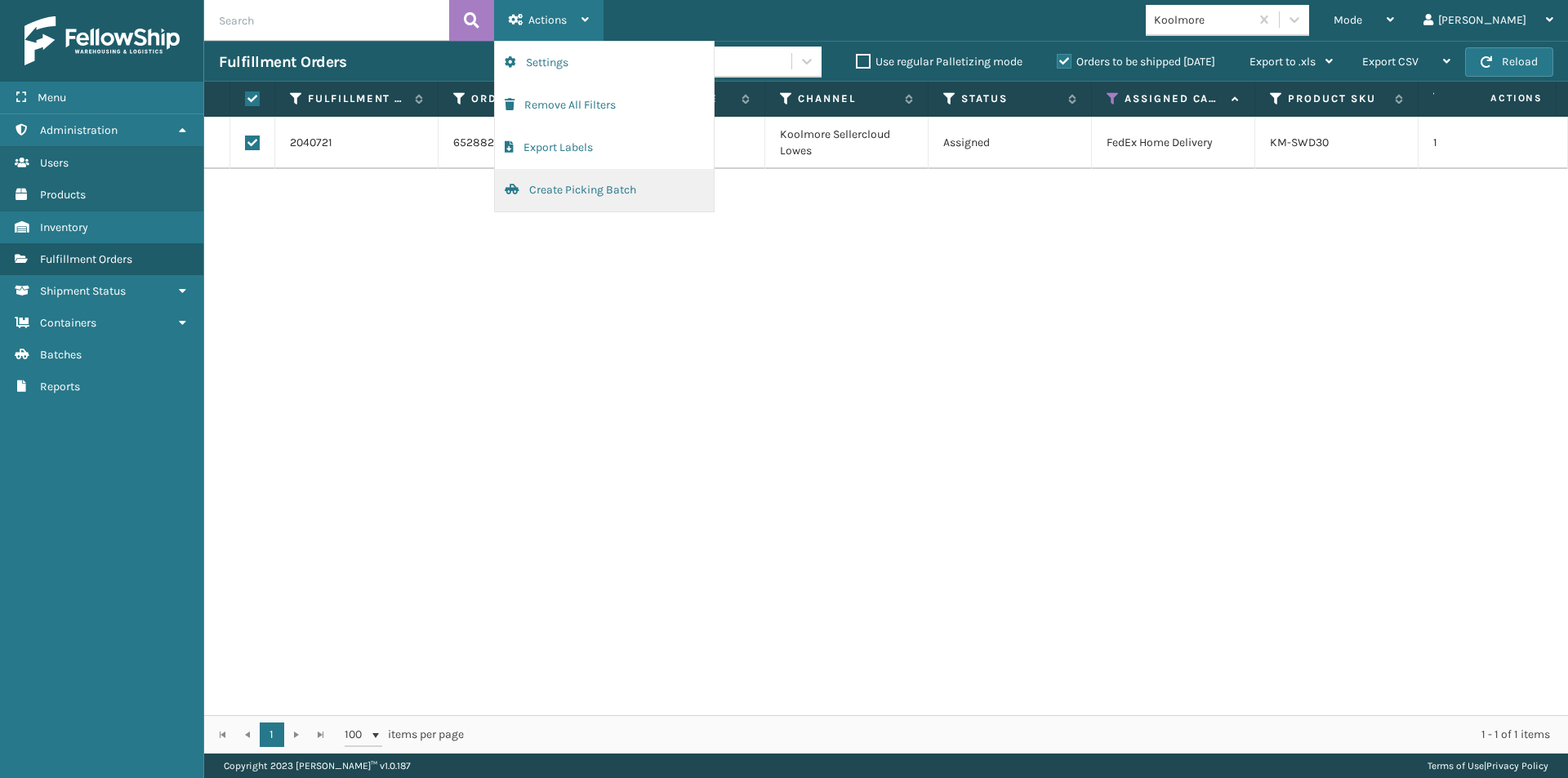
click at [578, 185] on button "Create Picking Batch" at bounding box center [604, 190] width 219 height 42
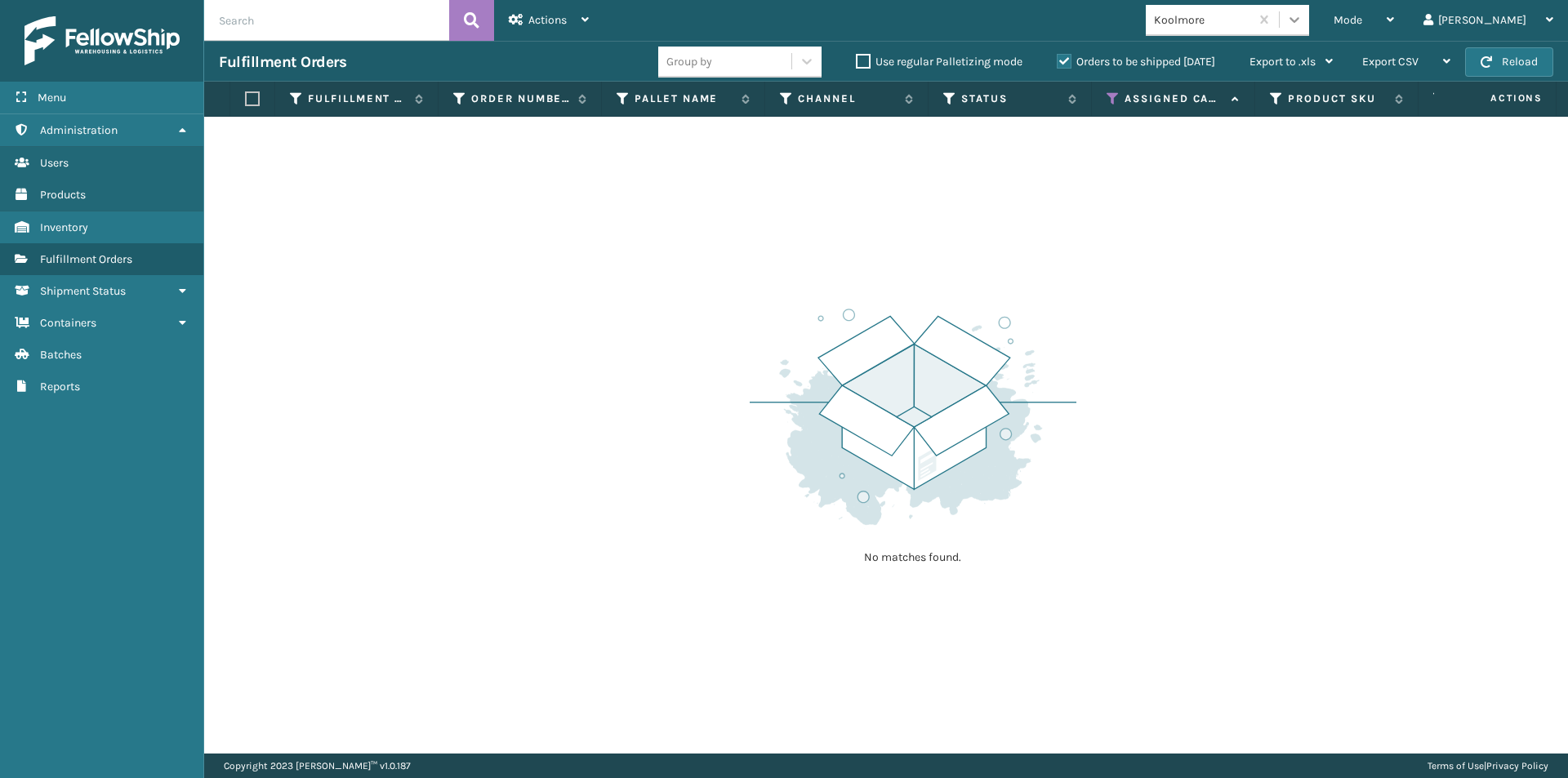
click at [1302, 18] on icon at bounding box center [1294, 20] width 17 height 17
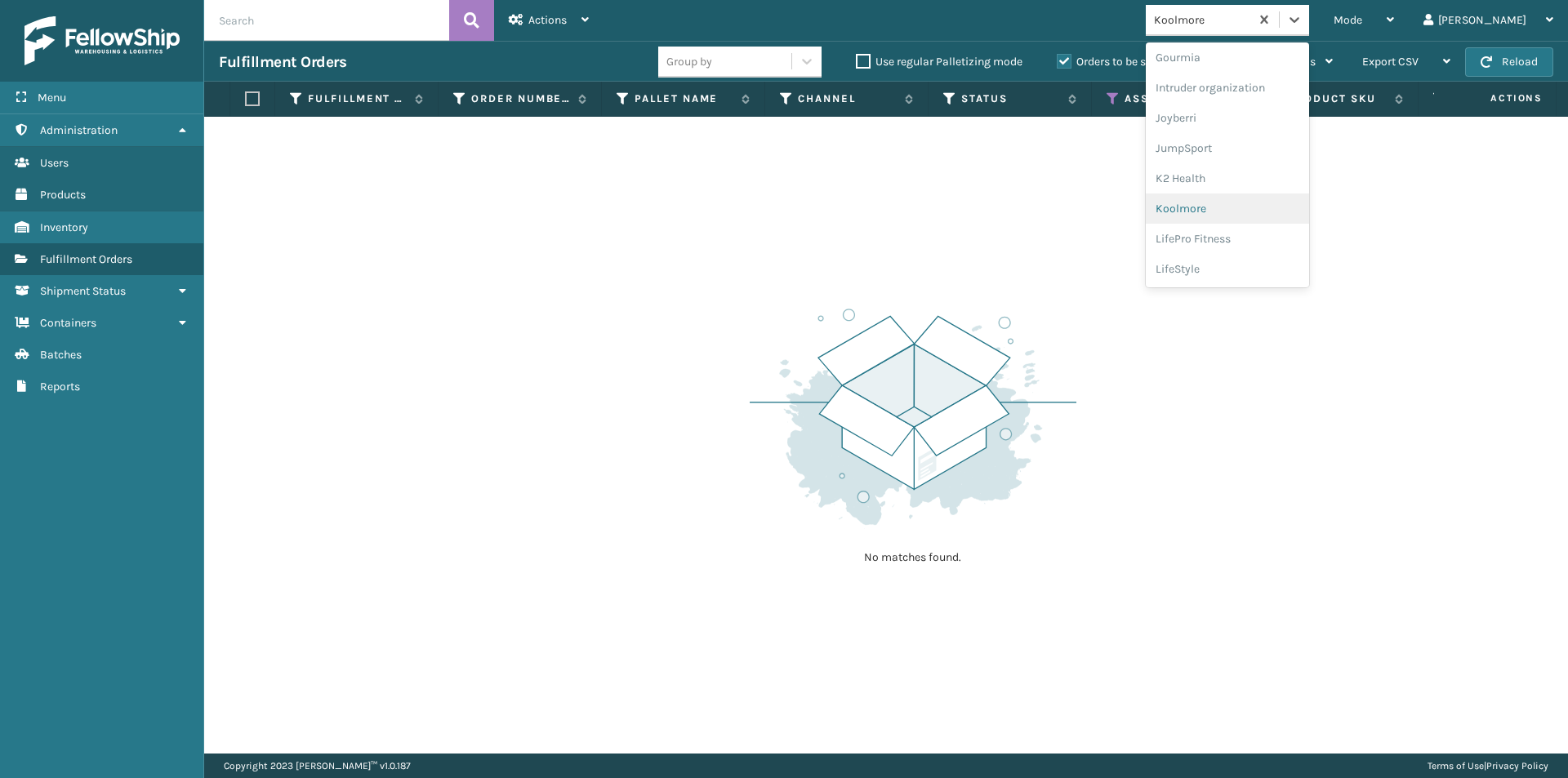
scroll to position [454, 0]
click at [1262, 212] on div "LifePro Fitness" at bounding box center [1227, 210] width 163 height 30
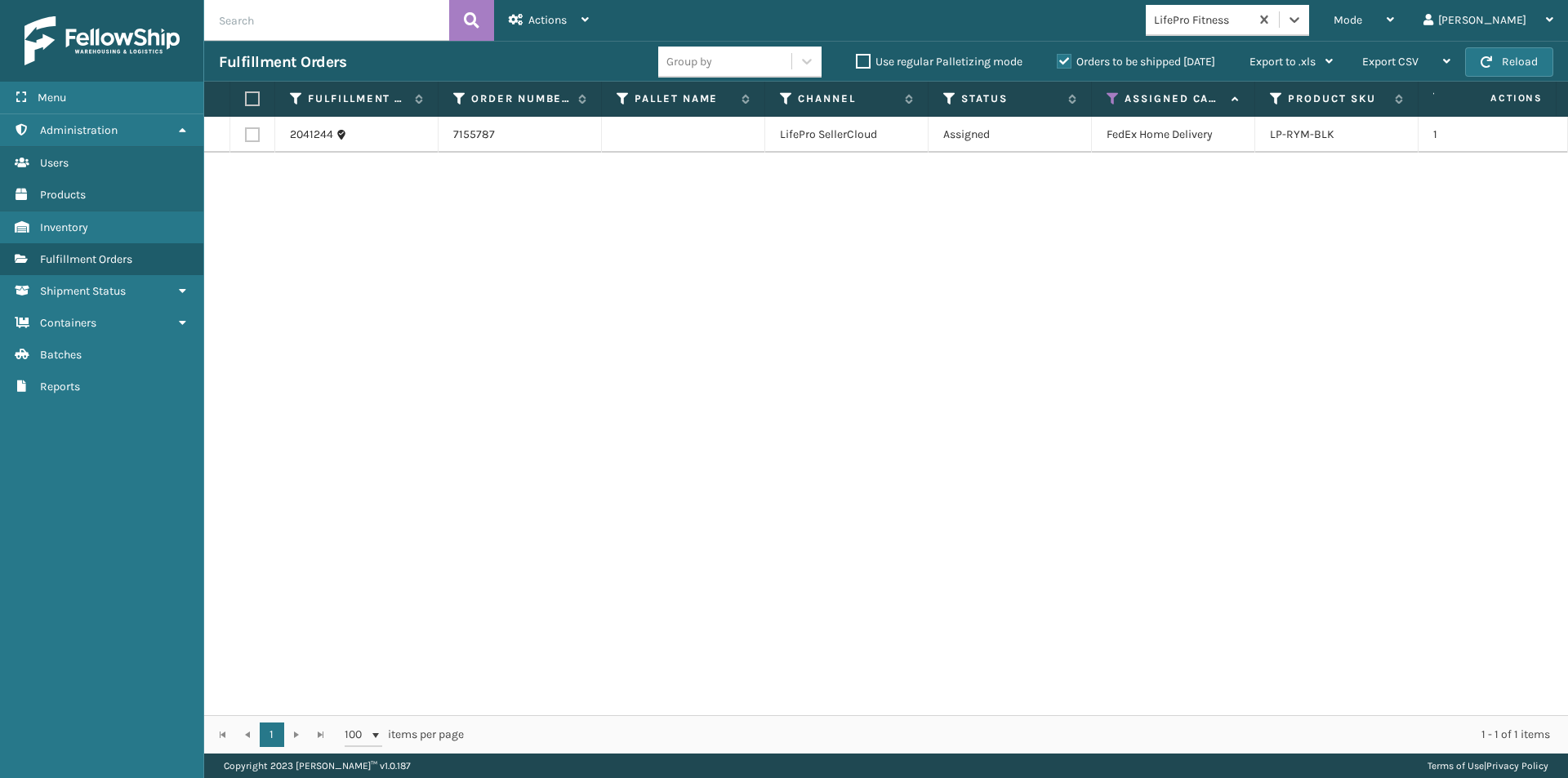
click at [248, 105] on label at bounding box center [250, 99] width 10 height 15
click at [245, 105] on input "checkbox" at bounding box center [245, 99] width 1 height 11
click at [588, 22] on icon at bounding box center [586, 20] width 8 height 12
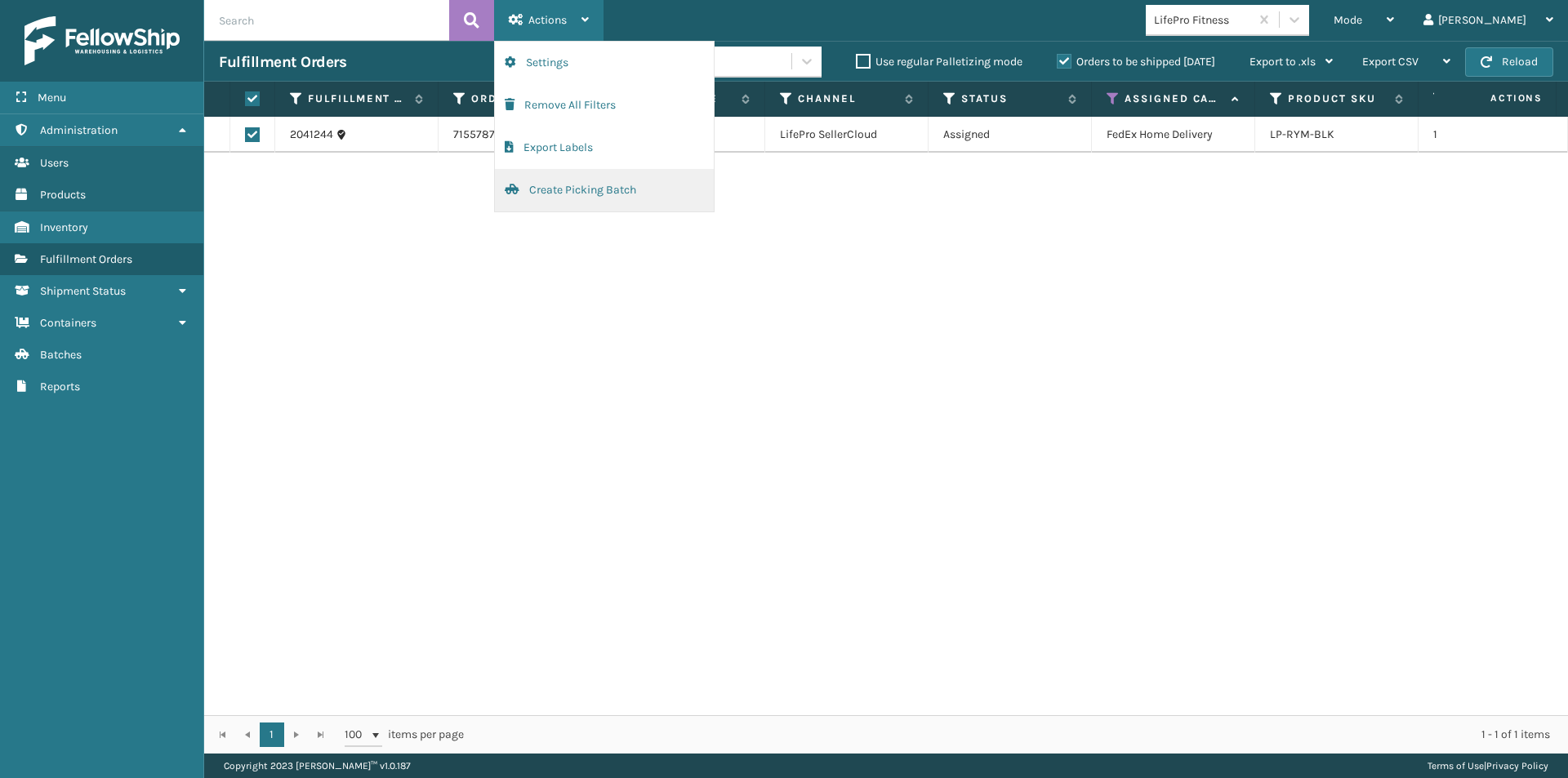
click at [603, 187] on button "Create Picking Batch" at bounding box center [604, 190] width 219 height 42
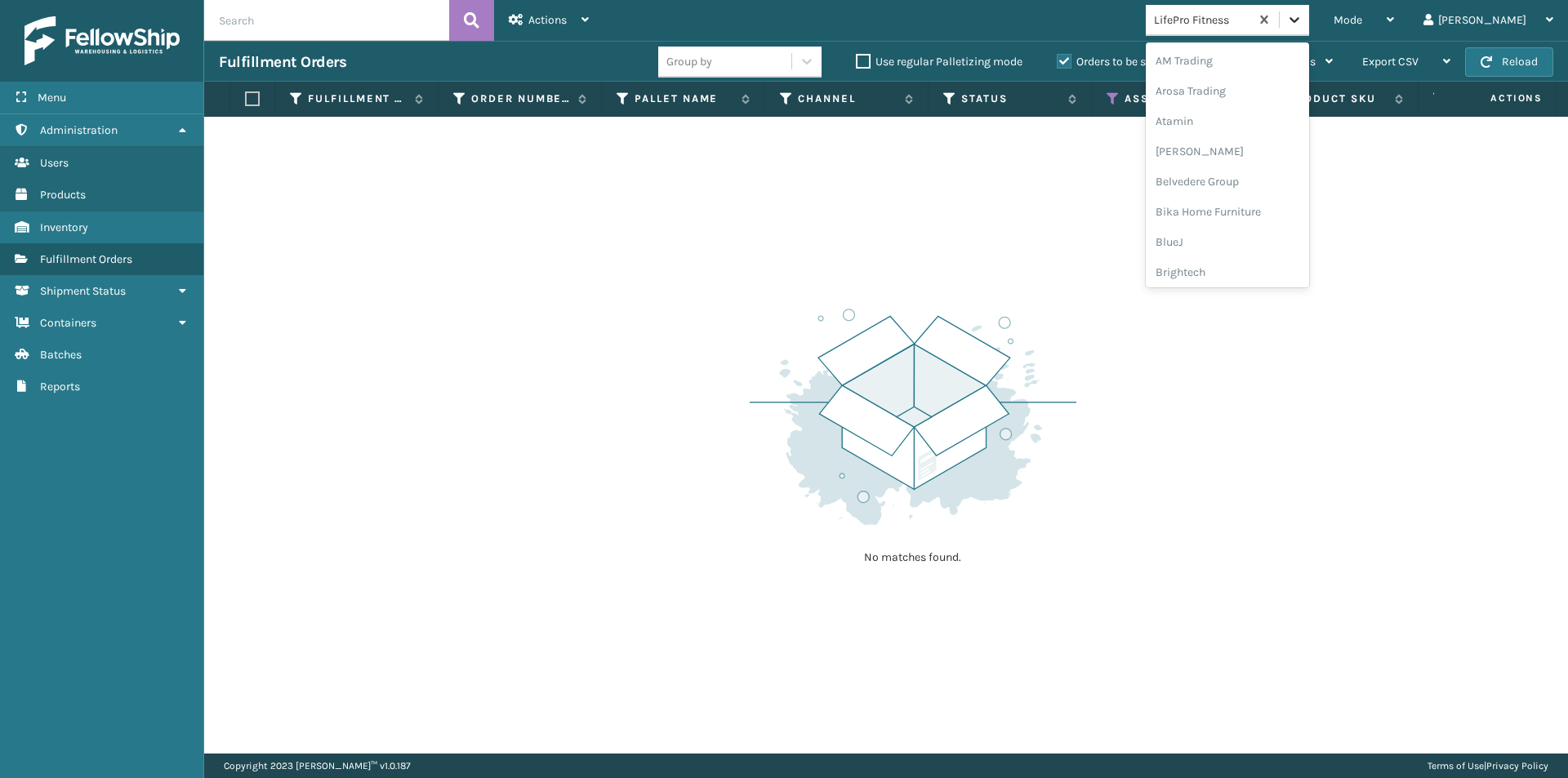
click at [1309, 29] on div at bounding box center [1294, 20] width 29 height 29
click at [1273, 218] on div "LifeStyle" at bounding box center [1227, 210] width 163 height 30
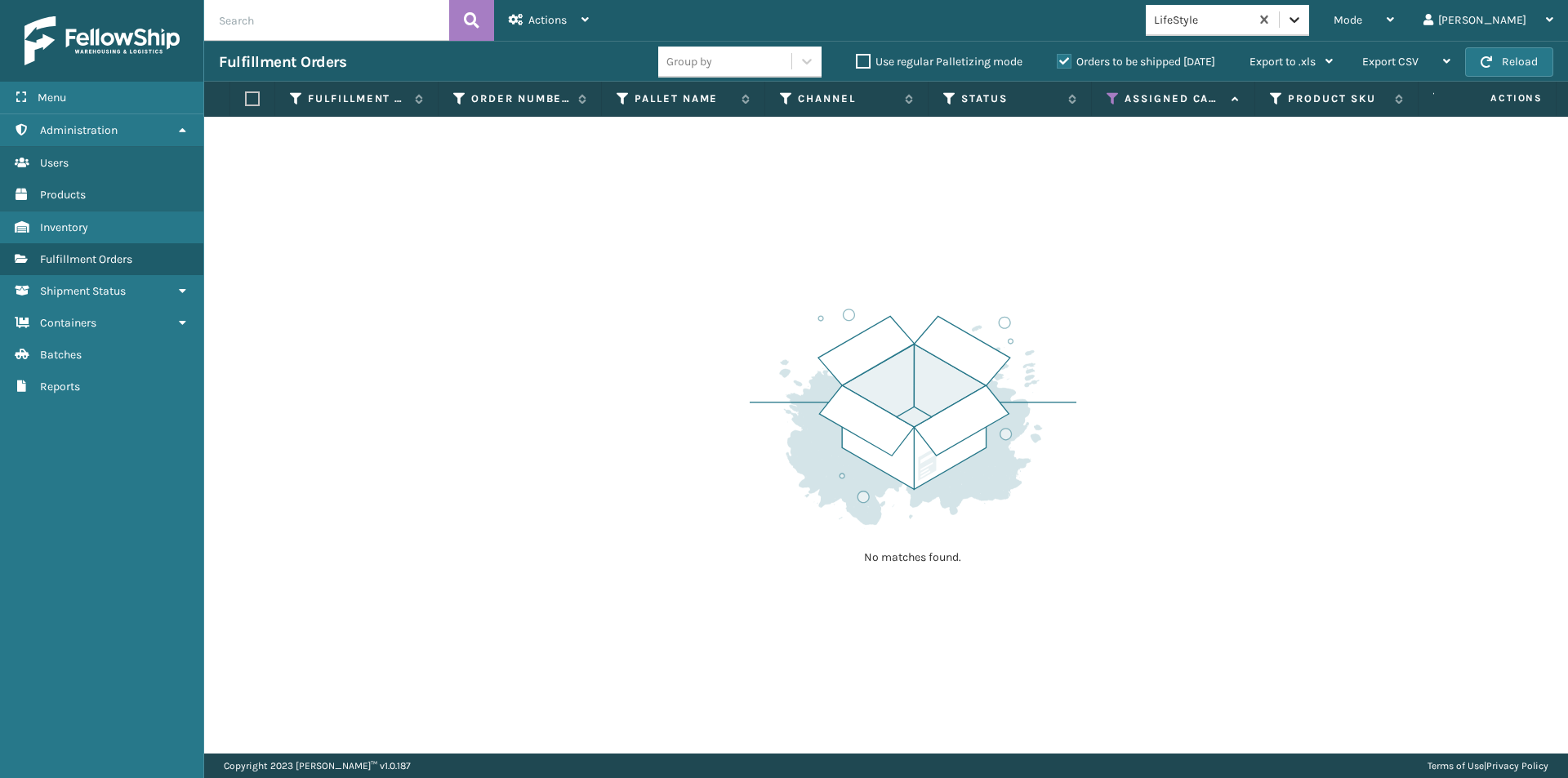
click at [1309, 30] on div at bounding box center [1294, 20] width 29 height 29
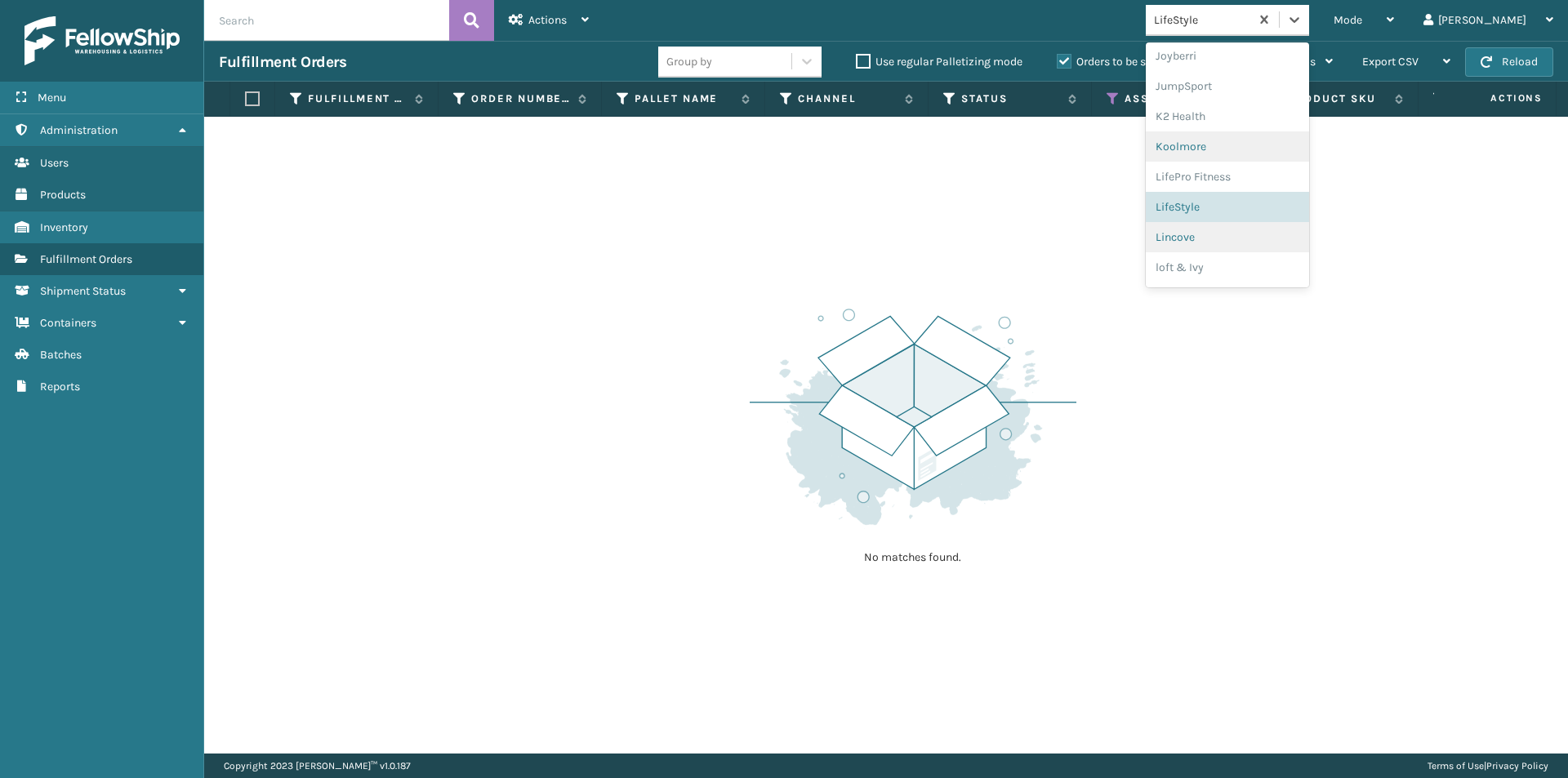
scroll to position [514, 0]
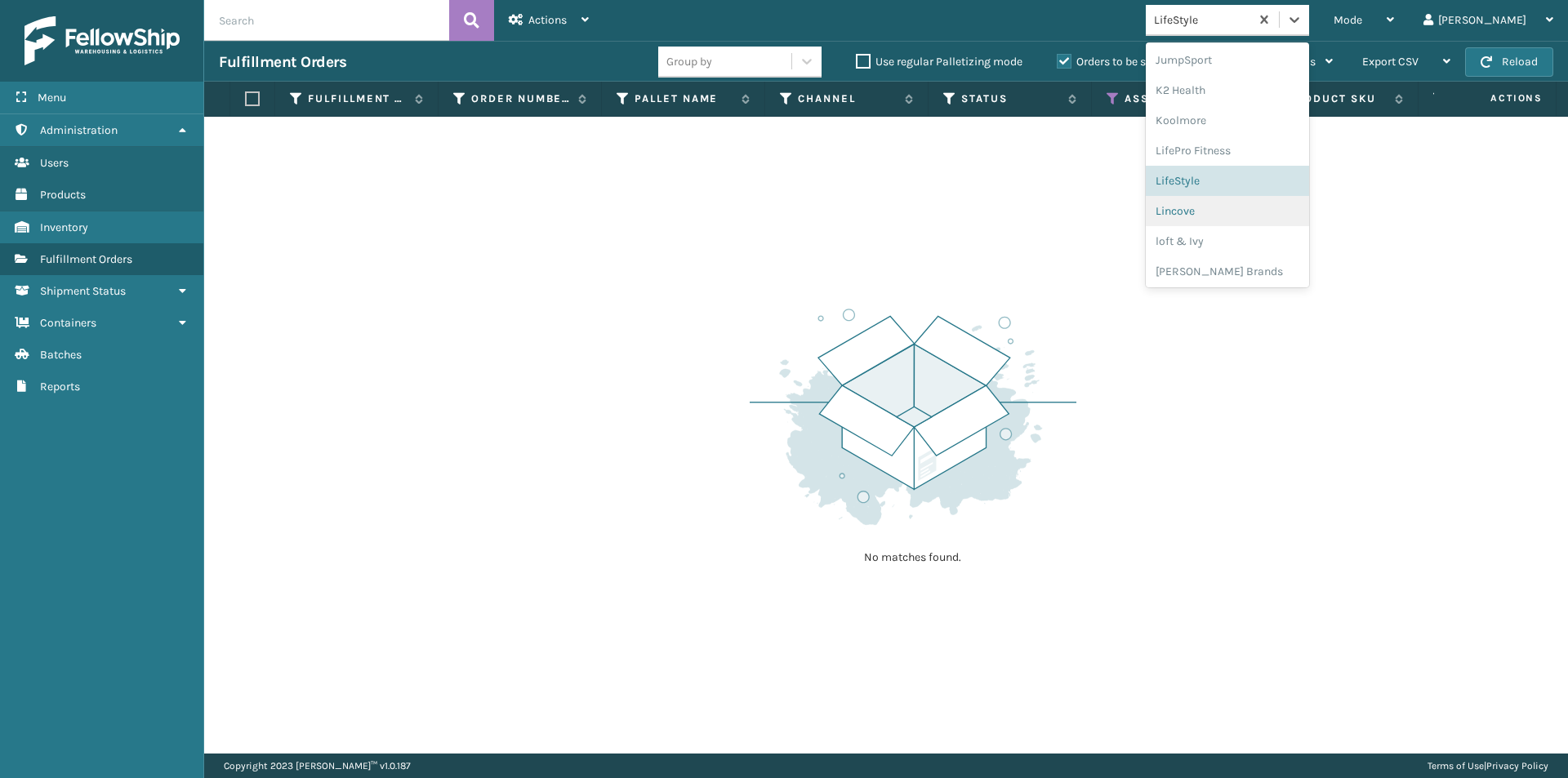
click at [1279, 214] on div "Lincove" at bounding box center [1227, 210] width 163 height 30
click at [1302, 24] on icon at bounding box center [1294, 20] width 17 height 17
click at [1257, 236] on div "loft & Ivy" at bounding box center [1227, 238] width 163 height 30
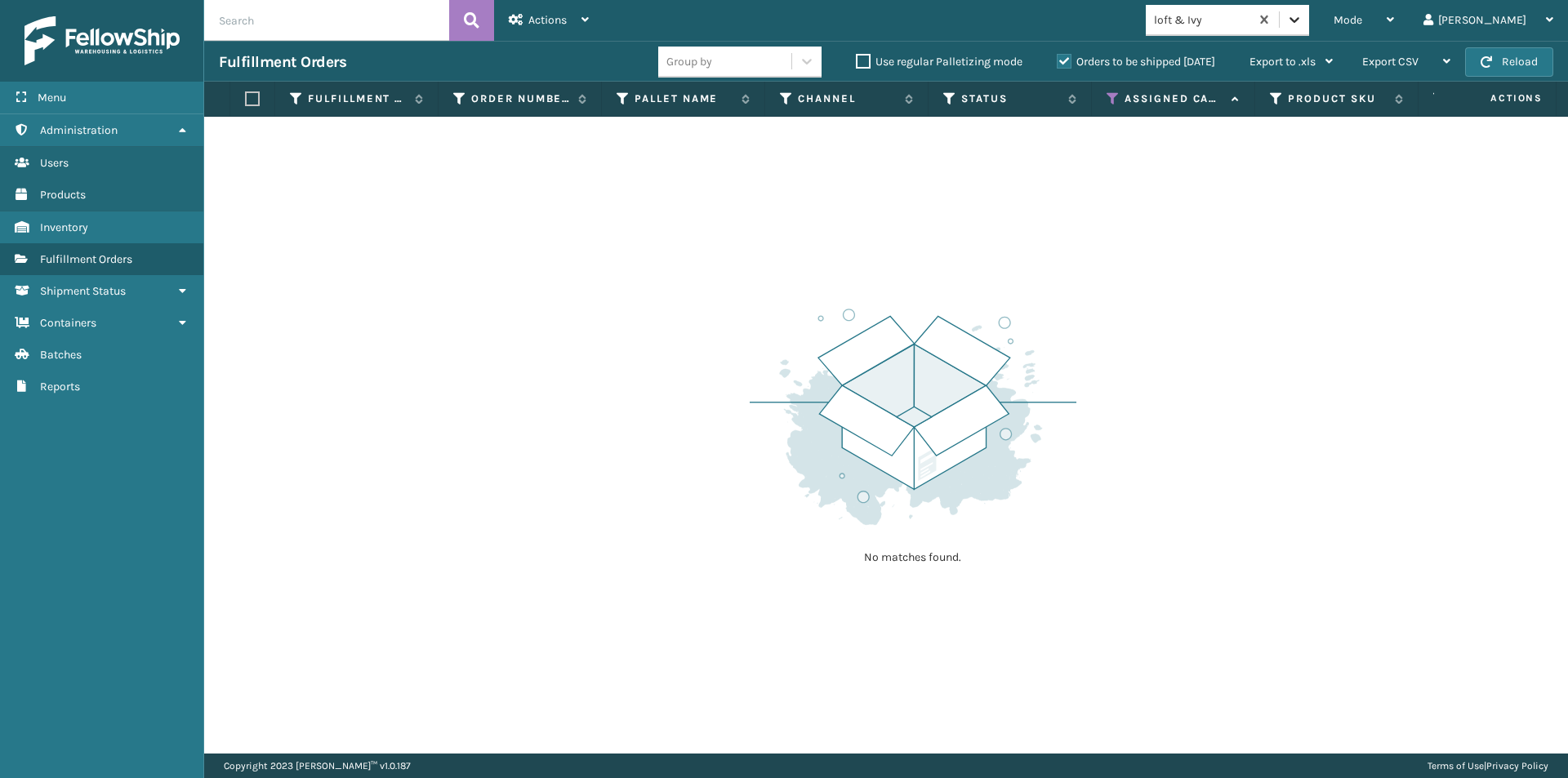
click at [1302, 26] on icon at bounding box center [1294, 20] width 17 height 17
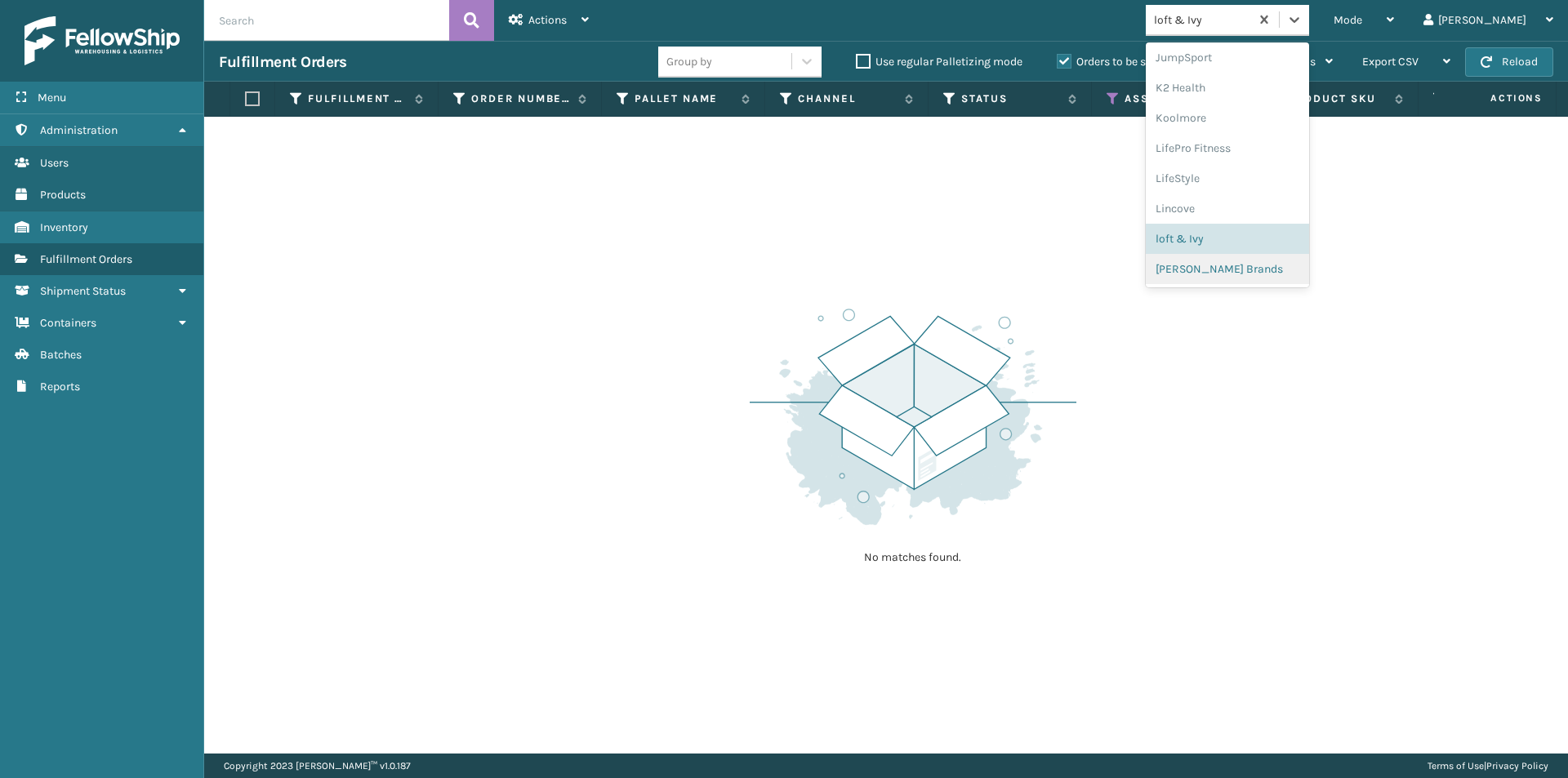
click at [1287, 276] on div "[PERSON_NAME] Brands" at bounding box center [1227, 269] width 163 height 30
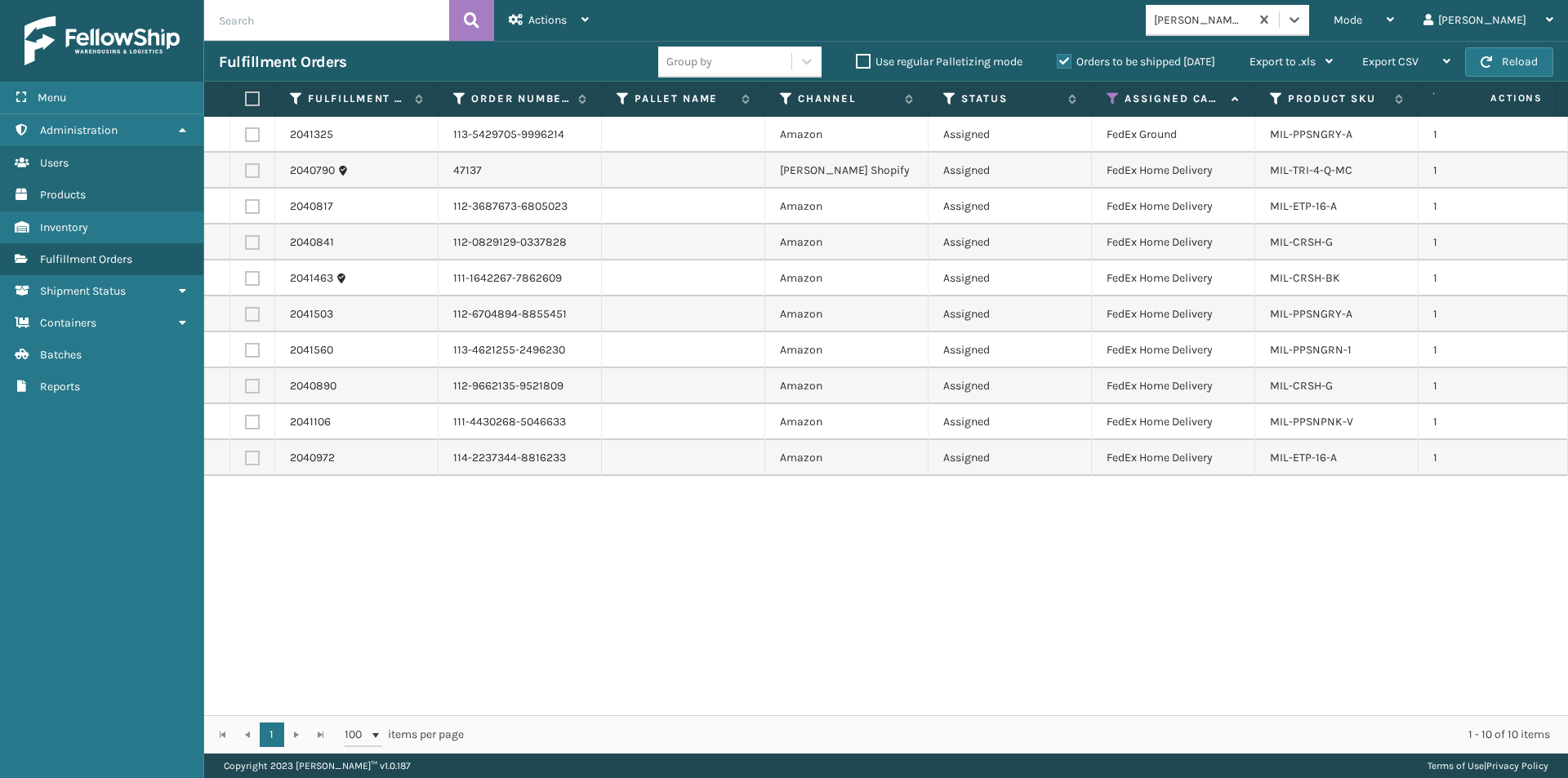
click at [240, 96] on th at bounding box center [253, 100] width 45 height 35
click at [251, 97] on label at bounding box center [250, 99] width 10 height 15
click at [245, 97] on input "checkbox" at bounding box center [245, 99] width 1 height 11
drag, startPoint x: 584, startPoint y: 18, endPoint x: 588, endPoint y: 29, distance: 11.7
click at [585, 18] on icon at bounding box center [586, 20] width 8 height 12
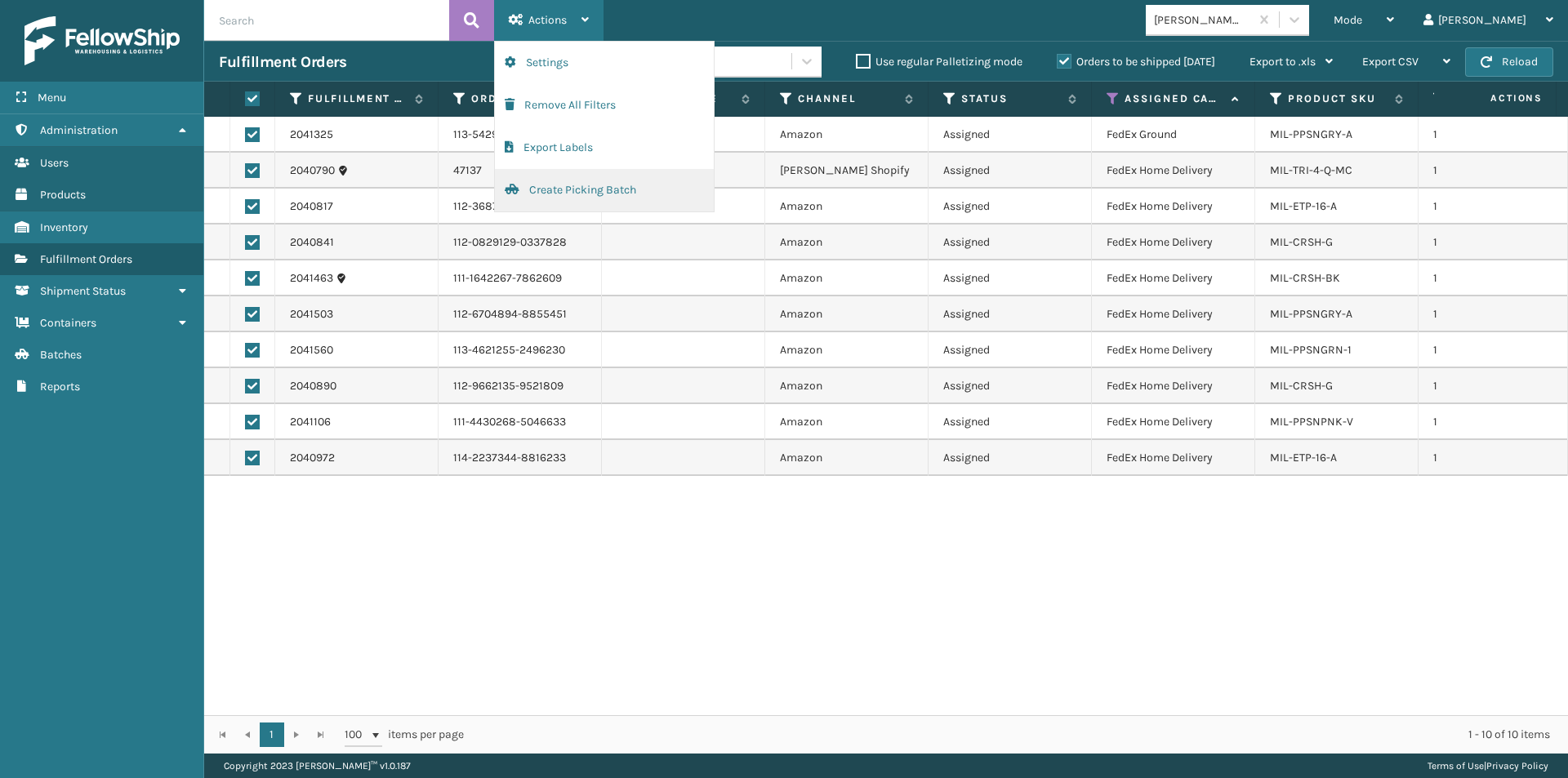
click at [586, 195] on button "Create Picking Batch" at bounding box center [604, 190] width 219 height 42
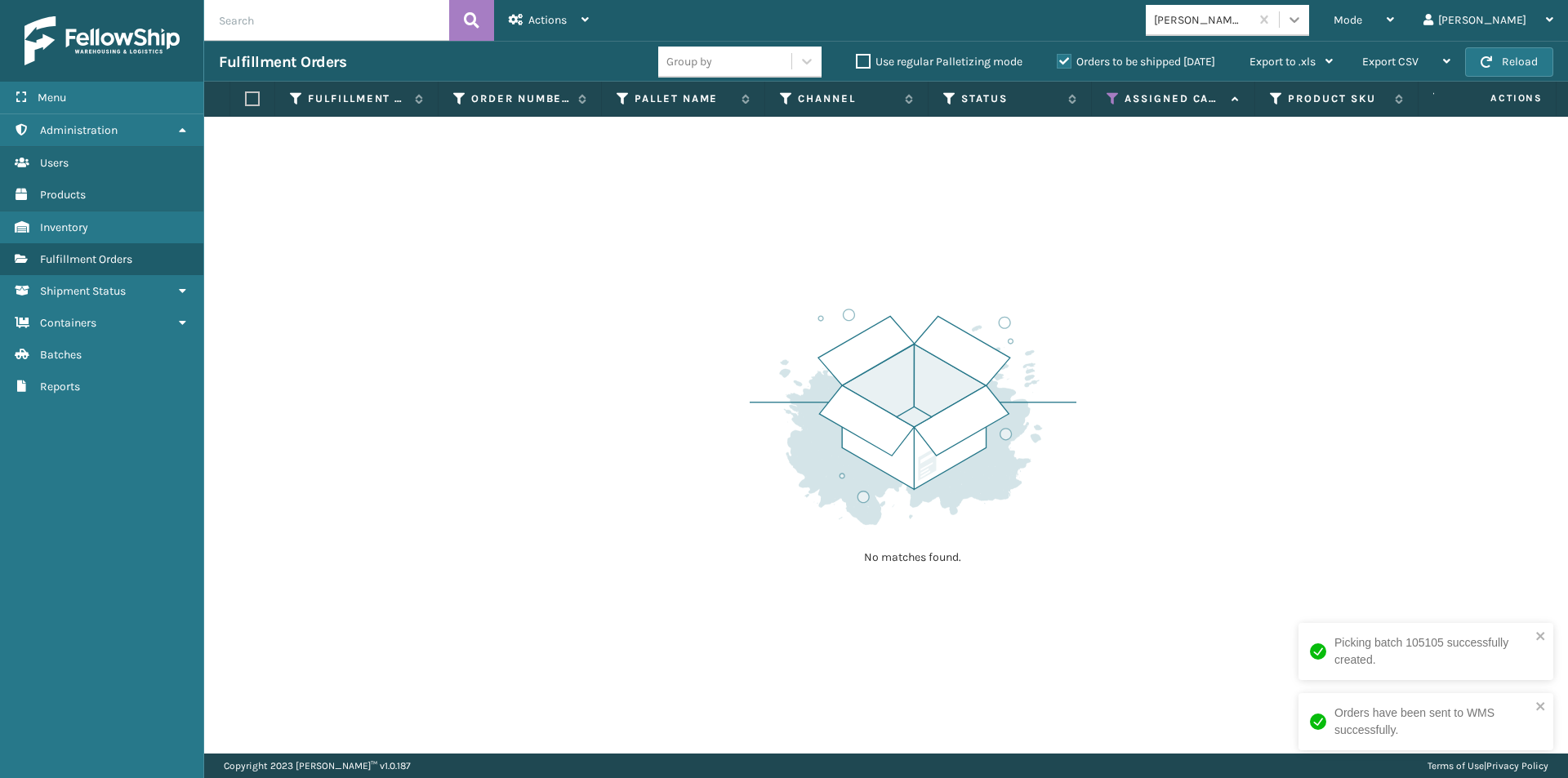
click at [1309, 28] on div at bounding box center [1294, 20] width 29 height 29
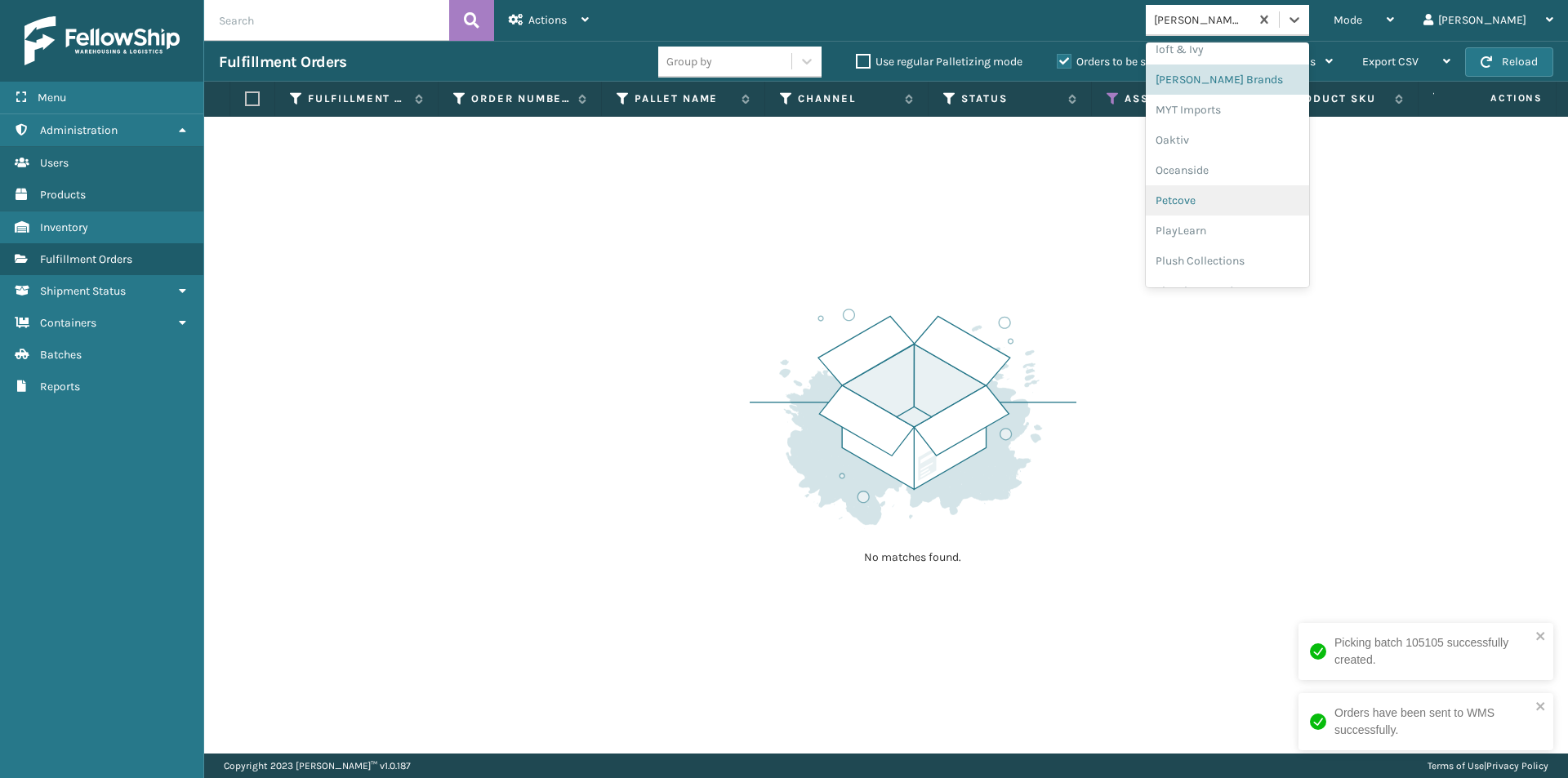
scroll to position [680, 0]
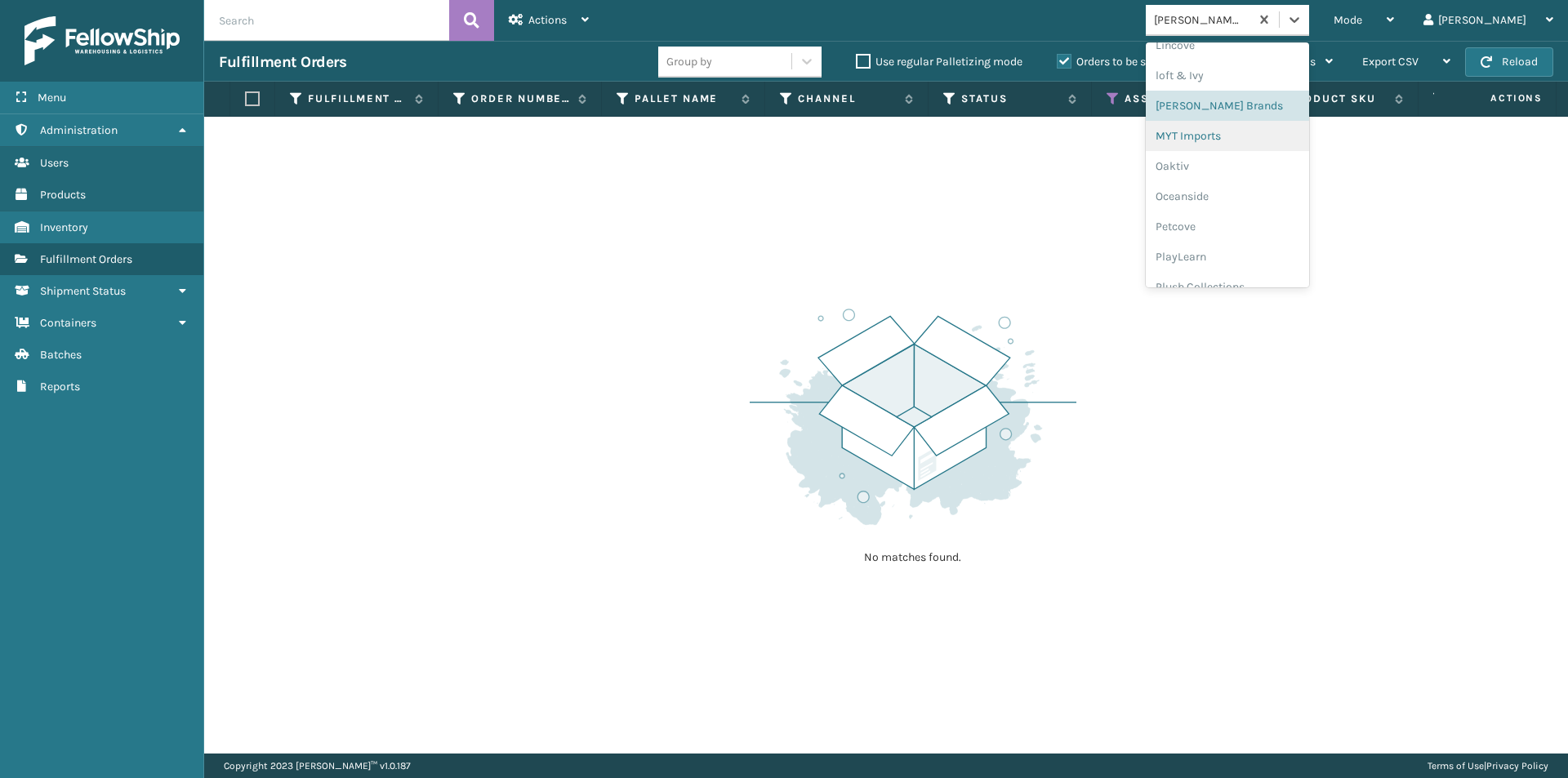
click at [1293, 148] on div "MYT Imports" at bounding box center [1227, 136] width 163 height 30
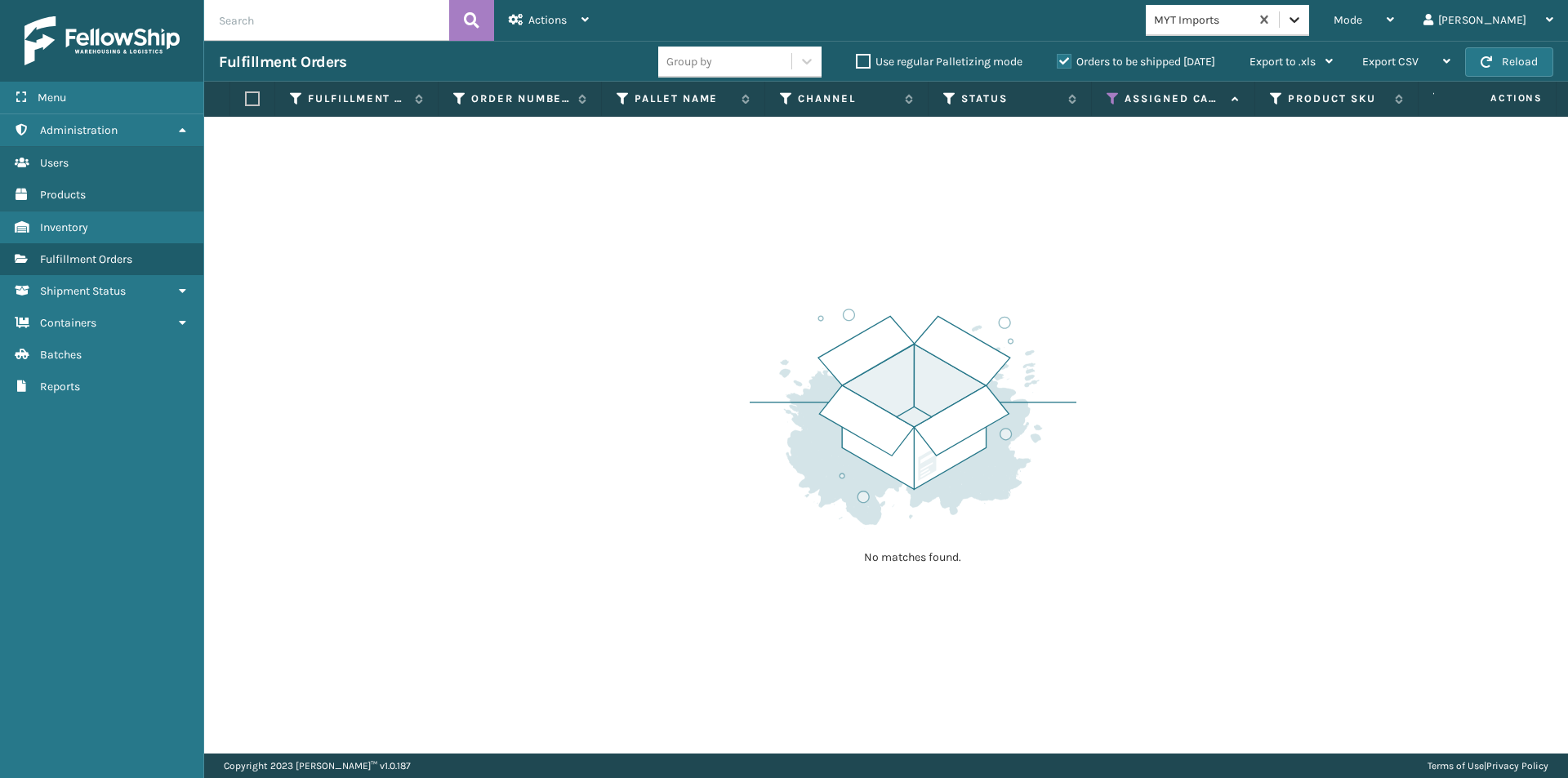
click at [1302, 16] on icon at bounding box center [1294, 20] width 17 height 17
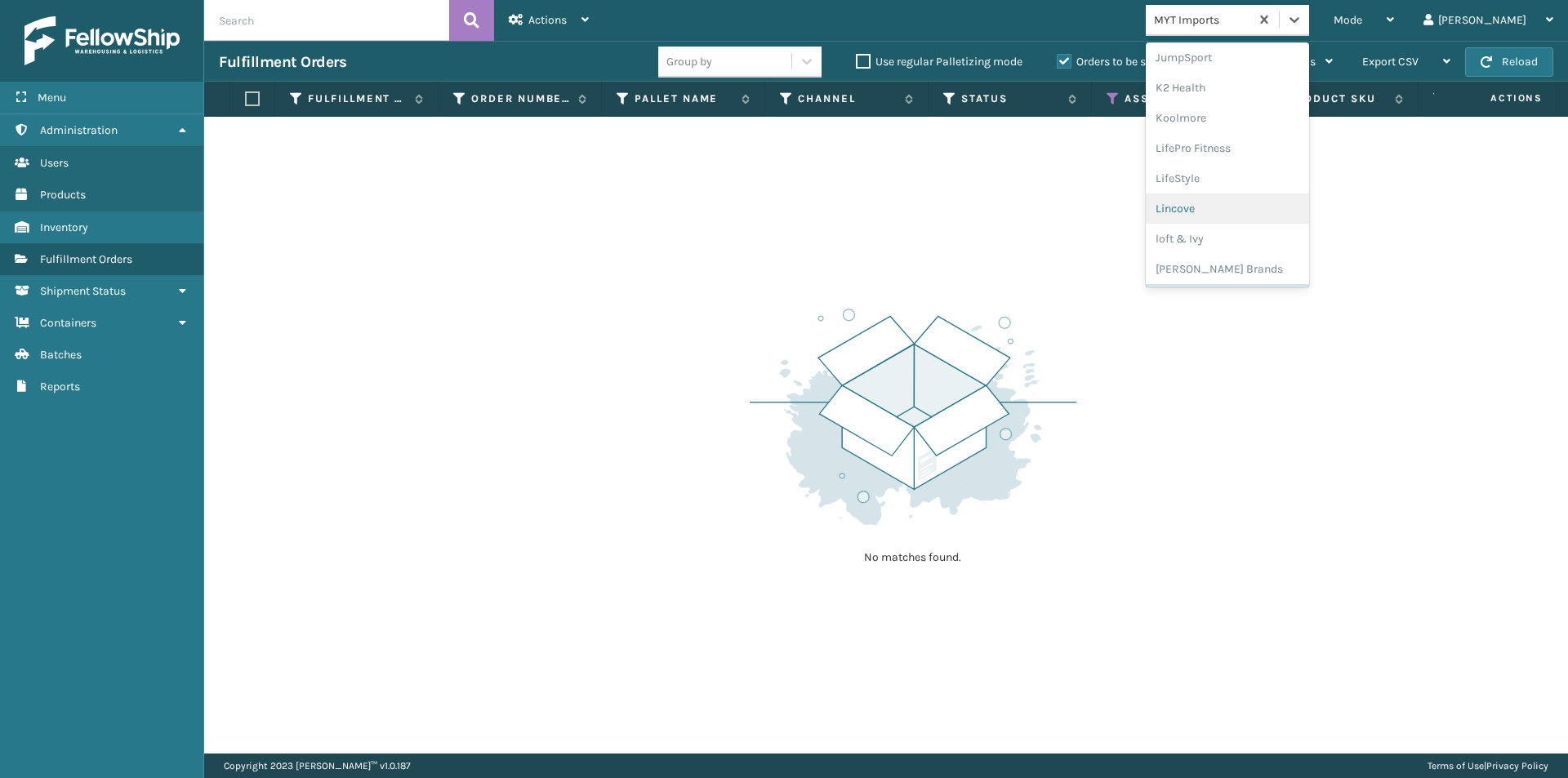
scroll to position [598, 0]
click at [1270, 259] on div "Oaktiv" at bounding box center [1227, 247] width 163 height 30
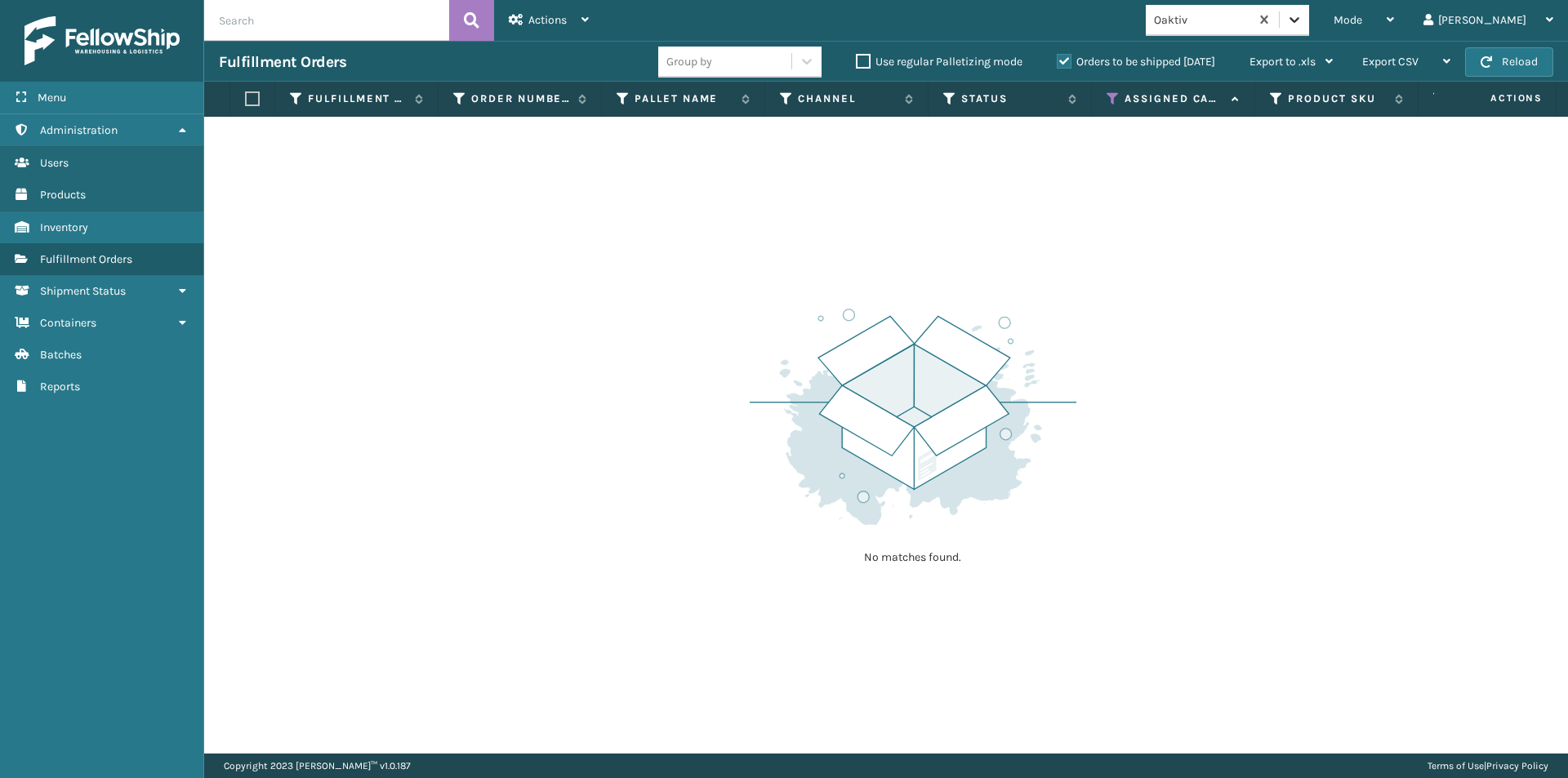
click at [1302, 22] on icon at bounding box center [1294, 20] width 17 height 17
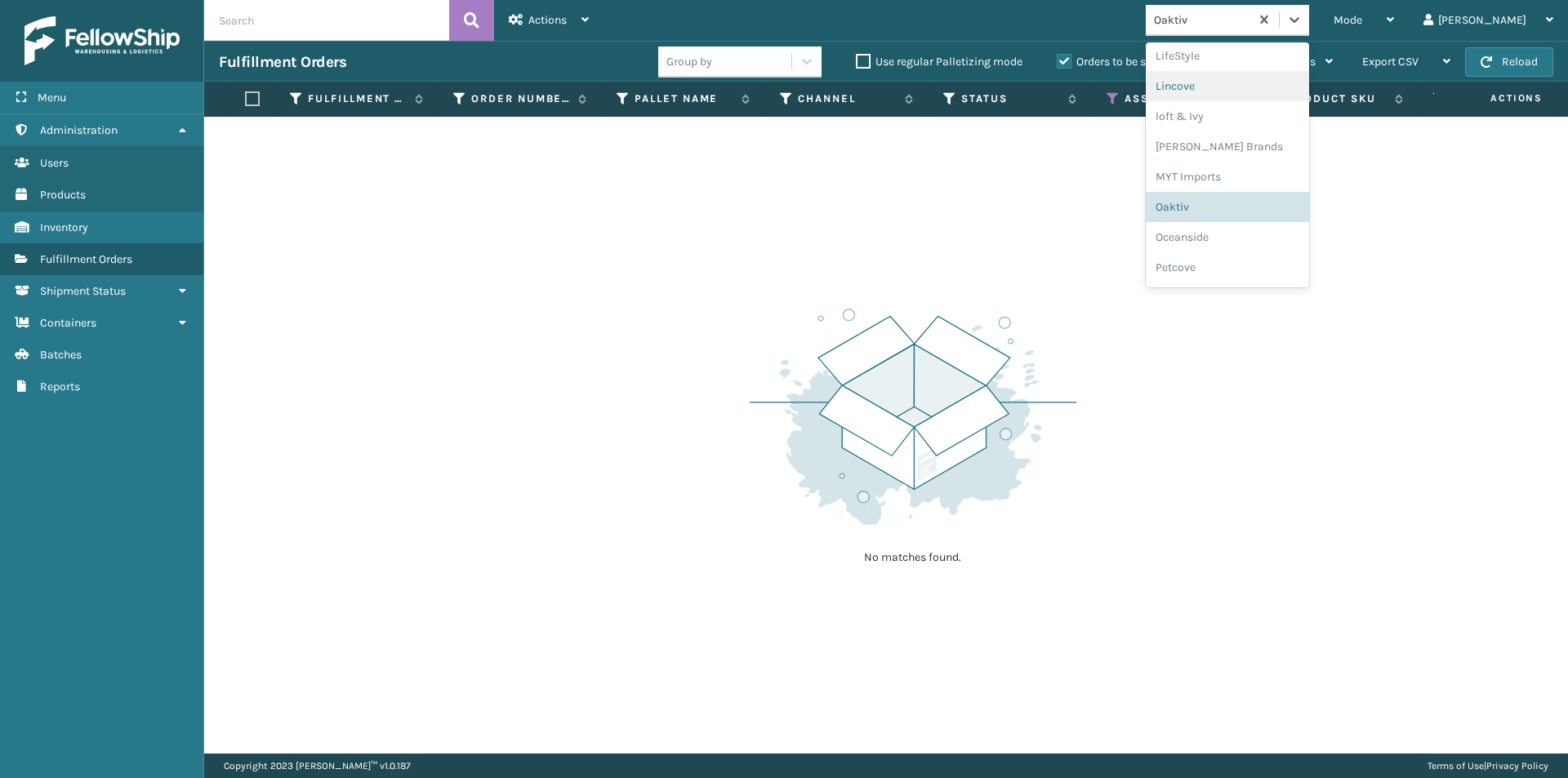
scroll to position [680, 0]
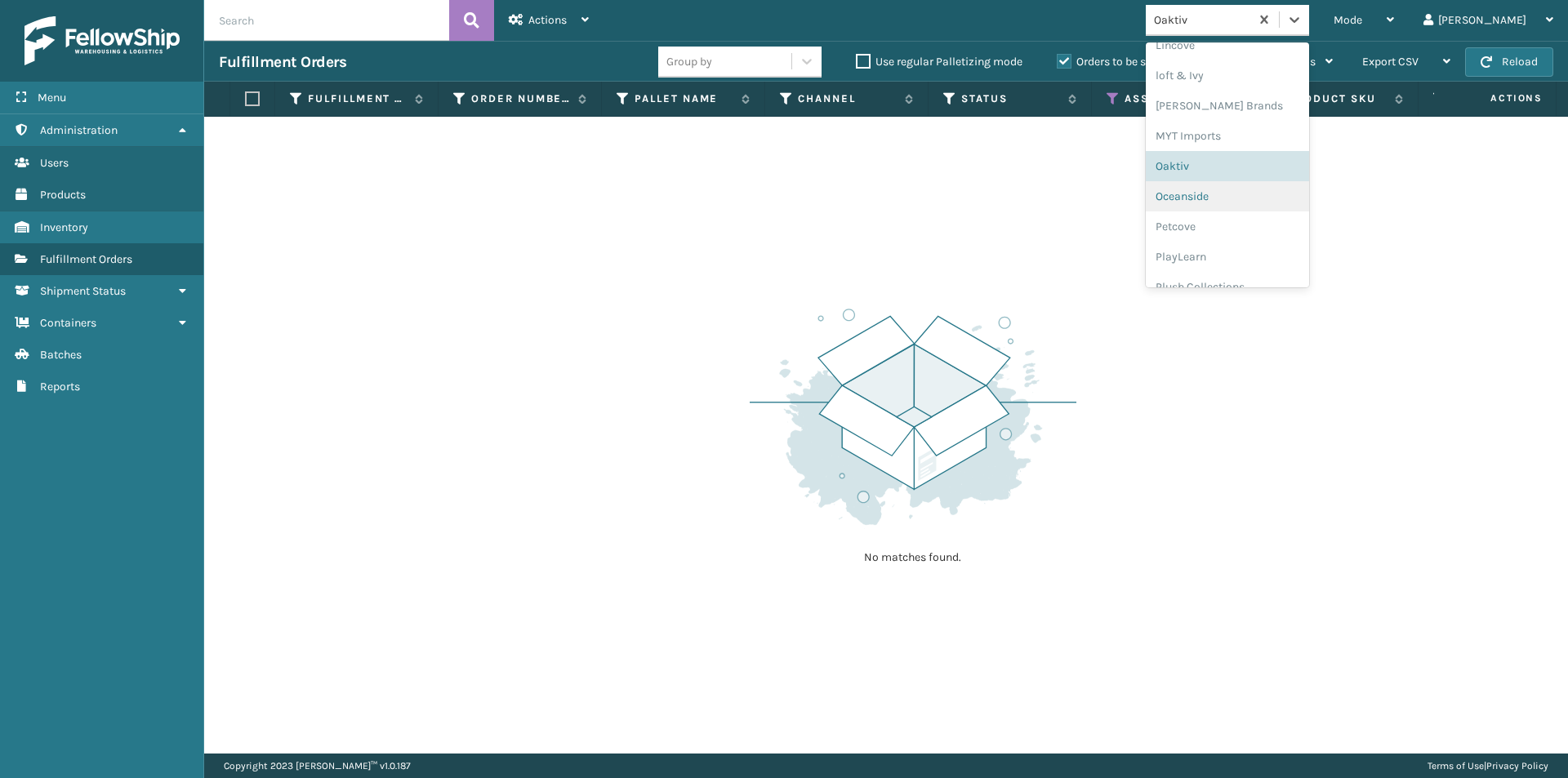
click at [1298, 205] on div "Oceanside" at bounding box center [1227, 195] width 163 height 30
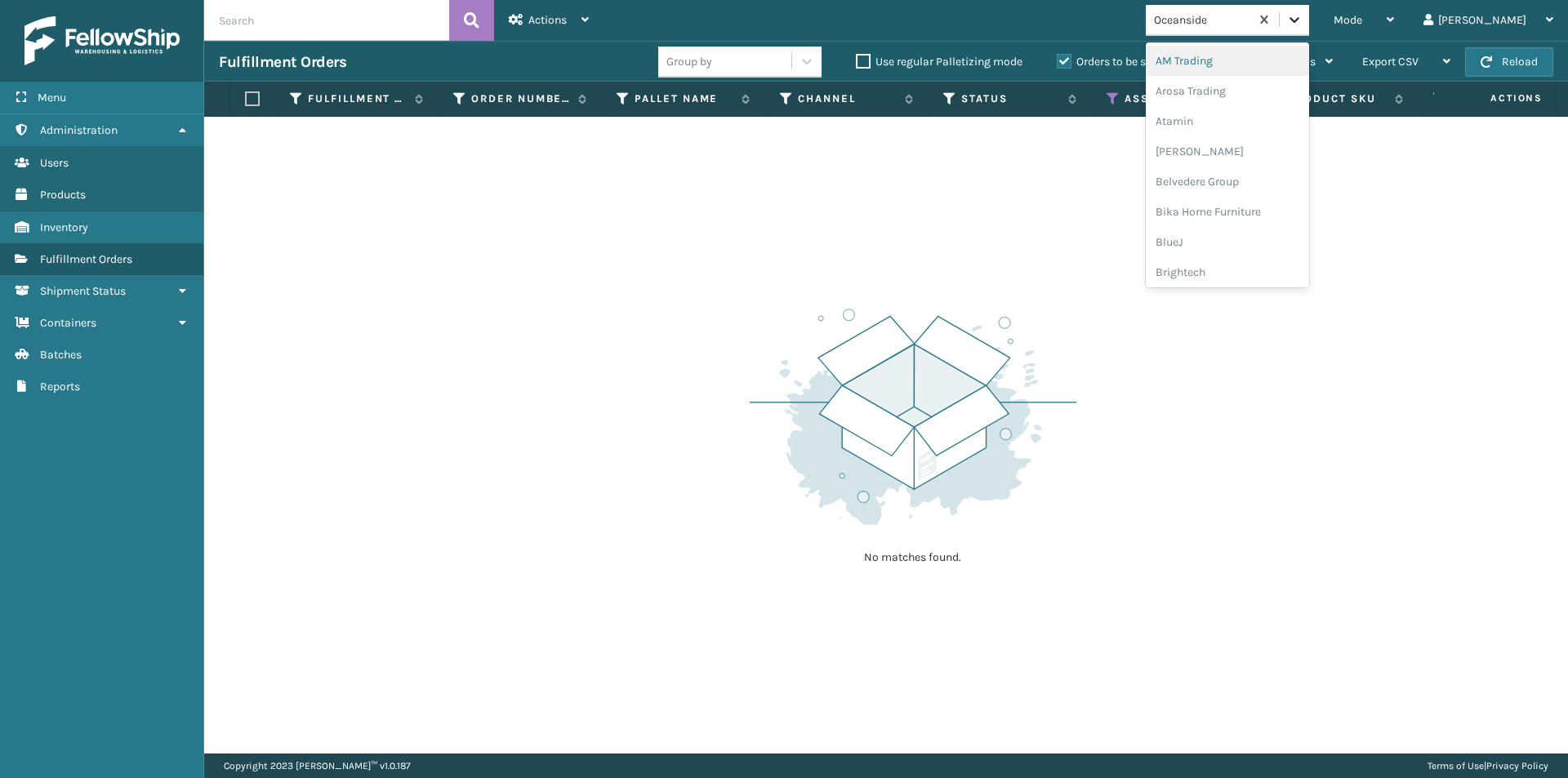
click at [1302, 26] on icon at bounding box center [1294, 20] width 17 height 17
click at [1238, 161] on div "PlayLearn" at bounding box center [1227, 175] width 163 height 30
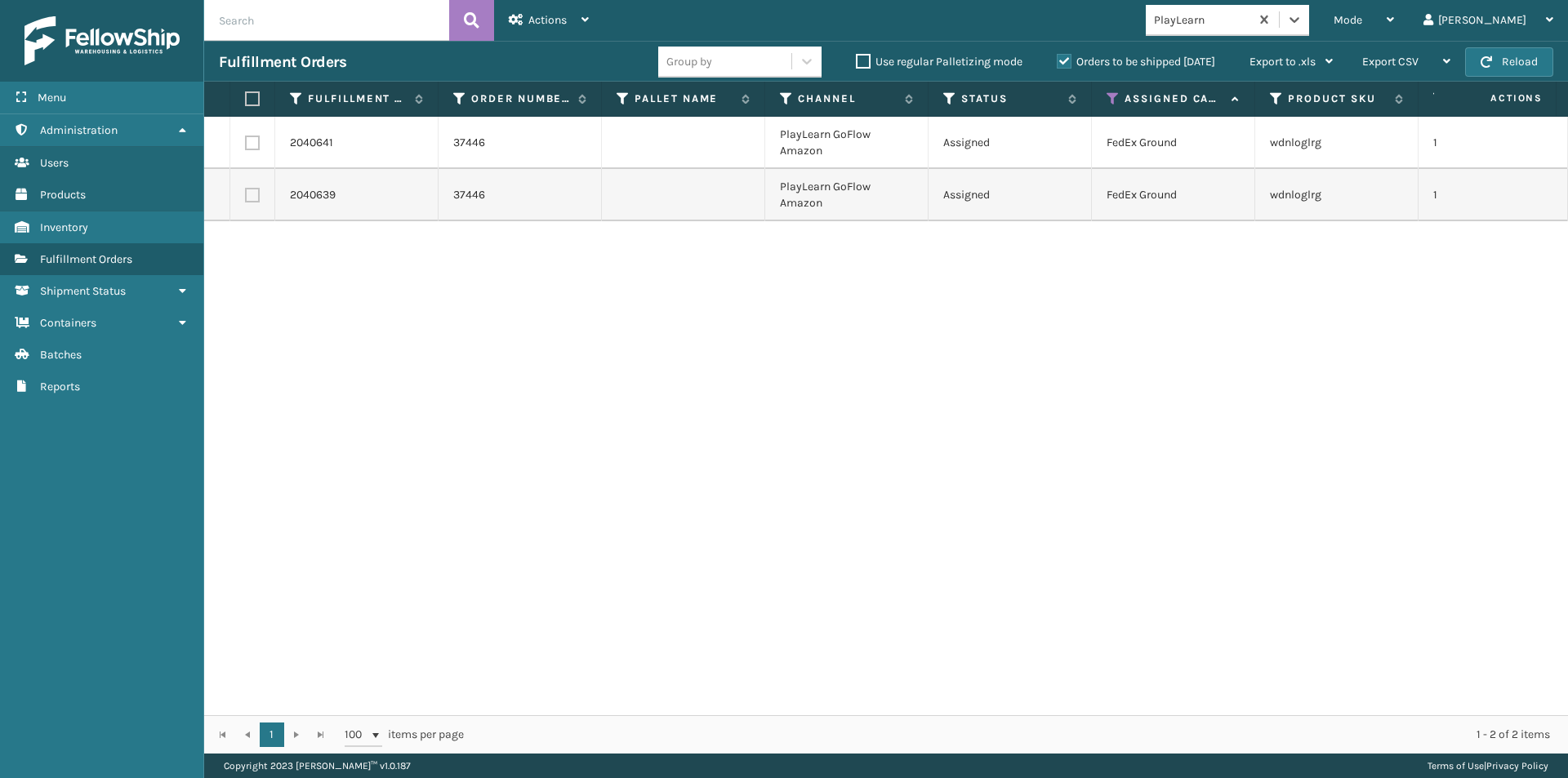
click at [255, 106] on label at bounding box center [250, 99] width 10 height 15
click at [245, 105] on input "checkbox" at bounding box center [245, 99] width 1 height 11
click at [581, 24] on div "Actions" at bounding box center [548, 21] width 80 height 41
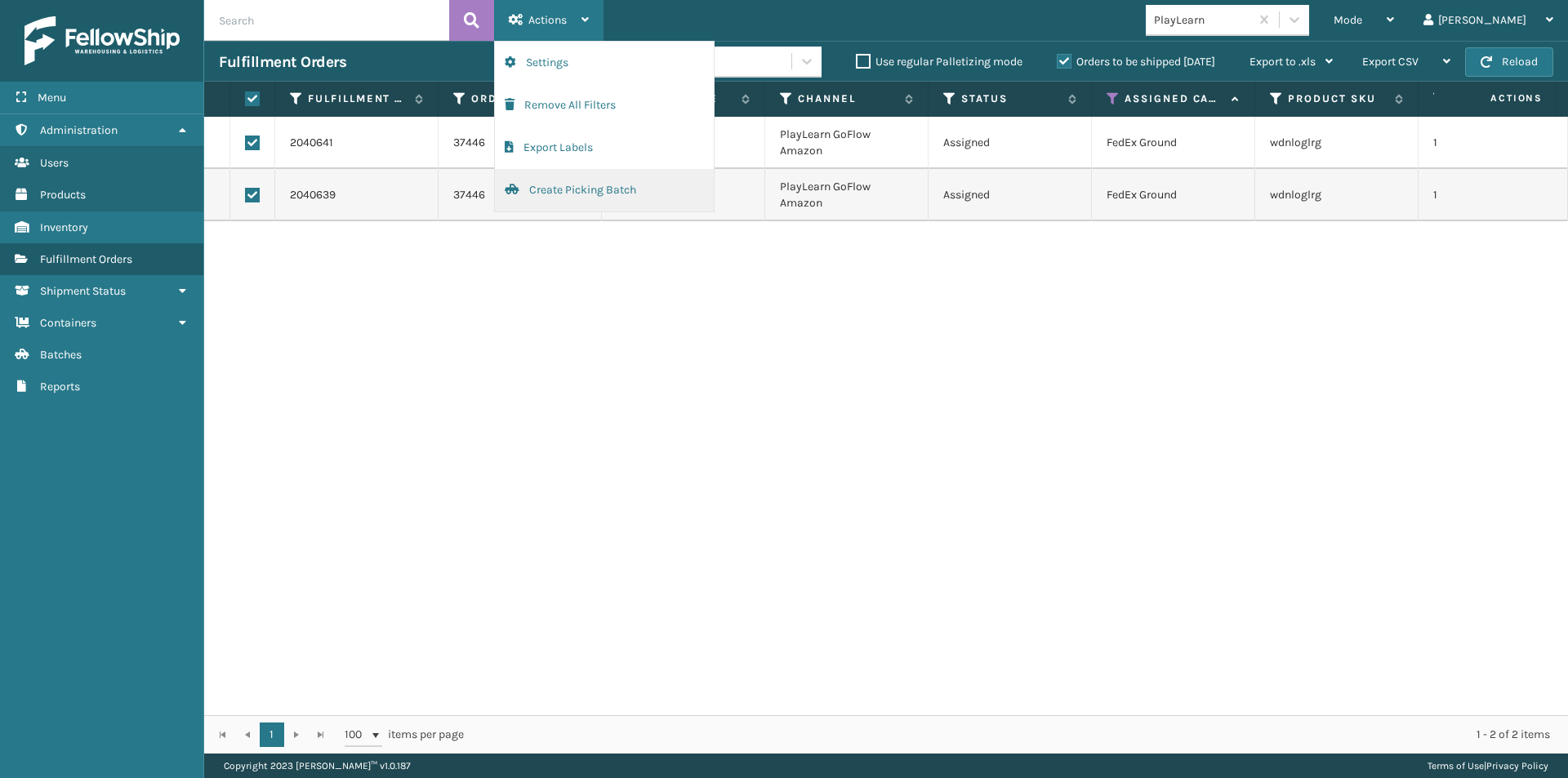
click at [547, 190] on button "Create Picking Batch" at bounding box center [604, 190] width 219 height 42
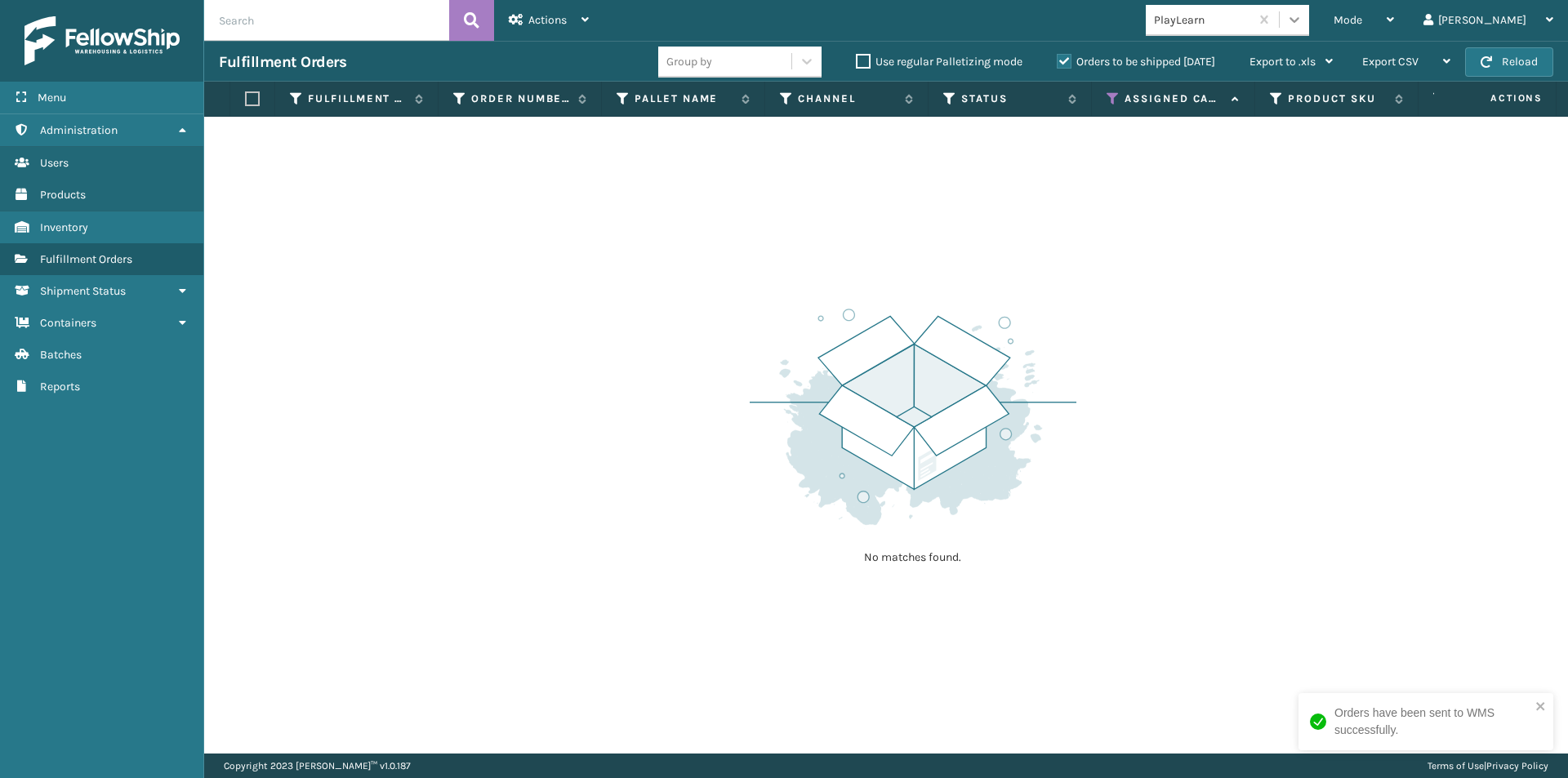
click at [1299, 19] on icon at bounding box center [1294, 21] width 10 height 6
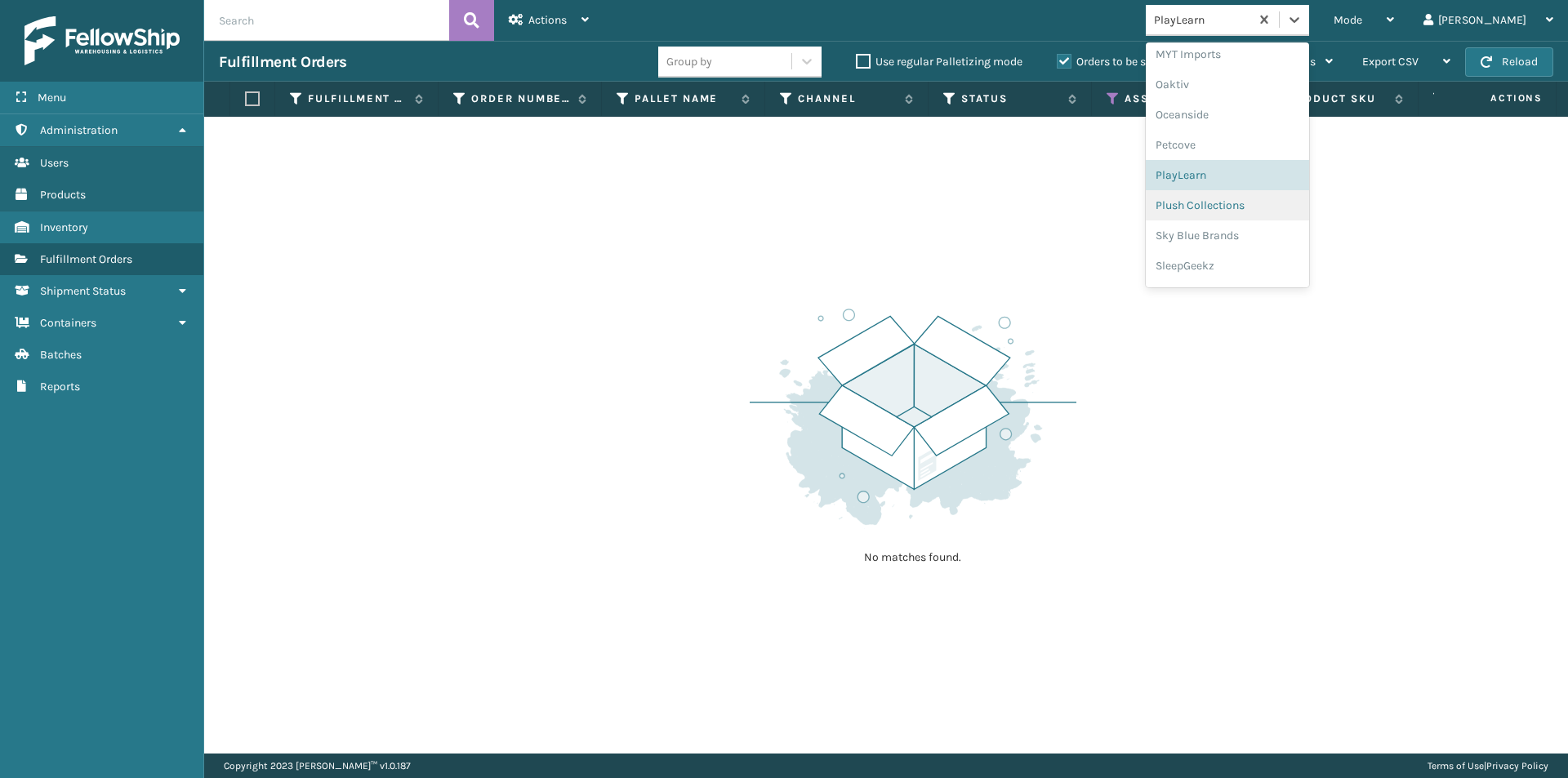
click at [1293, 213] on div "Plush Collections" at bounding box center [1227, 205] width 163 height 30
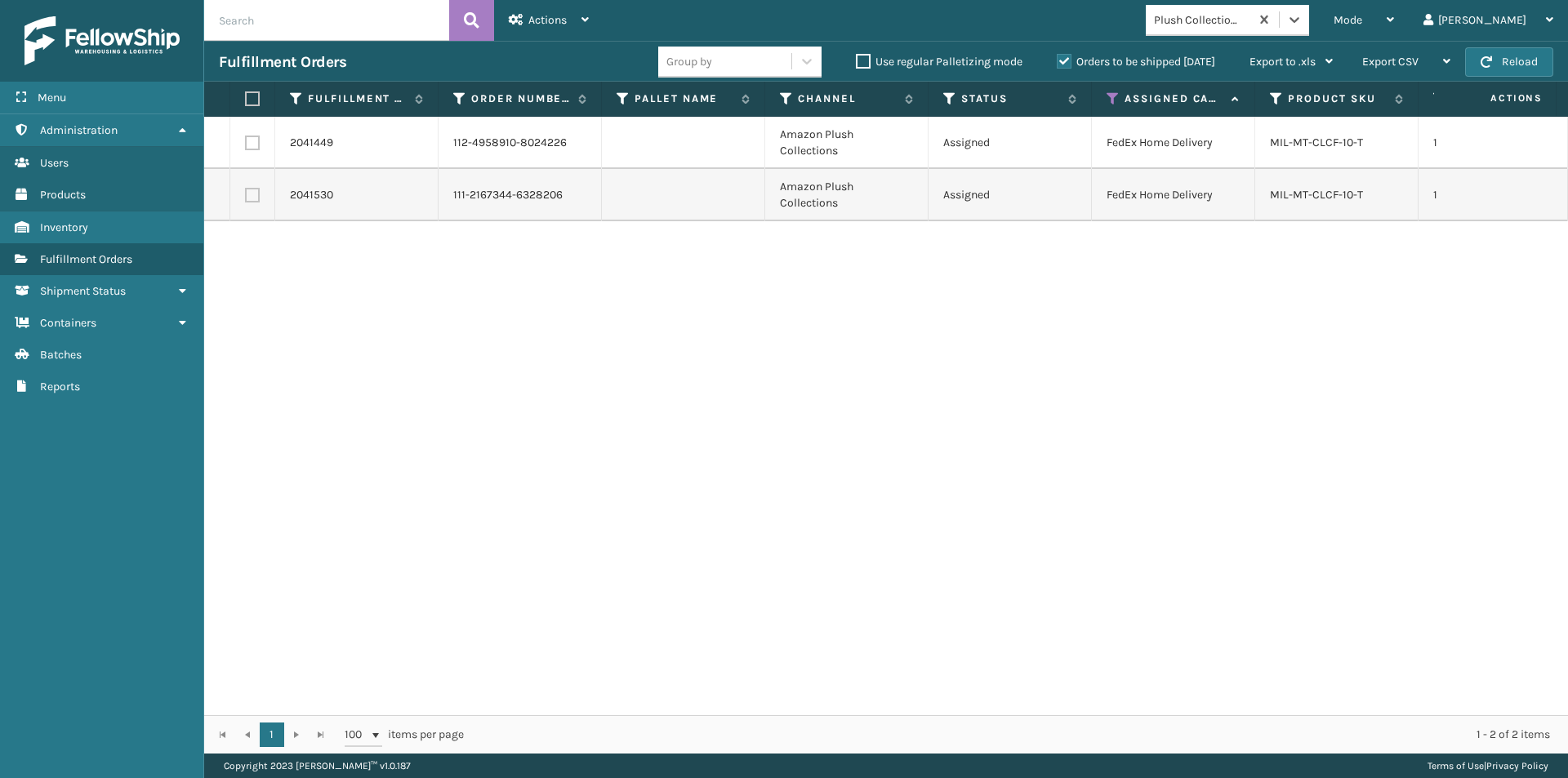
click at [255, 97] on label at bounding box center [250, 99] width 10 height 15
click at [245, 97] on input "checkbox" at bounding box center [245, 99] width 1 height 11
click at [592, 14] on div "Actions Settings Remove All Filters Export Labels Create Picking Batch" at bounding box center [548, 21] width 109 height 41
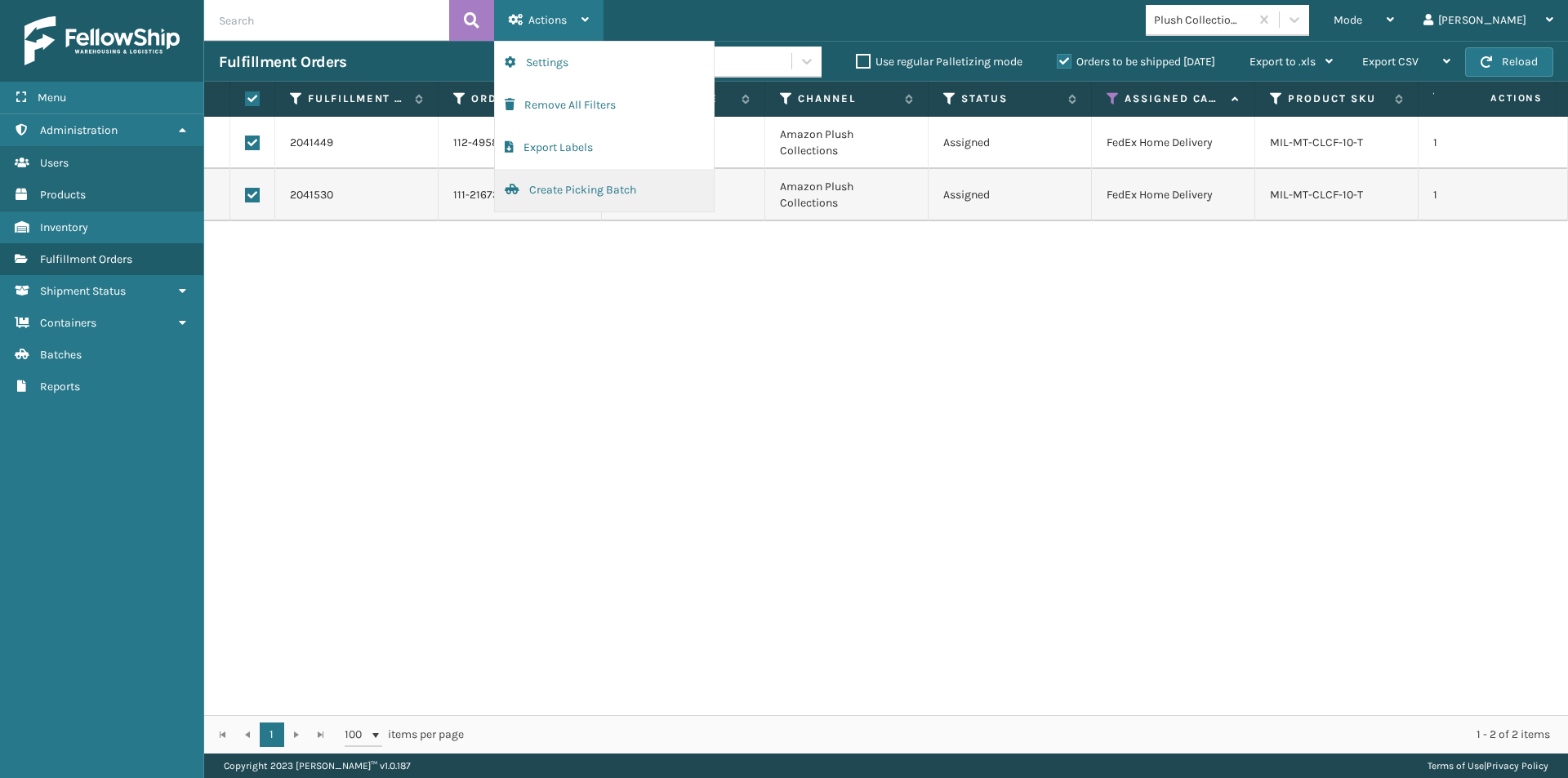
click at [566, 196] on button "Create Picking Batch" at bounding box center [604, 190] width 219 height 42
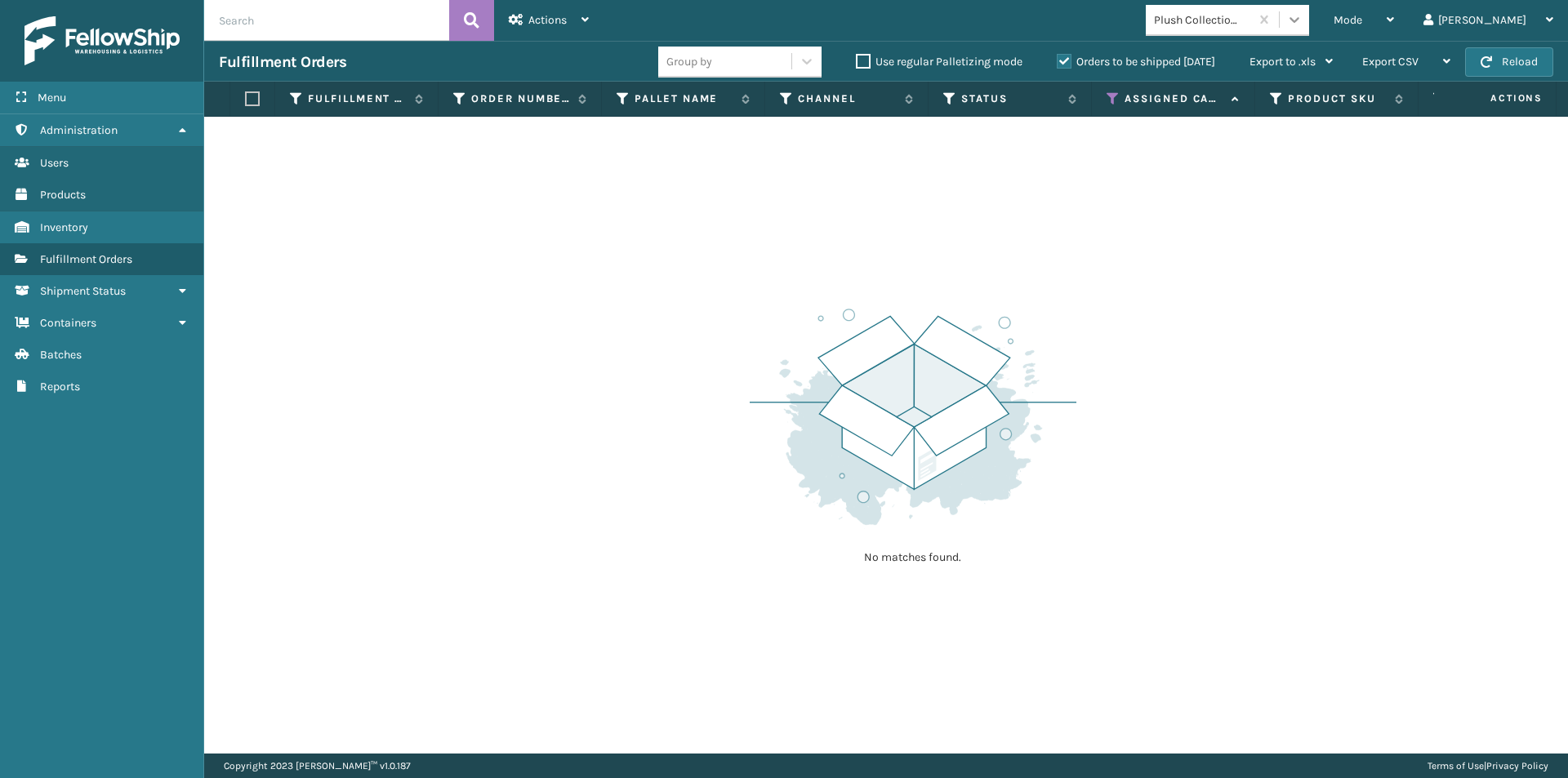
click at [1302, 24] on icon at bounding box center [1294, 20] width 17 height 17
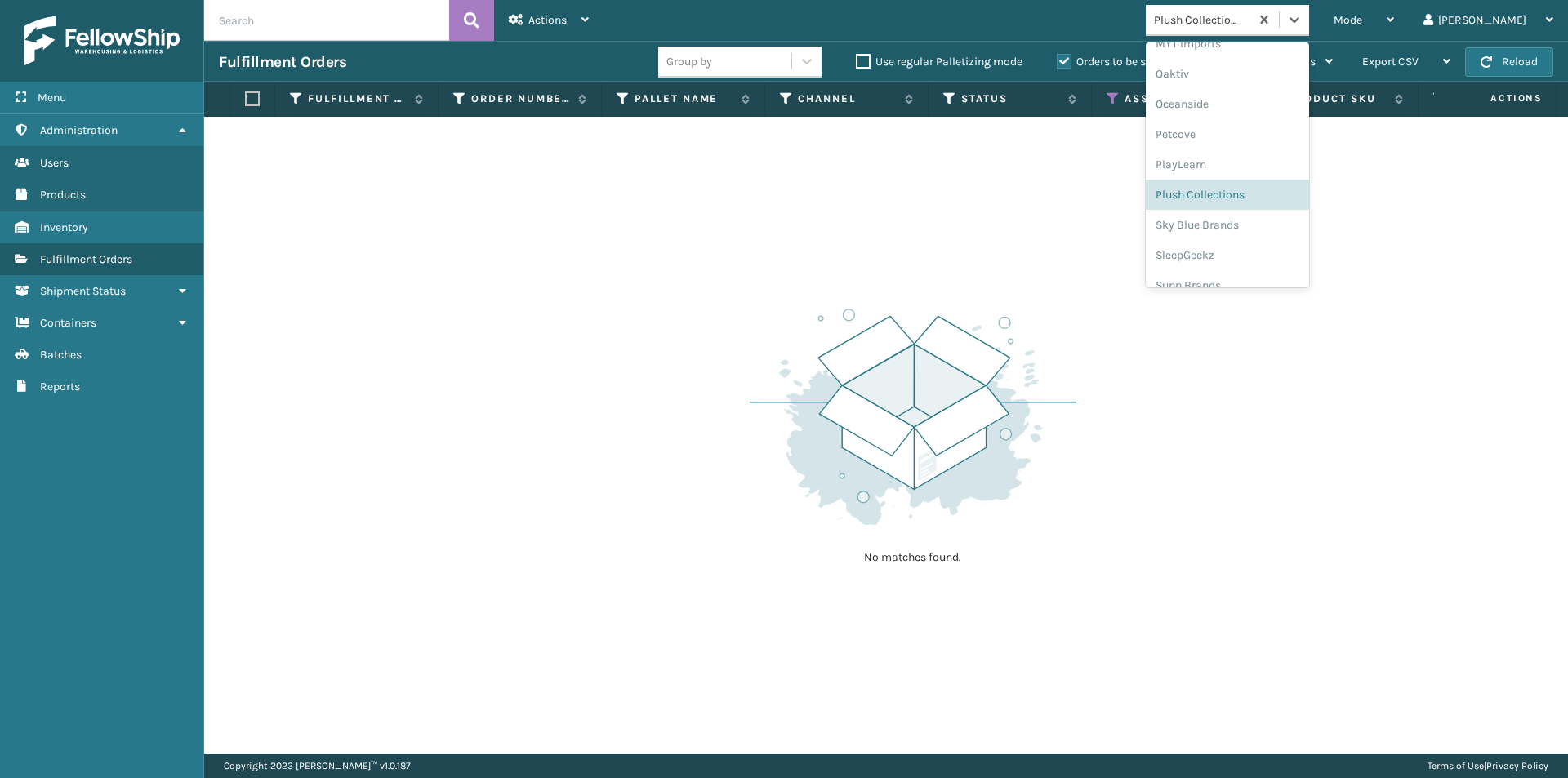
scroll to position [789, 0]
click at [1277, 206] on div "Sky Blue Brands" at bounding box center [1227, 208] width 163 height 30
click at [1302, 14] on icon at bounding box center [1294, 20] width 17 height 17
click at [1277, 231] on div "SleepGeekz" at bounding box center [1227, 238] width 163 height 30
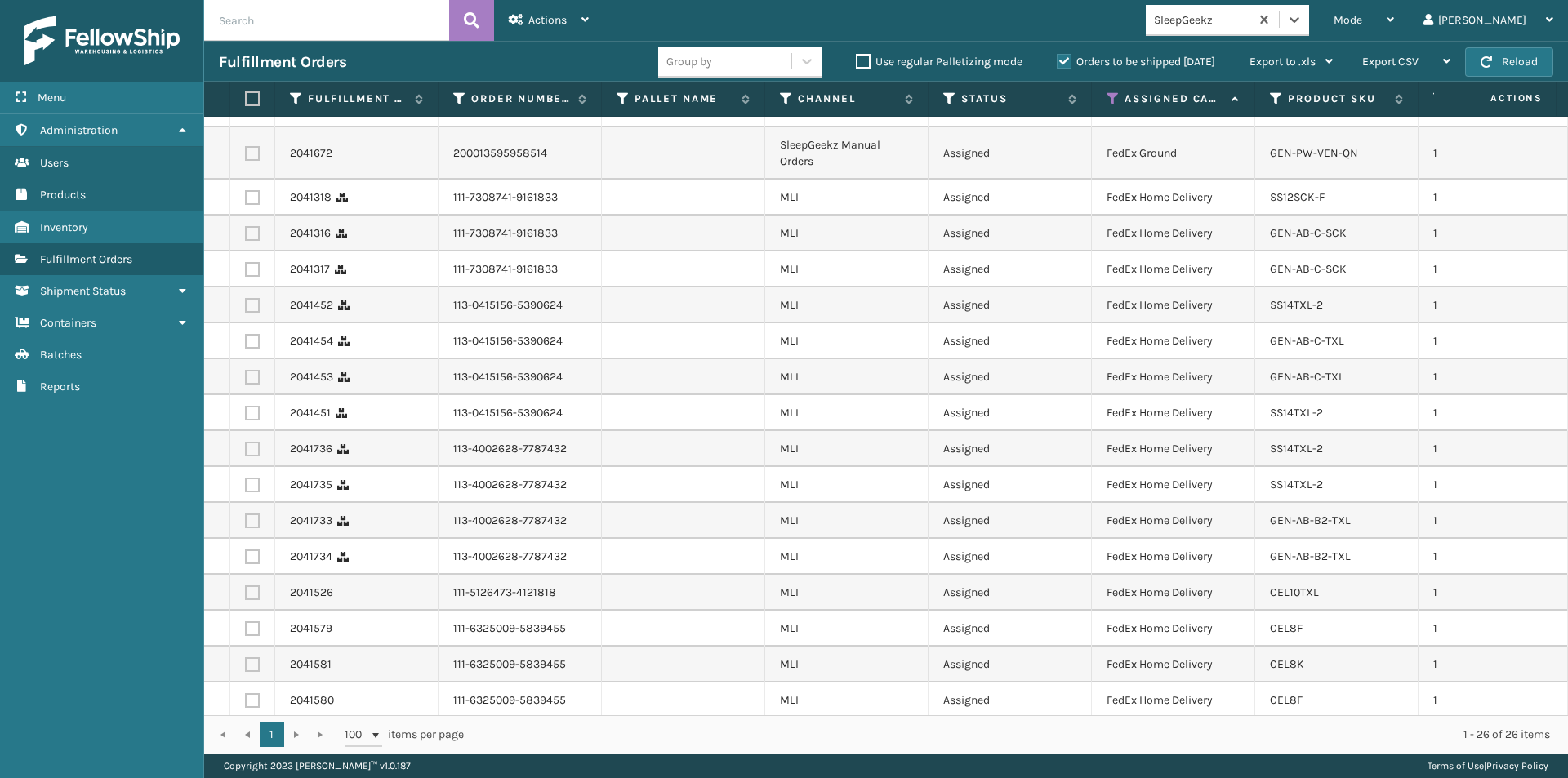
scroll to position [0, 0]
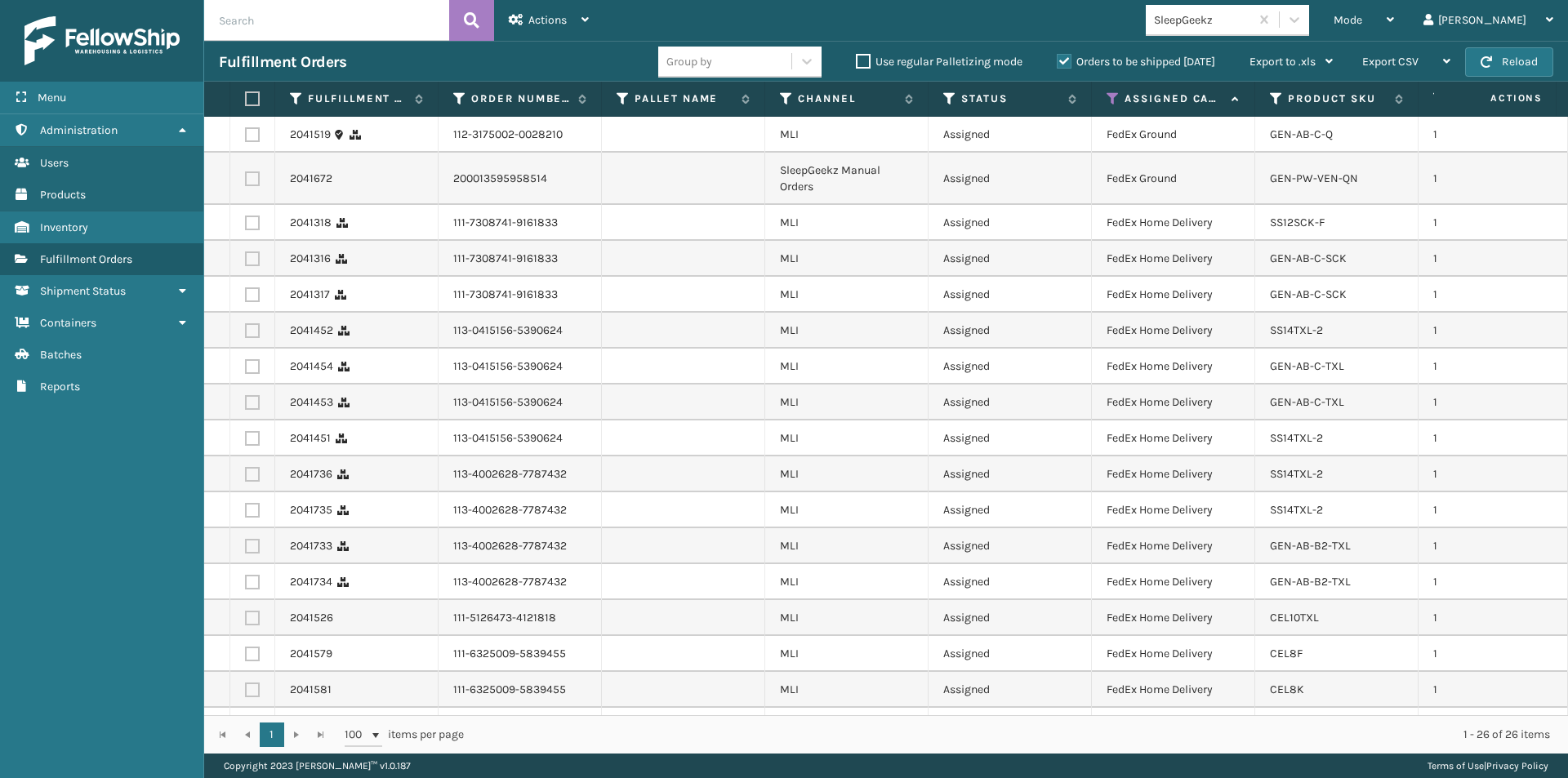
click at [250, 99] on label at bounding box center [250, 99] width 10 height 15
click at [245, 99] on input "checkbox" at bounding box center [245, 99] width 1 height 11
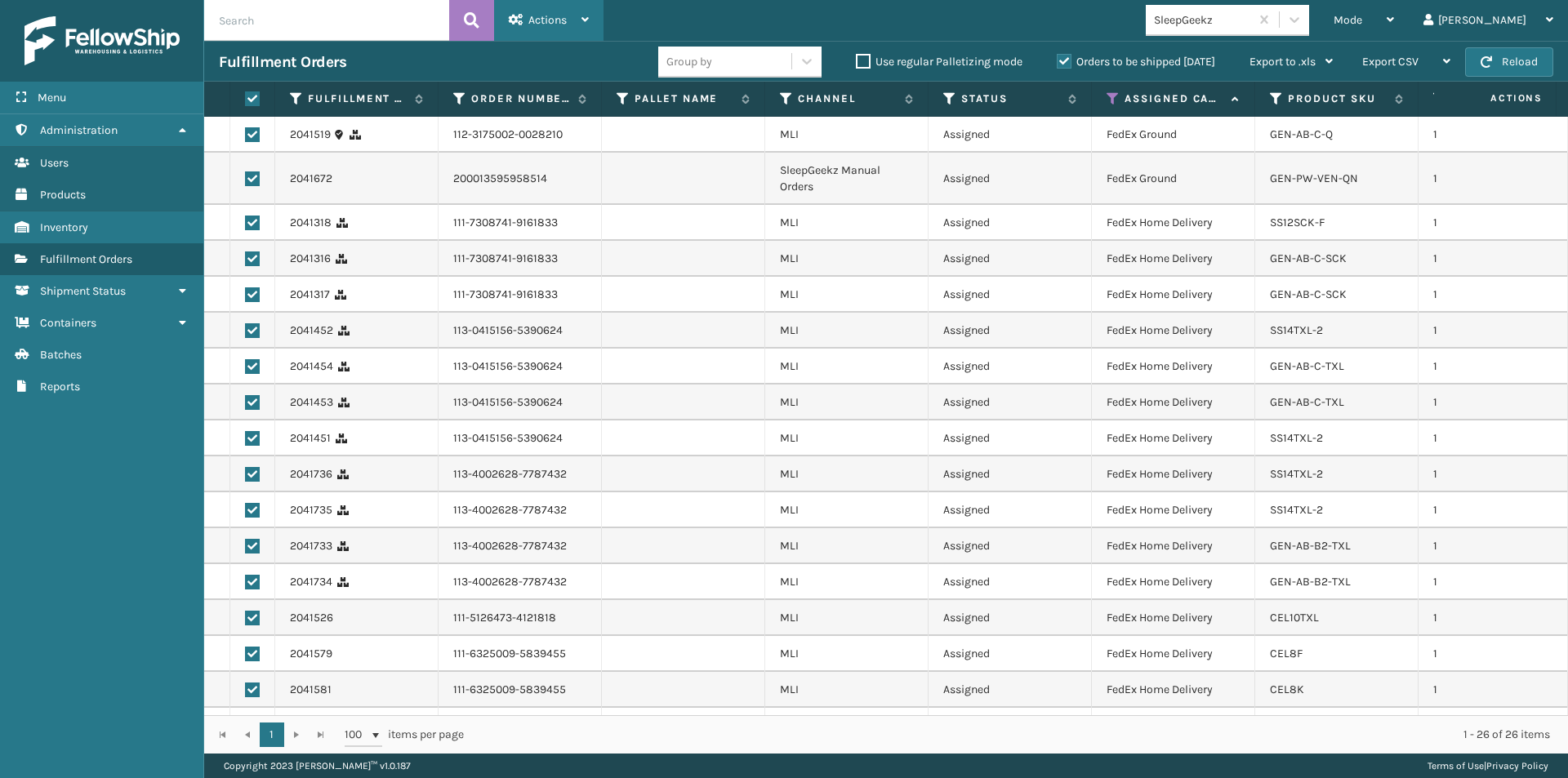
click at [584, 22] on icon at bounding box center [586, 20] width 8 height 12
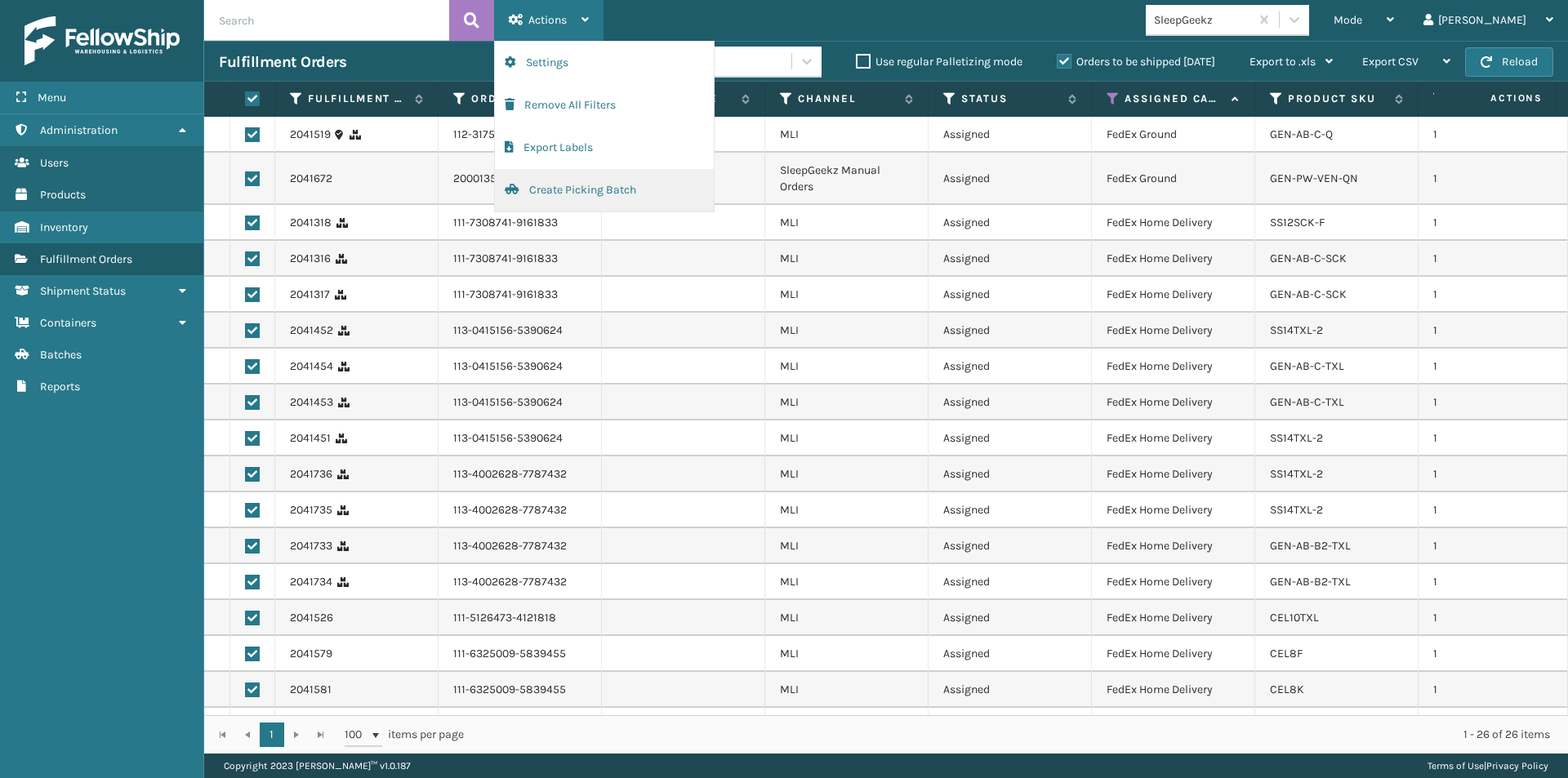
click at [586, 194] on button "Create Picking Batch" at bounding box center [604, 190] width 219 height 42
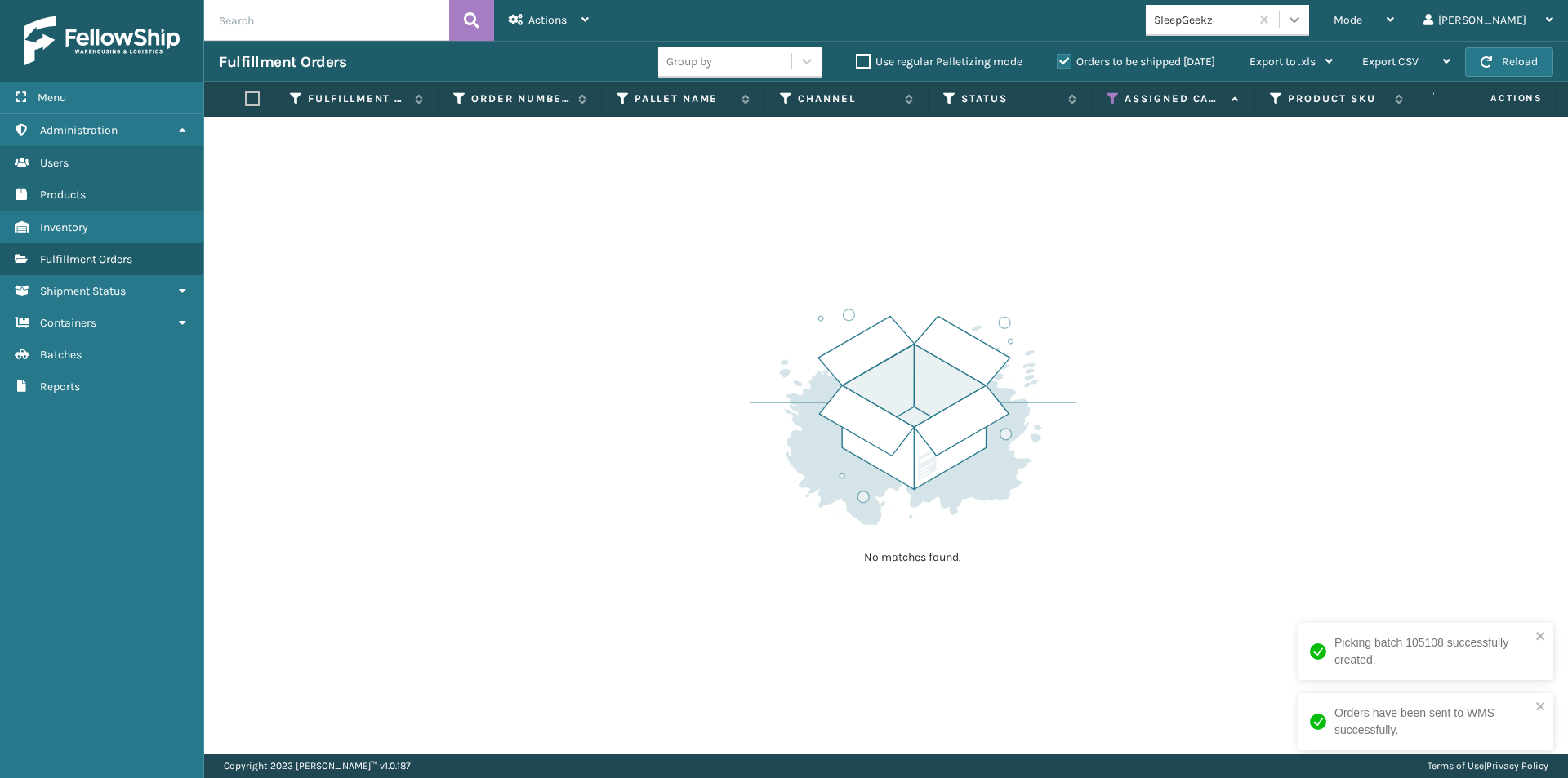
click at [1302, 24] on icon at bounding box center [1294, 20] width 17 height 17
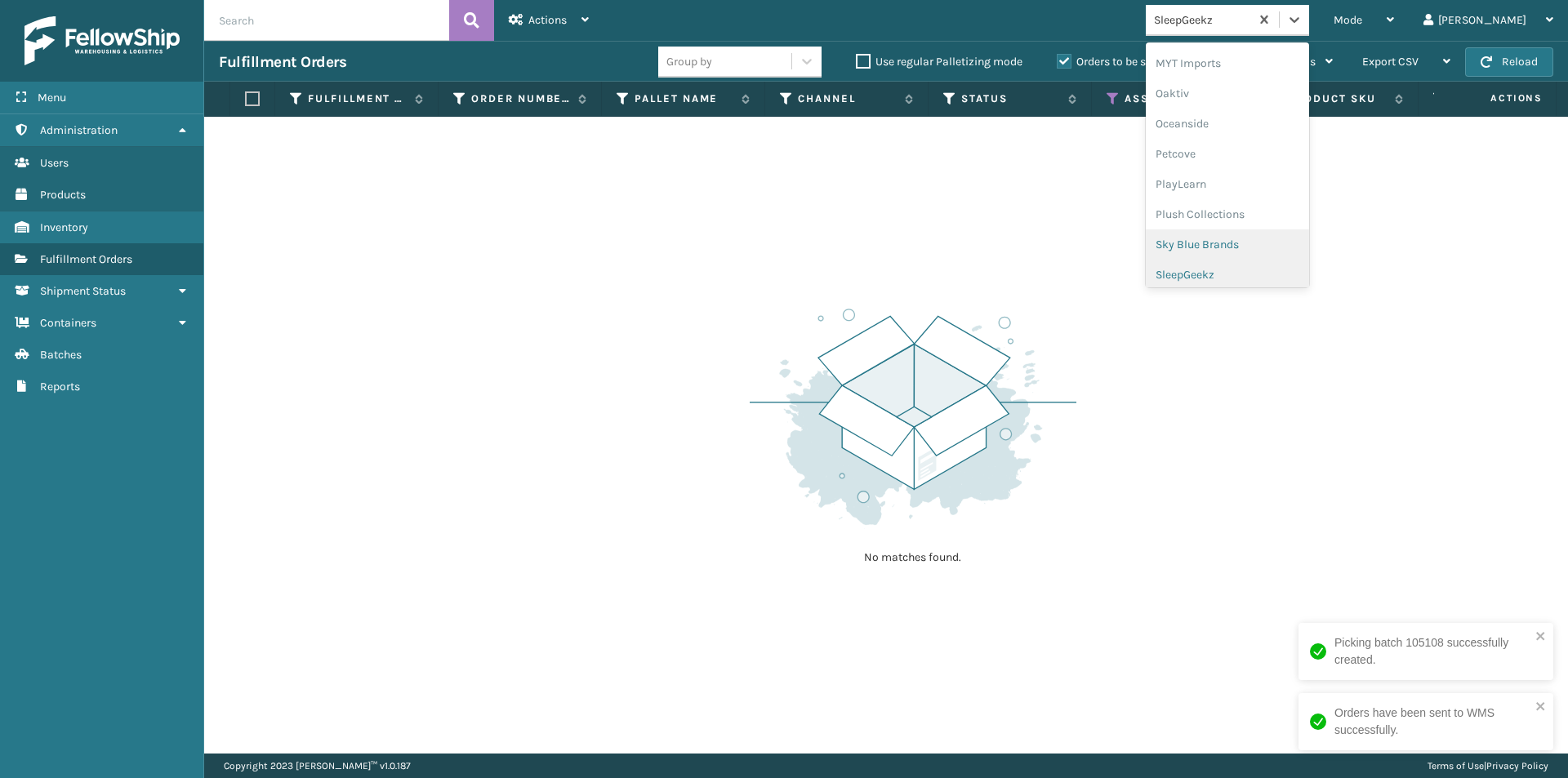
scroll to position [789, 0]
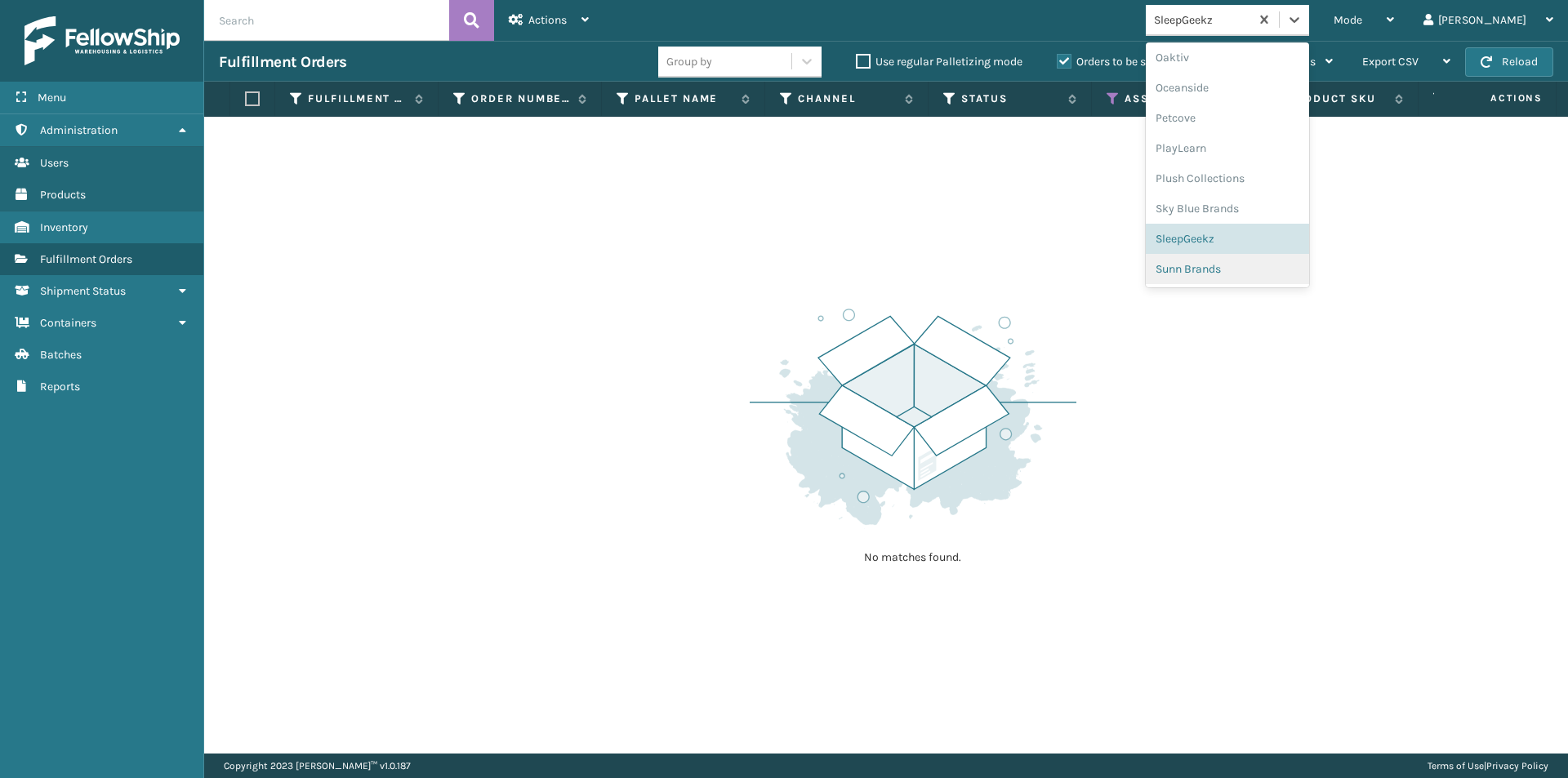
click at [1266, 273] on div "Sunn Brands" at bounding box center [1227, 269] width 163 height 30
